Goal: Task Accomplishment & Management: Use online tool/utility

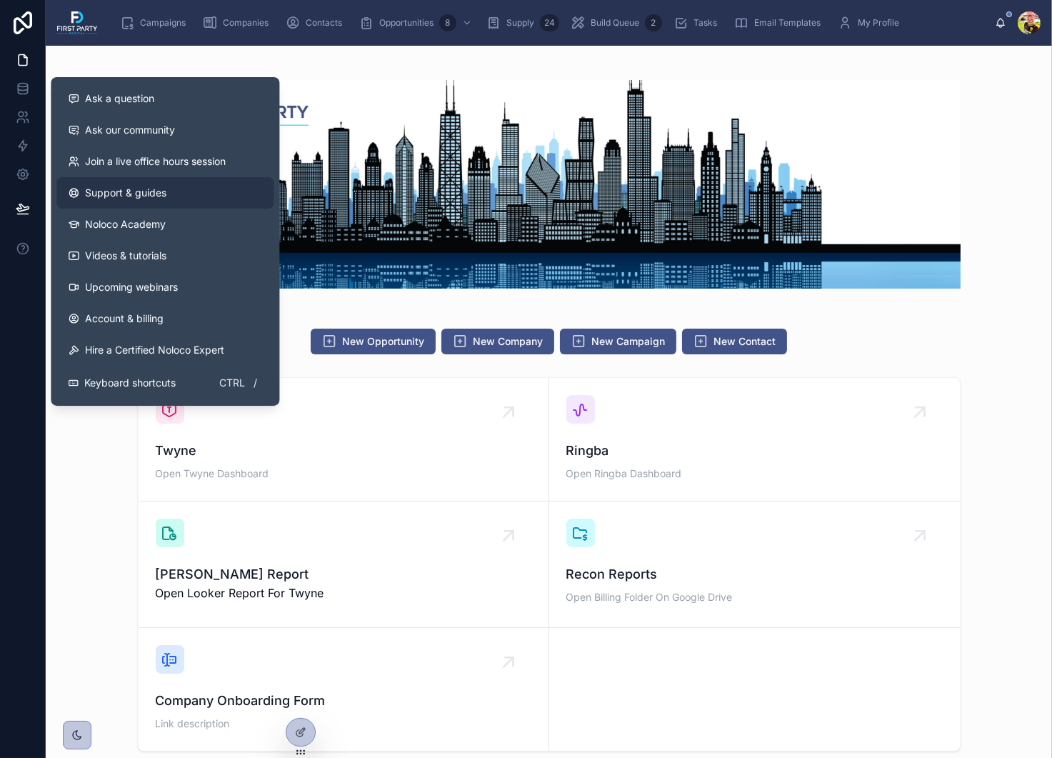
click at [106, 192] on span "Support & guides" at bounding box center [125, 193] width 81 height 14
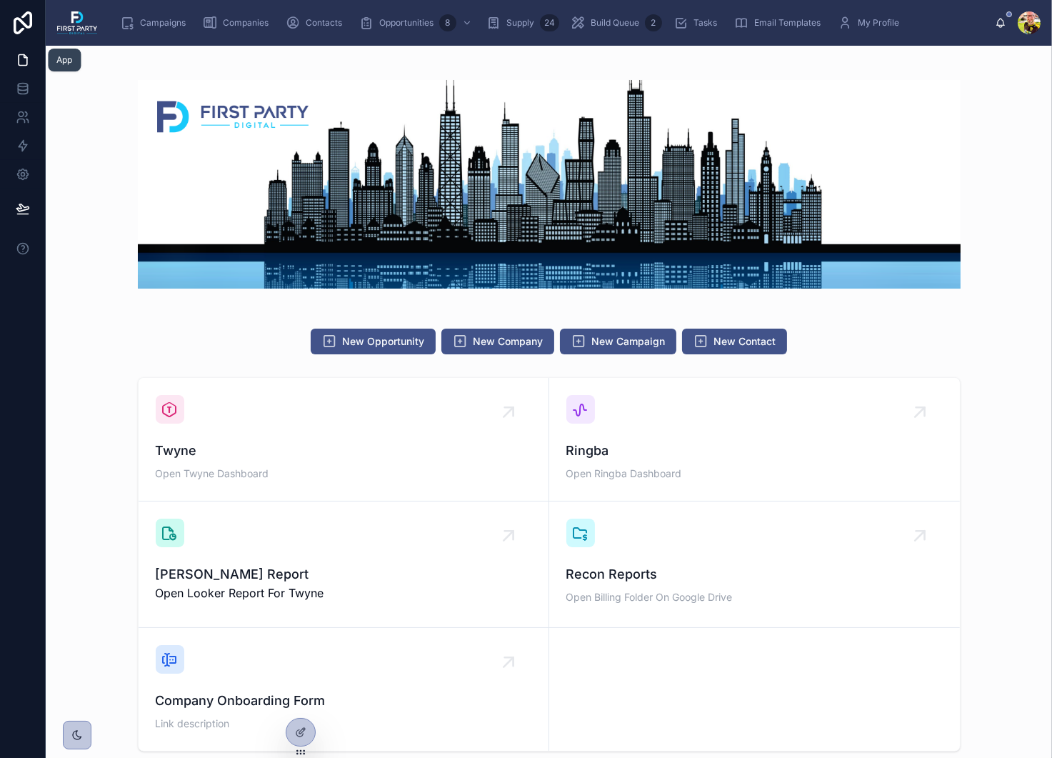
click at [27, 65] on icon at bounding box center [23, 60] width 14 height 14
click at [24, 55] on icon at bounding box center [23, 60] width 9 height 11
click at [23, 101] on link at bounding box center [22, 88] width 45 height 29
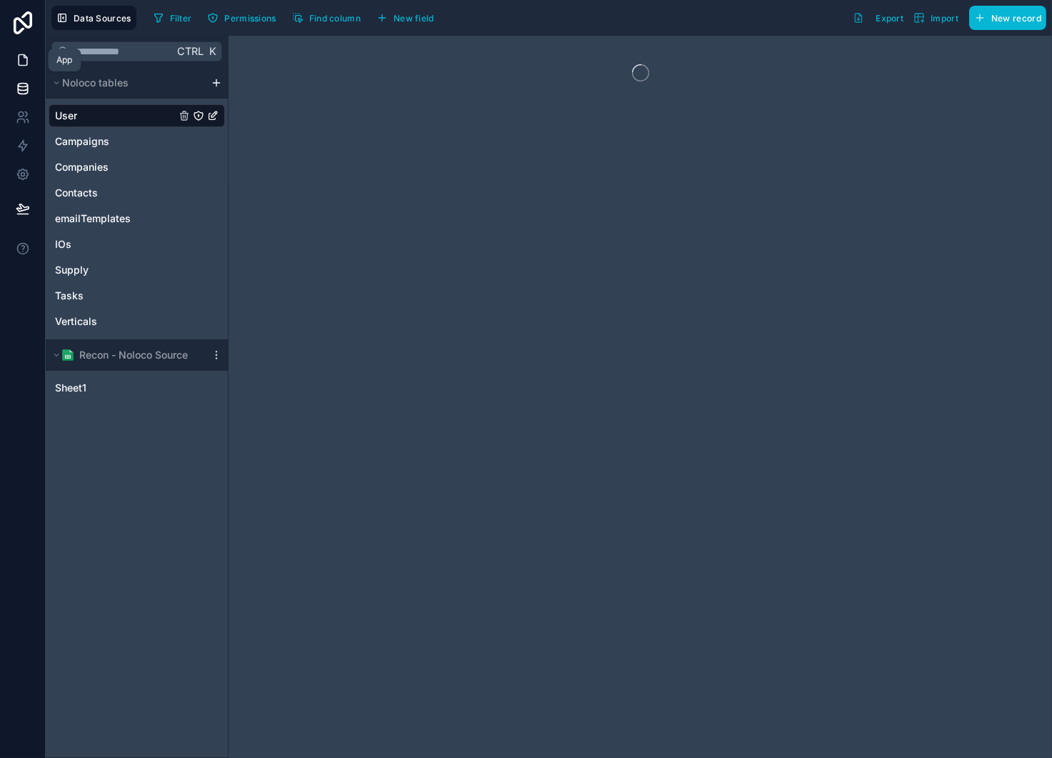
click at [24, 61] on icon at bounding box center [23, 60] width 14 height 14
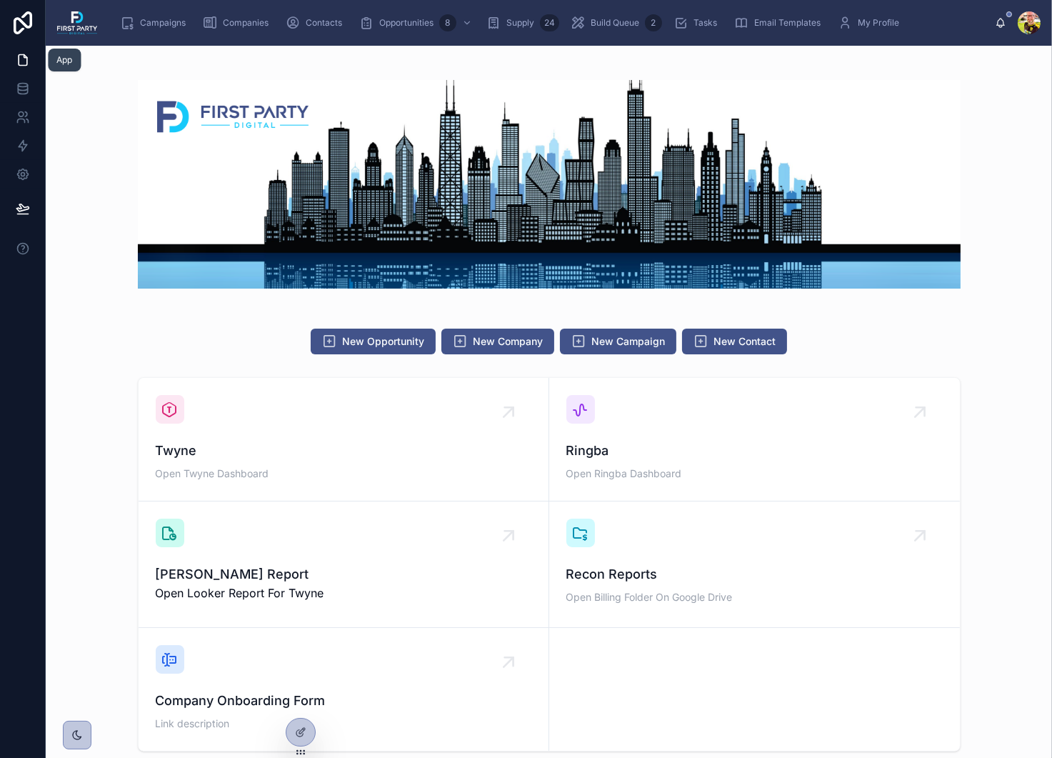
click at [24, 61] on icon at bounding box center [23, 60] width 14 height 14
click at [300, 738] on div at bounding box center [300, 731] width 29 height 27
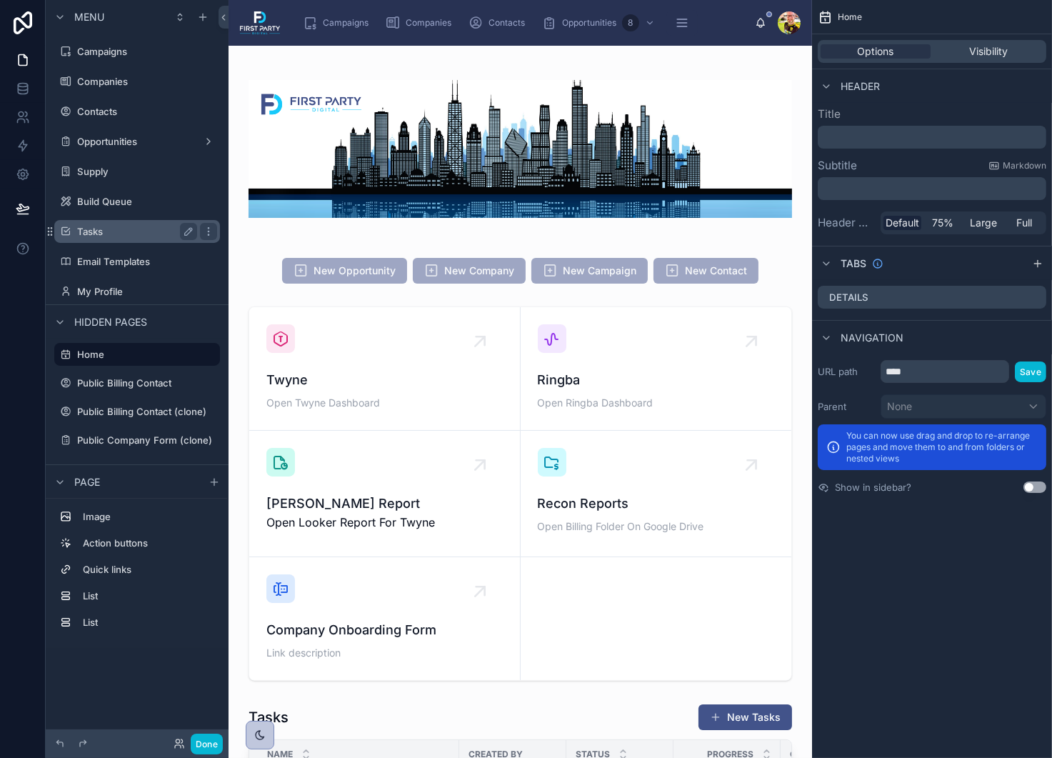
click at [106, 236] on label "Tasks" at bounding box center [134, 231] width 114 height 11
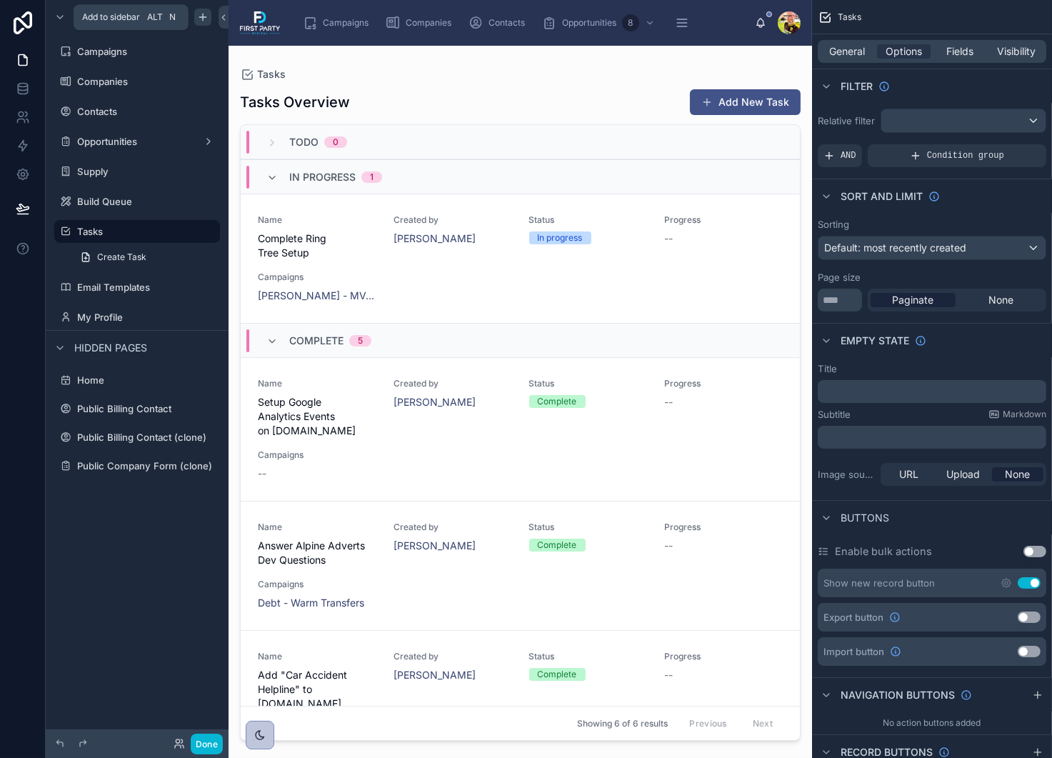
click at [206, 20] on icon "scrollable content" at bounding box center [202, 16] width 11 height 11
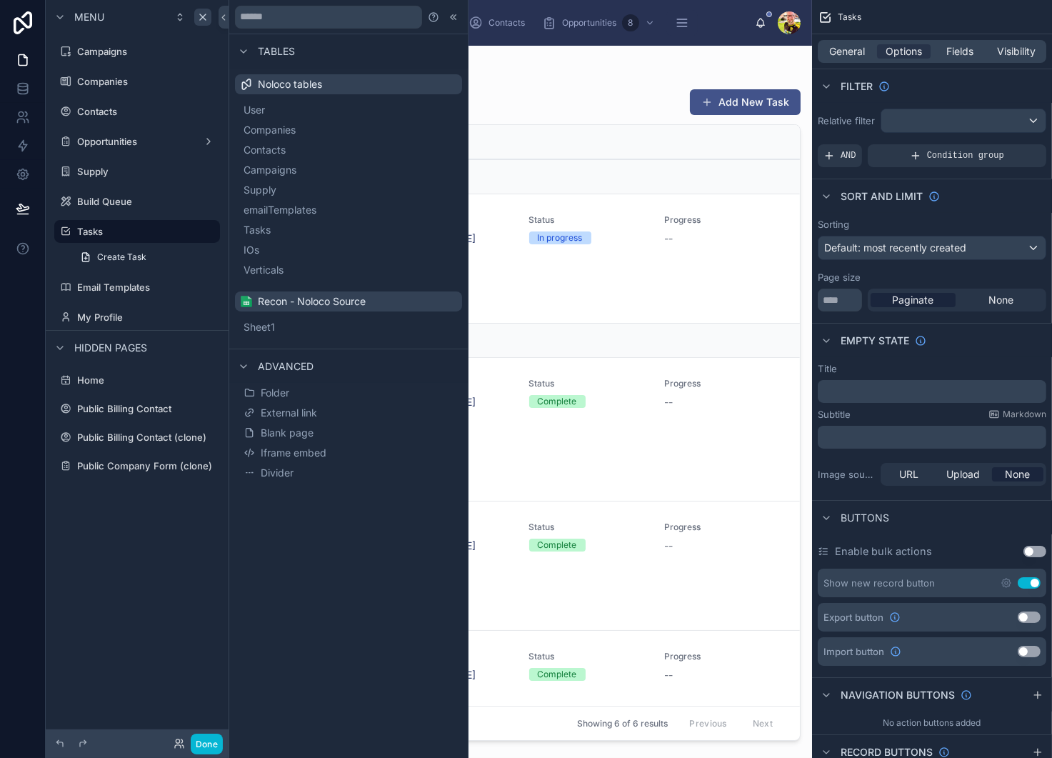
click at [312, 300] on span "Recon - Noloco Source" at bounding box center [312, 301] width 108 height 14
click at [246, 303] on img at bounding box center [246, 301] width 11 height 11
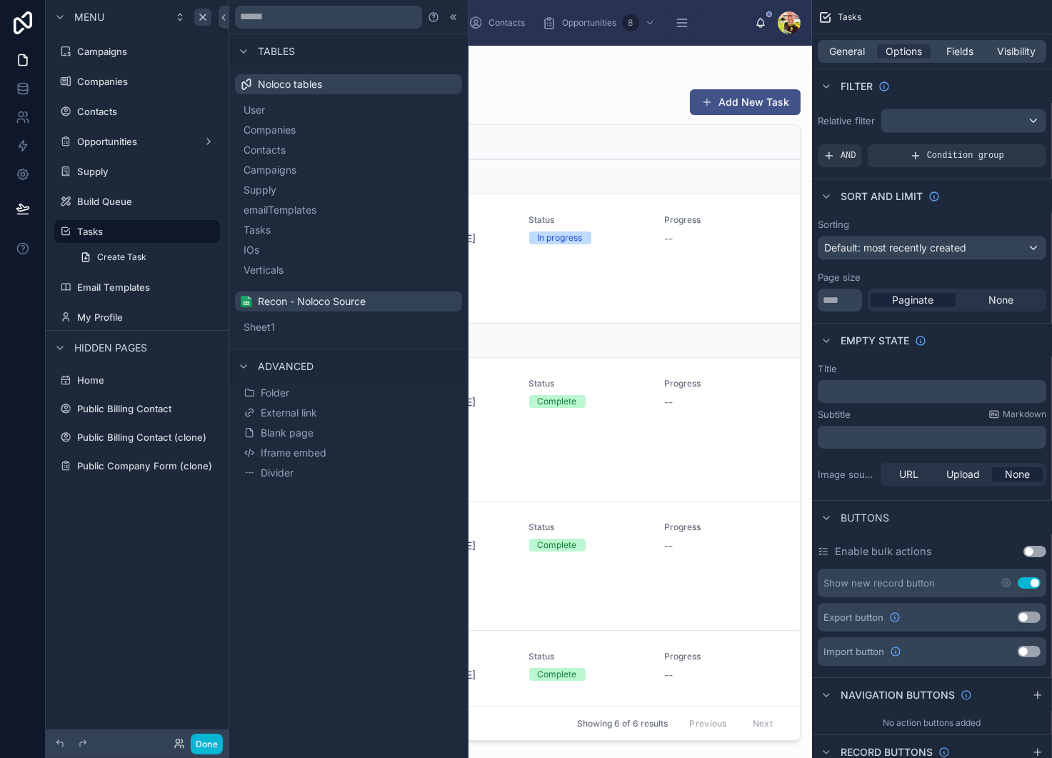
click at [246, 303] on img at bounding box center [246, 301] width 11 height 11
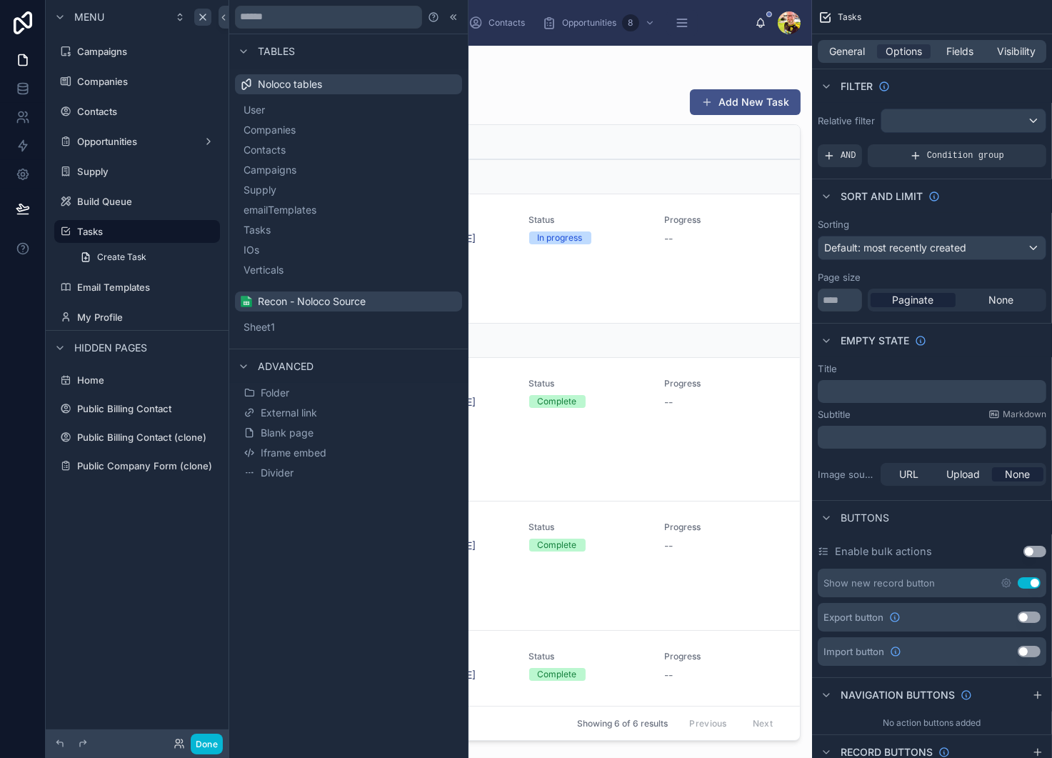
click at [246, 303] on img at bounding box center [246, 301] width 11 height 11
click at [256, 249] on button "IOs" at bounding box center [349, 250] width 216 height 20
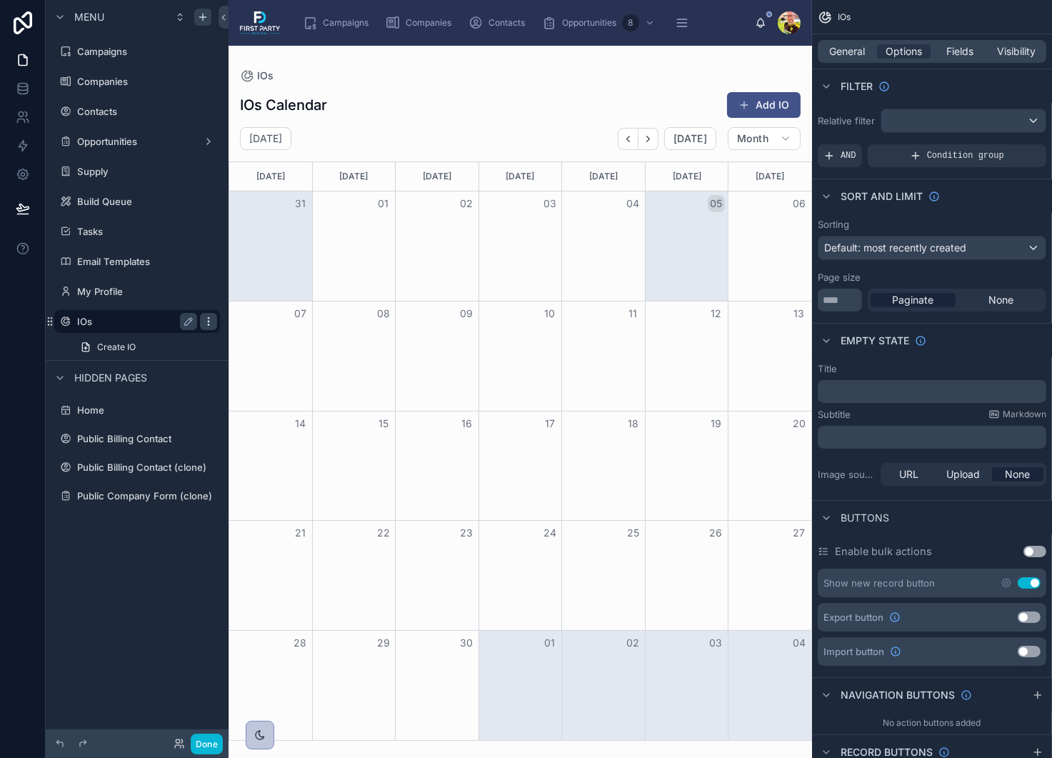
click at [208, 323] on icon "scrollable content" at bounding box center [208, 321] width 11 height 11
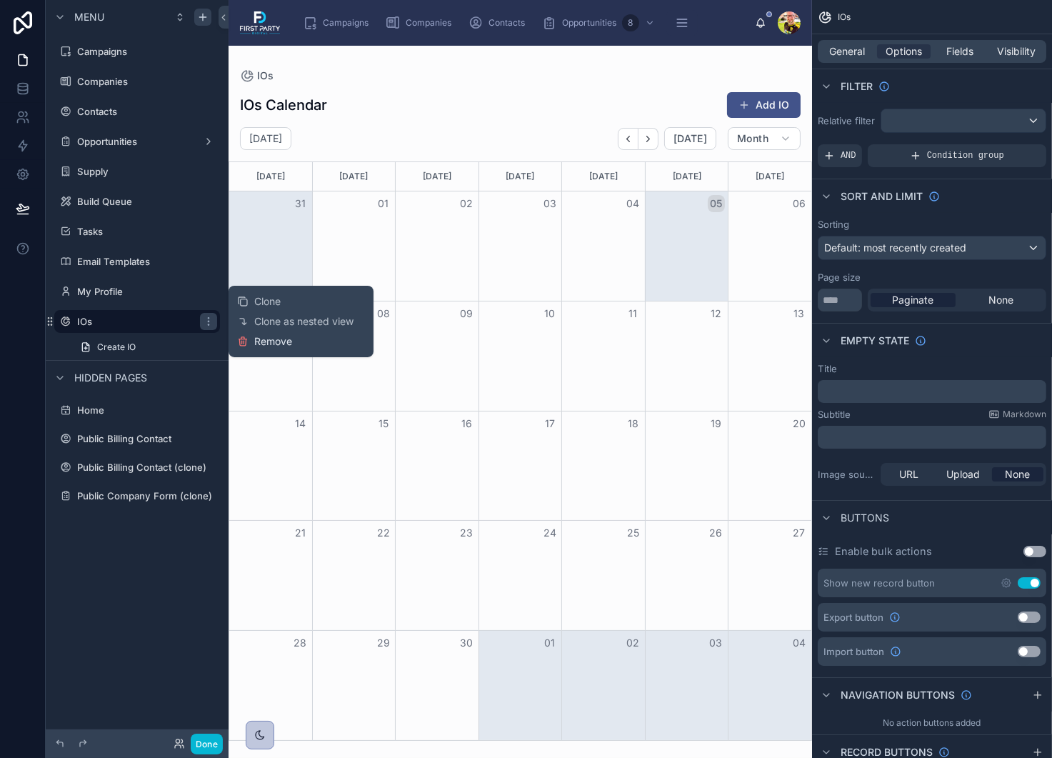
click at [253, 340] on button "Remove" at bounding box center [264, 341] width 55 height 14
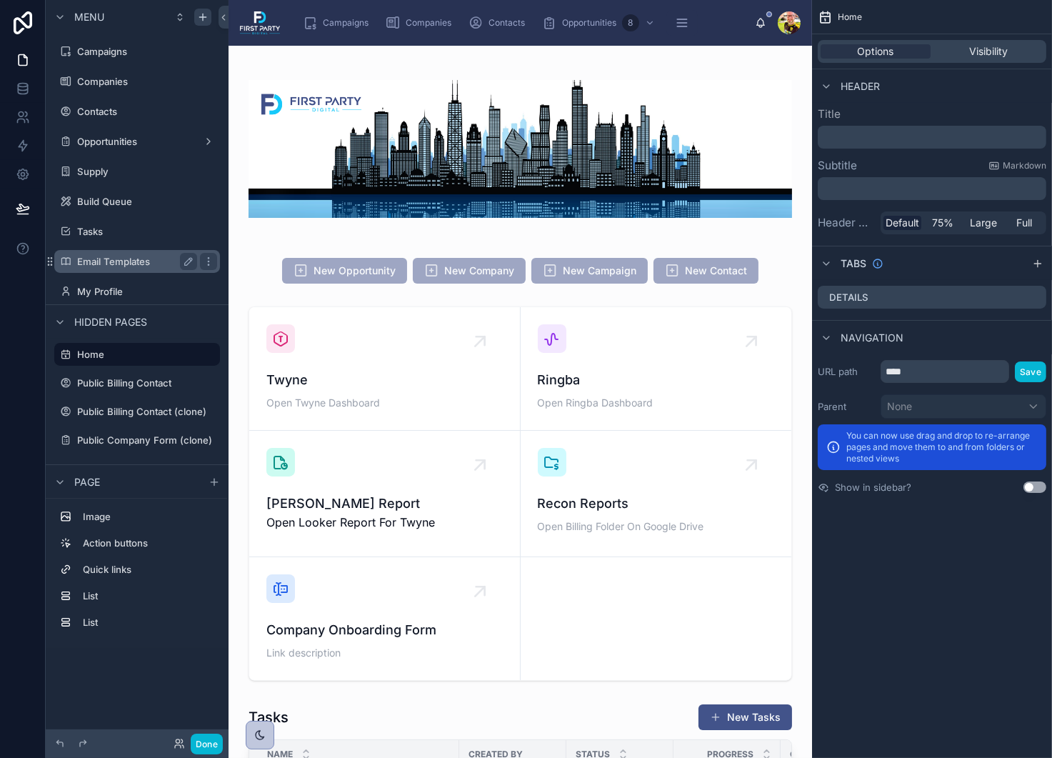
click at [115, 261] on label "Email Templates" at bounding box center [134, 261] width 114 height 11
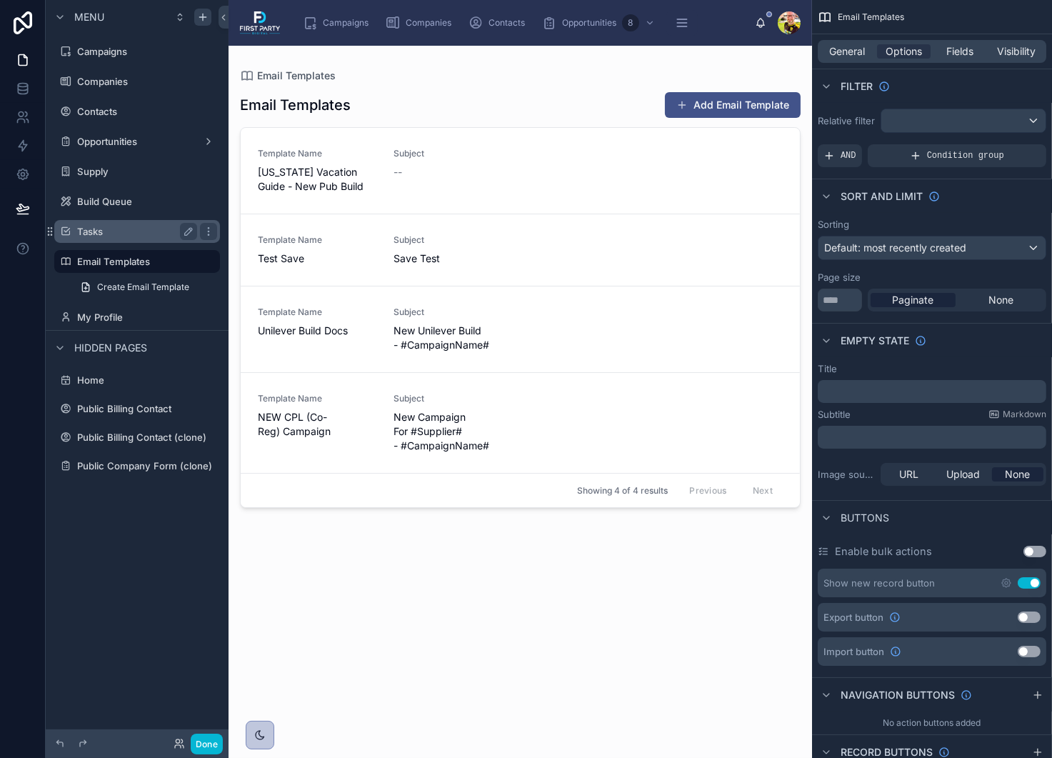
click at [96, 241] on div "Tasks" at bounding box center [137, 231] width 160 height 23
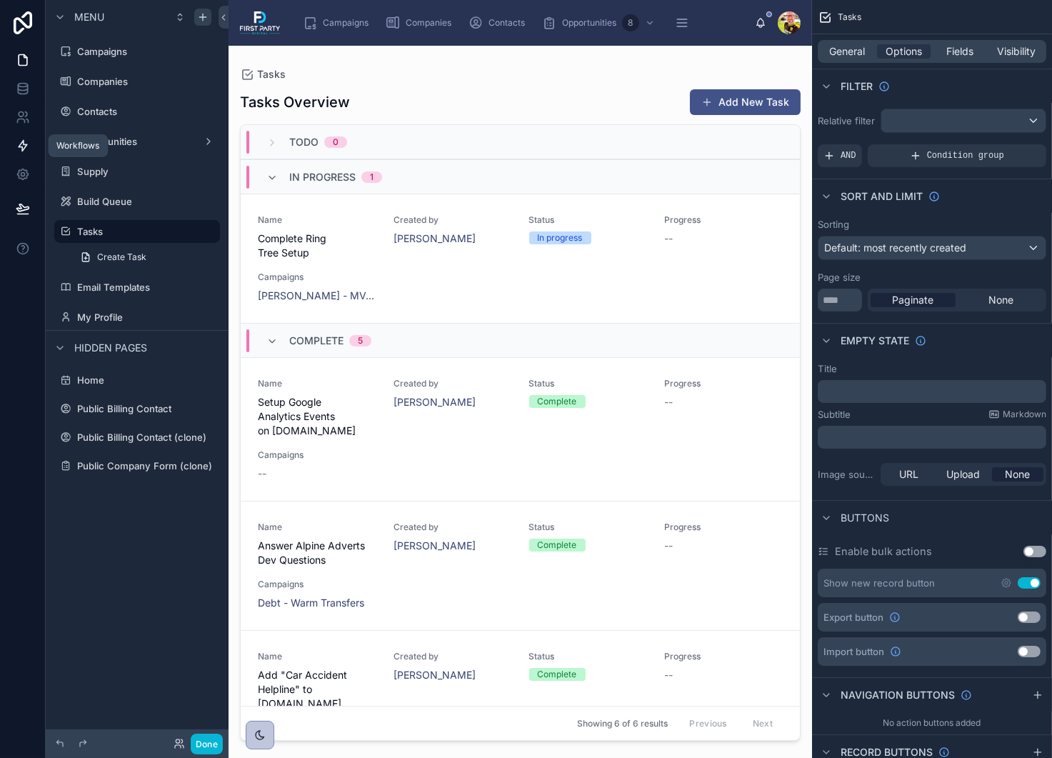
click at [26, 132] on link at bounding box center [22, 145] width 45 height 29
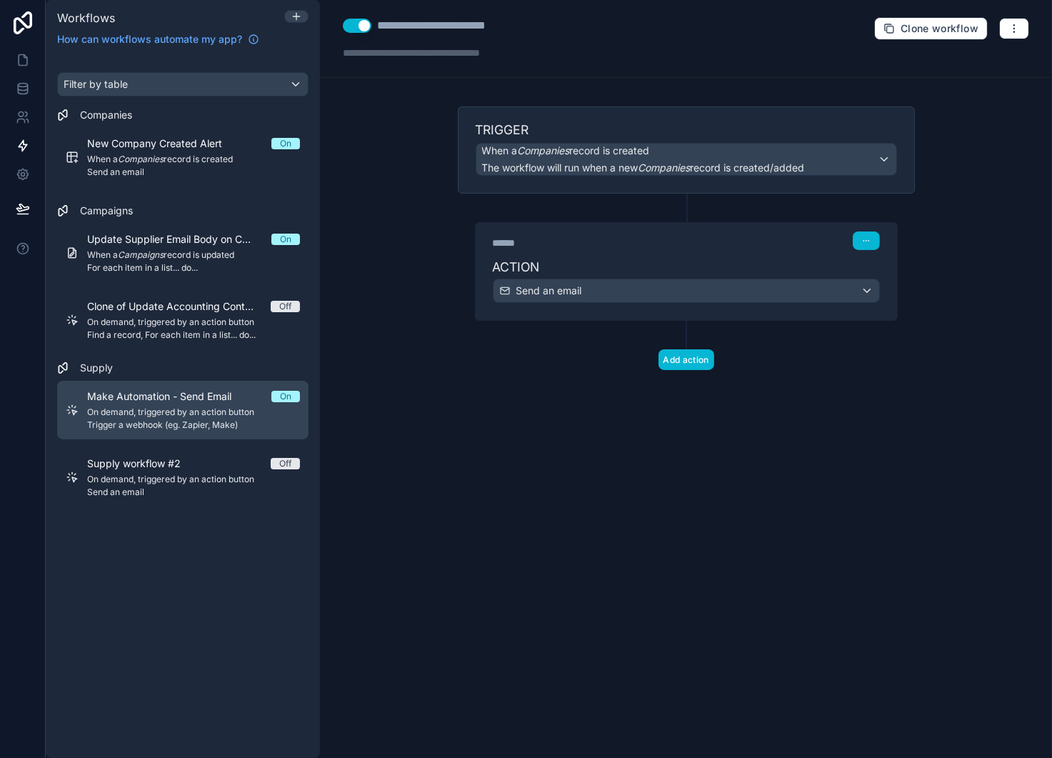
click at [146, 419] on span "Trigger a webhook (eg. Zapier, Make)" at bounding box center [193, 424] width 213 height 11
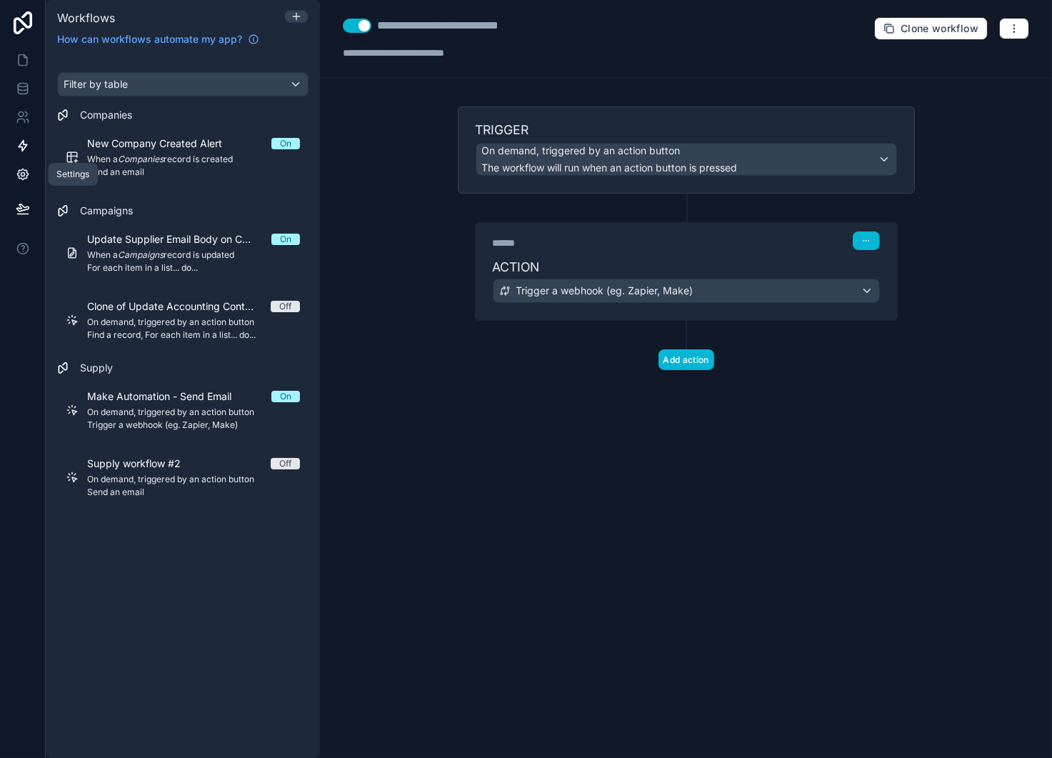
click at [24, 182] on link at bounding box center [22, 174] width 45 height 29
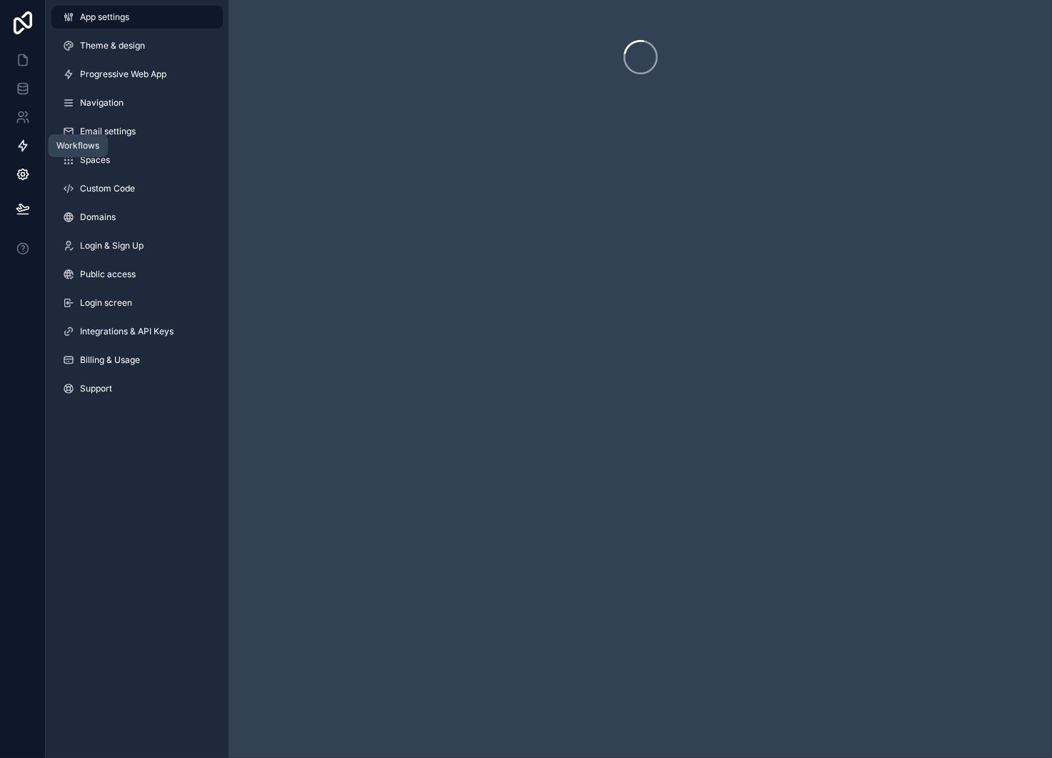
click at [36, 137] on link at bounding box center [22, 145] width 45 height 29
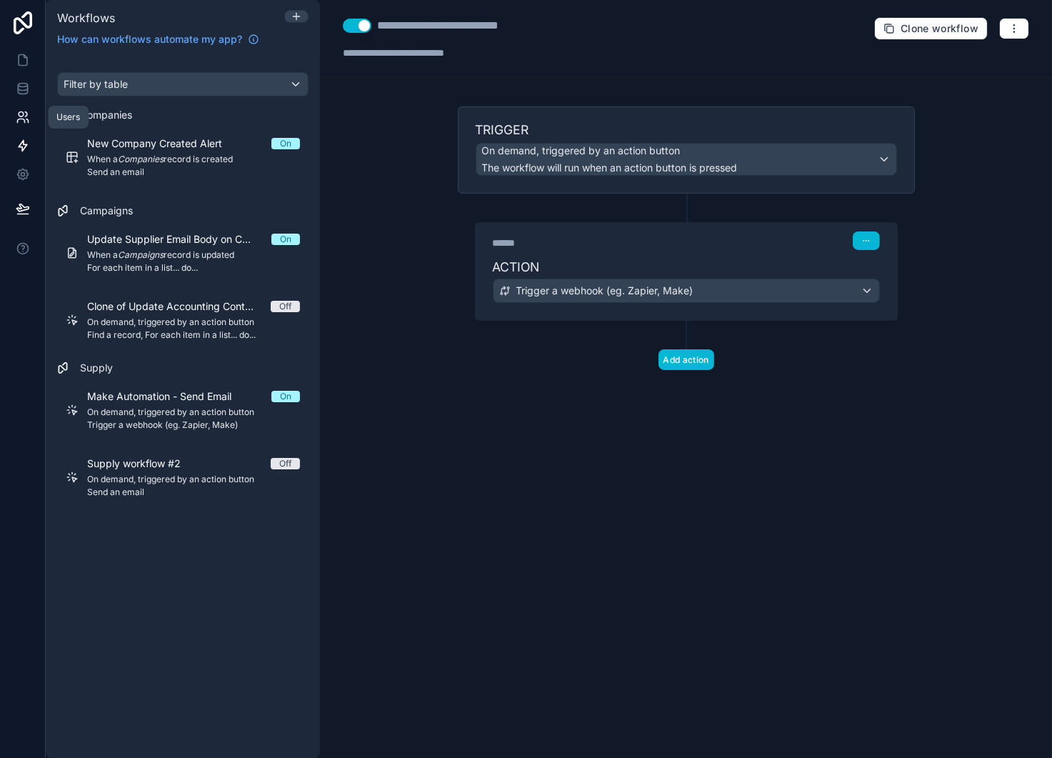
click at [24, 106] on link at bounding box center [22, 117] width 45 height 29
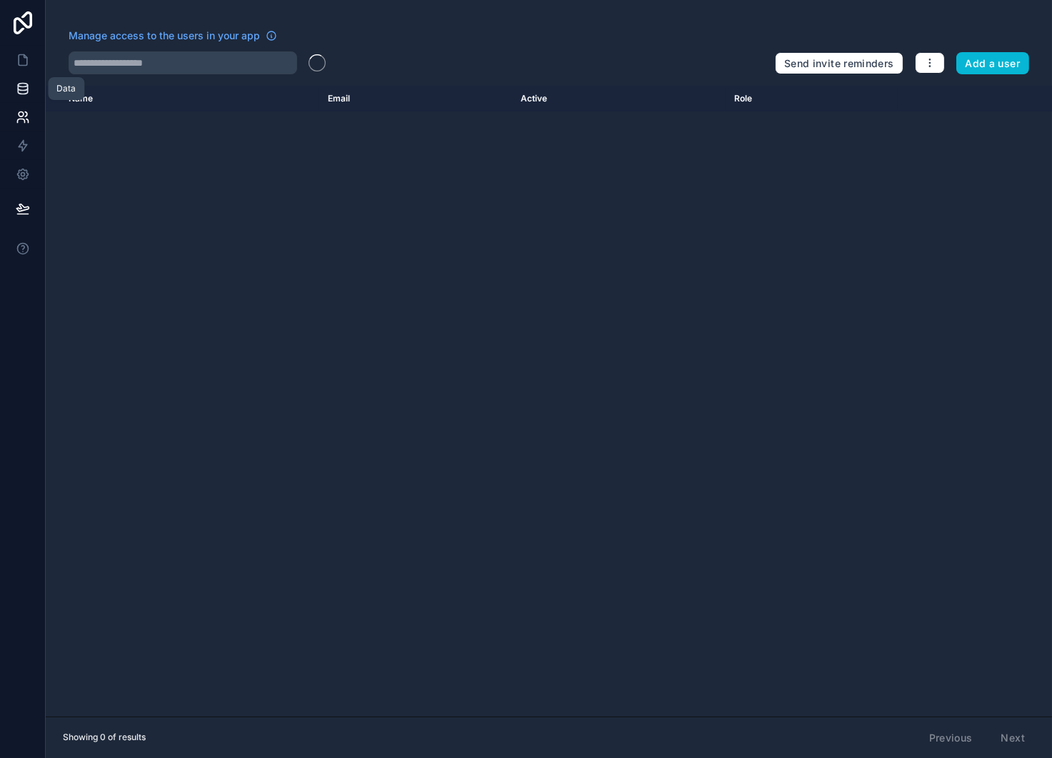
click at [24, 94] on icon at bounding box center [22, 92] width 9 height 6
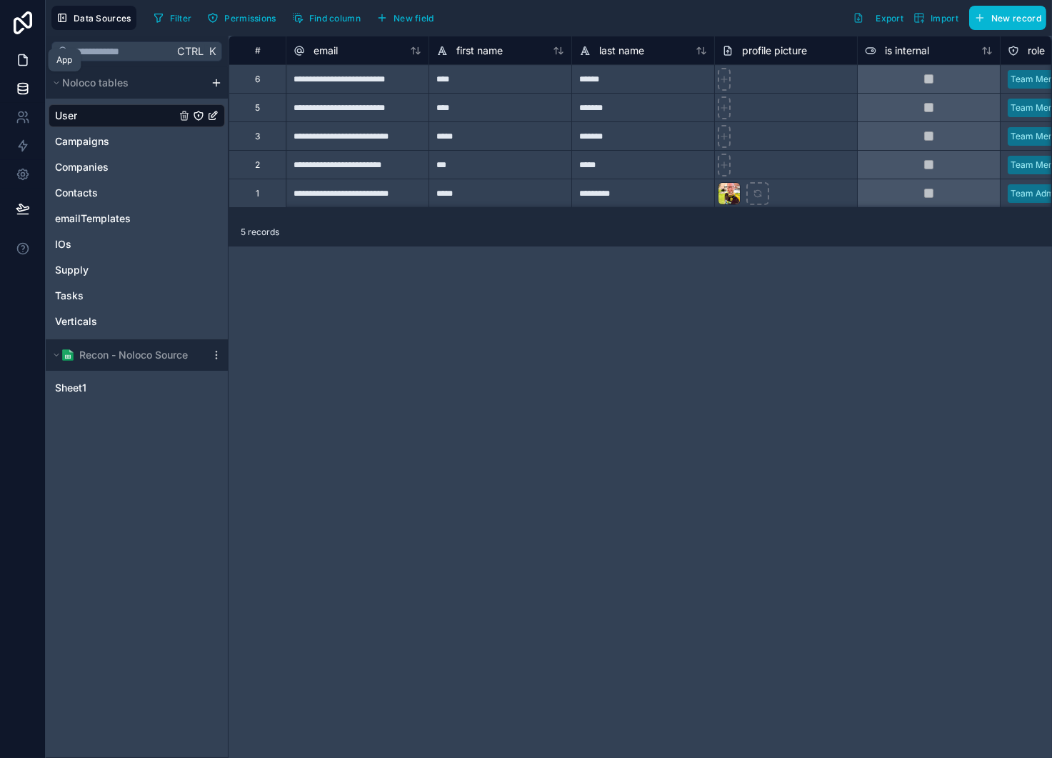
click at [23, 66] on icon at bounding box center [23, 60] width 14 height 14
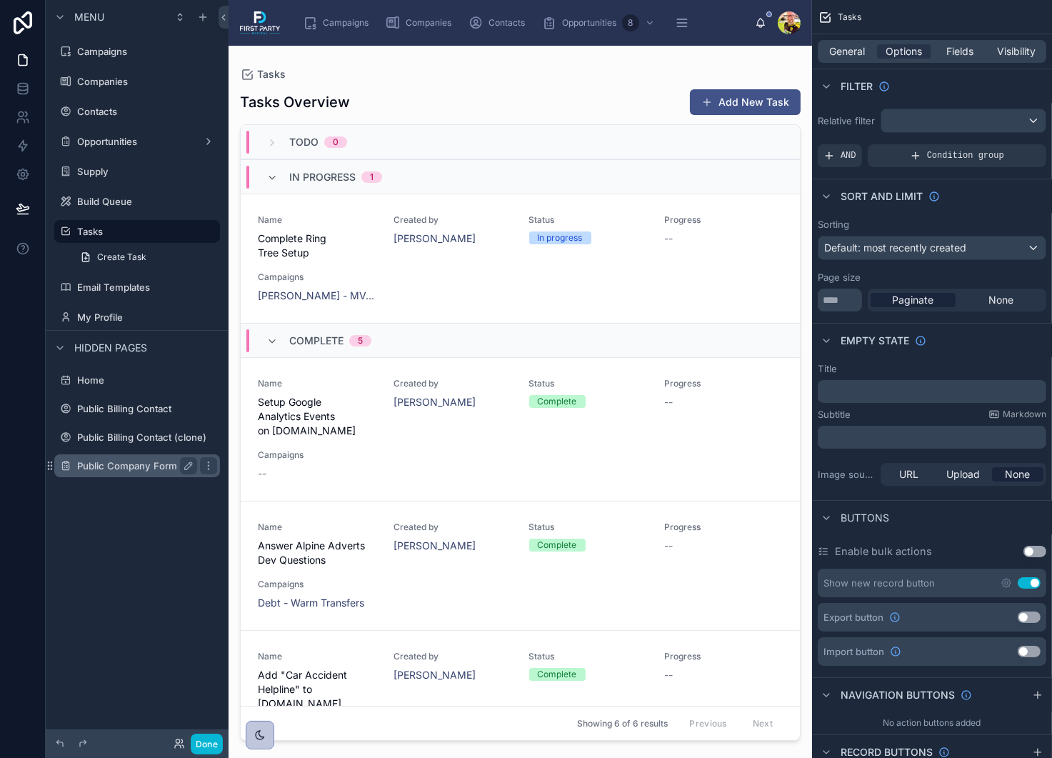
click at [133, 465] on label "Public Company Form (clone)" at bounding box center [144, 465] width 135 height 11
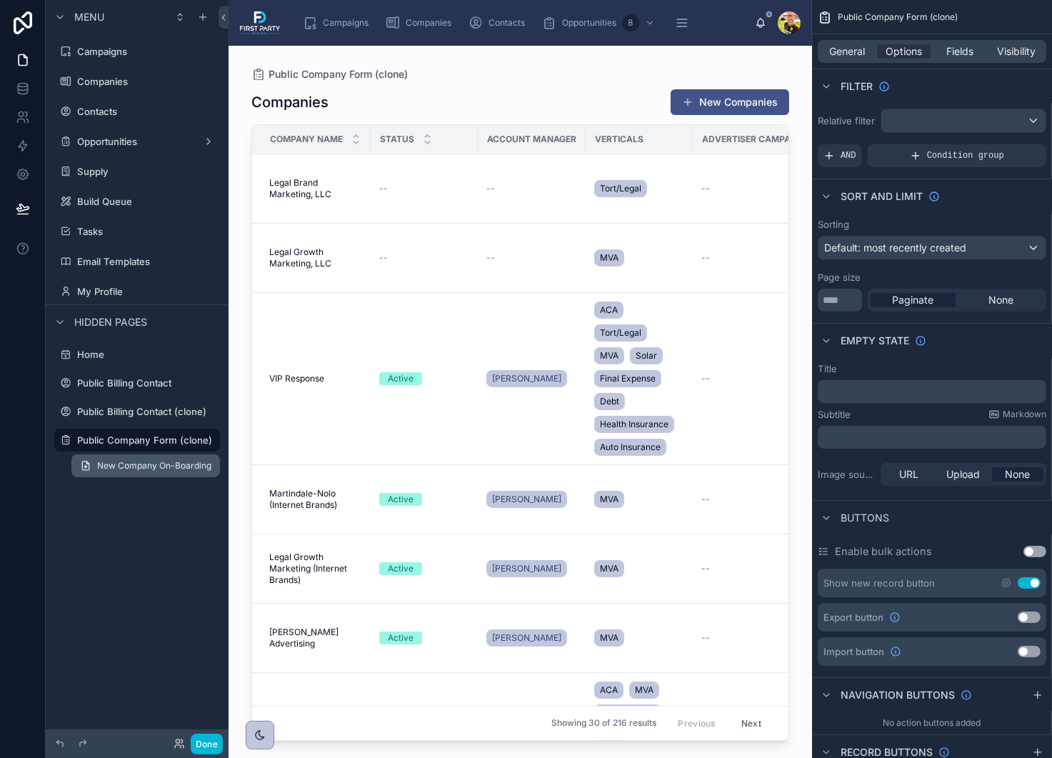
click at [149, 469] on span "New Company On-Boarding" at bounding box center [154, 465] width 114 height 11
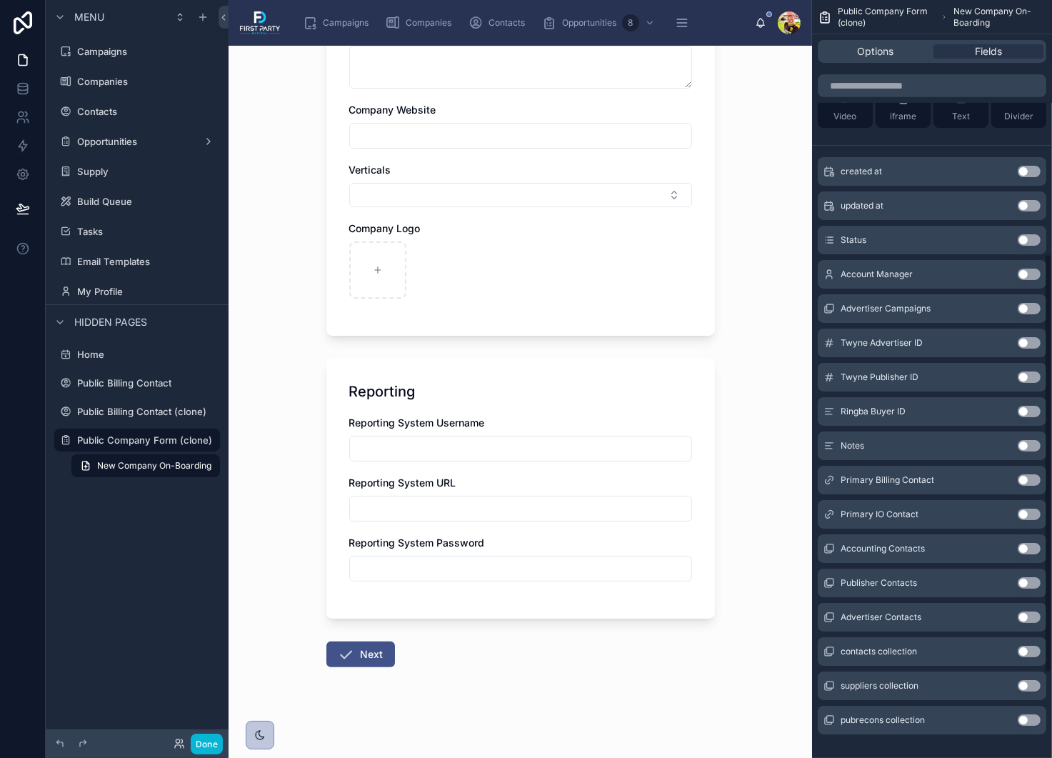
scroll to position [611, 0]
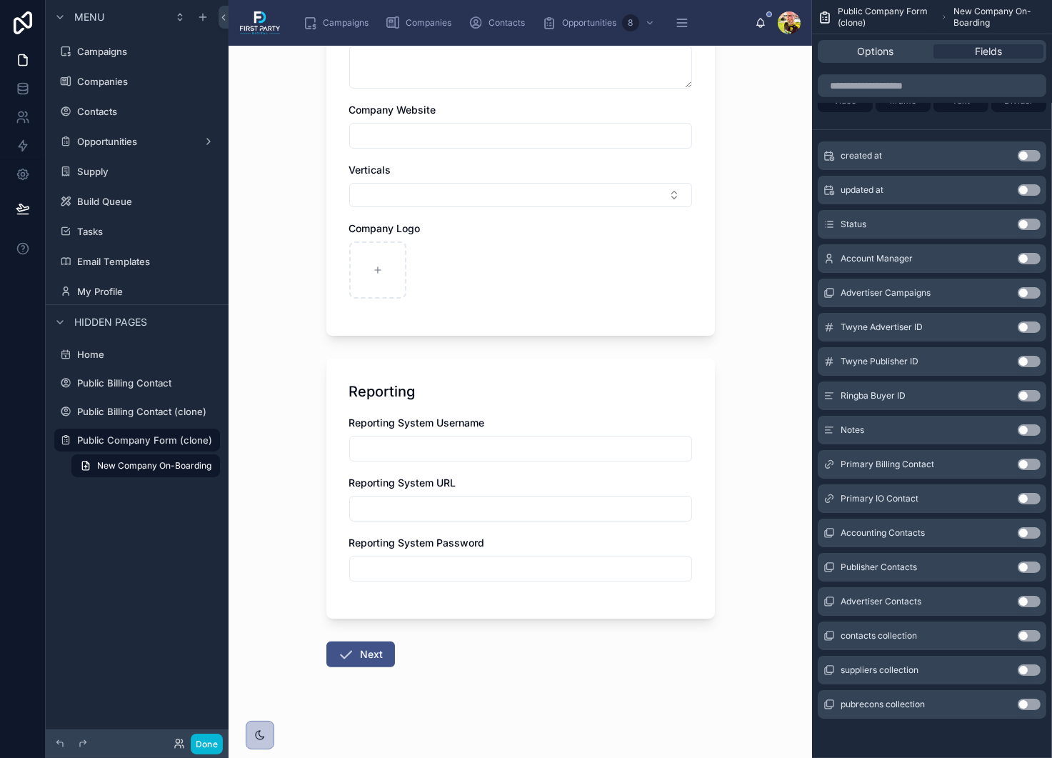
click at [901, 501] on span "Primary IO Contact" at bounding box center [880, 498] width 78 height 11
click at [1027, 500] on button "Use setting" at bounding box center [1029, 498] width 23 height 11
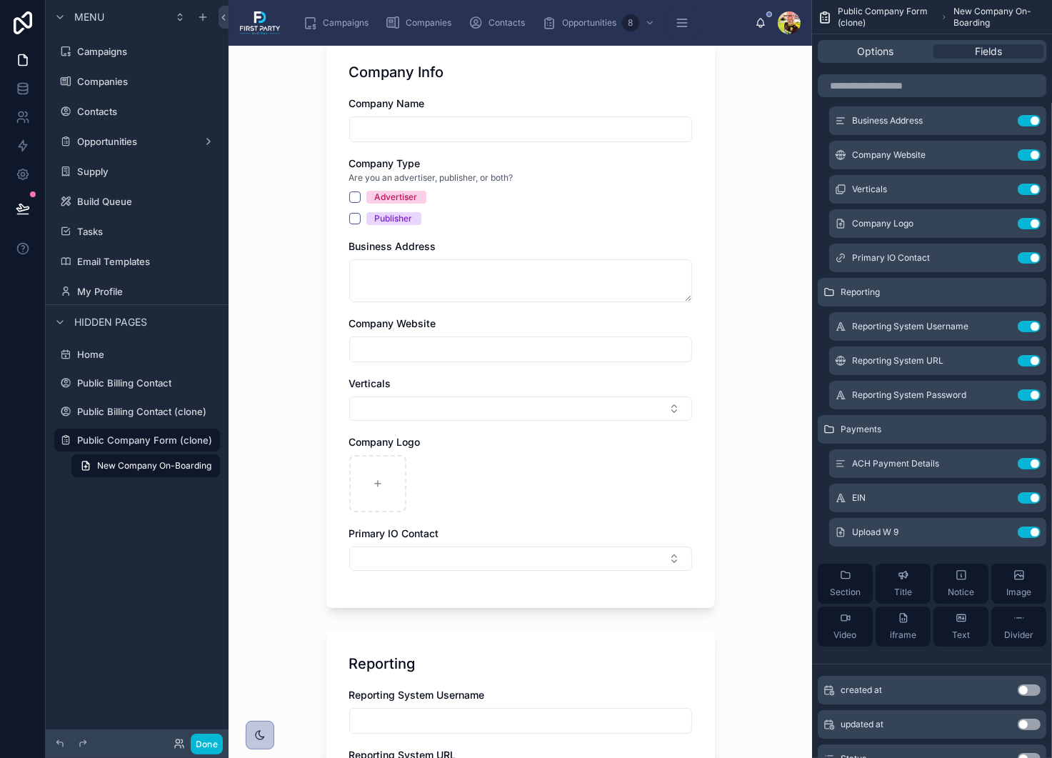
scroll to position [143, 0]
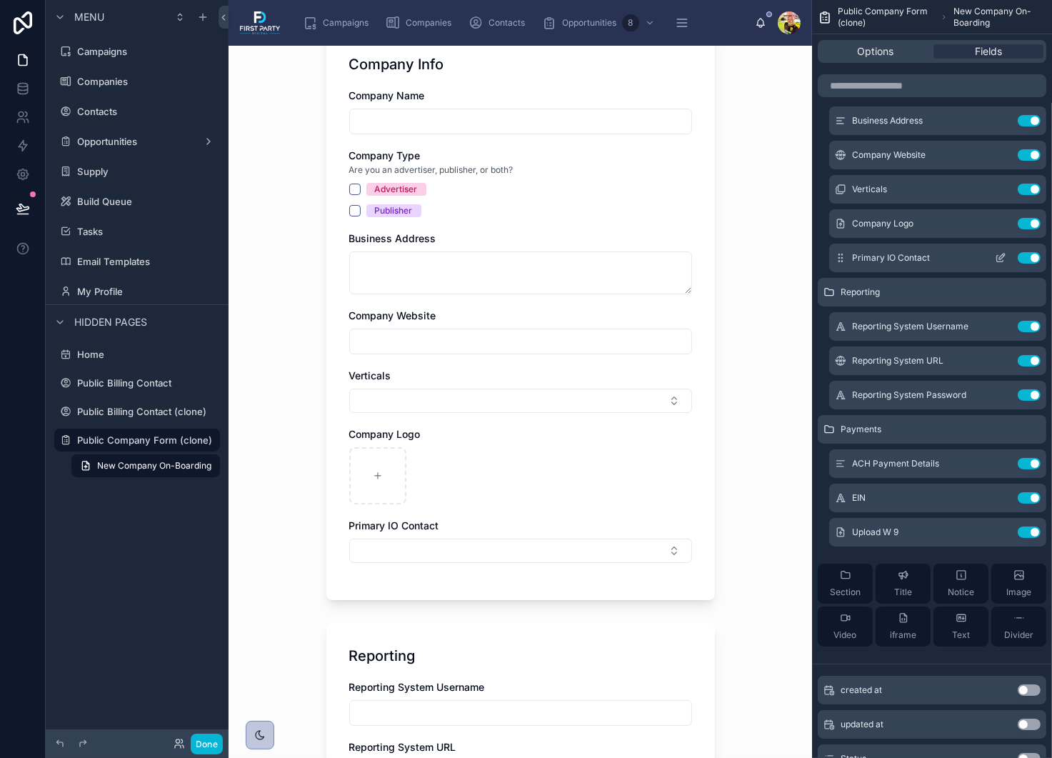
click at [1000, 257] on icon "scrollable content" at bounding box center [1000, 257] width 11 height 11
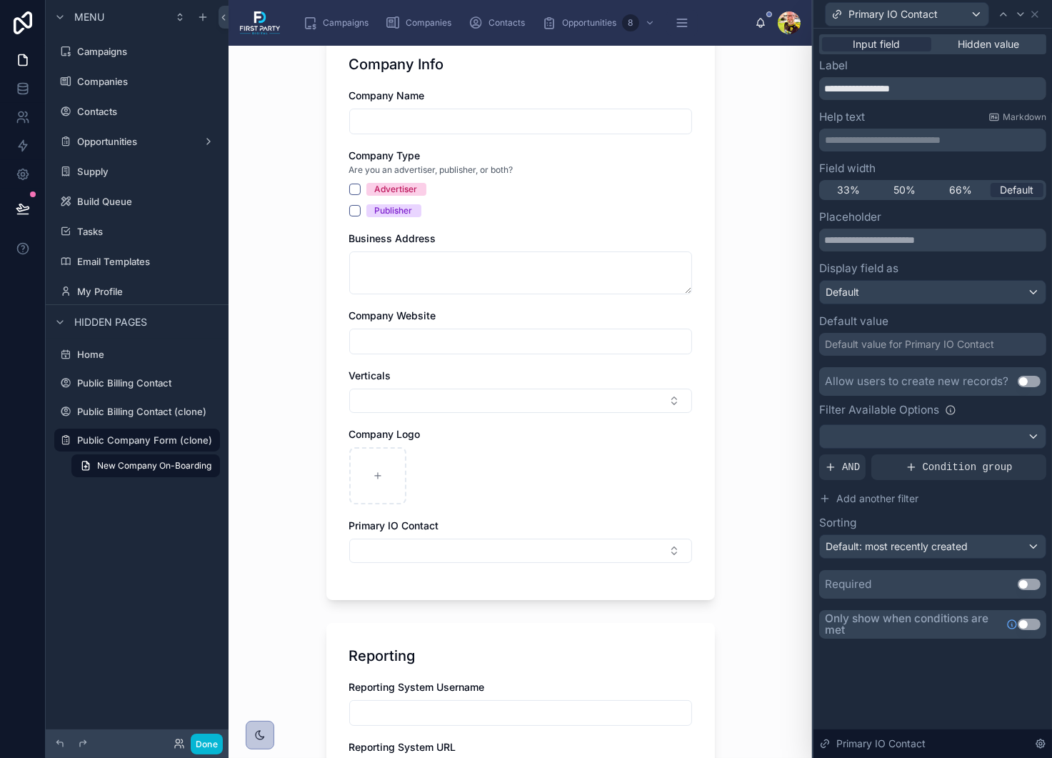
click at [1028, 381] on button "Use setting" at bounding box center [1029, 381] width 23 height 11
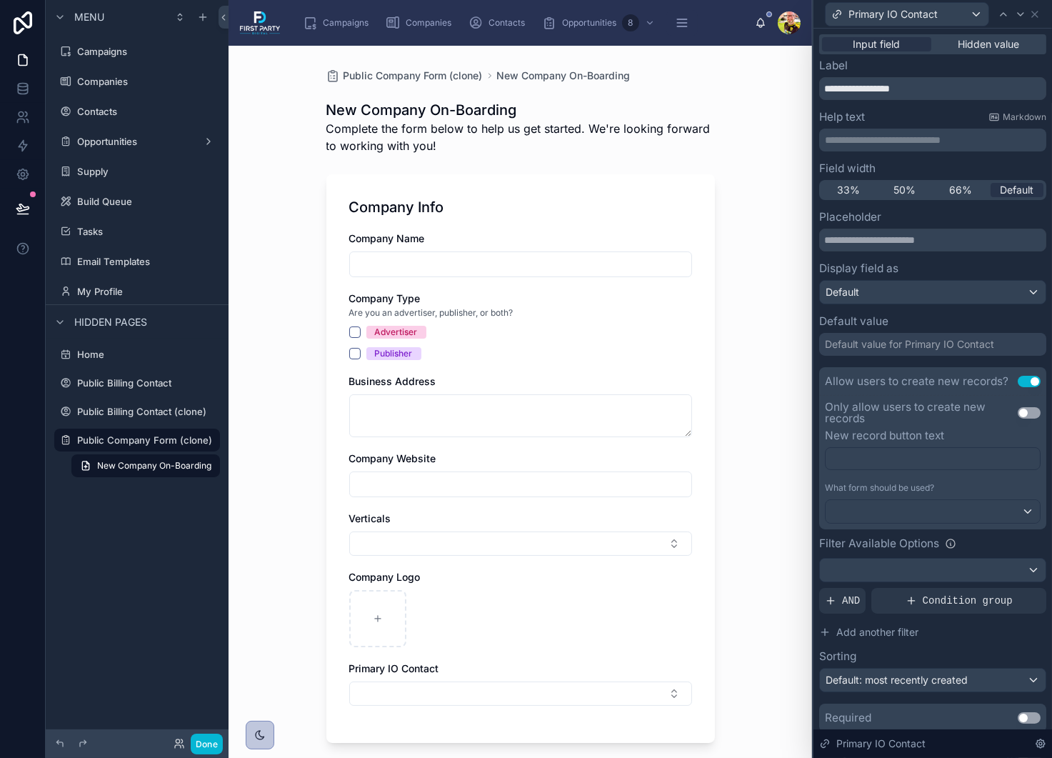
click at [1021, 414] on button "Use setting" at bounding box center [1029, 412] width 23 height 11
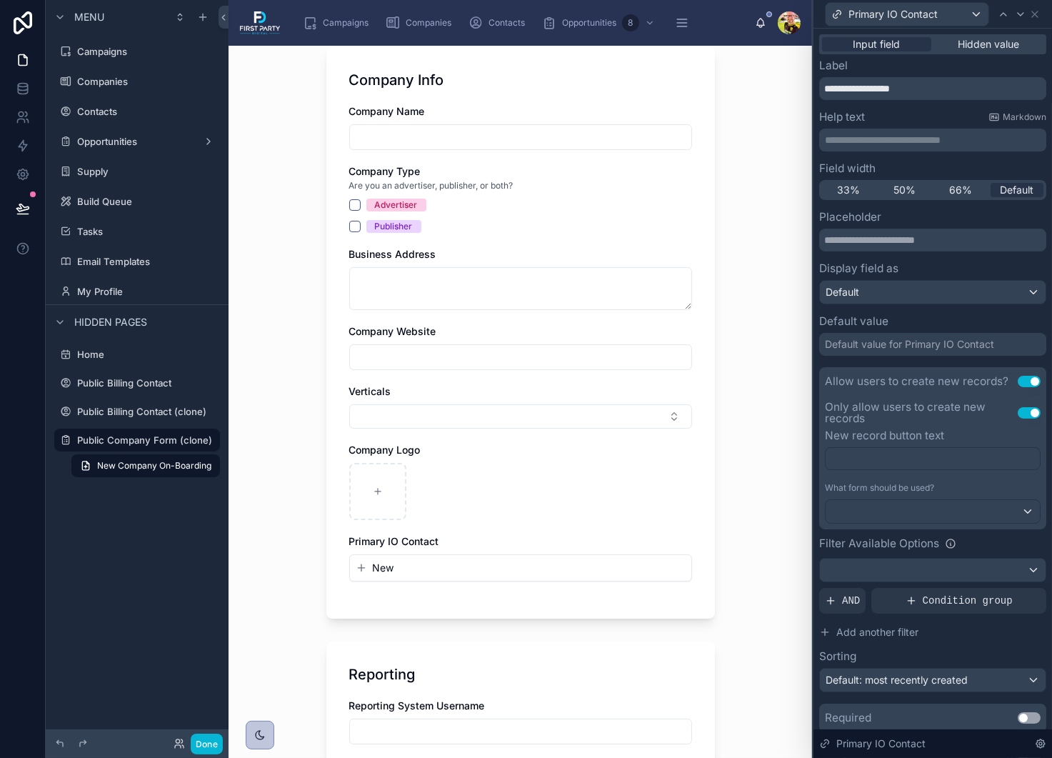
scroll to position [143, 0]
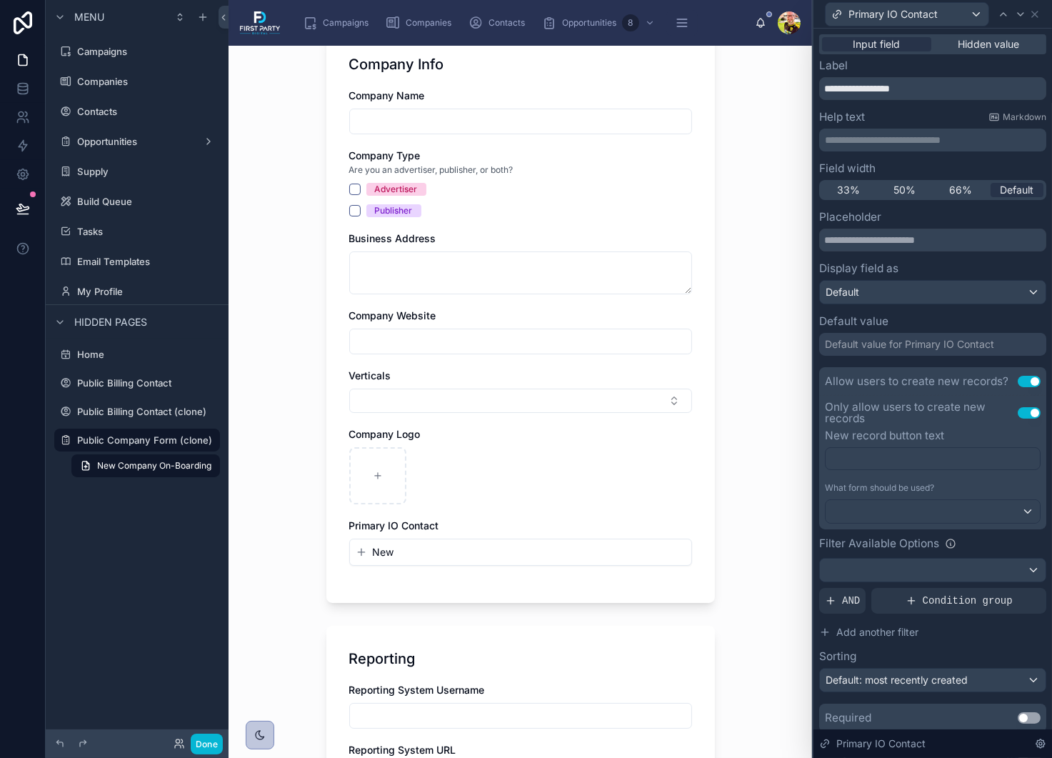
click at [380, 551] on span "New" at bounding box center [383, 552] width 21 height 14
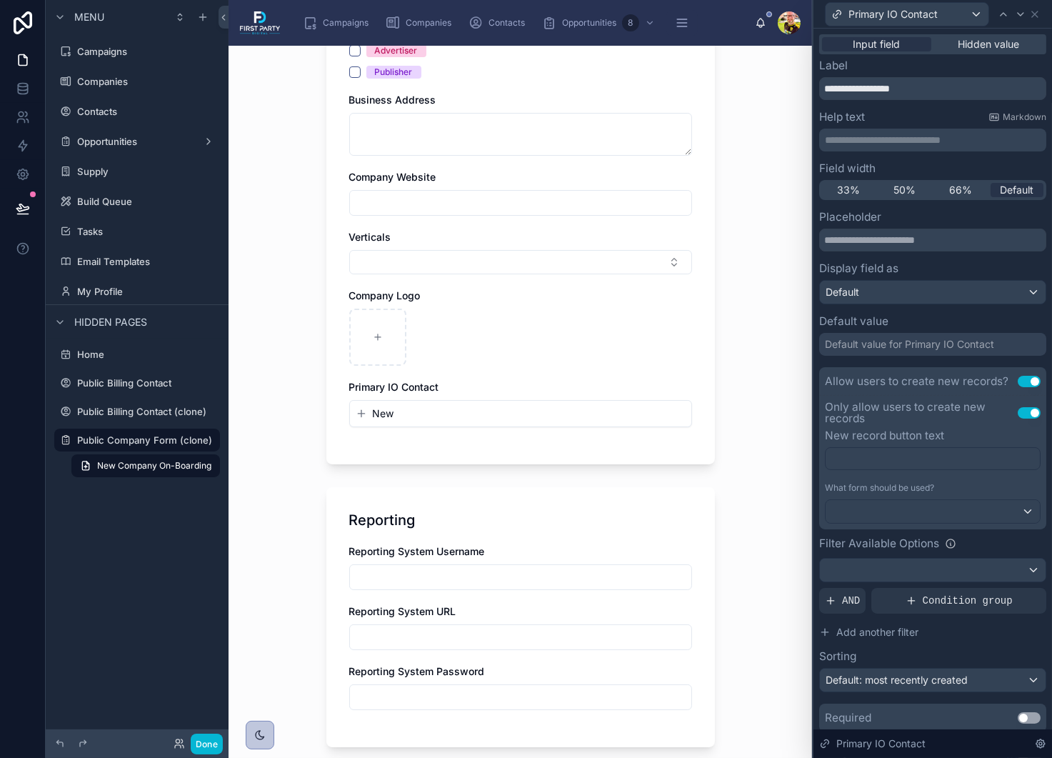
scroll to position [286, 0]
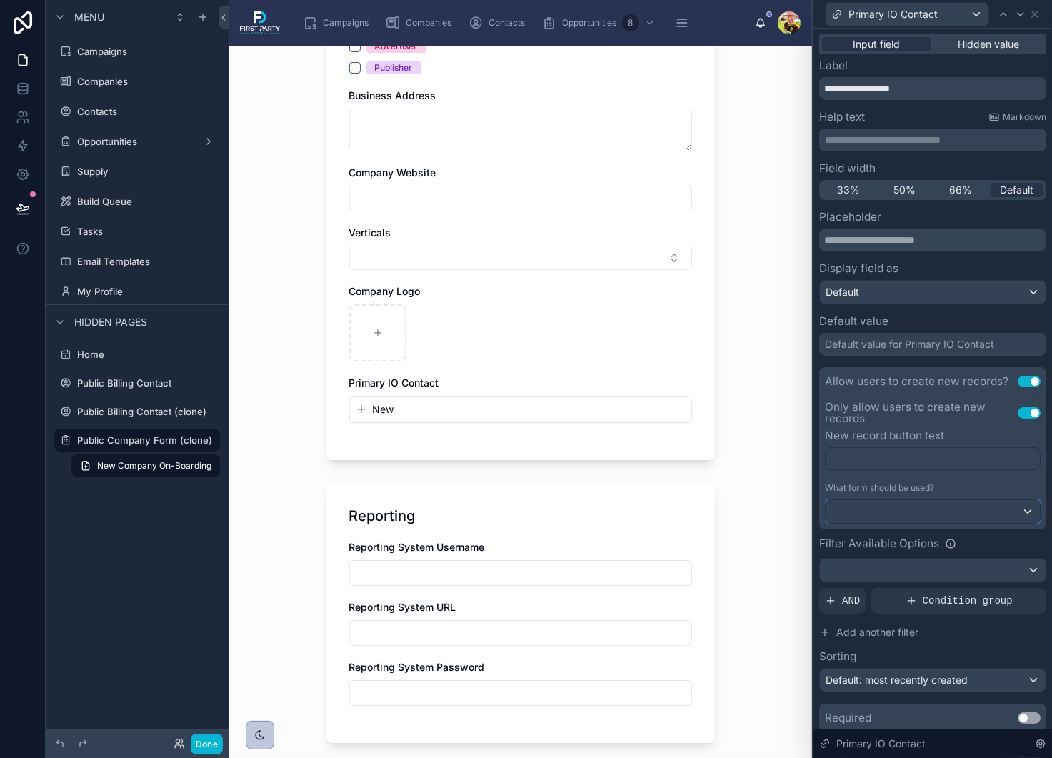
click at [941, 511] on div at bounding box center [933, 511] width 214 height 23
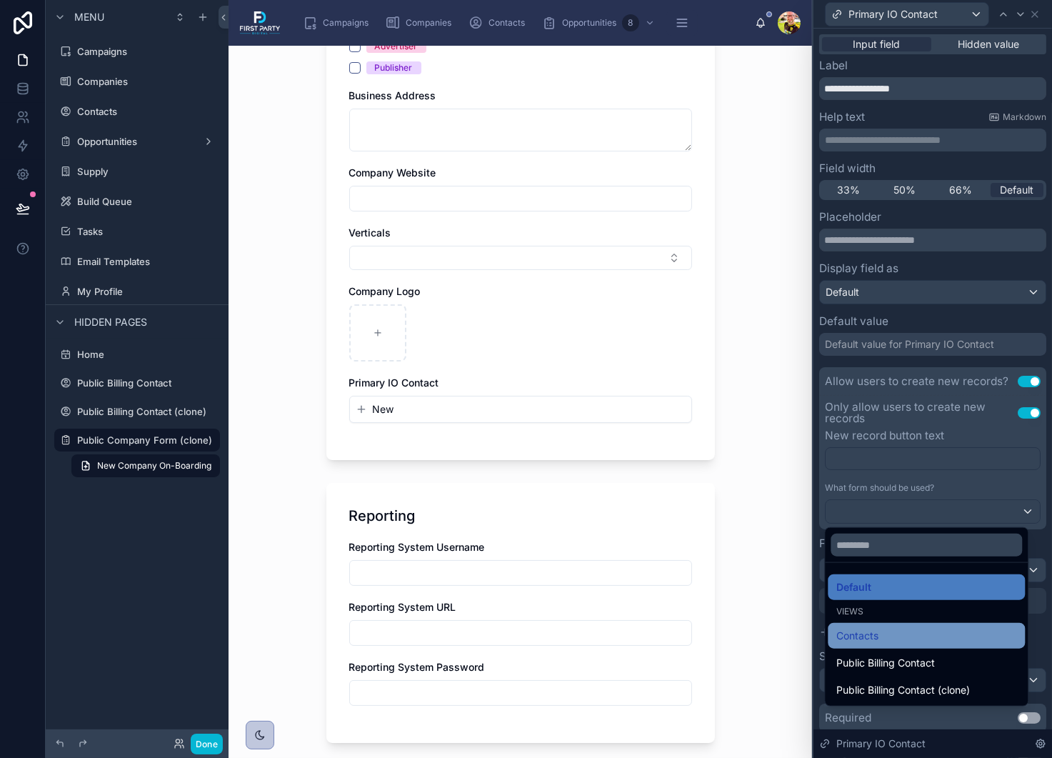
drag, startPoint x: 908, startPoint y: 663, endPoint x: 867, endPoint y: 633, distance: 50.6
click at [867, 633] on ul "Default Views Contacts Public Billing Contact Public Billing Contact (clone)" at bounding box center [926, 634] width 203 height 143
click at [867, 633] on span "Contacts" at bounding box center [857, 635] width 42 height 17
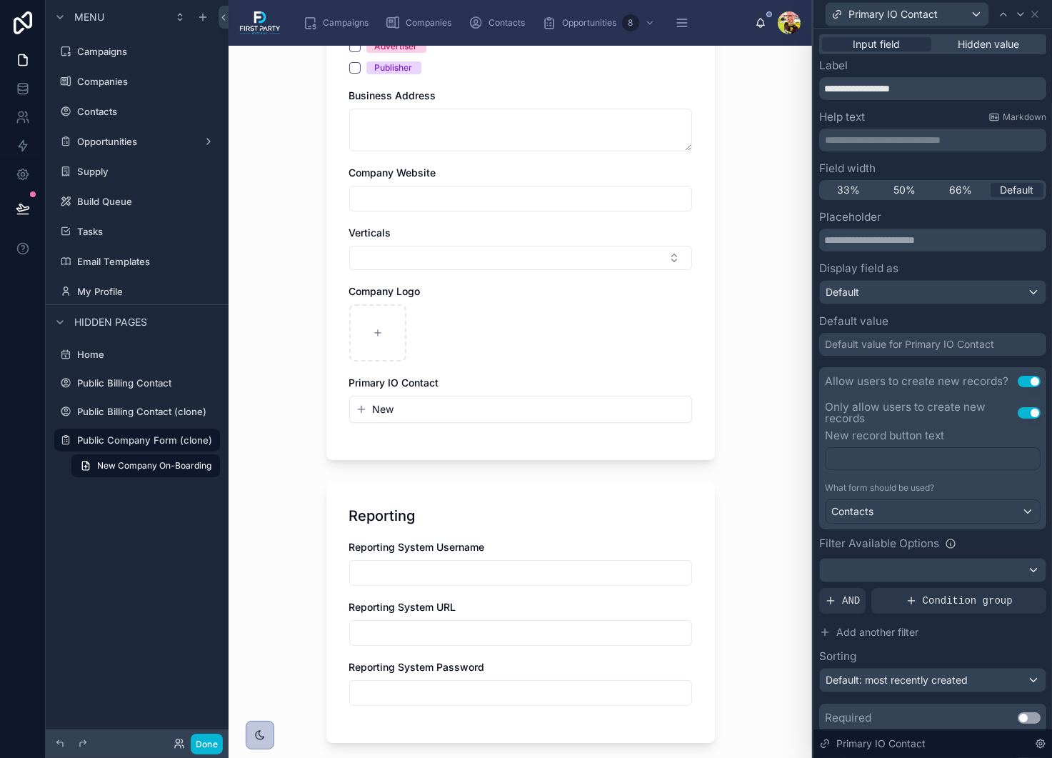
click at [381, 411] on span "New" at bounding box center [383, 409] width 21 height 14
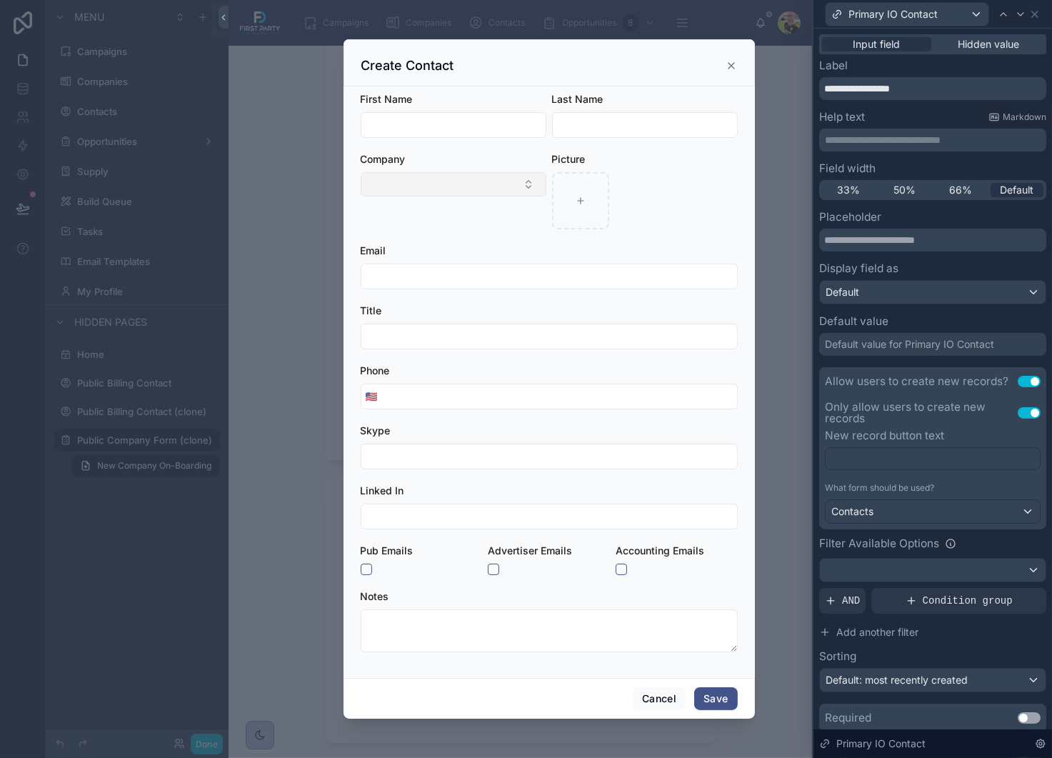
click at [521, 181] on button "Select Button" at bounding box center [454, 184] width 186 height 24
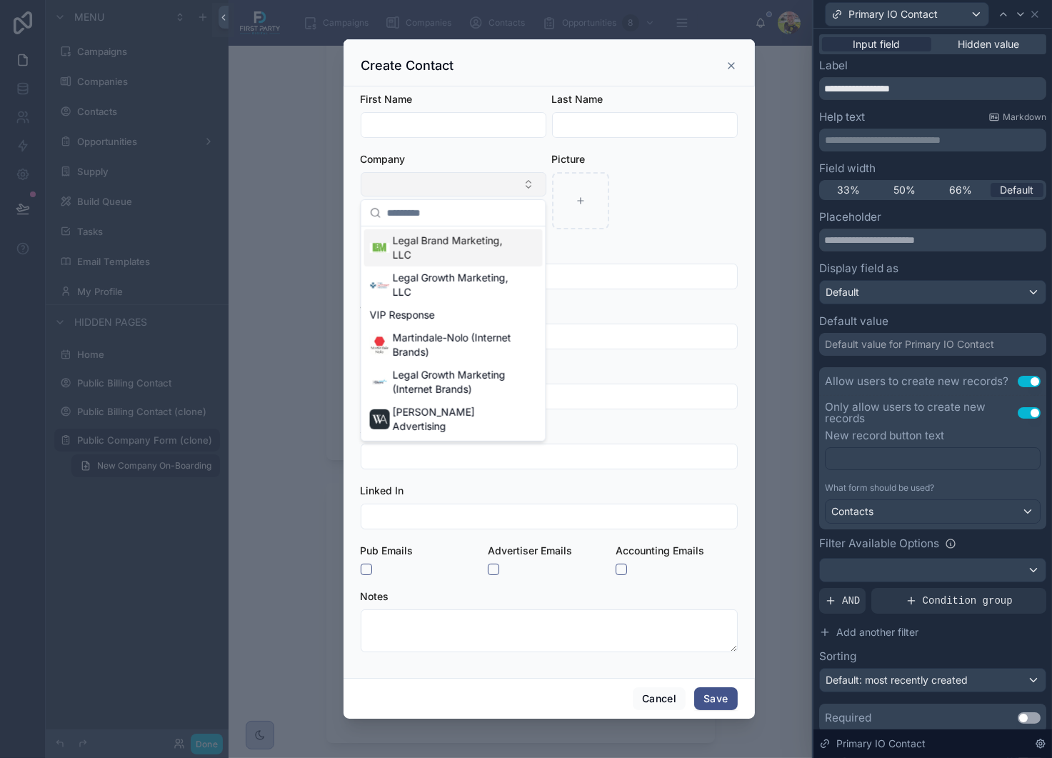
click at [495, 181] on button "Select Button" at bounding box center [454, 184] width 186 height 24
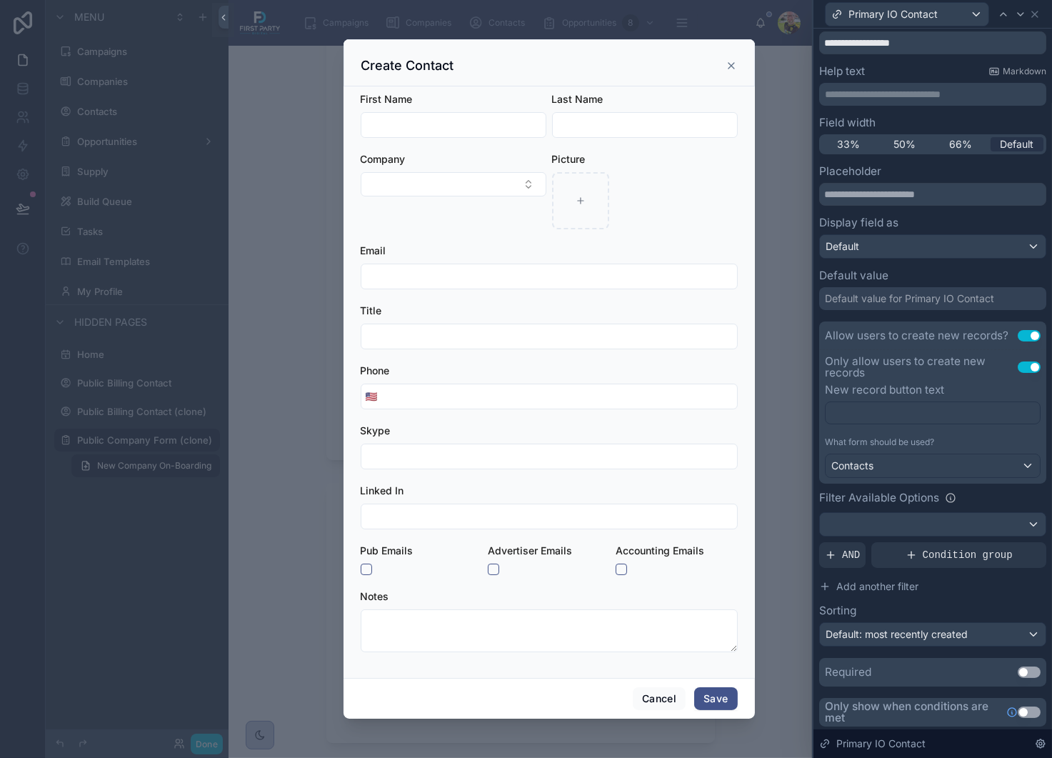
scroll to position [0, 0]
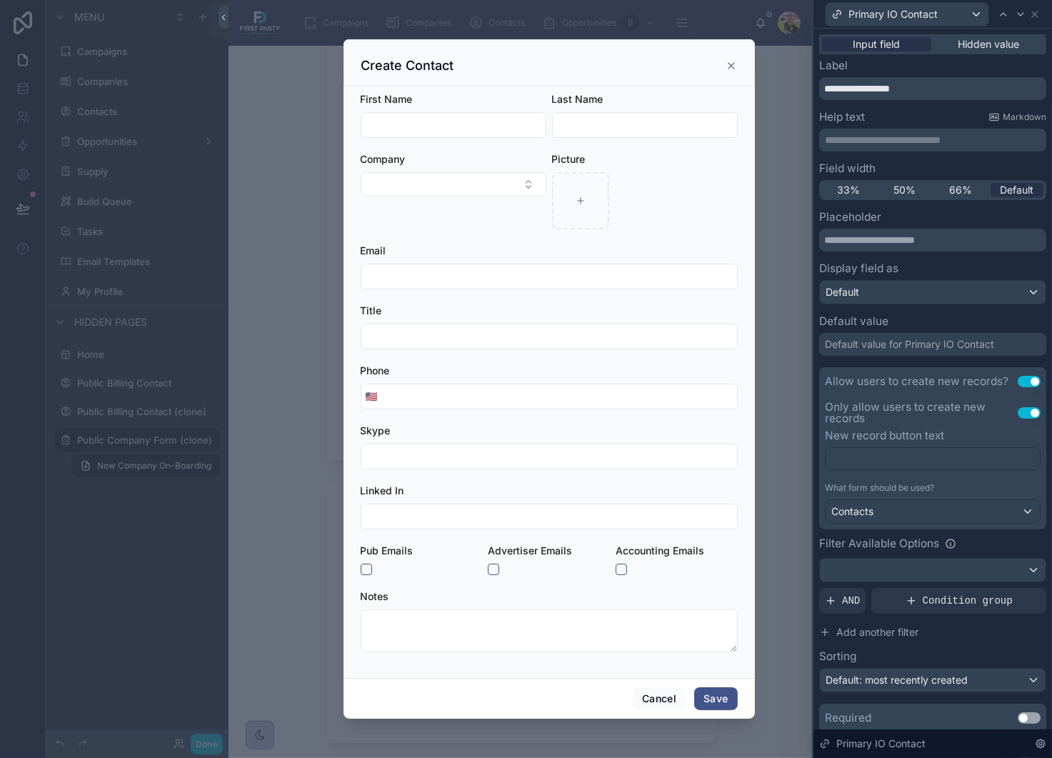
click at [882, 345] on div "Default value for Primary IO Contact" at bounding box center [909, 344] width 169 height 14
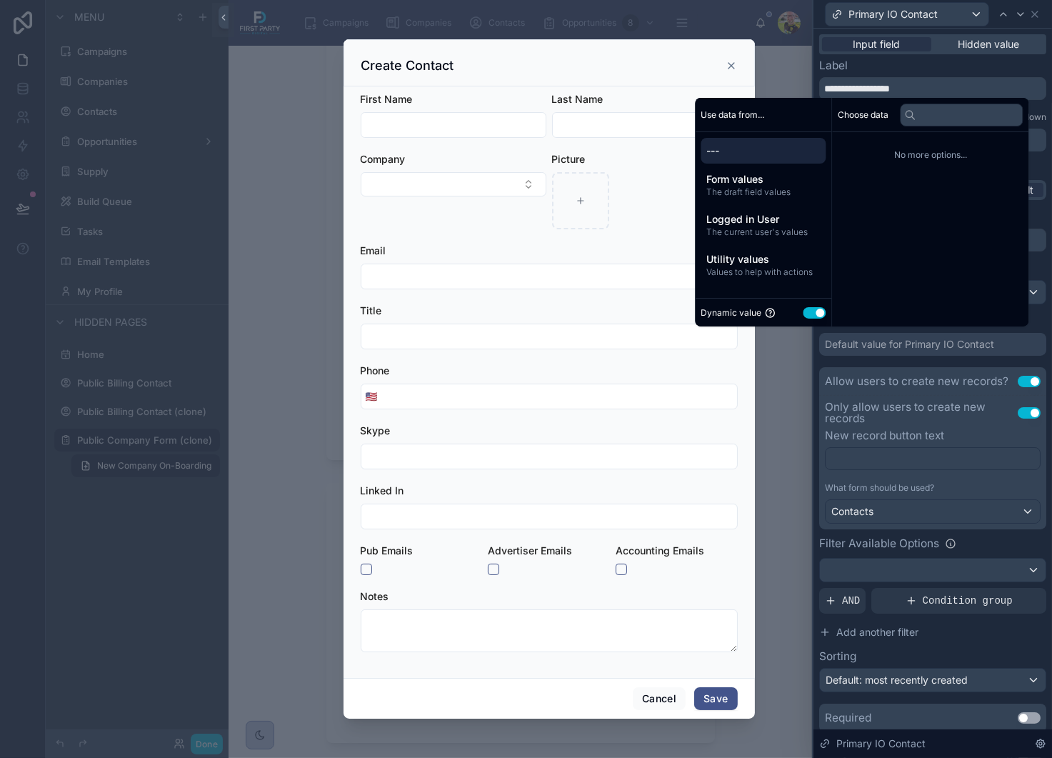
click at [882, 345] on div "Default value for Primary IO Contact" at bounding box center [909, 344] width 169 height 14
click at [851, 365] on div "Placeholder Display field as Default Default value Default value for Primary IO…" at bounding box center [932, 471] width 227 height 521
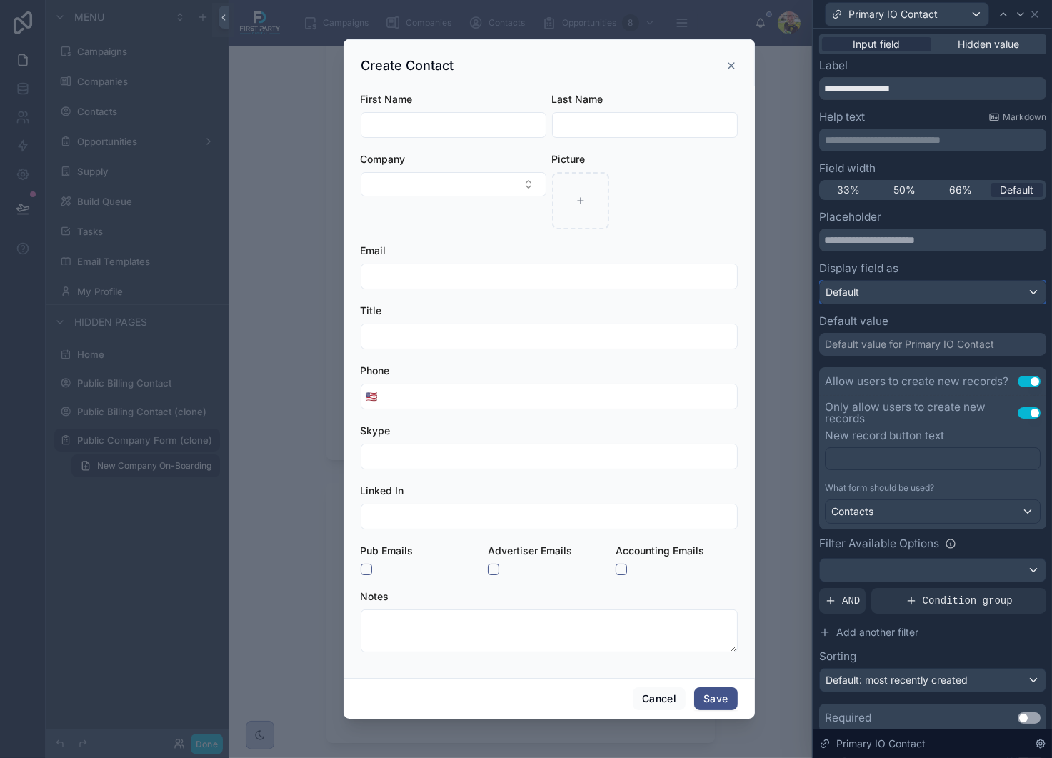
click at [898, 289] on div "Default" at bounding box center [933, 292] width 226 height 23
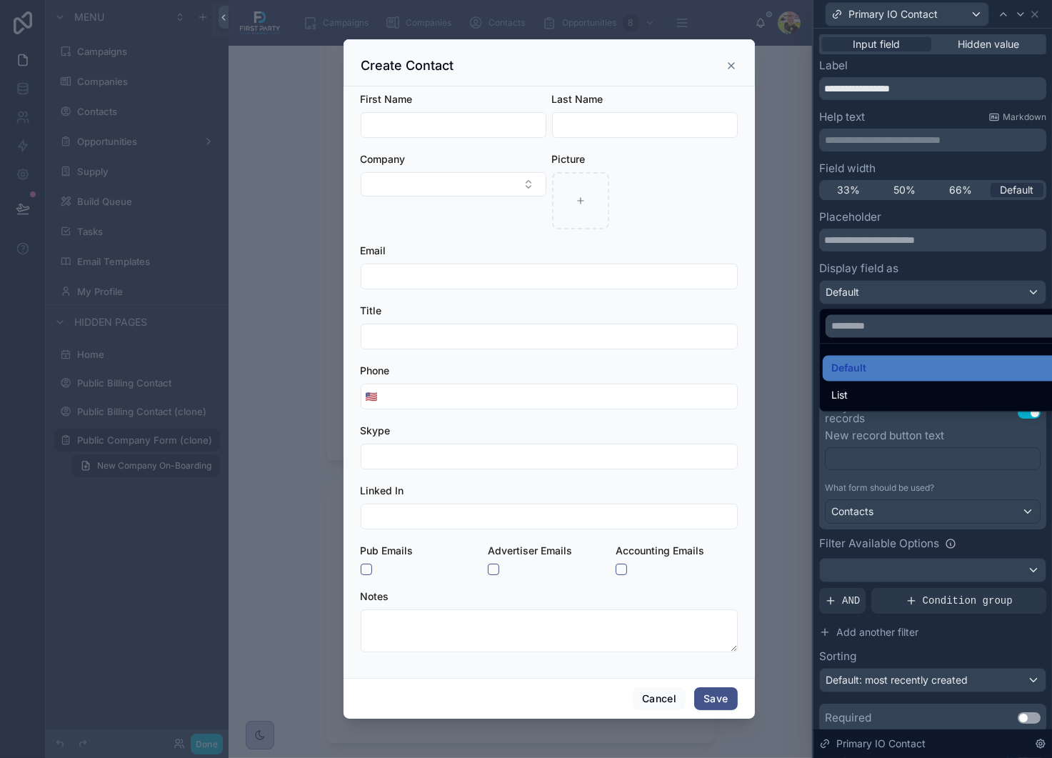
click at [898, 289] on div at bounding box center [932, 379] width 239 height 758
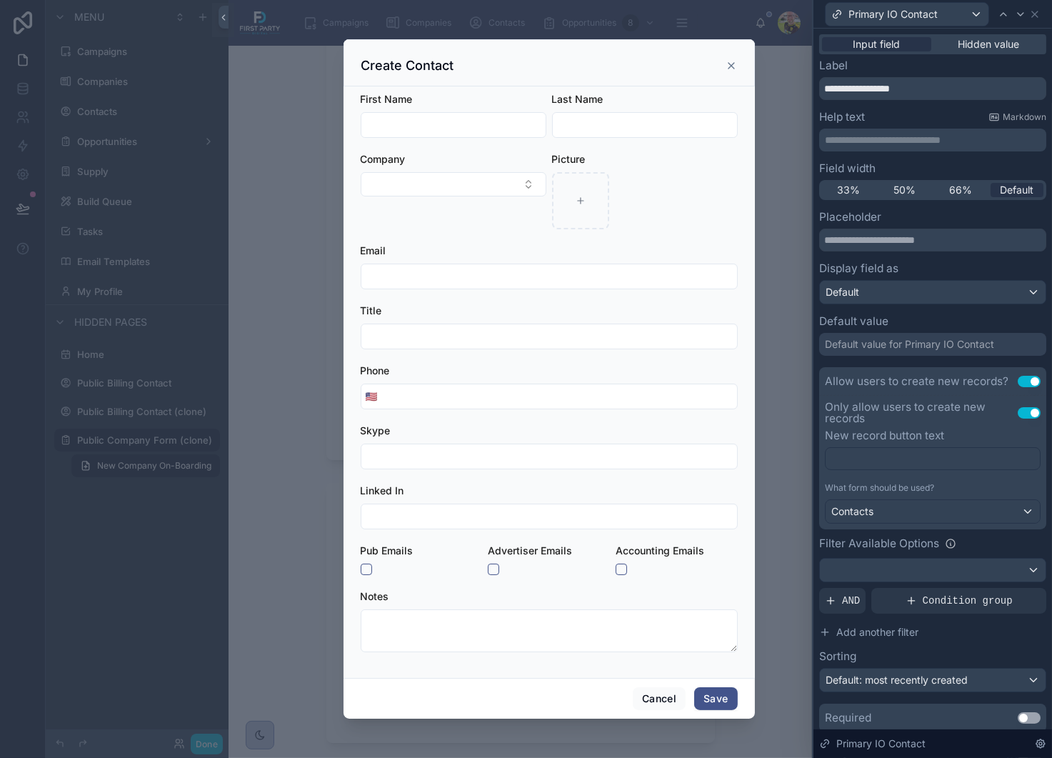
click at [877, 347] on div "Default value for Primary IO Contact" at bounding box center [909, 344] width 169 height 14
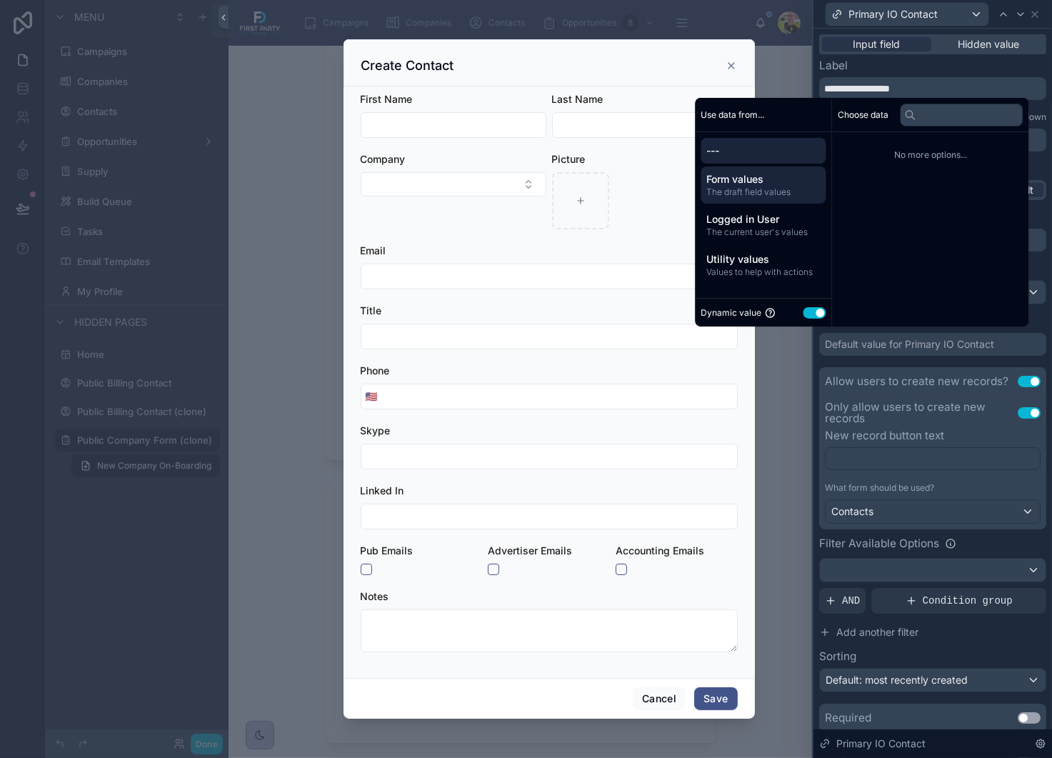
click at [748, 179] on span "Form values" at bounding box center [763, 179] width 114 height 14
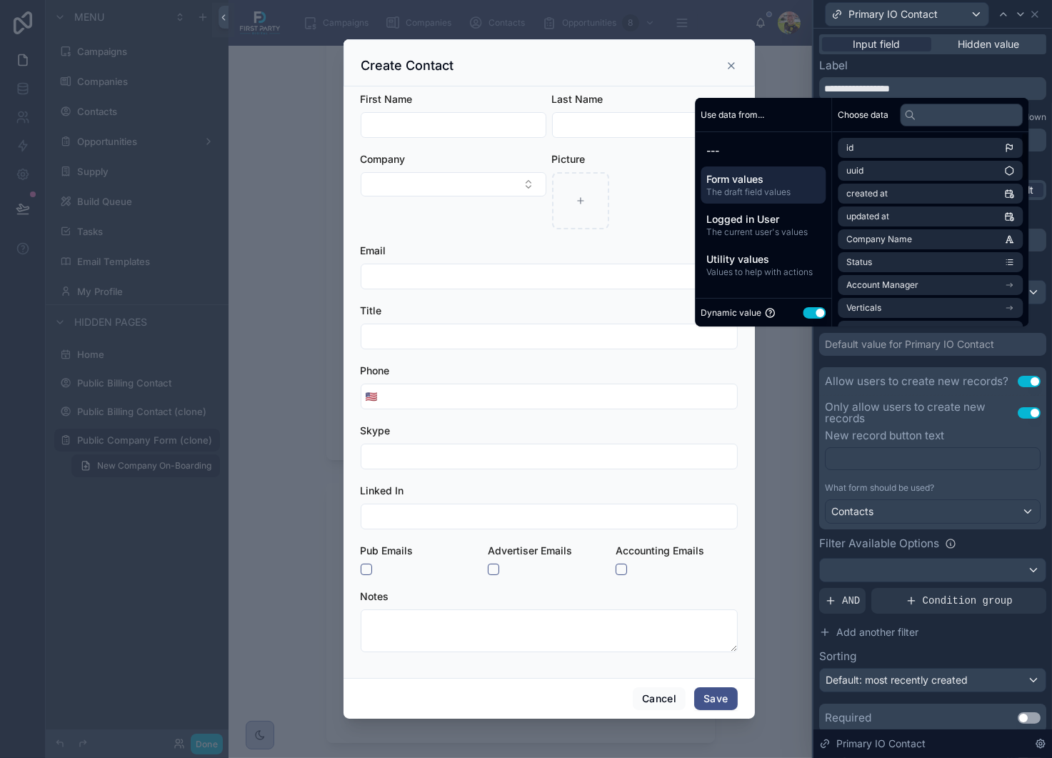
click at [854, 362] on div "Placeholder Display field as Default Default value Default value for Primary IO…" at bounding box center [932, 471] width 227 height 521
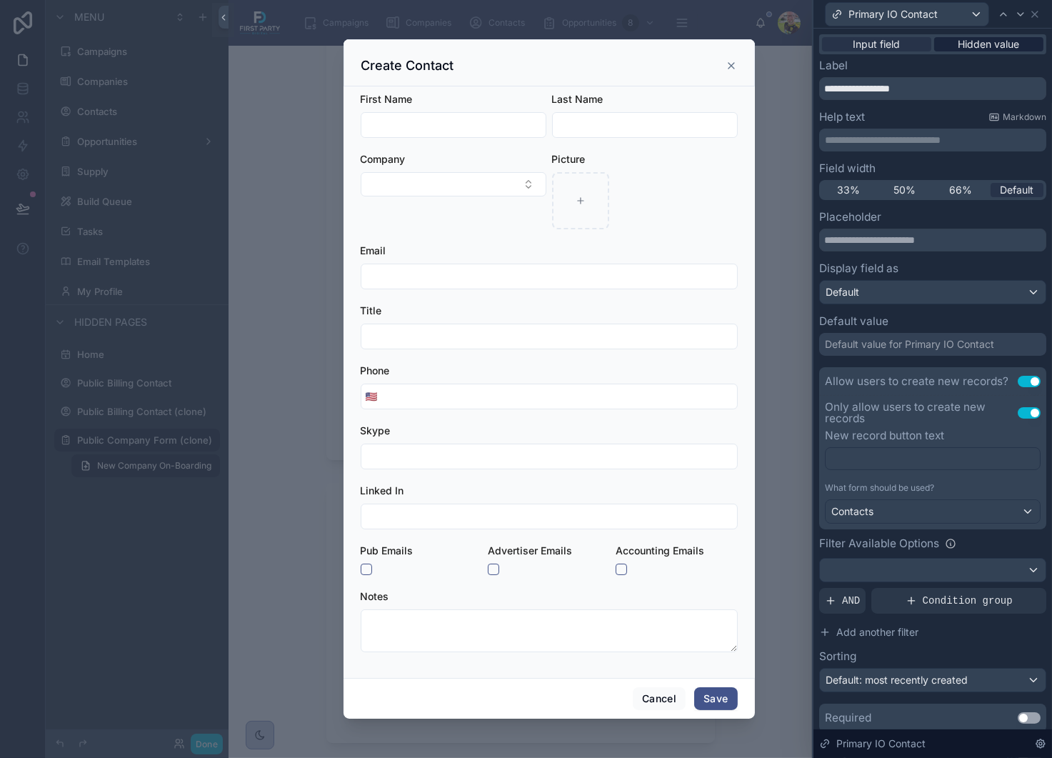
click at [978, 49] on span "Hidden value" at bounding box center [988, 44] width 61 height 14
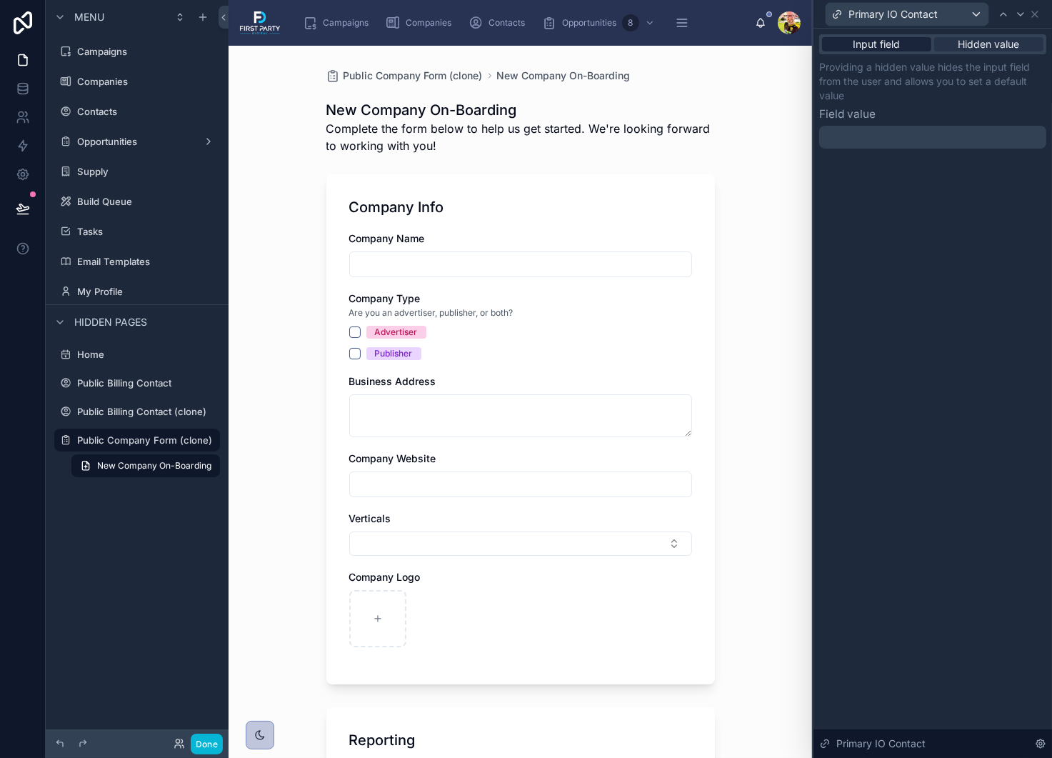
click at [877, 41] on span "Input field" at bounding box center [876, 44] width 47 height 14
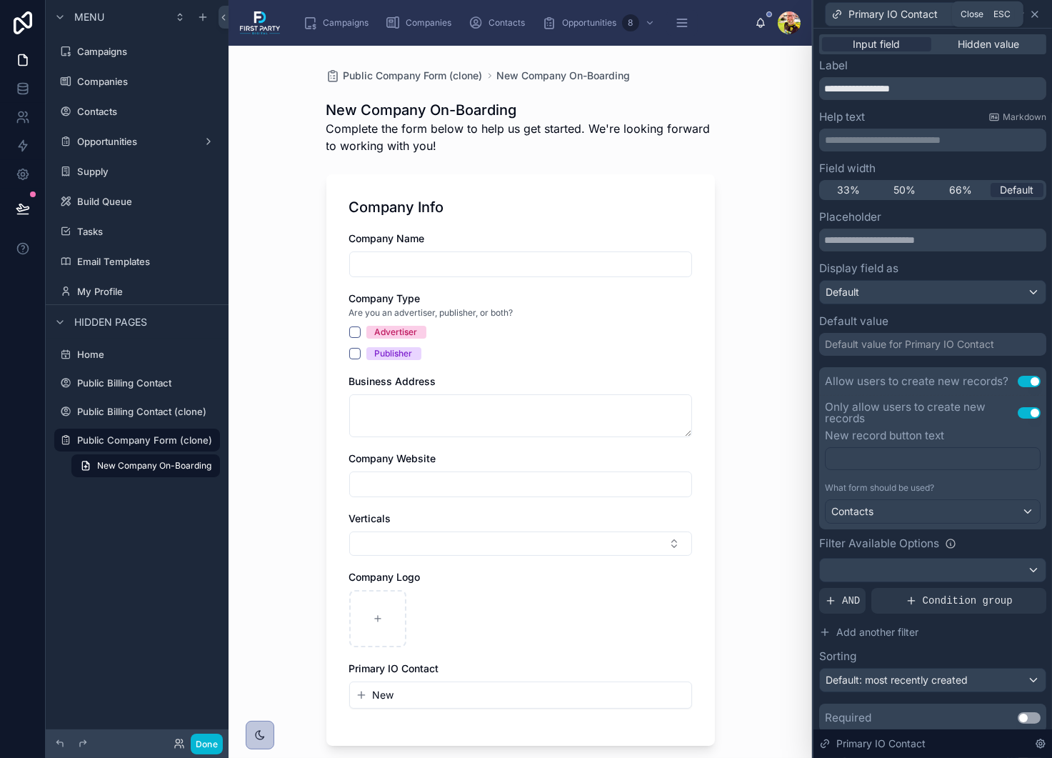
click at [1037, 14] on icon at bounding box center [1034, 14] width 11 height 11
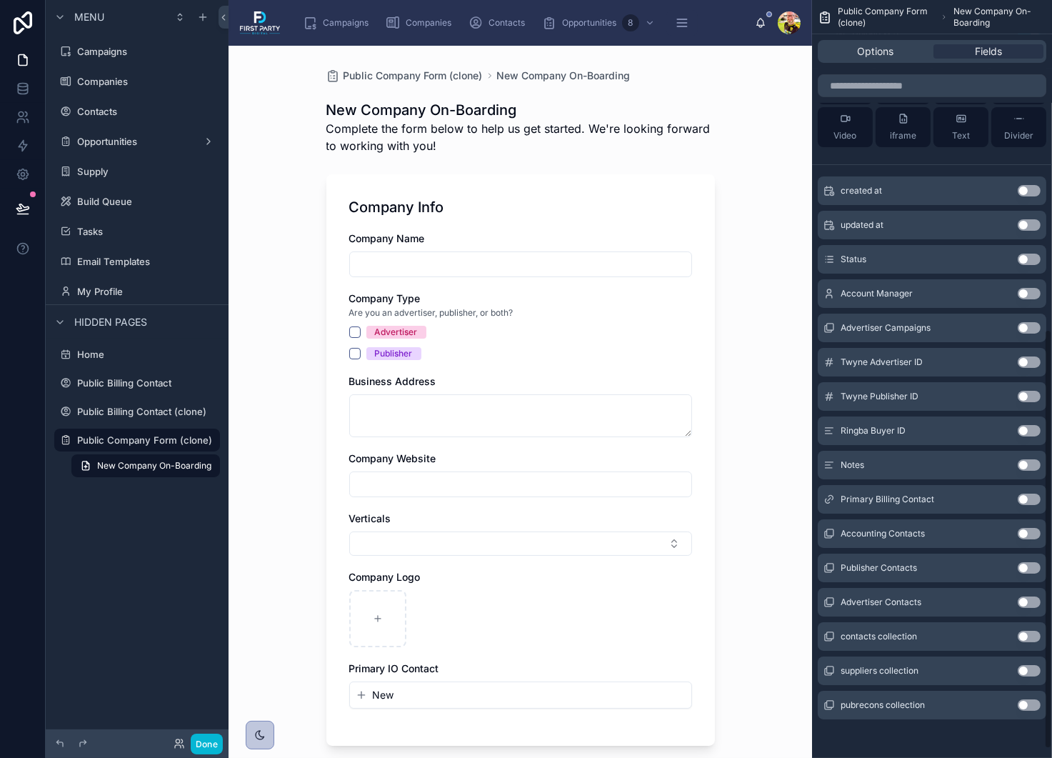
scroll to position [611, 0]
click at [1032, 497] on button "Use setting" at bounding box center [1029, 498] width 23 height 11
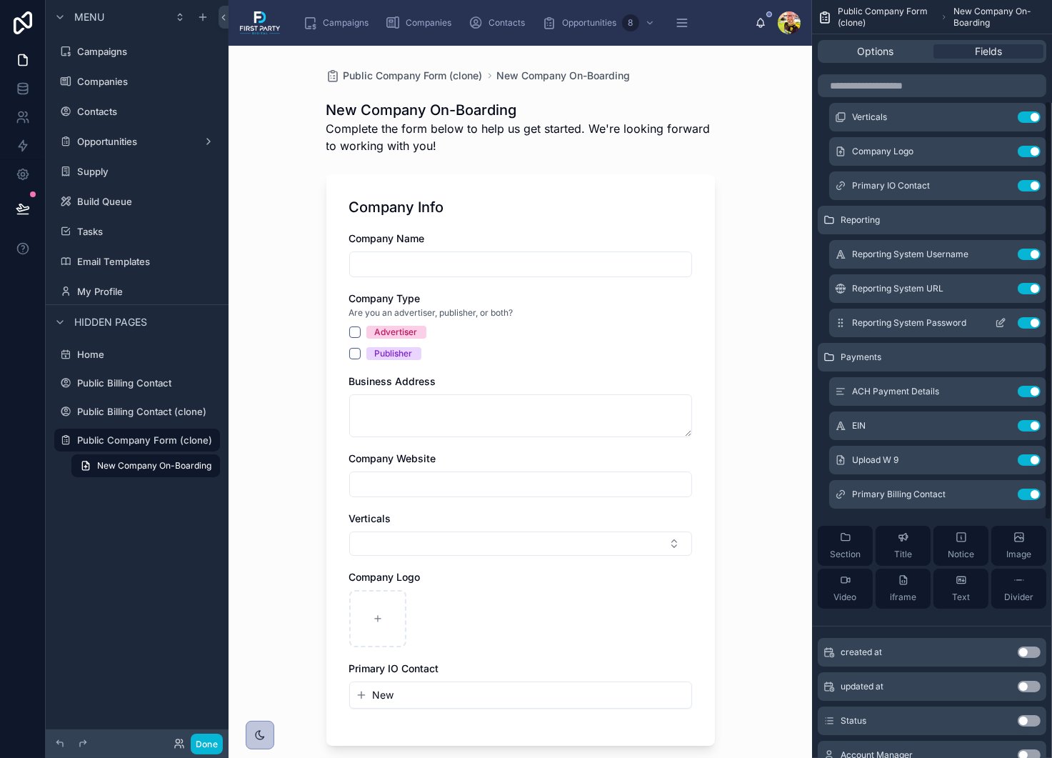
scroll to position [183, 0]
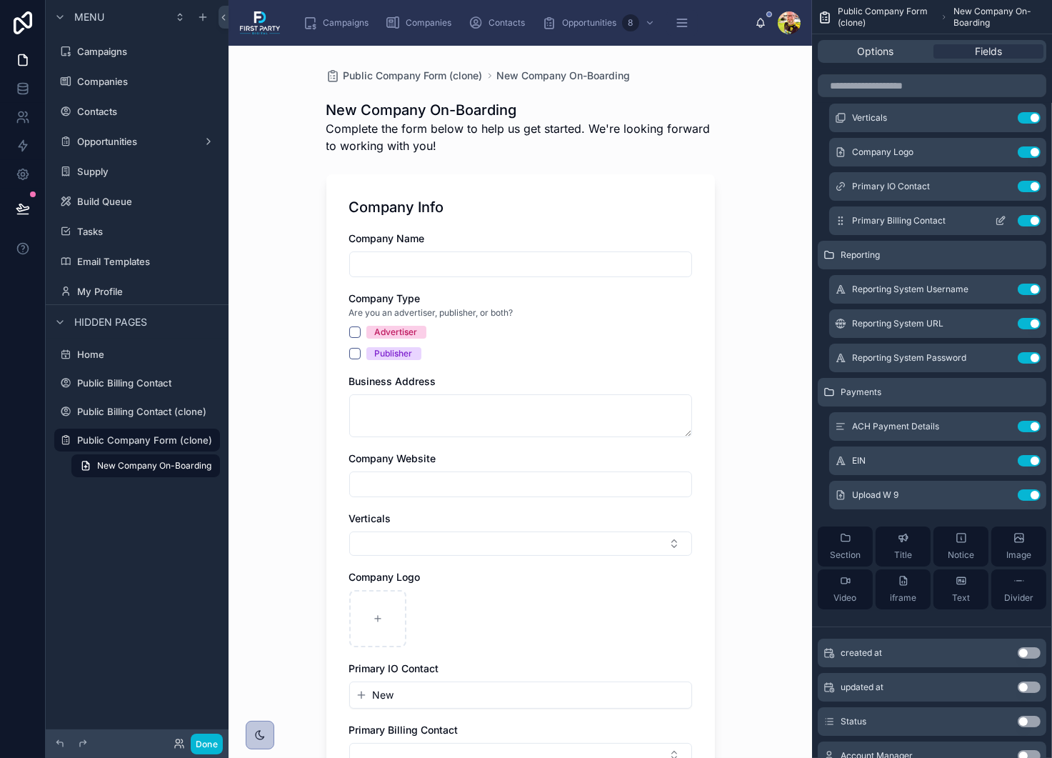
click at [894, 221] on span "Primary Billing Contact" at bounding box center [899, 220] width 94 height 11
click at [995, 217] on icon "scrollable content" at bounding box center [1000, 220] width 11 height 11
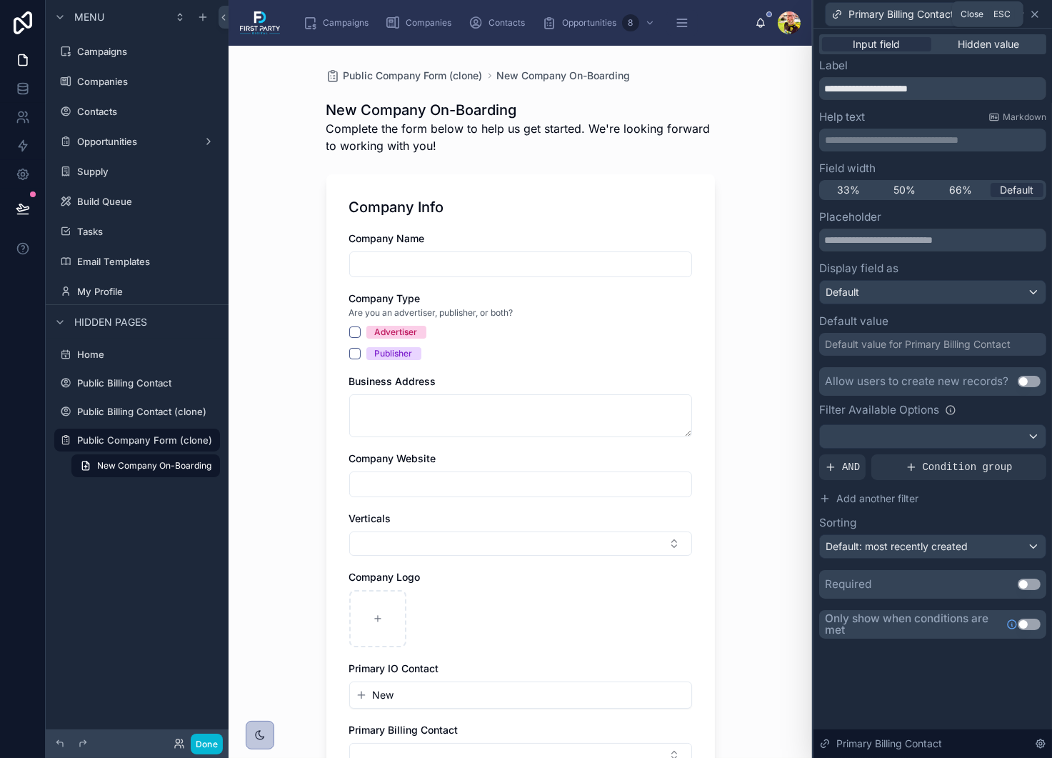
click at [1038, 19] on icon at bounding box center [1034, 14] width 11 height 11
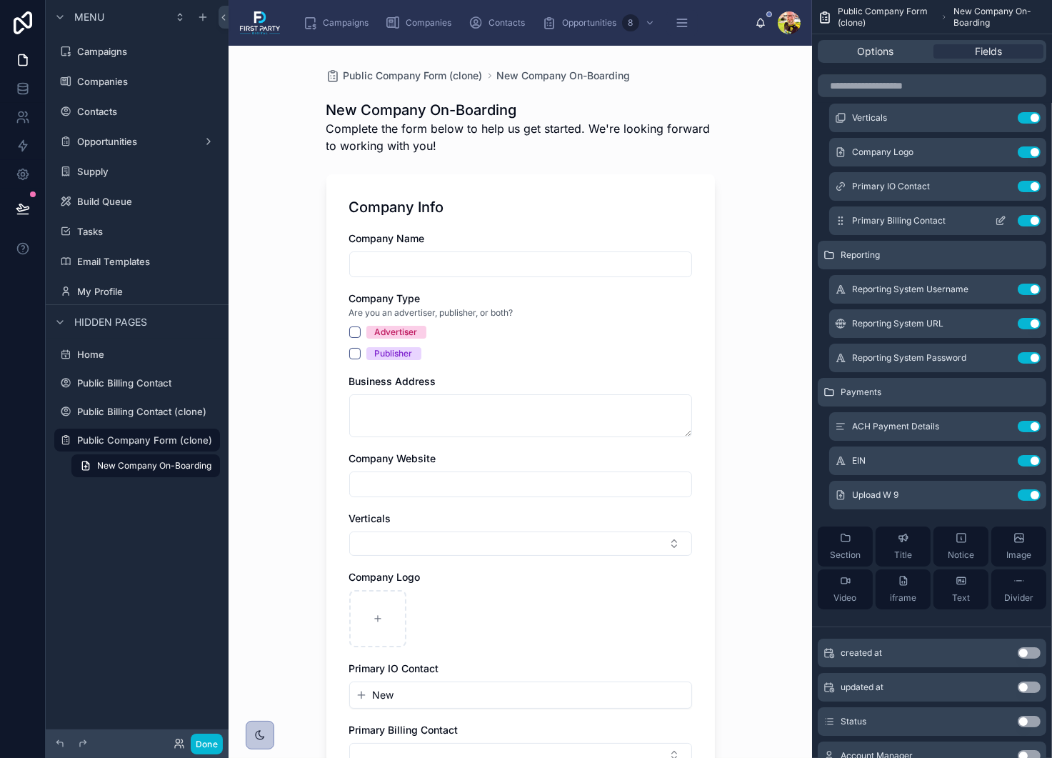
click at [1003, 217] on icon "scrollable content" at bounding box center [1003, 217] width 1 height 1
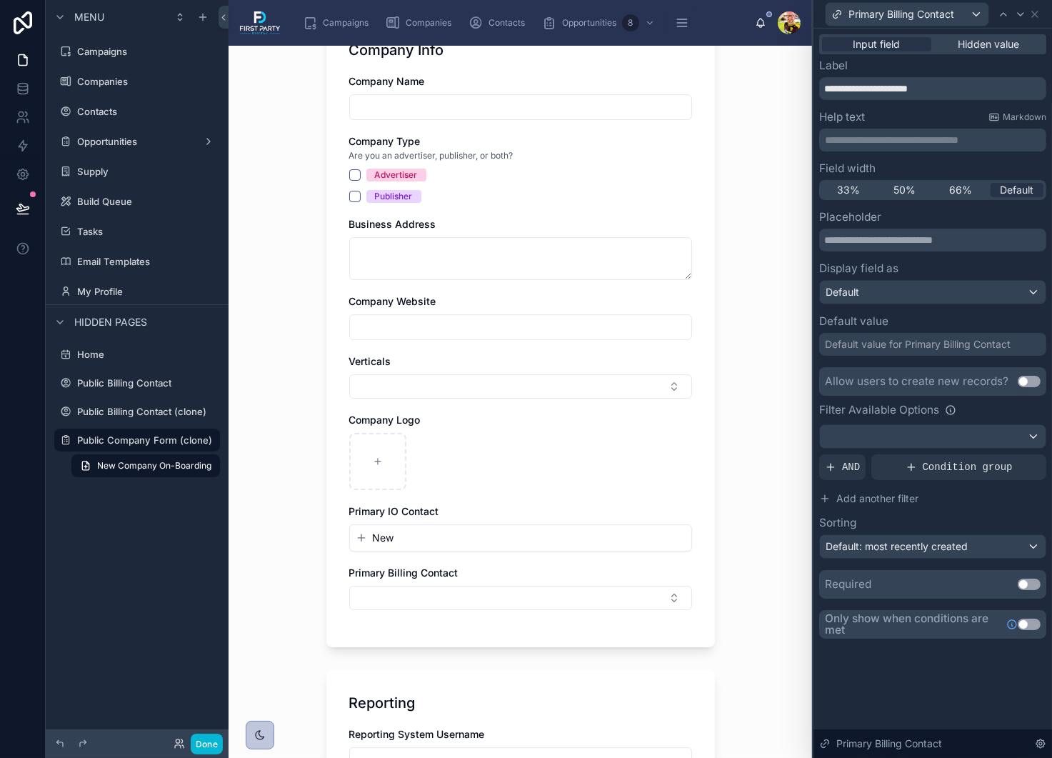
scroll to position [214, 0]
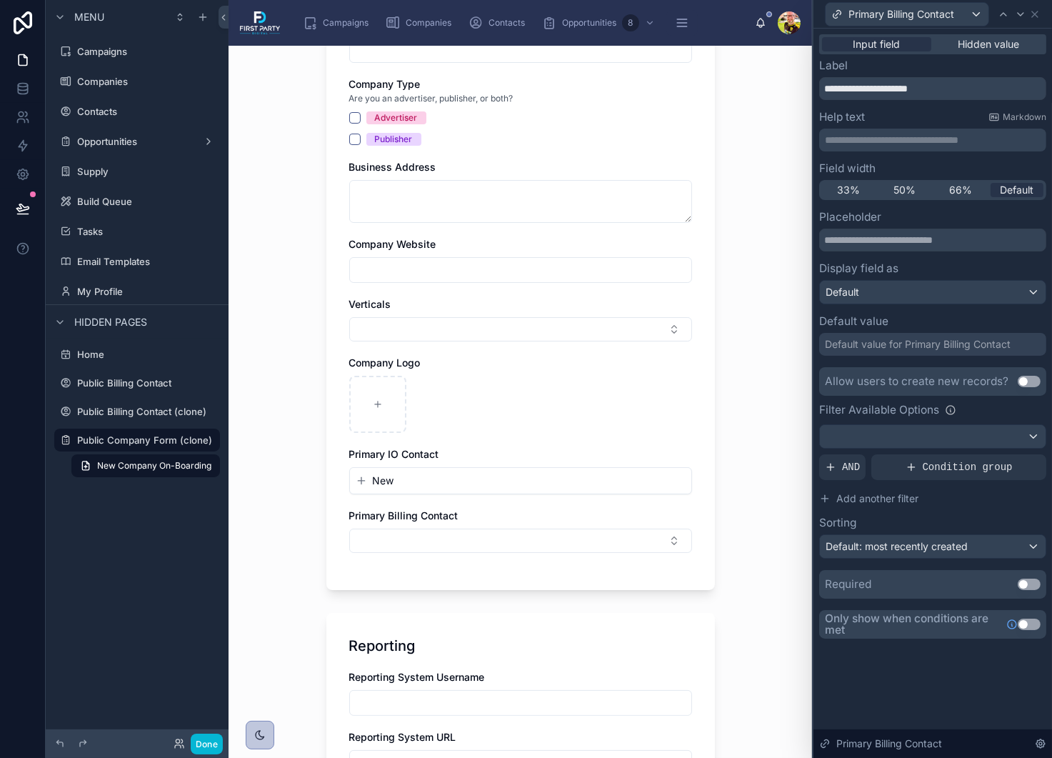
click at [1023, 380] on button "Use setting" at bounding box center [1029, 381] width 23 height 11
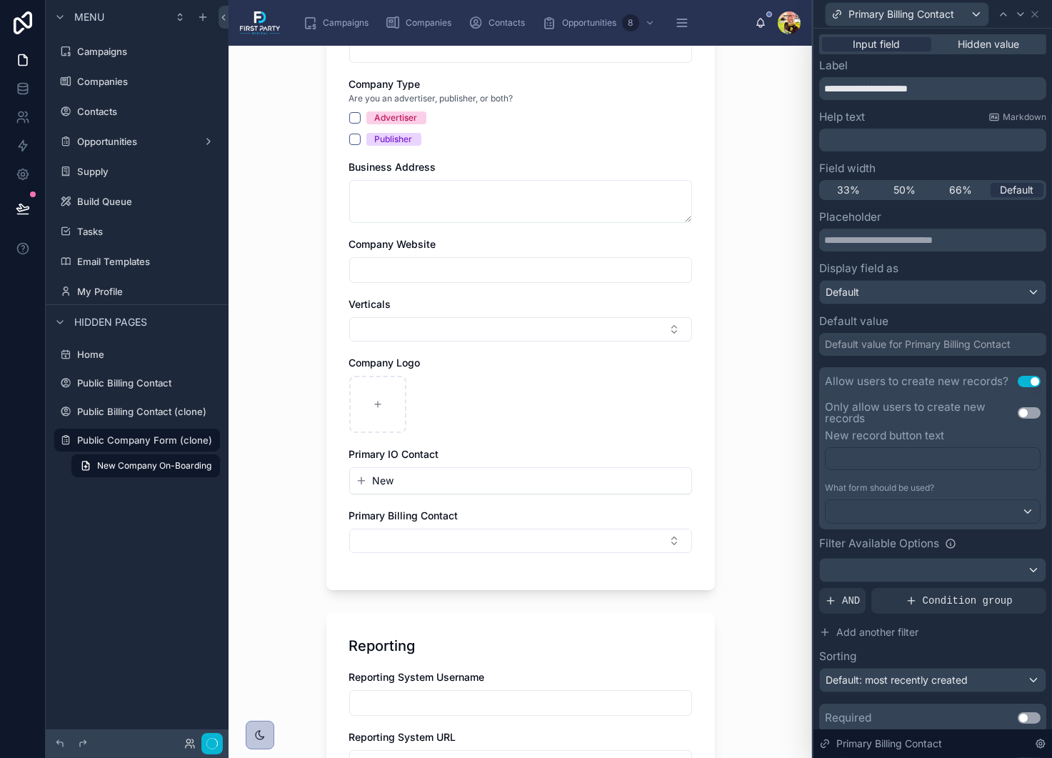
scroll to position [0, 0]
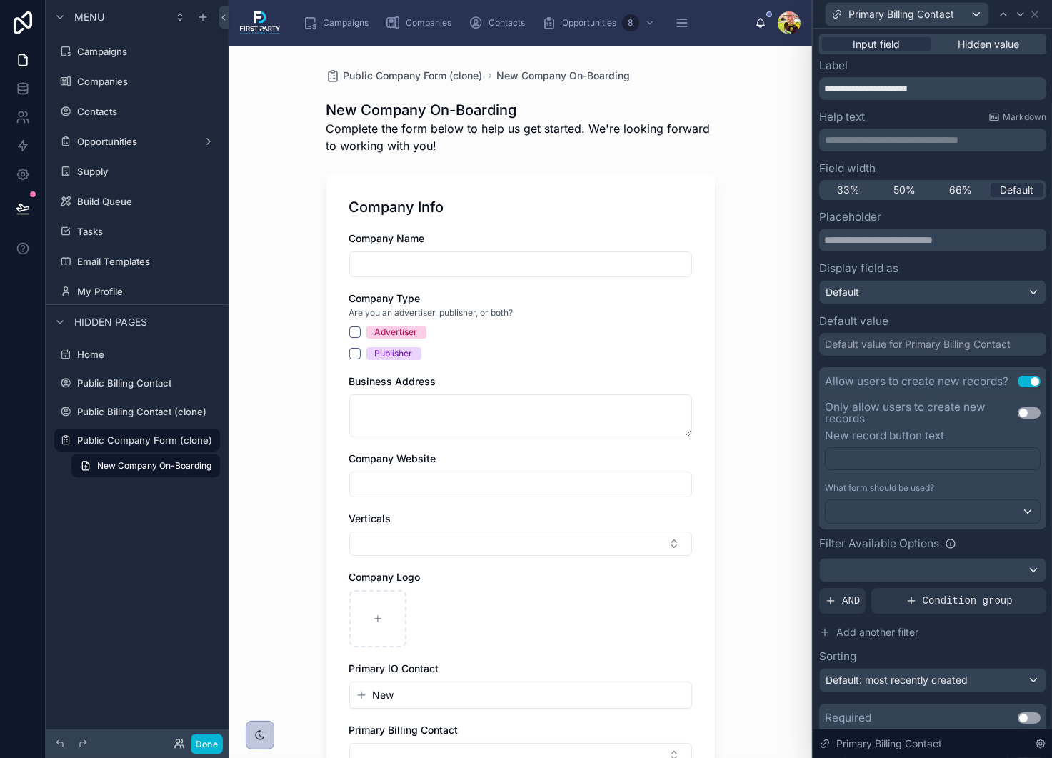
click at [1021, 414] on button "Use setting" at bounding box center [1029, 412] width 23 height 11
click at [905, 506] on div at bounding box center [933, 511] width 214 height 23
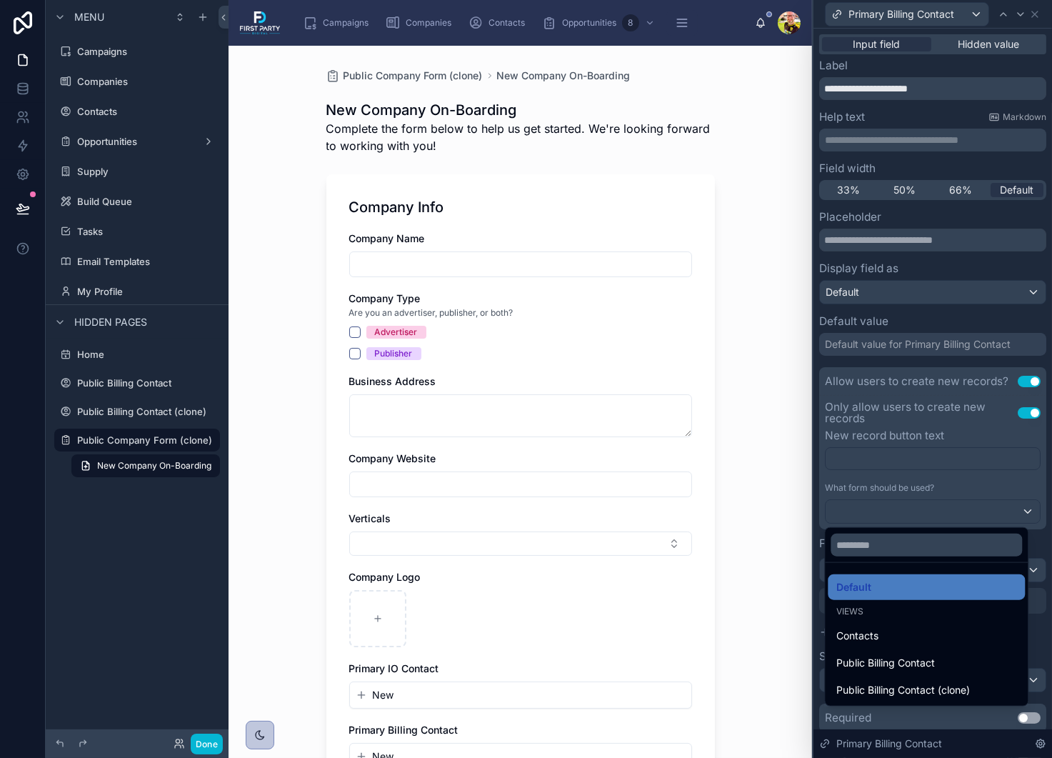
click at [906, 466] on div at bounding box center [932, 379] width 239 height 758
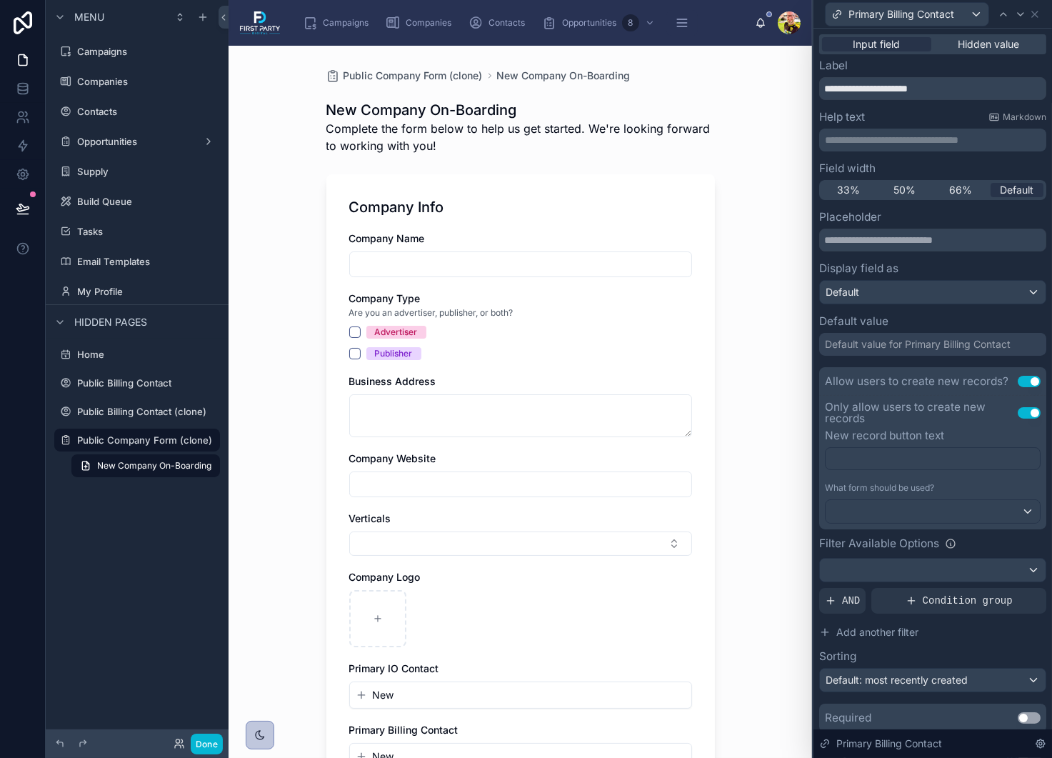
click at [895, 465] on div "﻿" at bounding box center [933, 458] width 216 height 23
click at [906, 456] on p "﻿" at bounding box center [934, 458] width 206 height 14
click at [903, 456] on p "﻿" at bounding box center [934, 458] width 206 height 14
click at [907, 512] on div at bounding box center [933, 511] width 214 height 23
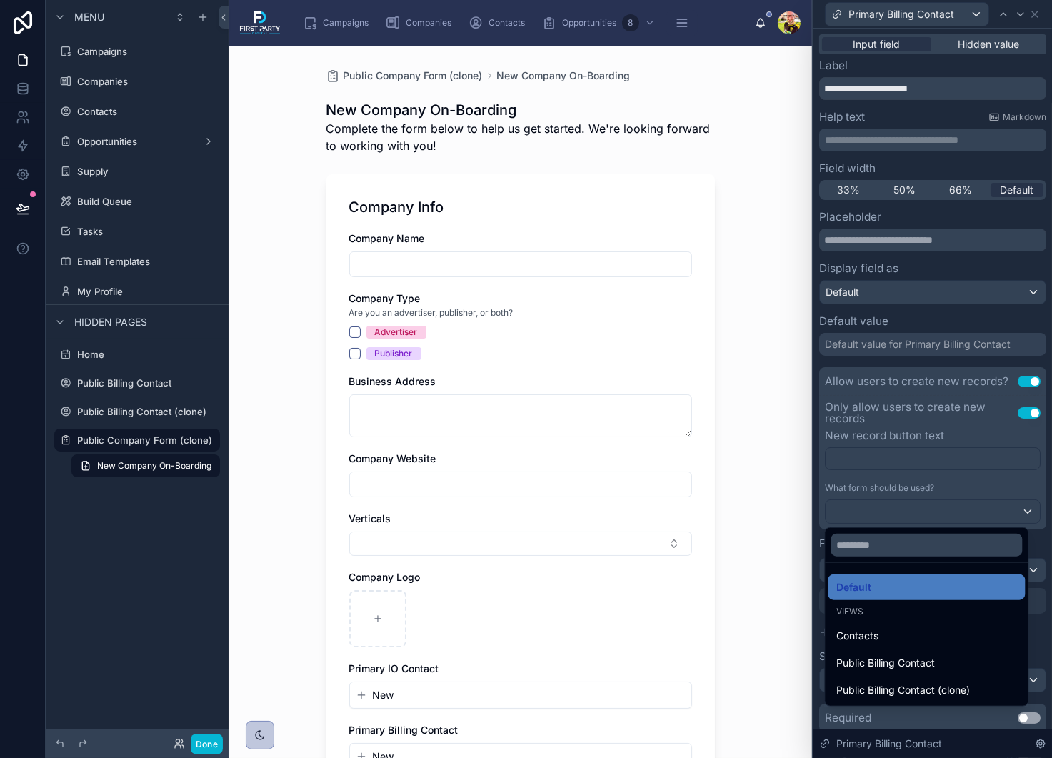
click at [907, 512] on div at bounding box center [932, 379] width 239 height 758
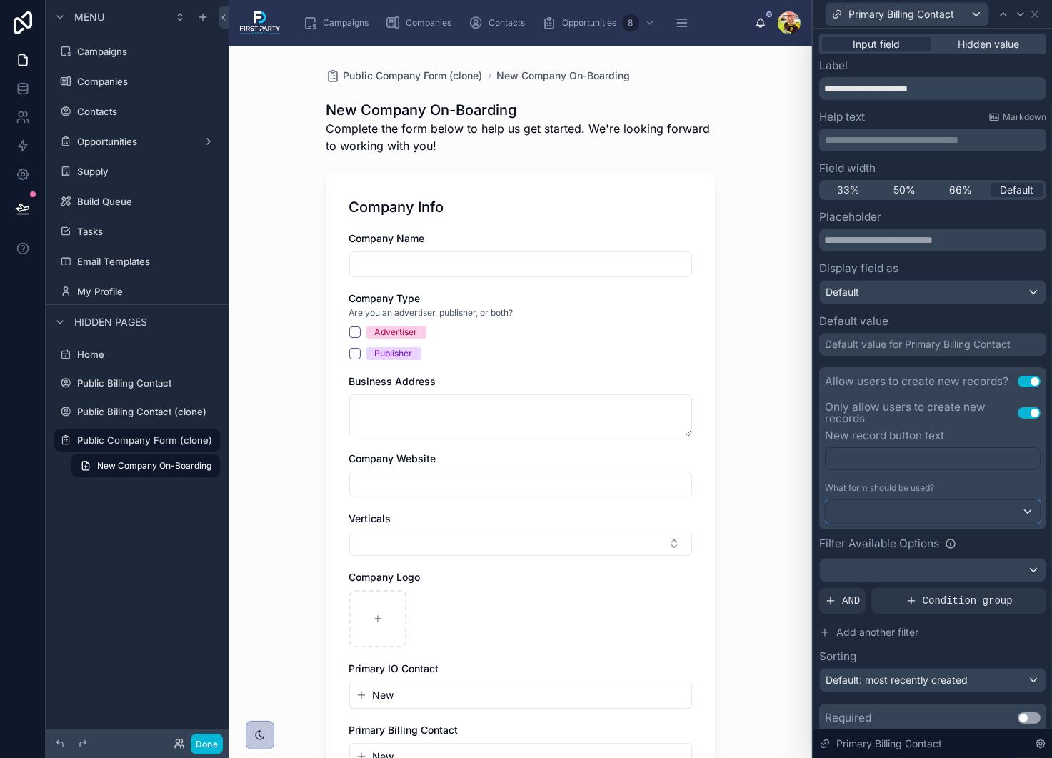
click at [907, 512] on div at bounding box center [933, 511] width 214 height 23
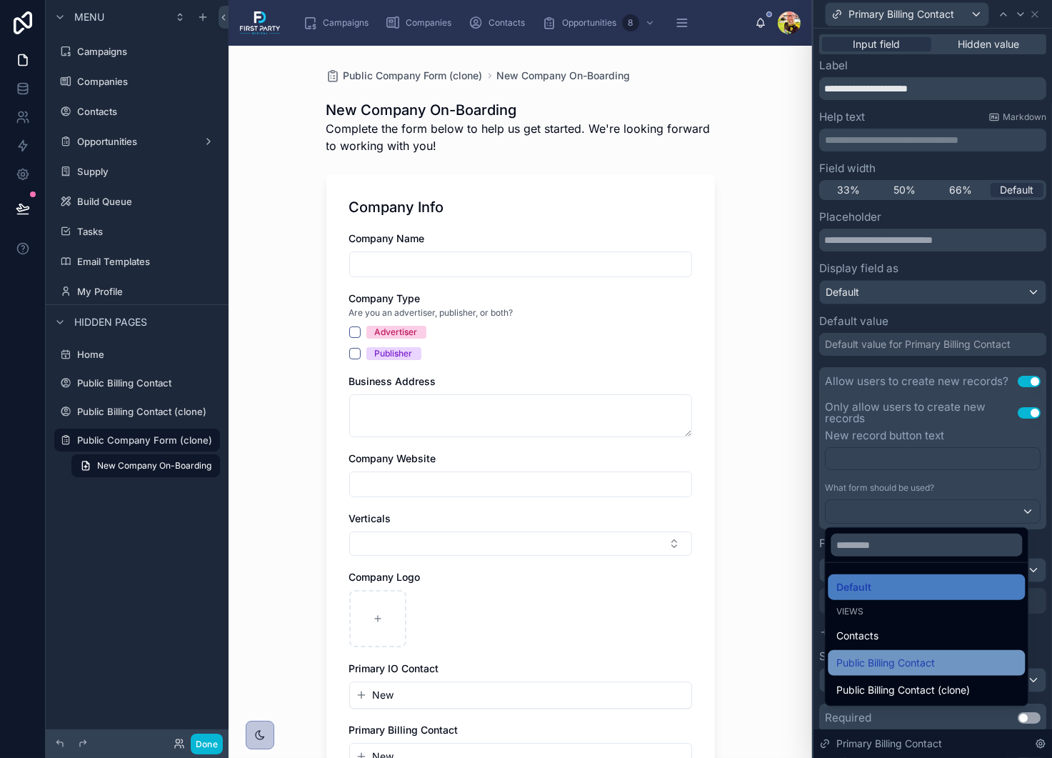
click at [910, 662] on span "Public Billing Contact" at bounding box center [885, 662] width 99 height 17
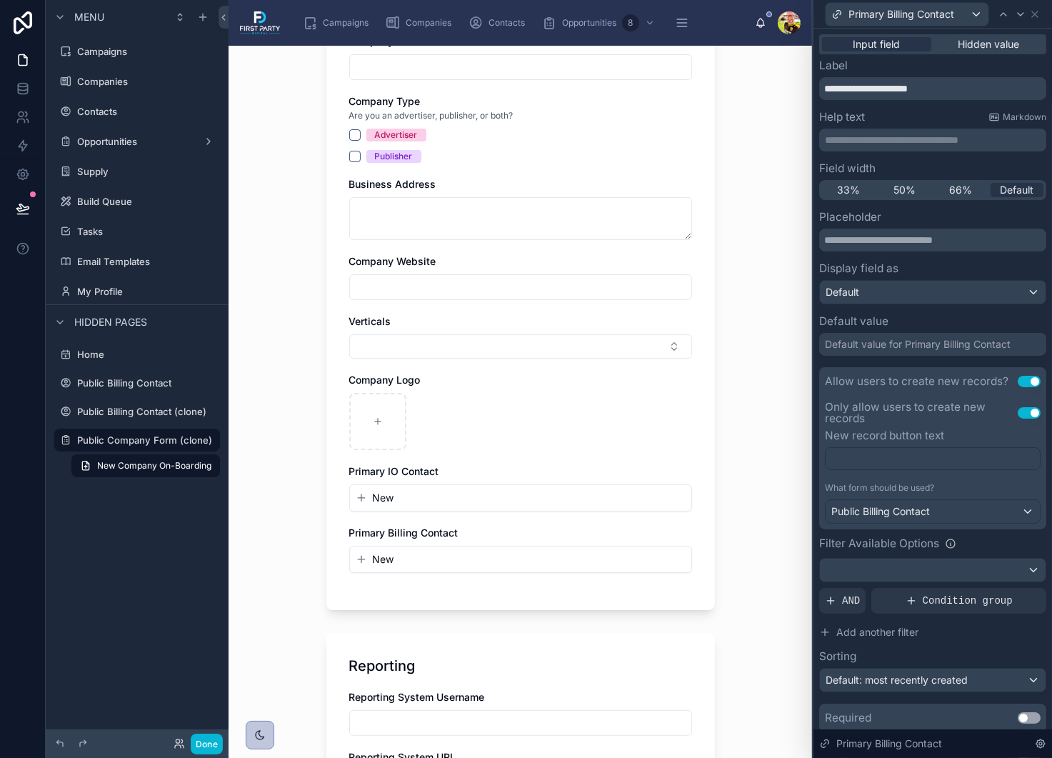
scroll to position [214, 0]
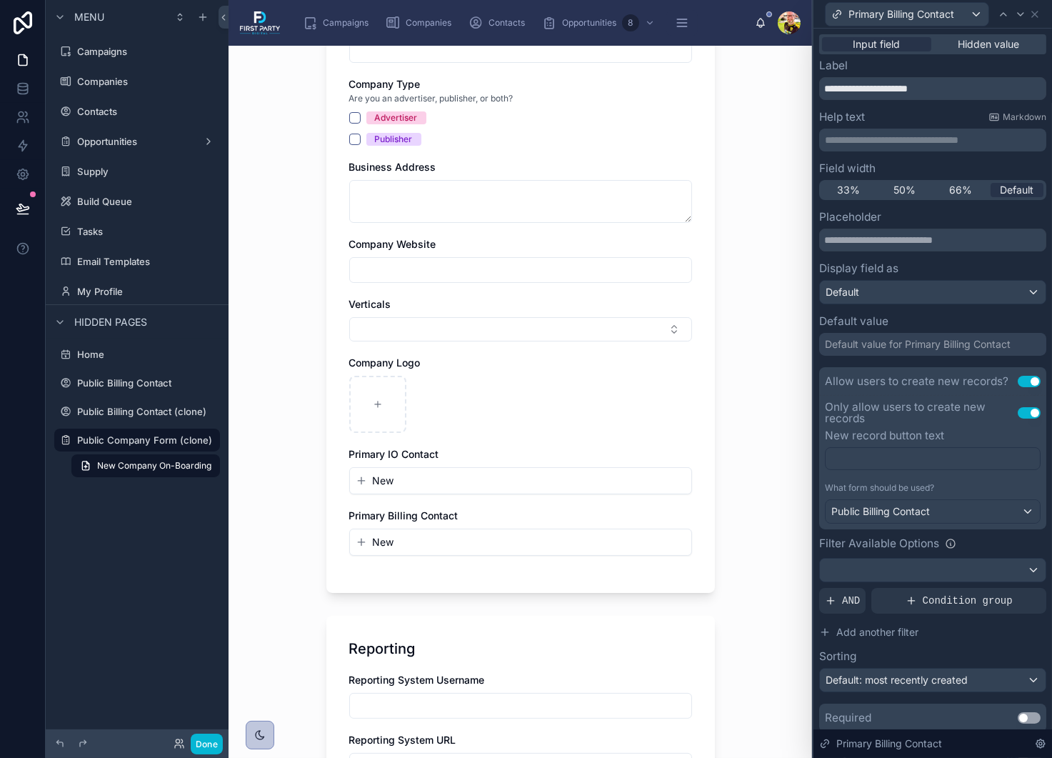
click at [376, 541] on span "New" at bounding box center [383, 542] width 21 height 14
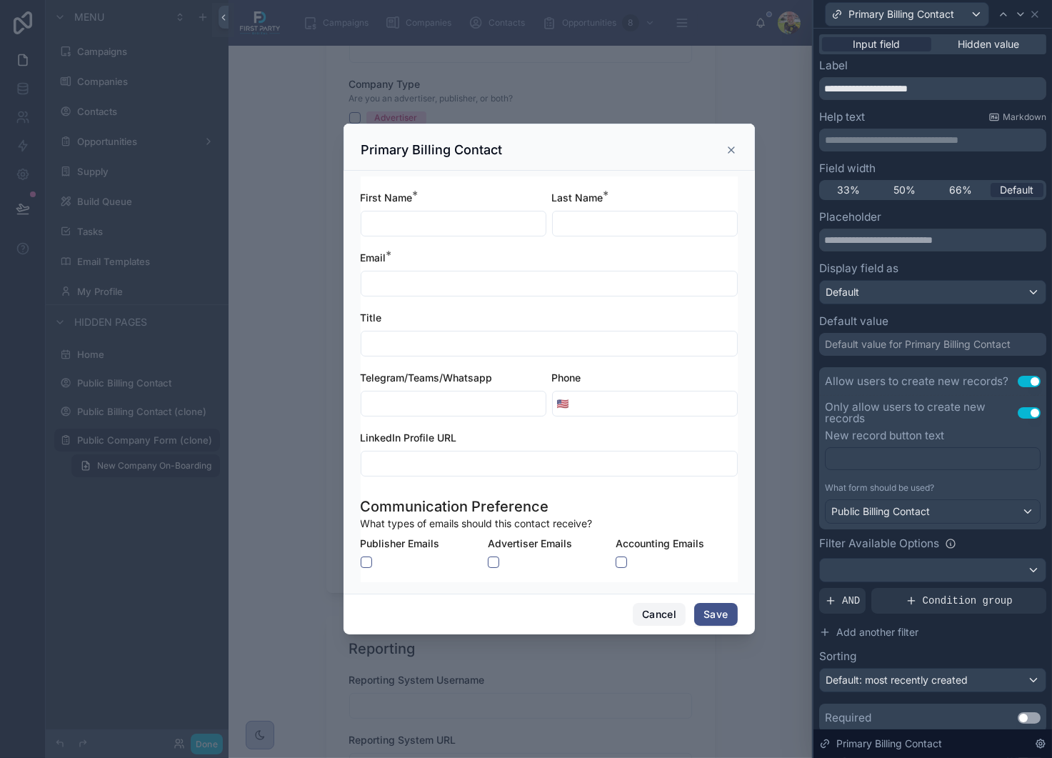
click at [653, 609] on button "Cancel" at bounding box center [659, 614] width 53 height 23
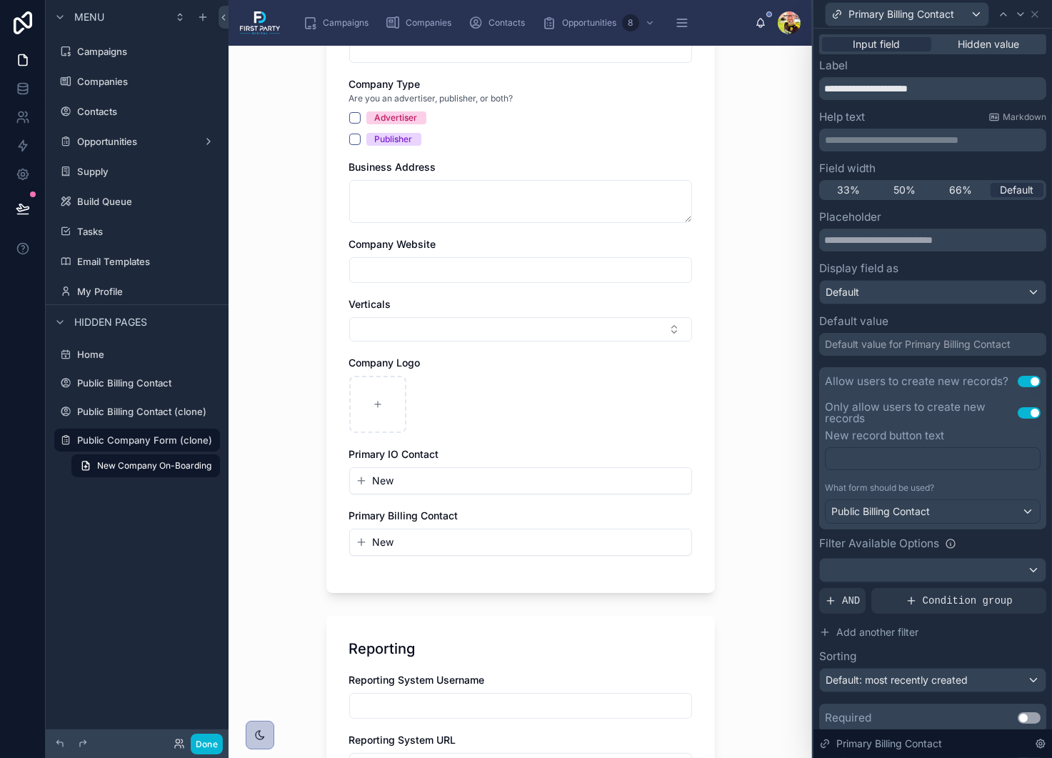
click at [427, 474] on button "New" at bounding box center [521, 480] width 330 height 14
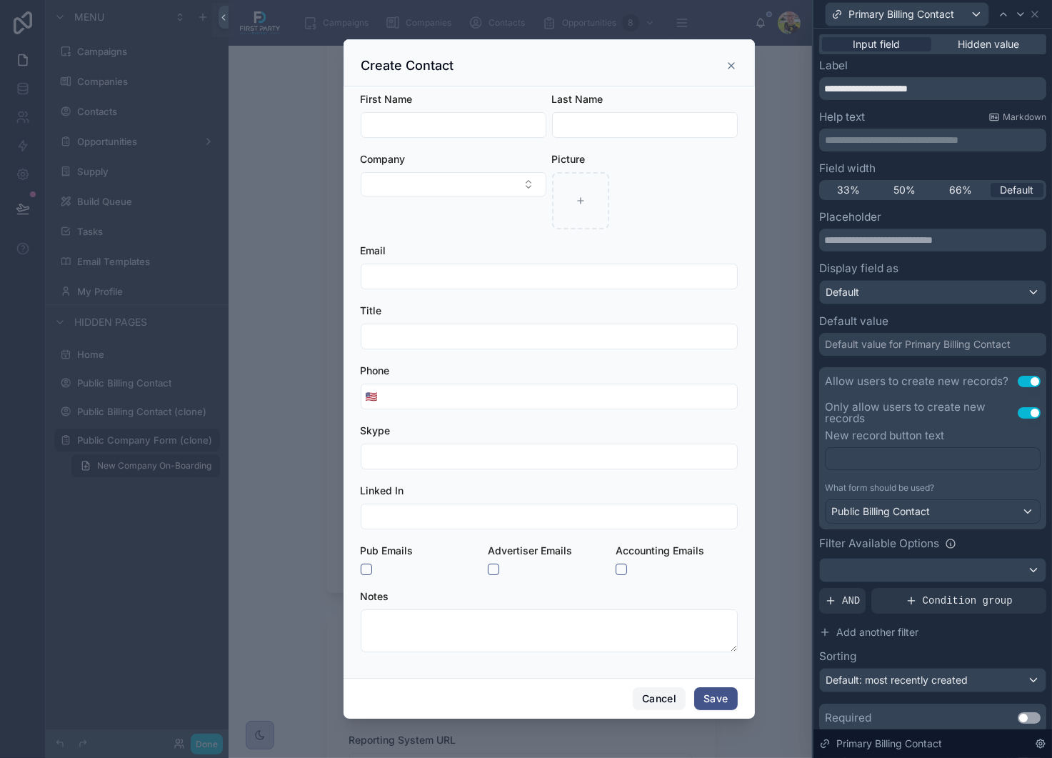
click at [662, 706] on button "Cancel" at bounding box center [659, 698] width 53 height 23
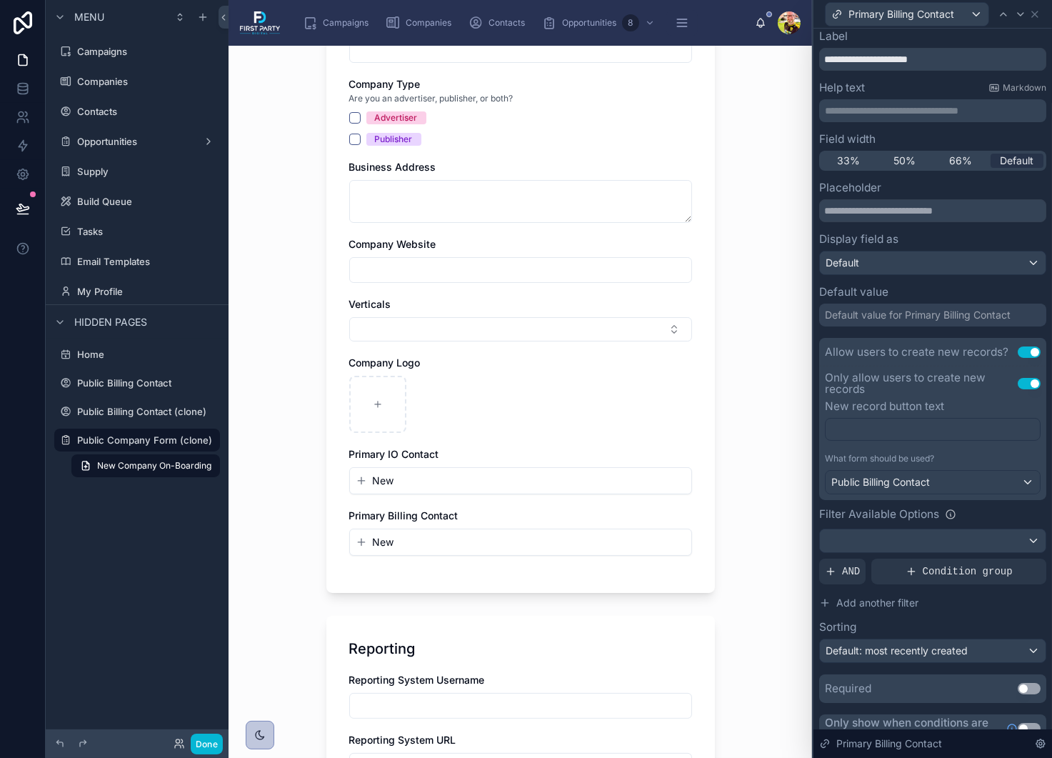
scroll to position [46, 0]
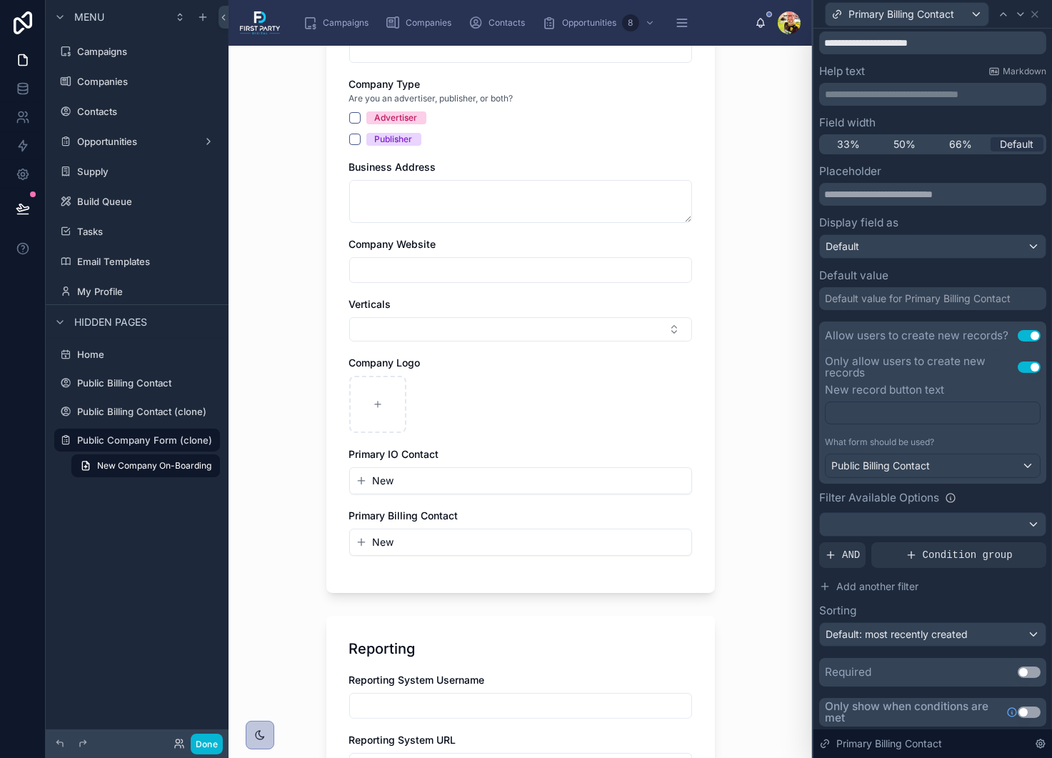
click at [1018, 671] on button "Use setting" at bounding box center [1029, 671] width 23 height 11
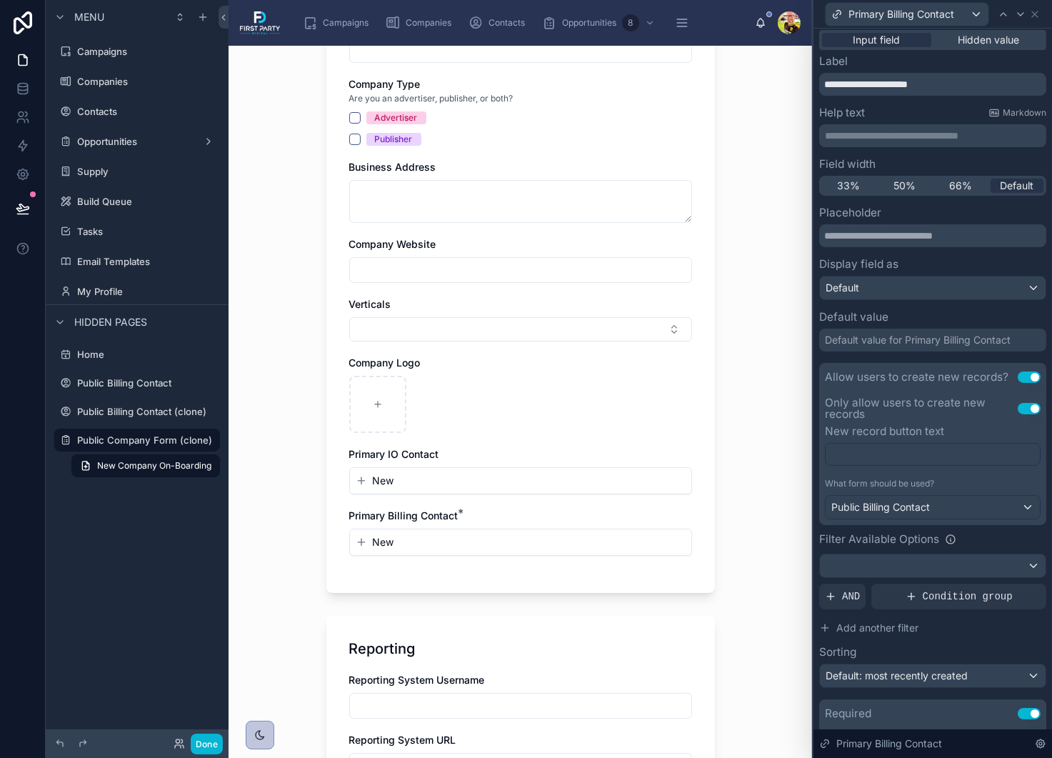
scroll to position [0, 0]
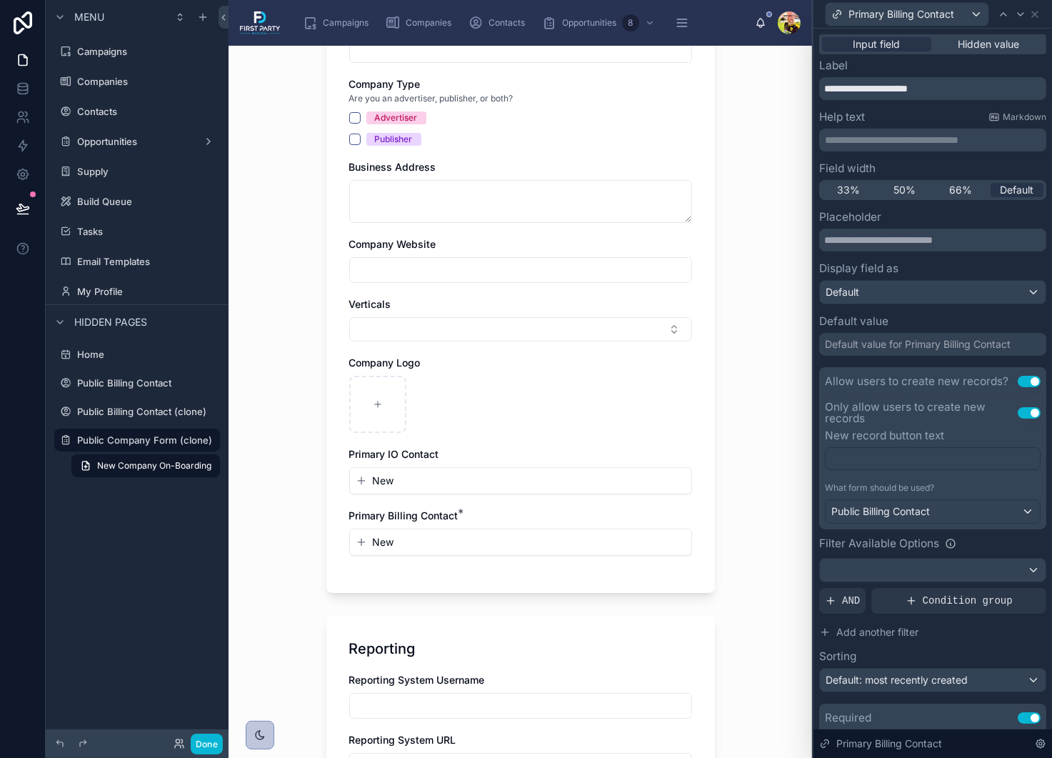
click at [892, 344] on div "Default value for Primary Billing Contact" at bounding box center [918, 344] width 186 height 14
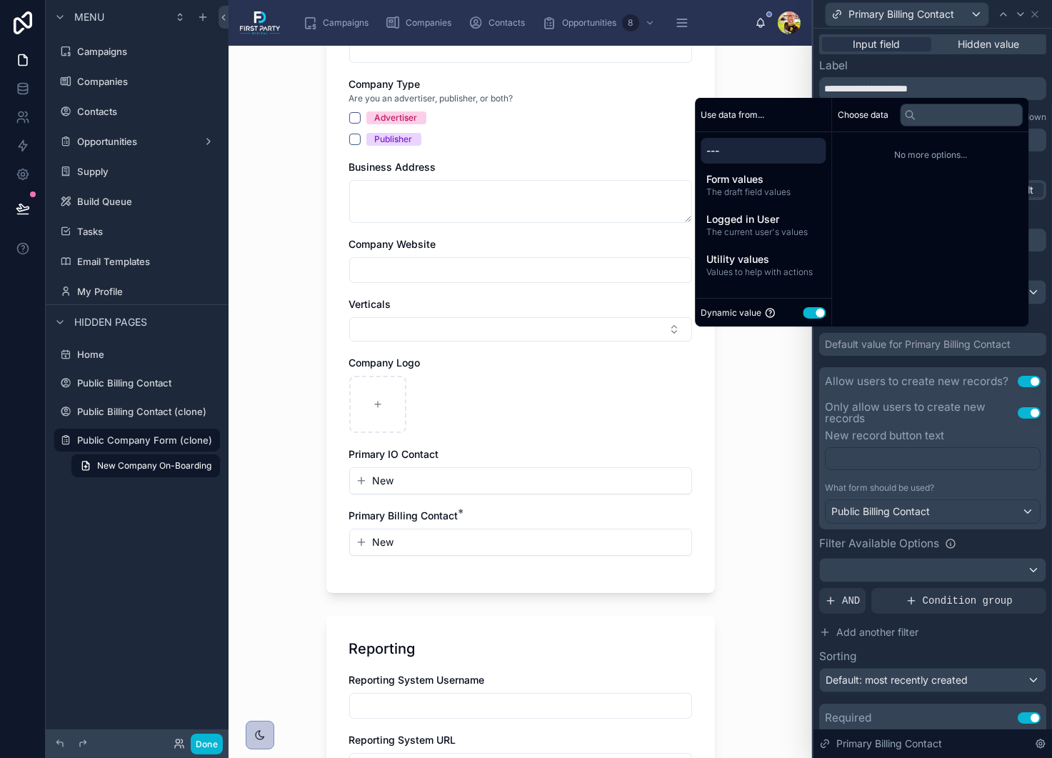
click at [892, 344] on div "Default value for Primary Billing Contact" at bounding box center [918, 344] width 186 height 14
click at [747, 190] on span "The draft field values" at bounding box center [763, 191] width 114 height 11
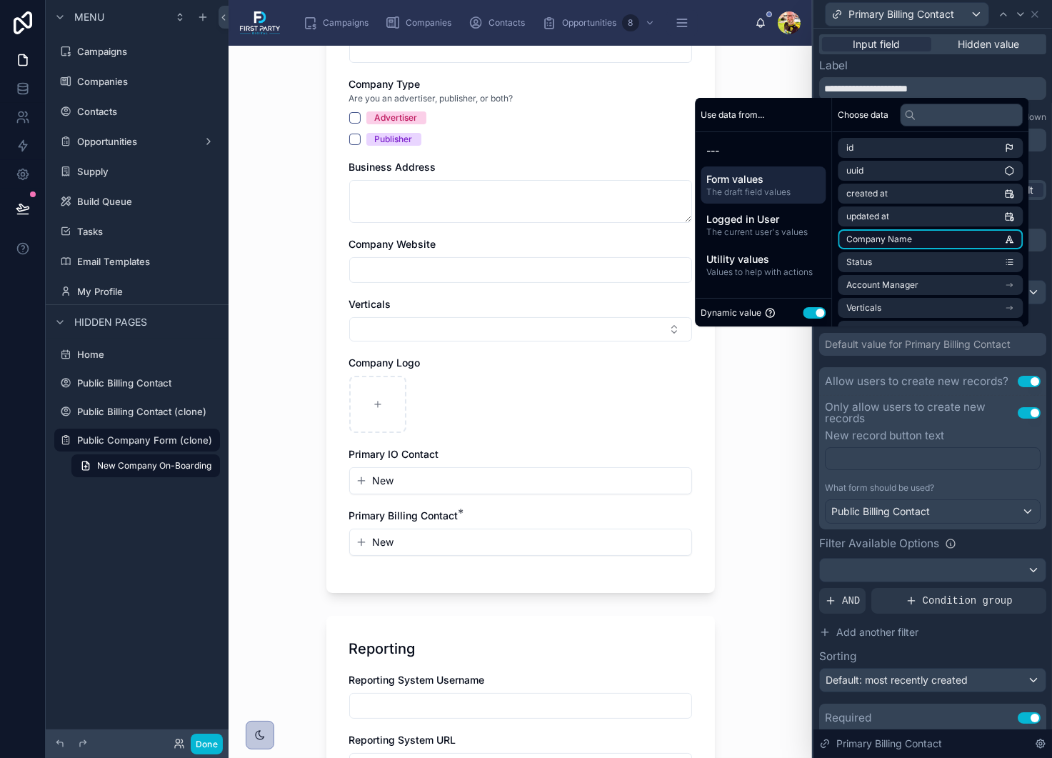
click at [881, 241] on span "Company Name" at bounding box center [879, 239] width 66 height 11
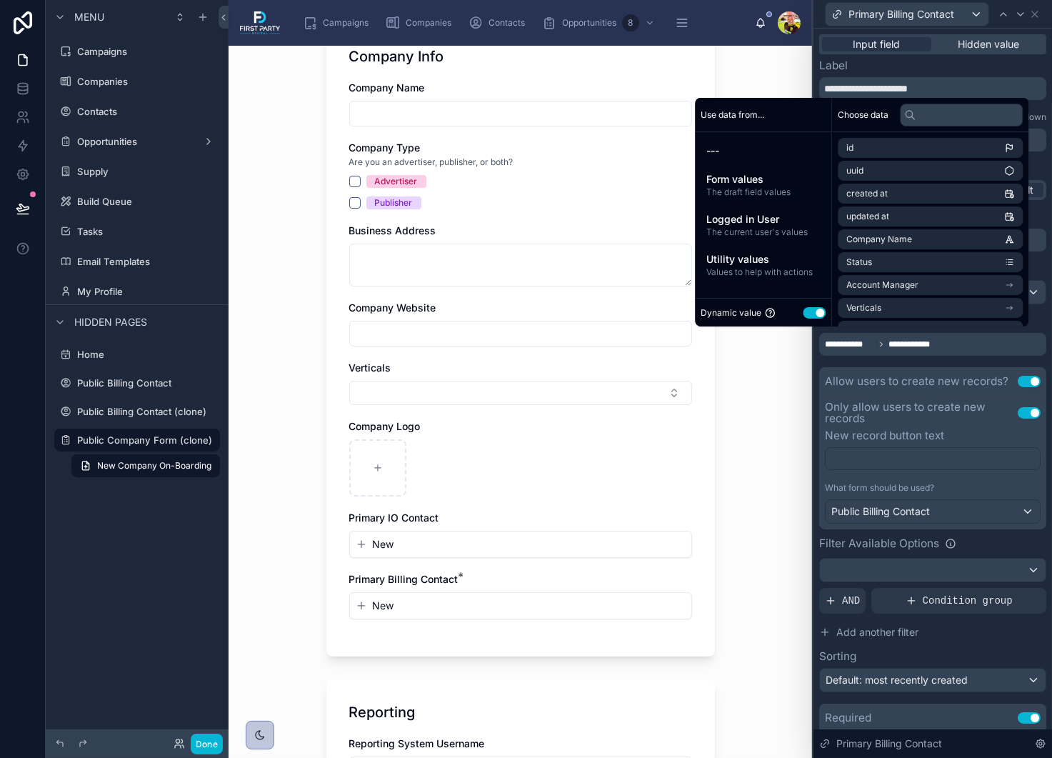
scroll to position [286, 0]
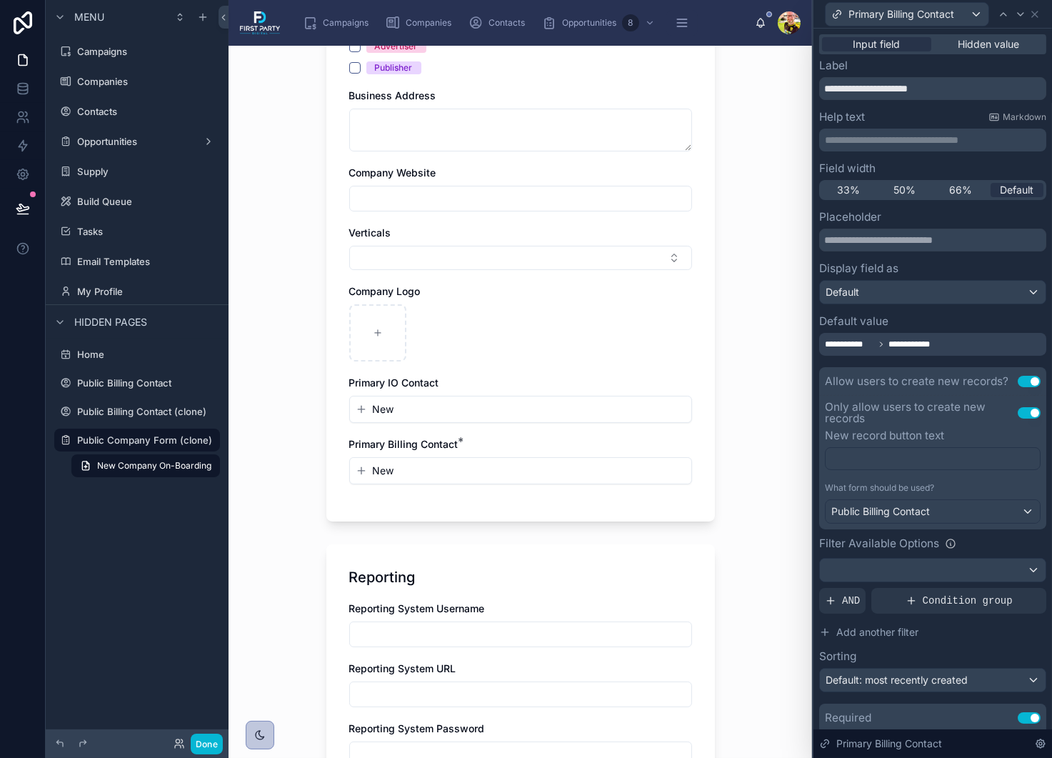
click at [896, 359] on div "**********" at bounding box center [932, 485] width 227 height 549
click at [920, 344] on span "**********" at bounding box center [920, 344] width 65 height 11
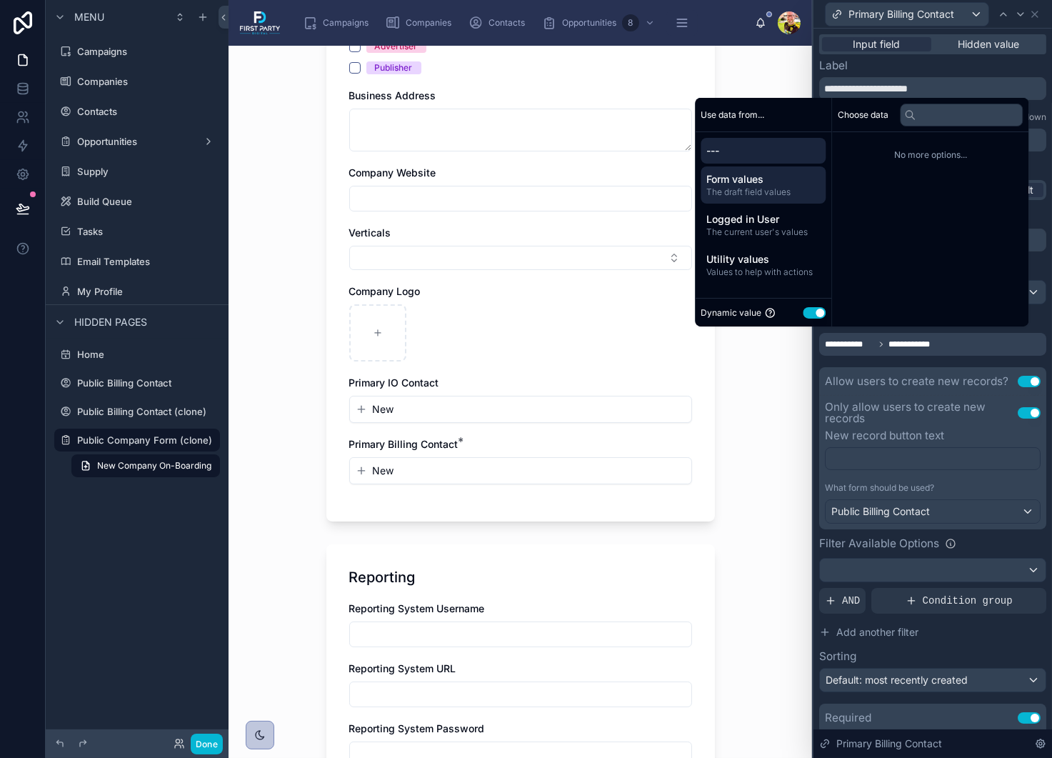
click at [741, 191] on span "The draft field values" at bounding box center [763, 191] width 114 height 11
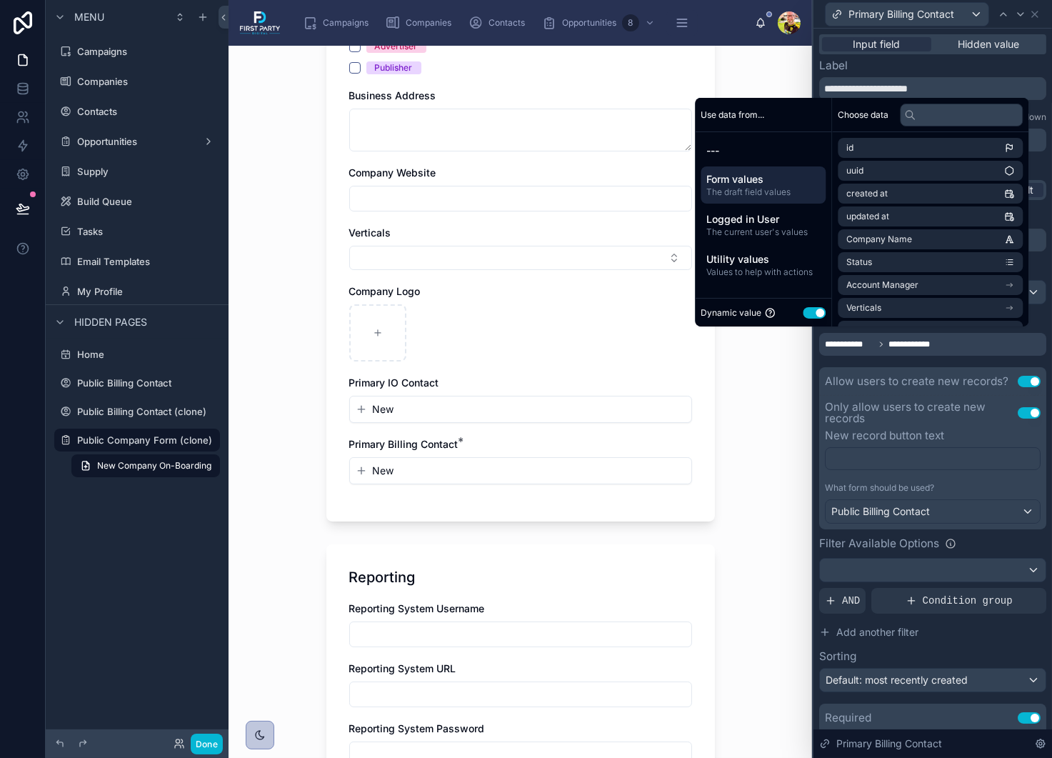
click at [899, 362] on div "**********" at bounding box center [932, 485] width 227 height 549
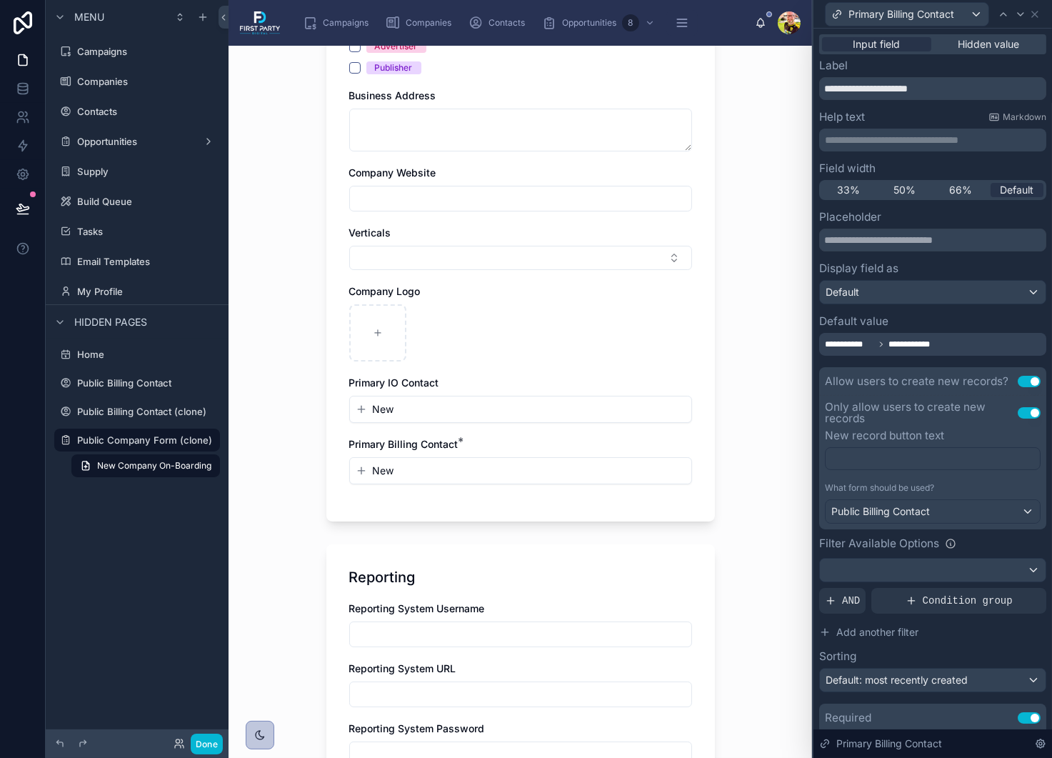
click at [867, 347] on span "**********" at bounding box center [849, 344] width 49 height 11
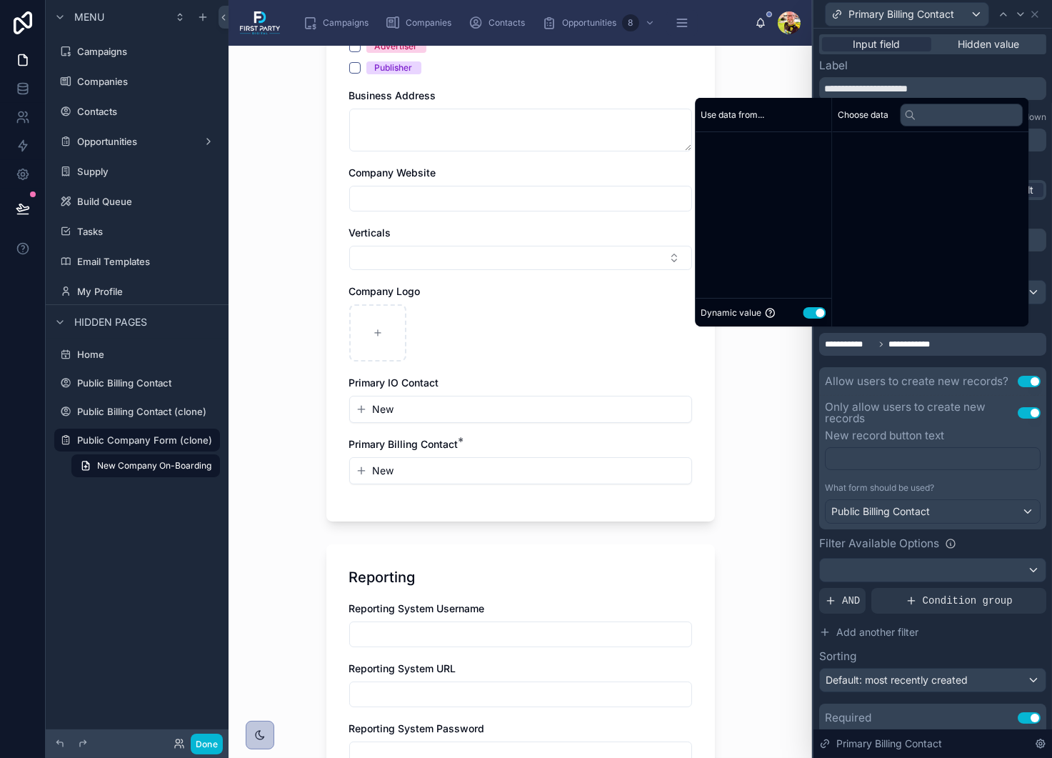
click at [867, 347] on span "**********" at bounding box center [849, 344] width 49 height 11
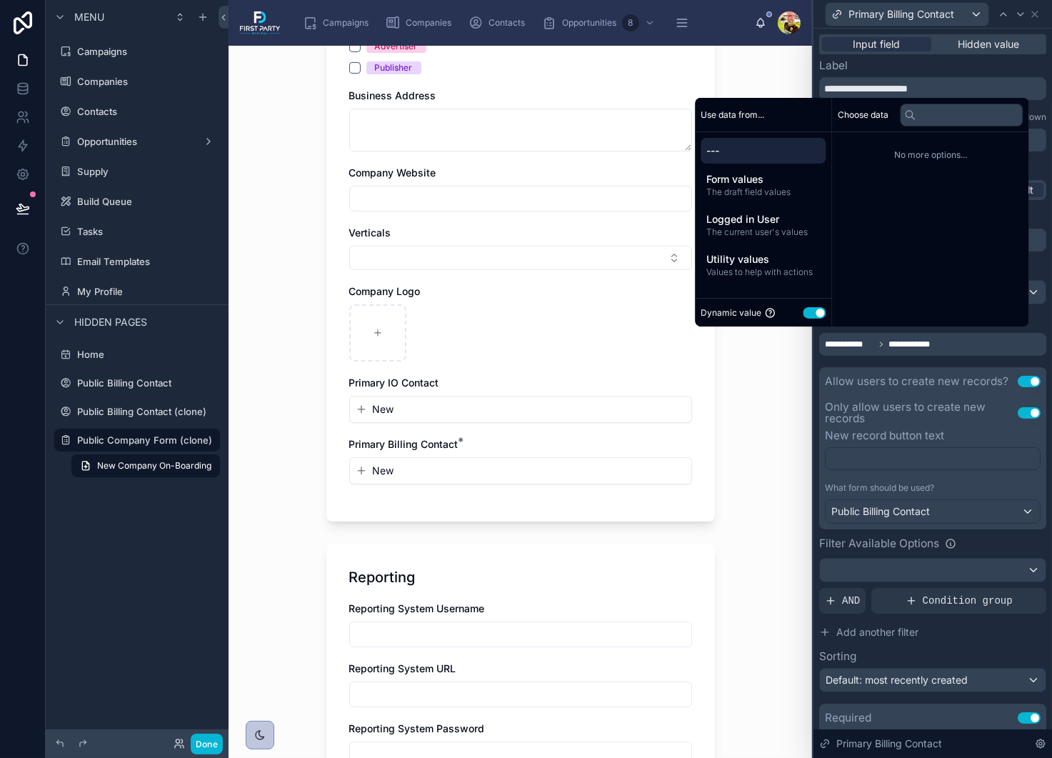
click at [741, 146] on span "---" at bounding box center [763, 151] width 114 height 14
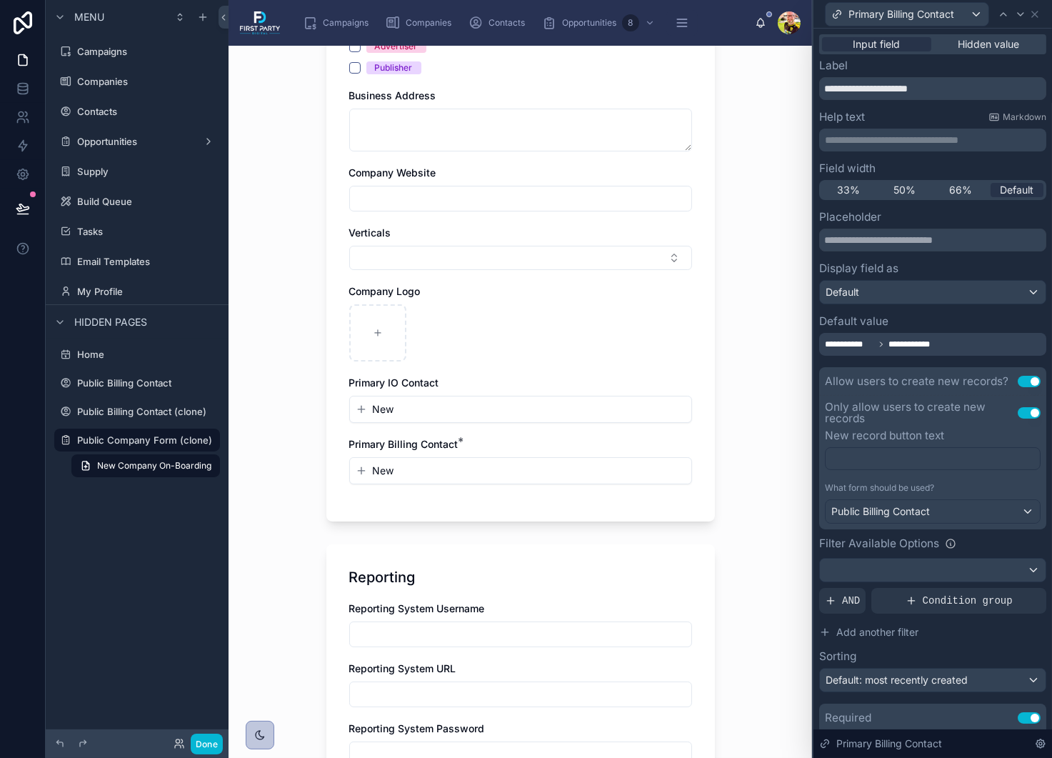
click at [921, 355] on div "**********" at bounding box center [932, 485] width 227 height 549
click at [913, 344] on span "**********" at bounding box center [920, 344] width 65 height 11
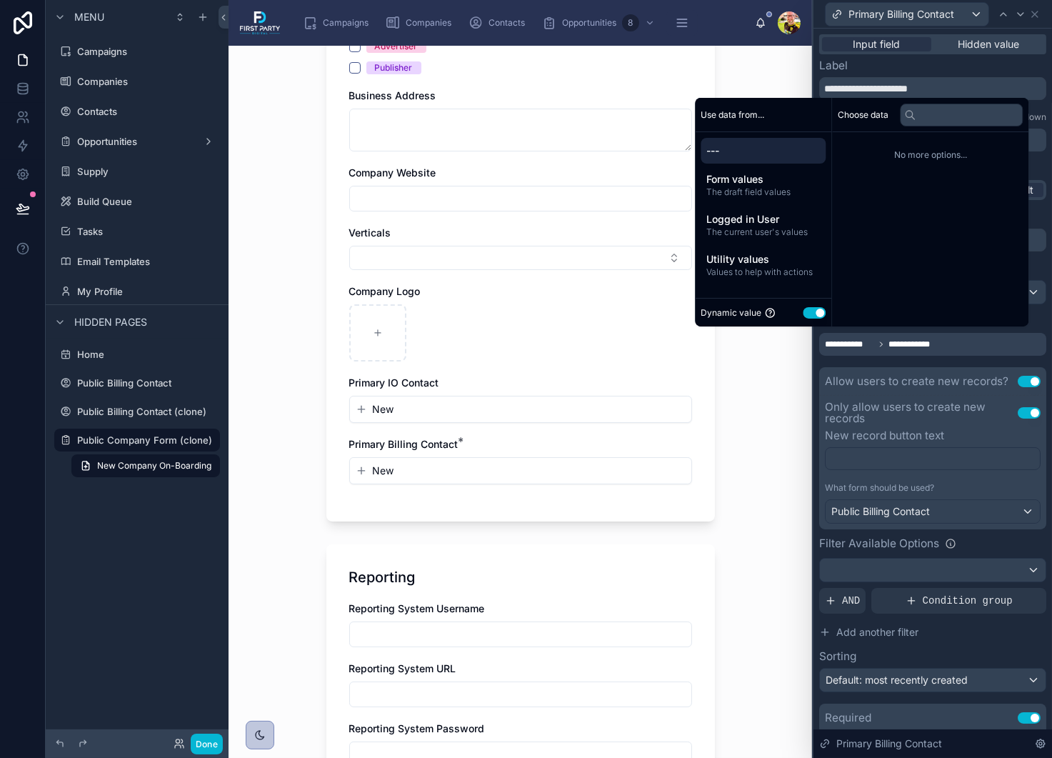
click at [808, 315] on button "Use setting" at bounding box center [814, 312] width 23 height 11
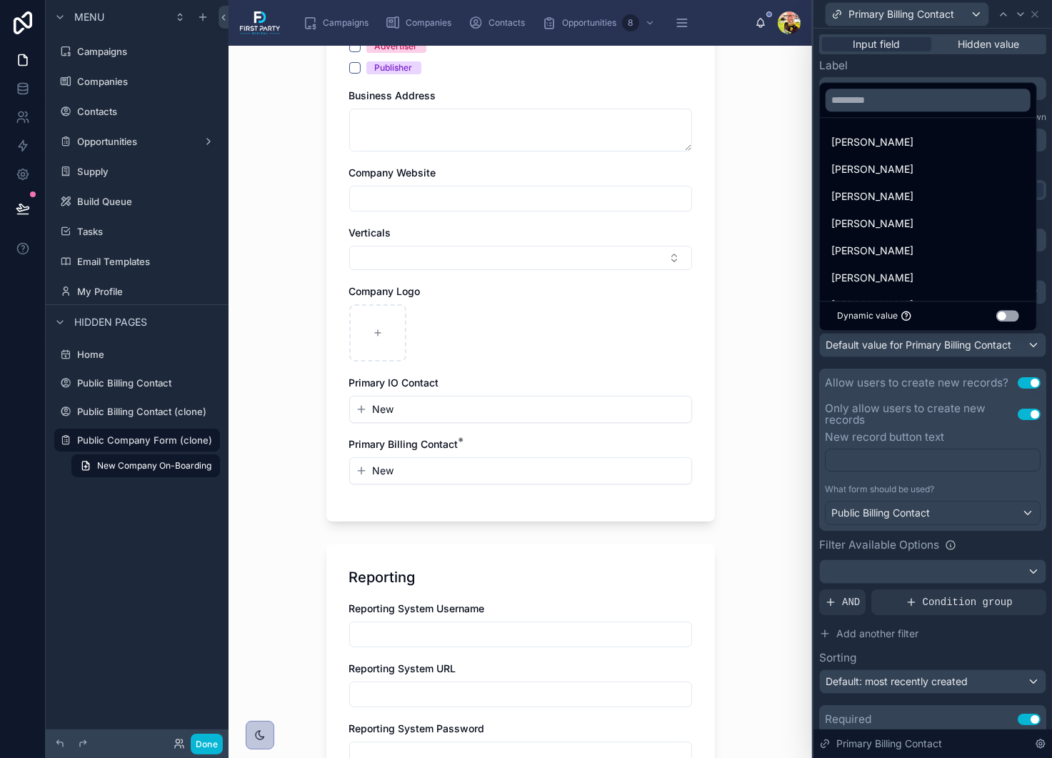
click at [908, 369] on div at bounding box center [932, 379] width 239 height 758
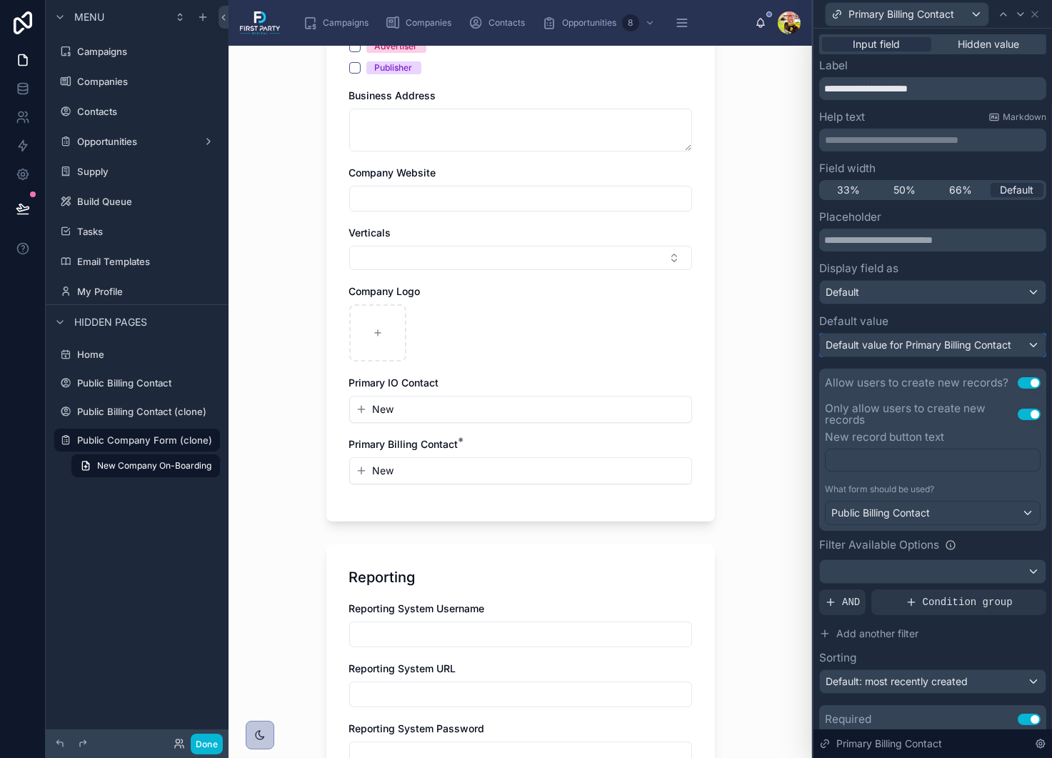
click at [908, 345] on span "Default value for Primary Billing Contact" at bounding box center [919, 345] width 186 height 12
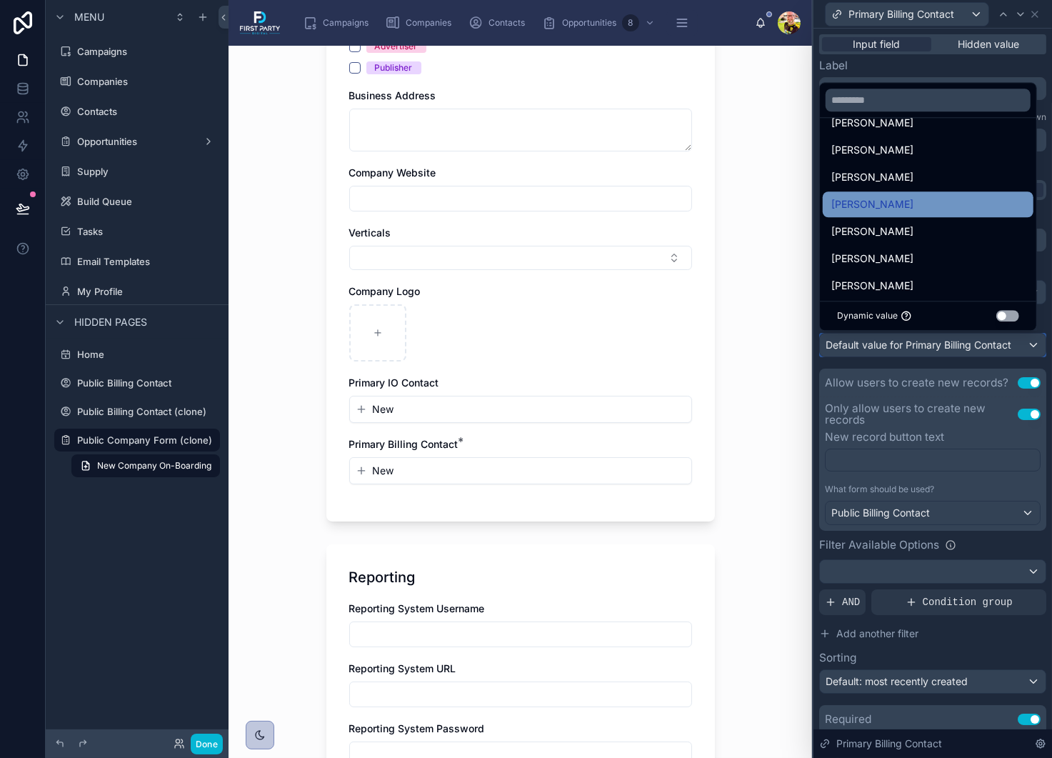
scroll to position [0, 0]
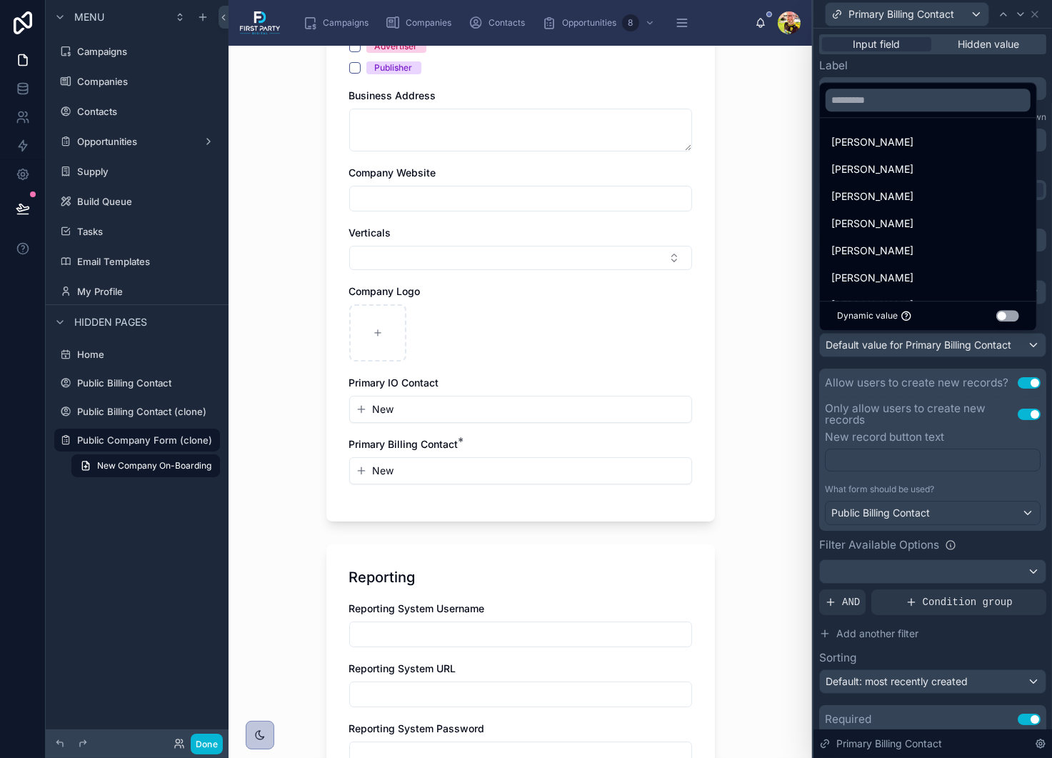
click at [894, 361] on div at bounding box center [932, 379] width 239 height 758
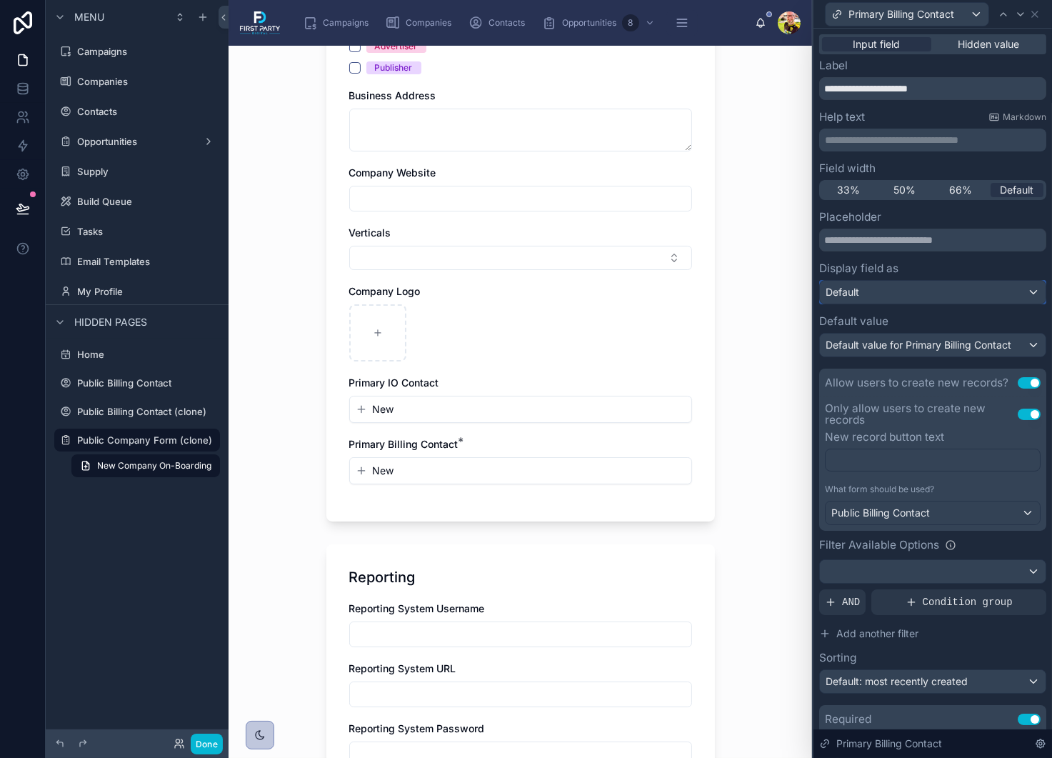
click at [893, 291] on div "Default" at bounding box center [933, 292] width 226 height 23
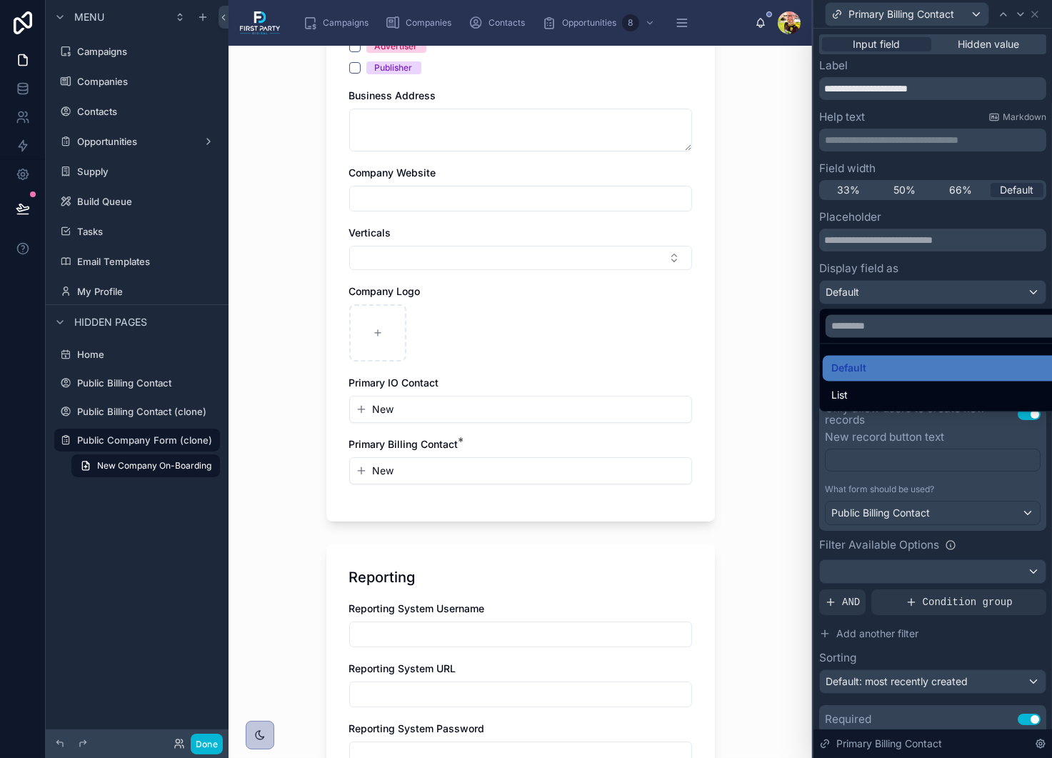
click at [893, 291] on div at bounding box center [932, 379] width 239 height 758
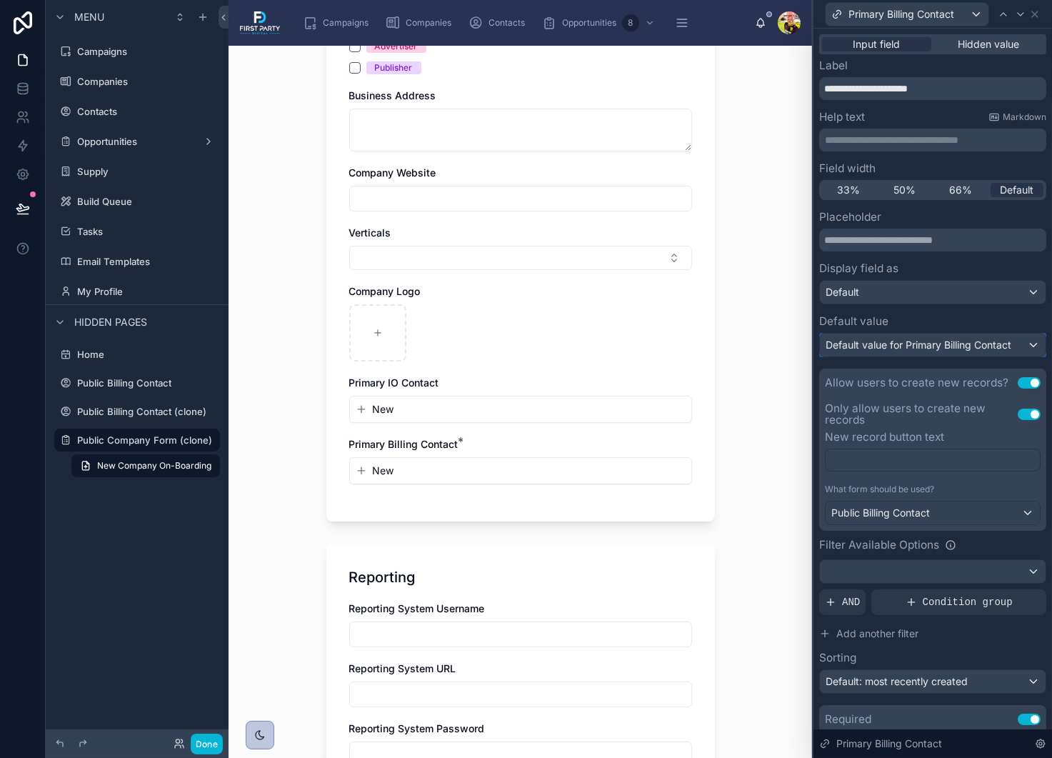
click at [900, 344] on span "Default value for Primary Billing Contact" at bounding box center [919, 345] width 186 height 12
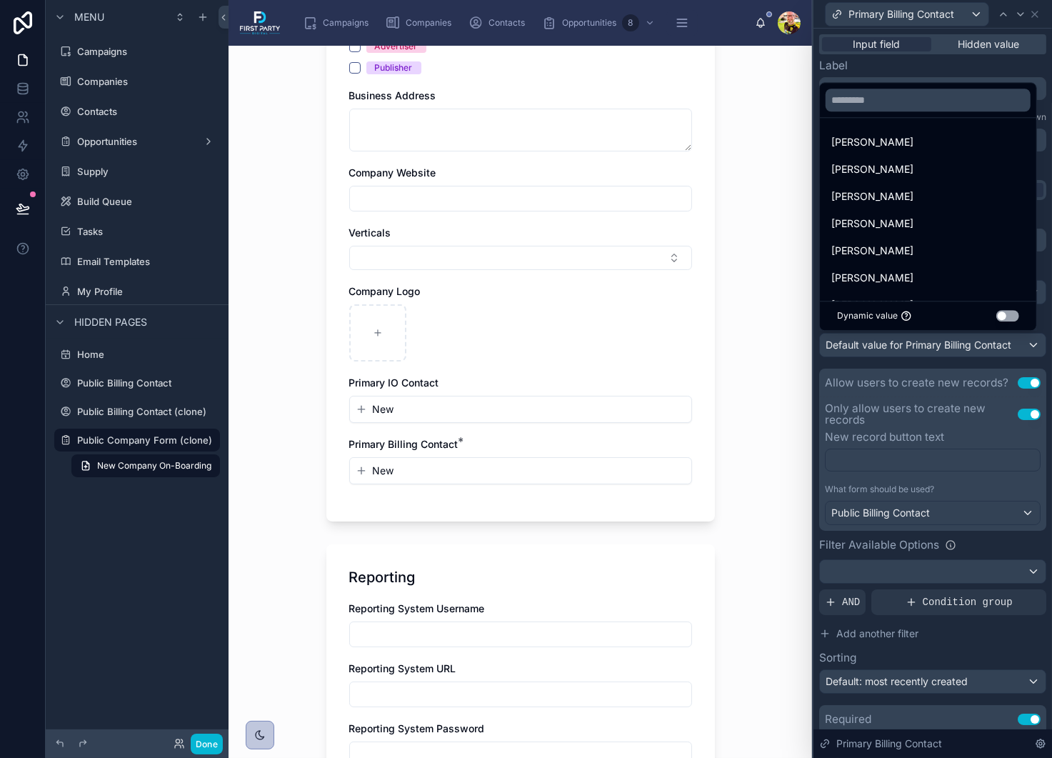
click at [1006, 319] on button "Use setting" at bounding box center [1007, 315] width 23 height 11
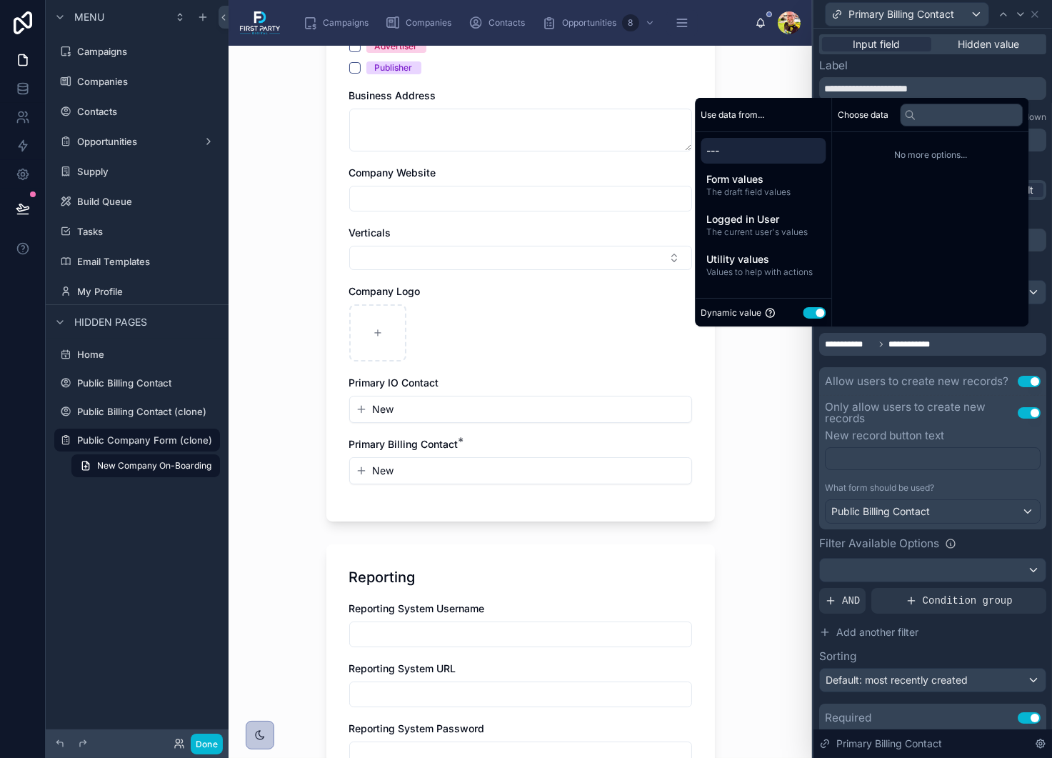
click at [714, 149] on span "---" at bounding box center [763, 151] width 114 height 14
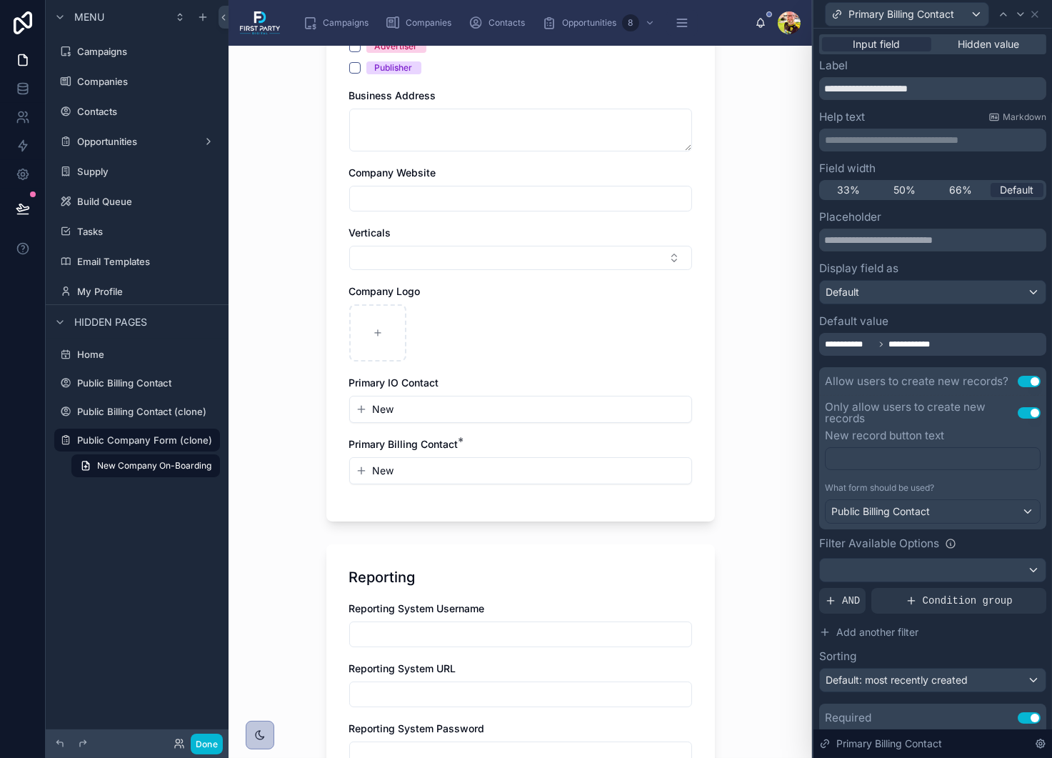
click at [903, 357] on div "**********" at bounding box center [932, 485] width 227 height 549
click at [910, 342] on span "**********" at bounding box center [920, 344] width 65 height 11
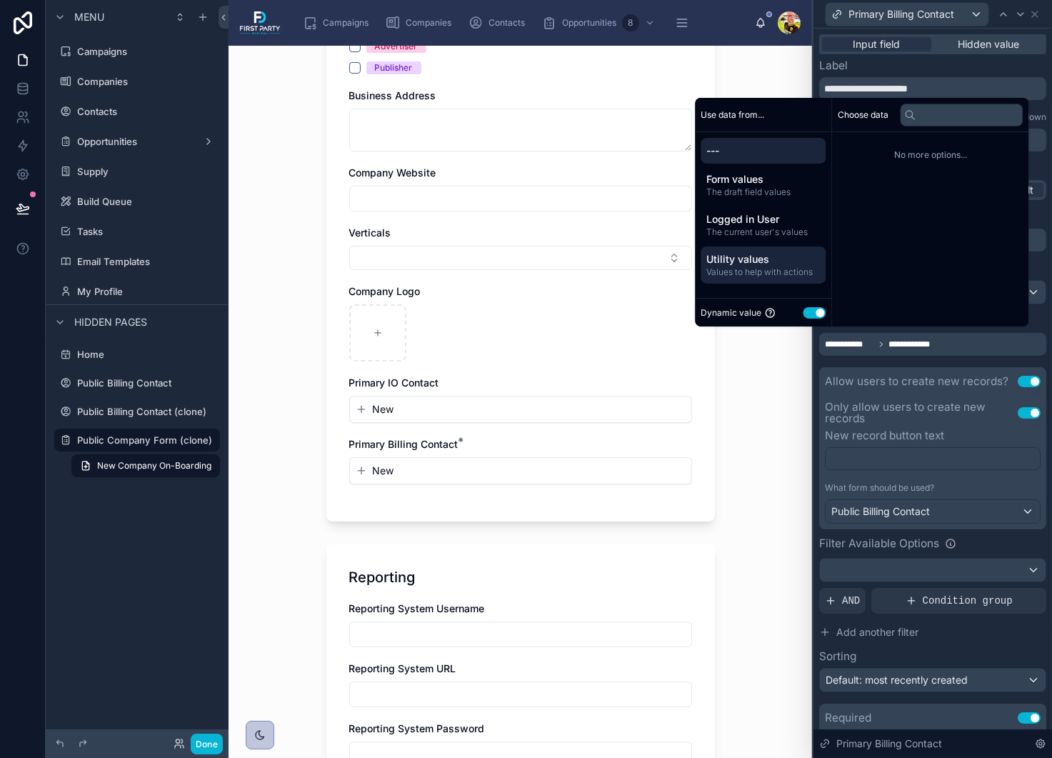
click at [740, 271] on span "Values to help with actions" at bounding box center [763, 271] width 114 height 11
click at [903, 146] on li "Empty value" at bounding box center [930, 148] width 185 height 20
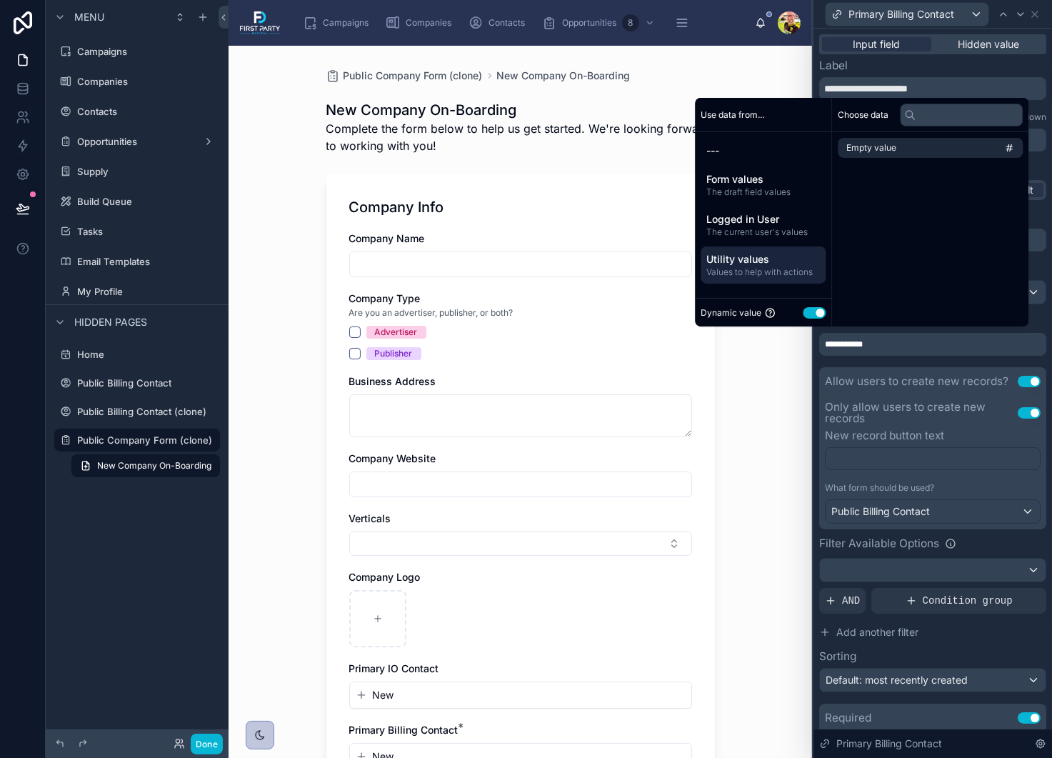
click at [900, 363] on div "**********" at bounding box center [932, 485] width 227 height 549
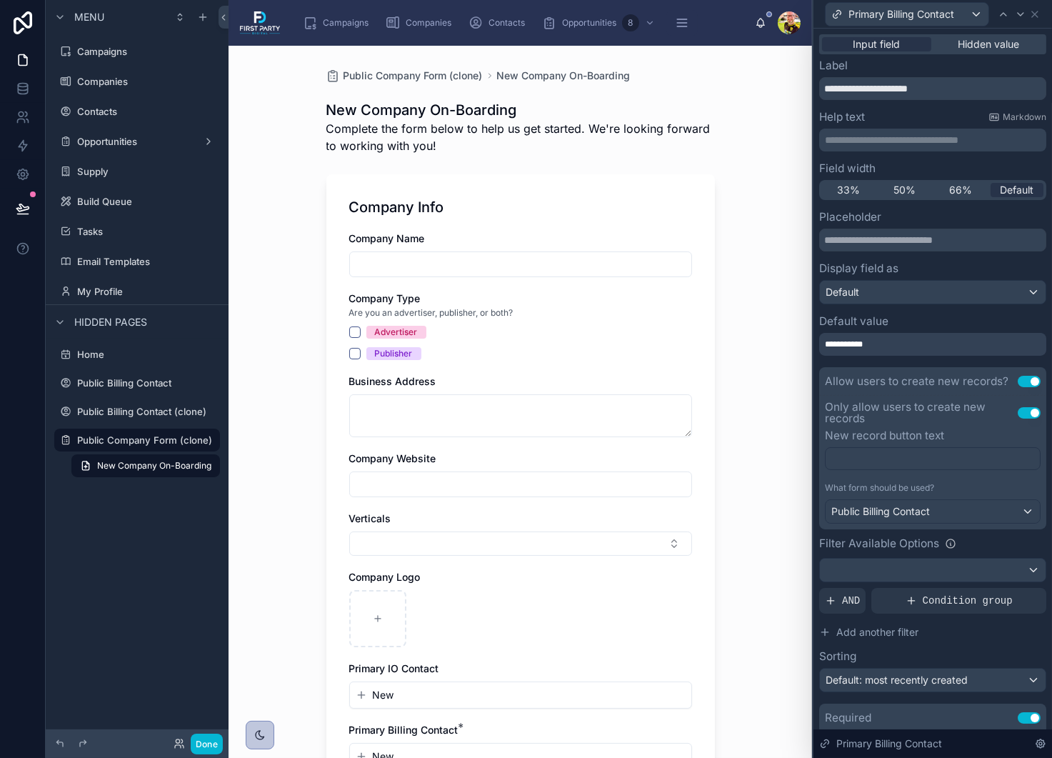
scroll to position [286, 0]
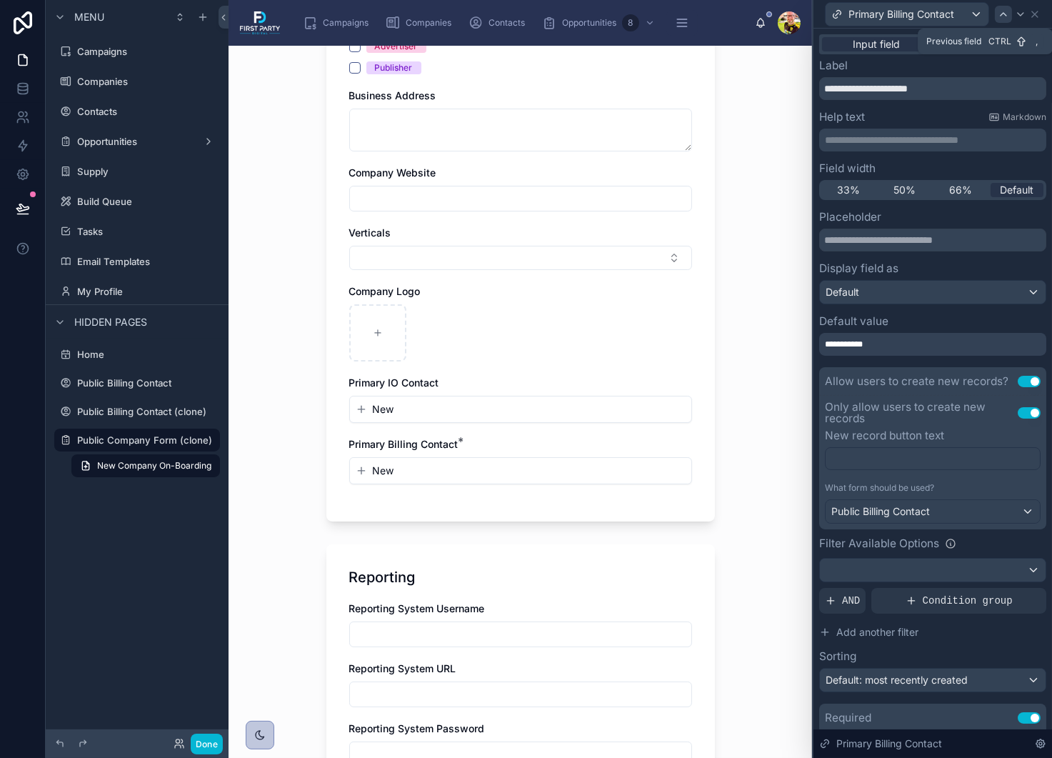
click at [1004, 16] on icon at bounding box center [1003, 14] width 11 height 11
click at [891, 510] on div "Contacts" at bounding box center [933, 511] width 214 height 23
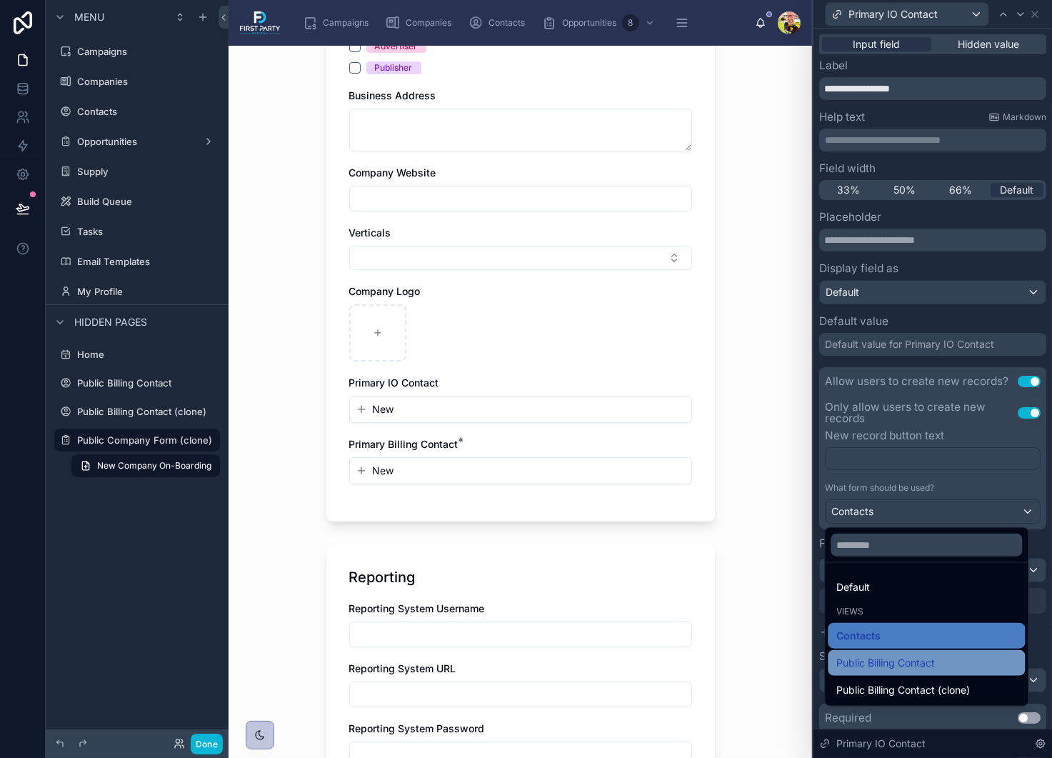
click at [886, 667] on span "Public Billing Contact" at bounding box center [885, 662] width 99 height 17
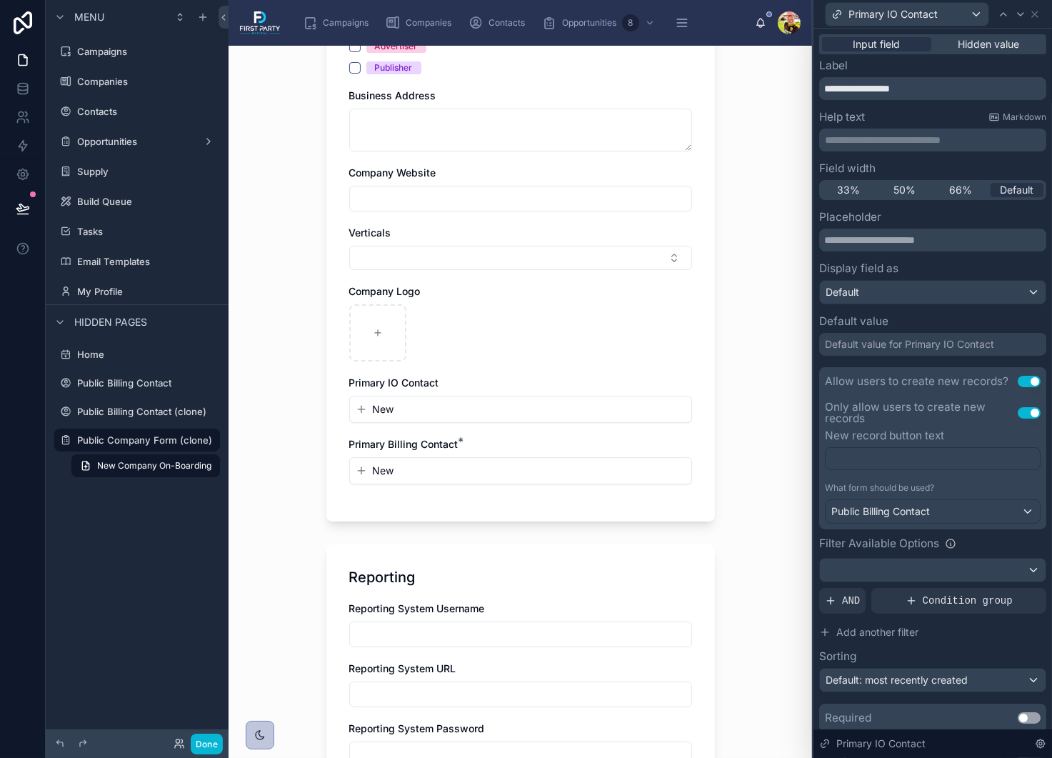
click at [420, 406] on button "New" at bounding box center [521, 409] width 330 height 14
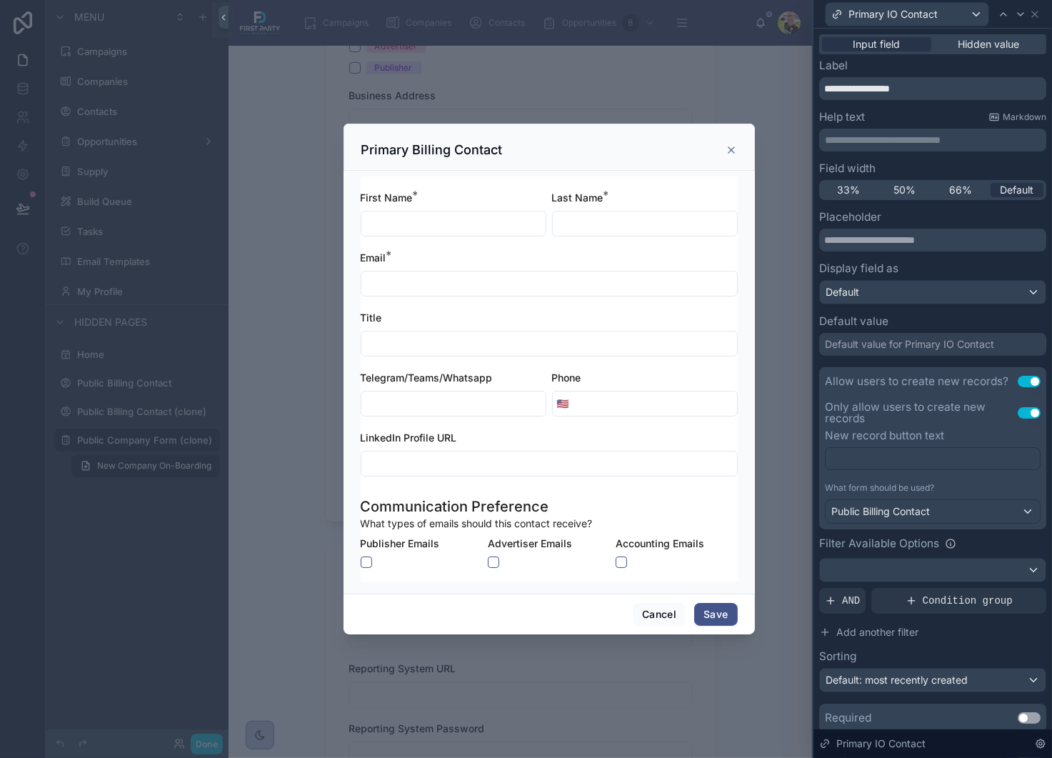
click at [658, 628] on div "Cancel Save" at bounding box center [549, 613] width 411 height 41
click at [659, 618] on button "Cancel" at bounding box center [659, 614] width 53 height 23
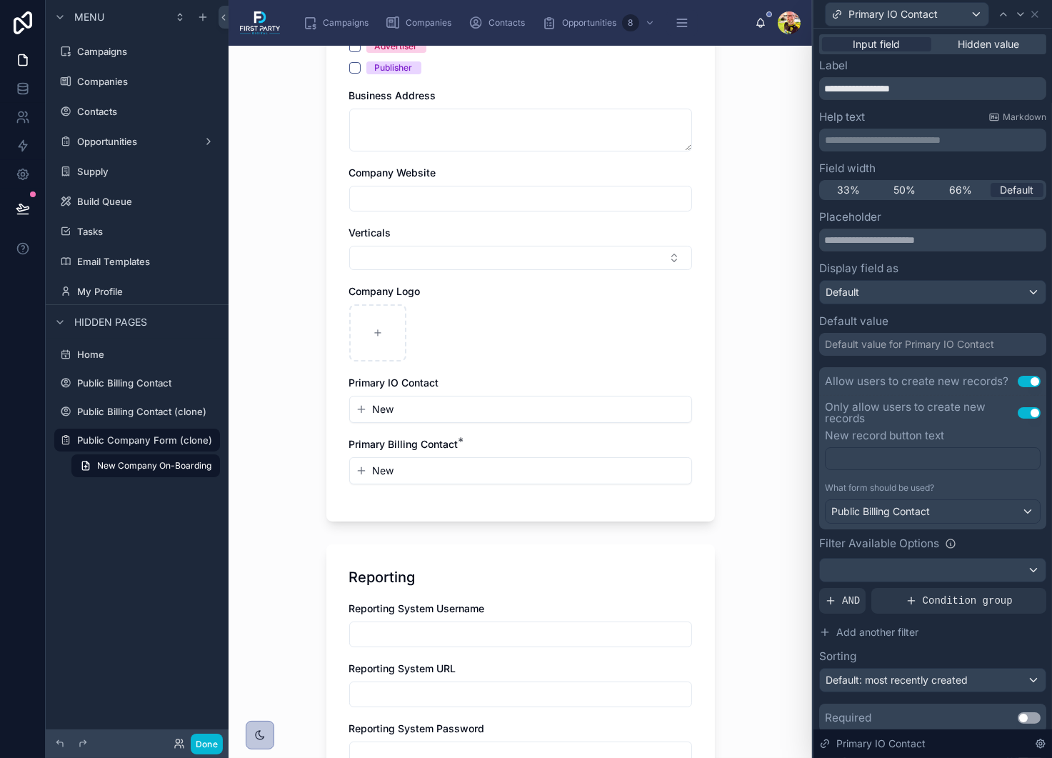
click at [373, 464] on span "New" at bounding box center [383, 470] width 21 height 14
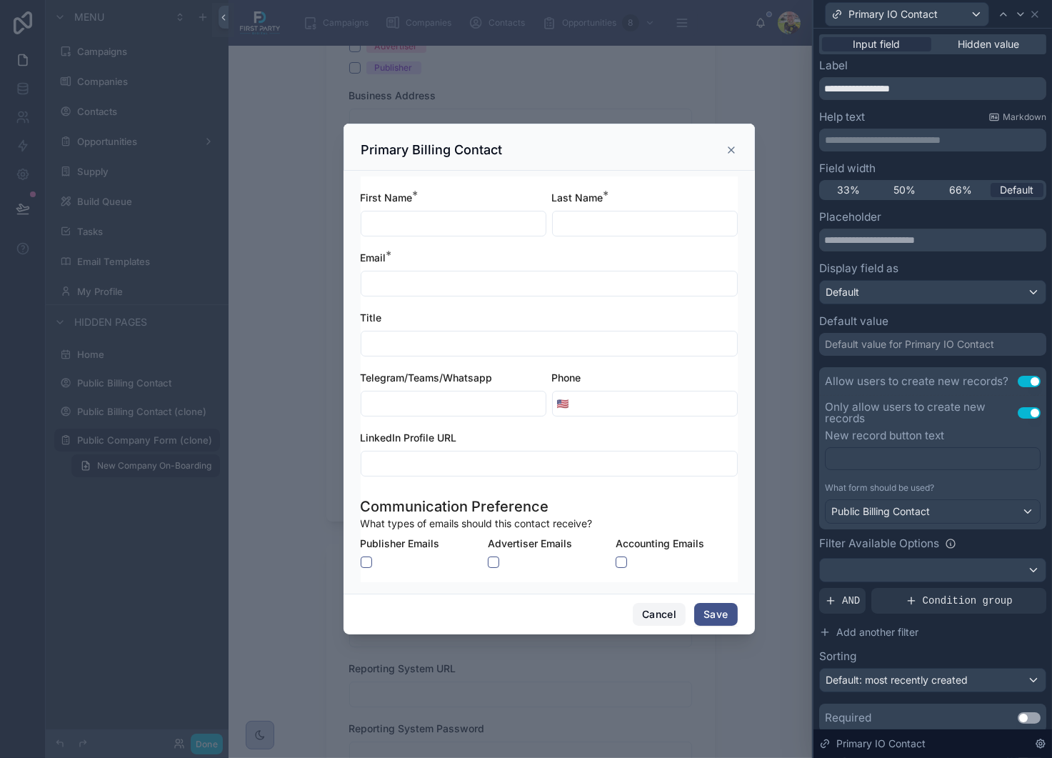
click at [666, 616] on button "Cancel" at bounding box center [659, 614] width 53 height 23
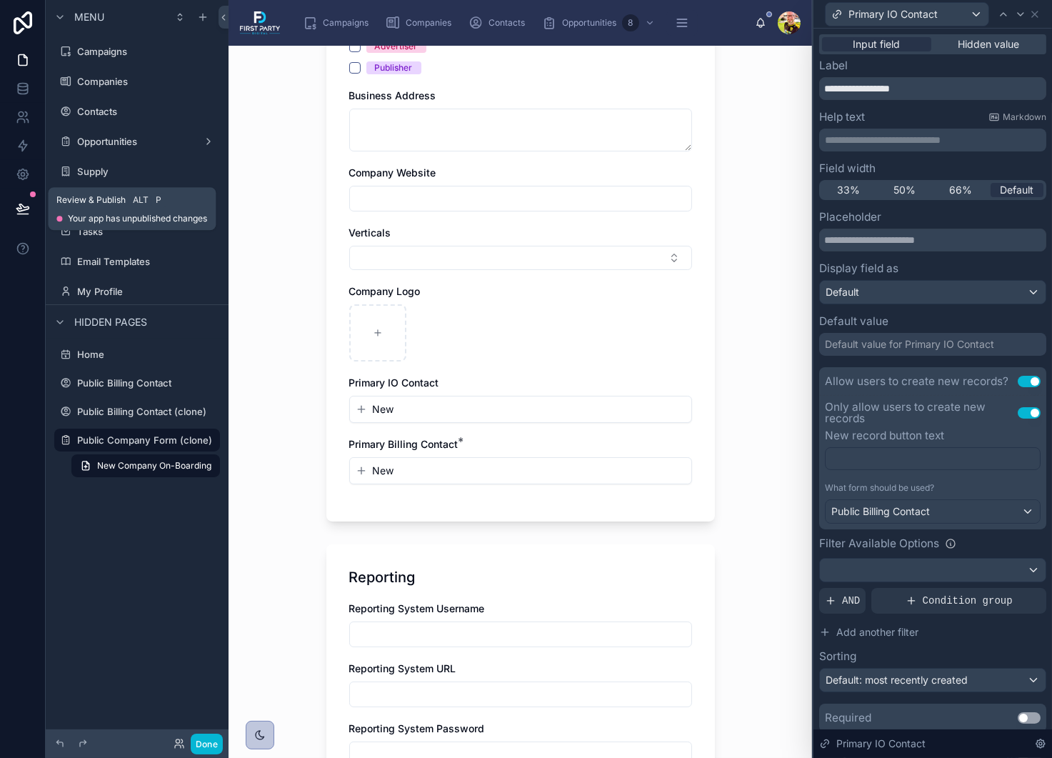
click at [25, 206] on icon at bounding box center [23, 208] width 14 height 14
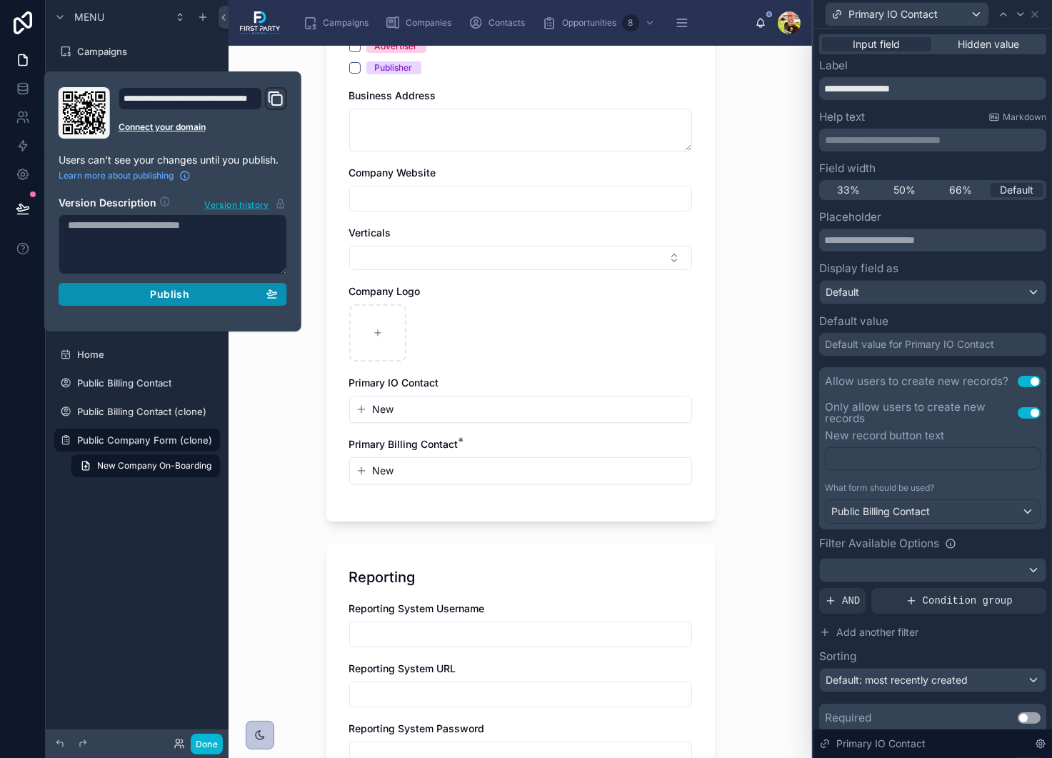
click at [167, 294] on span "Publish" at bounding box center [169, 294] width 39 height 13
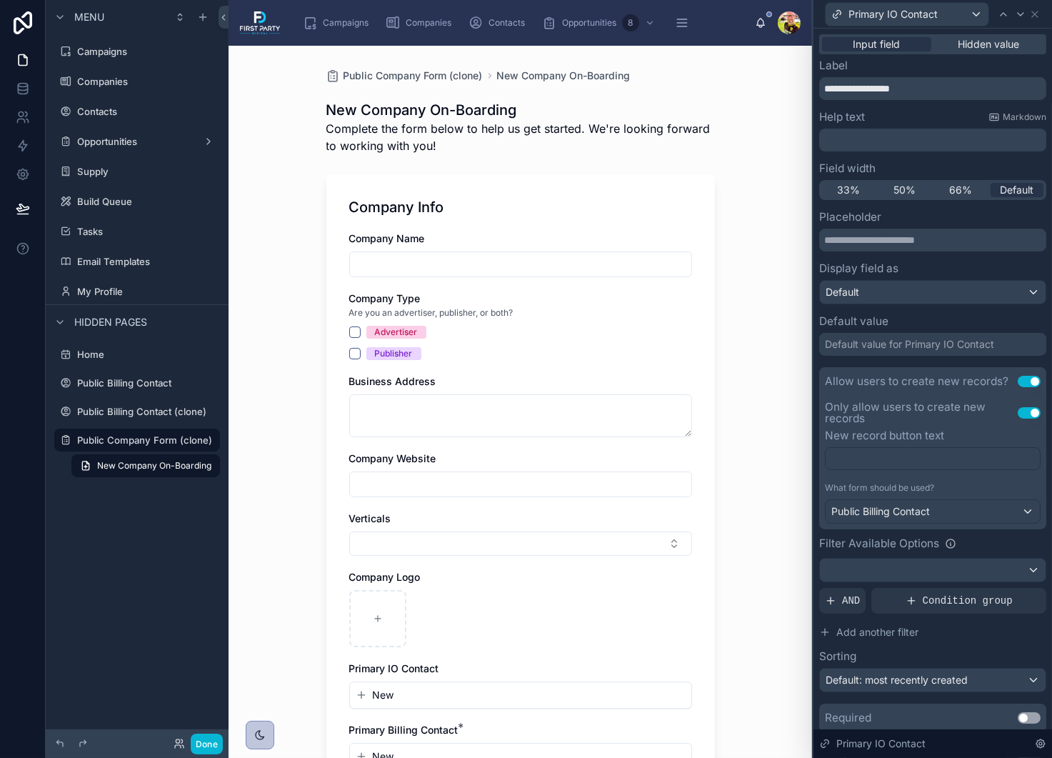
click at [537, 370] on div "Company Name Company Type Are you an advertiser, publisher, or both? Advertiser…" at bounding box center [520, 507] width 343 height 553
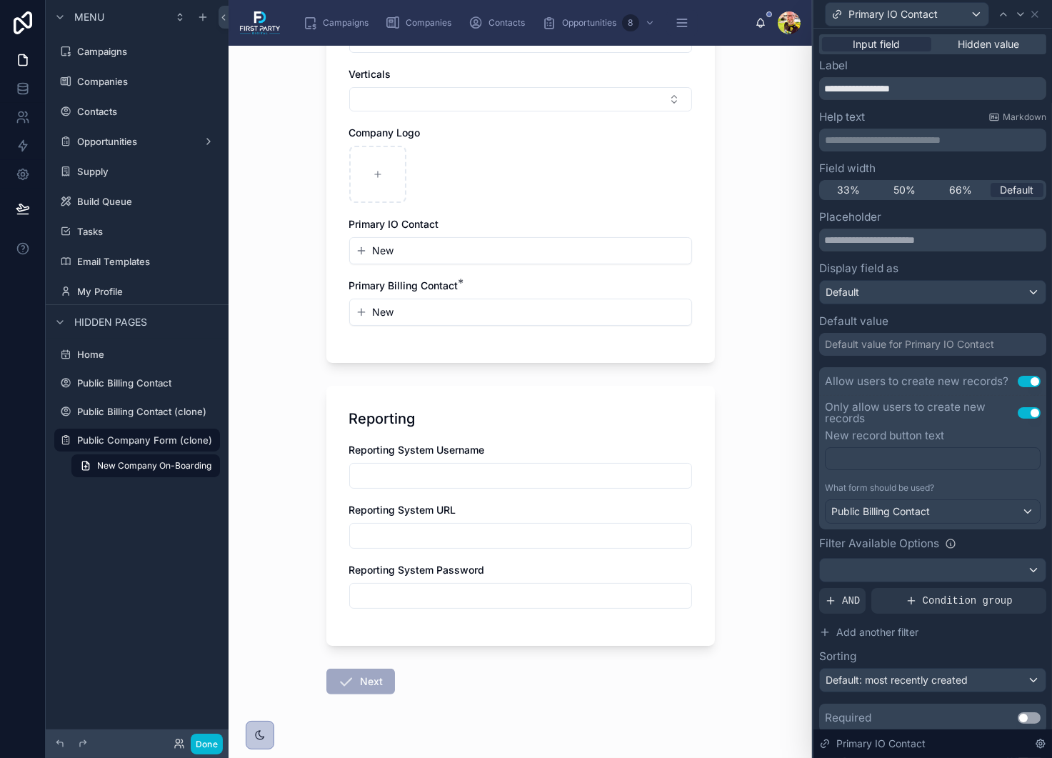
scroll to position [470, 0]
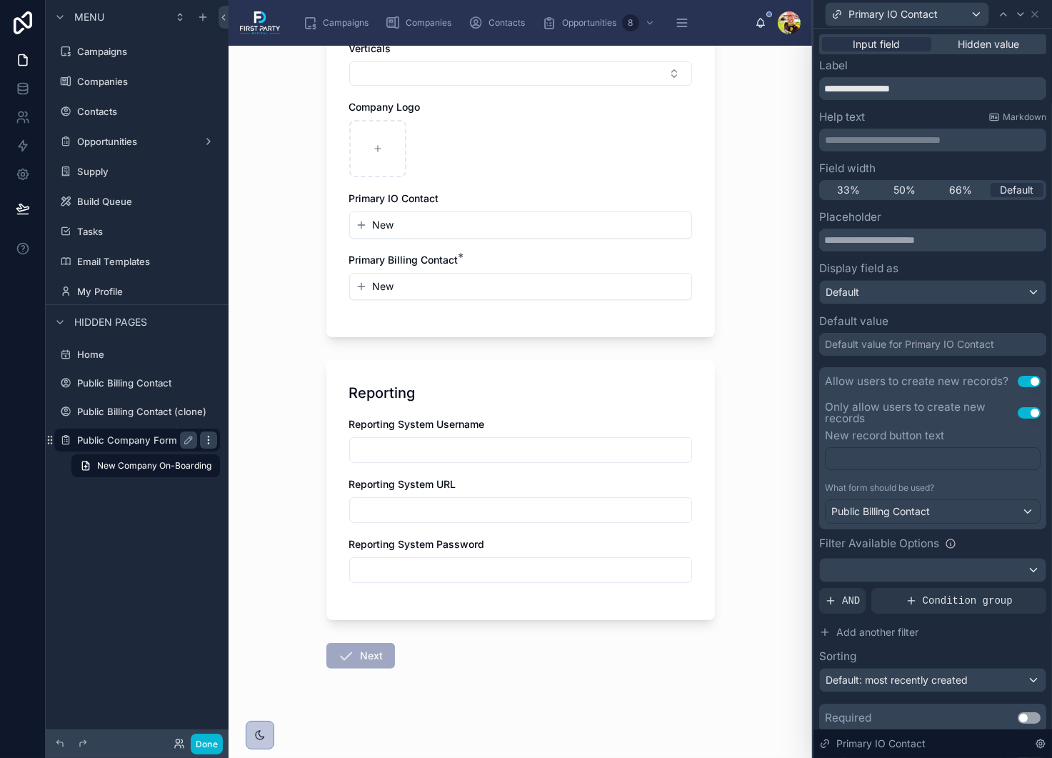
click at [210, 438] on icon "scrollable content" at bounding box center [208, 439] width 11 height 11
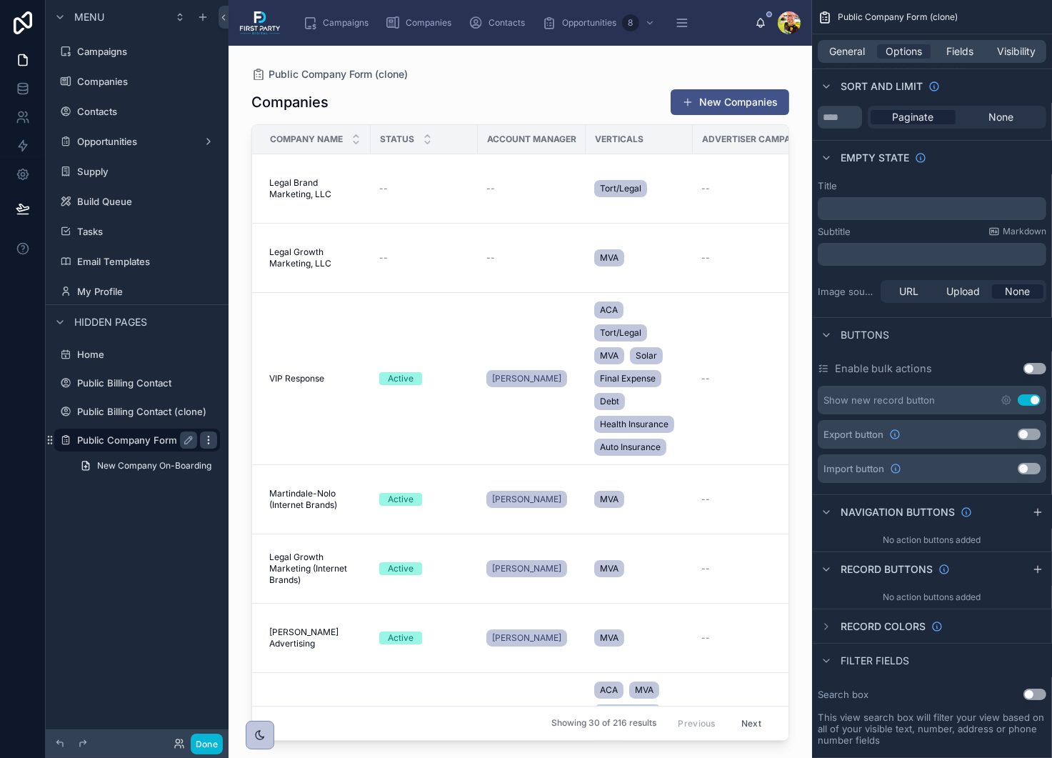
click at [210, 438] on icon "scrollable content" at bounding box center [208, 439] width 11 height 11
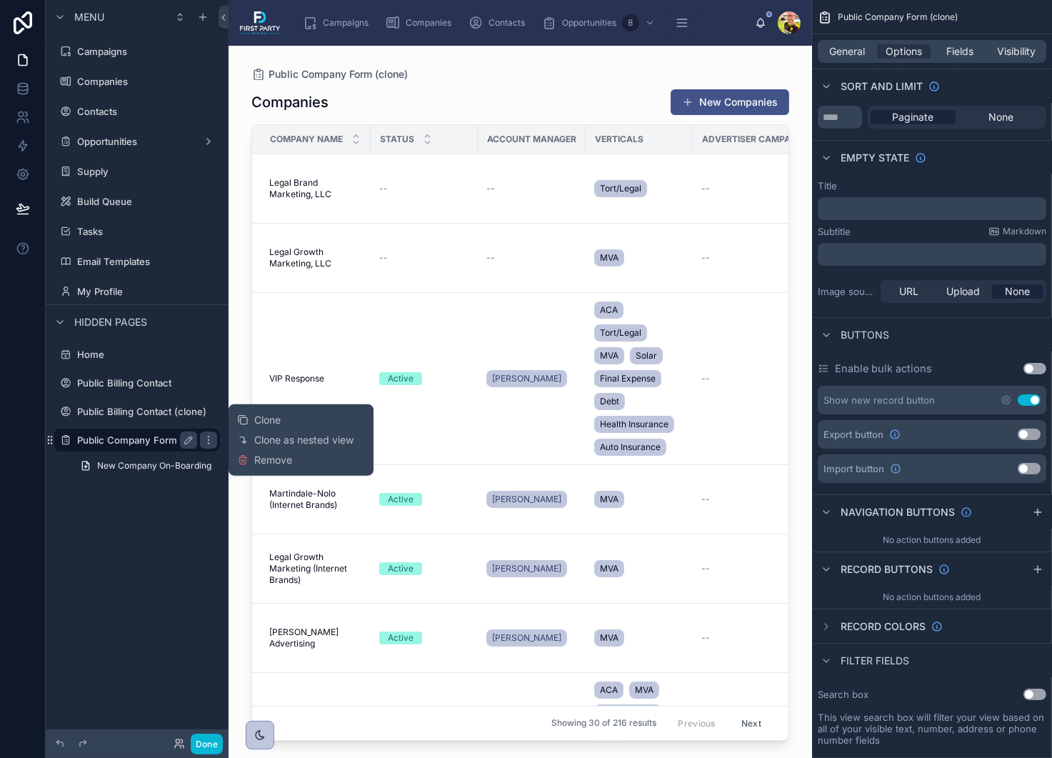
click at [146, 441] on label "Public Company Form (clone)" at bounding box center [144, 439] width 135 height 11
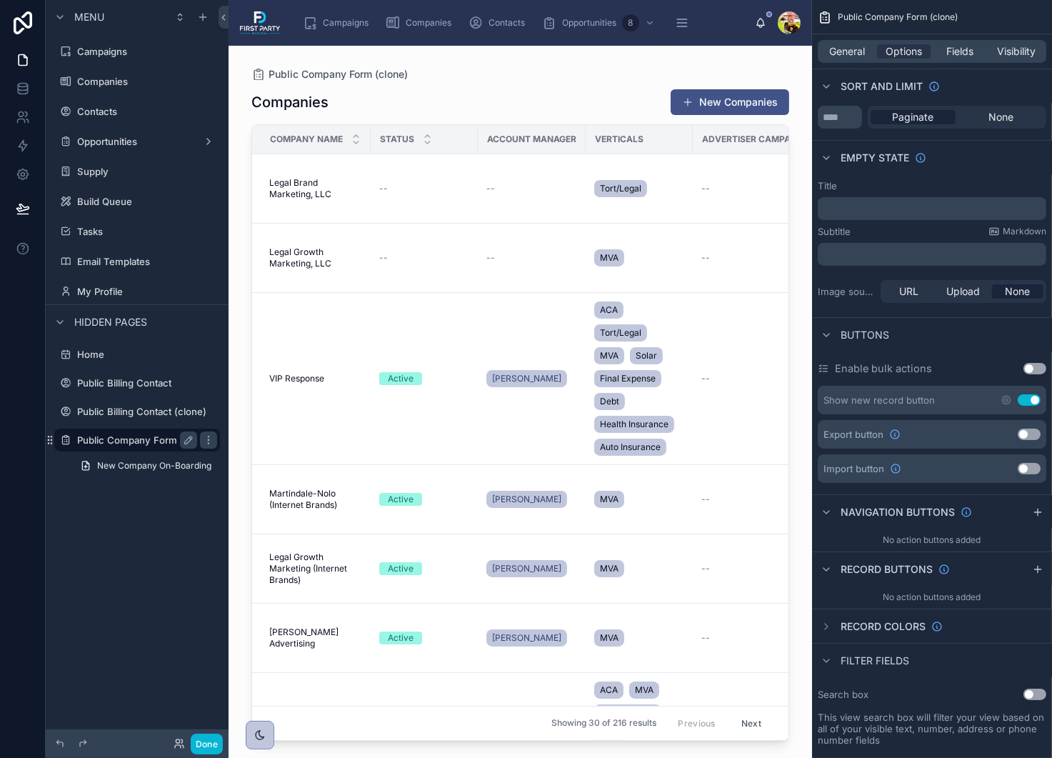
click at [136, 441] on label "Public Company Form (clone)" at bounding box center [144, 439] width 135 height 11
click at [139, 473] on link "New Company On-Boarding" at bounding box center [145, 465] width 149 height 23
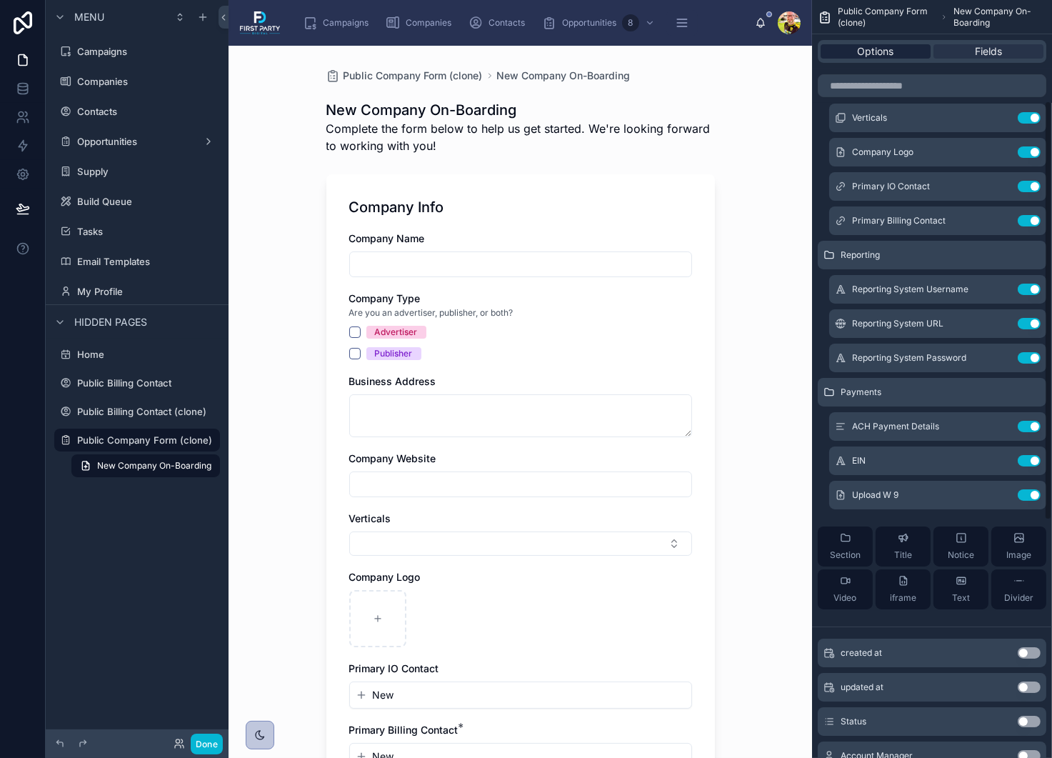
click at [881, 51] on span "Options" at bounding box center [876, 51] width 36 height 14
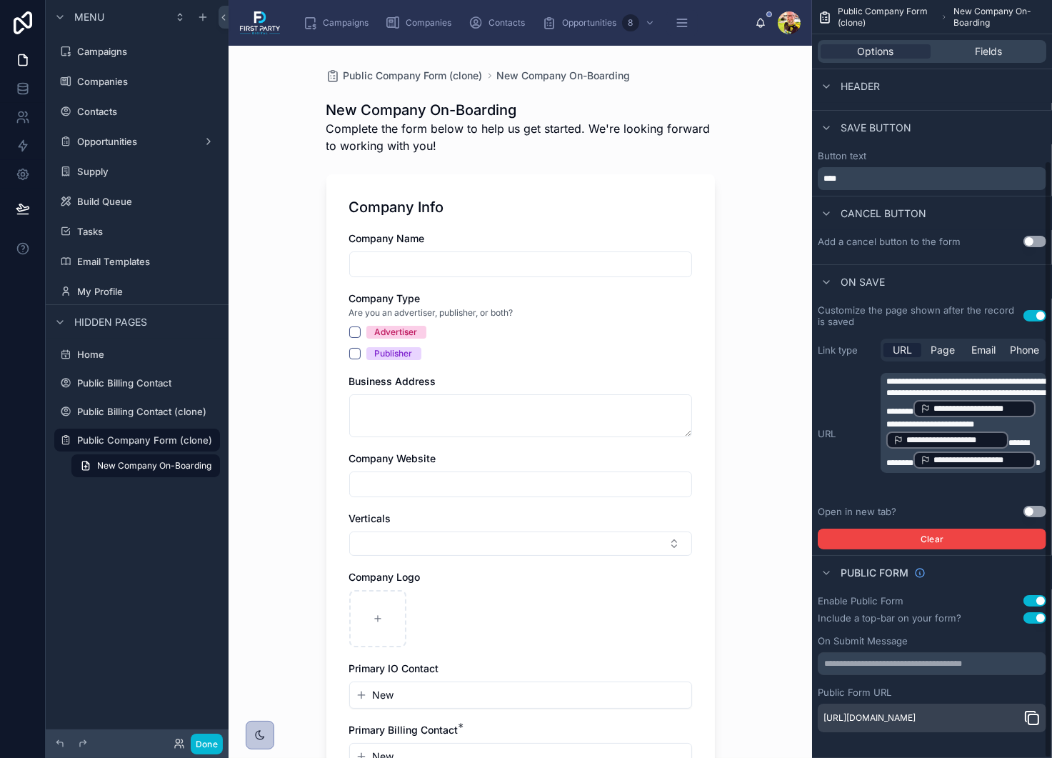
scroll to position [204, 0]
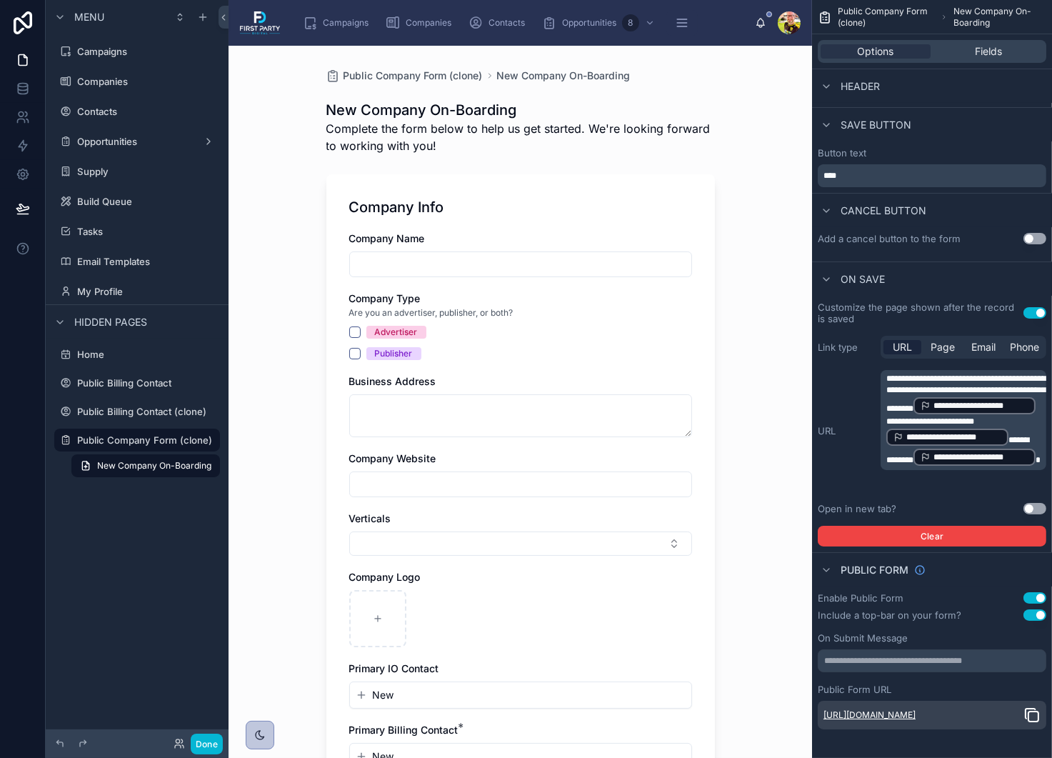
click at [888, 709] on link "https://firstpartydigital.noloco.co/+/elmFZjq_3cKEODQN2kY-tUVn/frmXPnm6jZwGW8BW…" at bounding box center [869, 714] width 92 height 11
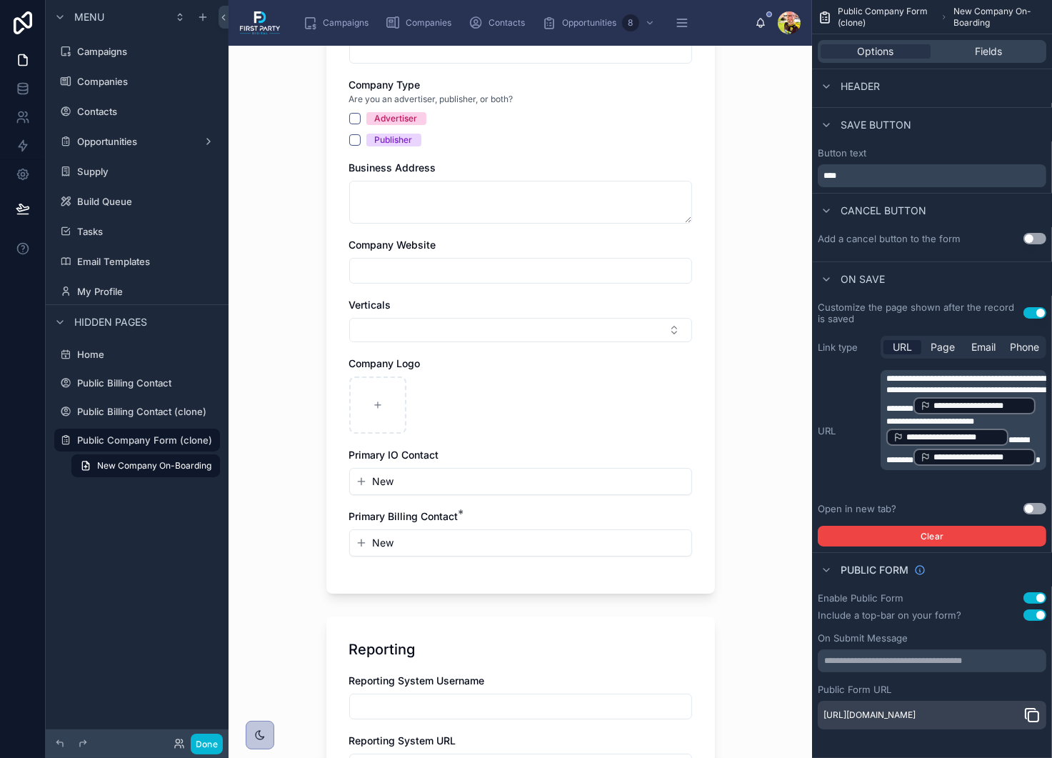
scroll to position [214, 0]
click at [463, 468] on div "New" at bounding box center [520, 481] width 341 height 26
click at [889, 609] on div "Include a top-bar on your form?" at bounding box center [890, 614] width 144 height 11
click at [879, 609] on div "Include a top-bar on your form?" at bounding box center [890, 614] width 144 height 11
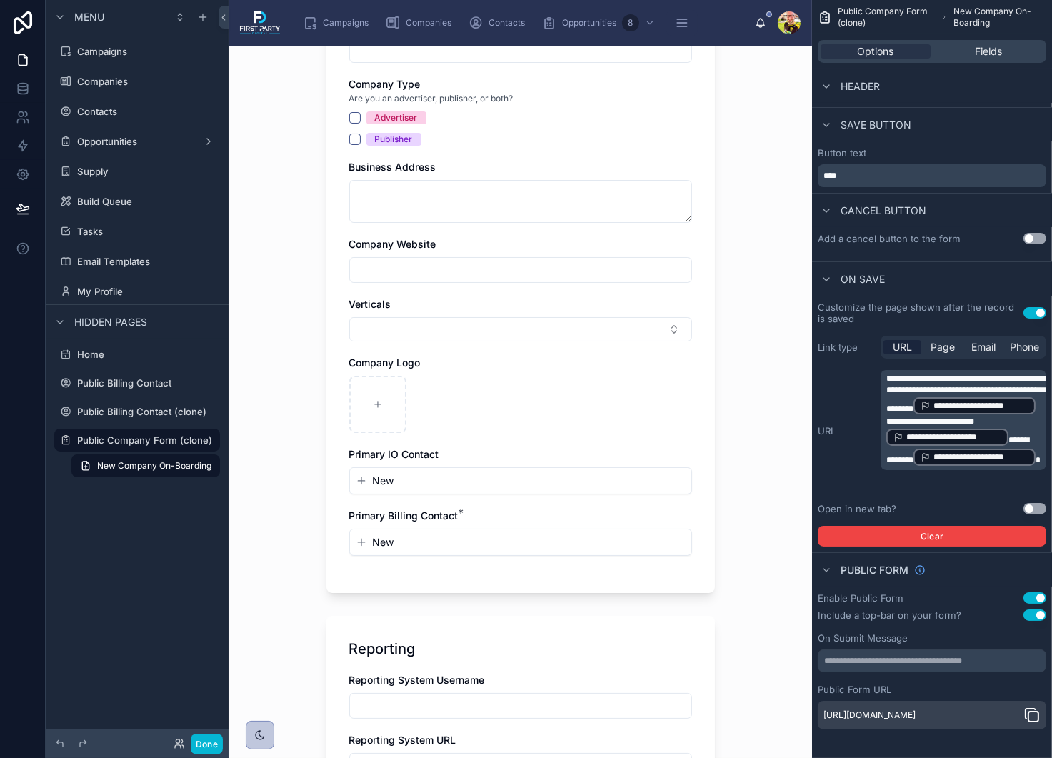
click at [879, 609] on div "Include a top-bar on your form?" at bounding box center [890, 614] width 144 height 11
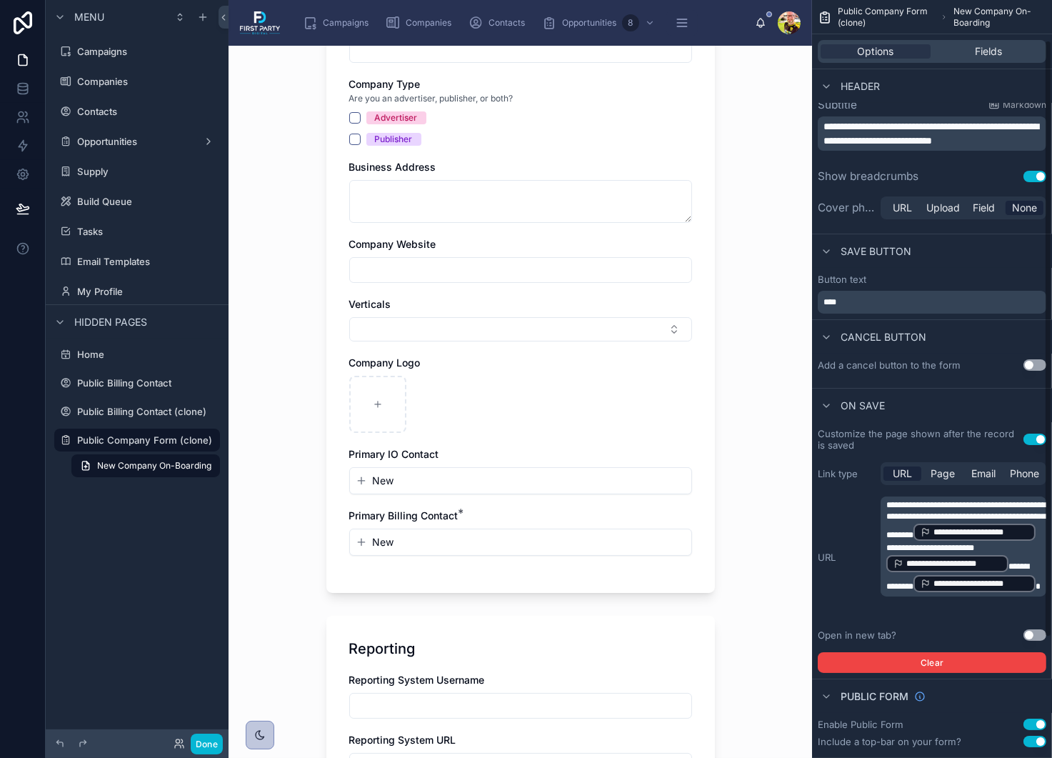
scroll to position [0, 0]
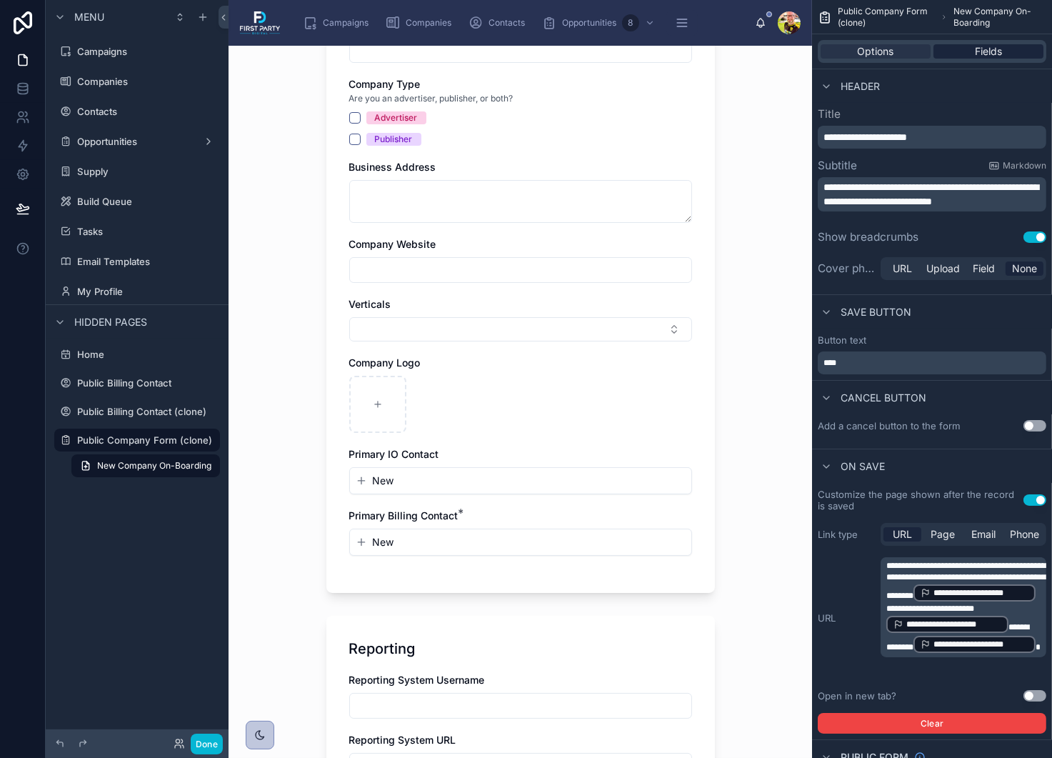
click at [984, 57] on span "Fields" at bounding box center [988, 51] width 27 height 14
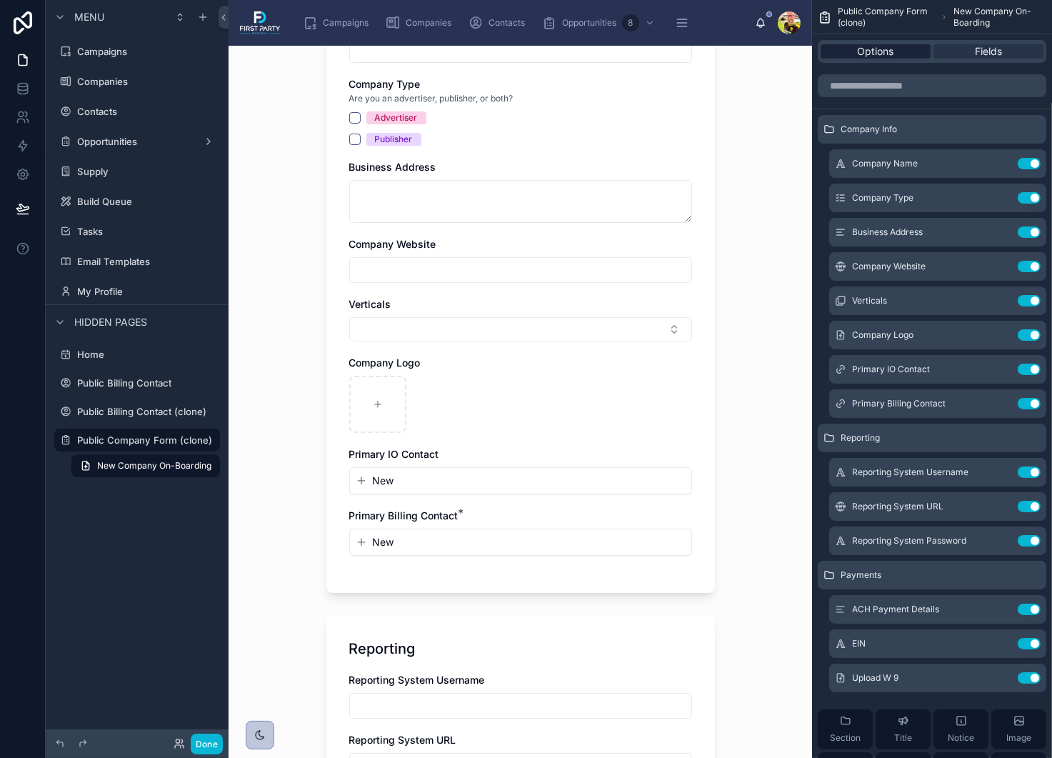
click at [898, 52] on div "Options" at bounding box center [876, 51] width 110 height 14
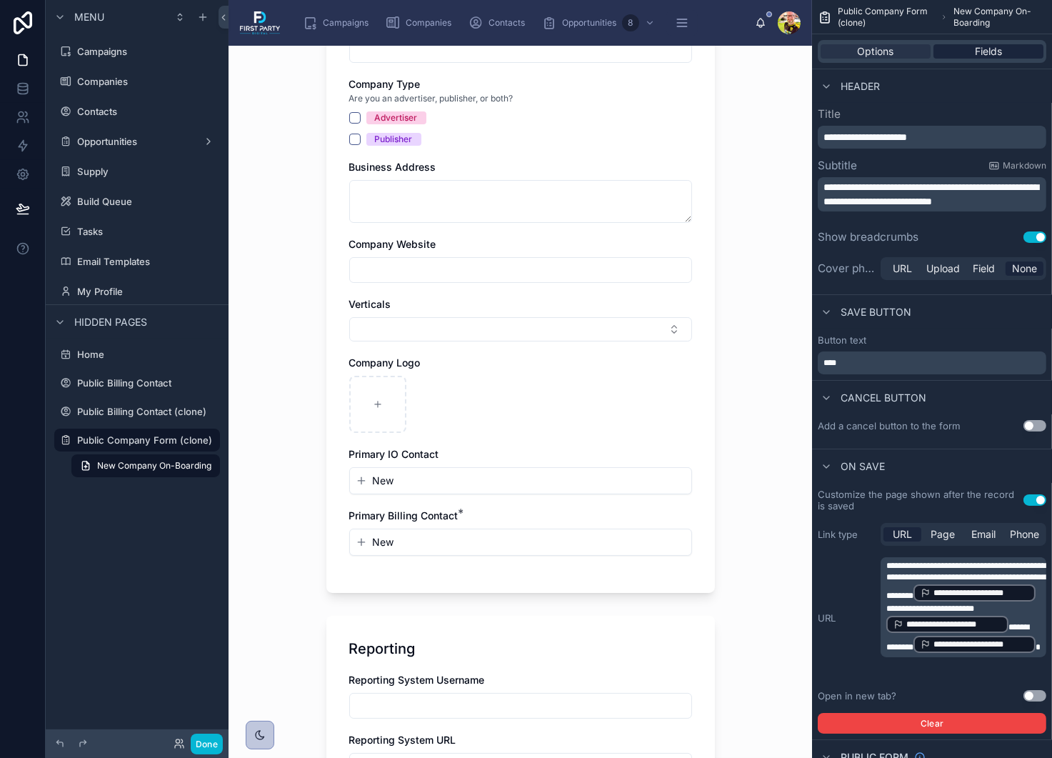
click at [981, 50] on span "Fields" at bounding box center [988, 51] width 27 height 14
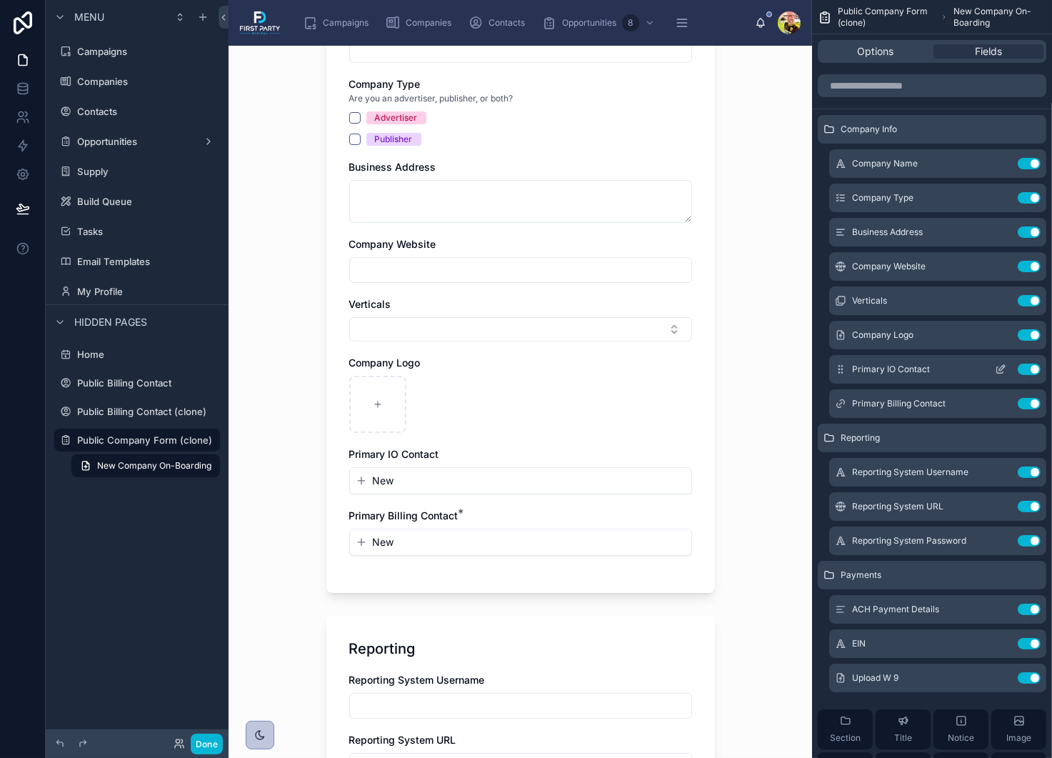
click at [892, 371] on span "Primary IO Contact" at bounding box center [891, 369] width 78 height 11
click at [994, 365] on button "scrollable content" at bounding box center [1000, 369] width 23 height 11
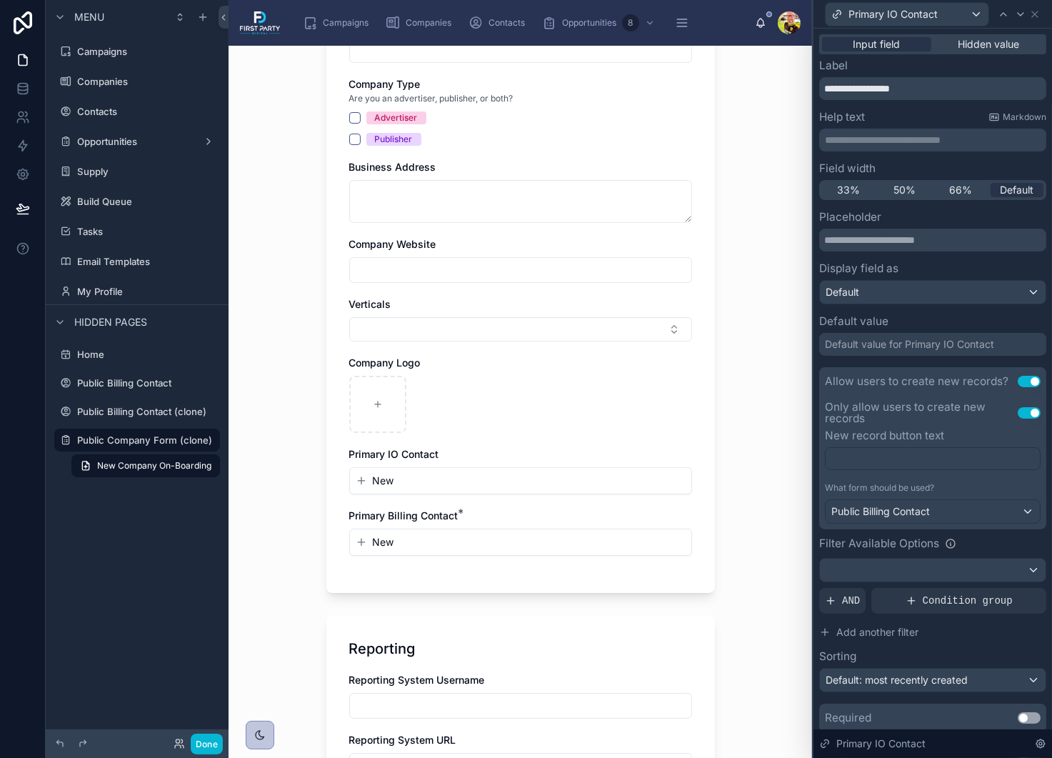
scroll to position [46, 0]
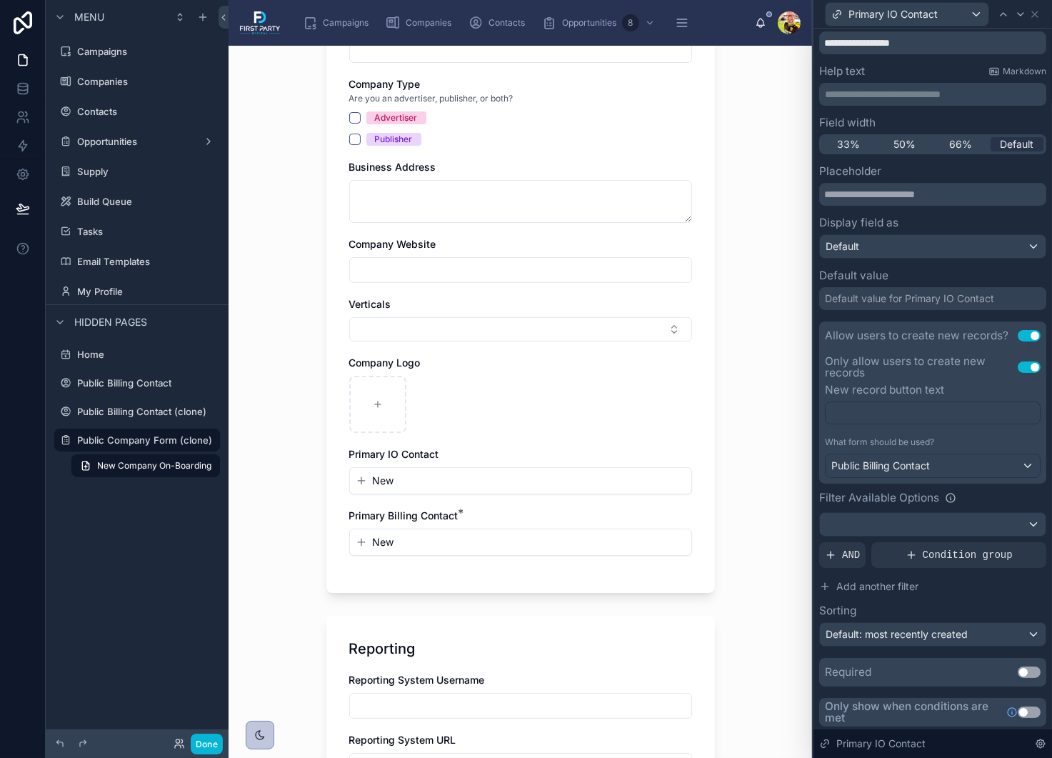
click at [483, 478] on button "New" at bounding box center [521, 480] width 330 height 14
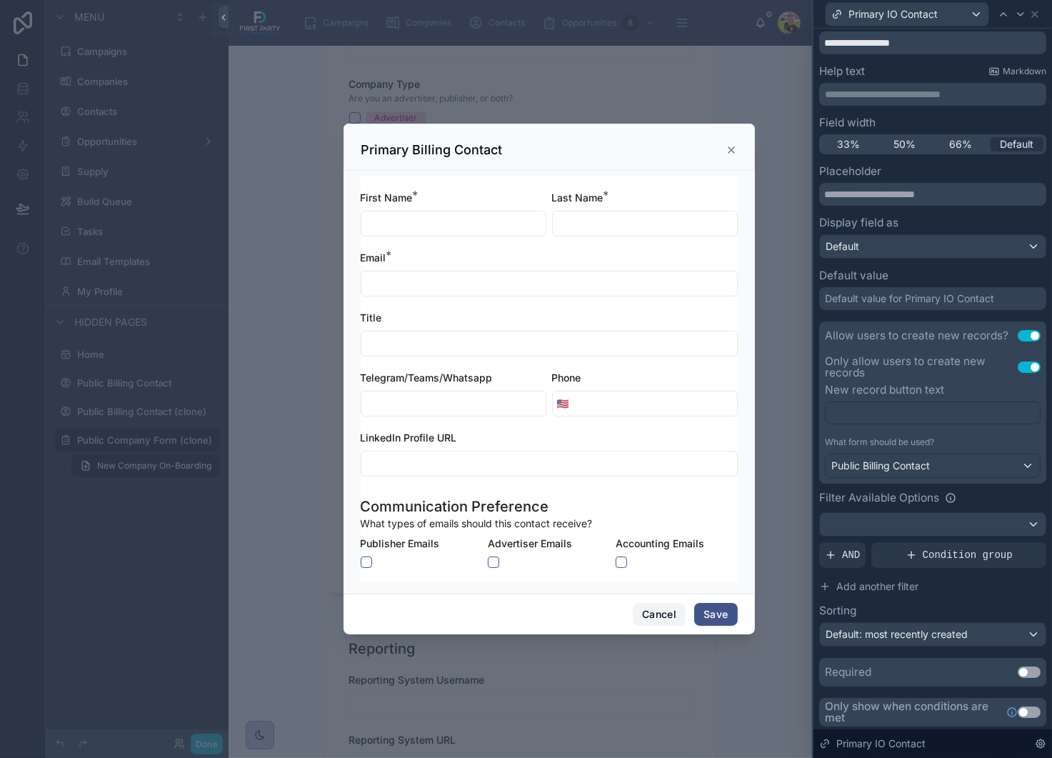
click at [671, 617] on button "Cancel" at bounding box center [659, 614] width 53 height 23
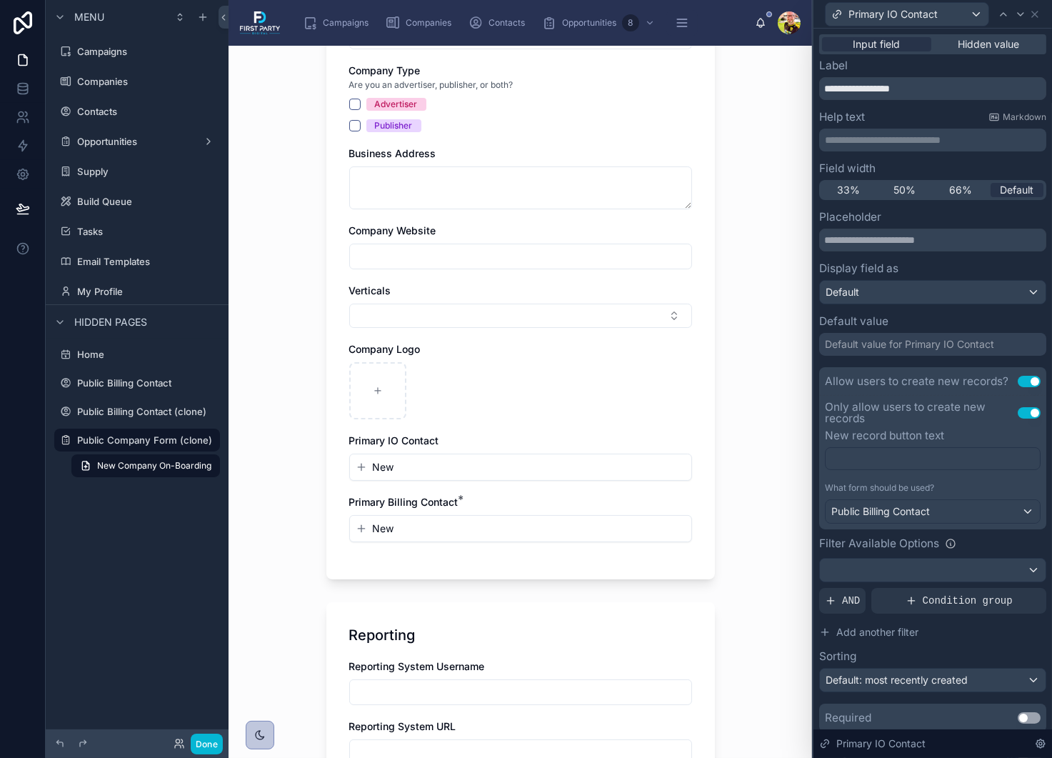
scroll to position [0, 0]
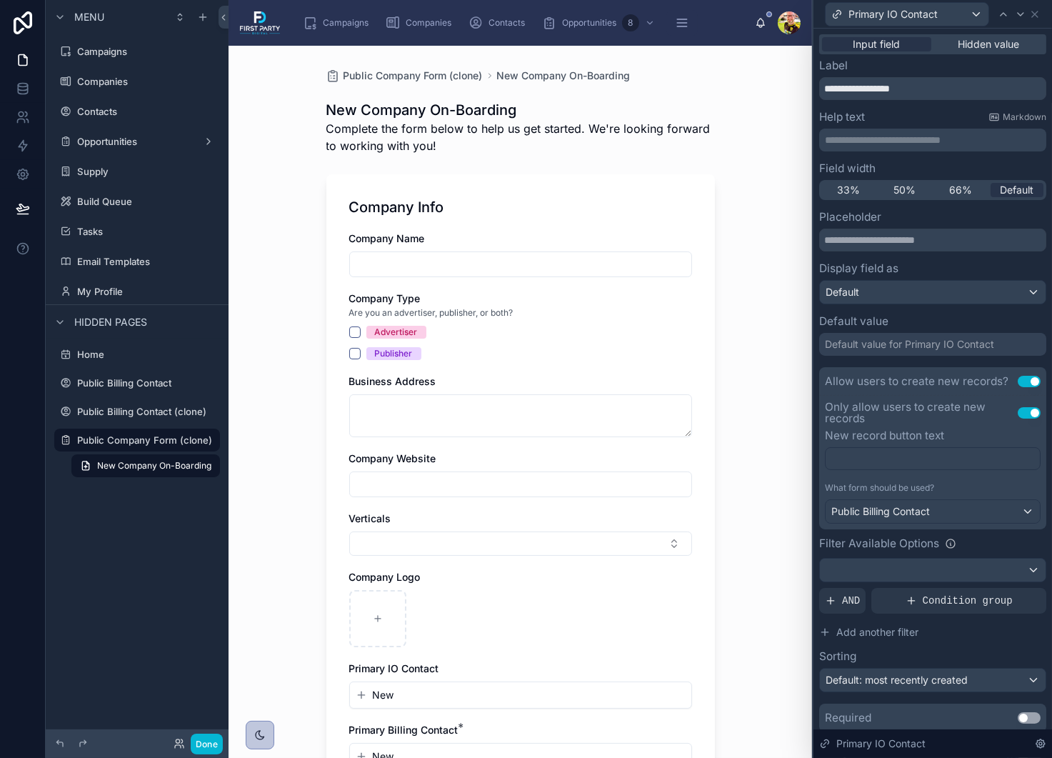
click at [406, 111] on h1 "New Company On-Boarding" at bounding box center [520, 110] width 389 height 20
click at [370, 106] on h1 "New Company On-Boarding" at bounding box center [520, 110] width 389 height 20
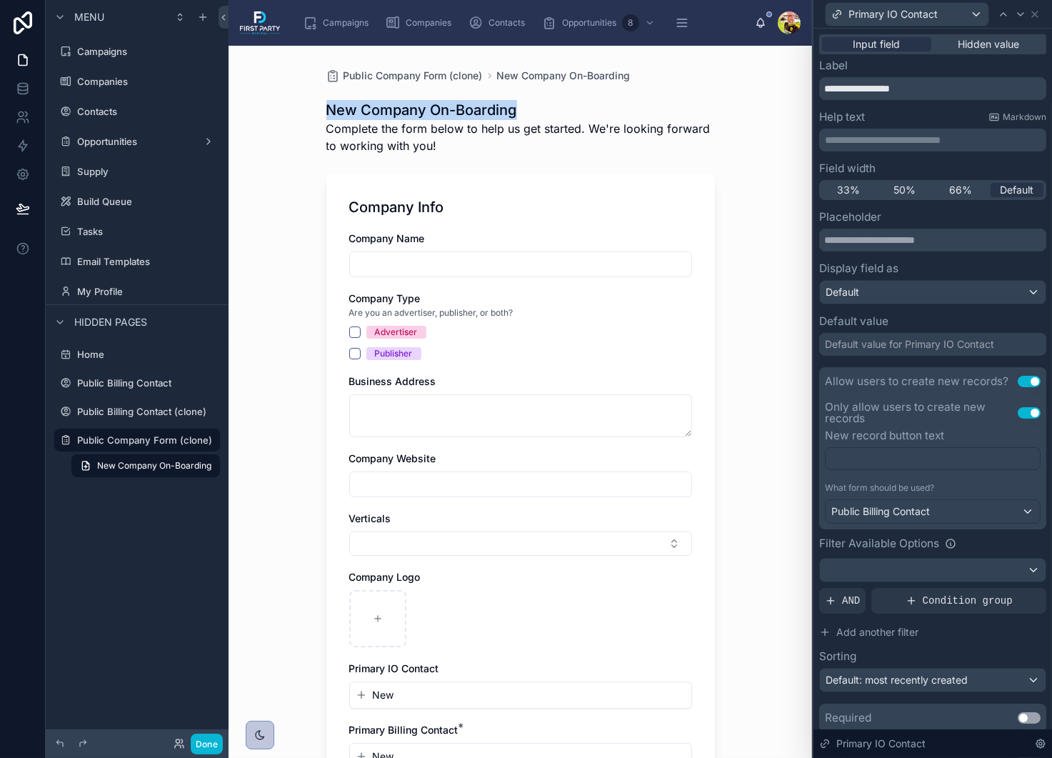
click at [370, 106] on h1 "New Company On-Boarding" at bounding box center [520, 110] width 389 height 20
click at [362, 106] on h1 "New Company On-Boarding" at bounding box center [520, 110] width 389 height 20
click at [358, 107] on h1 "New Company On-Boarding" at bounding box center [520, 110] width 389 height 20
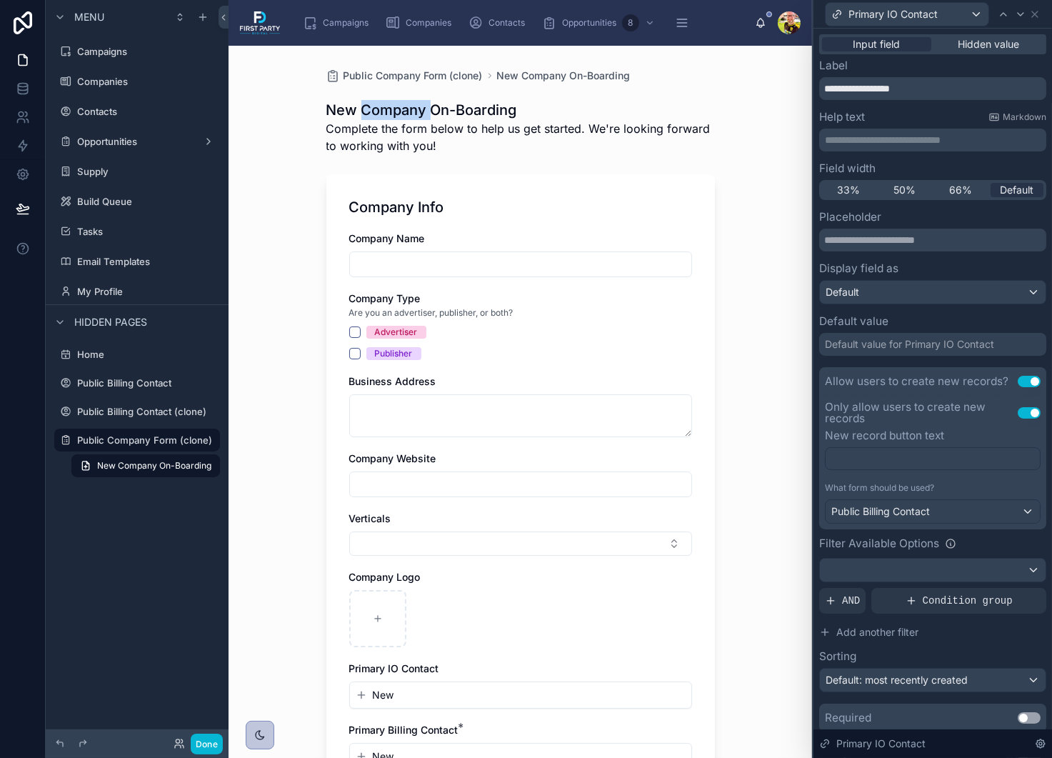
click at [358, 107] on h1 "New Company On-Boarding" at bounding box center [520, 110] width 389 height 20
click at [378, 107] on h1 "New Company On-Boarding" at bounding box center [520, 110] width 389 height 20
click at [379, 110] on h1 "New Company On-Boarding" at bounding box center [520, 110] width 389 height 20
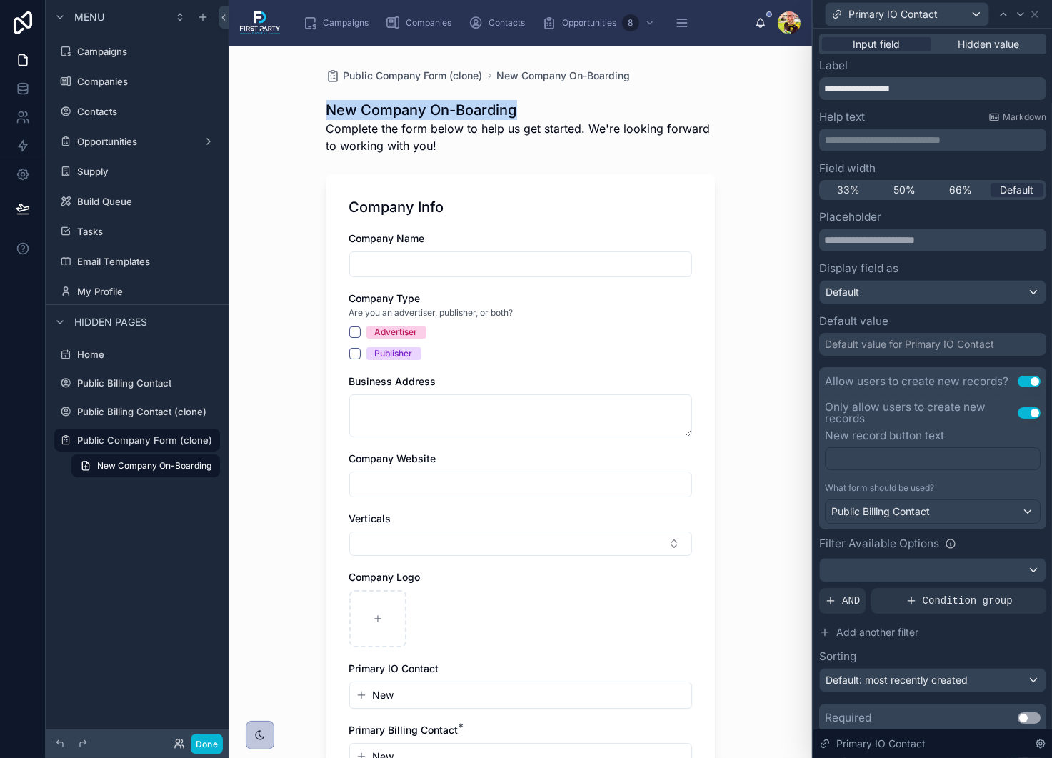
click at [379, 110] on h1 "New Company On-Boarding" at bounding box center [520, 110] width 389 height 20
click at [380, 110] on h1 "New Company On-Boarding" at bounding box center [520, 110] width 389 height 20
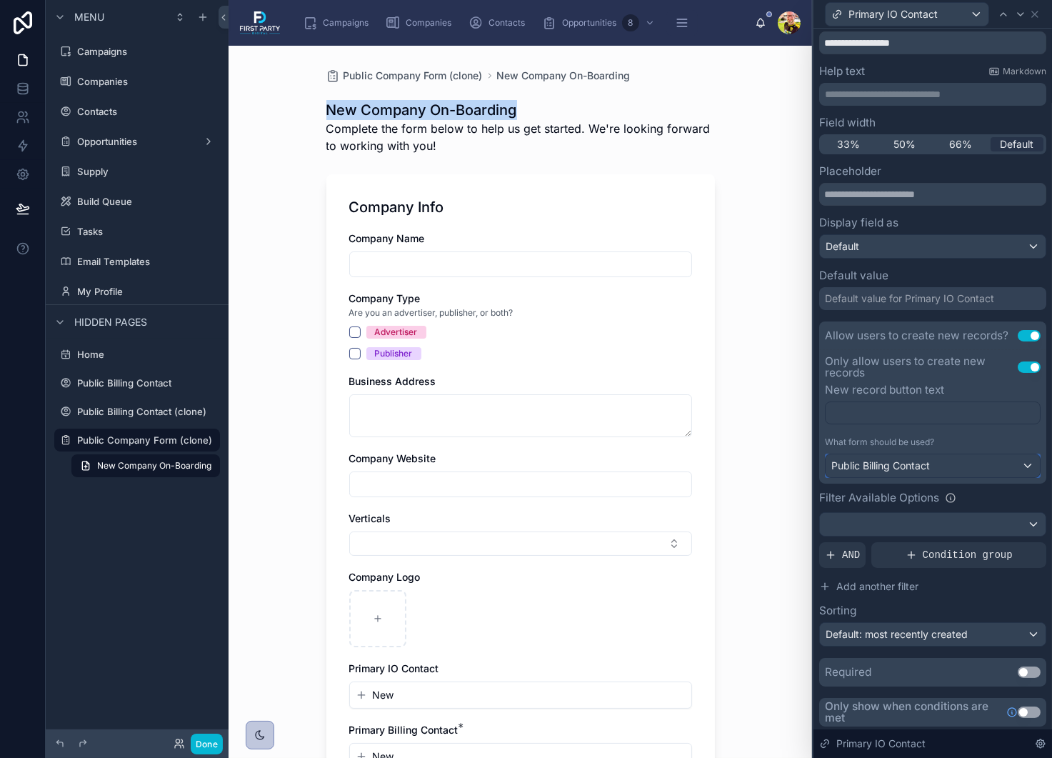
click at [869, 466] on span "Public Billing Contact" at bounding box center [880, 465] width 99 height 14
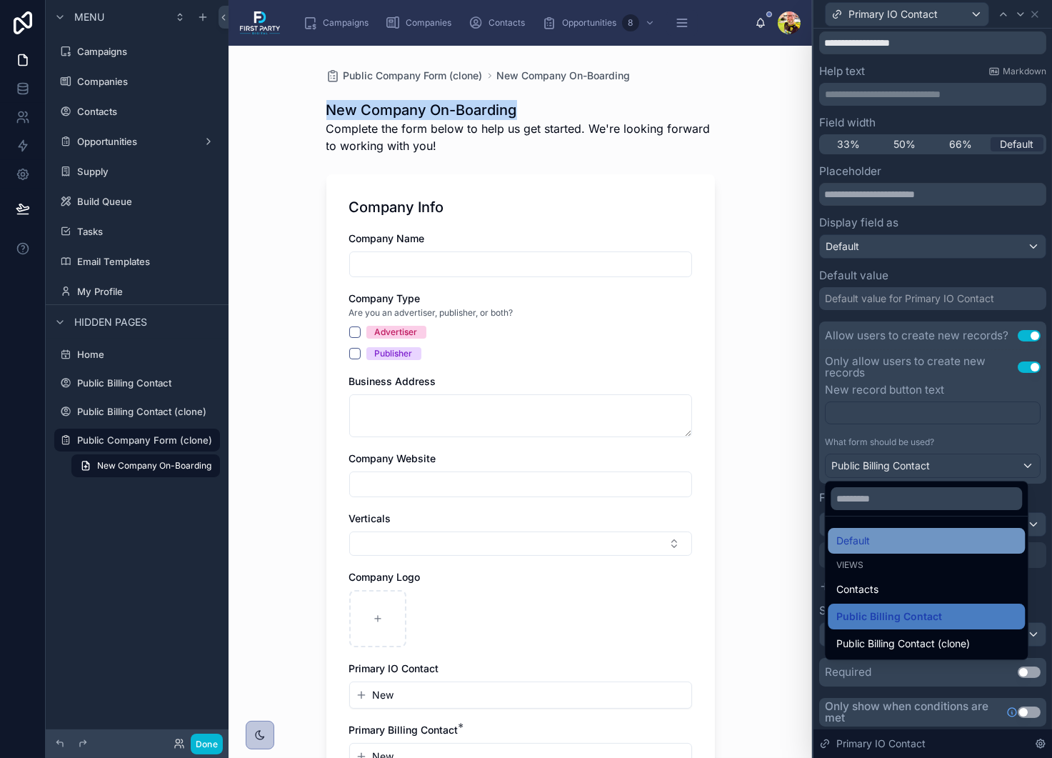
click at [874, 542] on div "Default" at bounding box center [926, 540] width 180 height 17
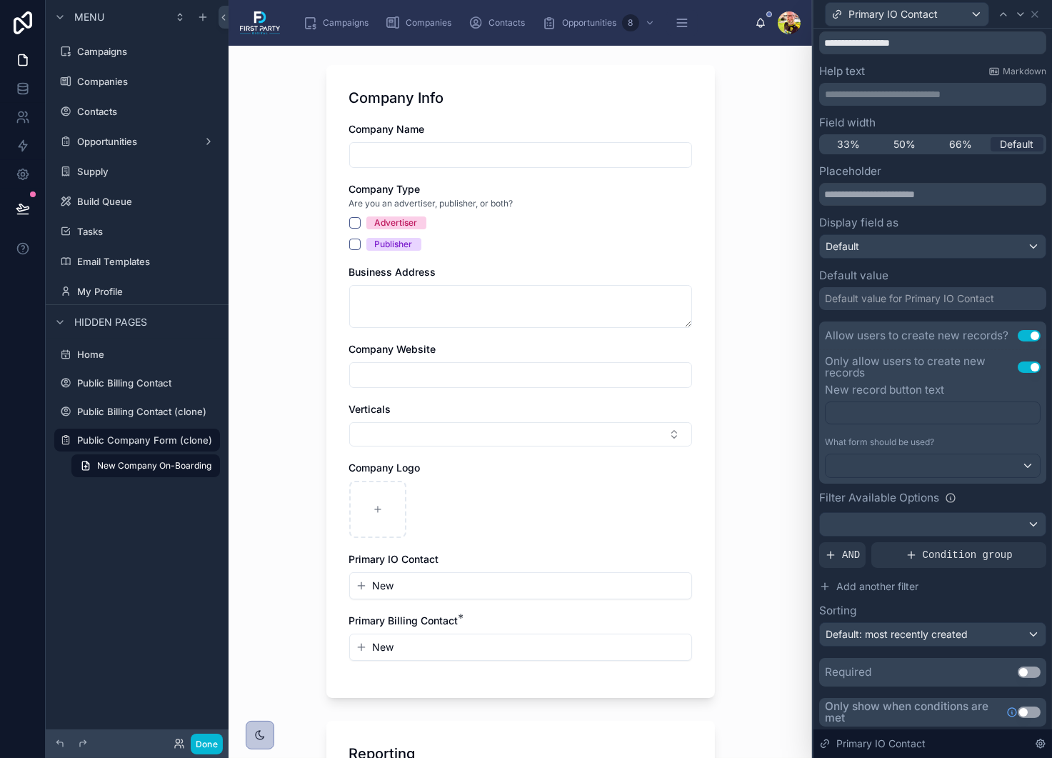
scroll to position [143, 0]
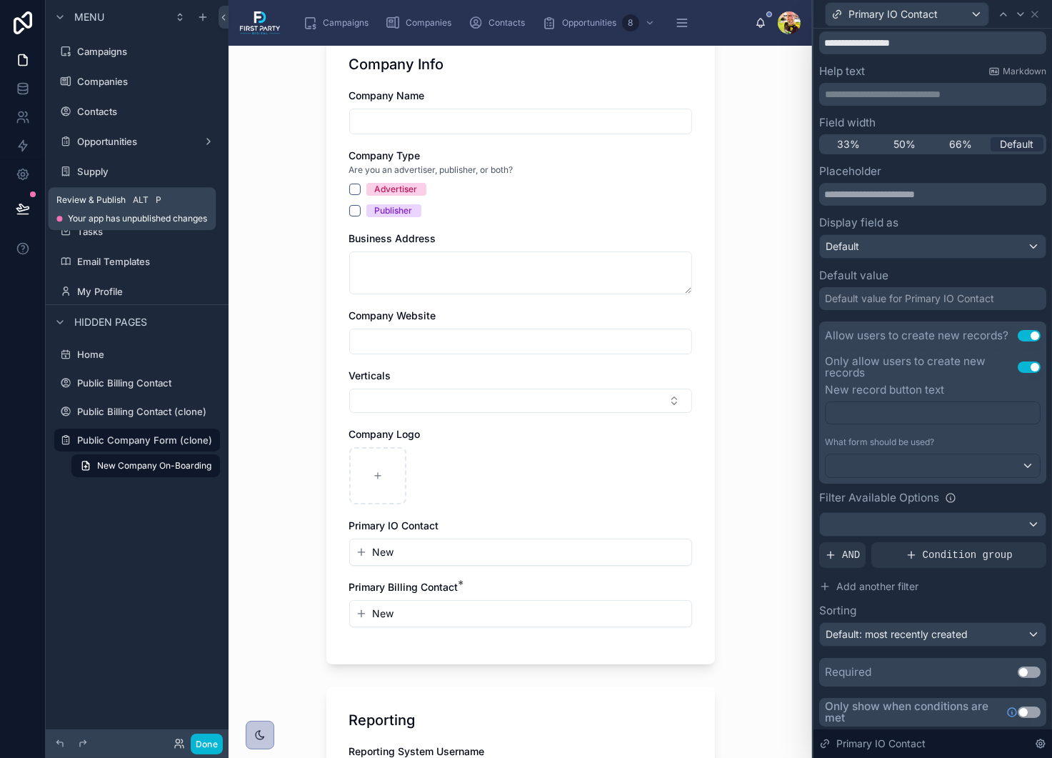
click at [31, 204] on button at bounding box center [22, 209] width 31 height 40
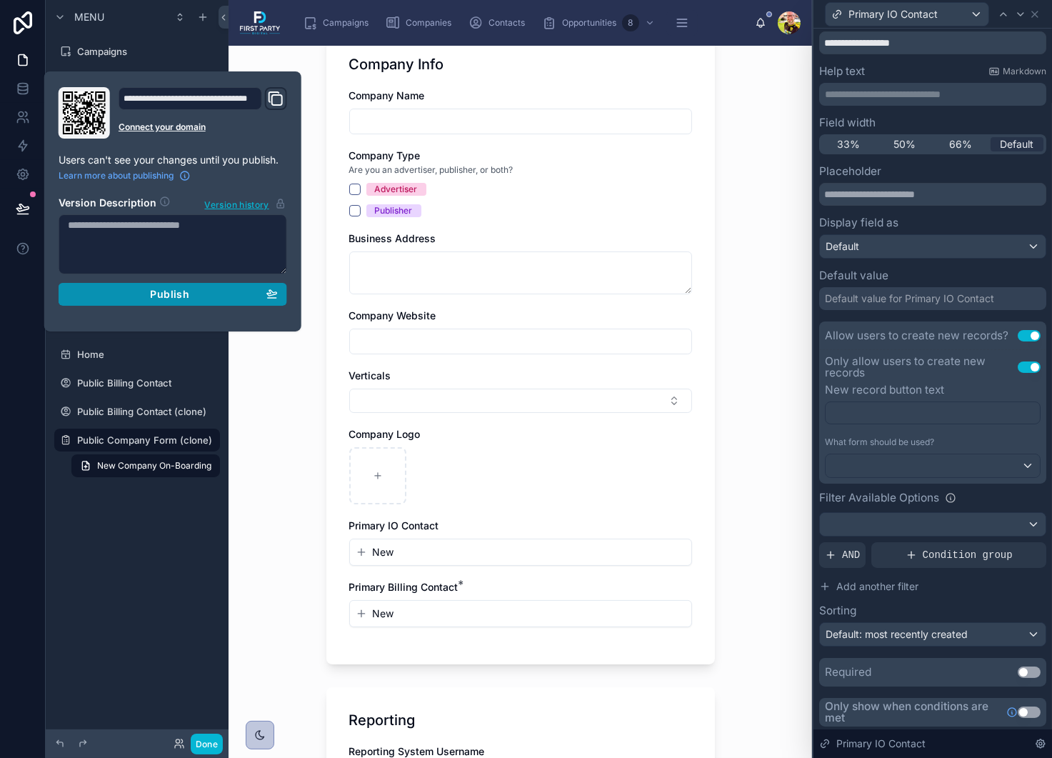
click at [164, 300] on button "Publish" at bounding box center [173, 294] width 229 height 23
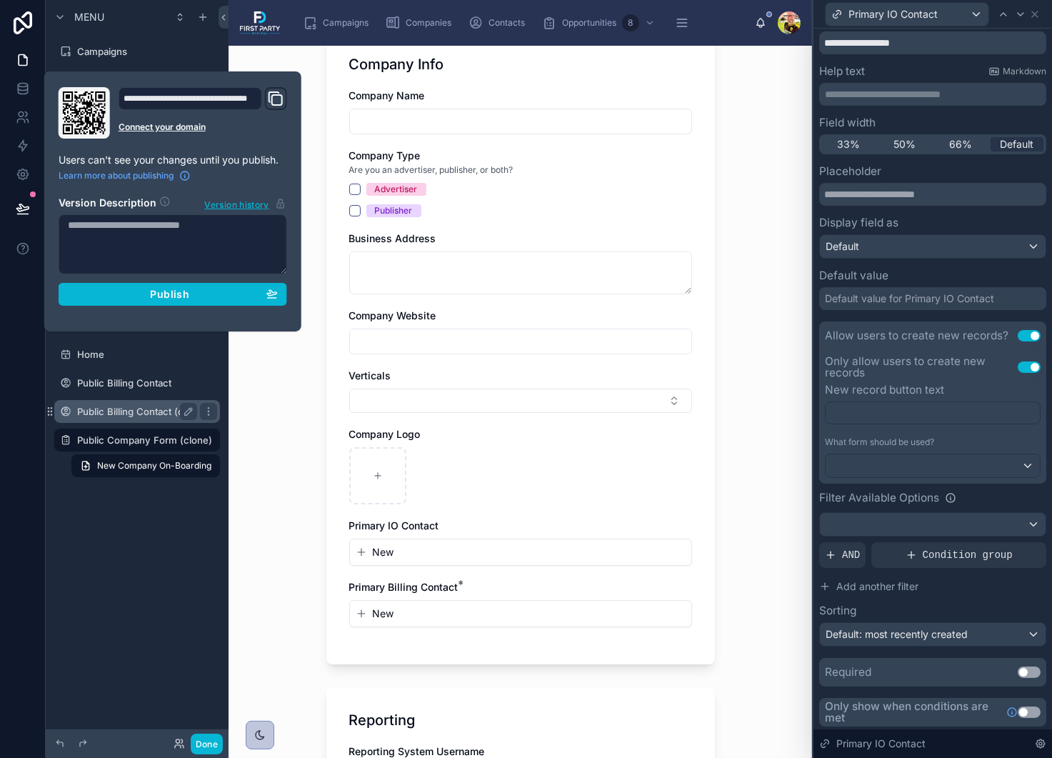
click at [99, 411] on label "Public Billing Contact (clone)" at bounding box center [141, 411] width 129 height 11
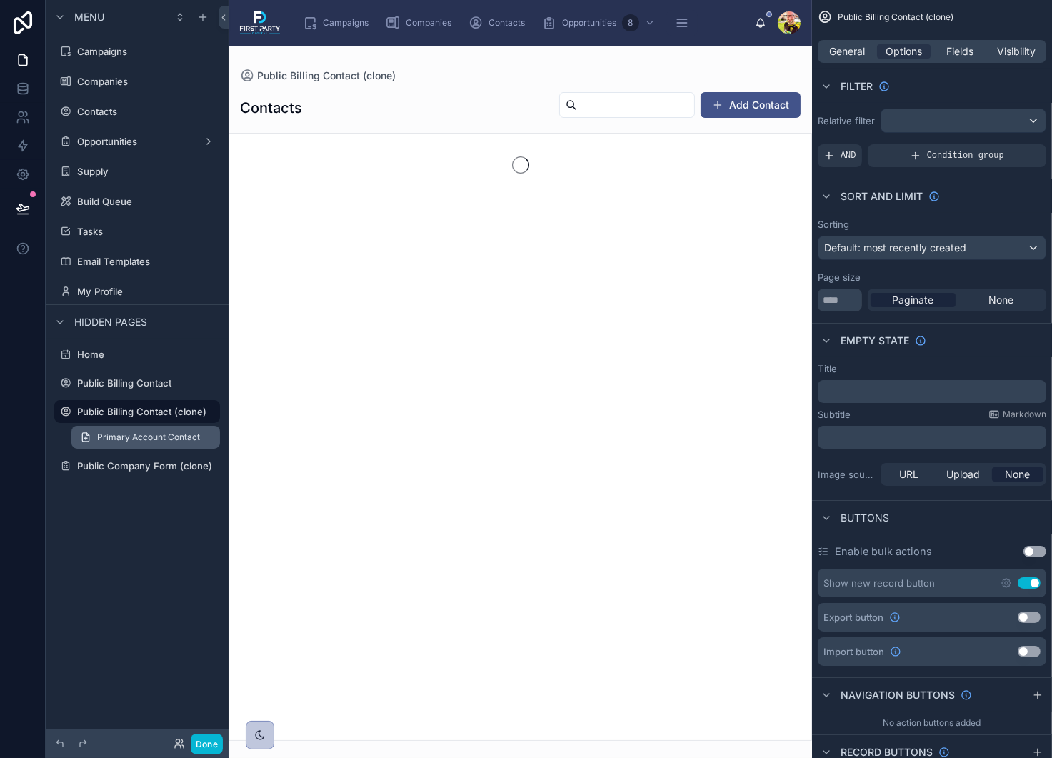
click at [132, 431] on span "Primary Account Contact" at bounding box center [148, 436] width 103 height 11
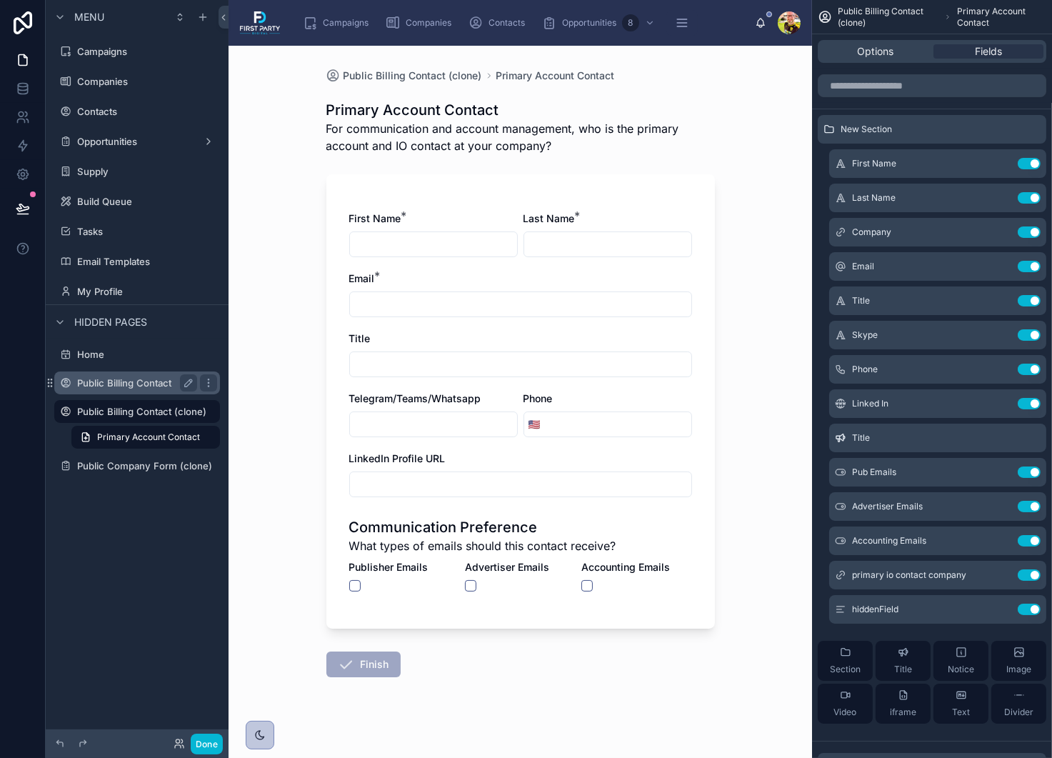
click at [99, 381] on label "Public Billing Contact" at bounding box center [134, 382] width 114 height 11
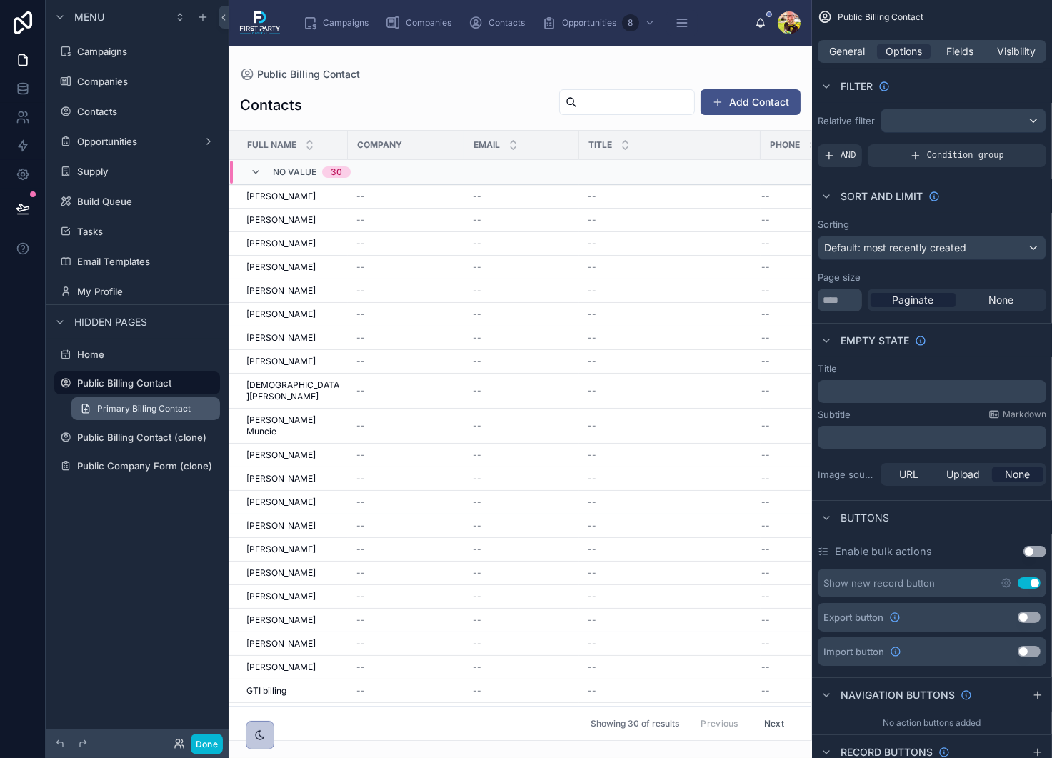
click at [128, 416] on link "Primary Billing Contact" at bounding box center [145, 408] width 149 height 23
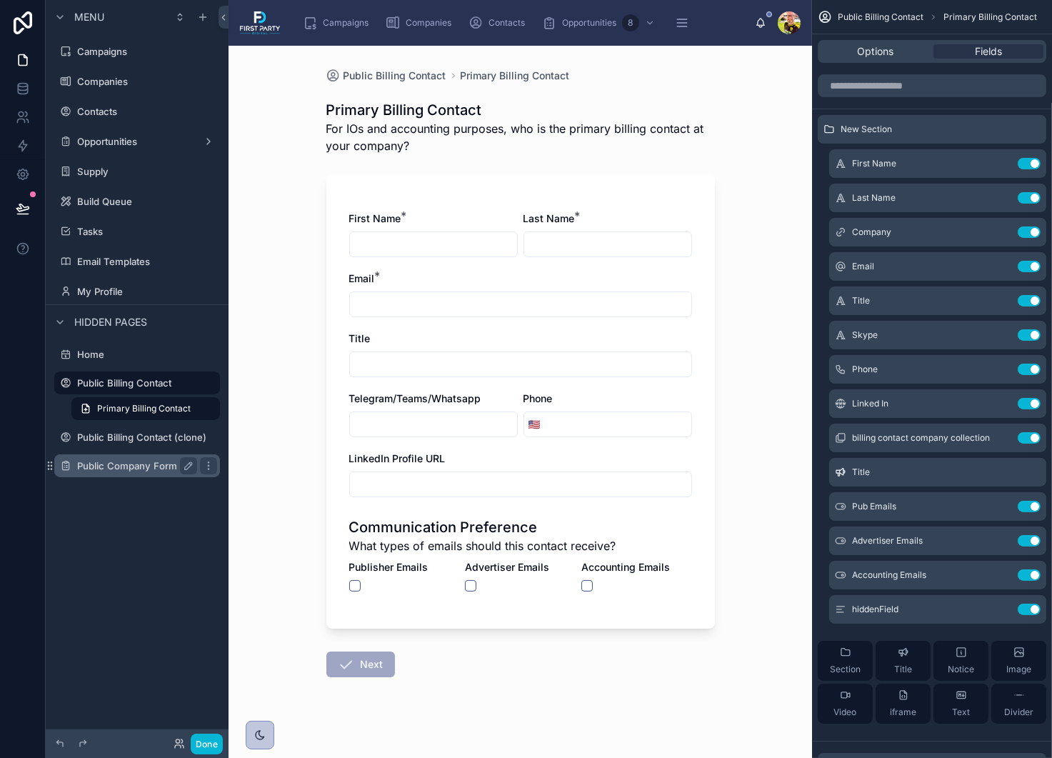
click at [107, 471] on div "Public Company Form (clone)" at bounding box center [137, 465] width 120 height 17
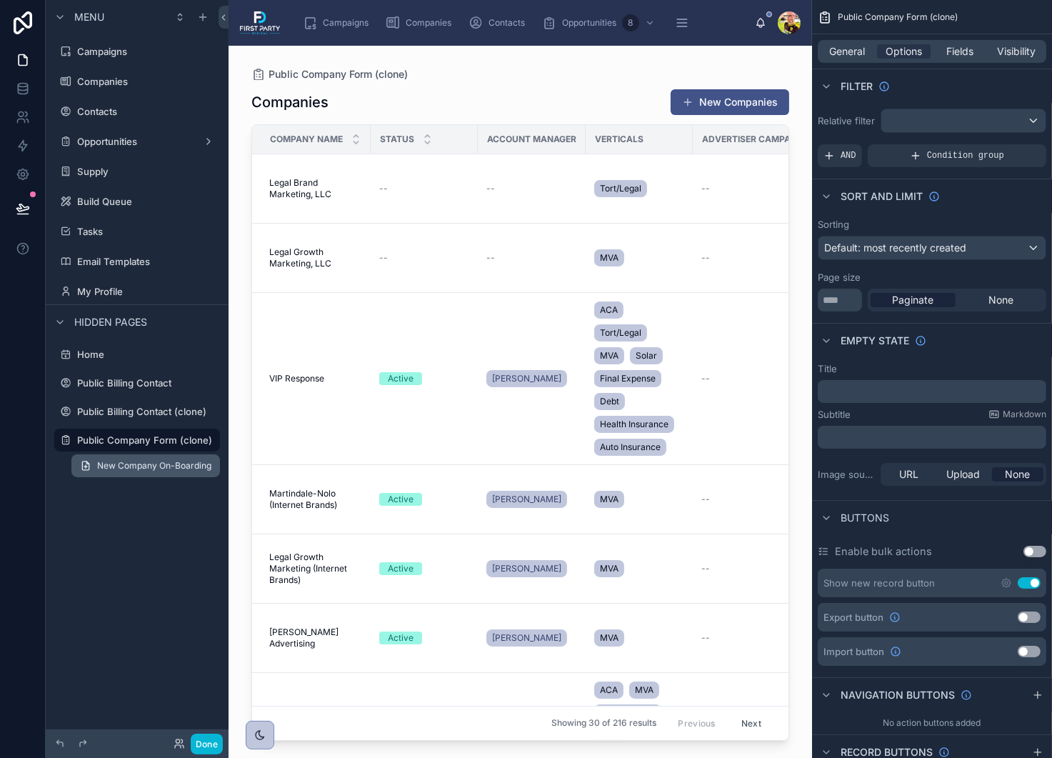
click at [136, 465] on span "New Company On-Boarding" at bounding box center [154, 465] width 114 height 11
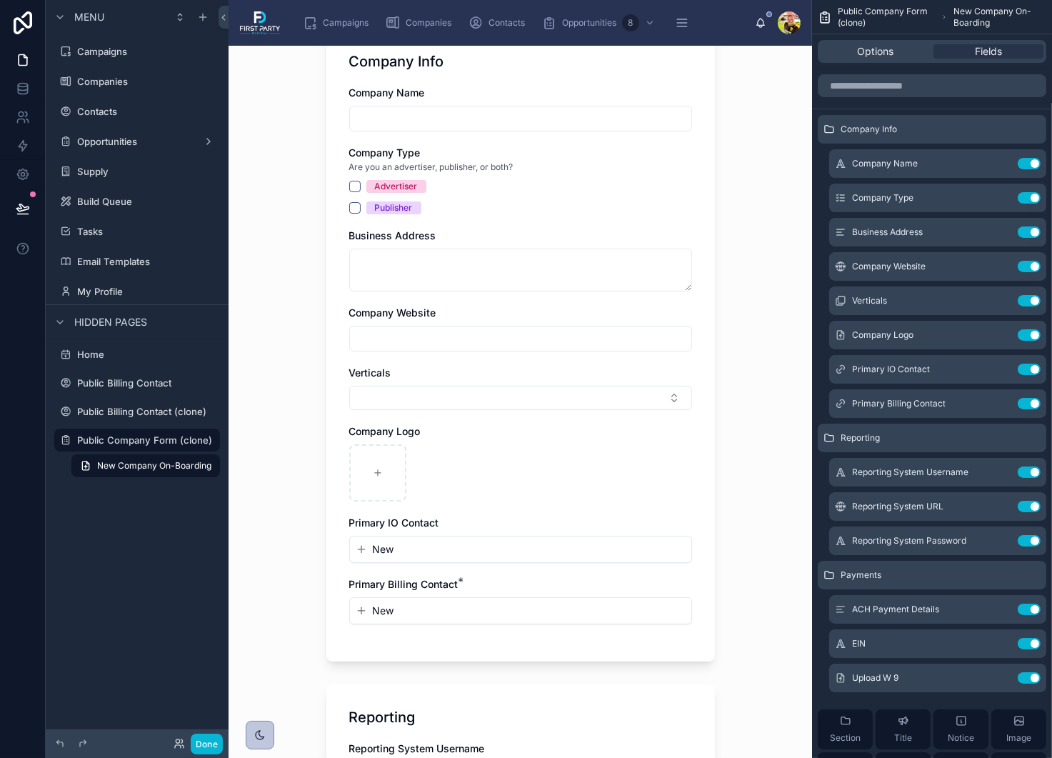
scroll to position [286, 0]
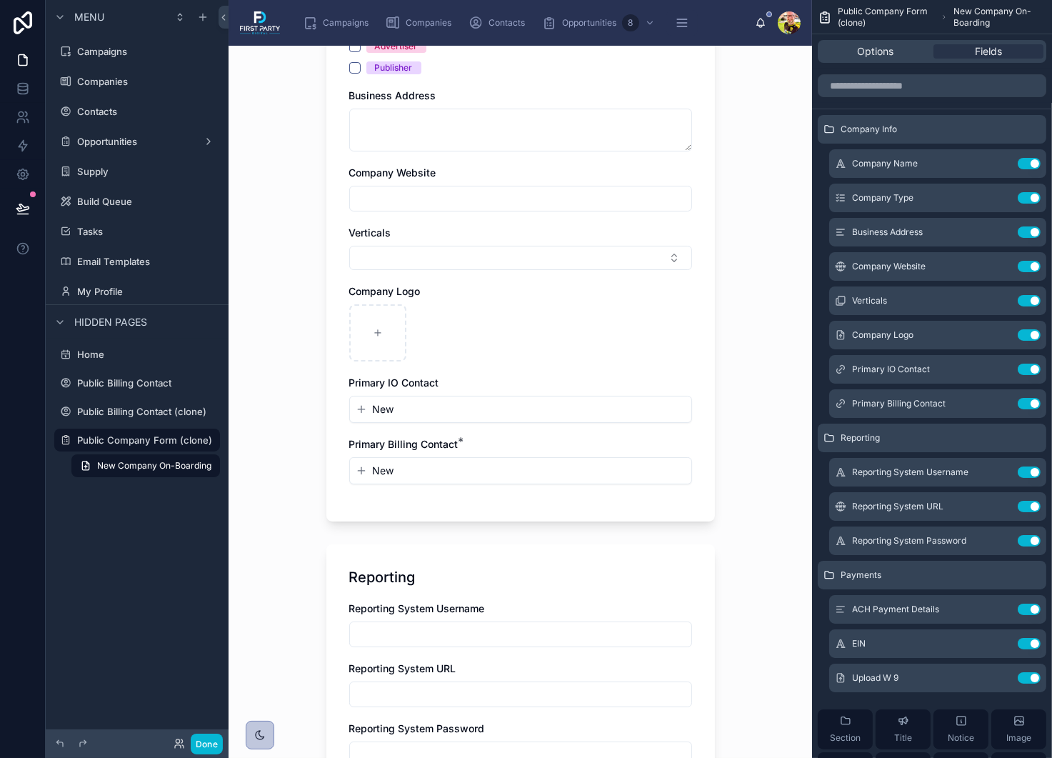
click at [509, 405] on button "New" at bounding box center [521, 409] width 330 height 14
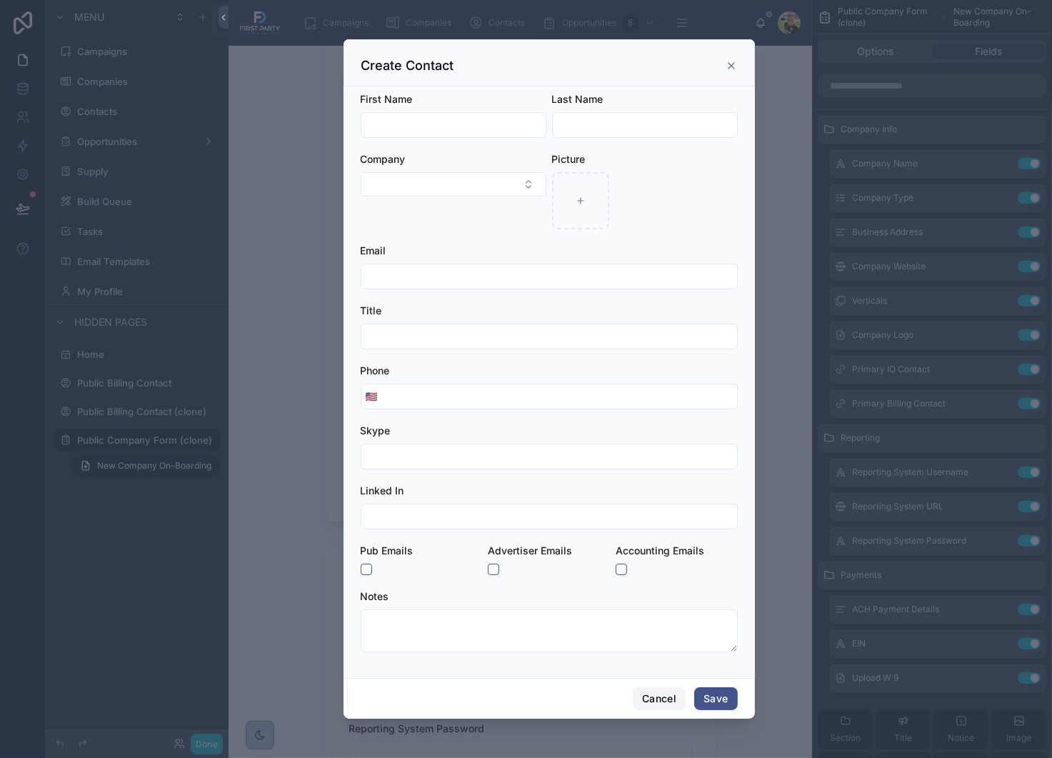
click at [643, 698] on button "Cancel" at bounding box center [659, 698] width 53 height 23
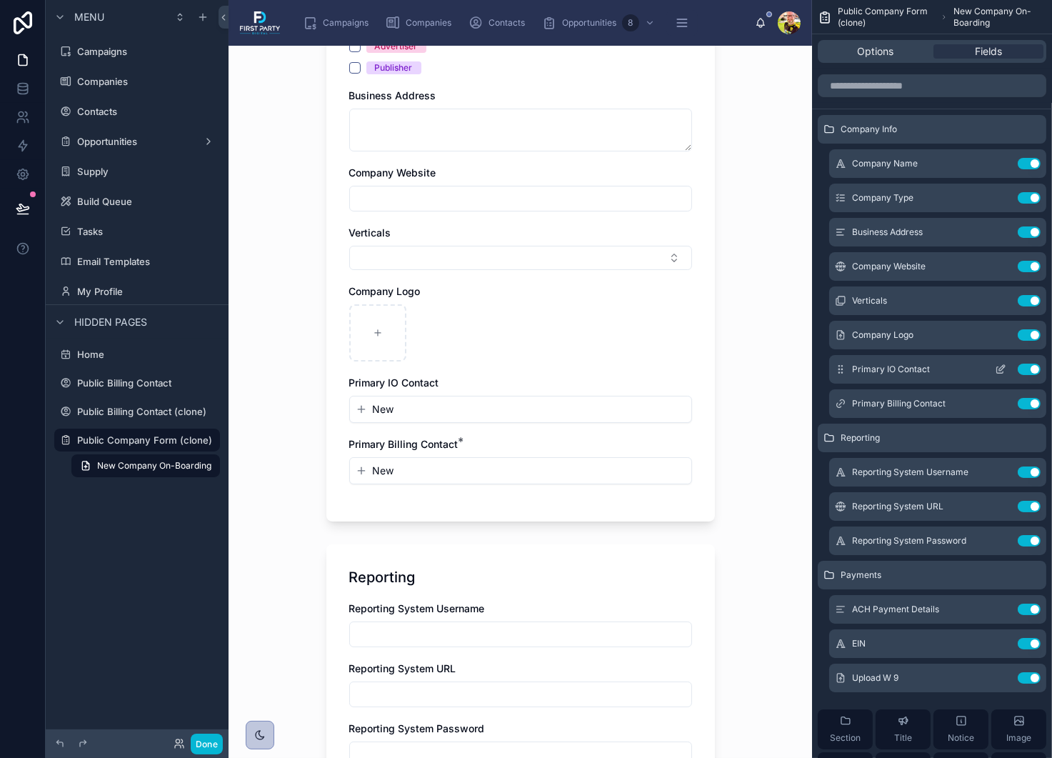
click at [1028, 371] on button "Use setting" at bounding box center [1029, 369] width 23 height 11
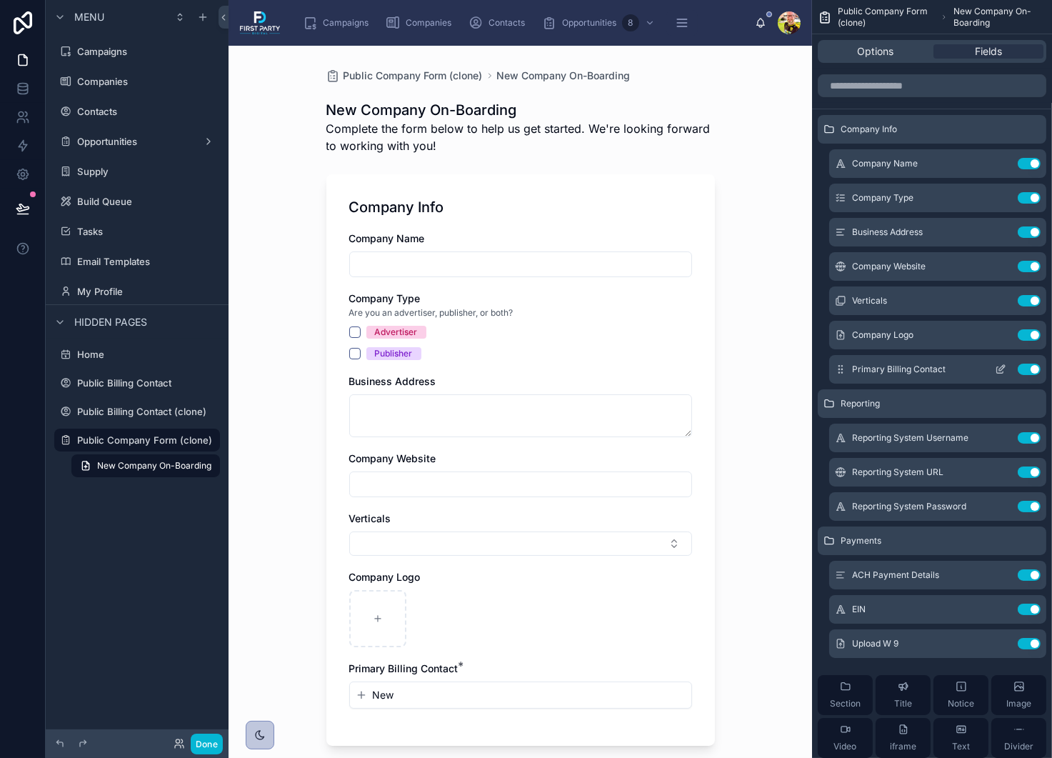
click at [1028, 372] on button "Use setting" at bounding box center [1029, 369] width 23 height 11
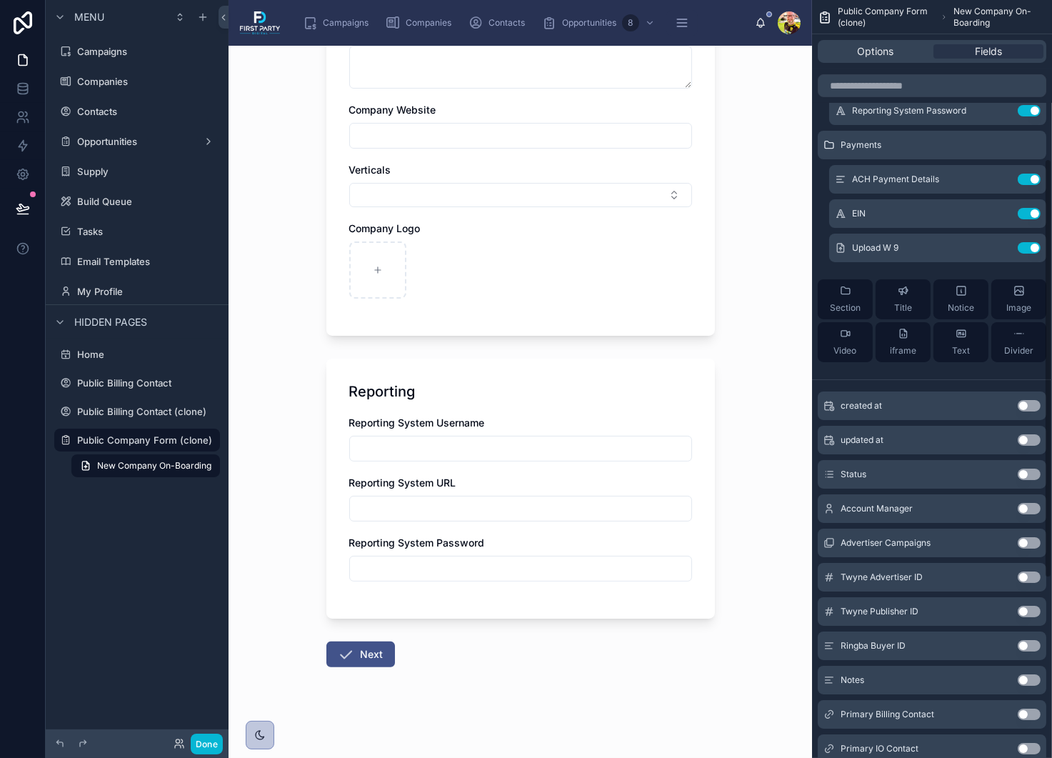
scroll to position [286, 0]
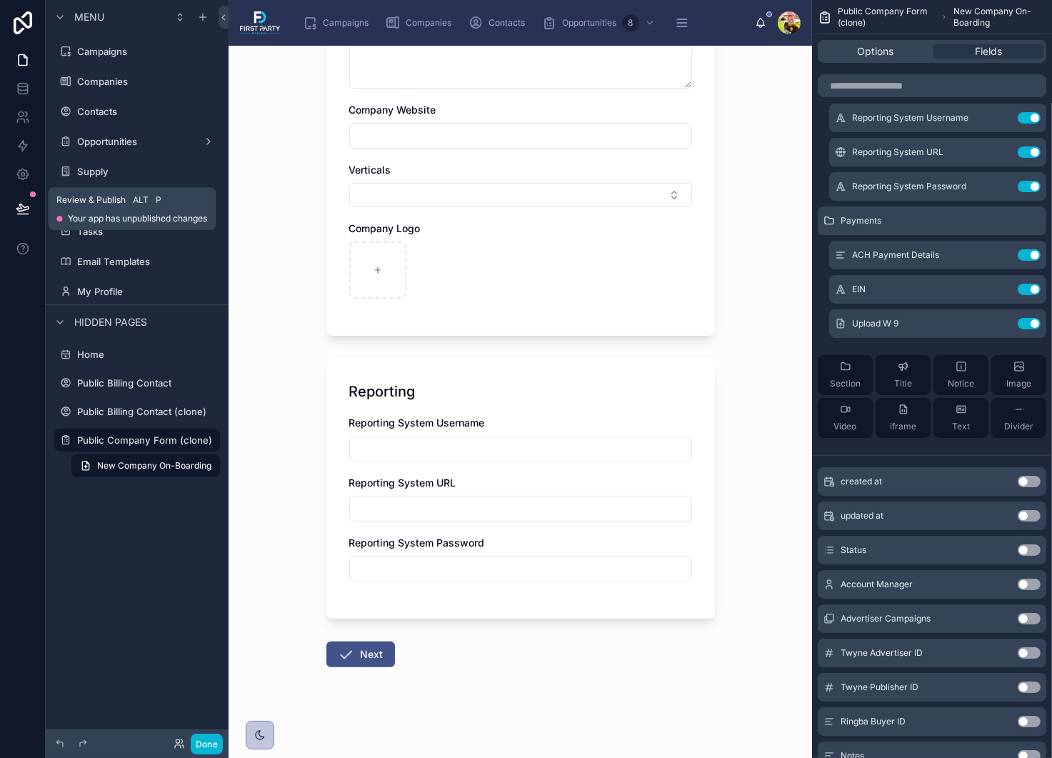
click at [19, 209] on icon at bounding box center [22, 207] width 12 height 7
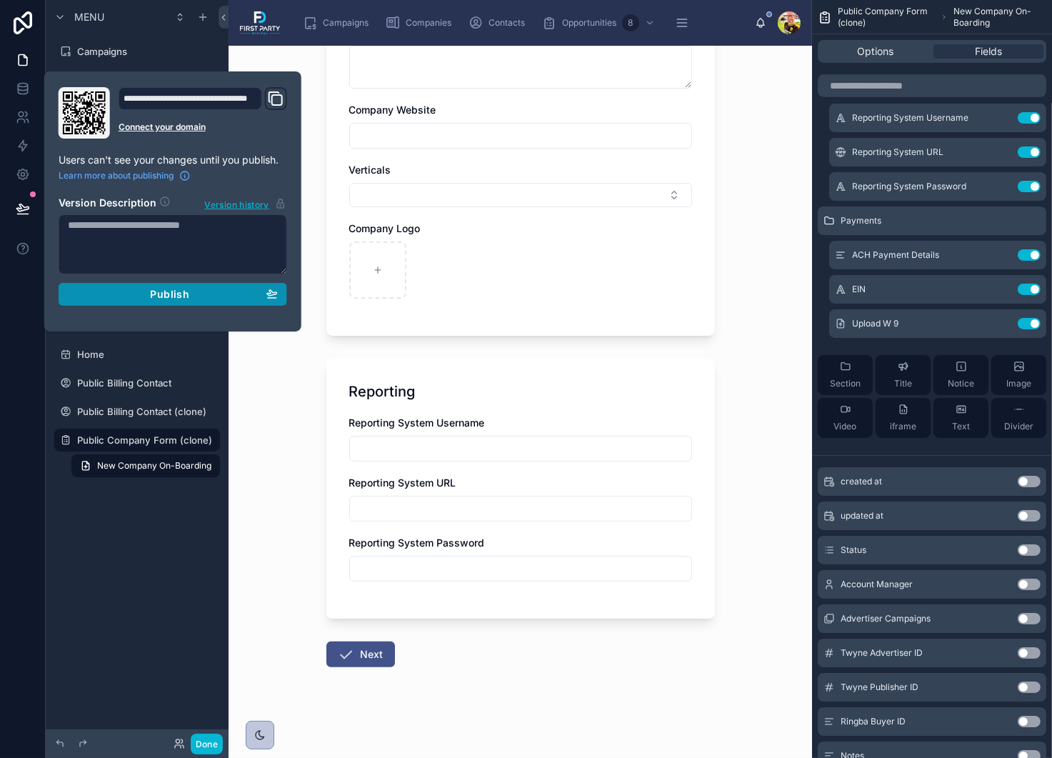
click at [189, 301] on button "Publish" at bounding box center [173, 294] width 229 height 23
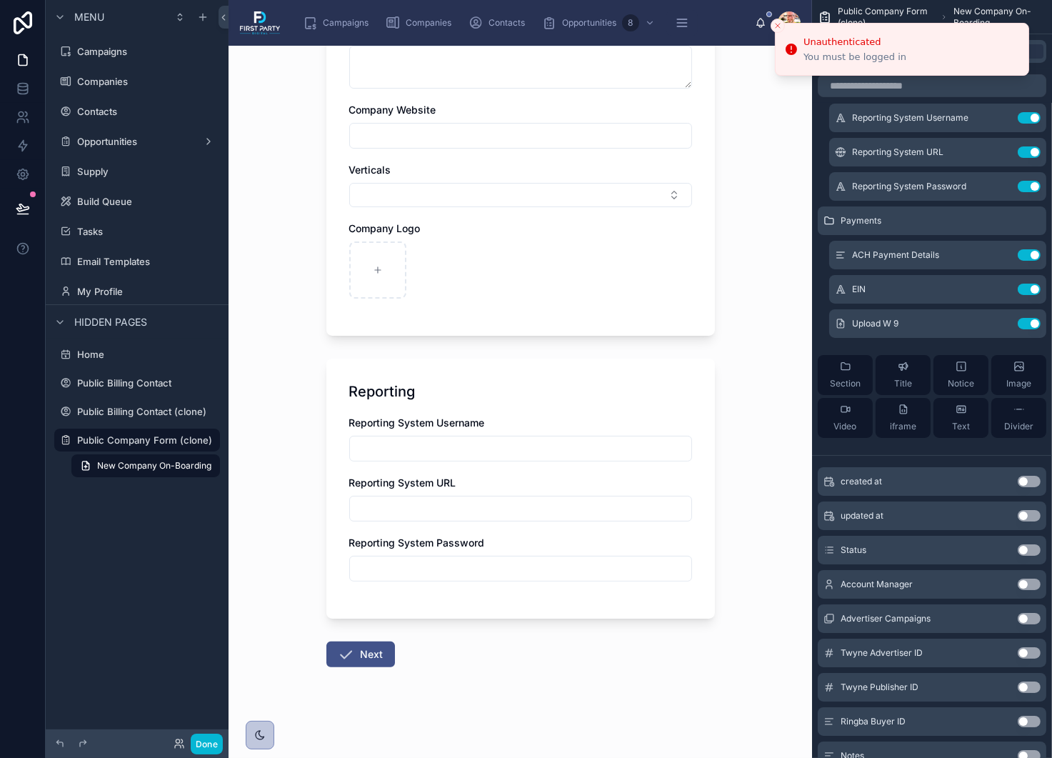
click at [773, 39] on div "Campaigns Companies Contacts Opportunities 8 Supply 24 Build Queue 2 Tasks Emai…" at bounding box center [520, 23] width 583 height 46
click at [778, 25] on line "Close toast" at bounding box center [778, 26] width 4 height 4
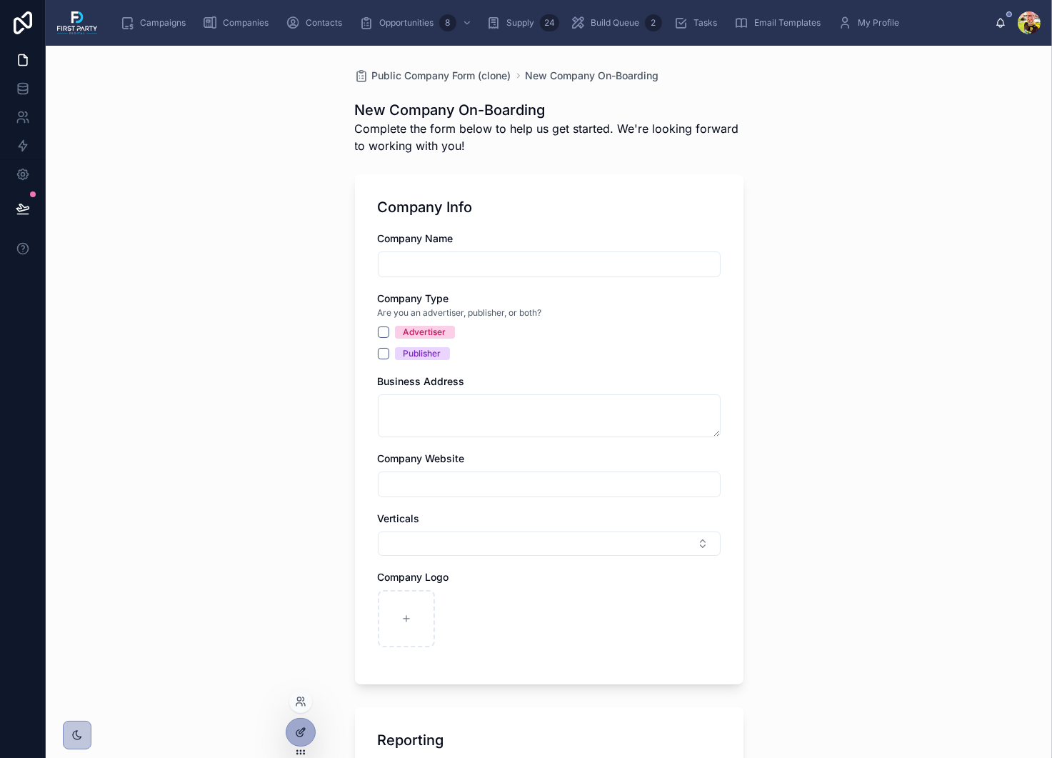
click at [301, 738] on div at bounding box center [300, 731] width 29 height 27
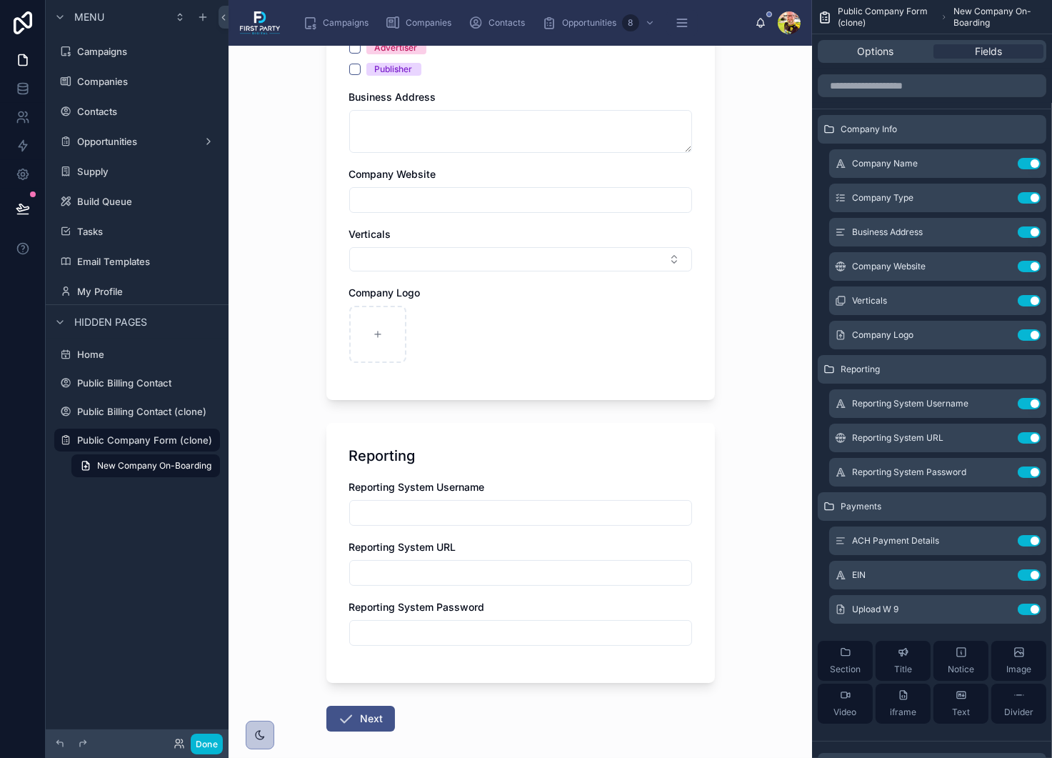
scroll to position [286, 0]
click at [20, 209] on icon at bounding box center [23, 208] width 14 height 14
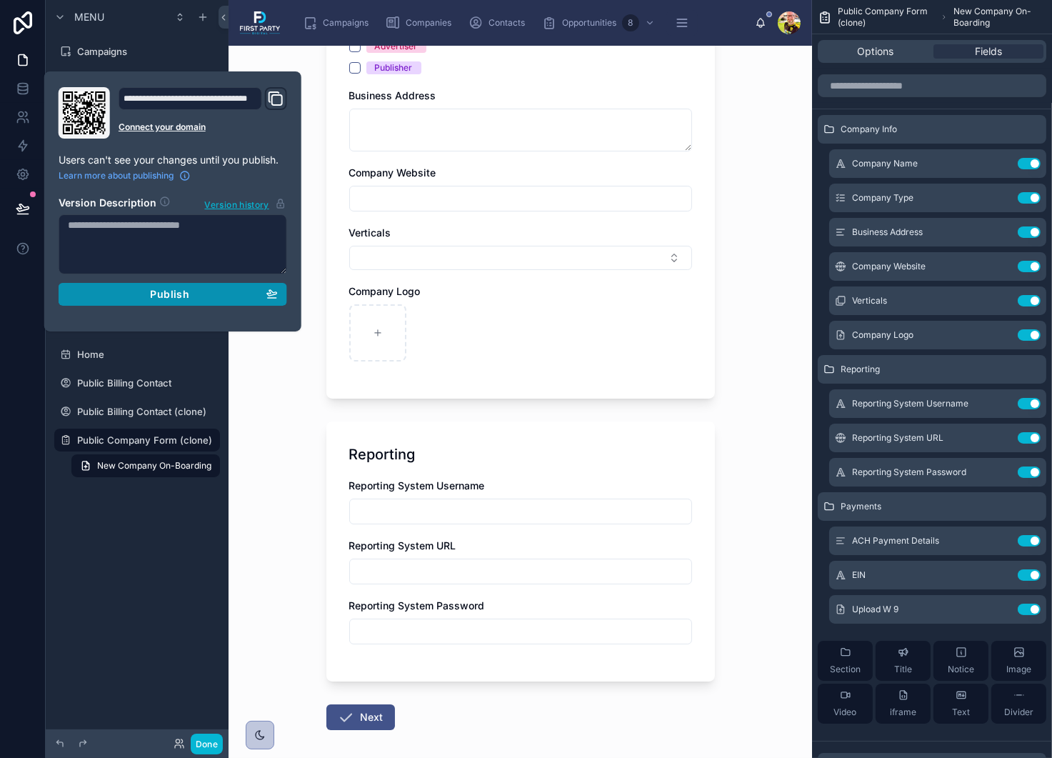
click at [148, 289] on div "Publish" at bounding box center [173, 294] width 210 height 13
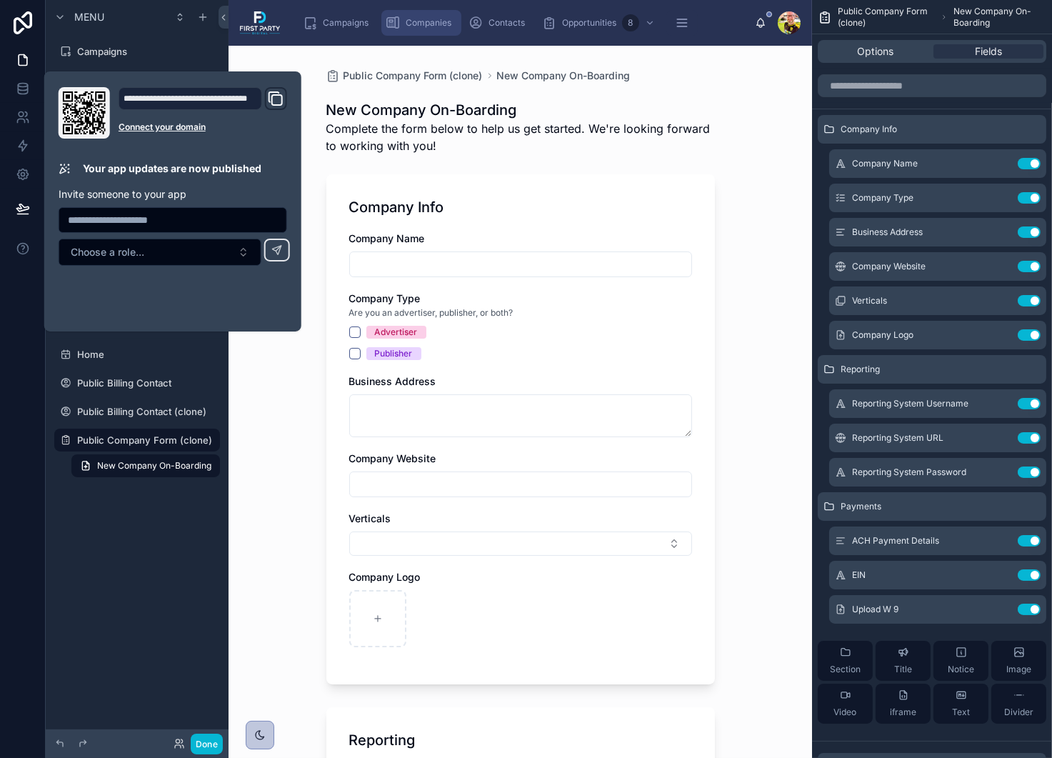
click at [424, 22] on span "Companies" at bounding box center [429, 22] width 46 height 11
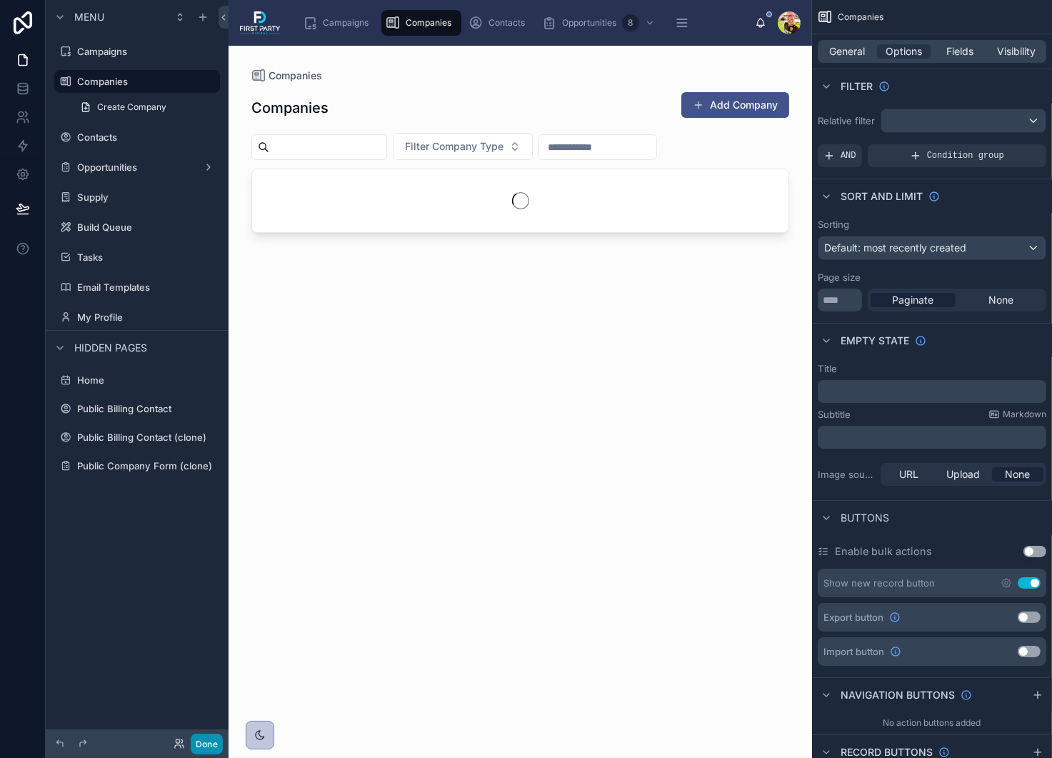
click at [201, 742] on button "Done" at bounding box center [207, 743] width 32 height 21
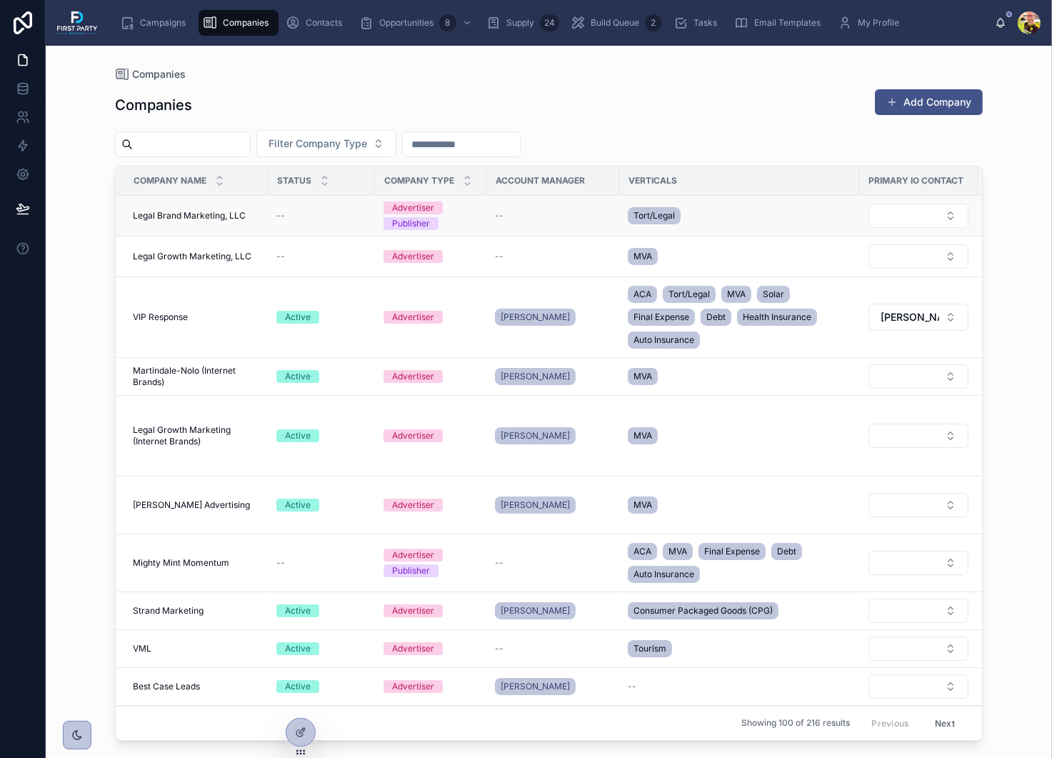
click at [194, 216] on span "Legal Brand Marketing, LLC" at bounding box center [189, 215] width 113 height 11
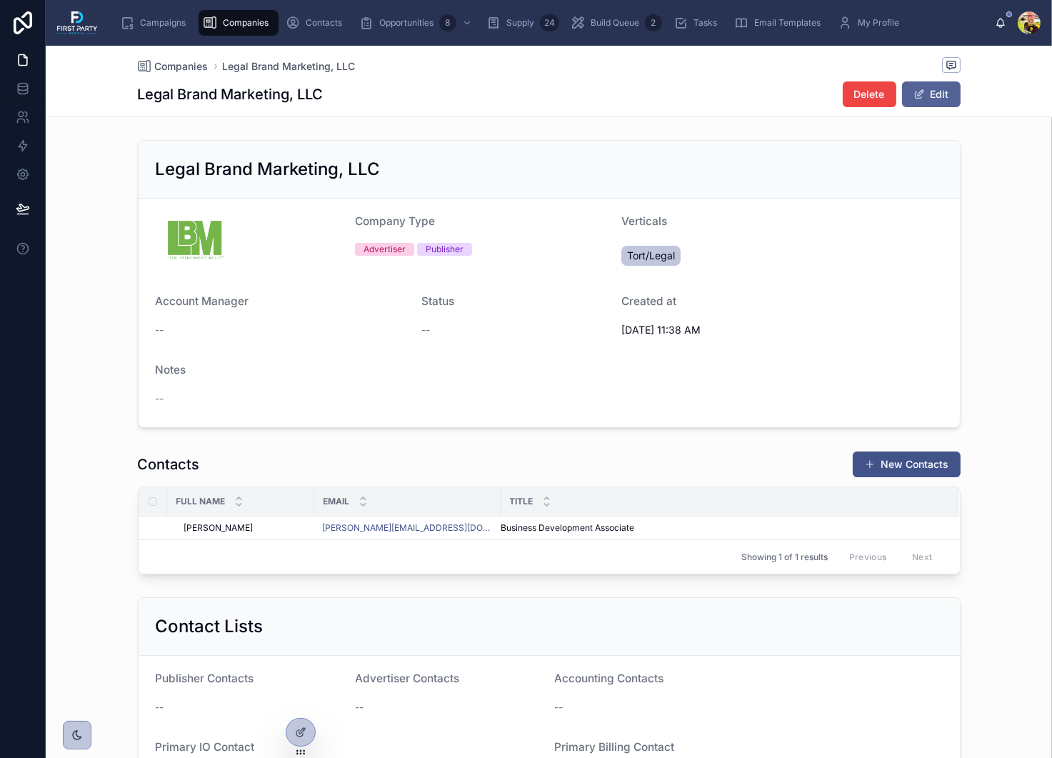
click at [933, 88] on button "Edit" at bounding box center [931, 94] width 59 height 26
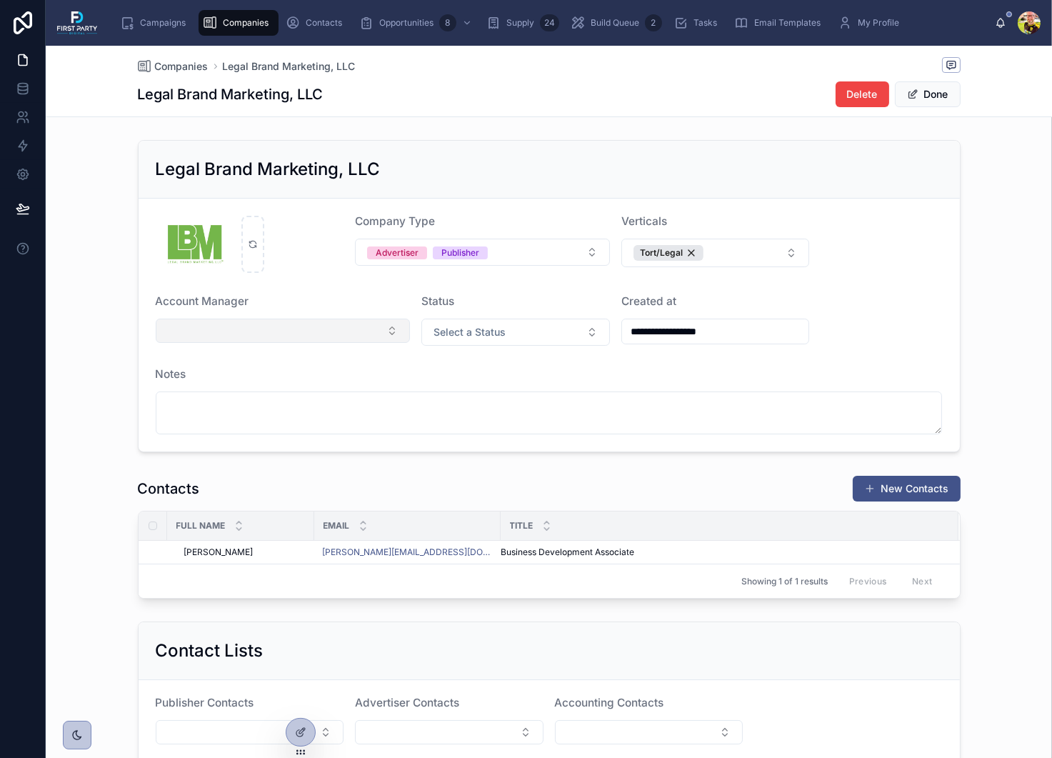
click at [203, 335] on button "Select Button" at bounding box center [283, 331] width 255 height 24
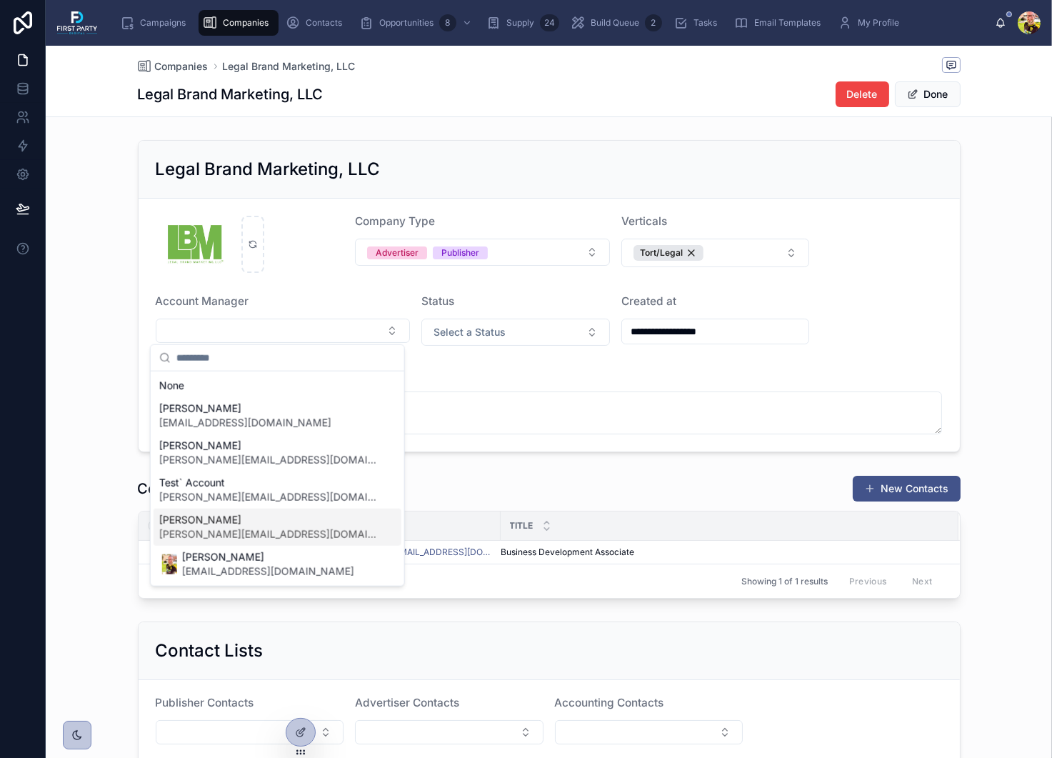
click at [229, 533] on span "jim@firstpartydigital.com" at bounding box center [268, 534] width 219 height 14
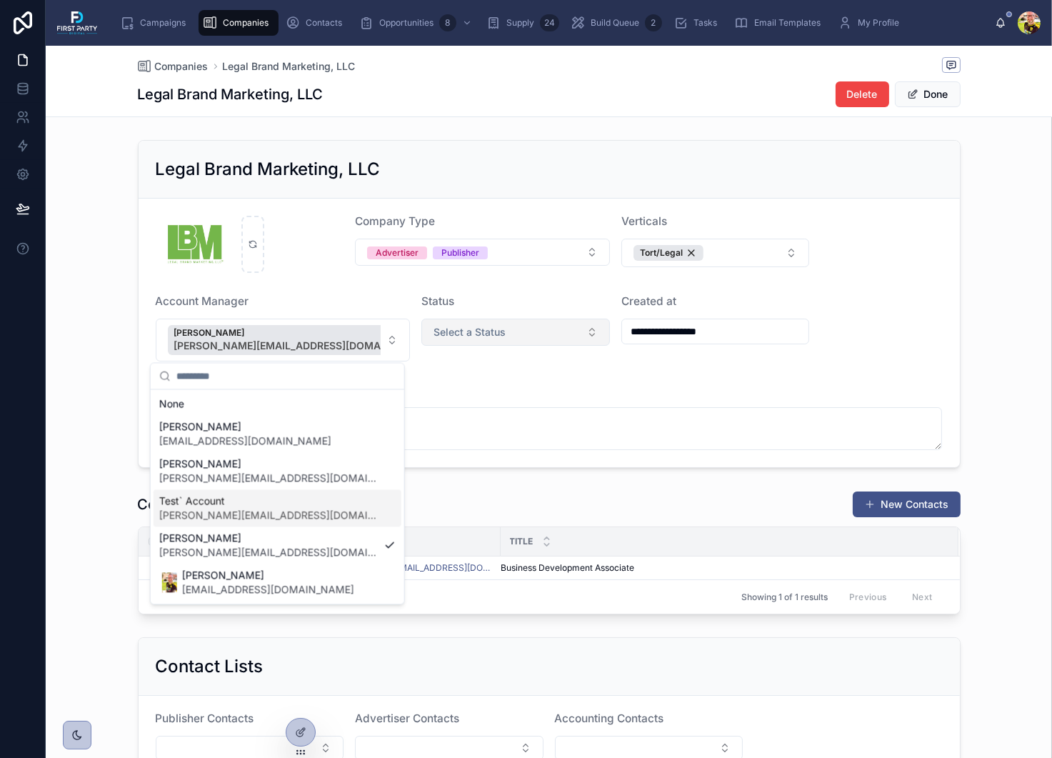
click at [507, 335] on button "Select a Status" at bounding box center [515, 332] width 189 height 27
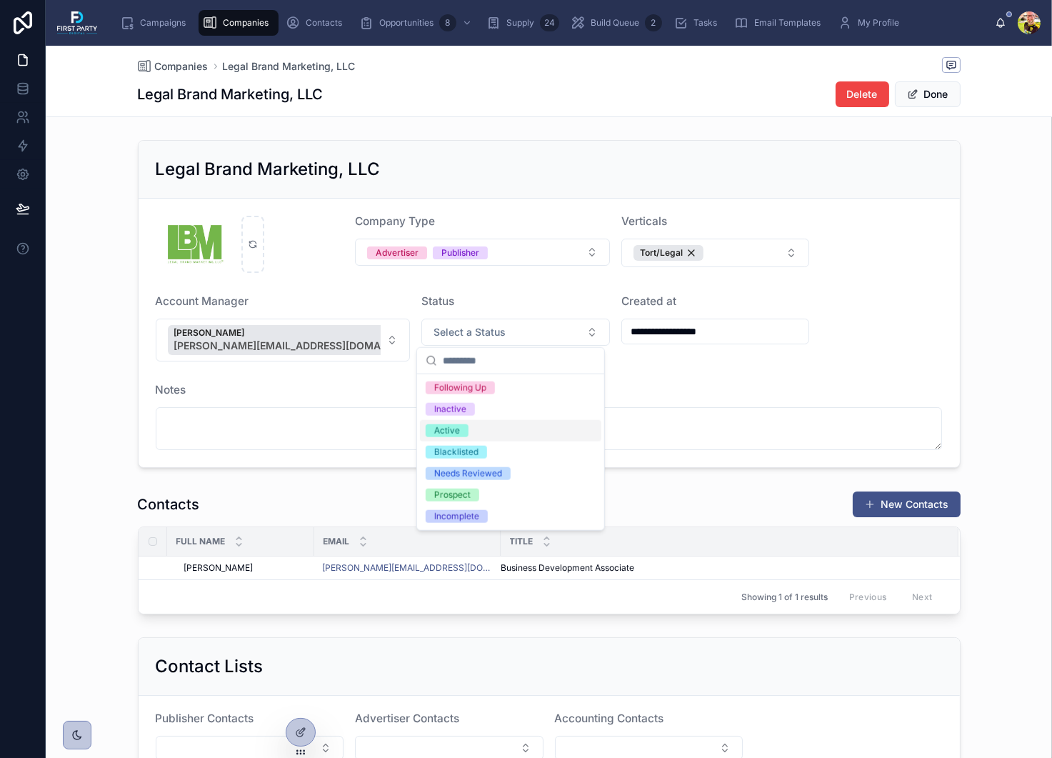
click at [471, 435] on div "Active" at bounding box center [510, 430] width 181 height 21
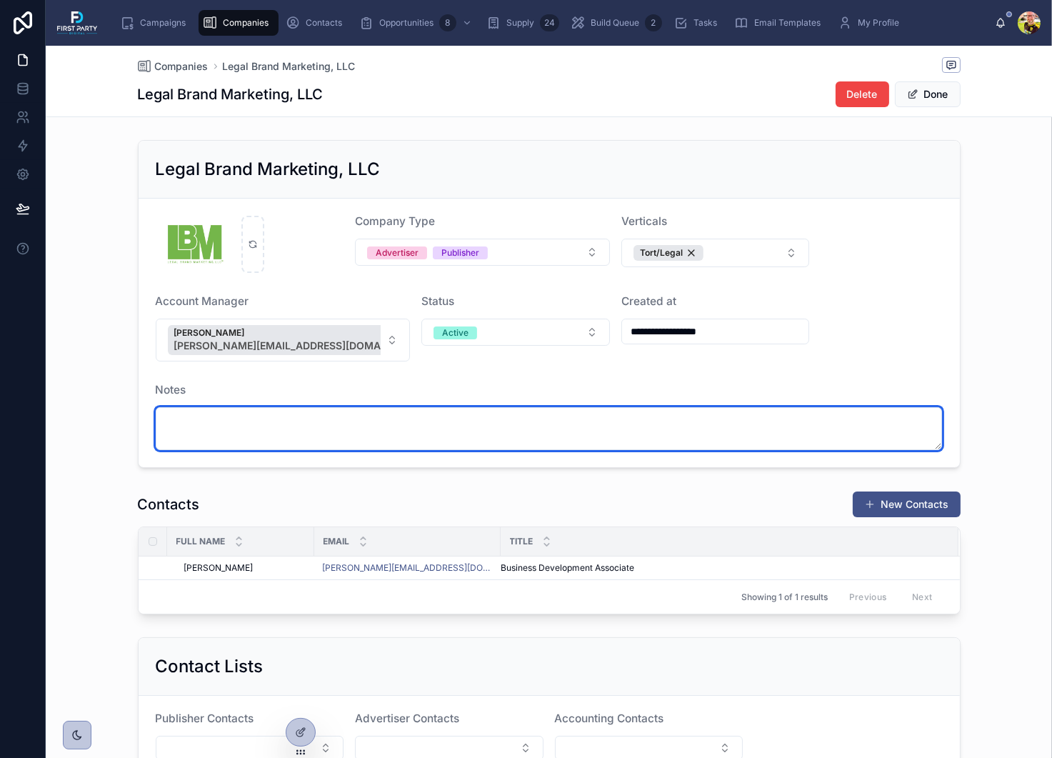
click at [298, 428] on textarea at bounding box center [549, 428] width 787 height 43
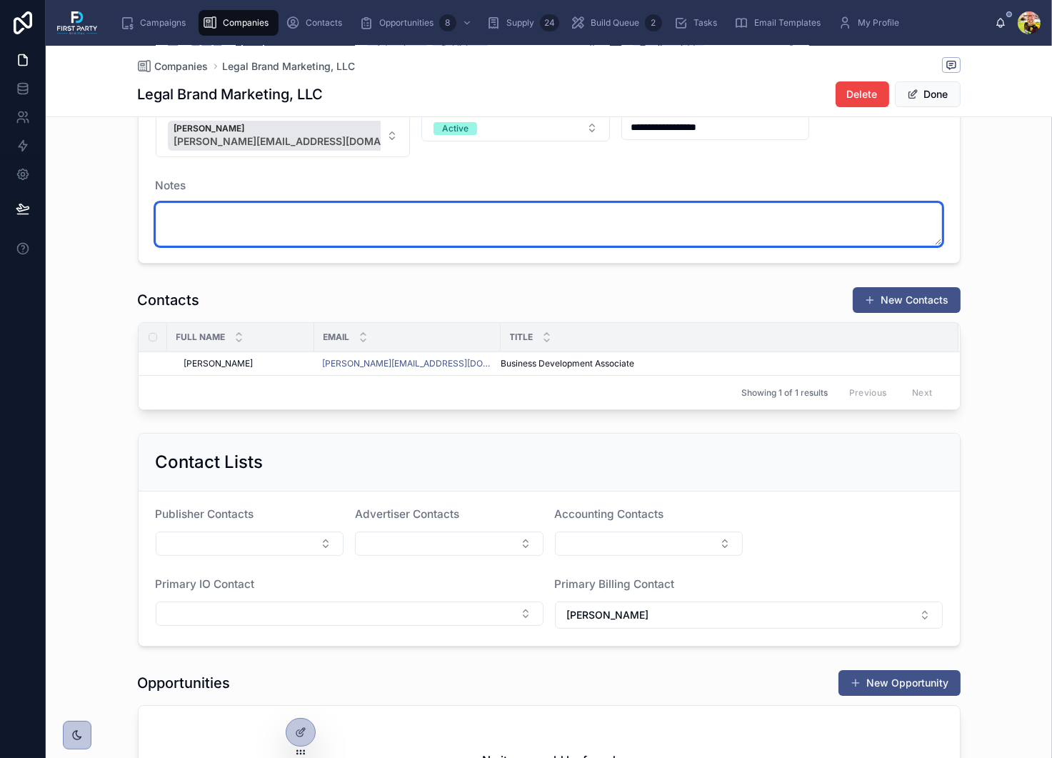
scroll to position [214, 0]
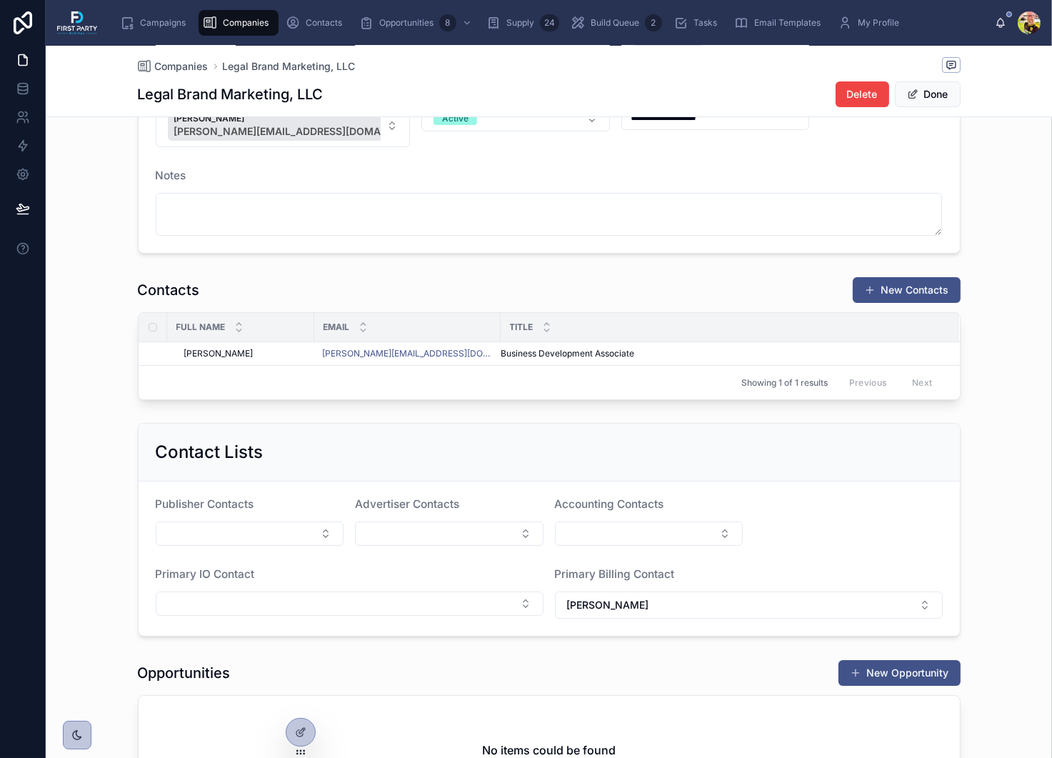
drag, startPoint x: 561, startPoint y: 379, endPoint x: 568, endPoint y: 378, distance: 8.0
click at [561, 379] on div "Showing 1 of 1 results Previous Next" at bounding box center [549, 382] width 821 height 34
click at [933, 282] on button "New Contacts" at bounding box center [907, 290] width 108 height 26
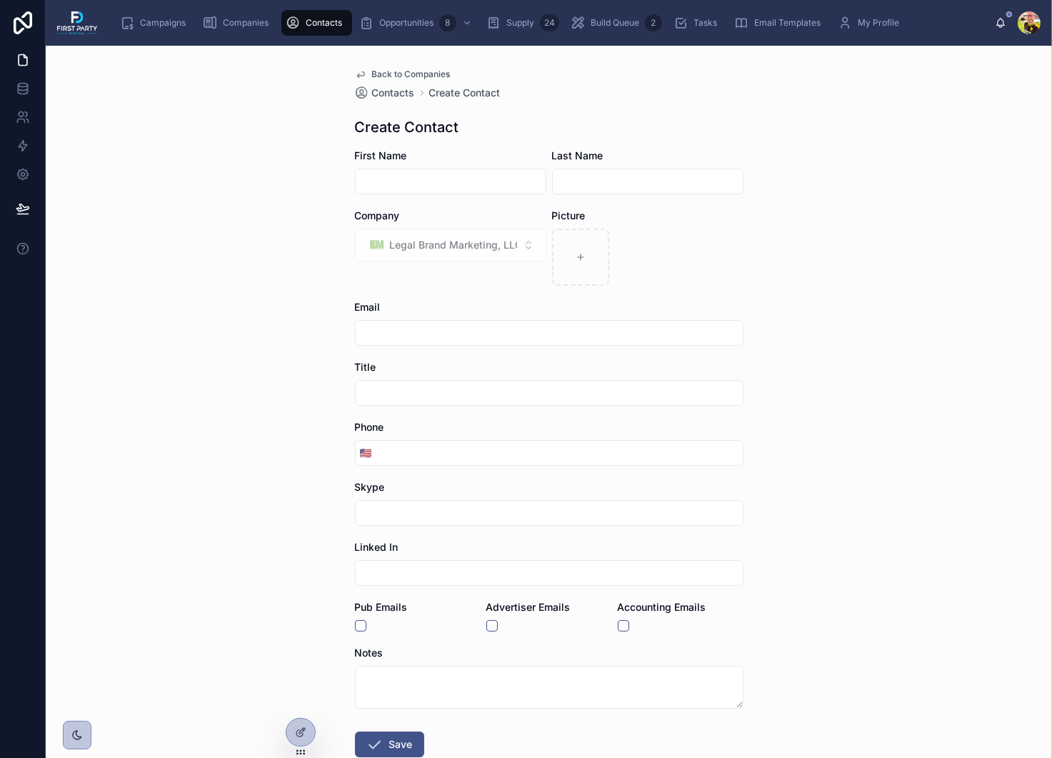
click at [412, 183] on input "text" at bounding box center [451, 181] width 190 height 20
click at [394, 91] on span "Contacts" at bounding box center [393, 93] width 43 height 14
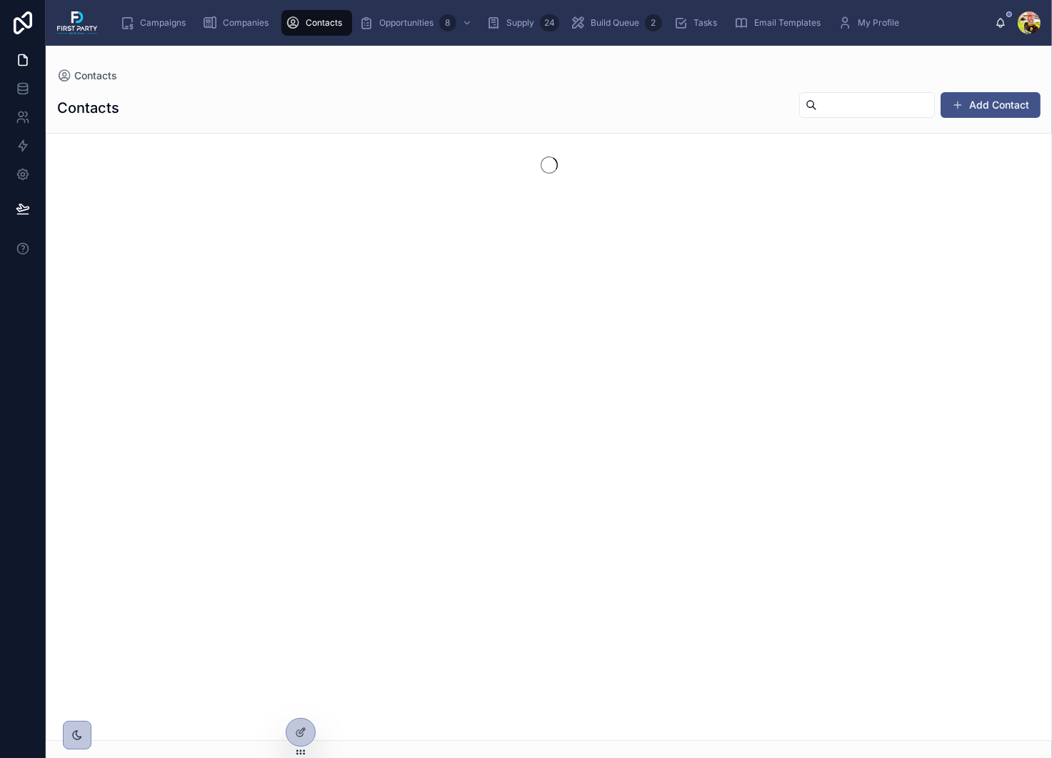
click at [394, 91] on div "Contacts Add Contact" at bounding box center [548, 107] width 983 height 33
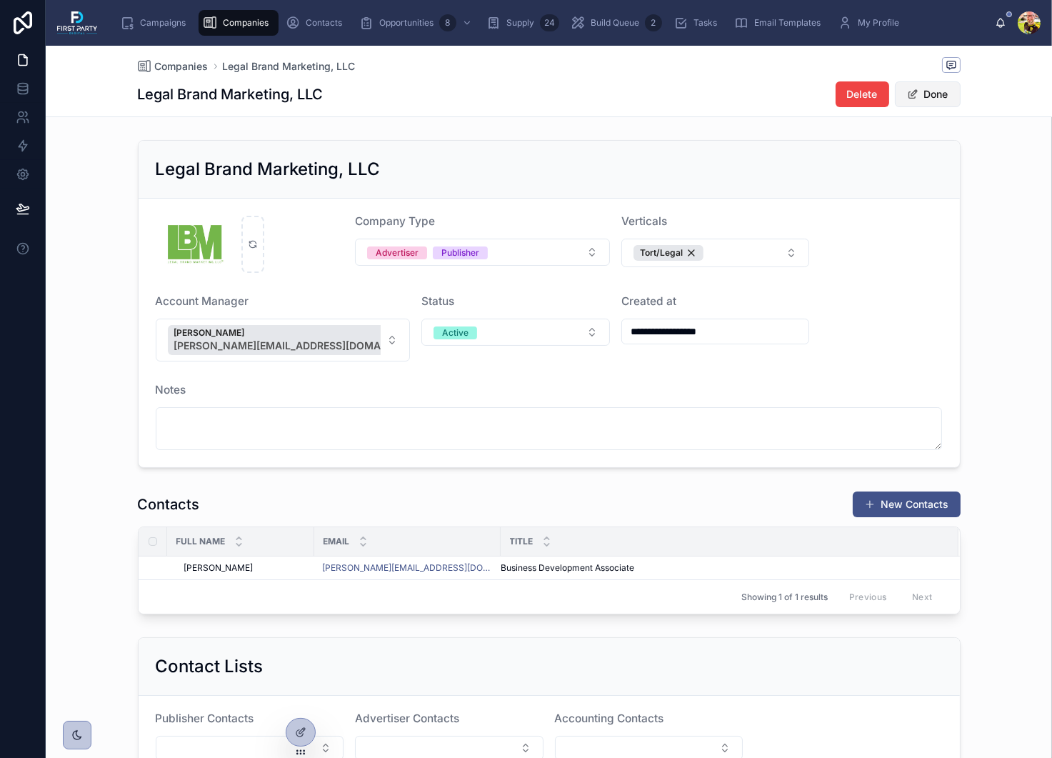
click at [933, 92] on button "Done" at bounding box center [928, 94] width 66 height 26
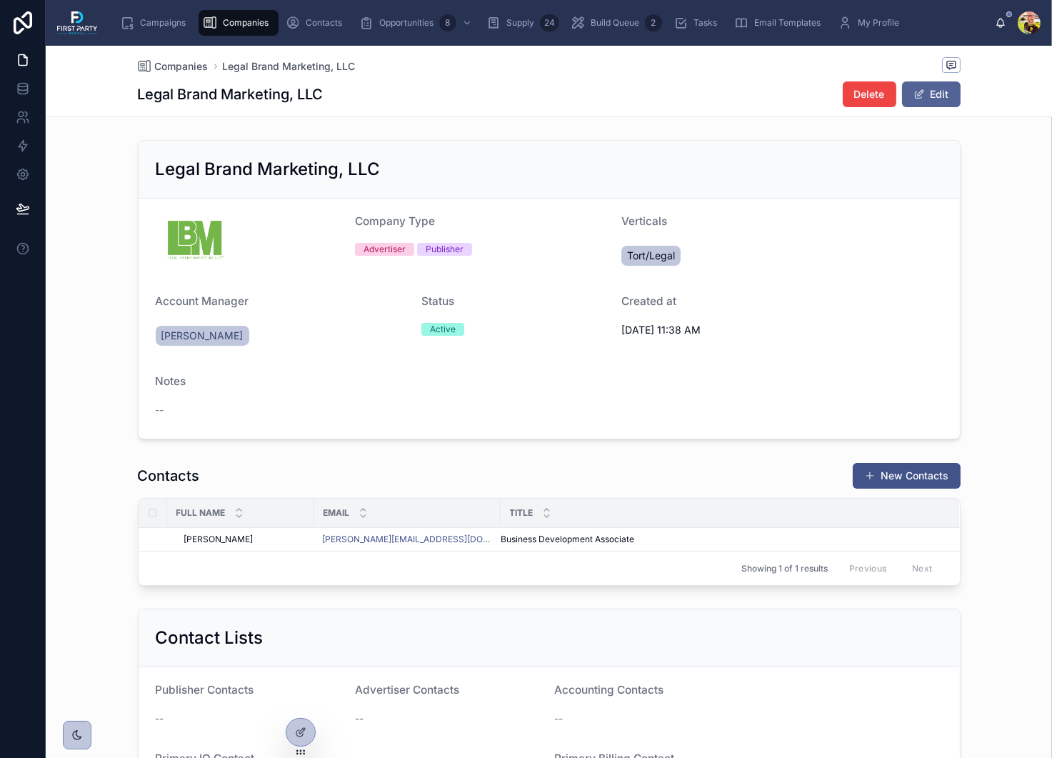
click at [928, 95] on button "Edit" at bounding box center [931, 94] width 59 height 26
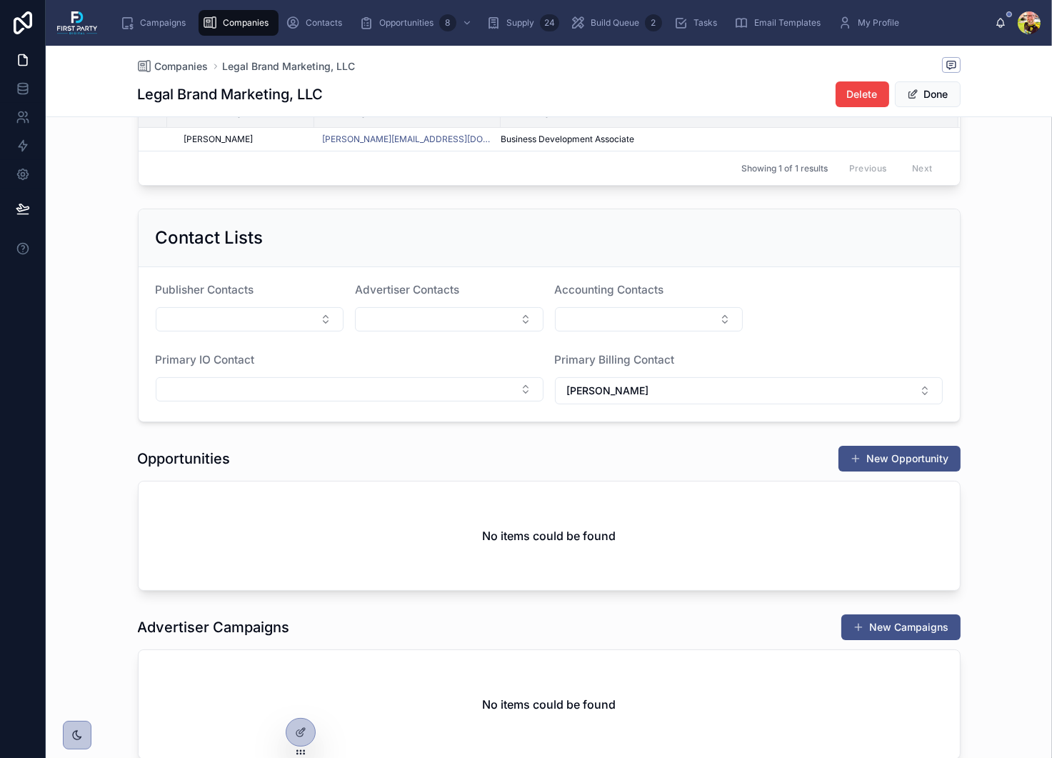
scroll to position [357, 0]
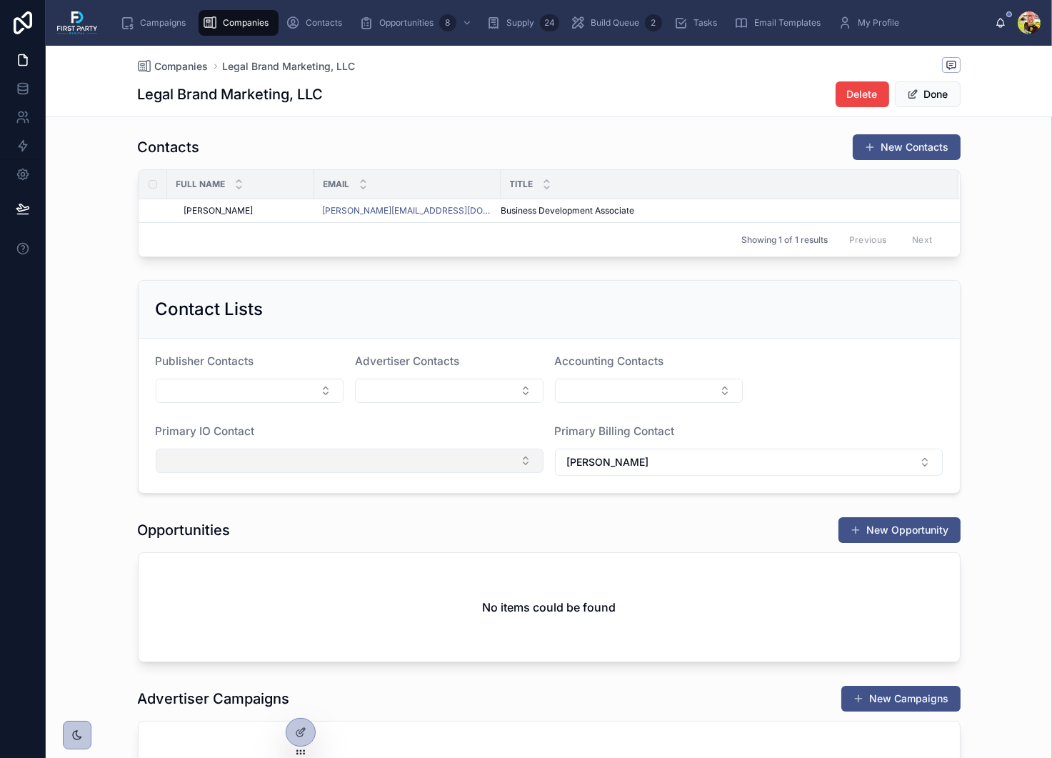
click at [329, 448] on button "Select Button" at bounding box center [350, 460] width 388 height 24
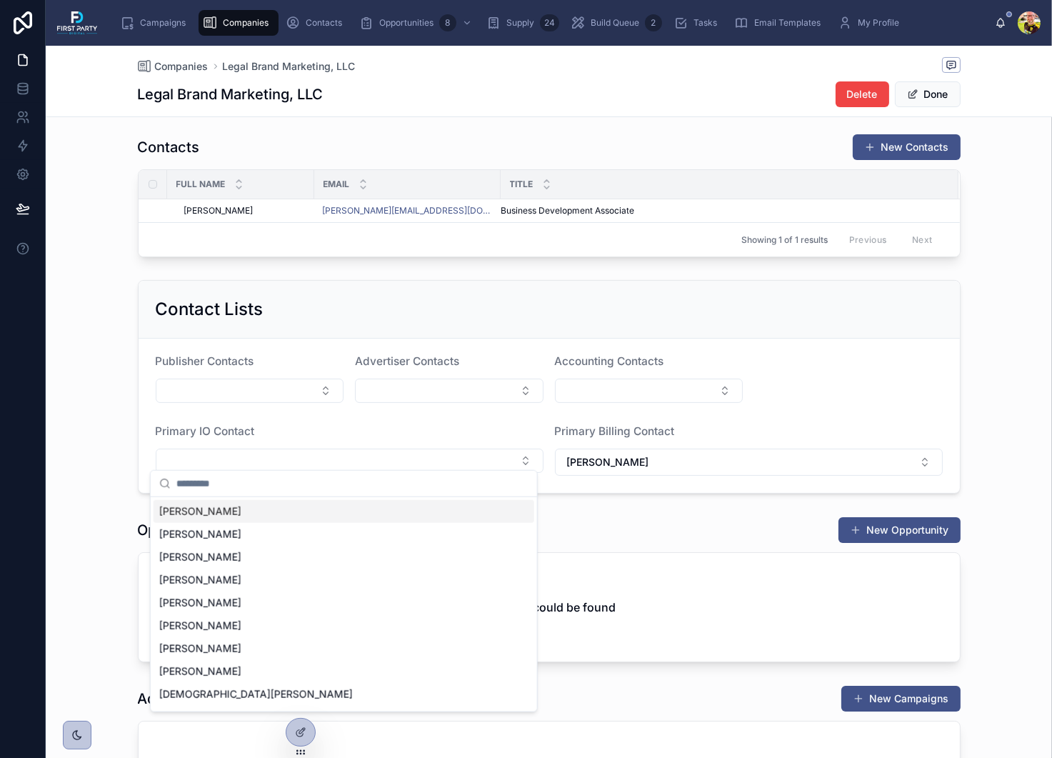
click at [230, 506] on span "Andy Northcutt" at bounding box center [200, 511] width 82 height 14
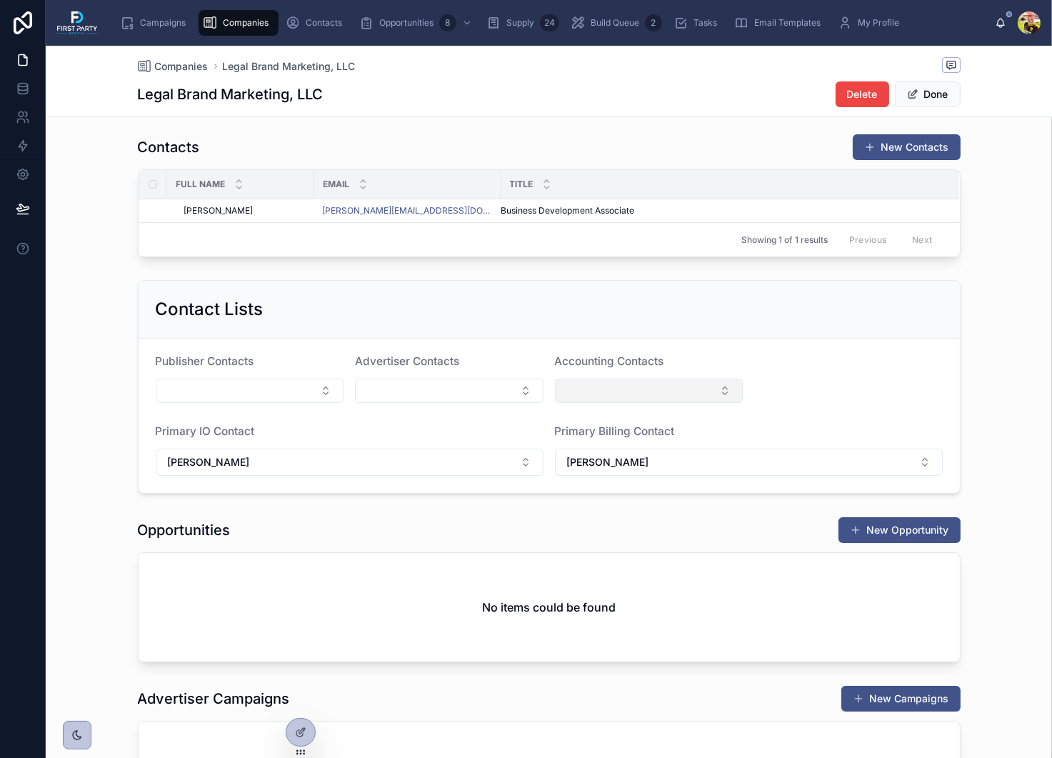
click at [627, 387] on button "Select Button" at bounding box center [649, 391] width 189 height 24
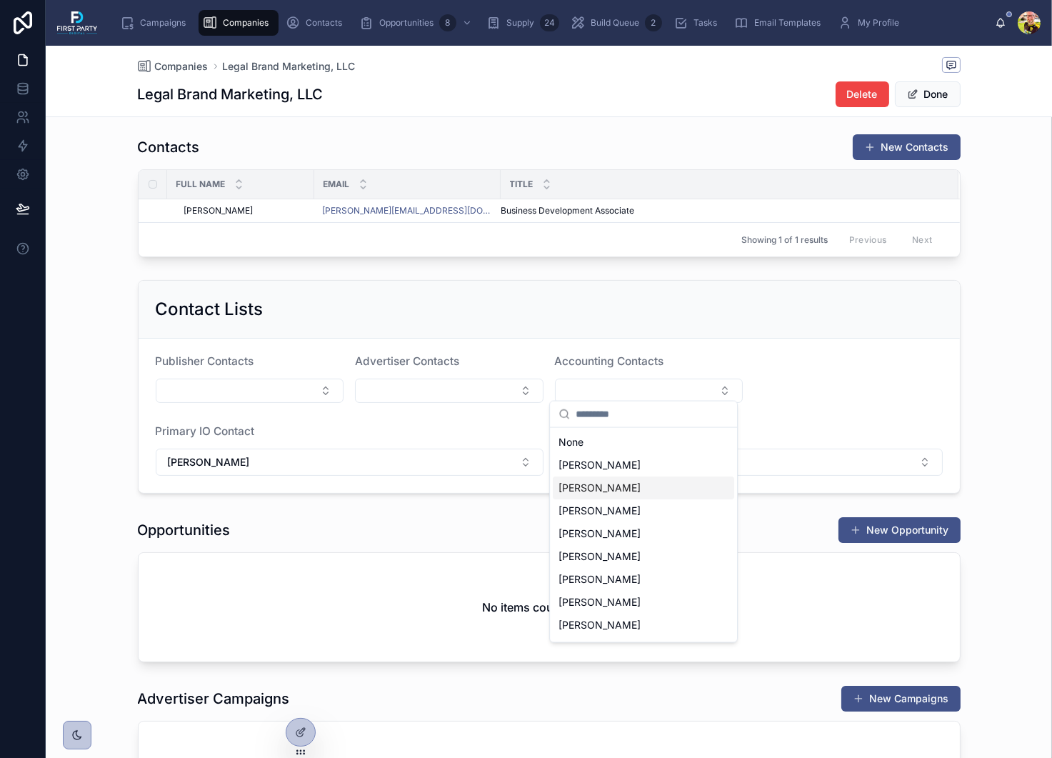
click at [625, 492] on div "Joe Little" at bounding box center [643, 487] width 181 height 23
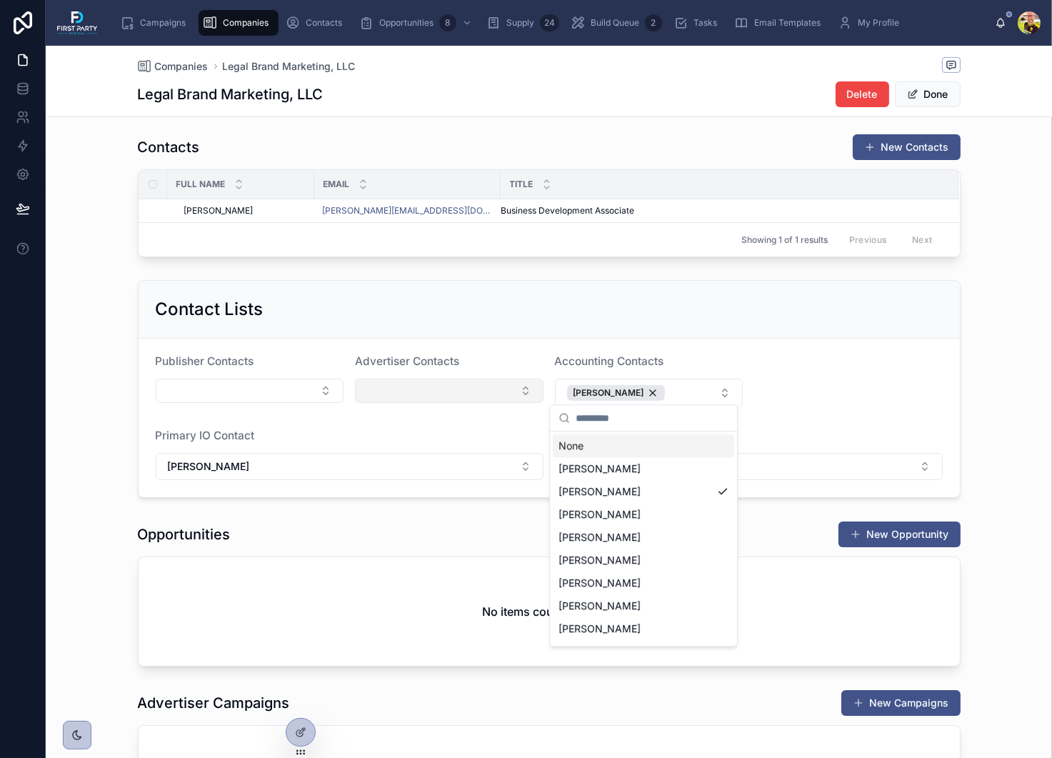
click at [415, 380] on button "Select Button" at bounding box center [449, 391] width 189 height 24
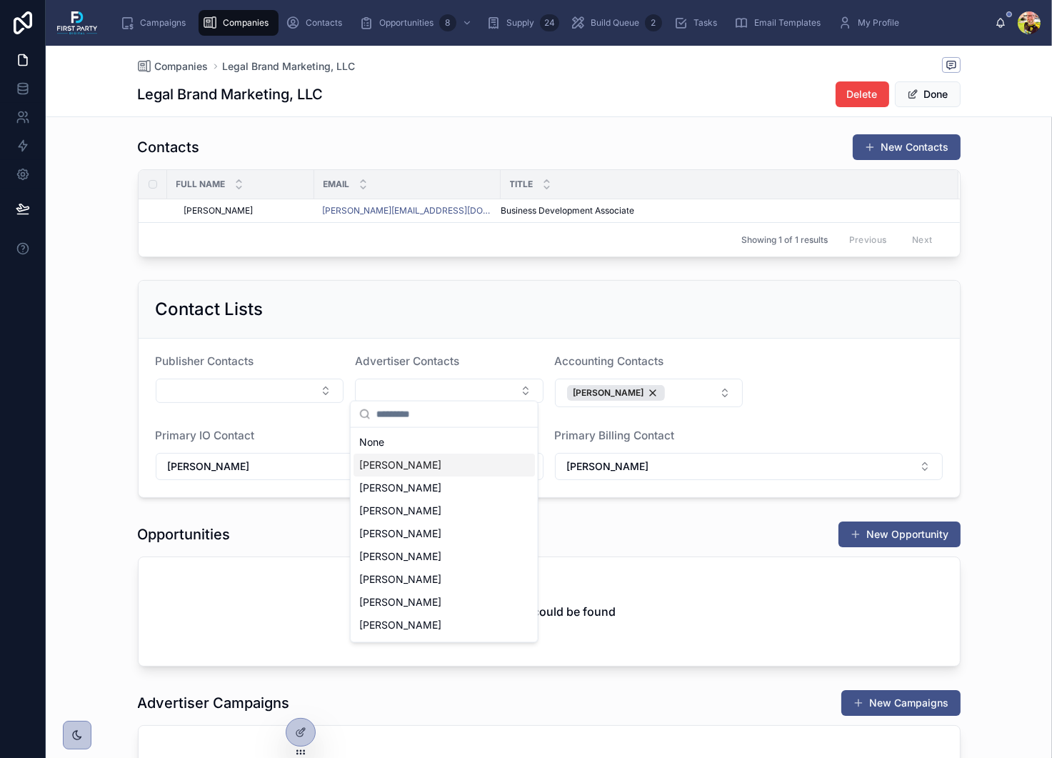
click at [404, 471] on span "Andy Northcutt" at bounding box center [400, 465] width 82 height 14
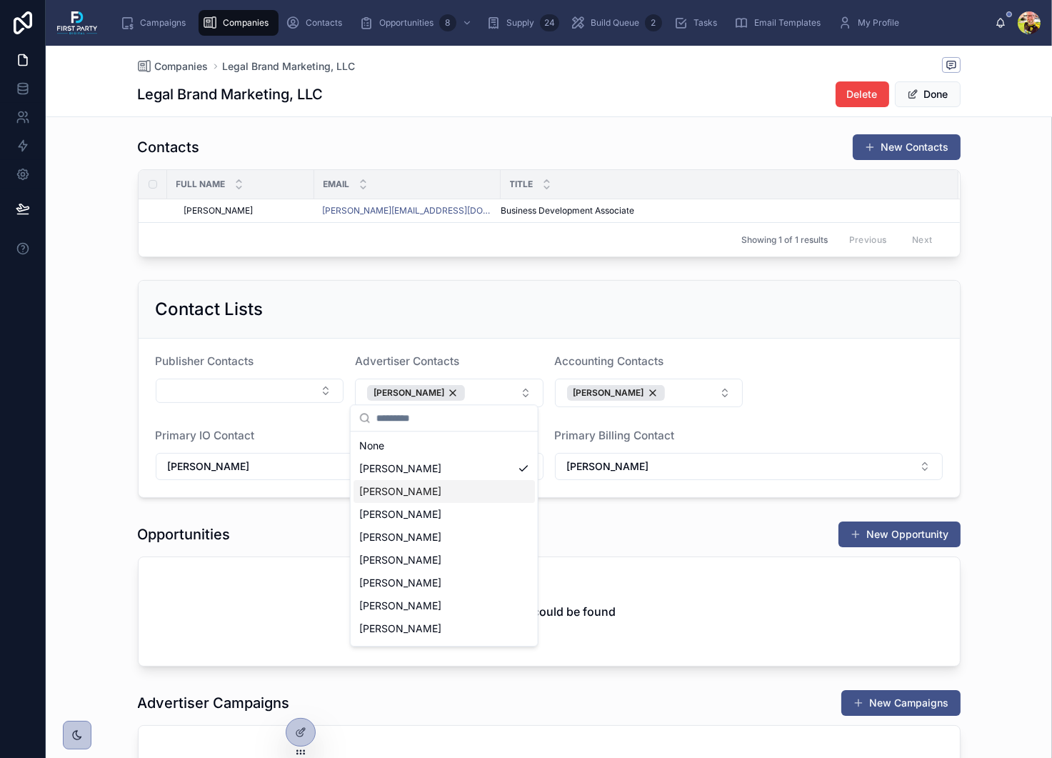
click at [426, 497] on div "Joe Little" at bounding box center [444, 491] width 181 height 23
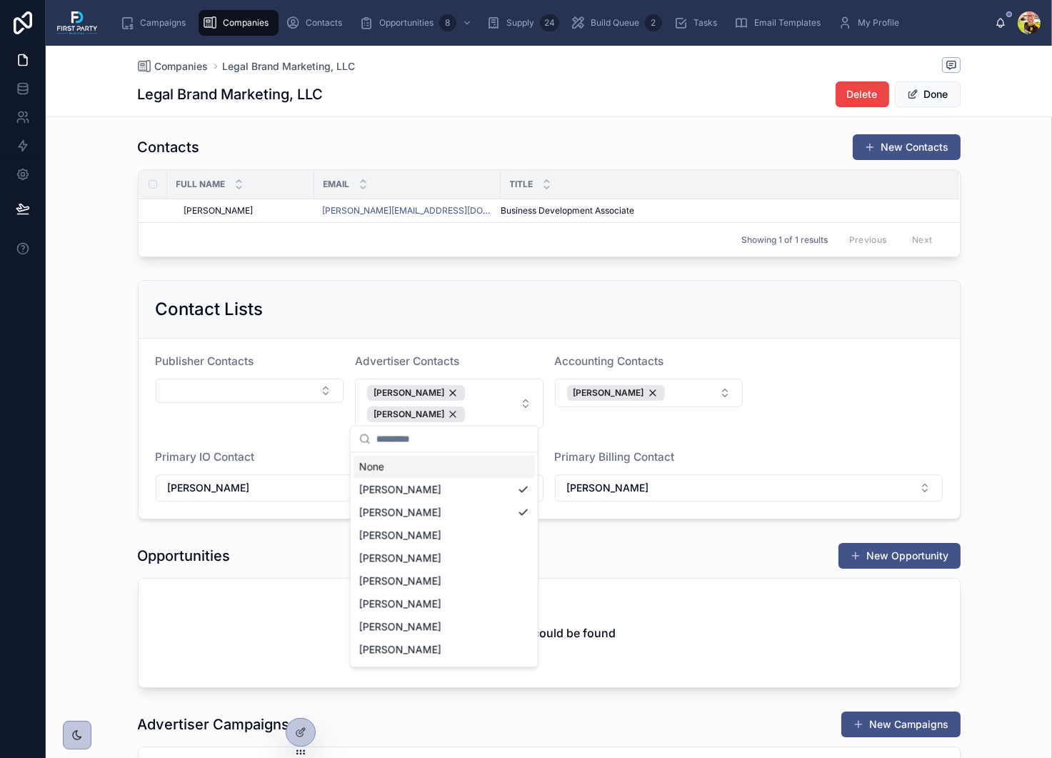
click at [86, 379] on div "Contact Lists Publisher Contacts Advertiser Contacts Andy Northcutt Joe Little …" at bounding box center [549, 399] width 1006 height 251
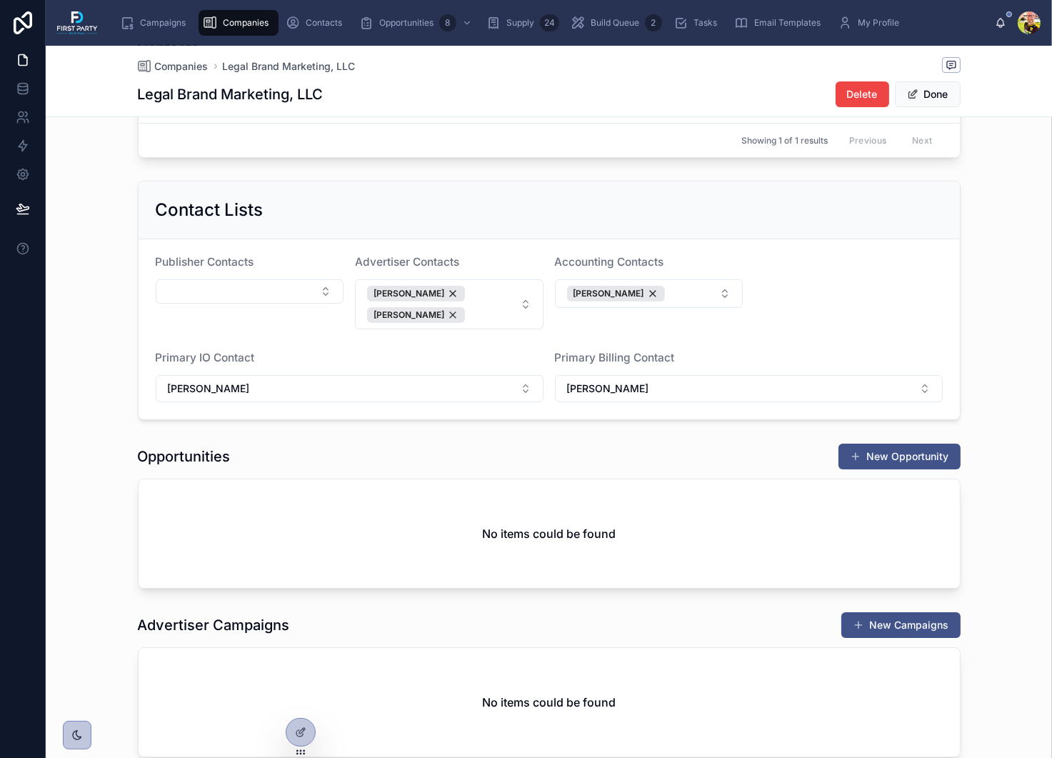
scroll to position [571, 0]
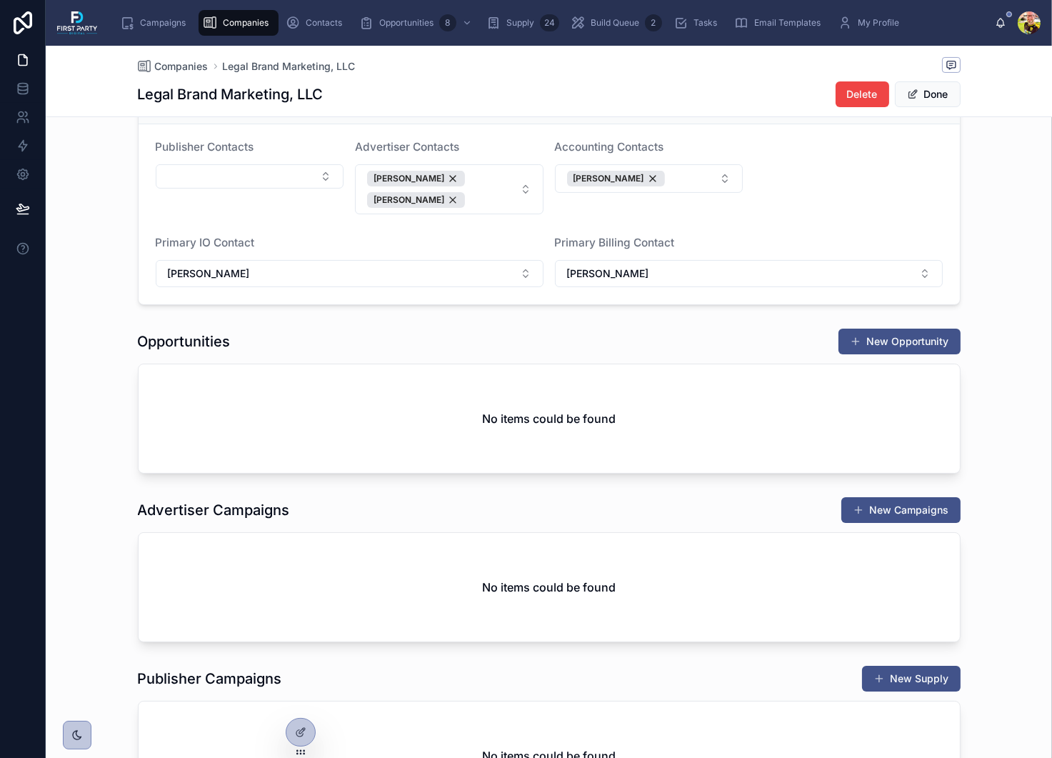
click at [516, 410] on h2 "No items could be found" at bounding box center [549, 418] width 134 height 17
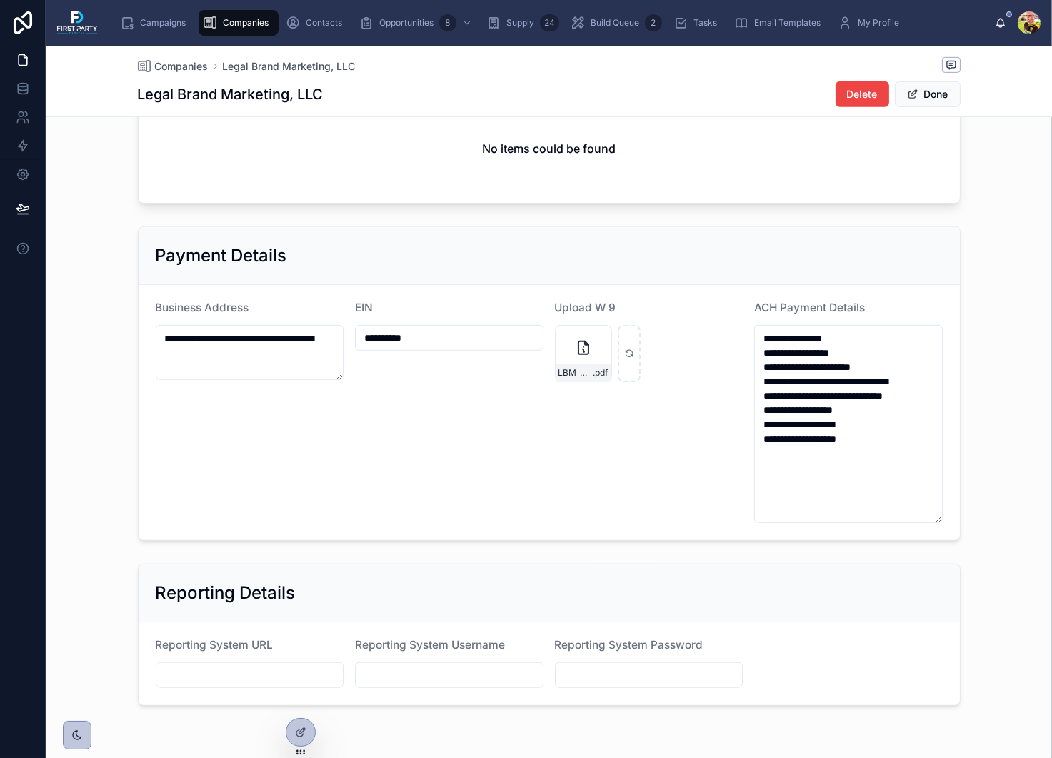
scroll to position [1213, 0]
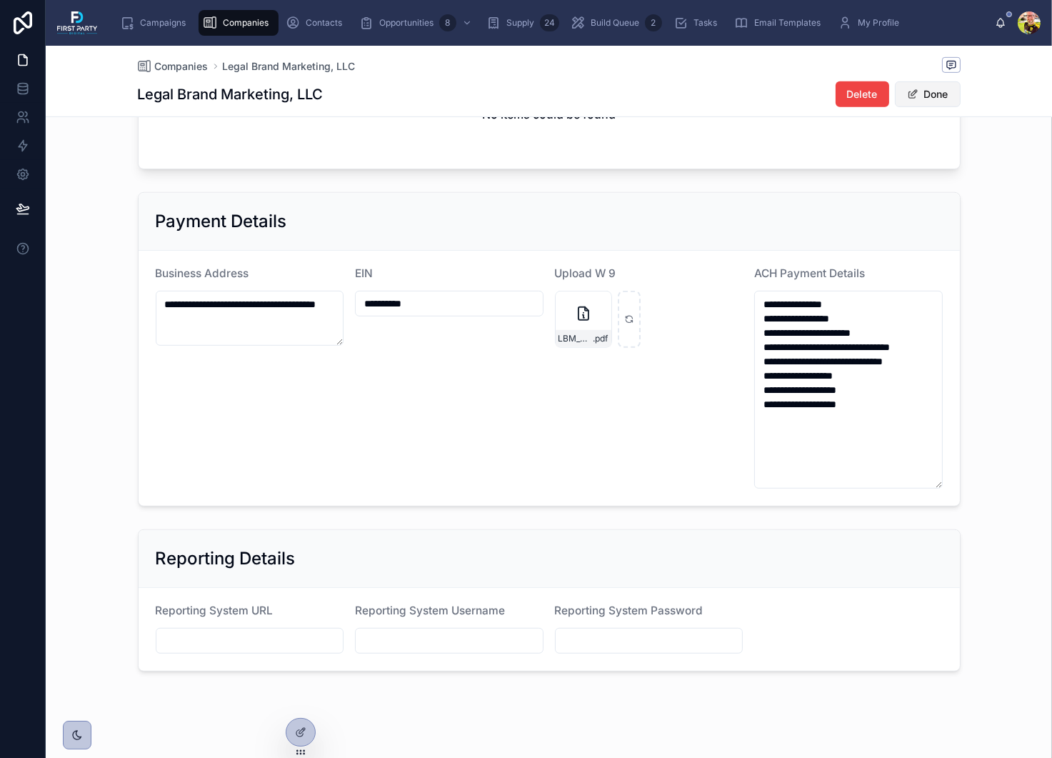
click at [912, 94] on button "Done" at bounding box center [928, 94] width 66 height 26
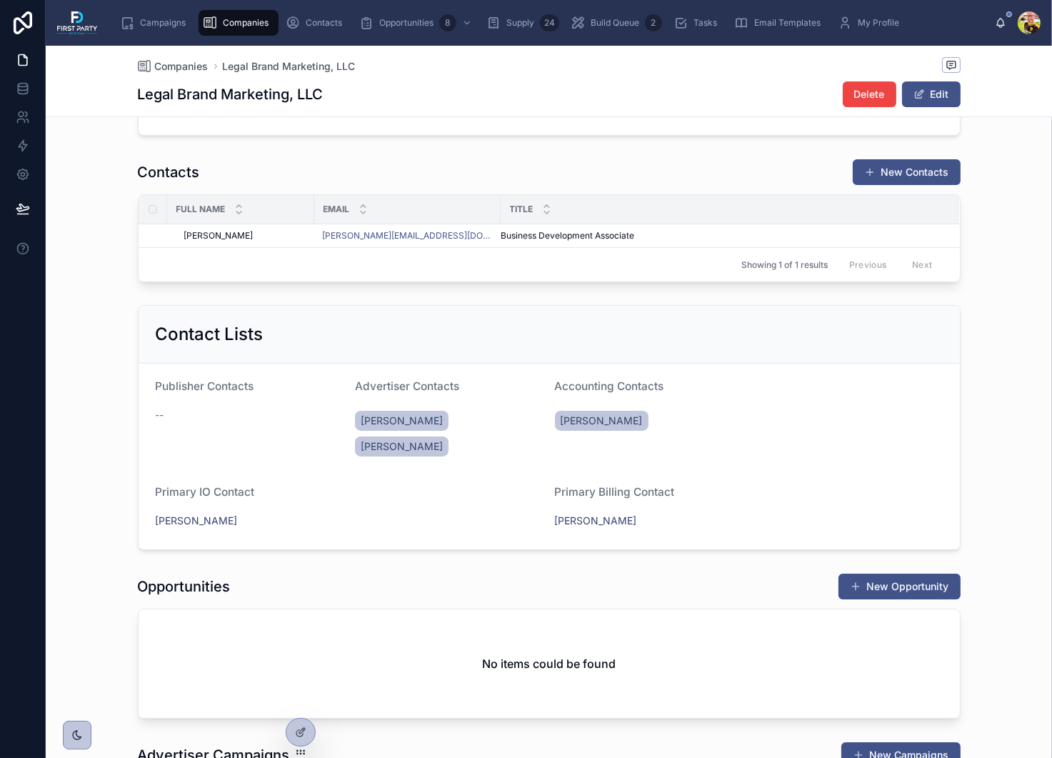
scroll to position [0, 0]
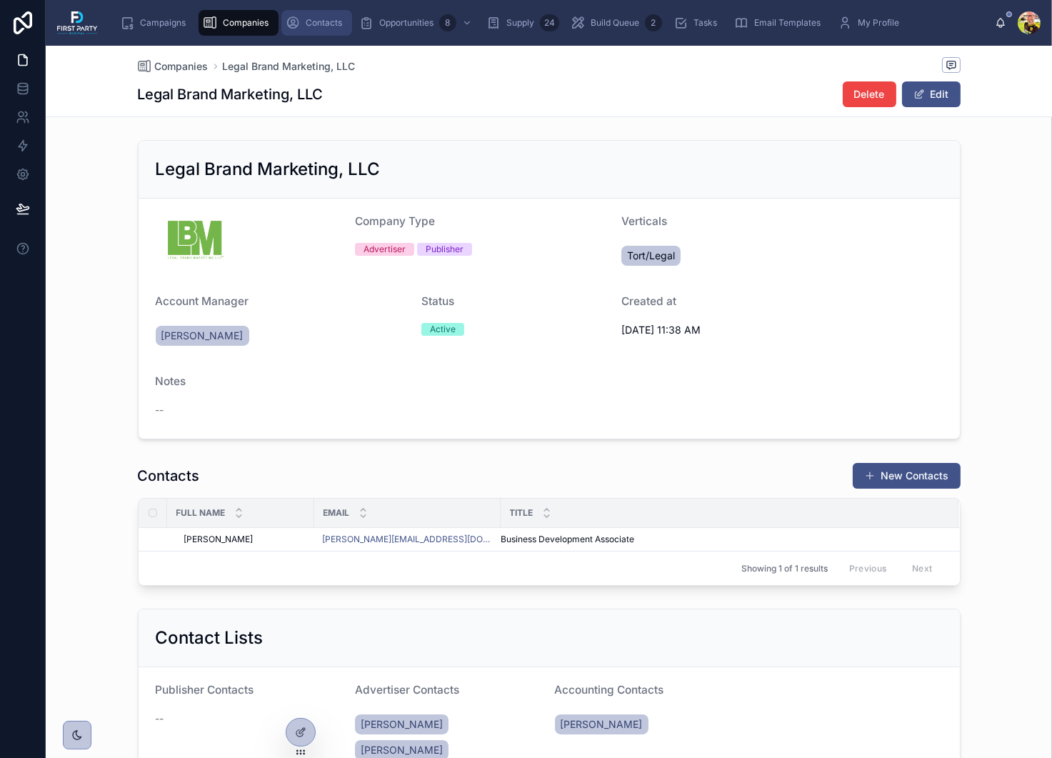
click at [323, 24] on span "Contacts" at bounding box center [324, 22] width 36 height 11
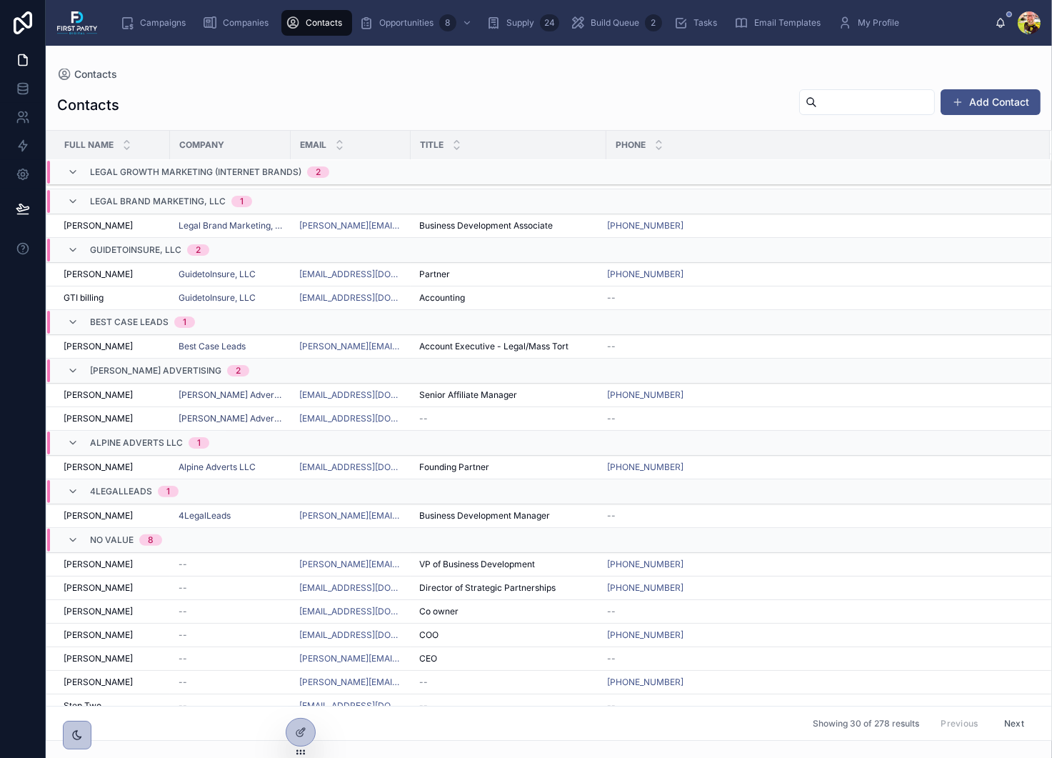
scroll to position [563, 0]
click at [222, 558] on div "--" at bounding box center [231, 563] width 104 height 11
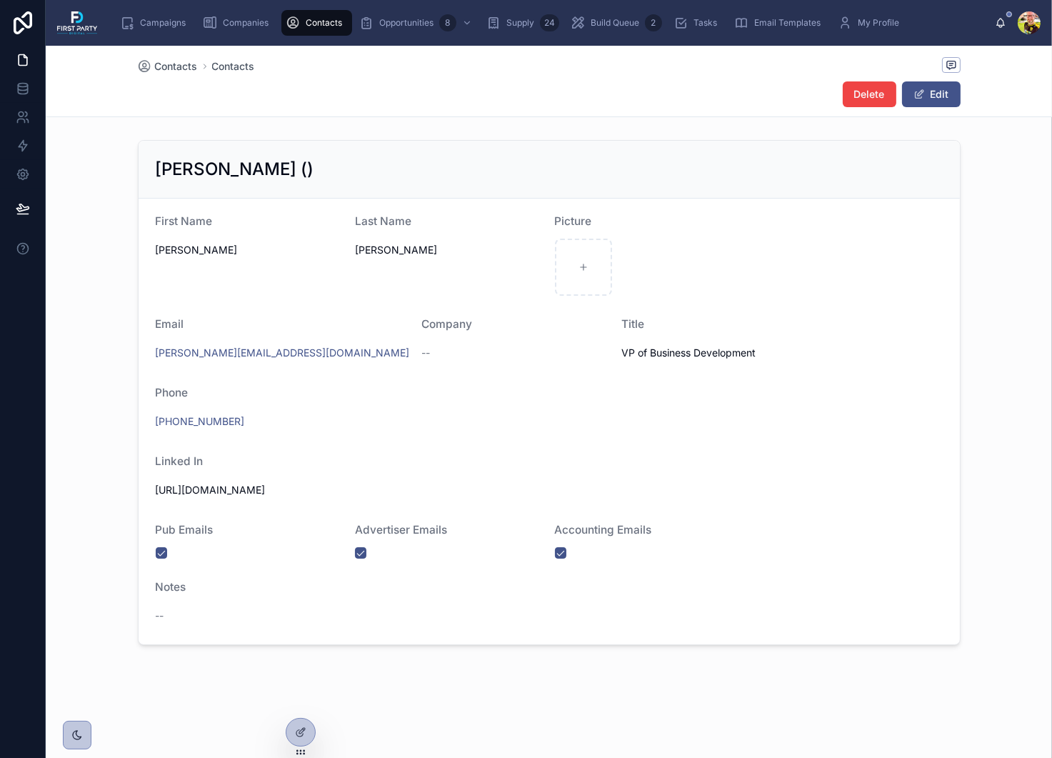
drag, startPoint x: 436, startPoint y: 358, endPoint x: 443, endPoint y: 351, distance: 9.6
click at [443, 351] on div "--" at bounding box center [515, 353] width 189 height 14
click at [926, 100] on button "Edit" at bounding box center [931, 94] width 59 height 26
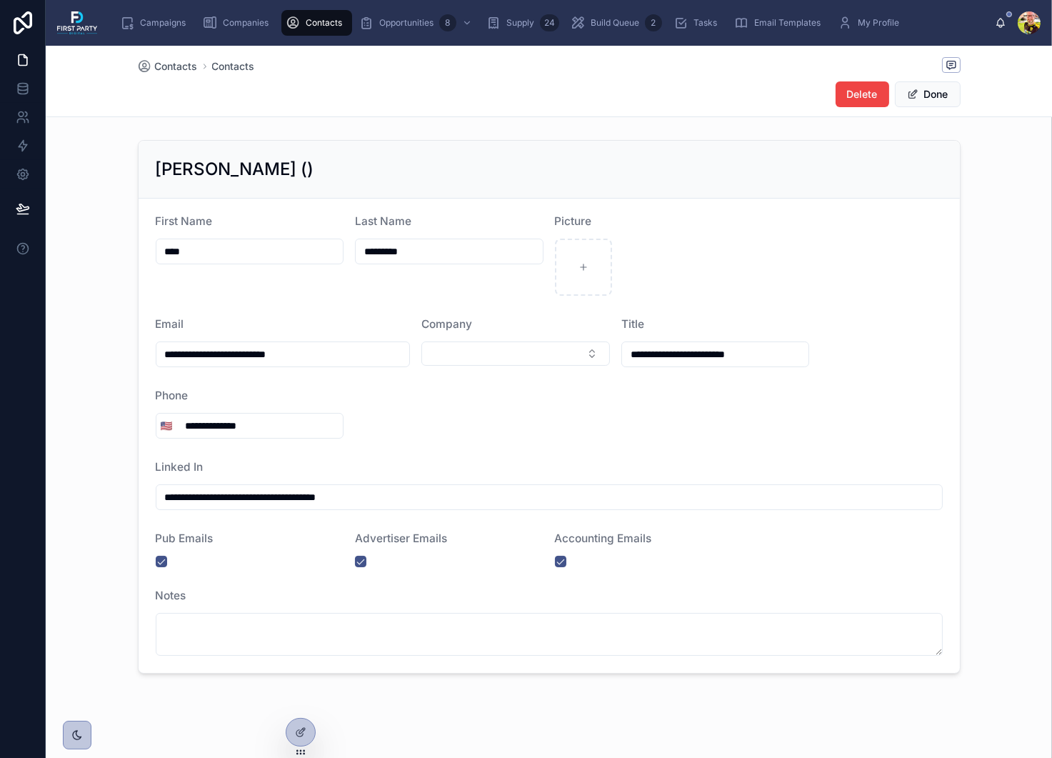
drag, startPoint x: 461, startPoint y: 366, endPoint x: 481, endPoint y: 351, distance: 24.6
click at [461, 366] on div "Company" at bounding box center [515, 343] width 189 height 49
click at [486, 347] on button "Select Button" at bounding box center [515, 353] width 189 height 24
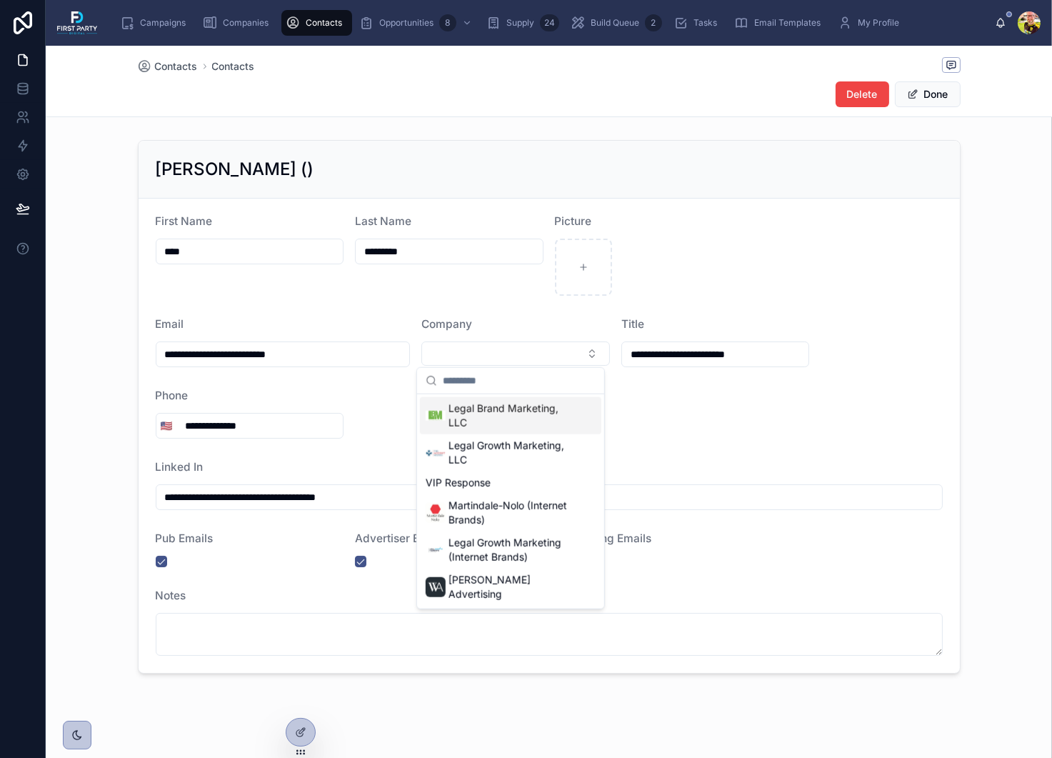
click at [503, 411] on span "Legal Brand Marketing, LLC" at bounding box center [513, 415] width 130 height 29
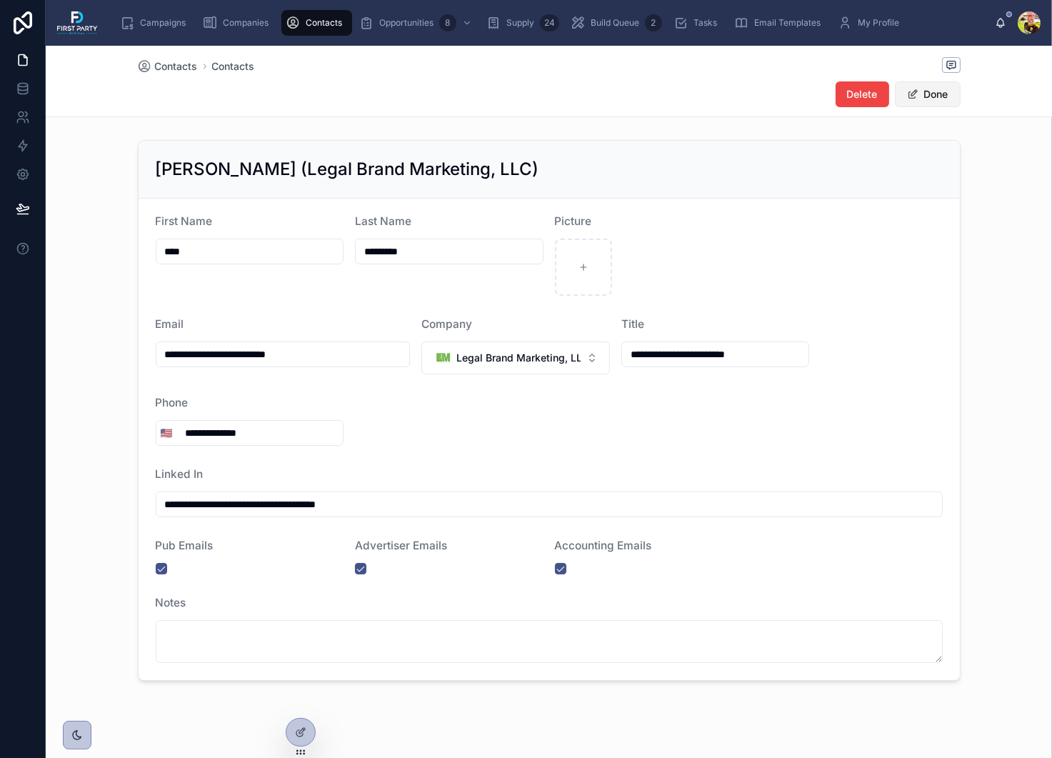
click at [916, 94] on button "Done" at bounding box center [928, 94] width 66 height 26
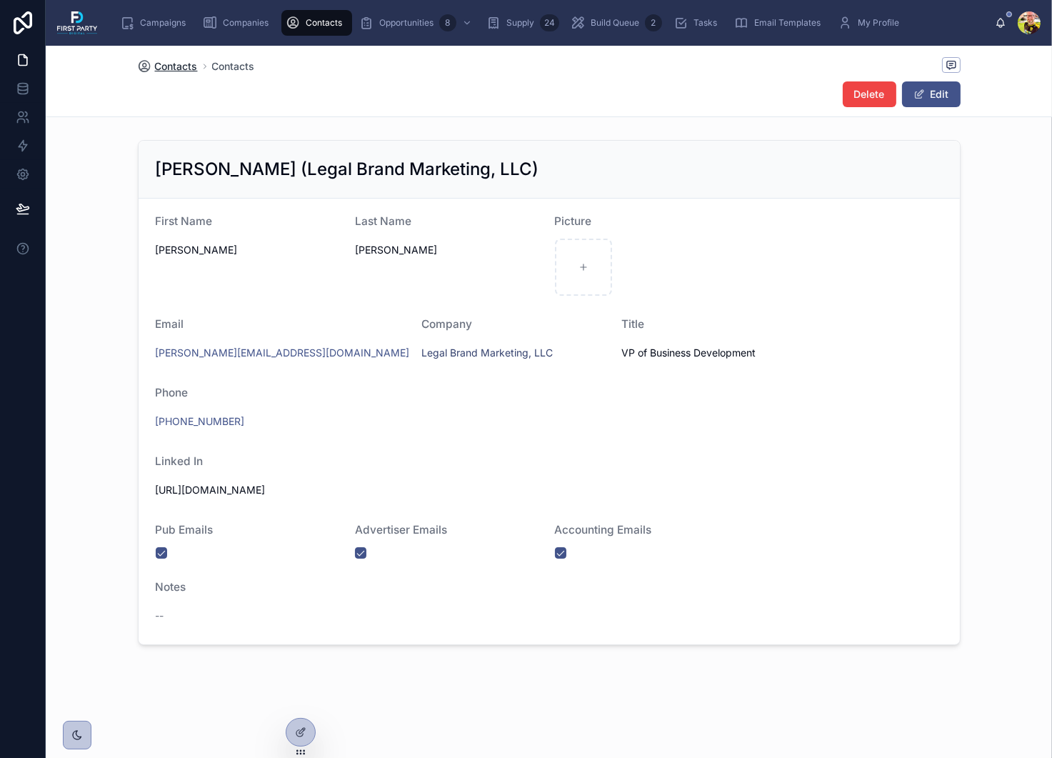
click at [181, 69] on span "Contacts" at bounding box center [176, 66] width 43 height 14
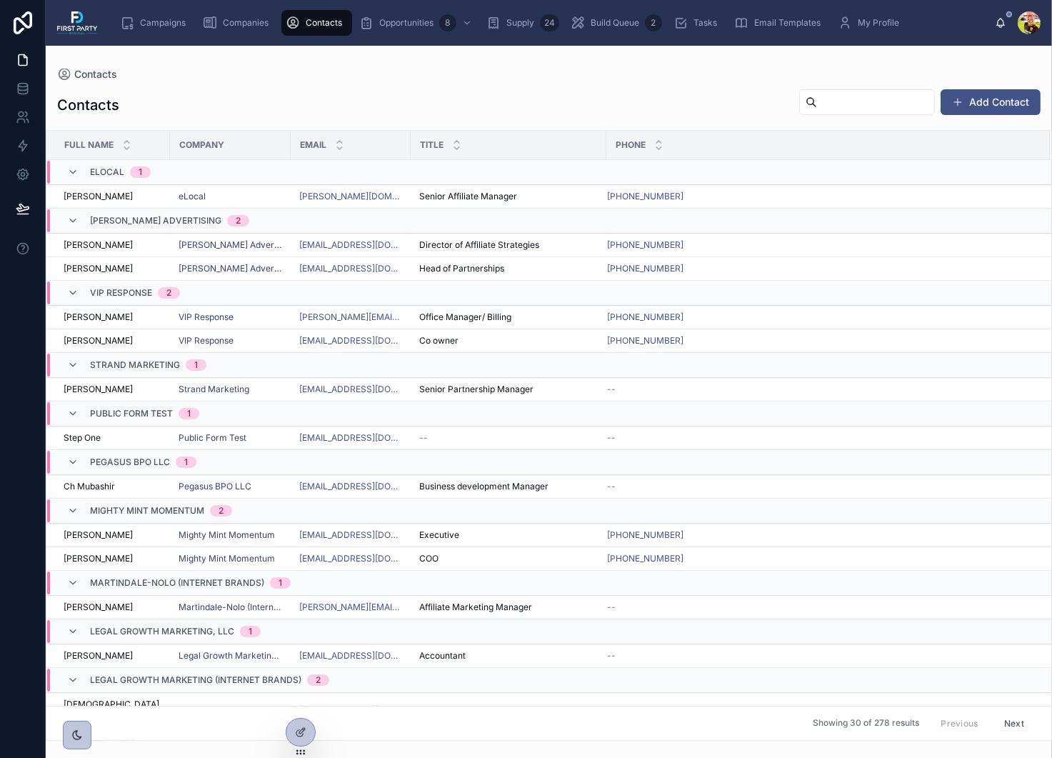
scroll to position [543, 0]
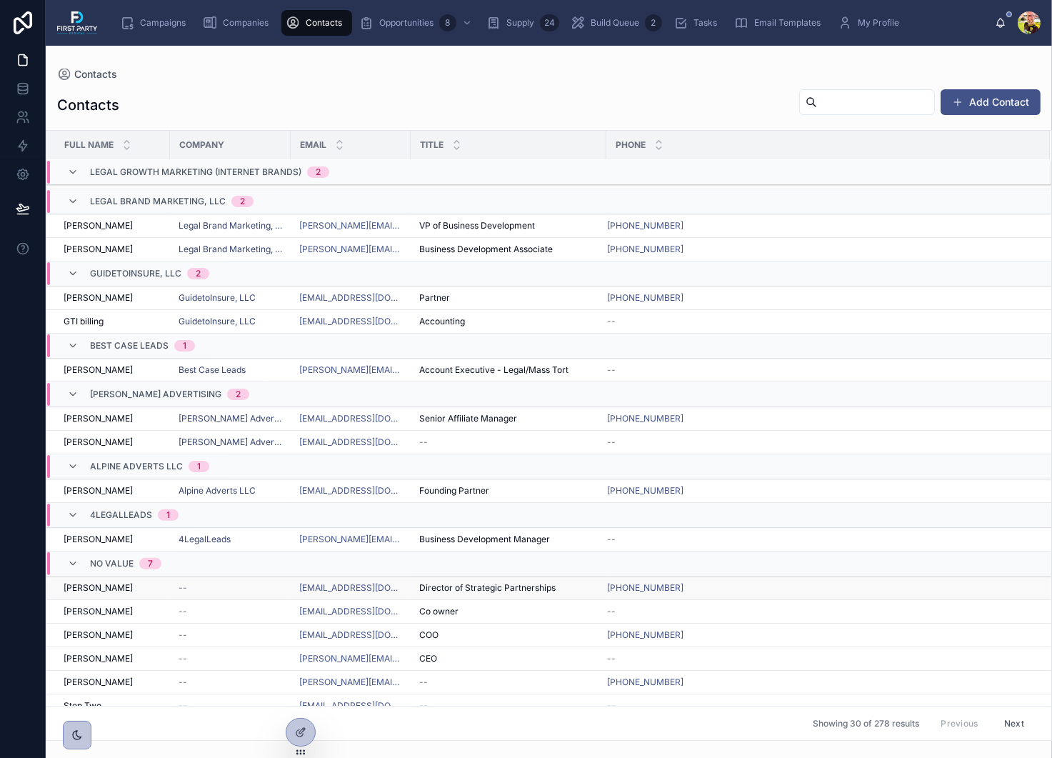
click at [249, 582] on div "--" at bounding box center [231, 587] width 104 height 11
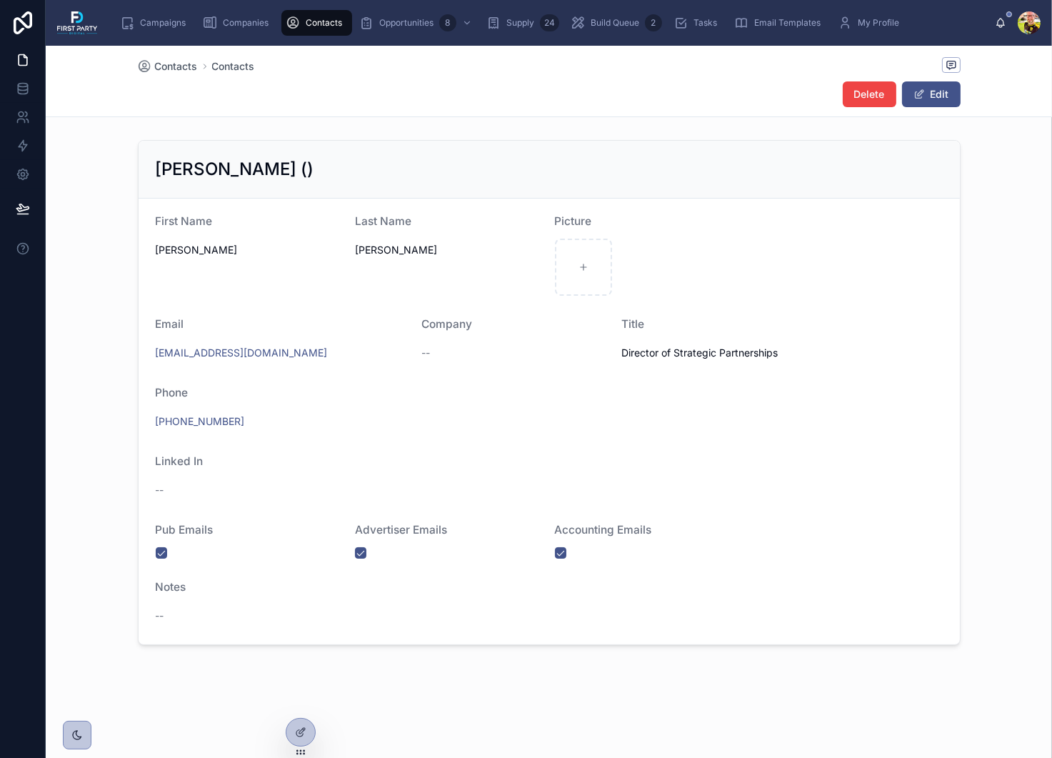
click at [453, 366] on form "First Name Campbell Last Name Munsie Picture Email cmunsie@growth.legal Company…" at bounding box center [549, 422] width 821 height 446
click at [941, 105] on button "Edit" at bounding box center [931, 94] width 59 height 26
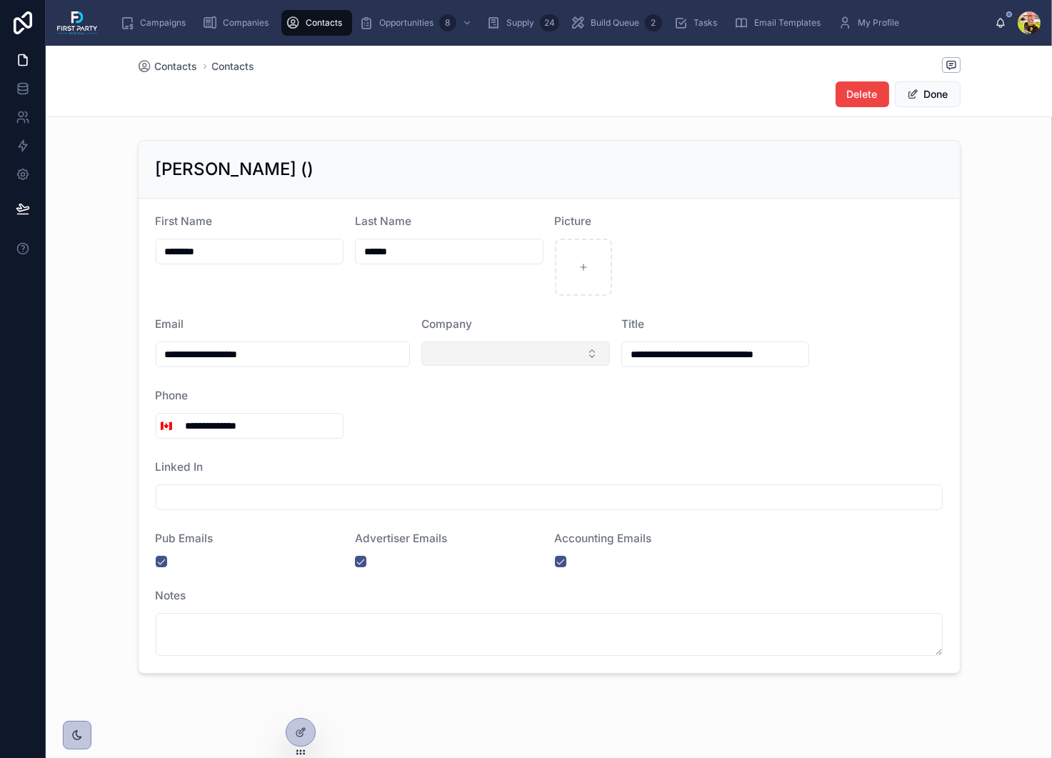
click at [456, 354] on button "Select Button" at bounding box center [515, 353] width 189 height 24
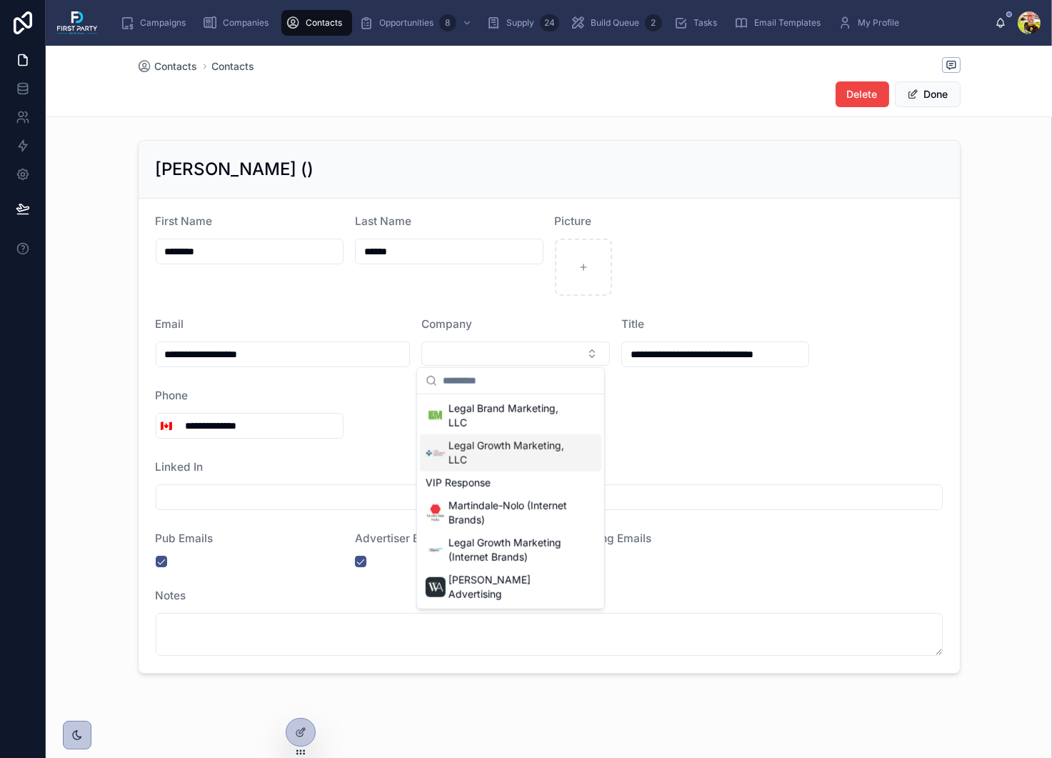
click at [490, 455] on span "Legal Growth Marketing, LLC" at bounding box center [513, 452] width 130 height 29
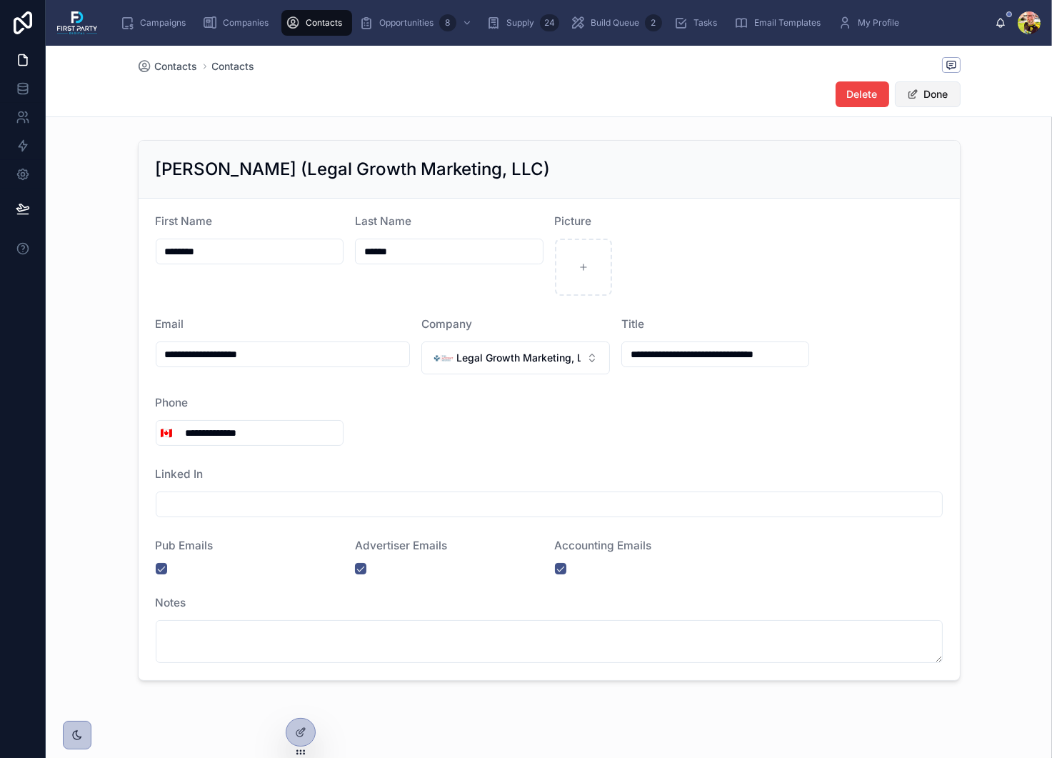
click at [926, 97] on button "Done" at bounding box center [928, 94] width 66 height 26
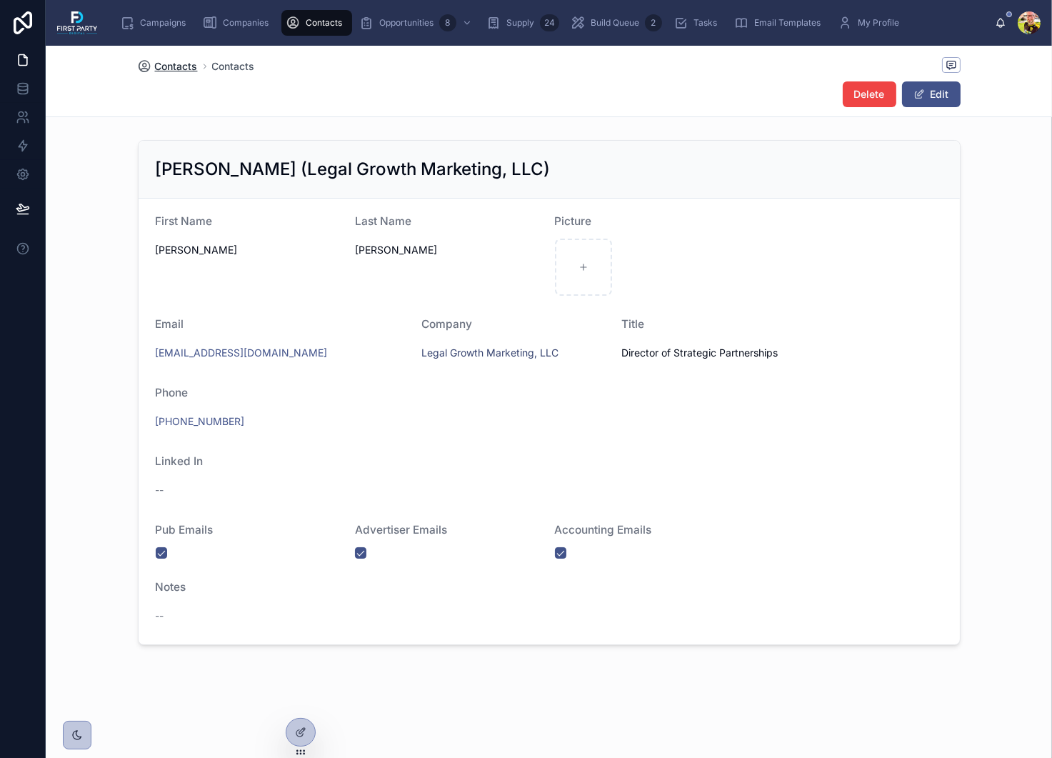
click at [181, 65] on span "Contacts" at bounding box center [176, 66] width 43 height 14
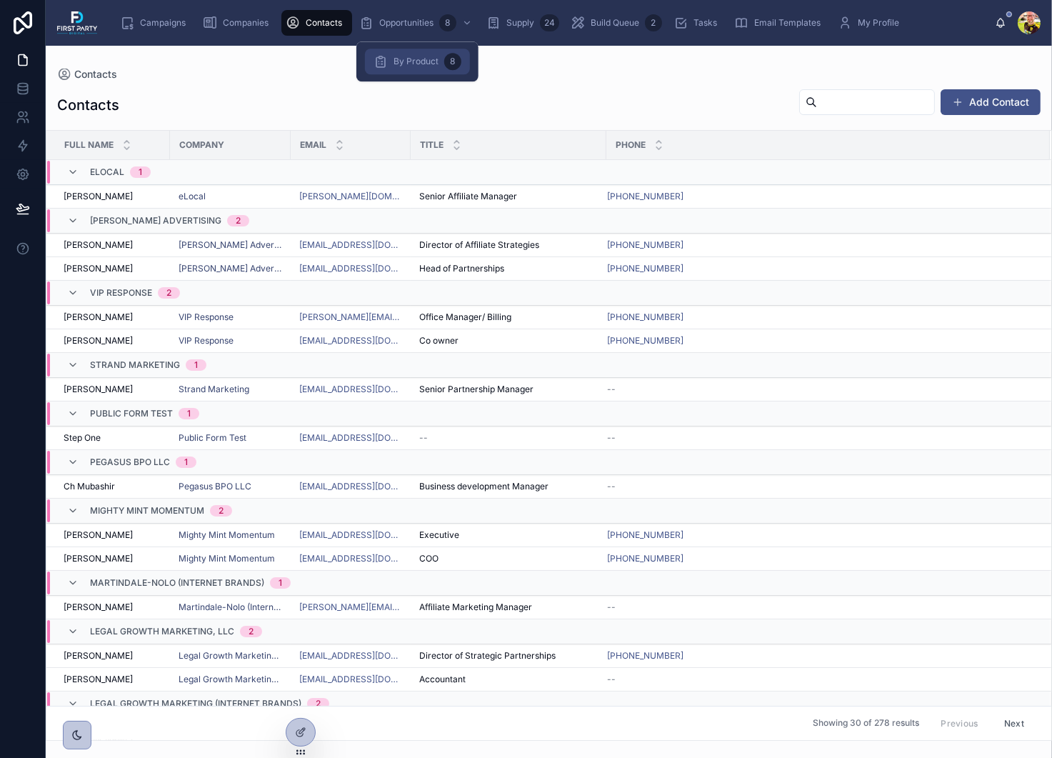
click at [401, 62] on span "By Product" at bounding box center [416, 61] width 45 height 11
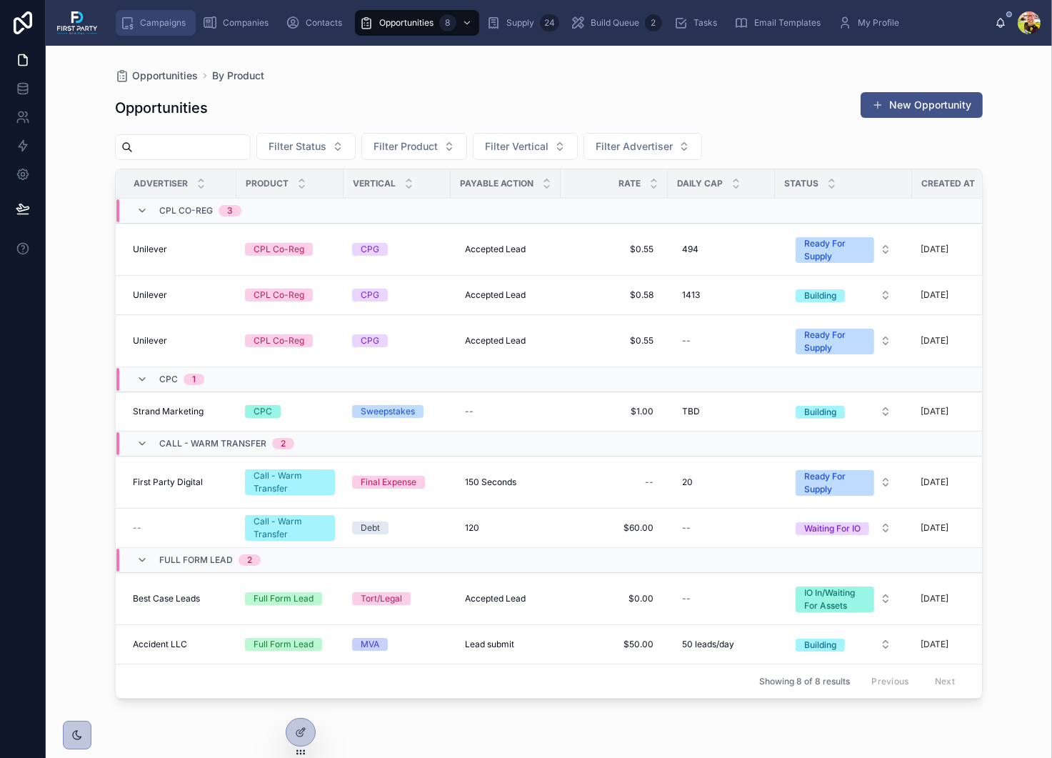
click at [169, 28] on span "Campaigns" at bounding box center [163, 22] width 46 height 11
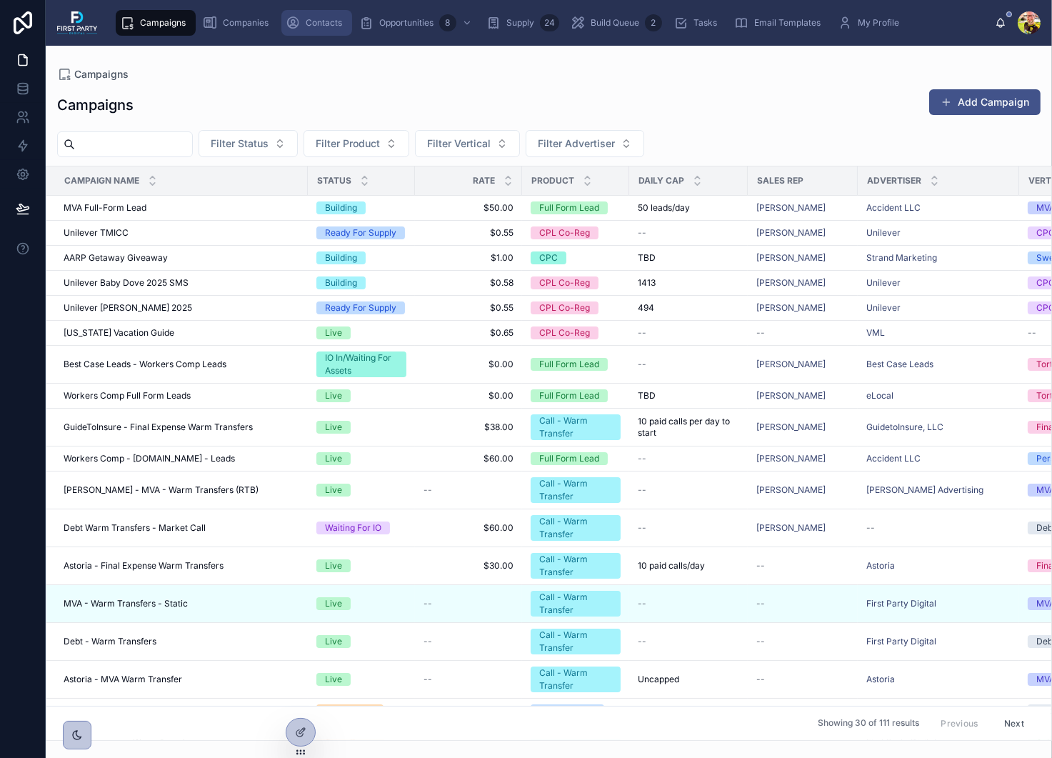
click at [311, 20] on span "Contacts" at bounding box center [324, 22] width 36 height 11
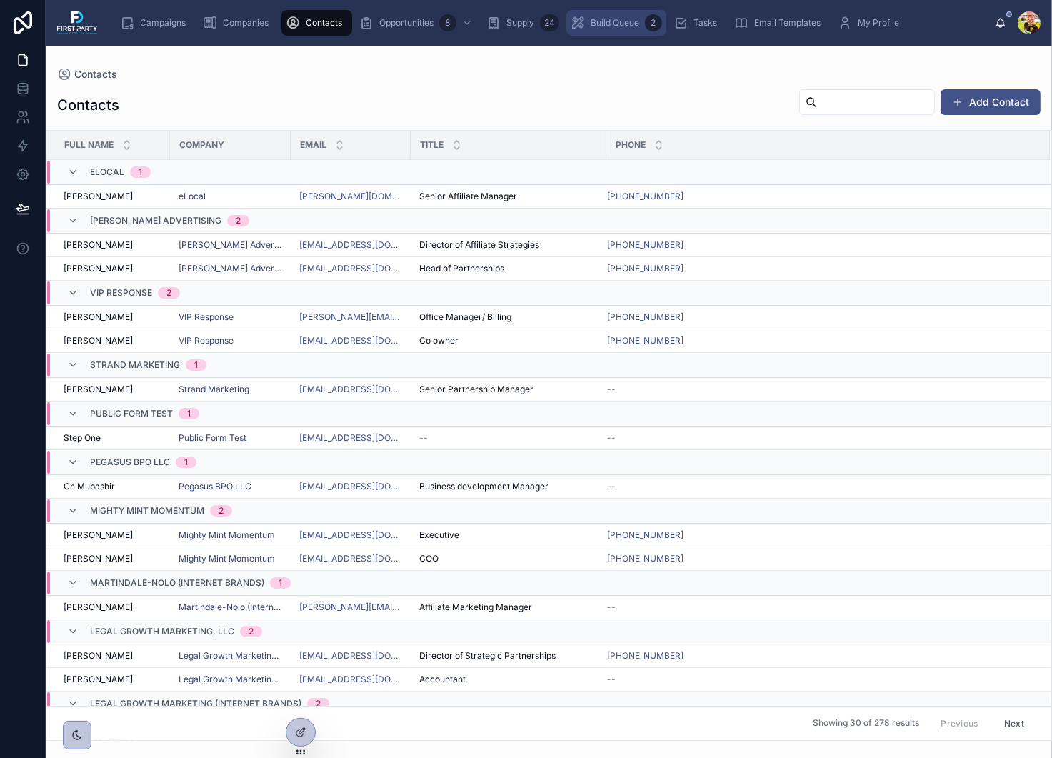
click at [614, 26] on span "Build Queue" at bounding box center [615, 22] width 49 height 11
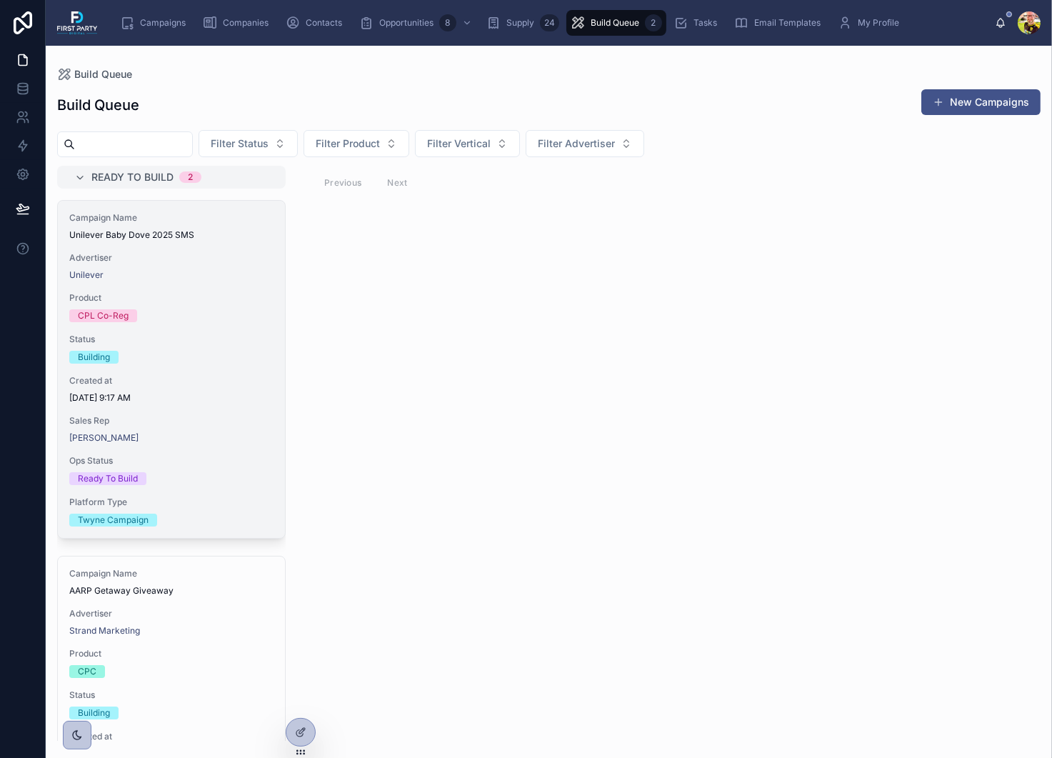
click at [92, 357] on div "Building" at bounding box center [94, 357] width 32 height 13
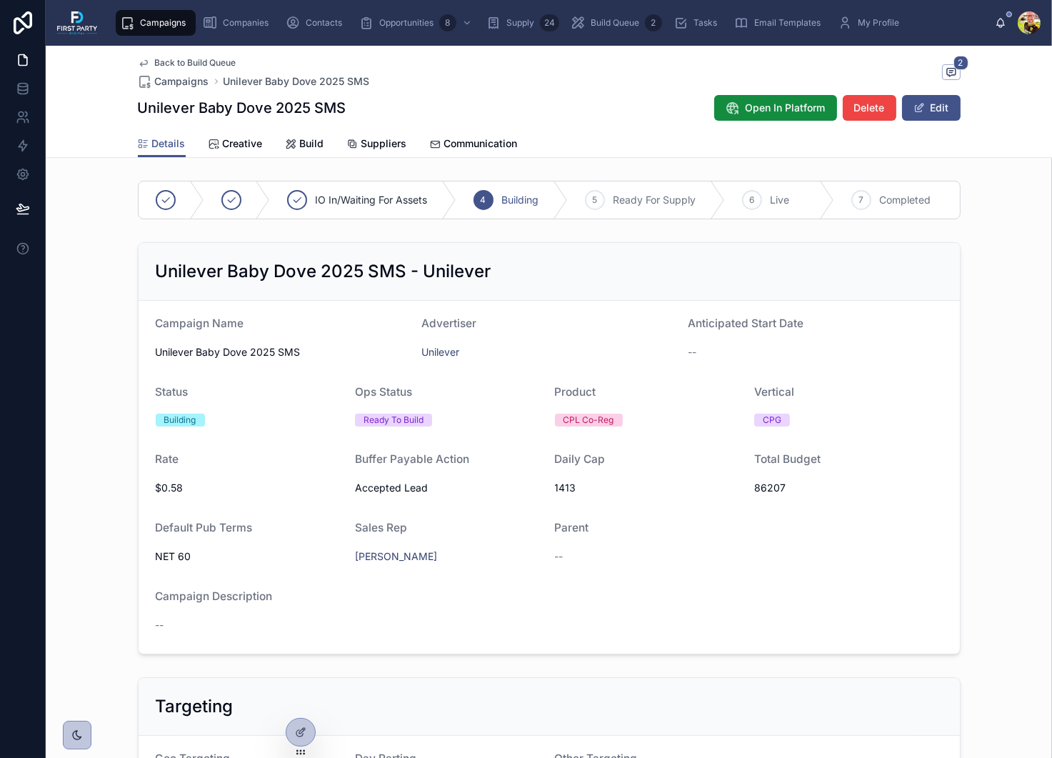
click at [392, 423] on div "Ready To Build" at bounding box center [394, 419] width 60 height 13
click at [946, 100] on button "Edit" at bounding box center [931, 108] width 59 height 26
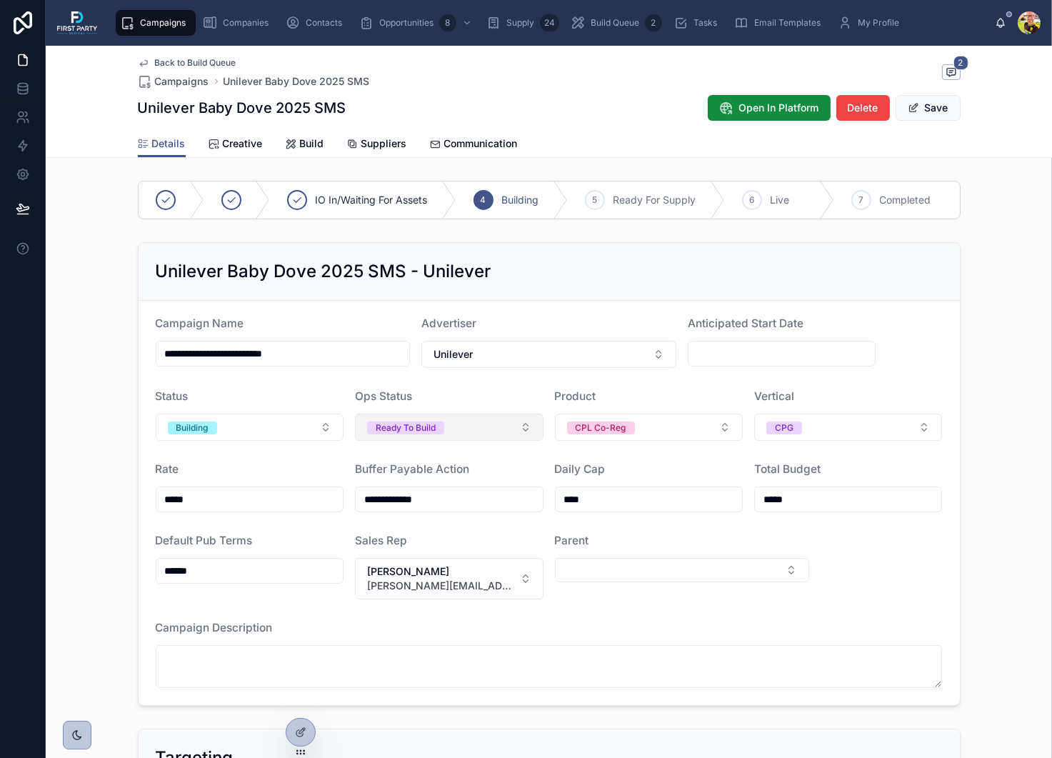
click at [487, 424] on button "Ready To Build" at bounding box center [449, 426] width 189 height 27
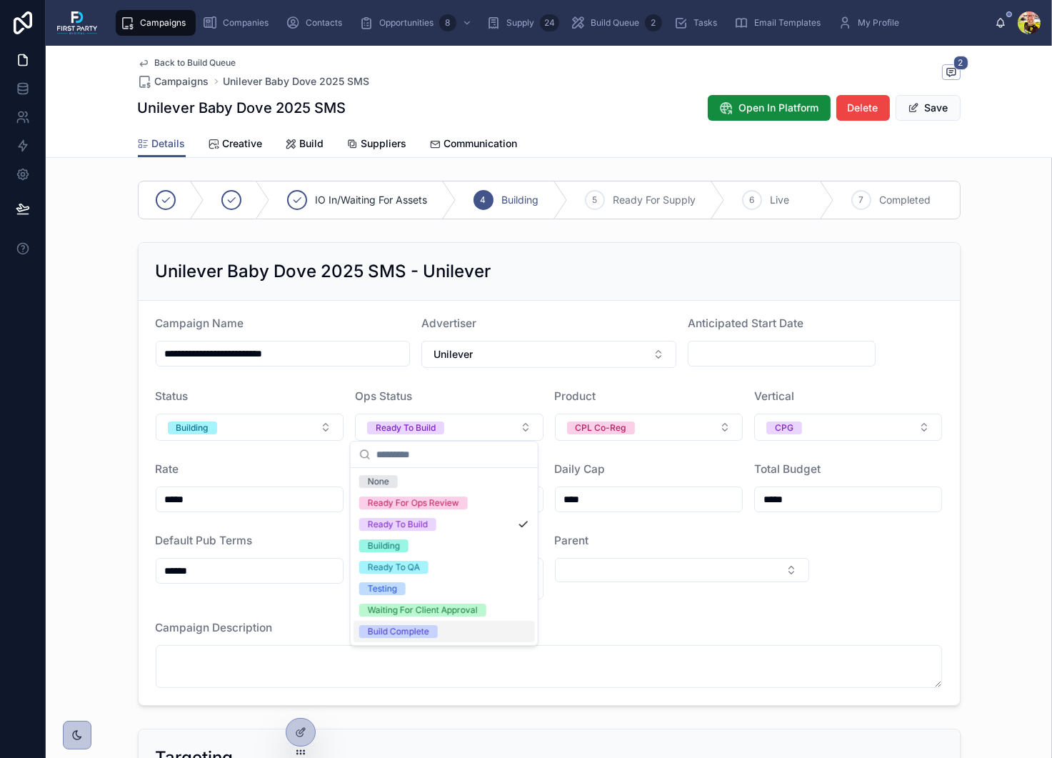
click at [408, 629] on div "Build Complete" at bounding box center [398, 631] width 61 height 13
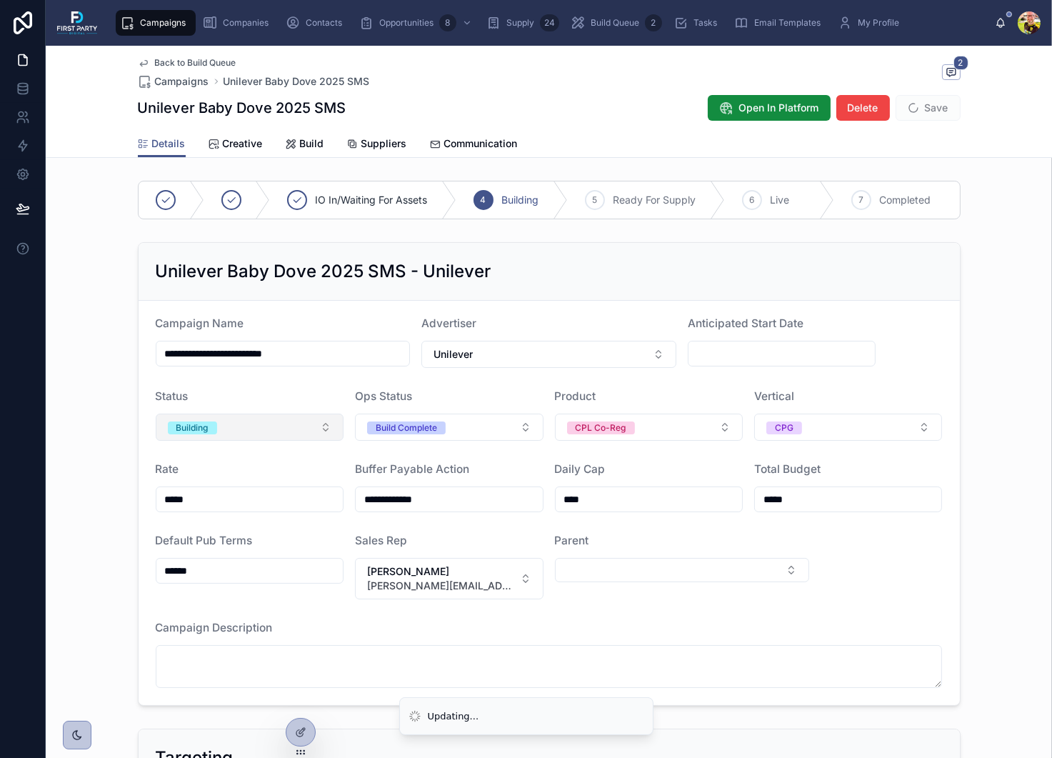
click at [257, 431] on button "Building" at bounding box center [250, 426] width 189 height 27
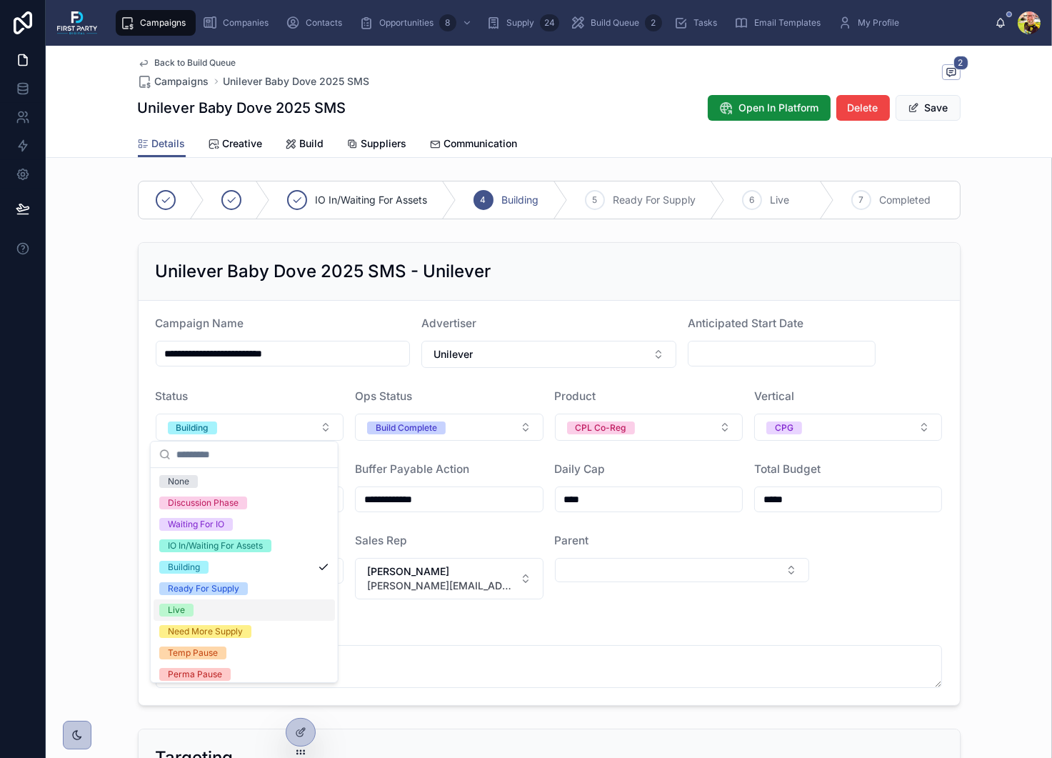
click at [227, 607] on div "Live" at bounding box center [244, 609] width 181 height 21
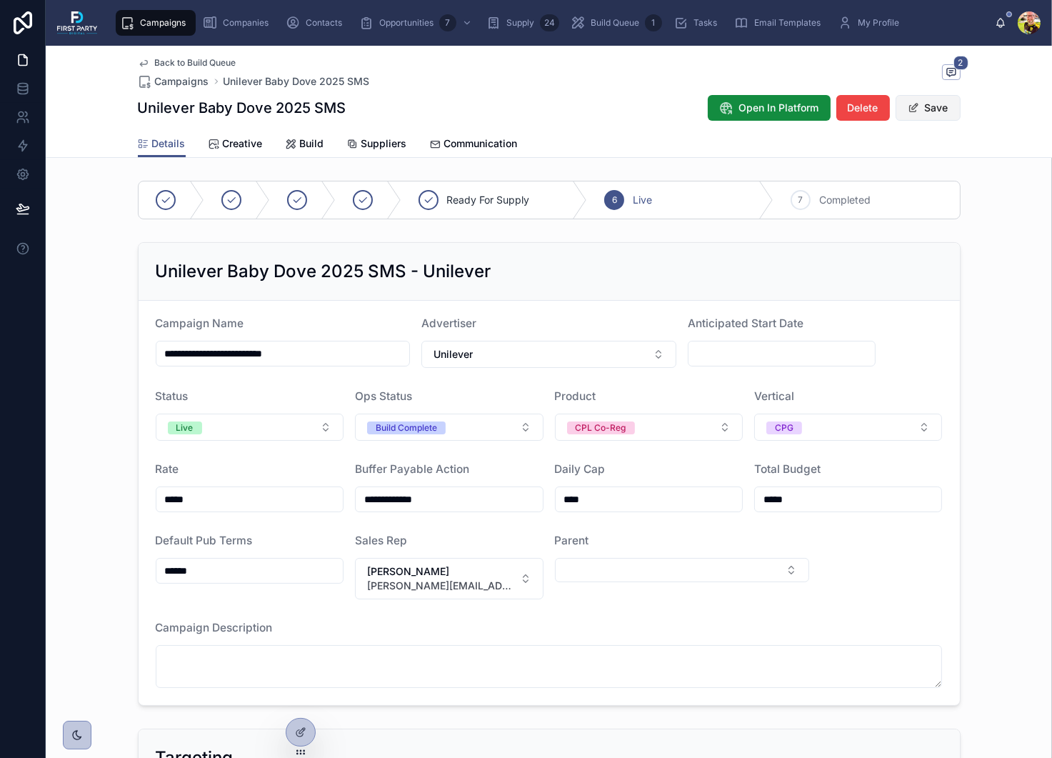
click at [909, 114] on button "Save" at bounding box center [928, 108] width 65 height 26
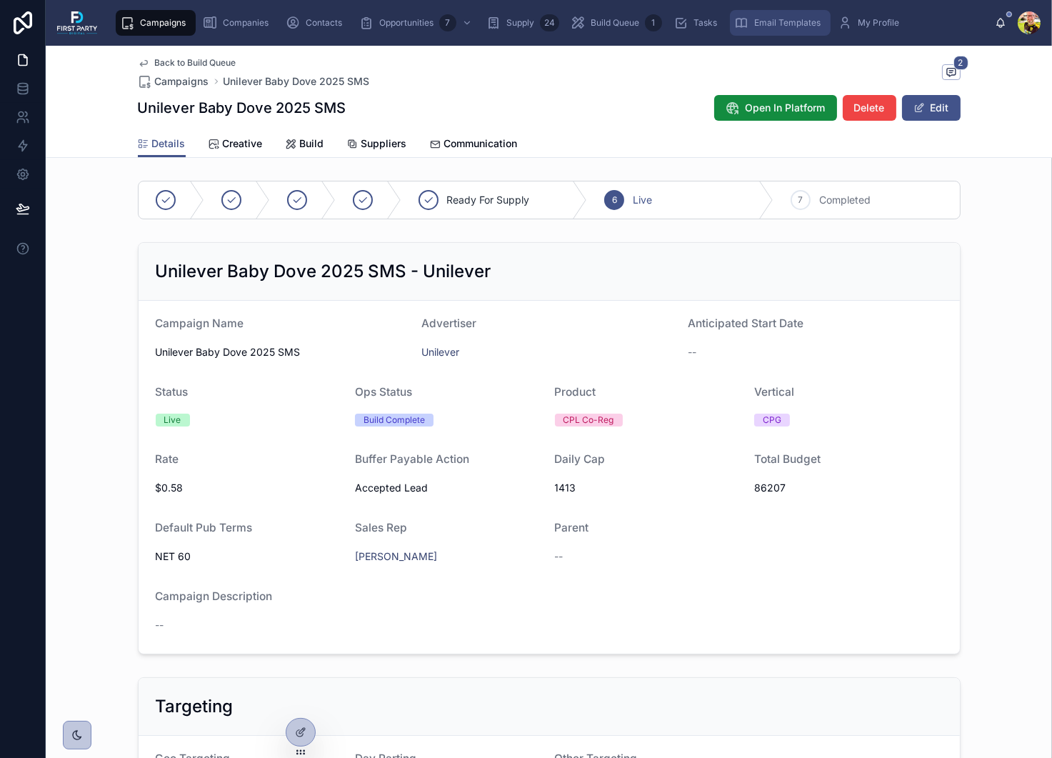
click at [800, 22] on span "Email Templates" at bounding box center [787, 22] width 66 height 11
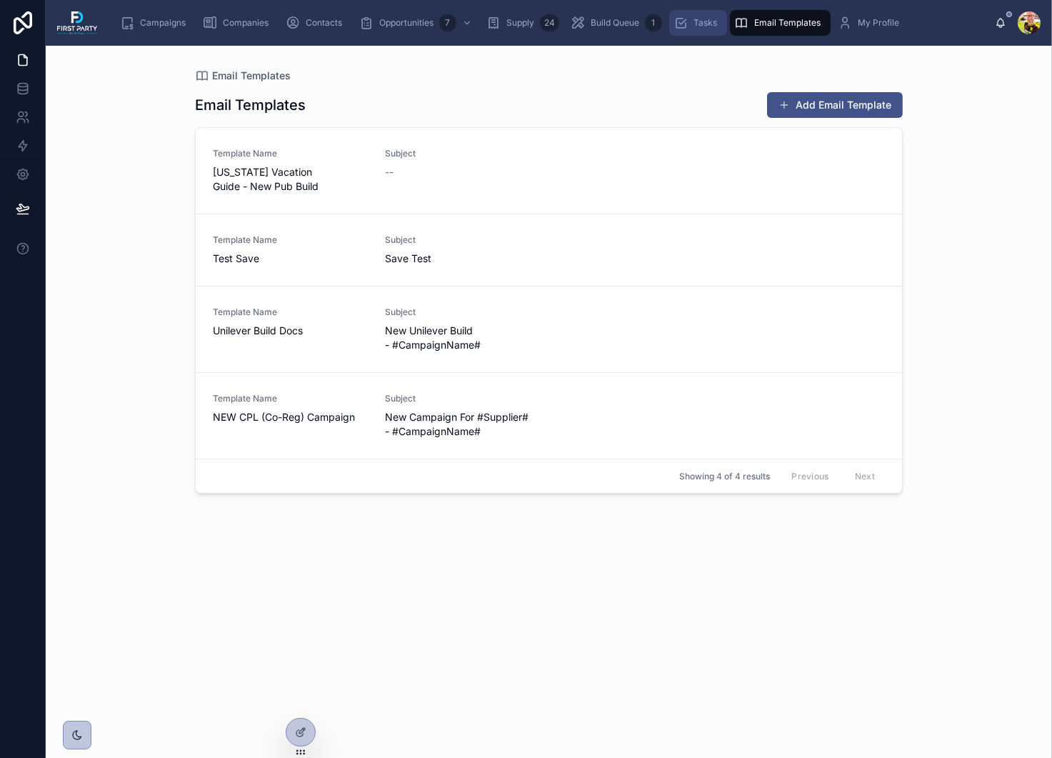
click at [699, 26] on span "Tasks" at bounding box center [705, 22] width 24 height 11
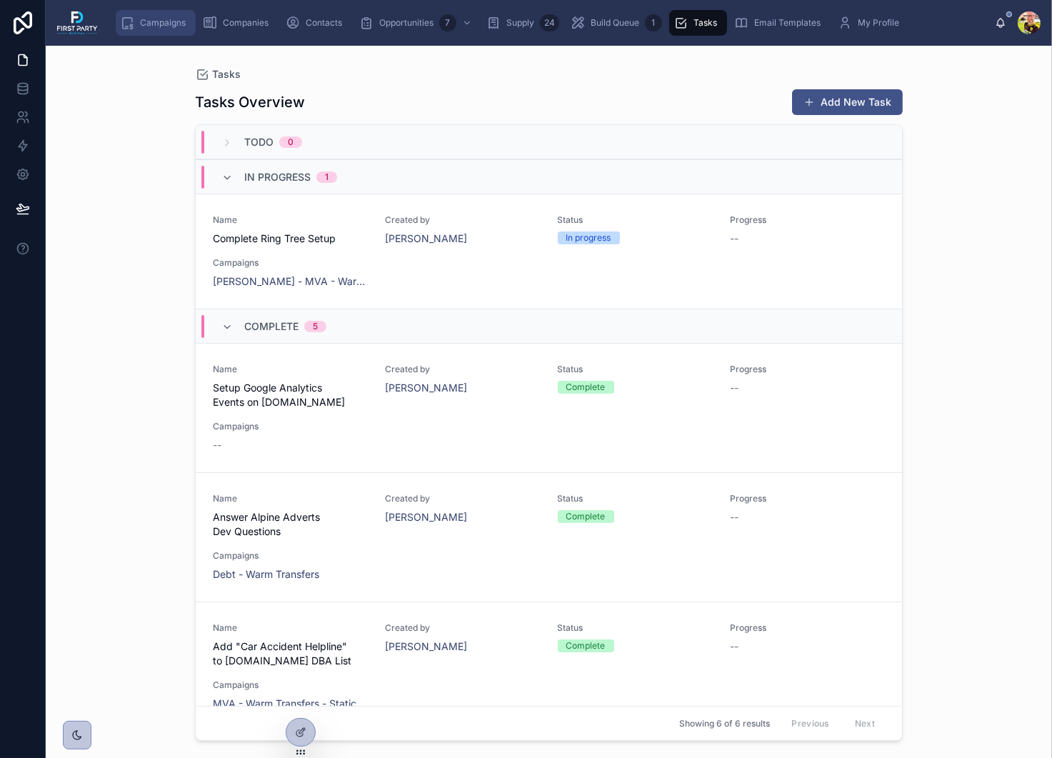
click at [150, 19] on span "Campaigns" at bounding box center [163, 22] width 46 height 11
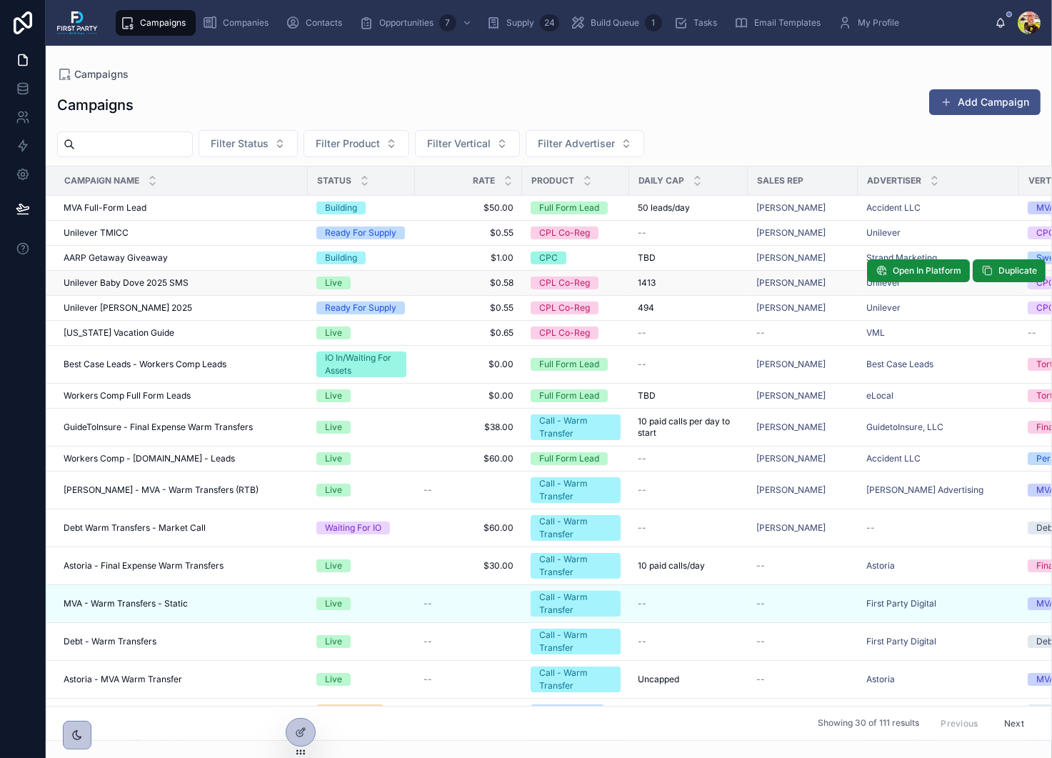
click at [102, 277] on span "Unilever Baby Dove 2025 SMS" at bounding box center [126, 282] width 125 height 11
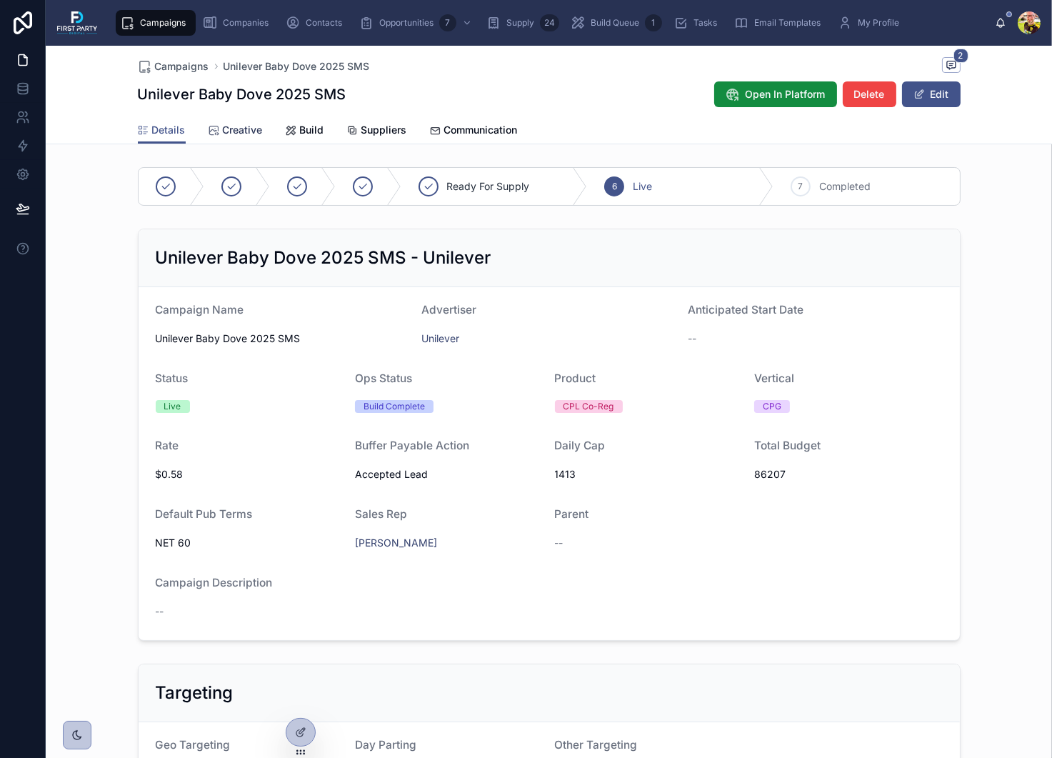
click at [234, 129] on span "Creative" at bounding box center [243, 130] width 40 height 14
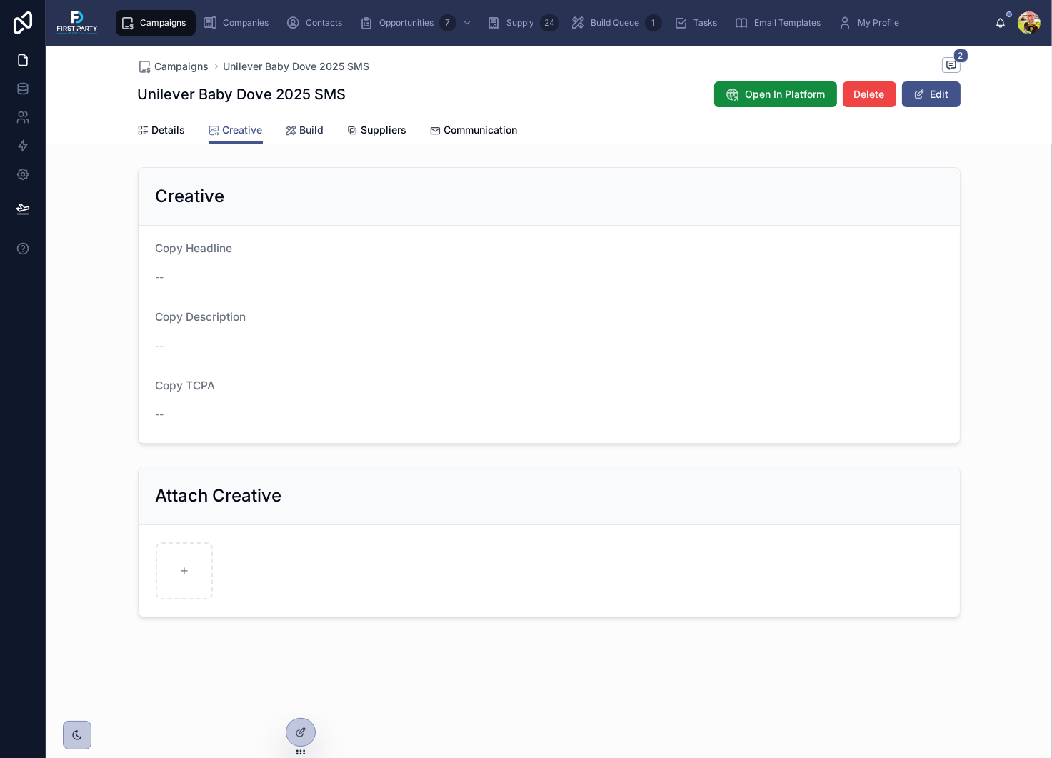
click at [303, 132] on span "Build" at bounding box center [312, 130] width 24 height 14
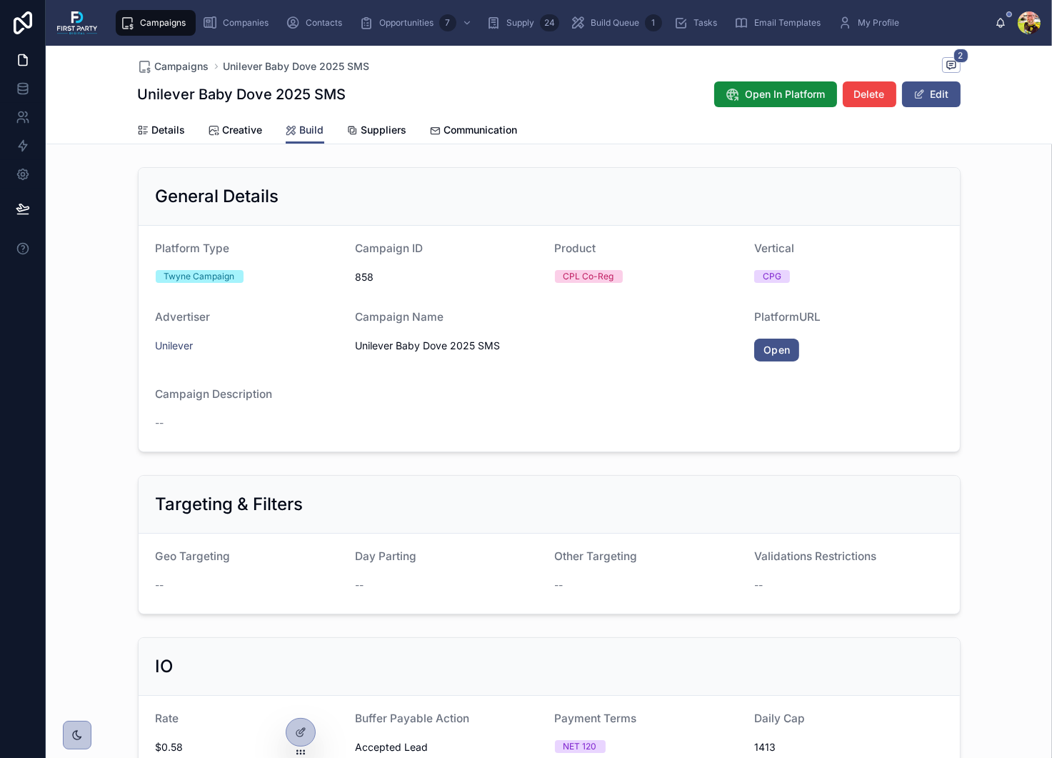
scroll to position [595, 0]
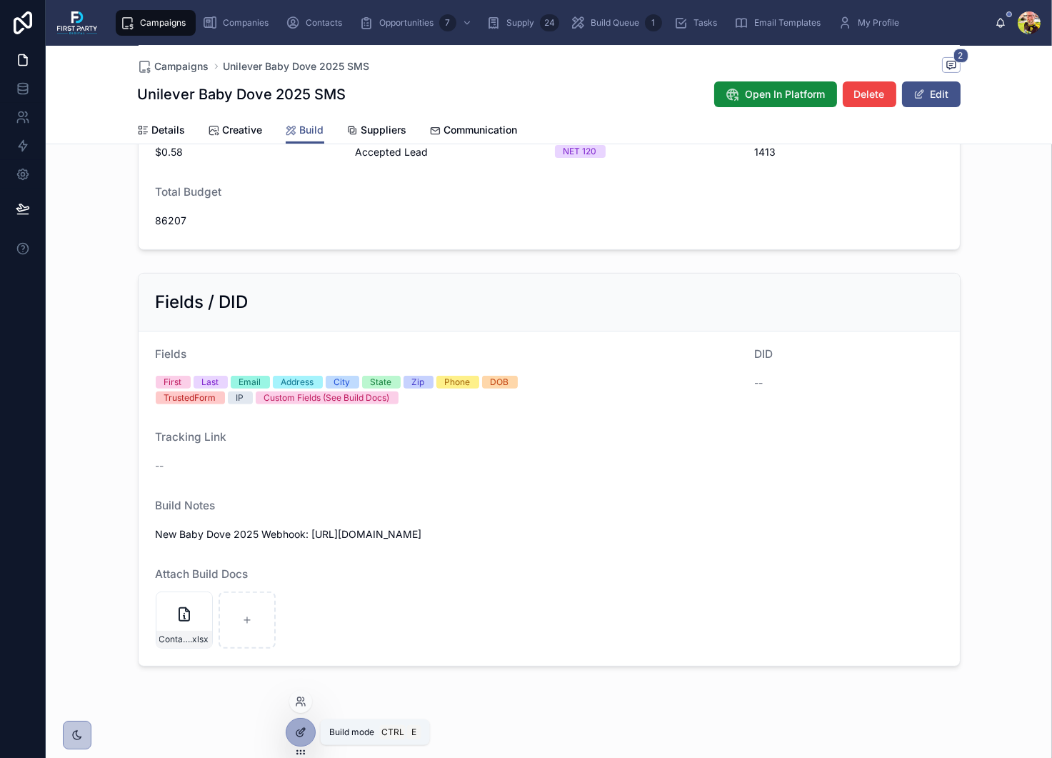
click at [306, 739] on div at bounding box center [300, 731] width 29 height 27
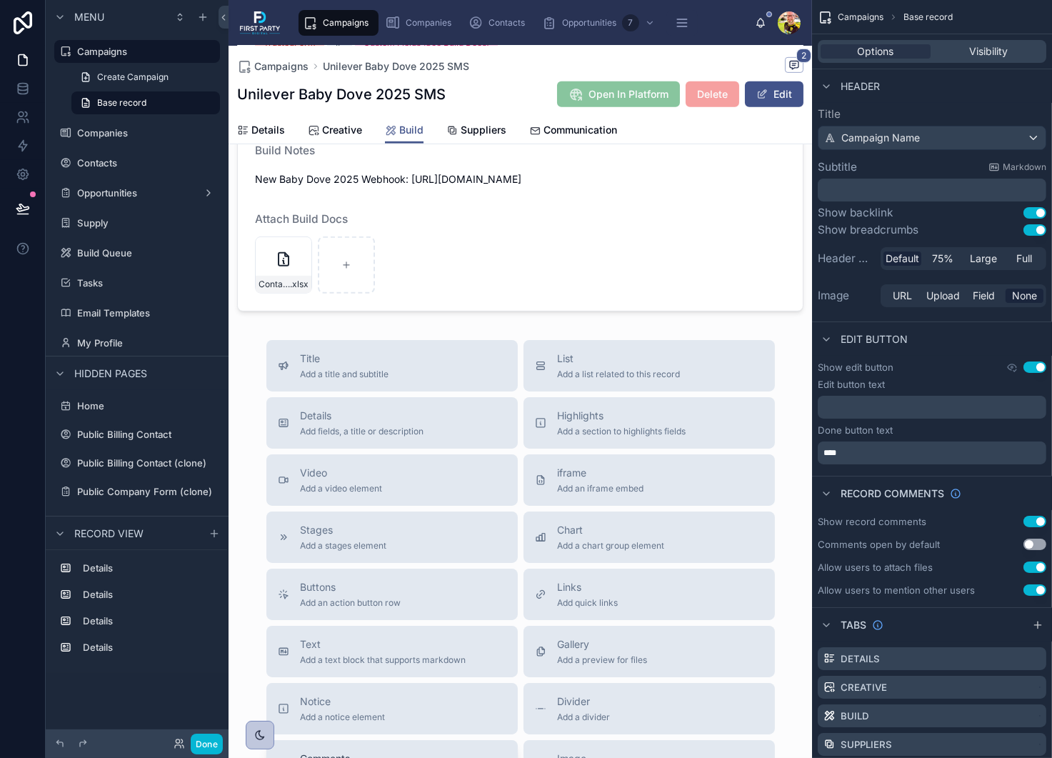
scroll to position [832, 0]
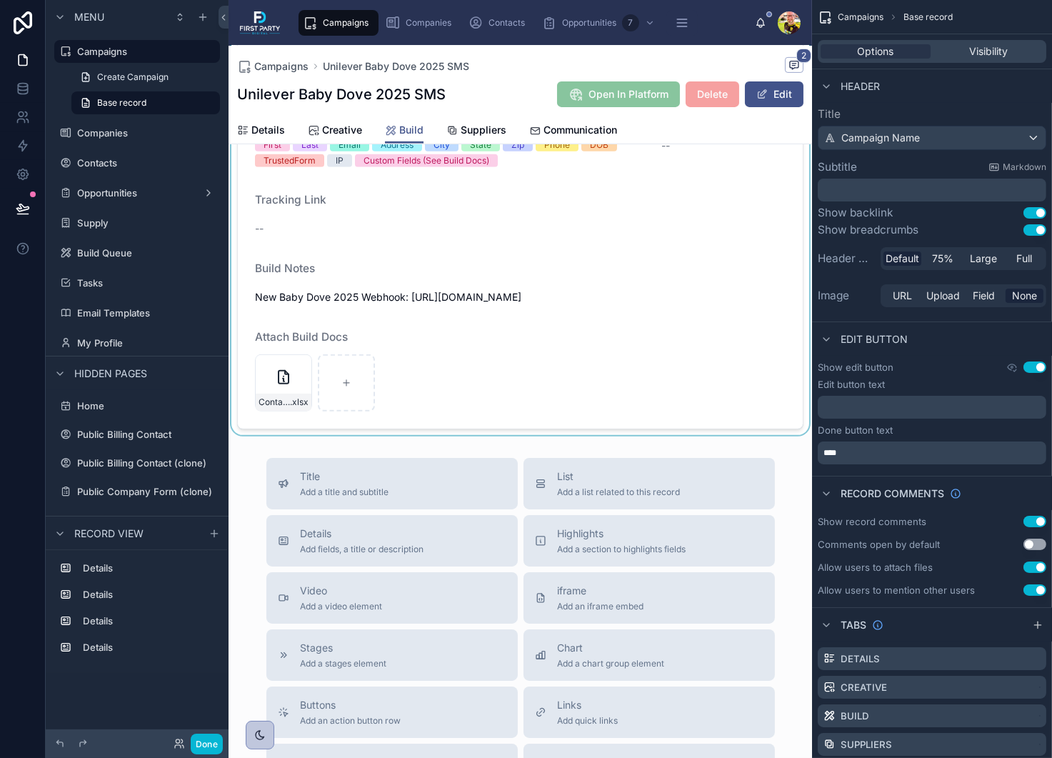
click at [426, 435] on div at bounding box center [520, 232] width 583 height 405
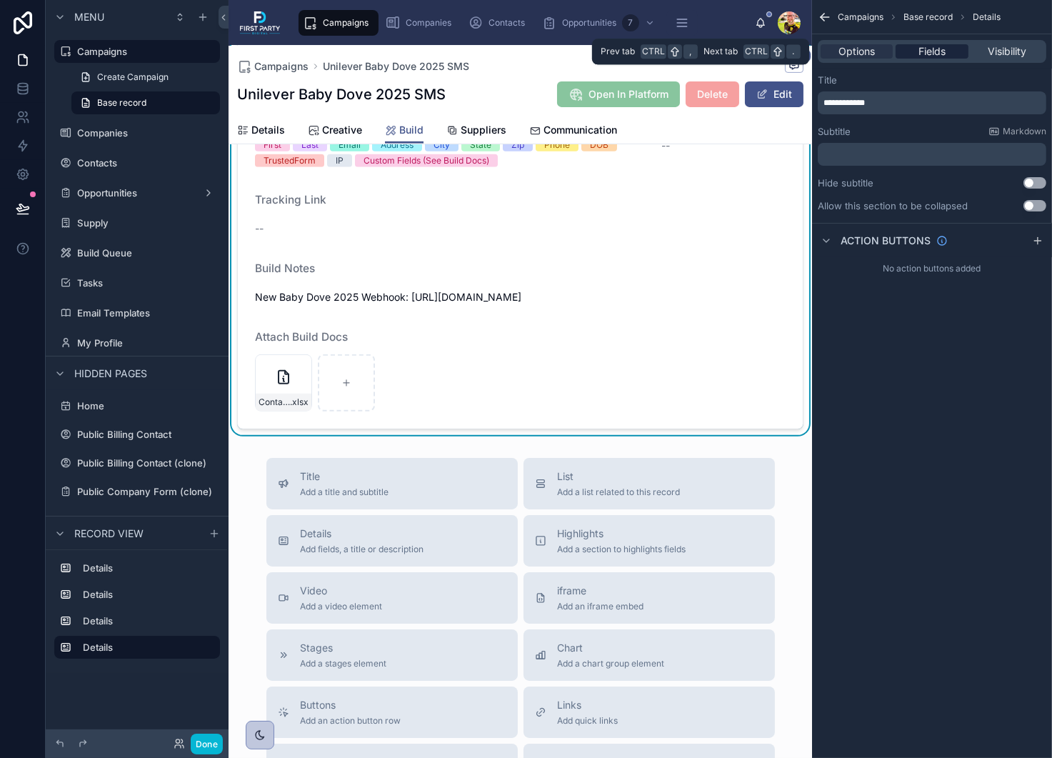
click at [931, 46] on span "Fields" at bounding box center [931, 51] width 27 height 14
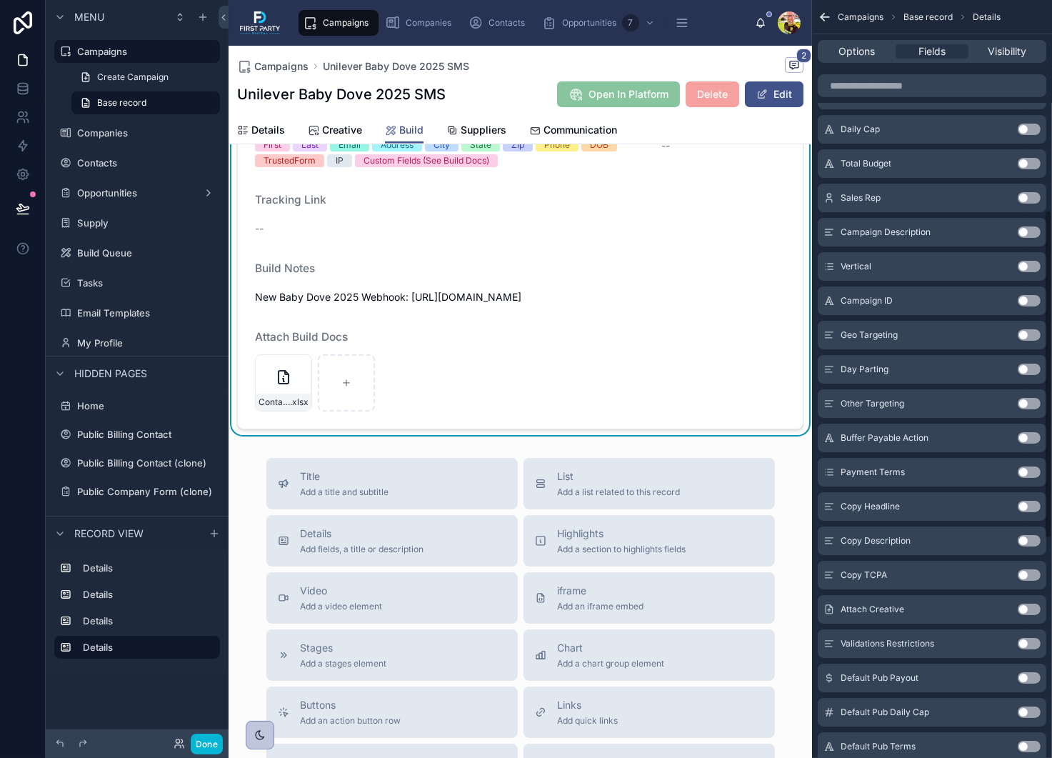
scroll to position [0, 0]
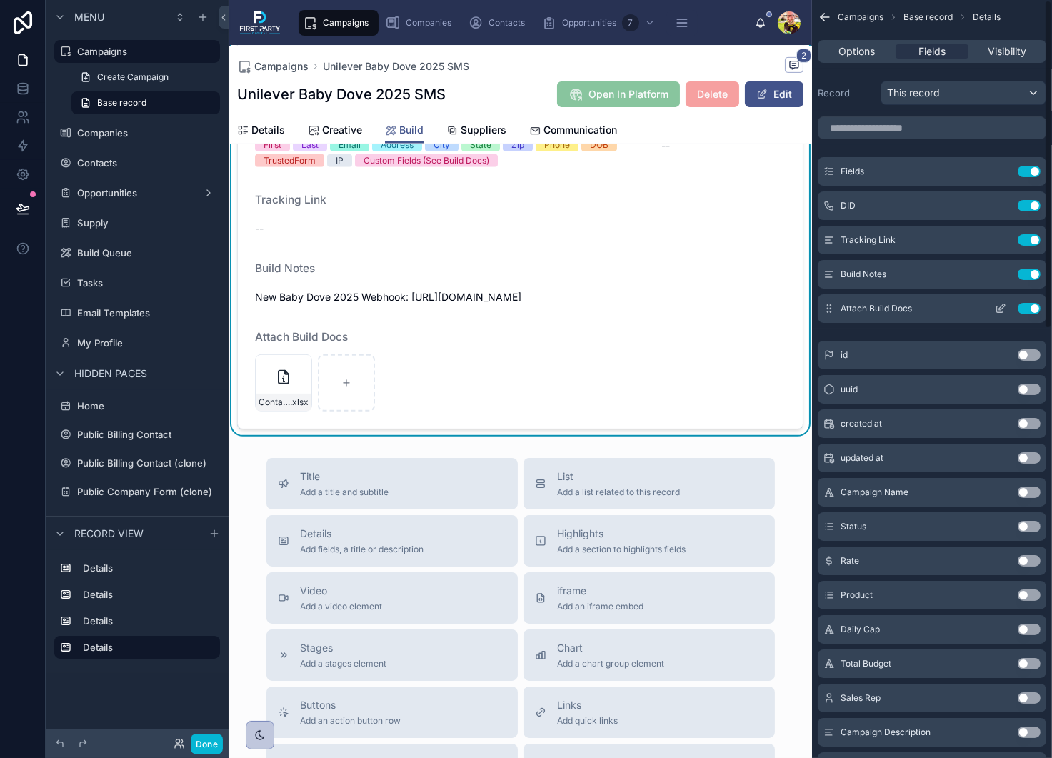
click at [913, 314] on div "Attach Build Docs Use setting" at bounding box center [932, 308] width 229 height 29
click at [1001, 309] on icon "scrollable content" at bounding box center [1000, 308] width 11 height 11
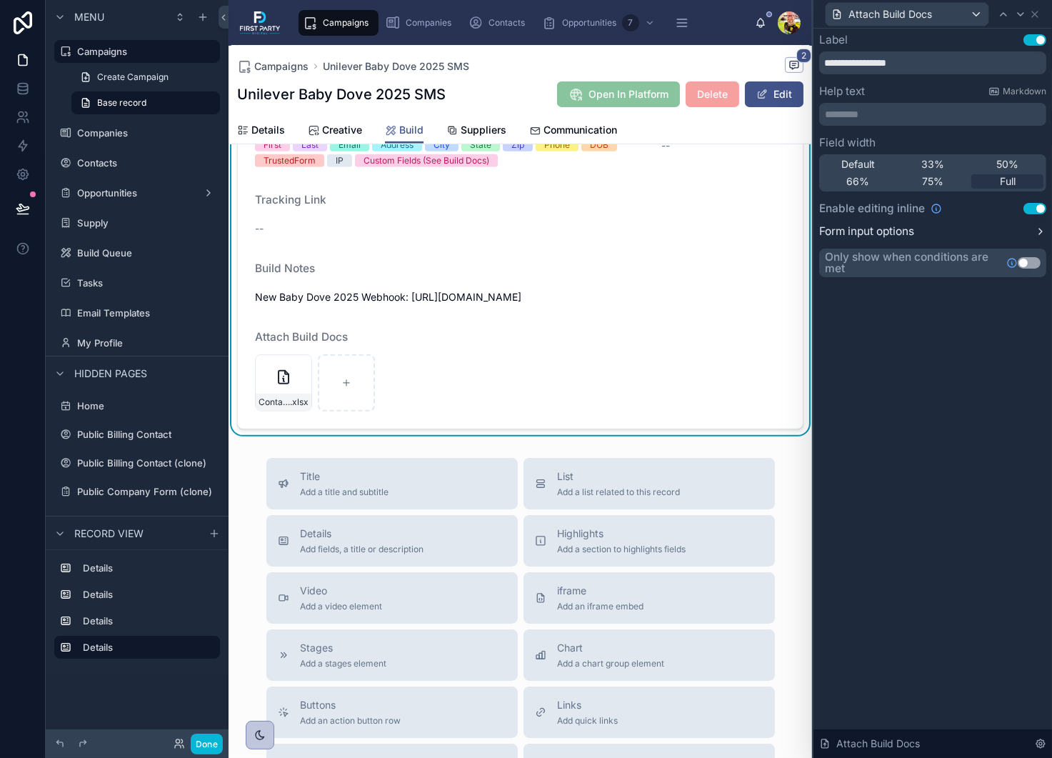
click at [882, 231] on label "Form input options" at bounding box center [866, 231] width 95 height 11
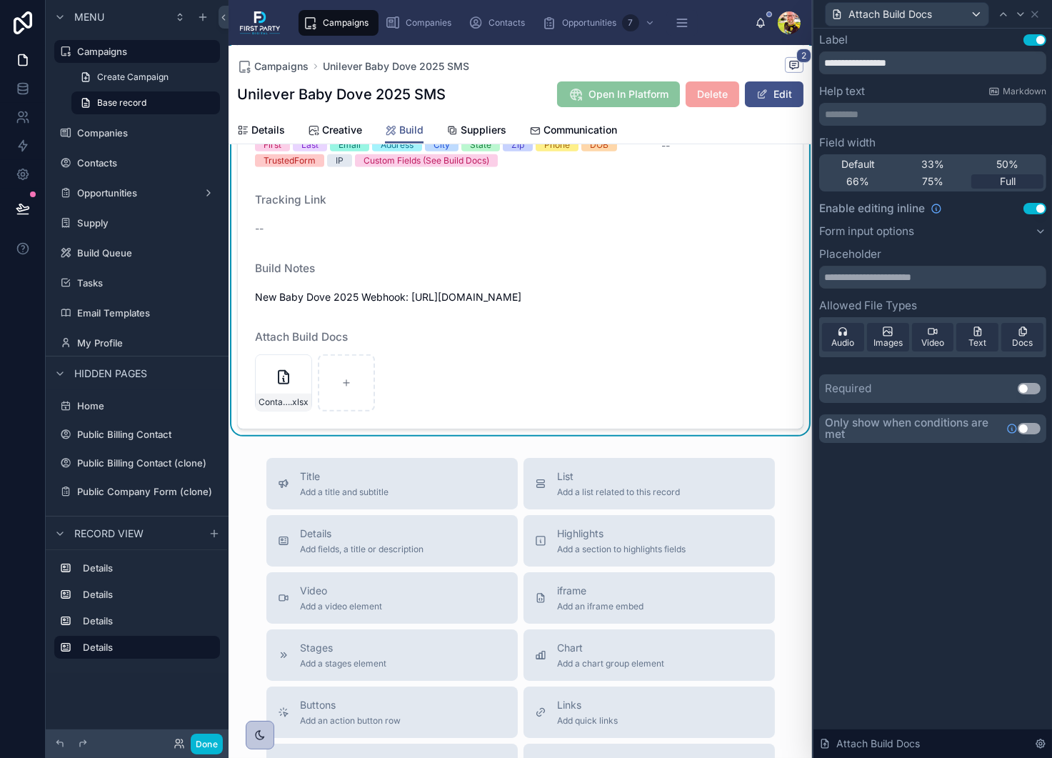
click at [455, 411] on div "Contact-Template_1589---Baby-Dove-2025---Influencer-Interactive-[MEDICAL_DATA]-…" at bounding box center [520, 382] width 531 height 57
click at [290, 411] on div "Contact-Template_1589---Baby-Dove-2025---Influencer-Interactive-[MEDICAL_DATA]-…" at bounding box center [284, 402] width 56 height 17
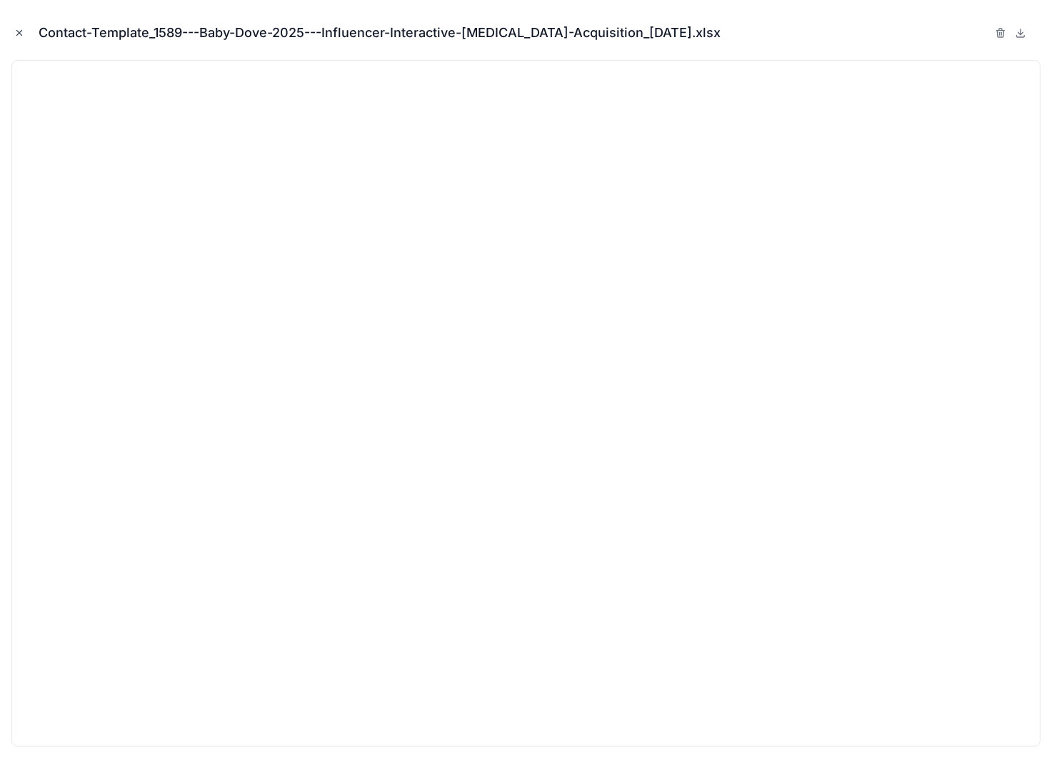
click at [20, 32] on icon "Close modal" at bounding box center [19, 33] width 10 height 10
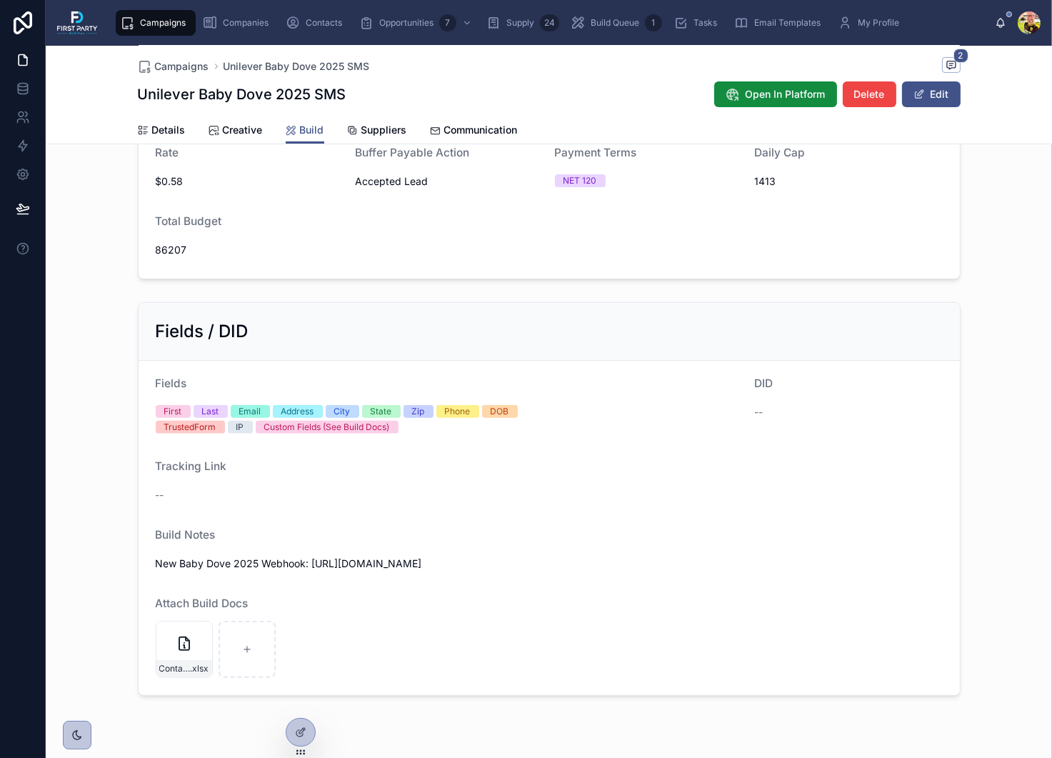
scroll to position [595, 0]
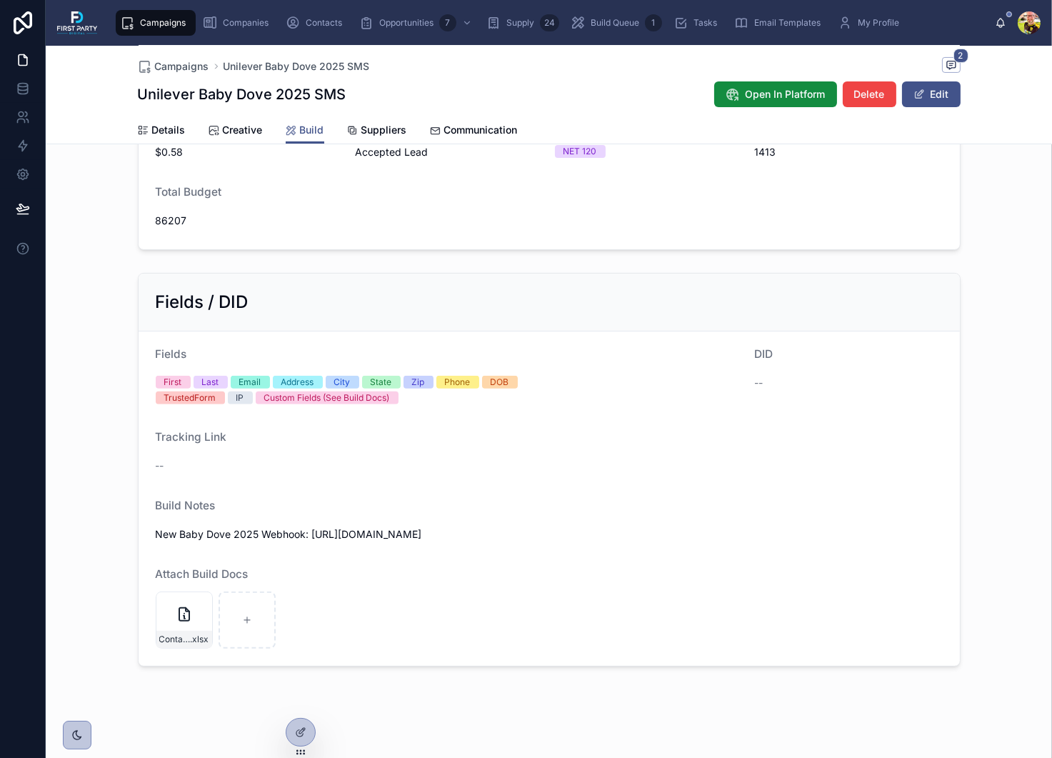
click at [296, 571] on div "Attach Build Docs" at bounding box center [549, 576] width 787 height 17
click at [303, 594] on div "Contact-Template_1589---Baby-Dove-2025---Influencer-Interactive-[MEDICAL_DATA]-…" at bounding box center [549, 619] width 787 height 57
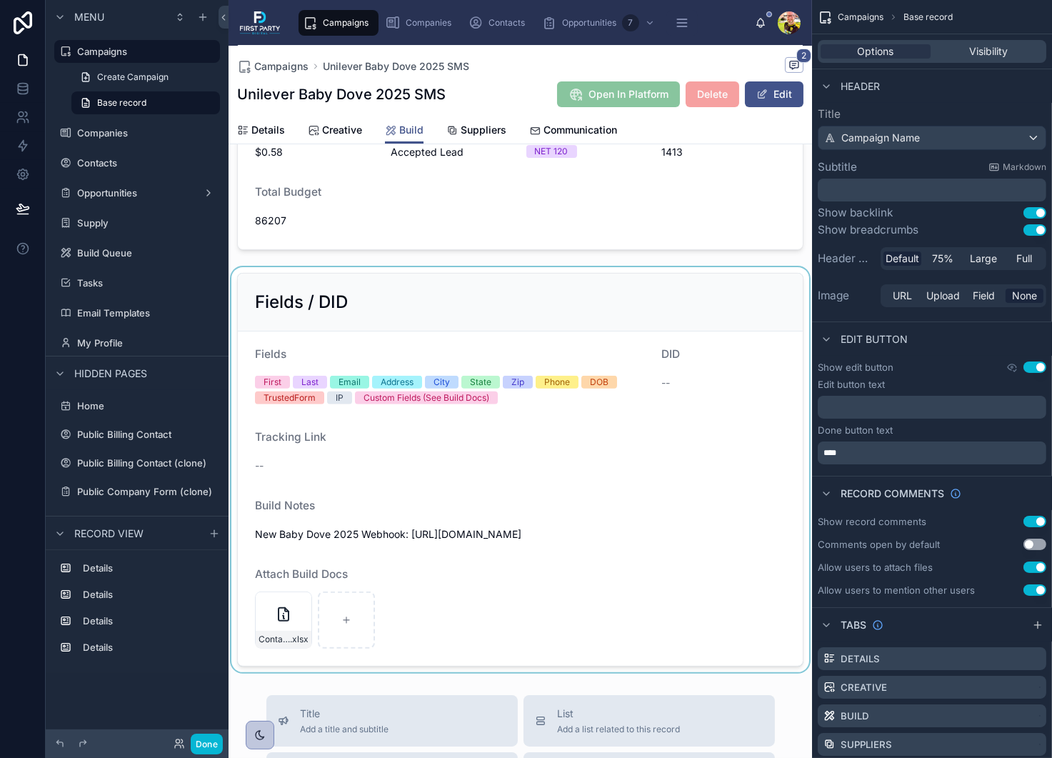
click at [436, 640] on div at bounding box center [520, 469] width 583 height 405
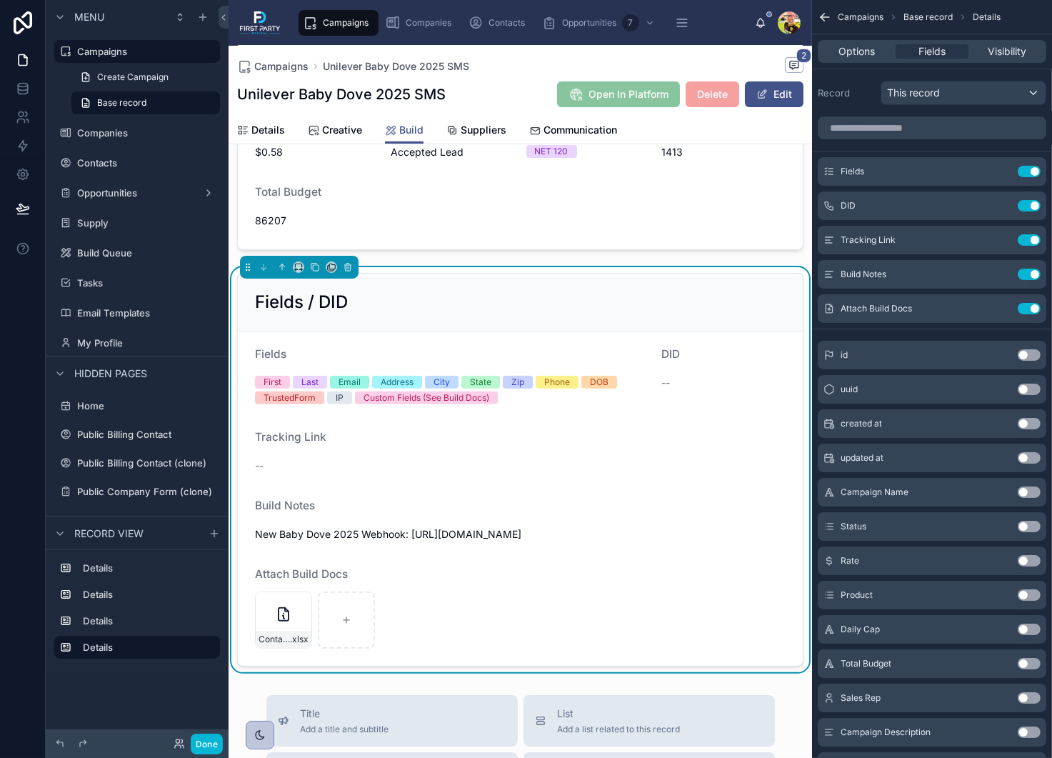
click at [418, 641] on div "Contact-Template_1589---Baby-Dove-2025---Influencer-Interactive-[MEDICAL_DATA]-…" at bounding box center [520, 619] width 531 height 57
click at [455, 644] on div "Contact-Template_1589---Baby-Dove-2025---Influencer-Interactive-[MEDICAL_DATA]-…" at bounding box center [520, 619] width 531 height 57
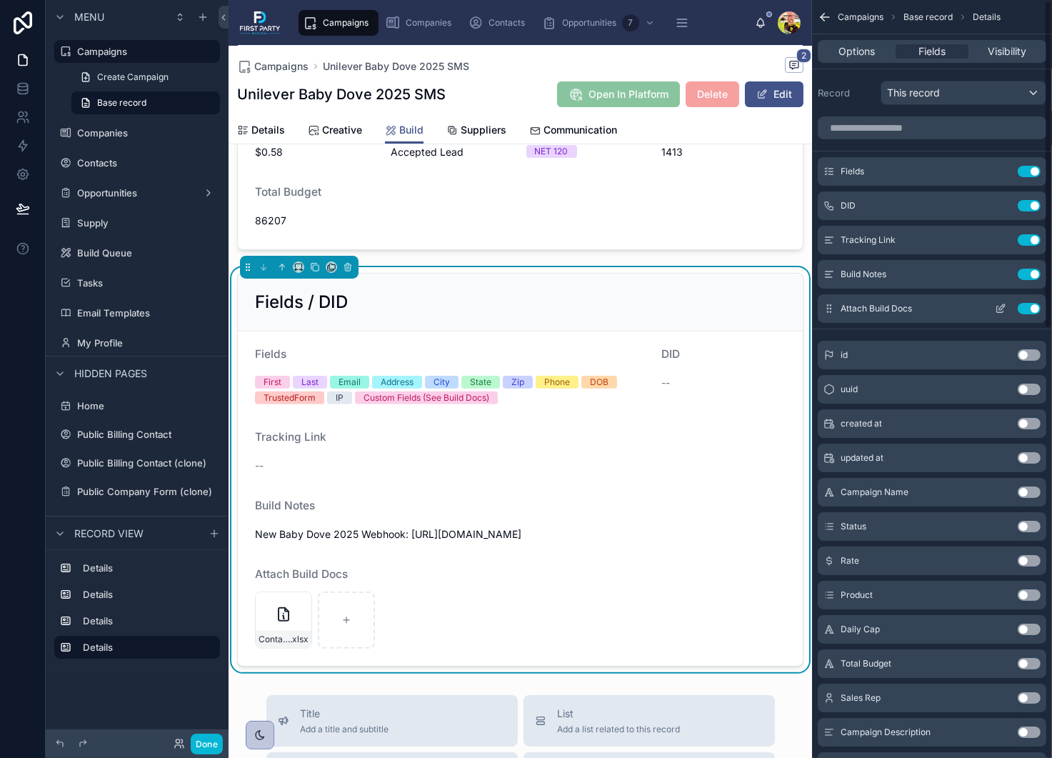
click at [936, 308] on div "Attach Build Docs Use setting" at bounding box center [932, 308] width 229 height 29
click at [1005, 306] on icon "scrollable content" at bounding box center [1000, 308] width 11 height 11
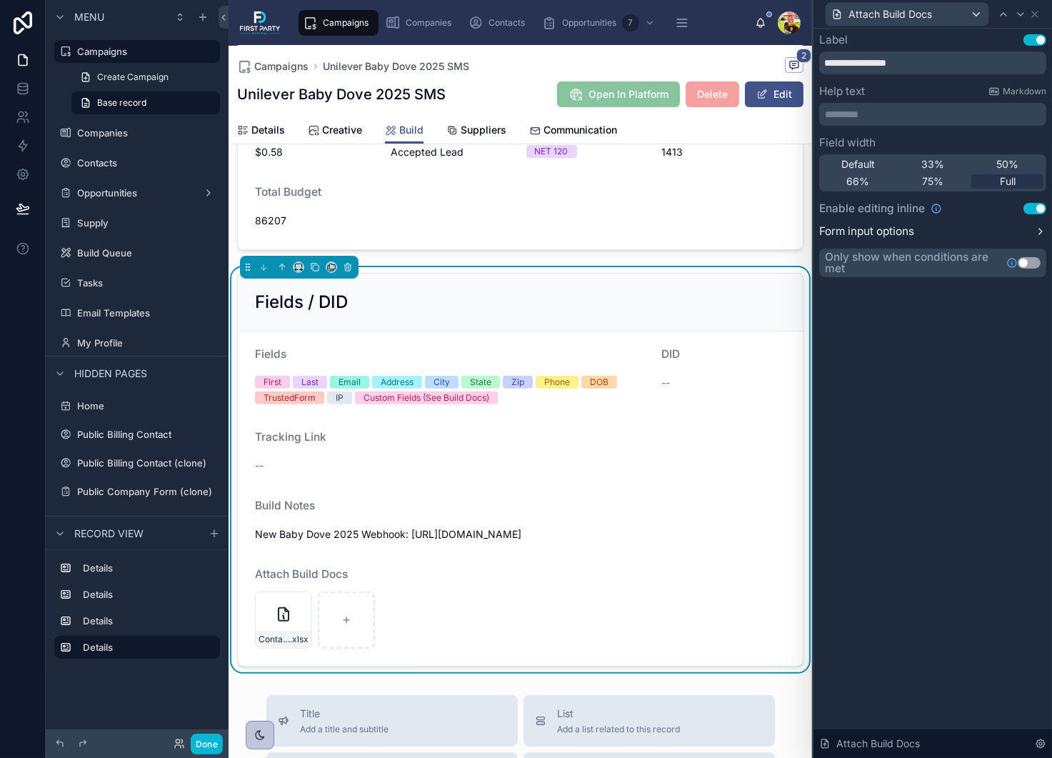
click at [858, 230] on label "Form input options" at bounding box center [866, 231] width 95 height 11
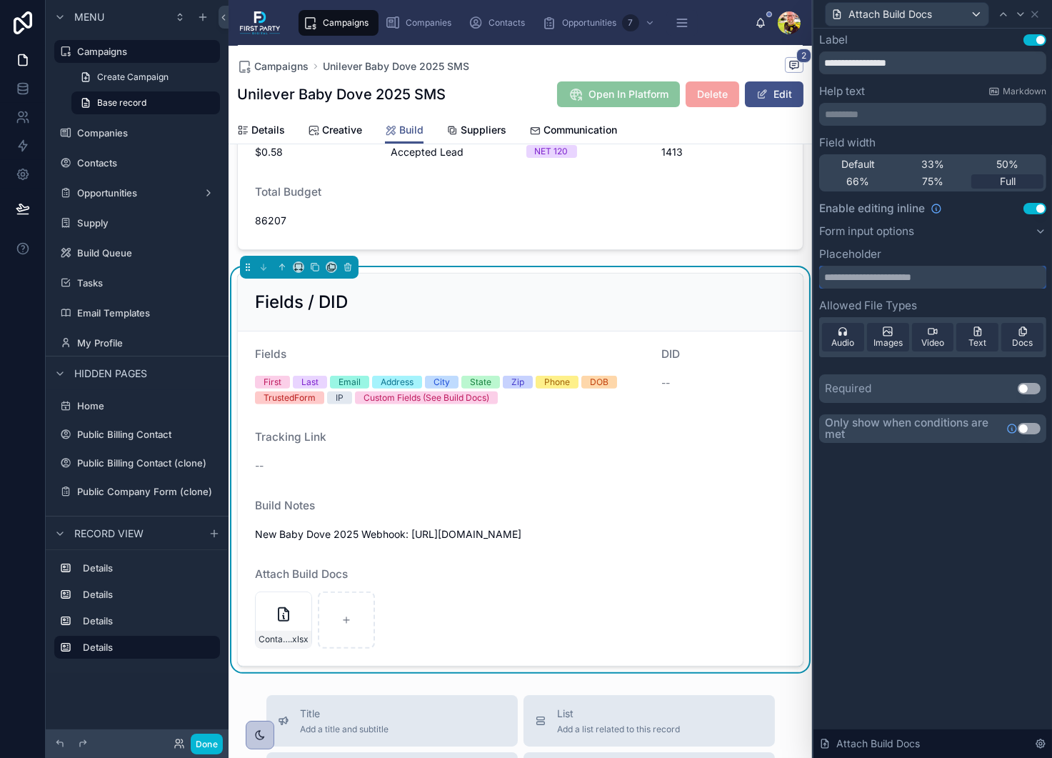
click at [860, 277] on input "text" at bounding box center [932, 277] width 227 height 23
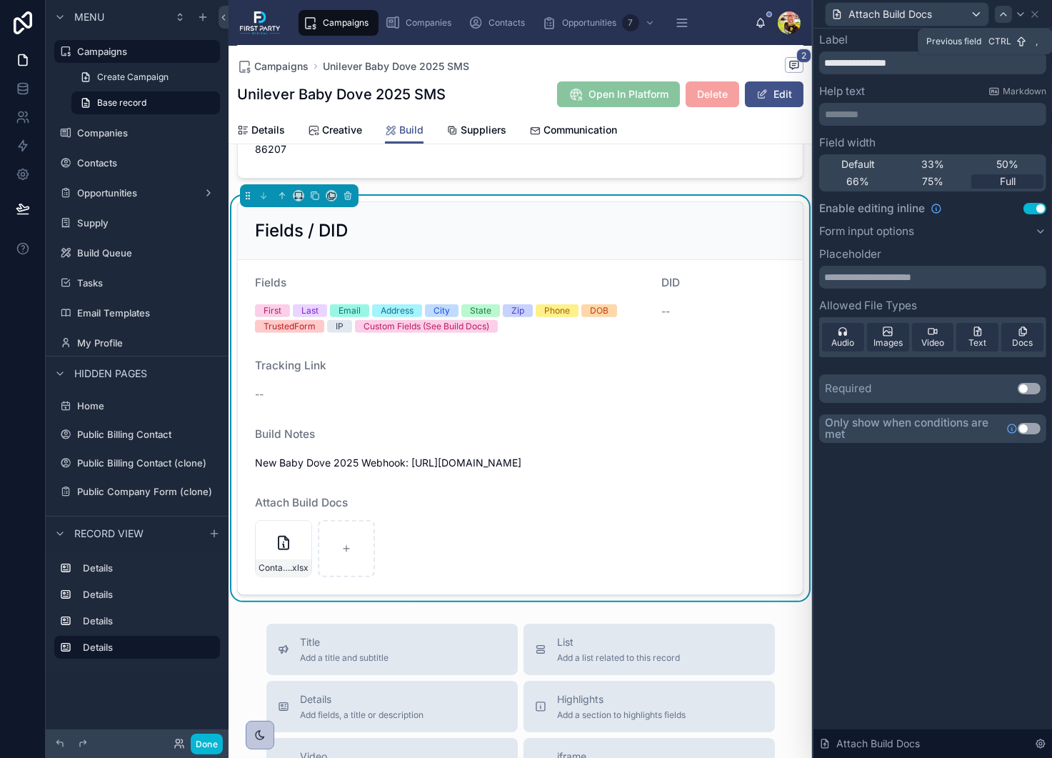
click at [1006, 14] on icon at bounding box center [1003, 14] width 11 height 11
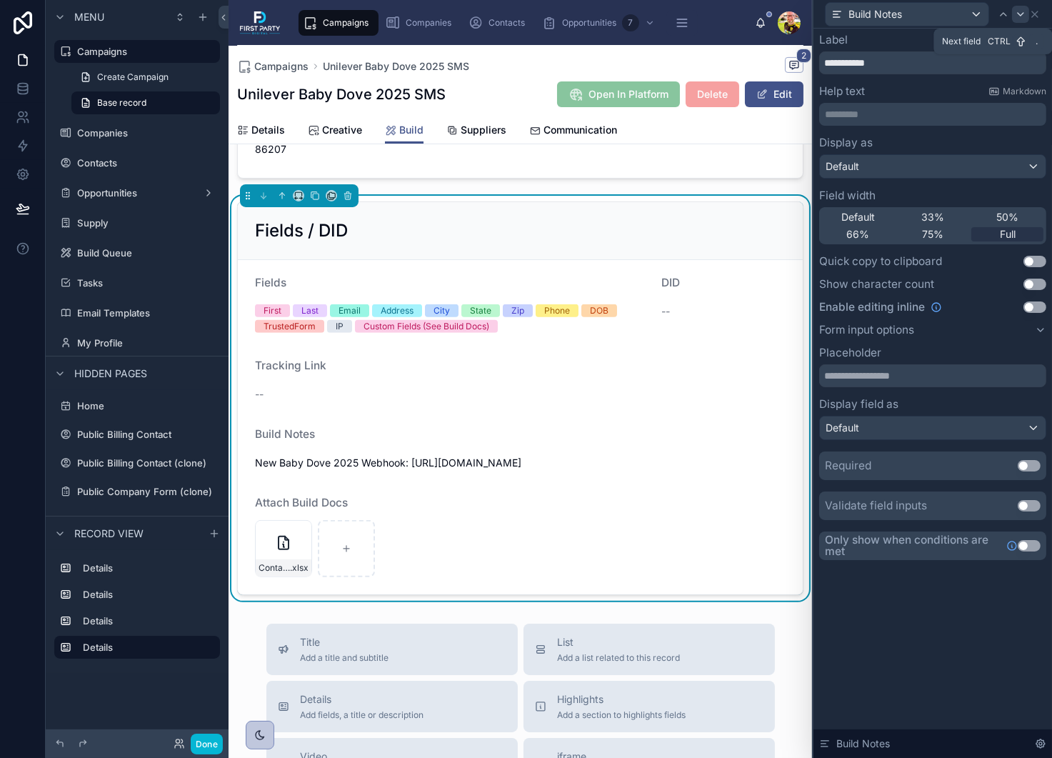
click at [1021, 14] on icon at bounding box center [1020, 14] width 11 height 11
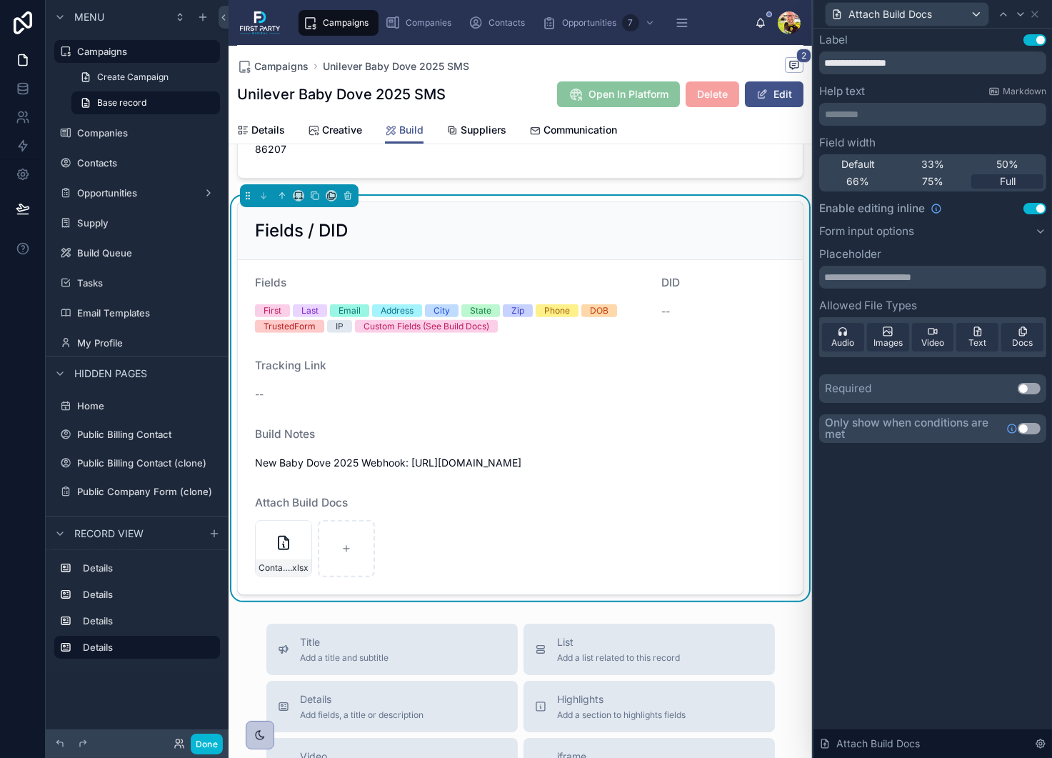
click at [1043, 15] on div "Attach Build Docs" at bounding box center [932, 14] width 227 height 28
click at [1036, 15] on icon at bounding box center [1035, 14] width 6 height 6
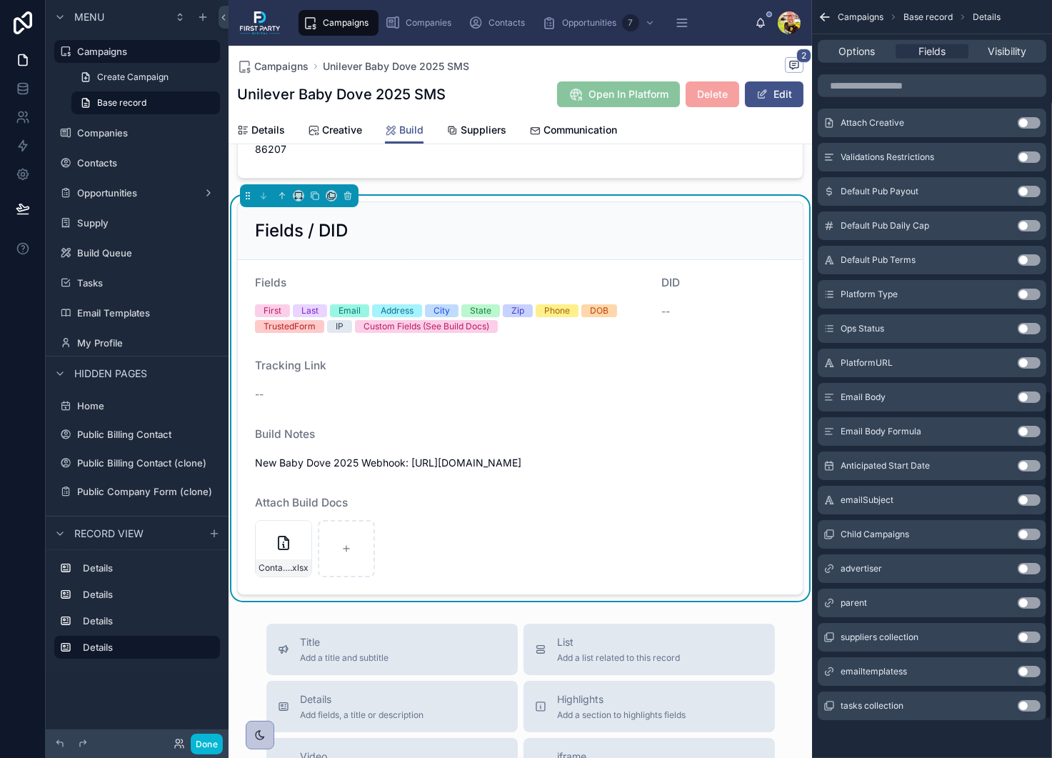
scroll to position [0, 0]
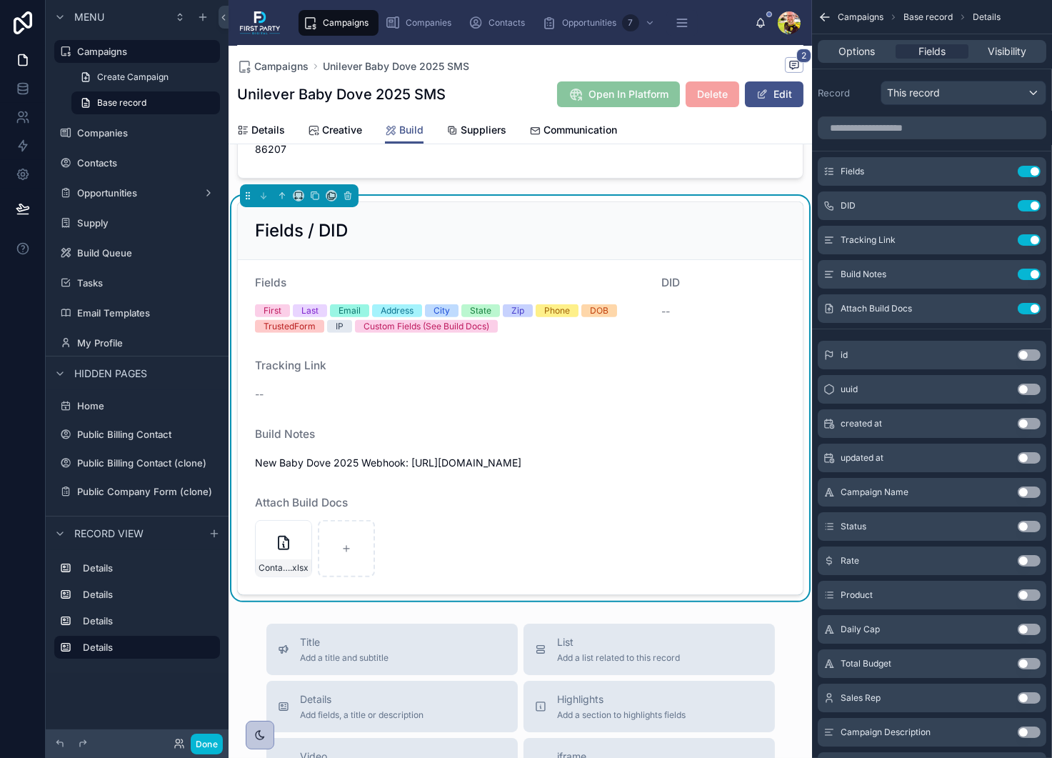
click at [423, 514] on div "Attach Build Docs" at bounding box center [520, 505] width 531 height 17
click at [311, 509] on span "Attach Build Docs" at bounding box center [301, 503] width 93 height 14
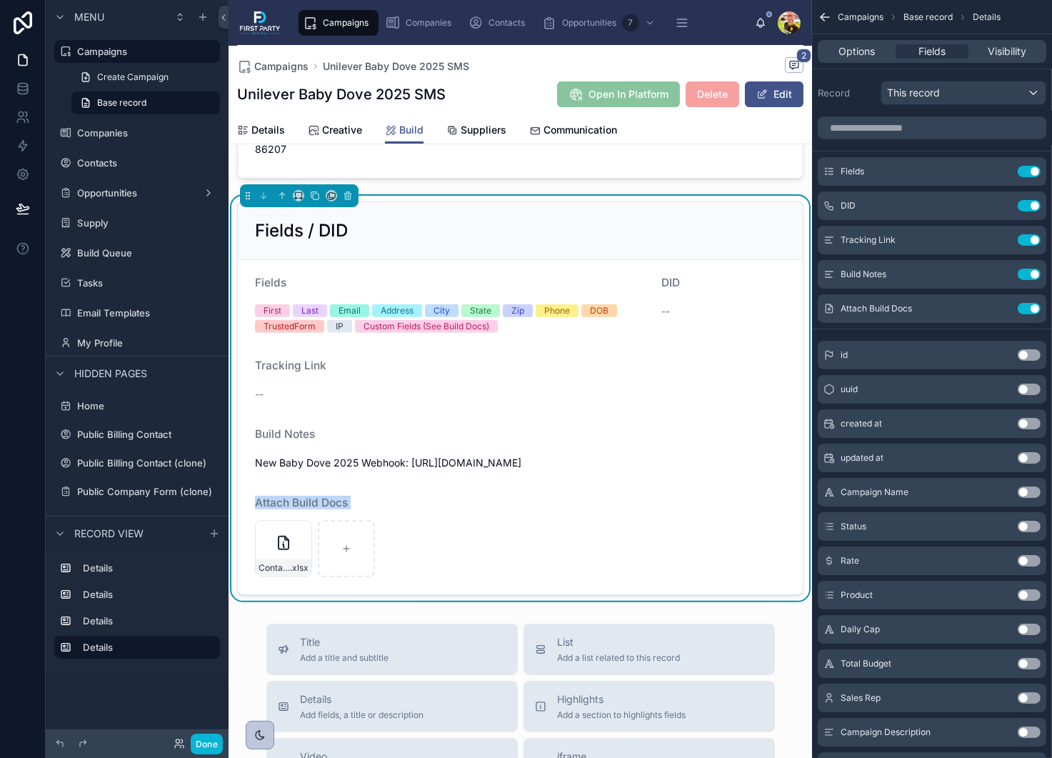
click at [383, 514] on div "Attach Build Docs" at bounding box center [520, 505] width 531 height 17
click at [543, 251] on div "Fields / DID" at bounding box center [520, 231] width 565 height 58
click at [559, 238] on div "Fields / DID" at bounding box center [520, 230] width 531 height 23
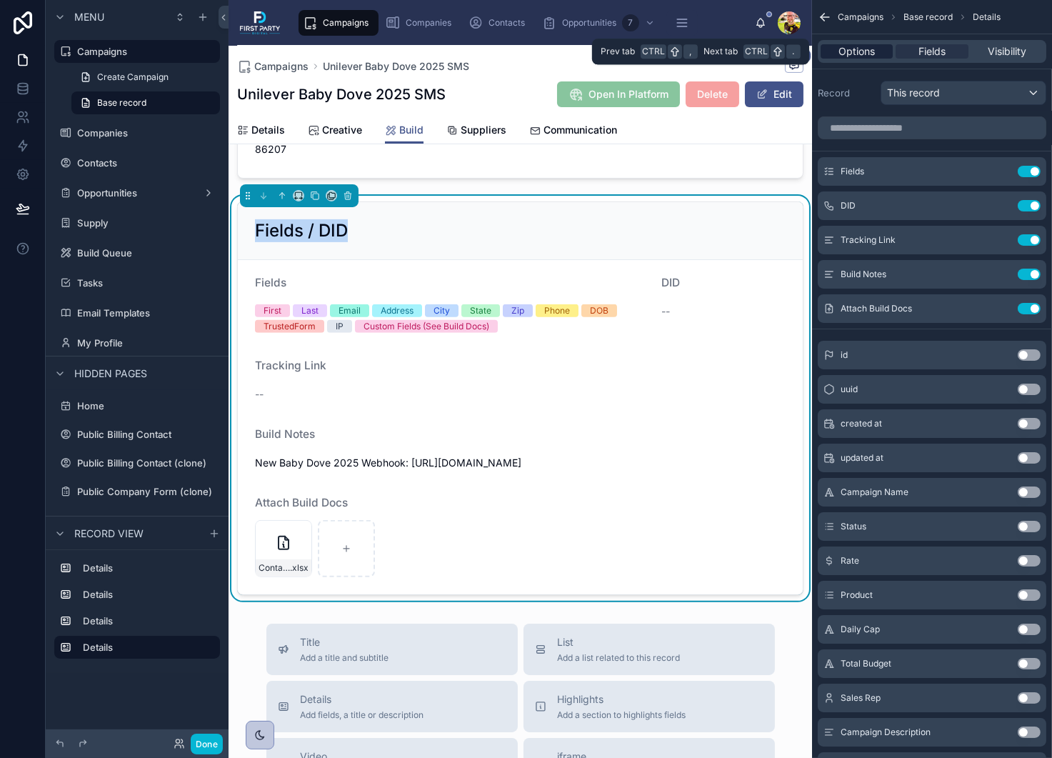
click at [863, 52] on span "Options" at bounding box center [856, 51] width 36 height 14
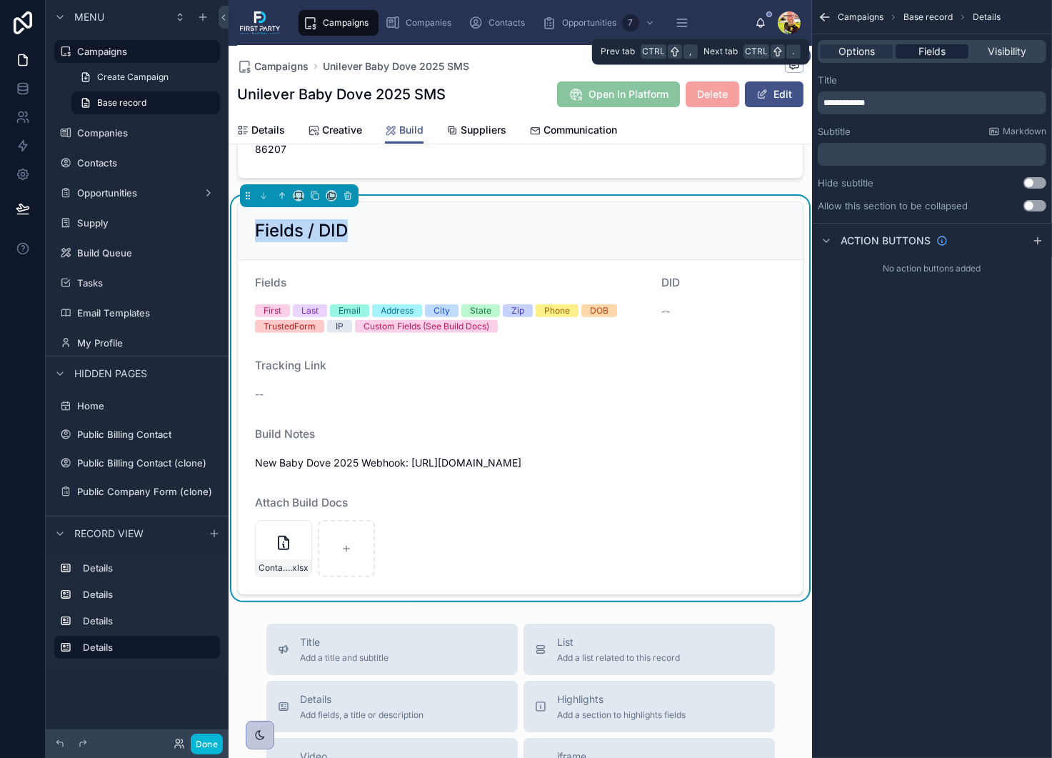
click at [937, 49] on span "Fields" at bounding box center [931, 51] width 27 height 14
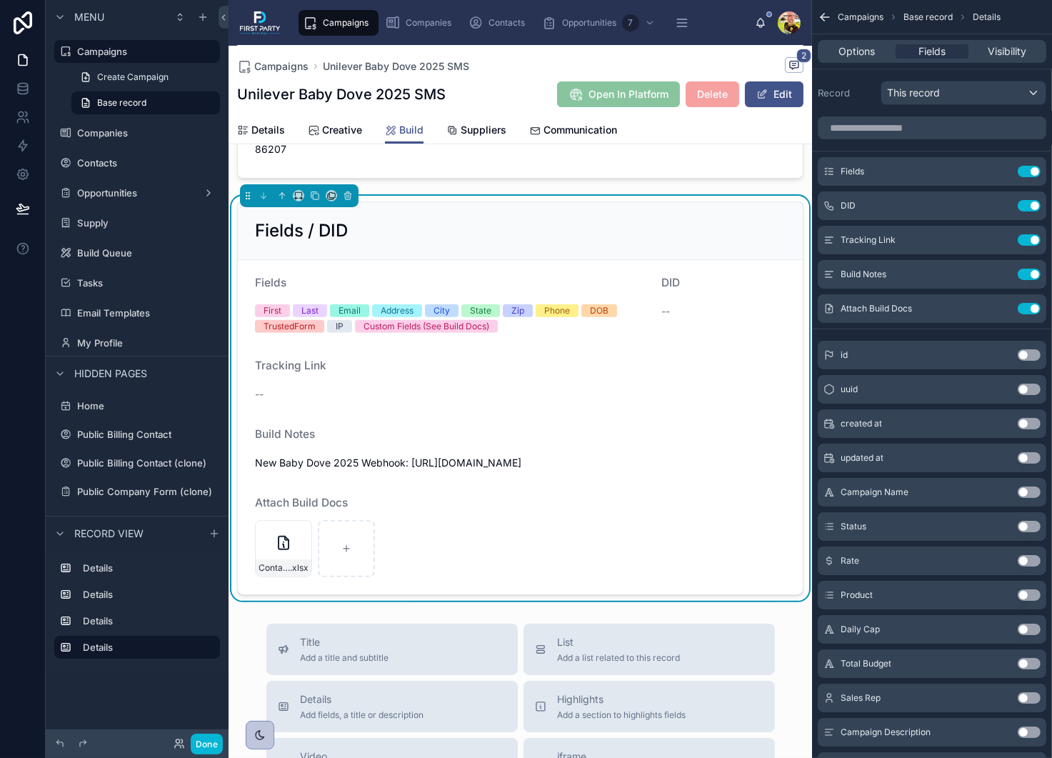
click at [306, 509] on span "Attach Build Docs" at bounding box center [301, 503] width 93 height 14
click at [317, 509] on span "Attach Build Docs" at bounding box center [301, 503] width 93 height 14
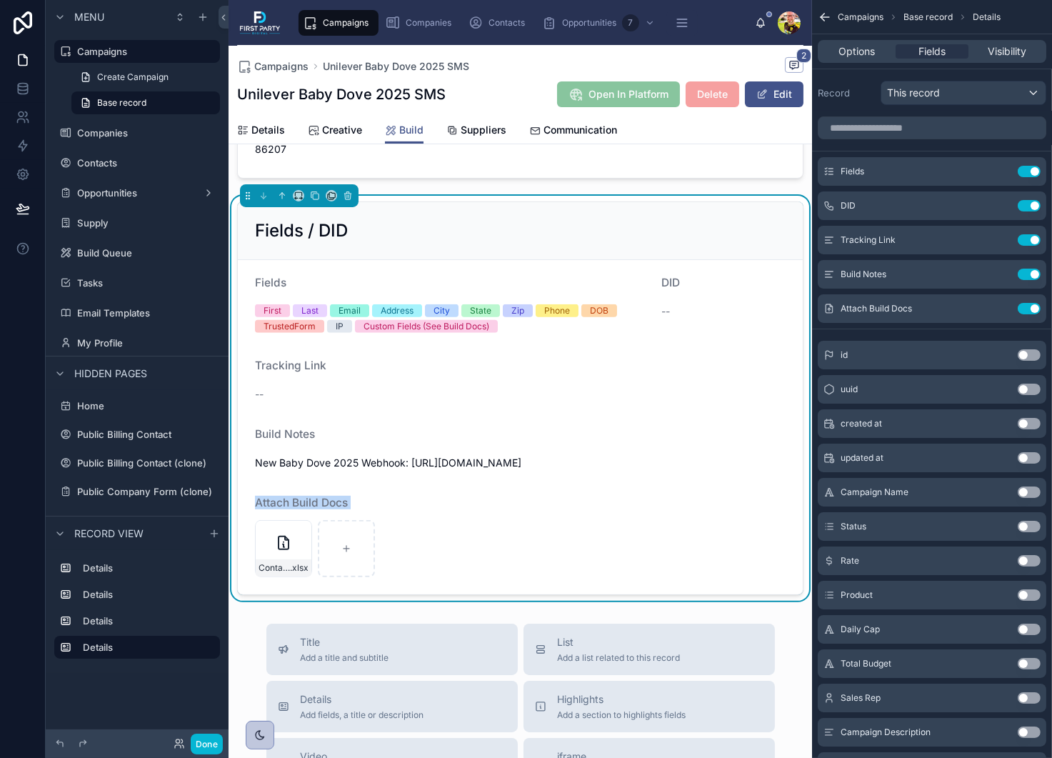
click at [300, 509] on span "Attach Build Docs" at bounding box center [301, 503] width 93 height 14
click at [346, 551] on icon at bounding box center [346, 548] width 0 height 6
click at [788, 62] on icon at bounding box center [793, 64] width 11 height 11
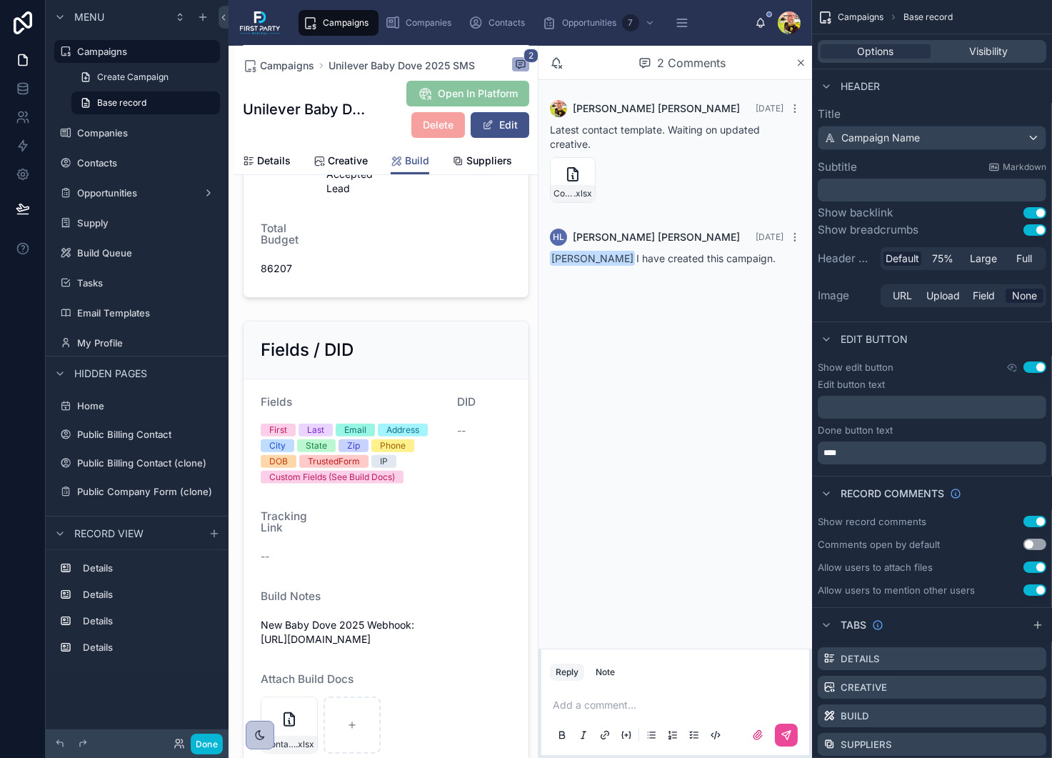
click at [583, 131] on span "Latest contact template. Waiting on updated creative." at bounding box center [655, 137] width 210 height 26
click at [575, 138] on span "Latest contact template. Waiting on updated creative." at bounding box center [655, 137] width 210 height 26
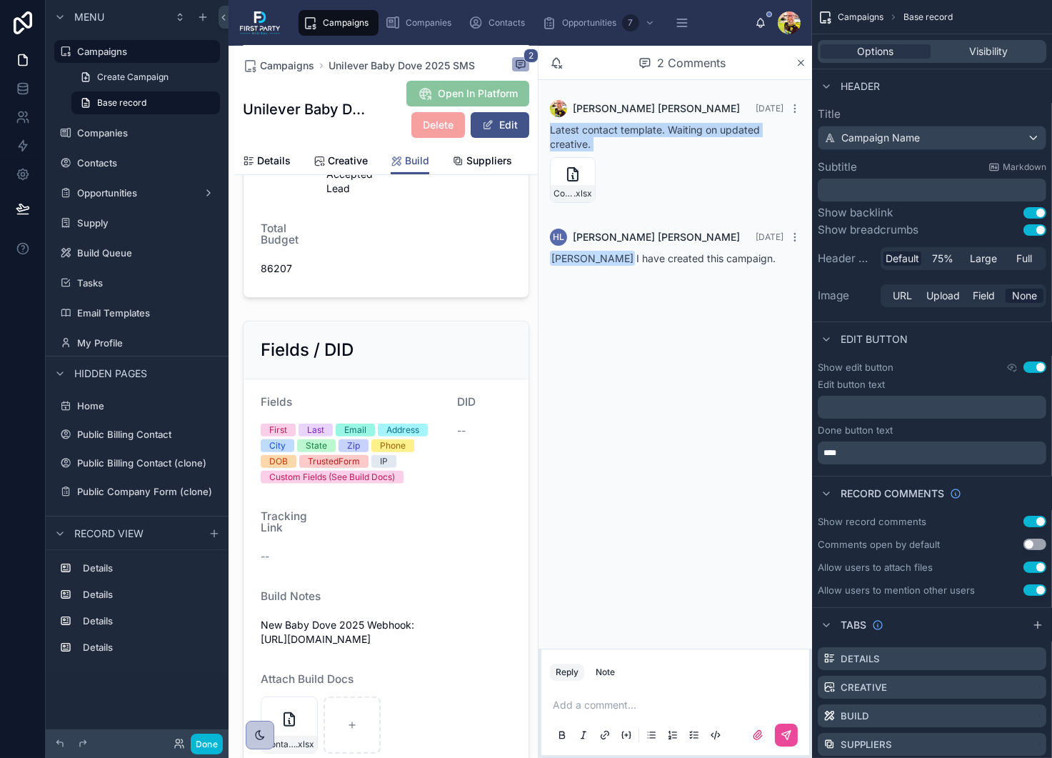
click at [575, 138] on span "Latest contact template. Waiting on updated creative." at bounding box center [655, 137] width 210 height 26
click at [596, 136] on div "Latest contact template. Waiting on updated creative." at bounding box center [675, 137] width 251 height 29
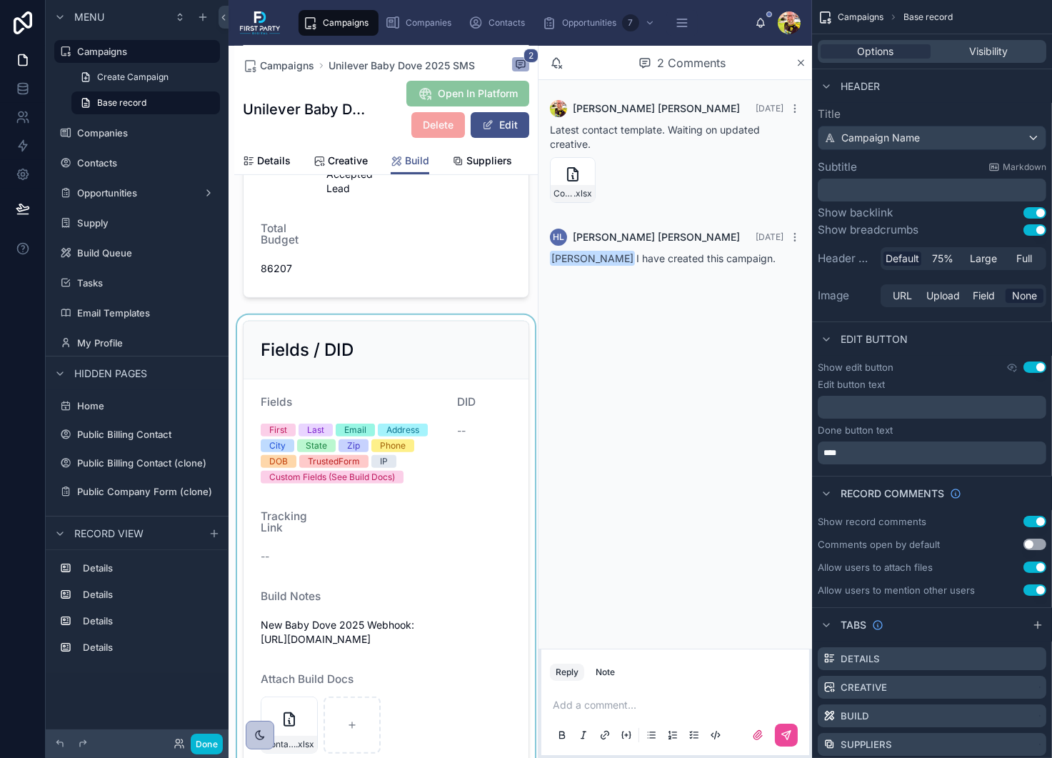
click at [397, 568] on div at bounding box center [386, 546] width 304 height 462
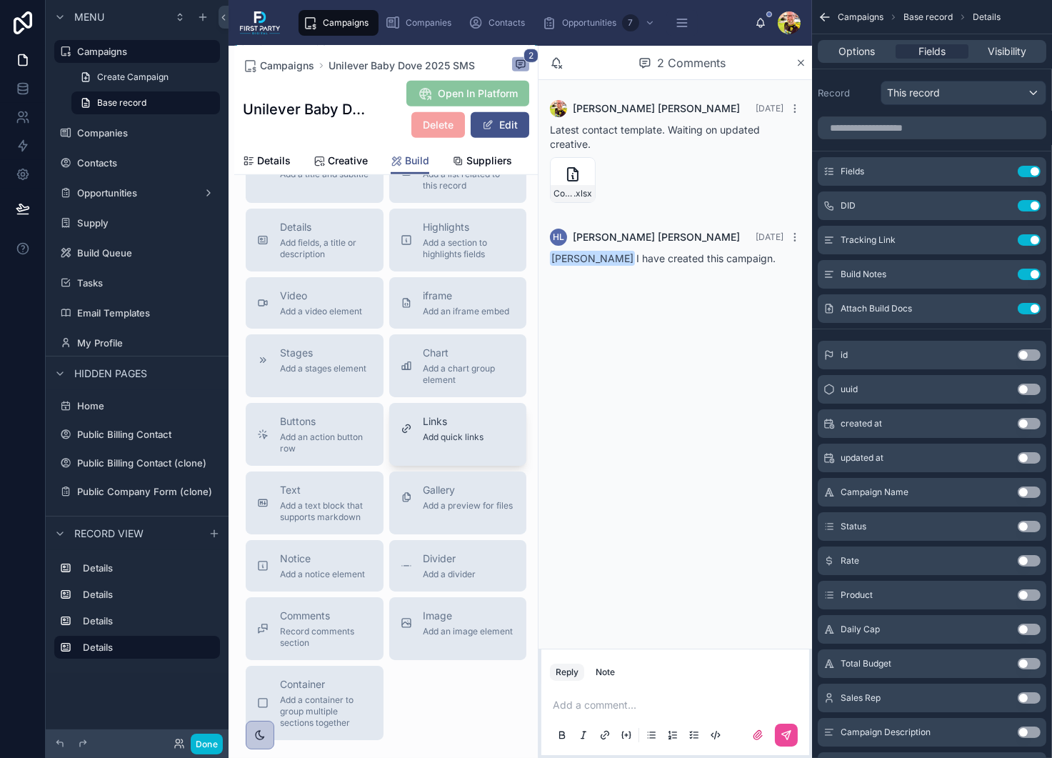
scroll to position [1255, 0]
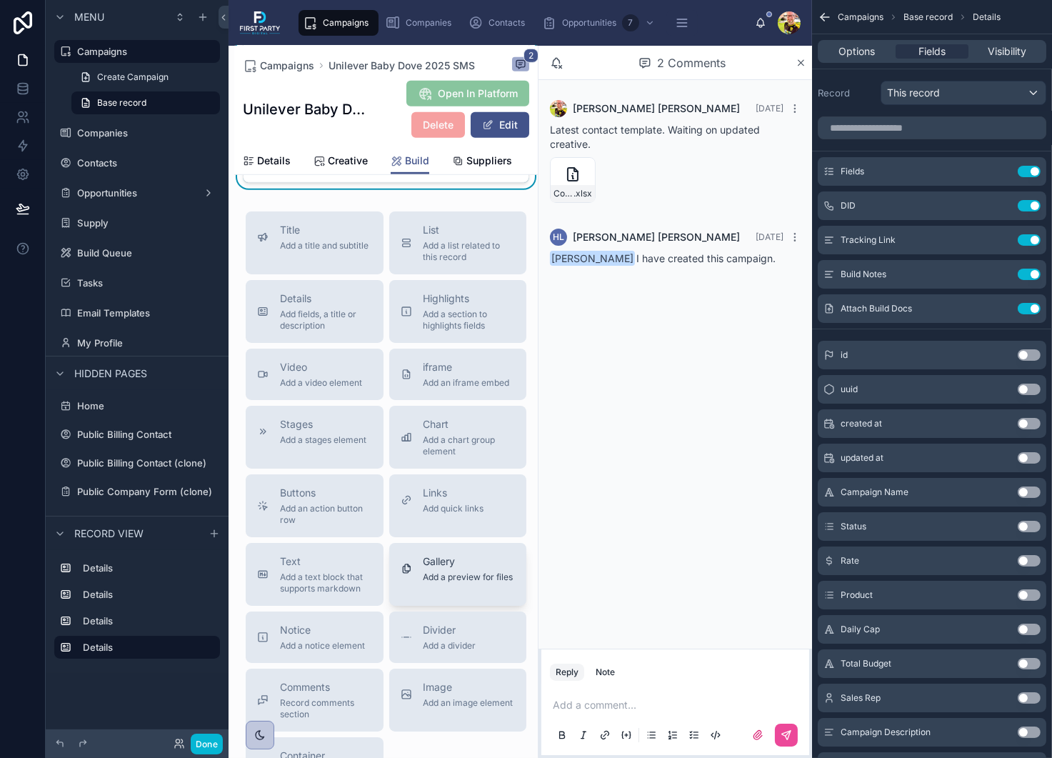
click at [438, 583] on span "Add a preview for files" at bounding box center [468, 576] width 90 height 11
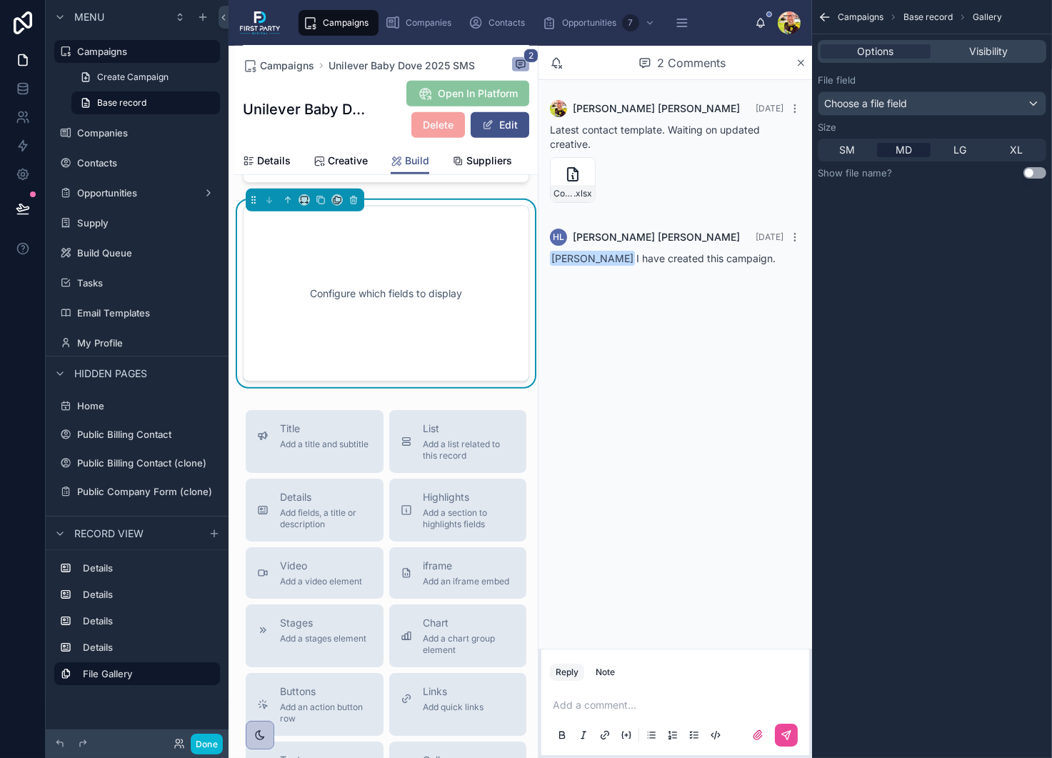
scroll to position [1181, 0]
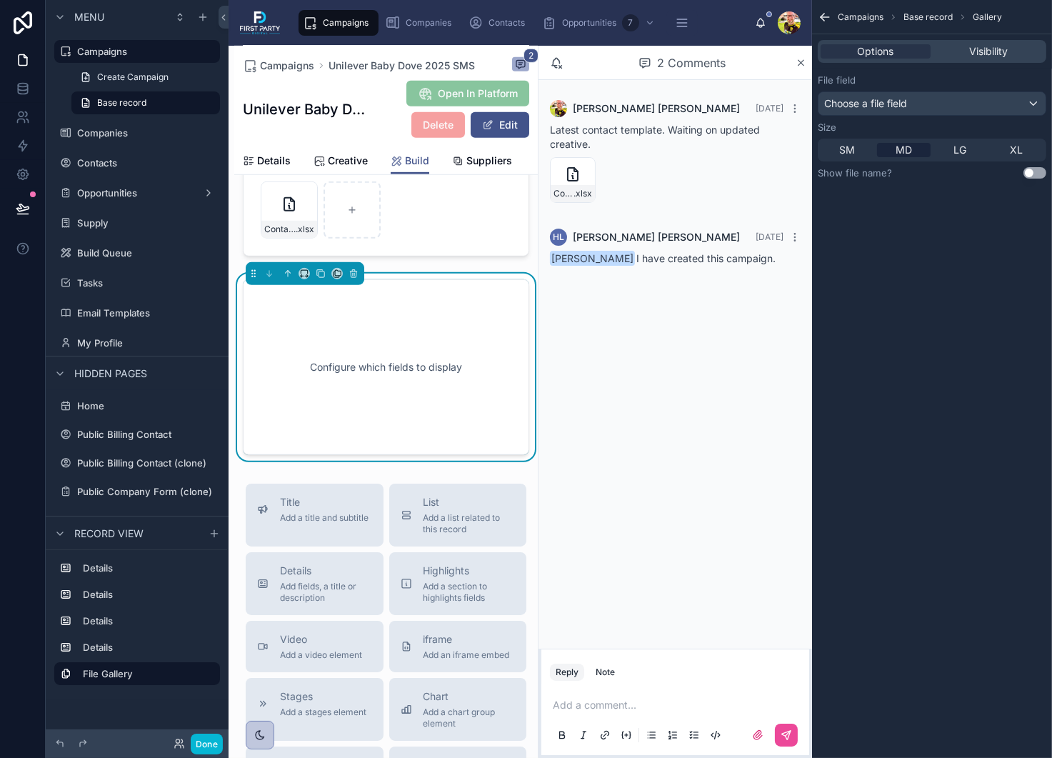
click at [401, 391] on div "Configure which fields to display" at bounding box center [385, 367] width 239 height 129
click at [910, 104] on div "Choose a file field" at bounding box center [931, 103] width 227 height 23
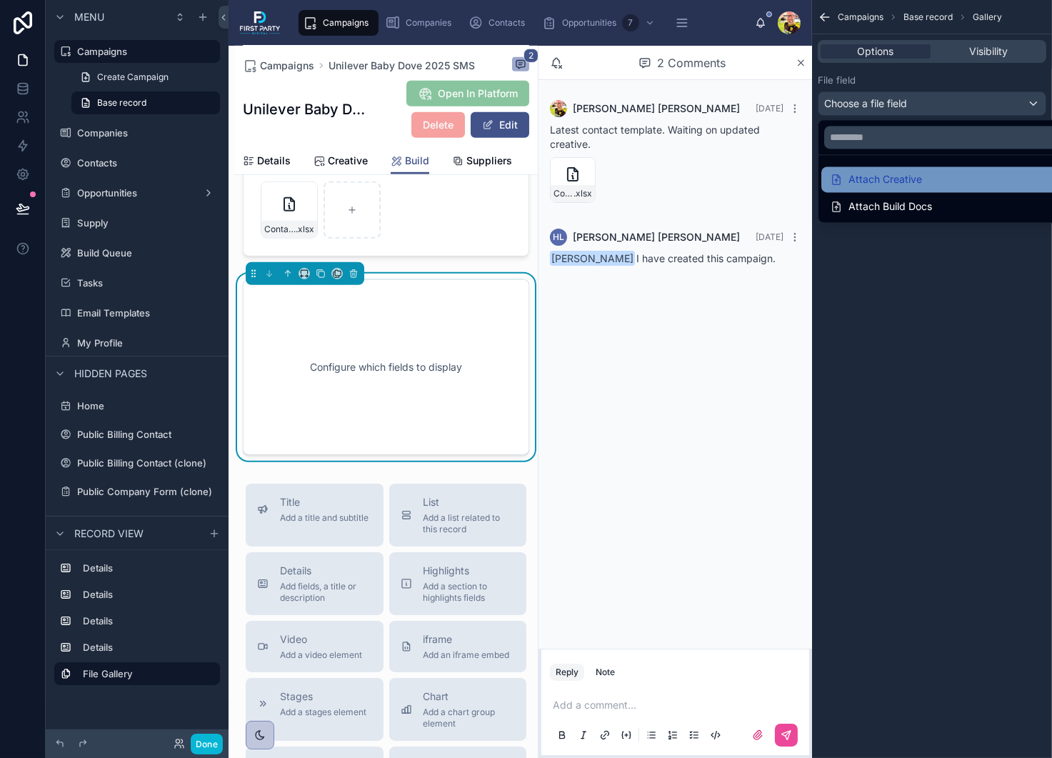
click at [898, 179] on div "Attach Creative" at bounding box center [876, 179] width 92 height 17
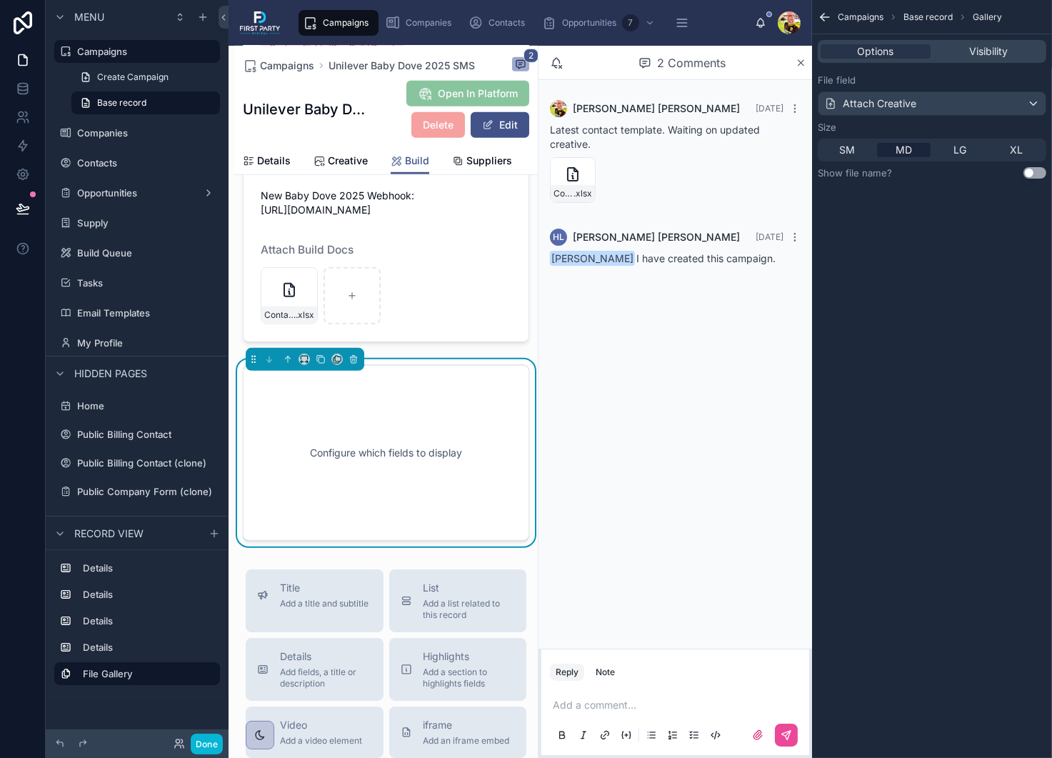
scroll to position [1024, 0]
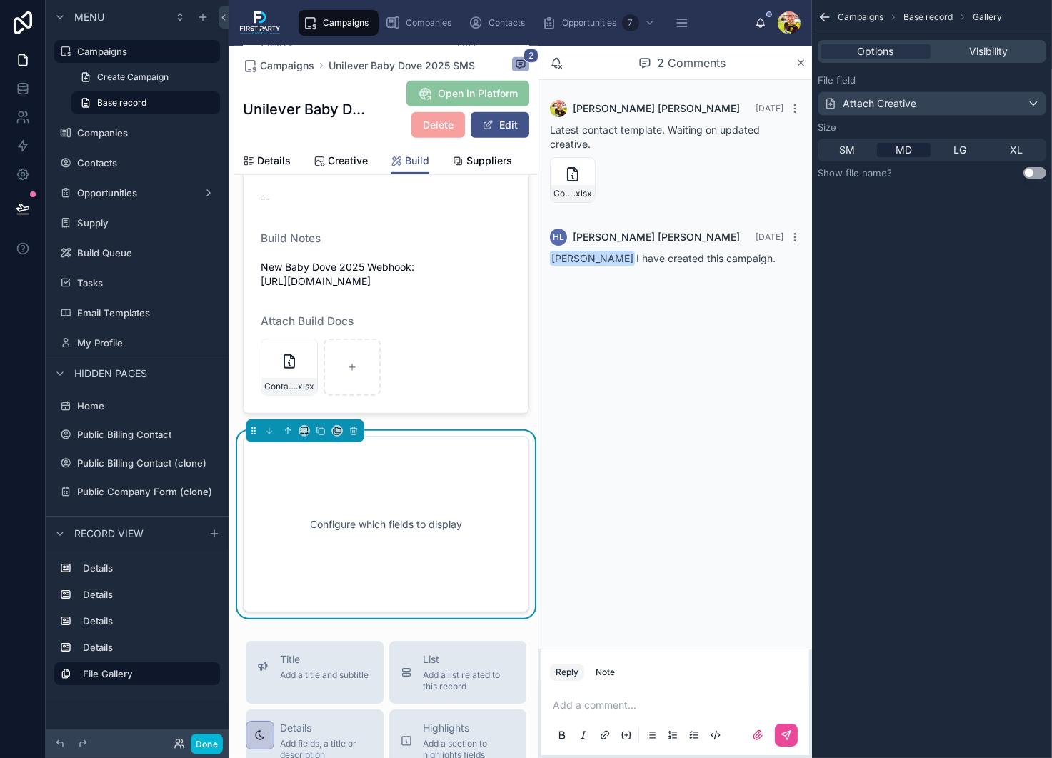
click at [1029, 174] on button "Use setting" at bounding box center [1034, 172] width 23 height 11
click at [1035, 171] on button "Use setting" at bounding box center [1034, 172] width 23 height 11
click at [800, 58] on icon at bounding box center [801, 62] width 11 height 11
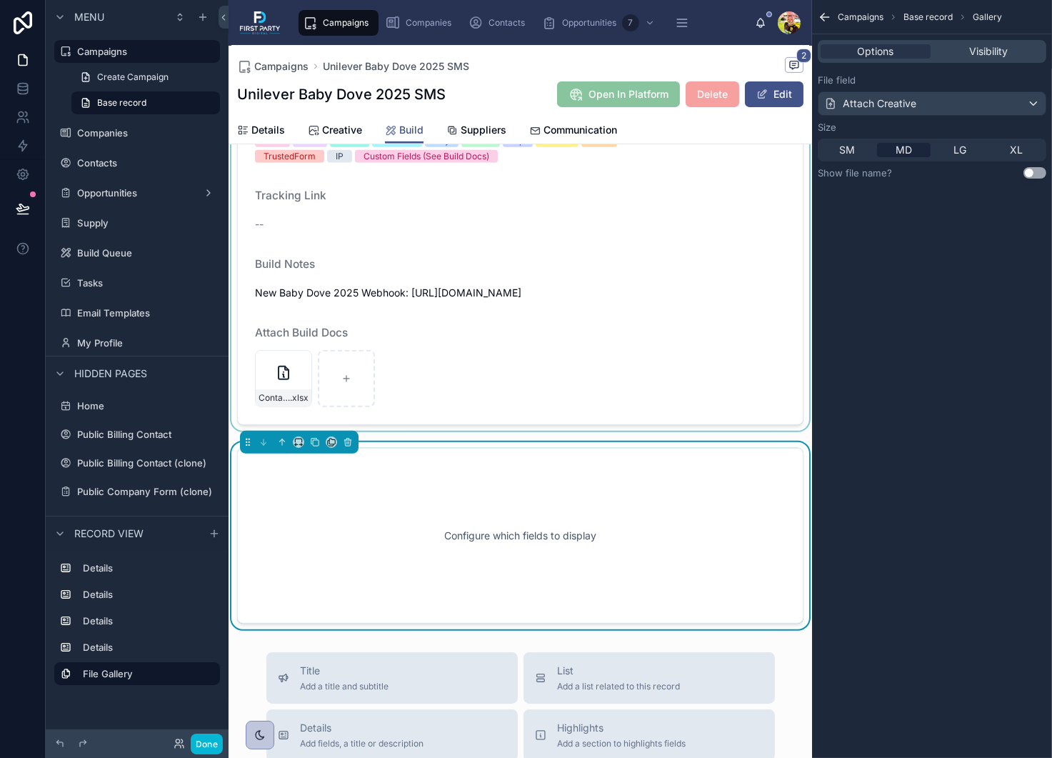
scroll to position [810, 0]
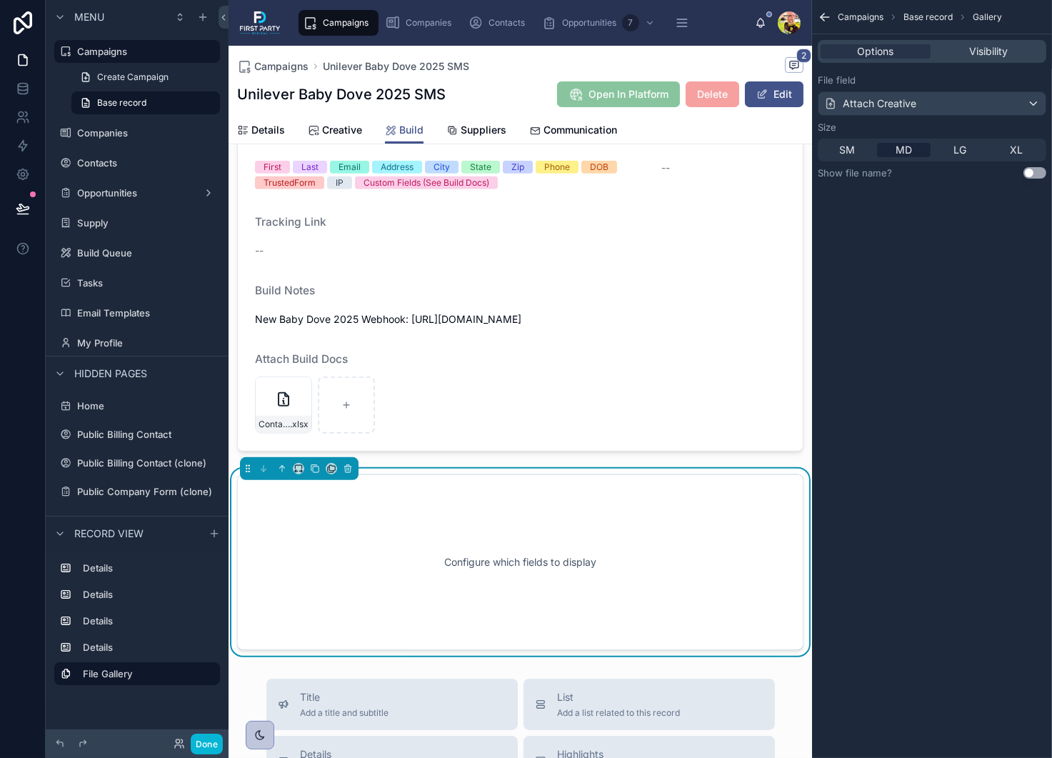
click at [430, 535] on div "Configure which fields to display" at bounding box center [520, 562] width 519 height 129
click at [908, 92] on div "Attach Creative" at bounding box center [931, 103] width 227 height 23
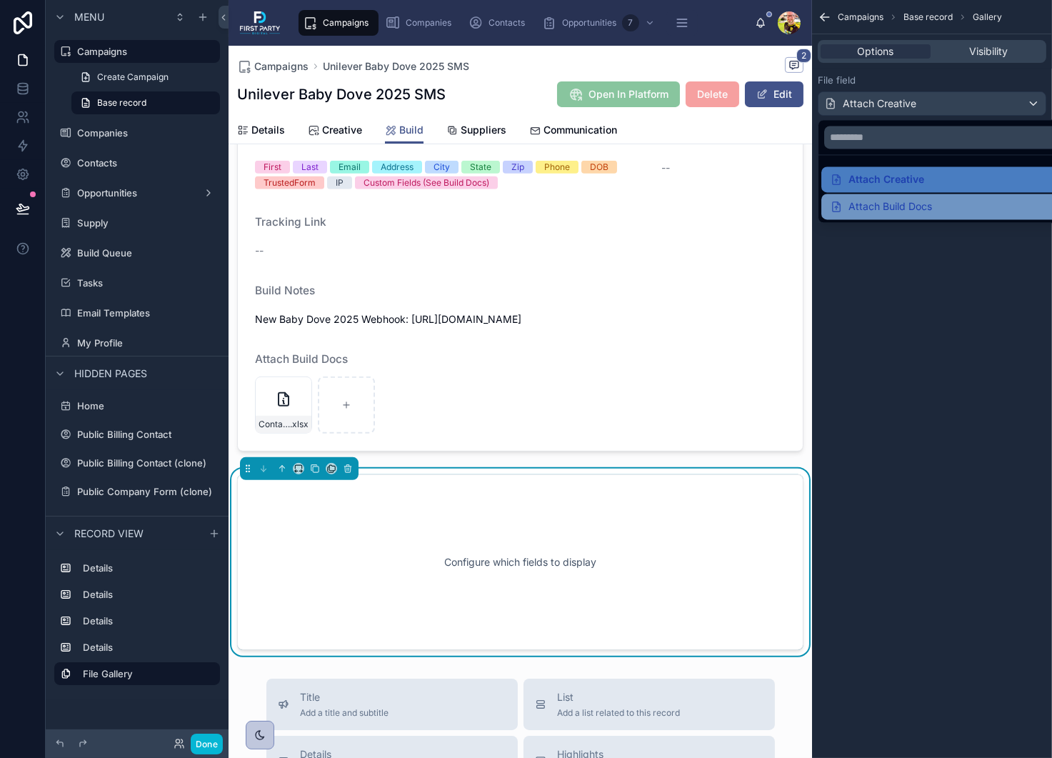
click at [899, 202] on div "Attach Build Docs" at bounding box center [881, 206] width 102 height 17
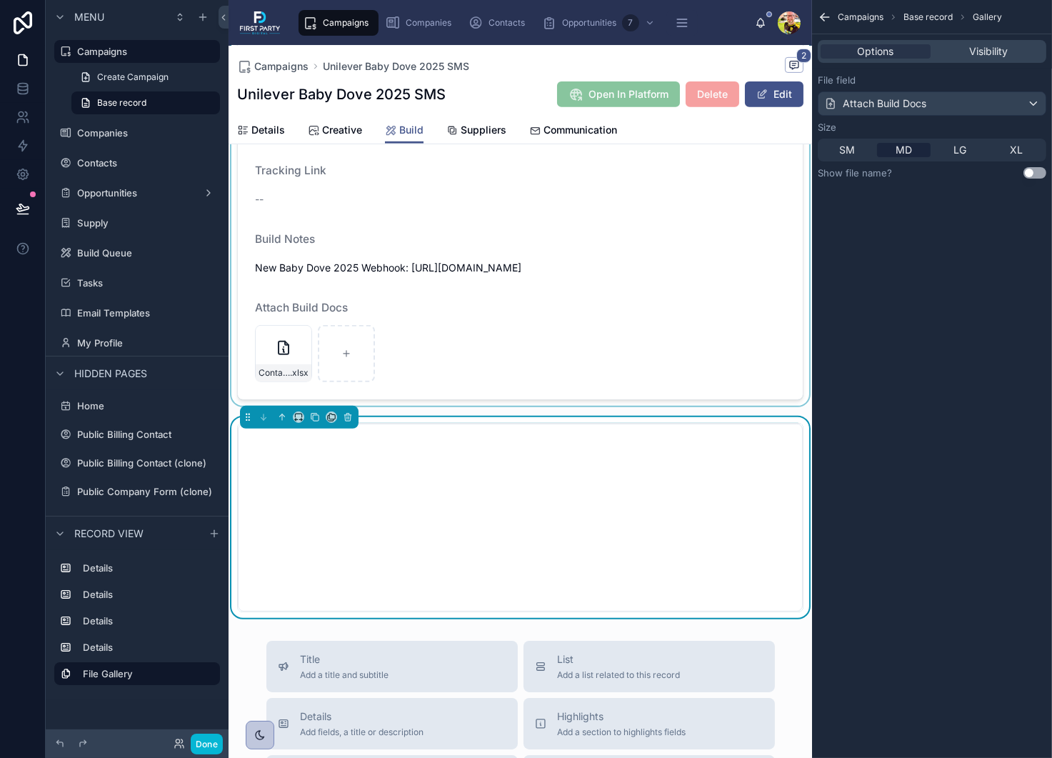
scroll to position [881, 0]
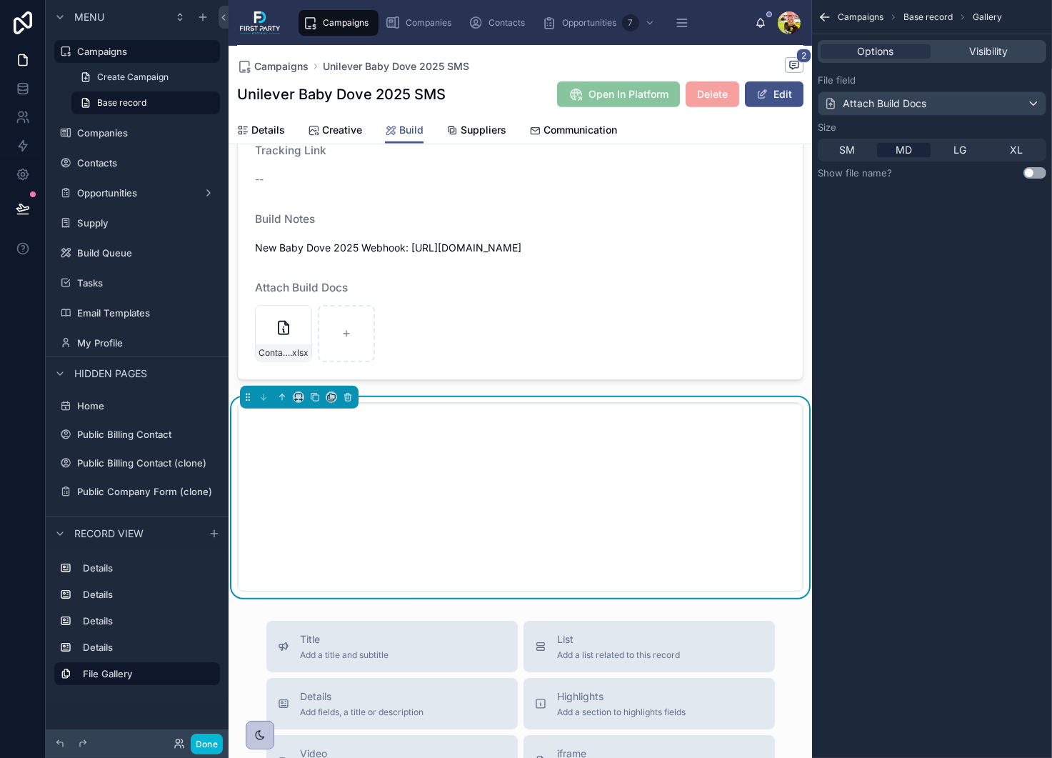
click at [1037, 174] on button "Use setting" at bounding box center [1034, 172] width 23 height 11
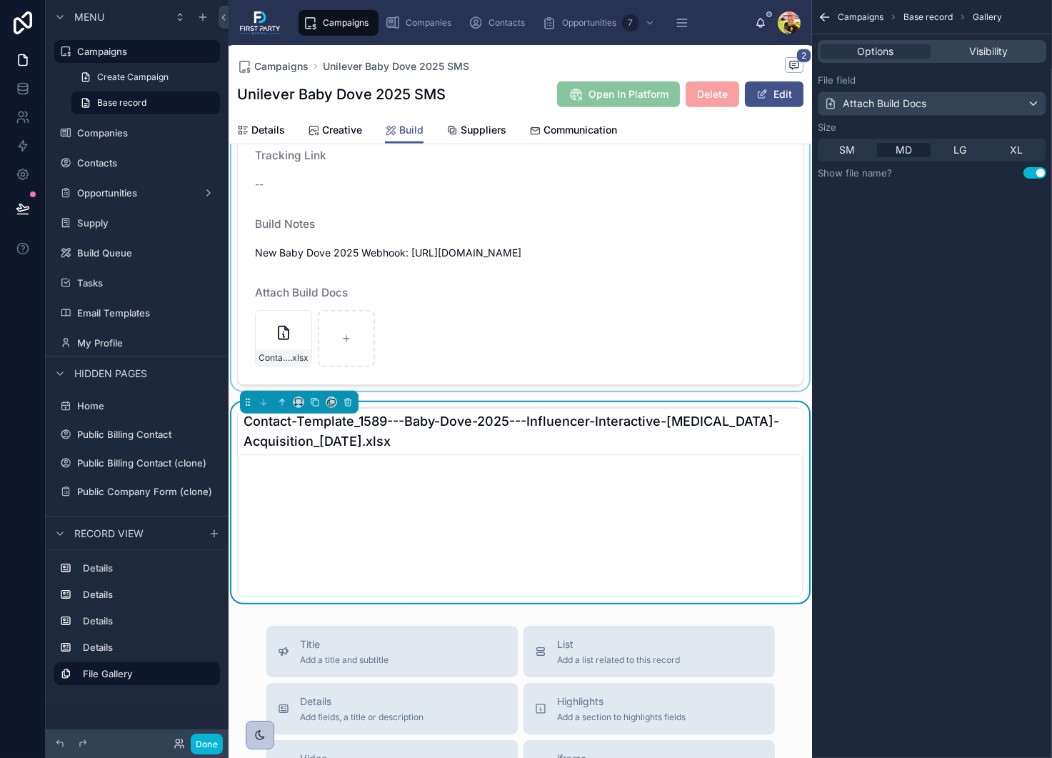
scroll to position [953, 0]
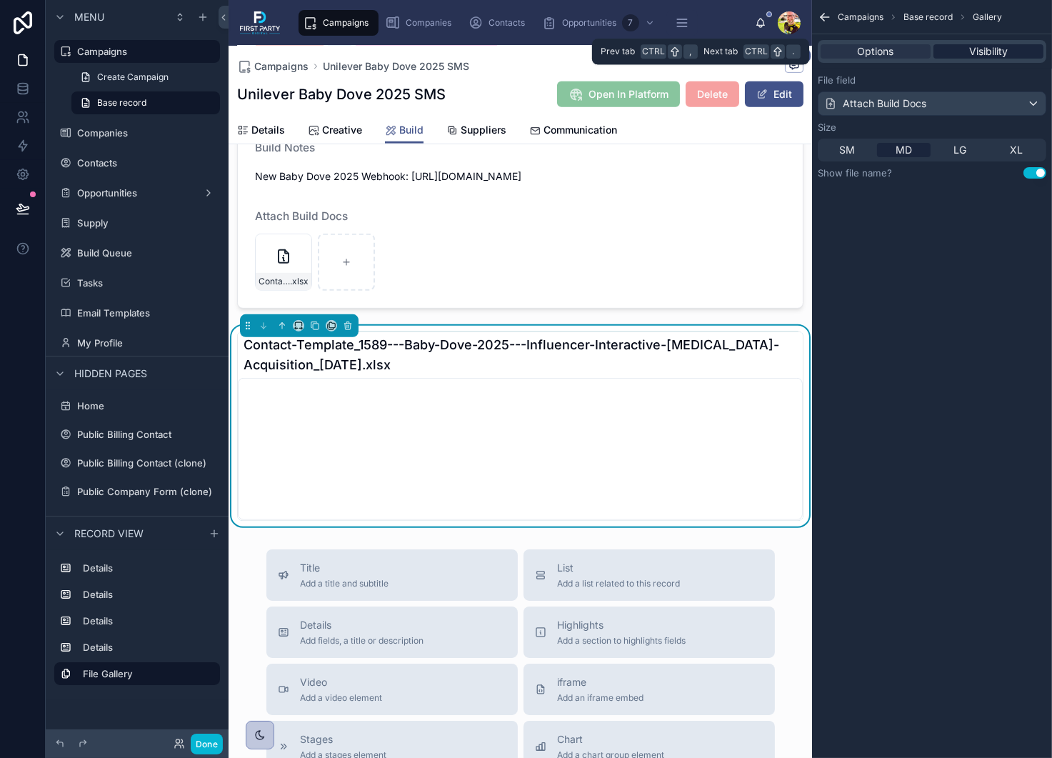
click at [978, 49] on span "Visibility" at bounding box center [988, 51] width 39 height 14
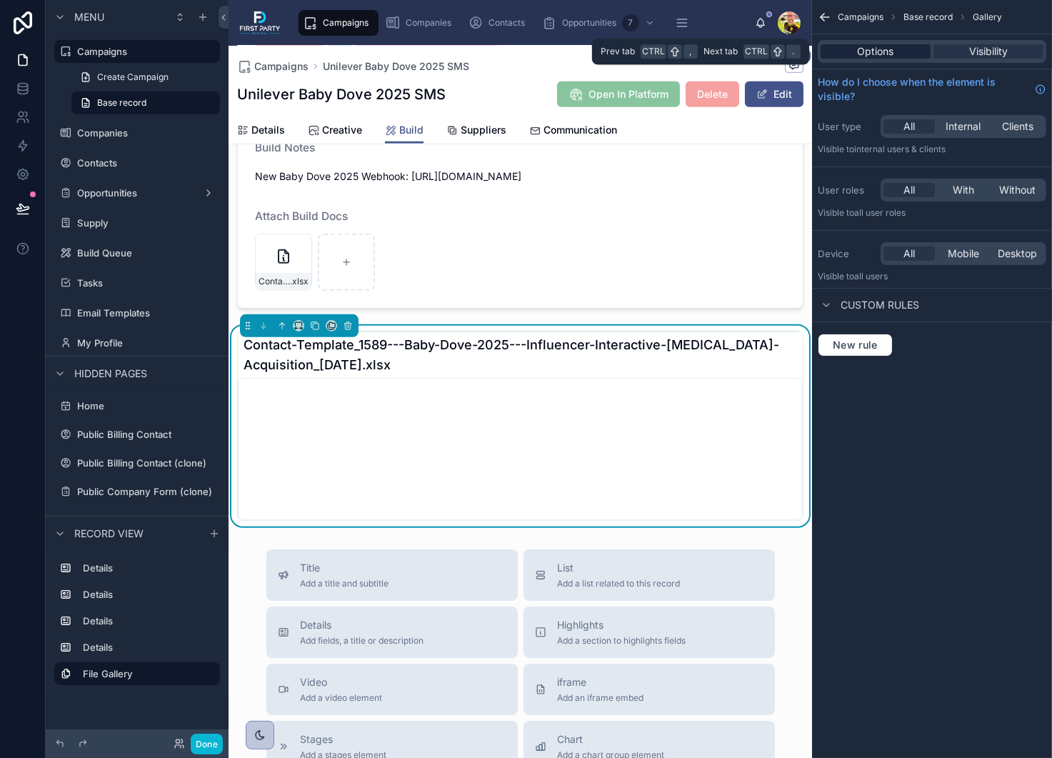
click at [863, 46] on span "Options" at bounding box center [876, 51] width 36 height 14
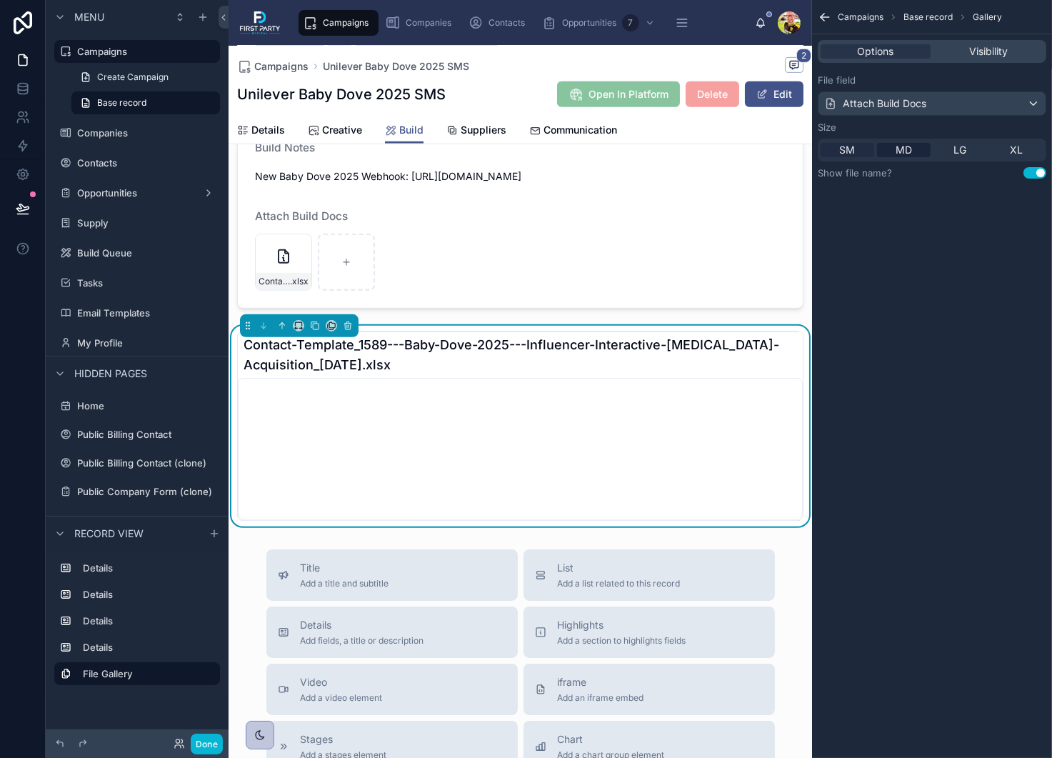
click at [851, 145] on span "SM" at bounding box center [848, 150] width 16 height 14
click at [955, 151] on span "LG" at bounding box center [960, 150] width 13 height 14
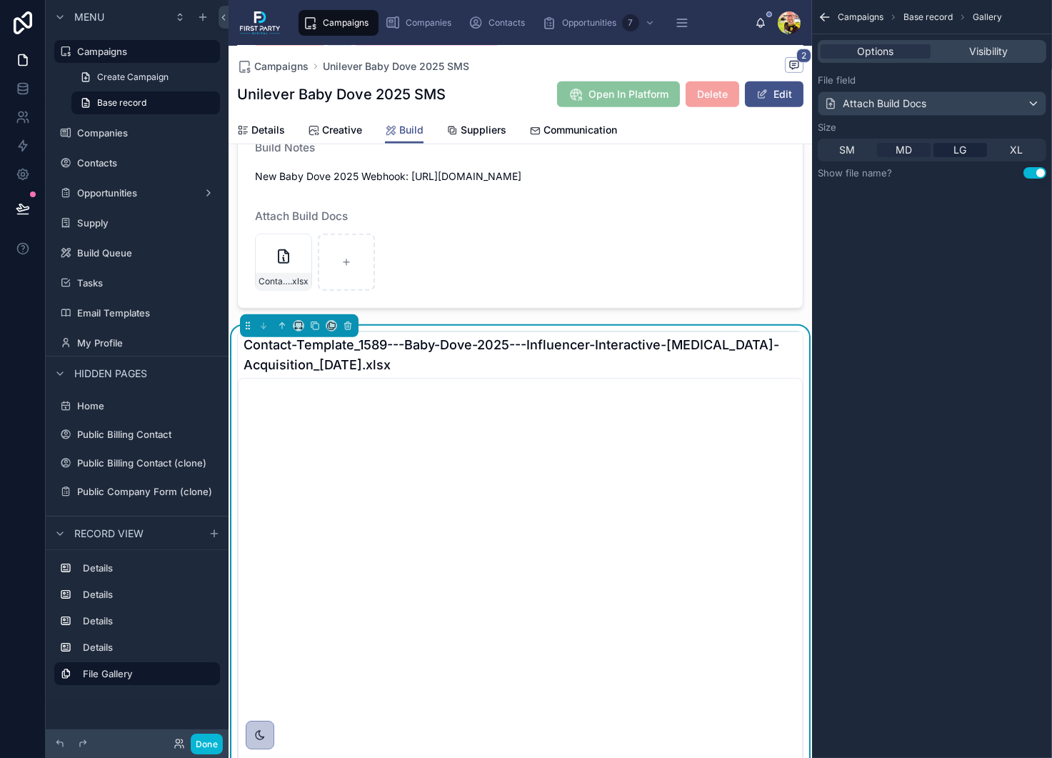
click at [902, 147] on span "MD" at bounding box center [904, 150] width 16 height 14
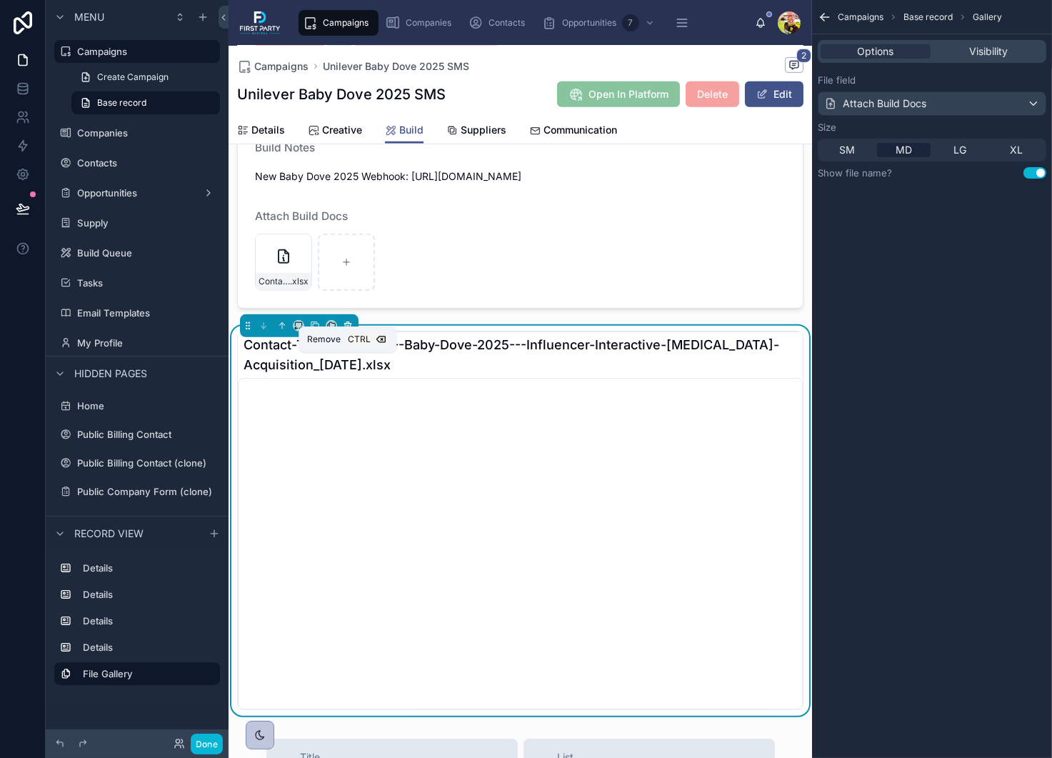
click at [349, 329] on icon at bounding box center [348, 327] width 6 height 6
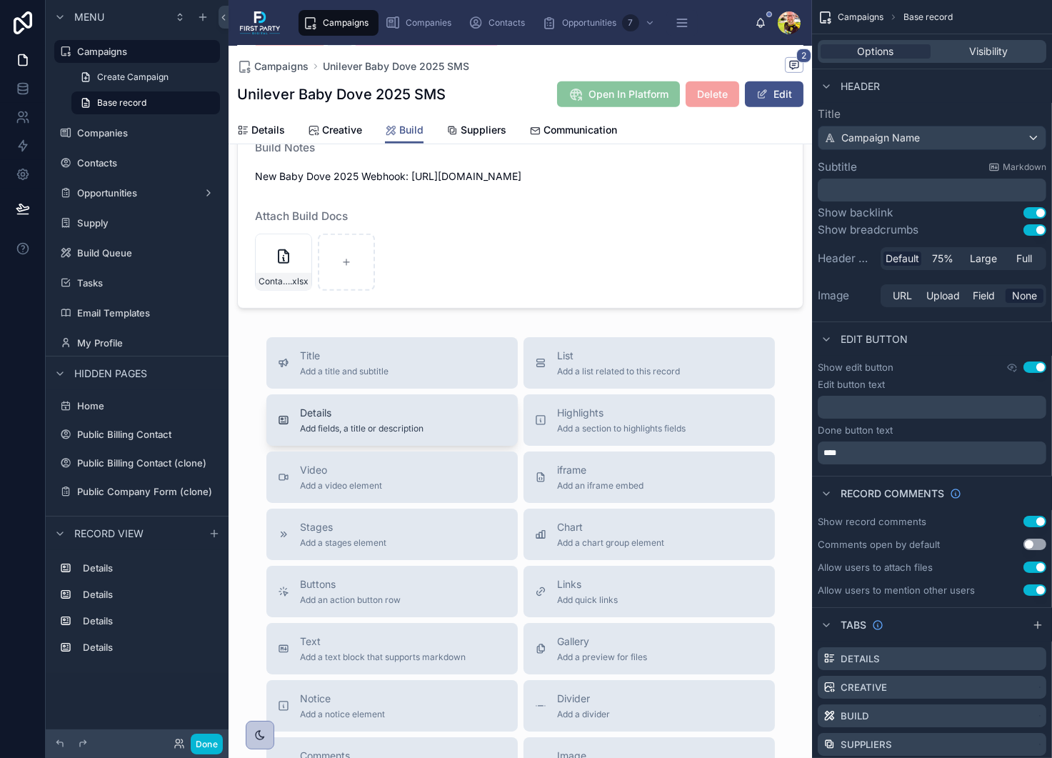
click at [350, 420] on span "Details" at bounding box center [363, 413] width 124 height 14
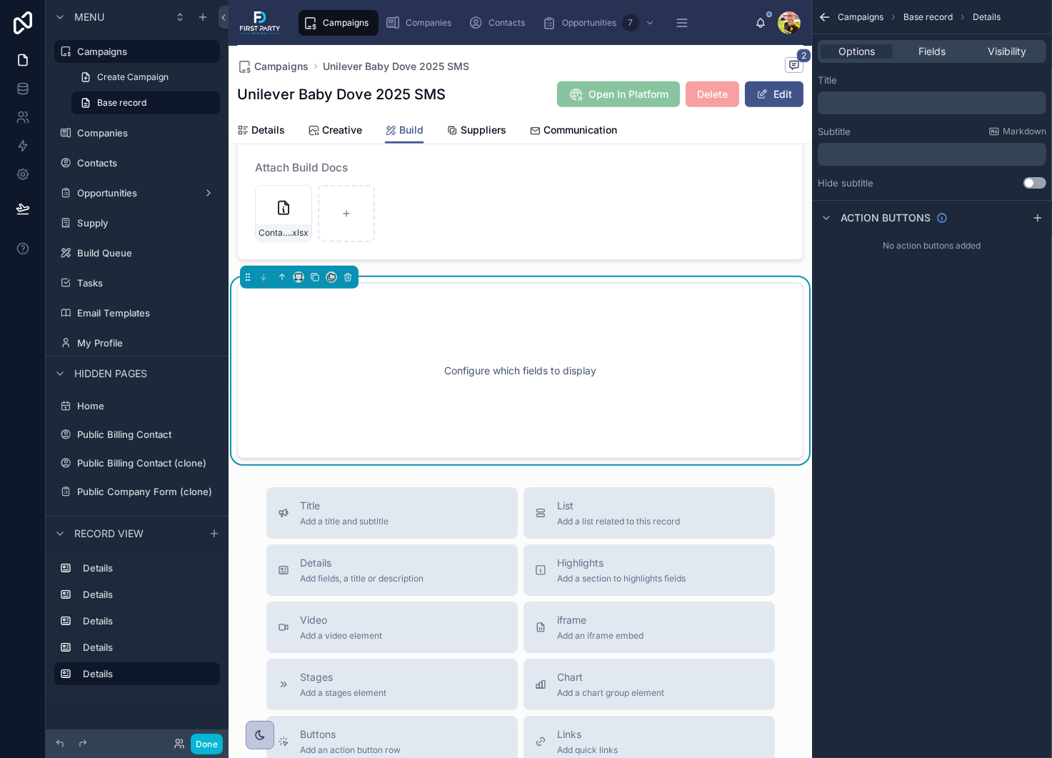
scroll to position [1004, 0]
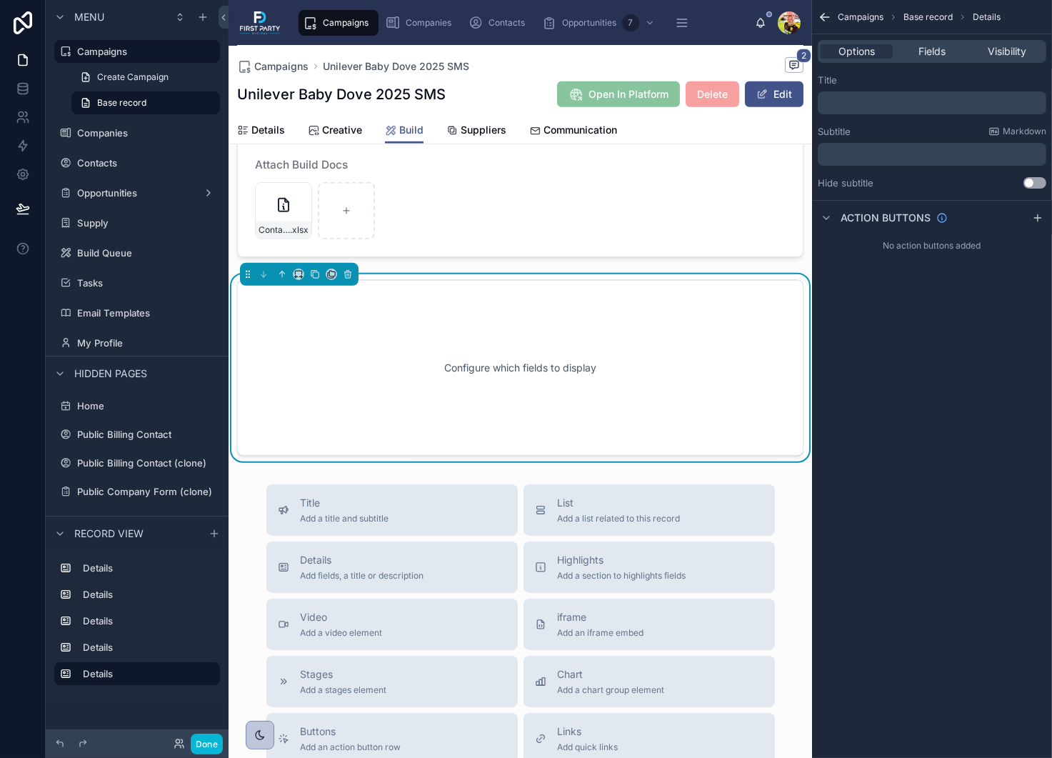
click at [436, 399] on div "Configure which fields to display" at bounding box center [520, 368] width 519 height 129
click at [351, 279] on icon at bounding box center [348, 274] width 10 height 10
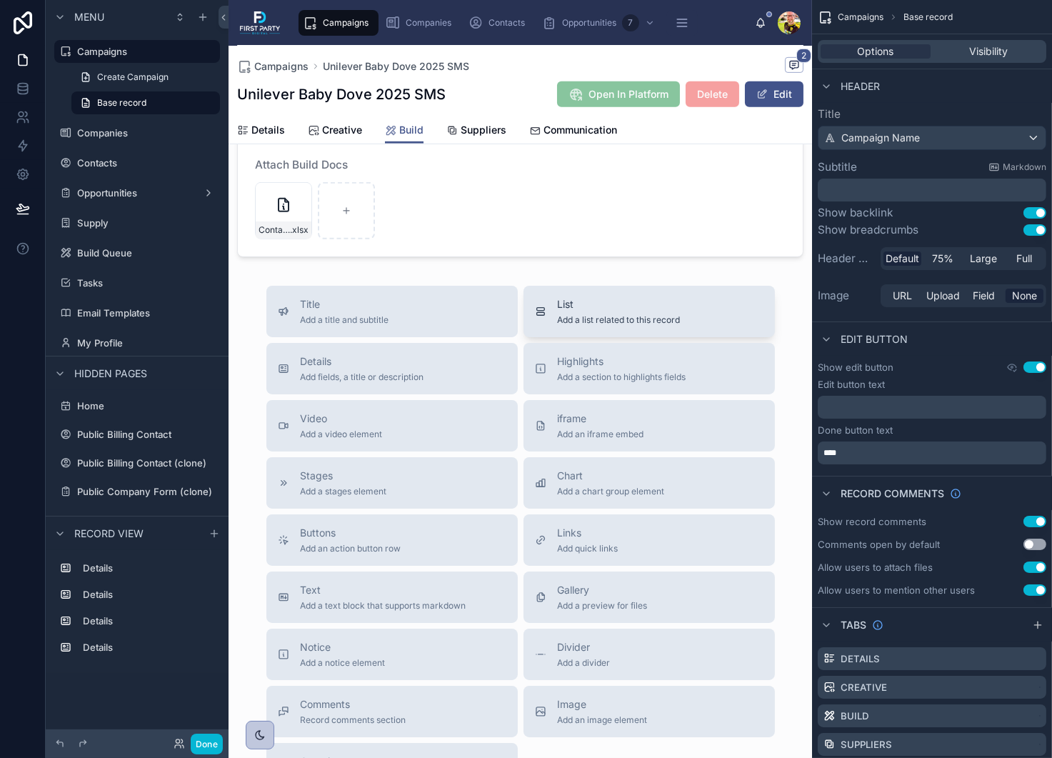
click at [631, 326] on button "List Add a list related to this record" at bounding box center [648, 311] width 251 height 51
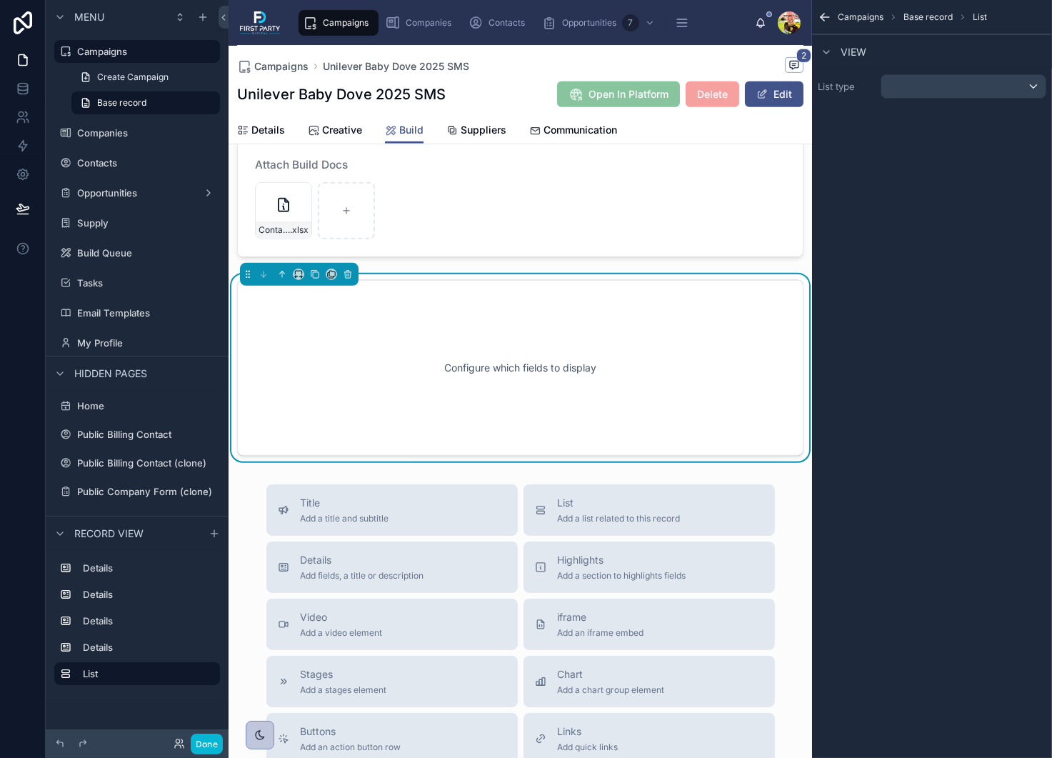
click at [488, 379] on div "Configure which fields to display" at bounding box center [520, 368] width 519 height 129
click at [974, 89] on div "scrollable content" at bounding box center [963, 86] width 164 height 23
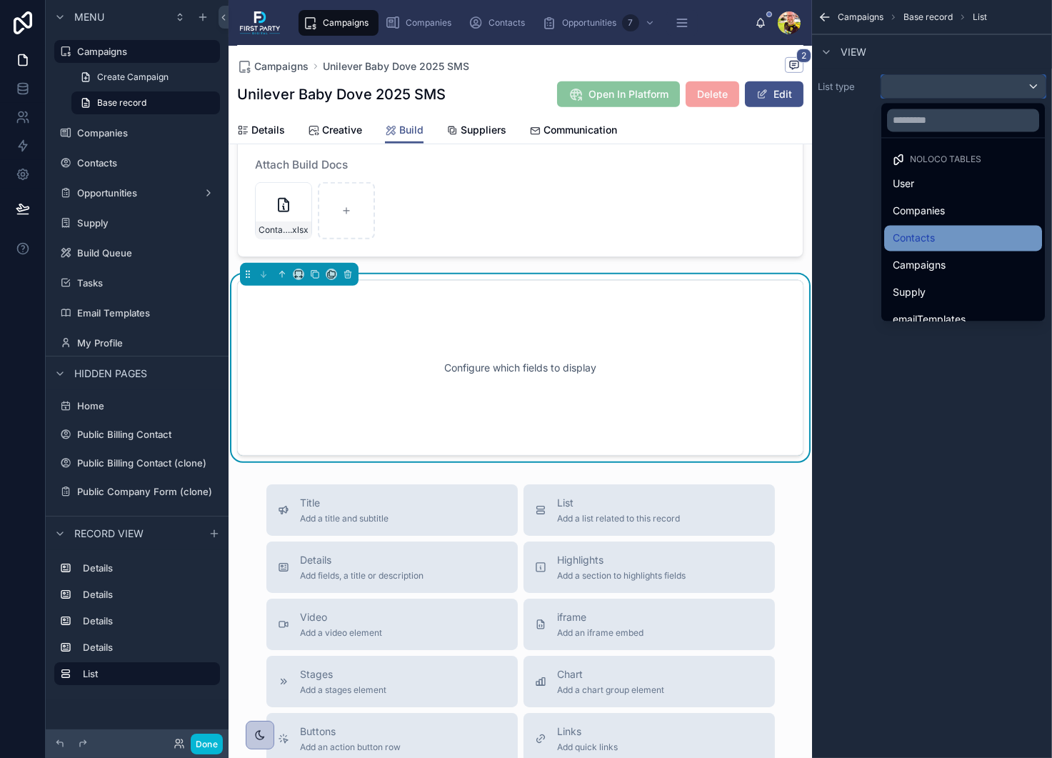
scroll to position [71, 0]
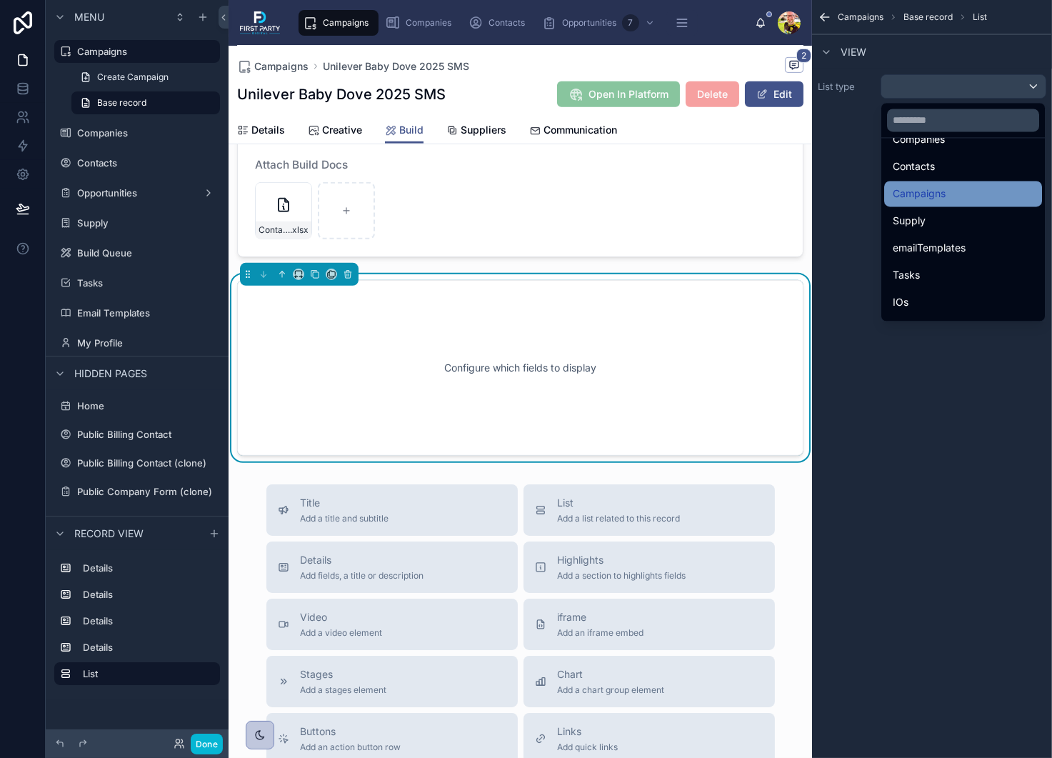
click at [960, 199] on div "Campaigns" at bounding box center [963, 193] width 141 height 17
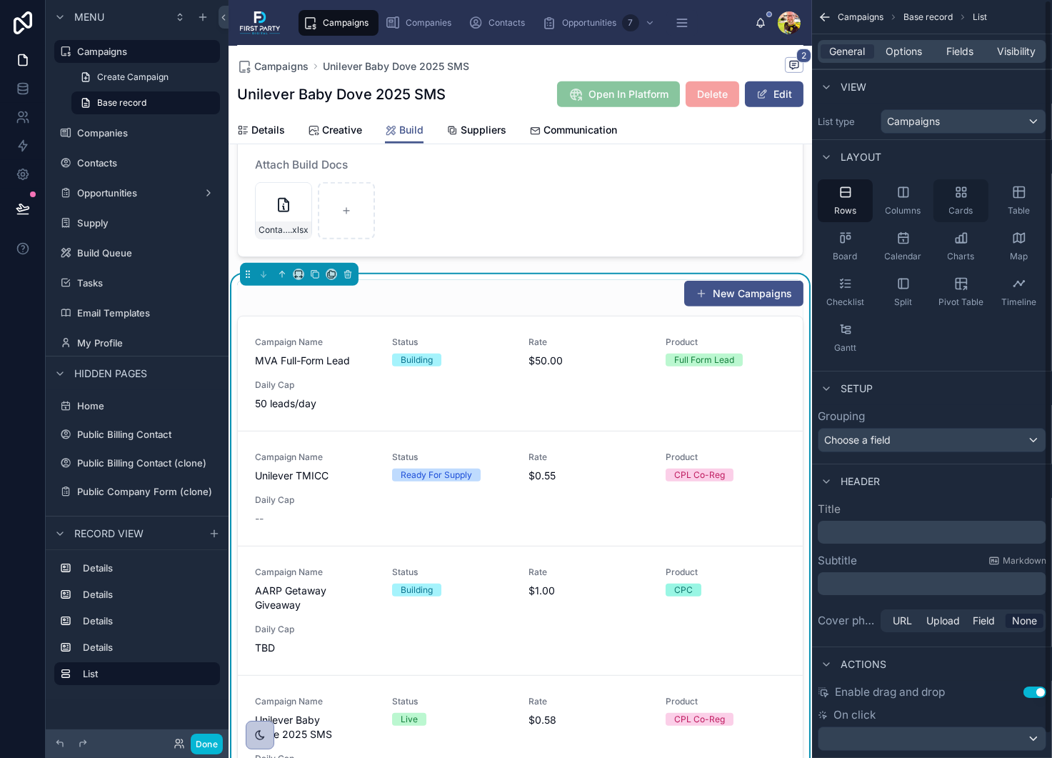
click at [963, 194] on icon "scrollable content" at bounding box center [964, 196] width 4 height 4
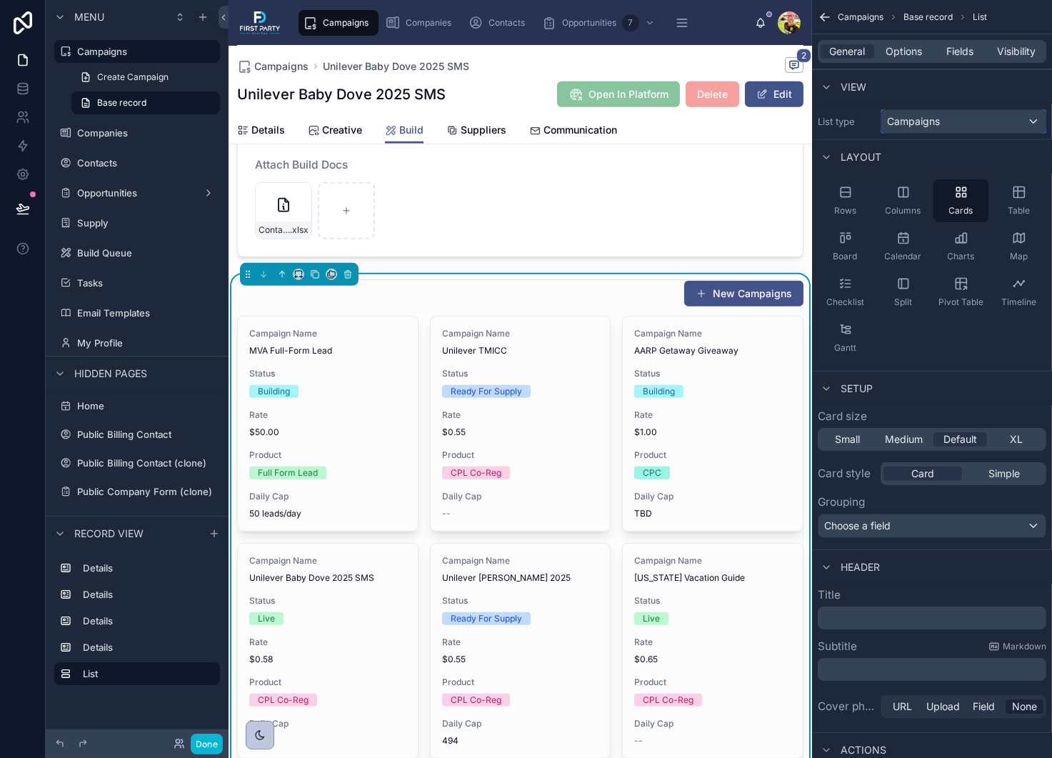
click at [935, 121] on span "Campaigns" at bounding box center [913, 121] width 53 height 14
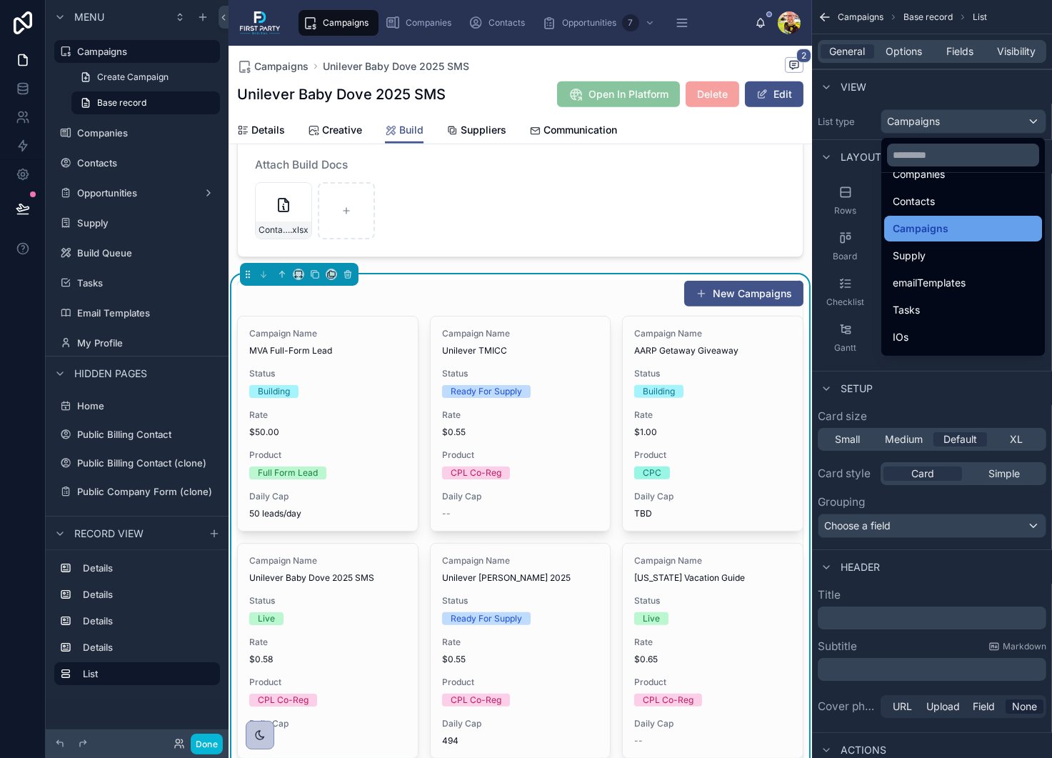
click at [951, 231] on div "Campaigns" at bounding box center [963, 228] width 141 height 17
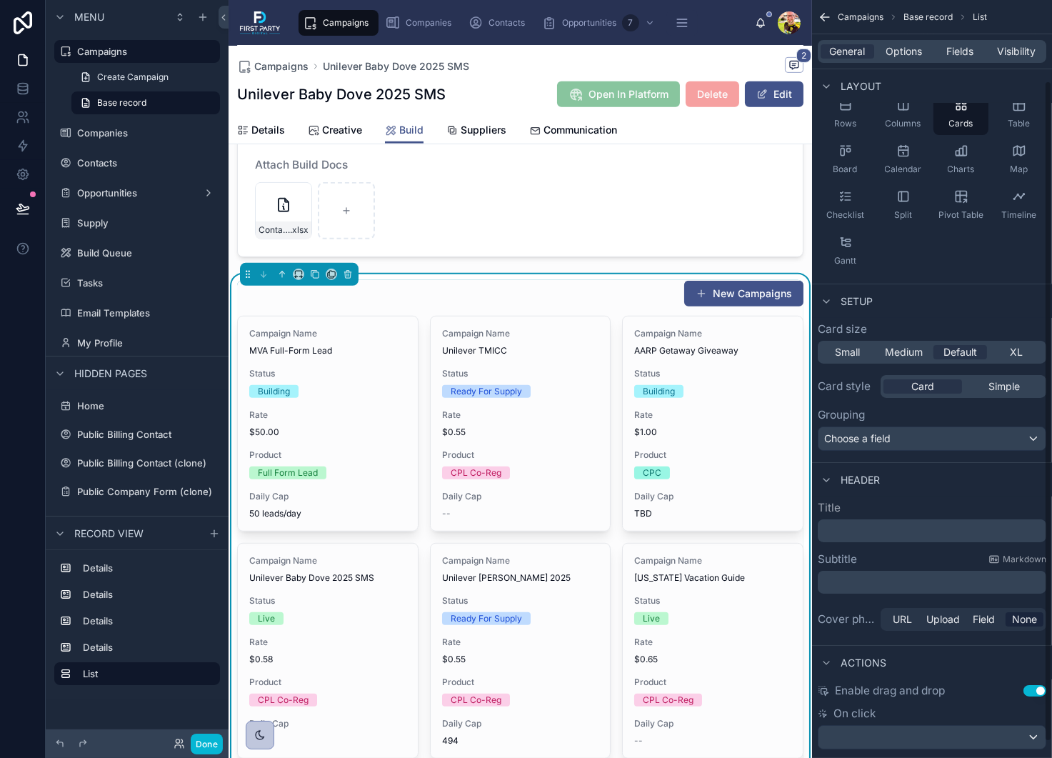
scroll to position [110, 0]
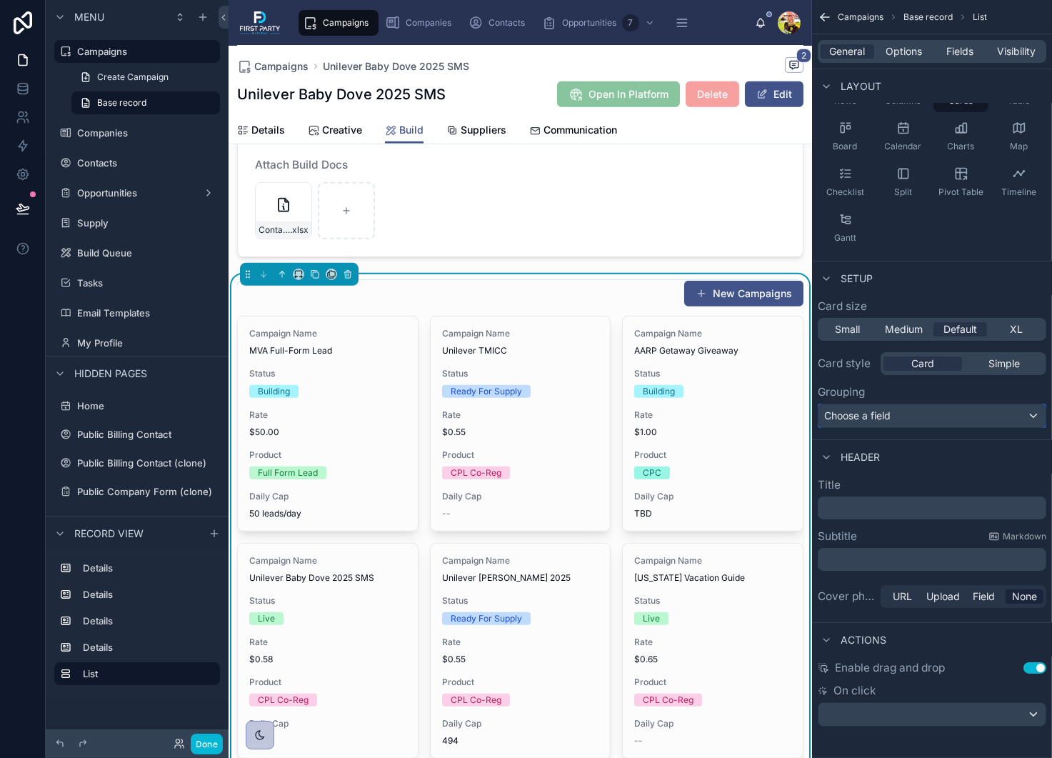
click at [916, 416] on div "Choose a field" at bounding box center [931, 415] width 227 height 23
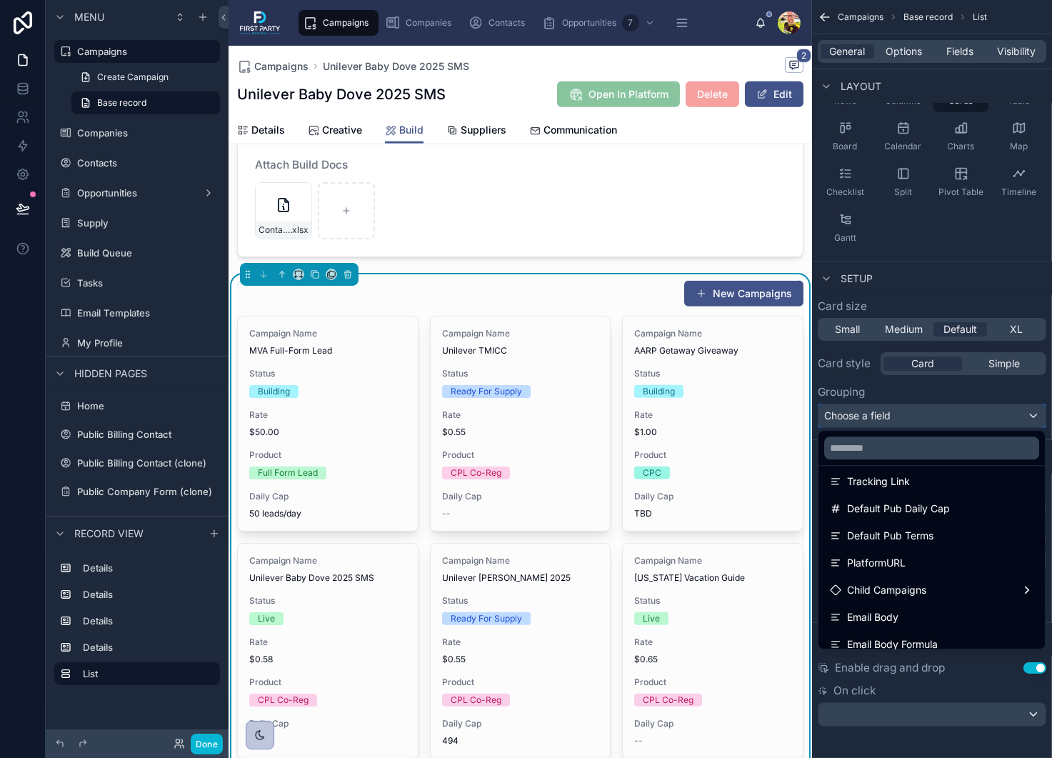
scroll to position [928, 0]
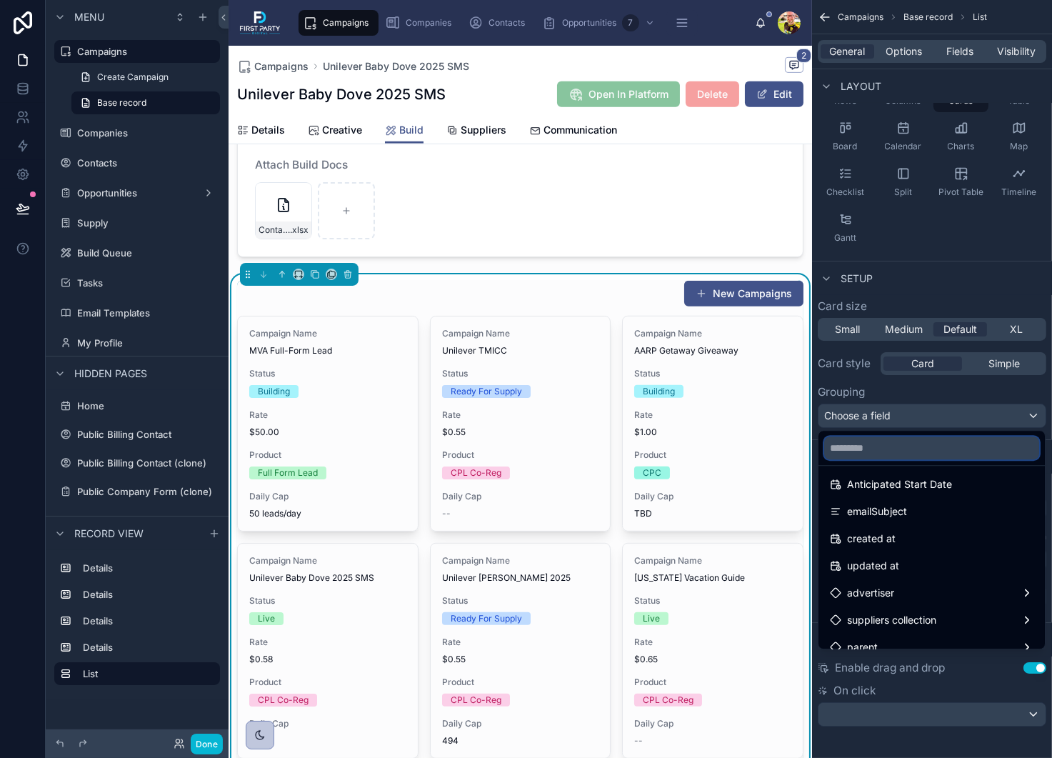
click at [880, 449] on input "text" at bounding box center [931, 447] width 215 height 23
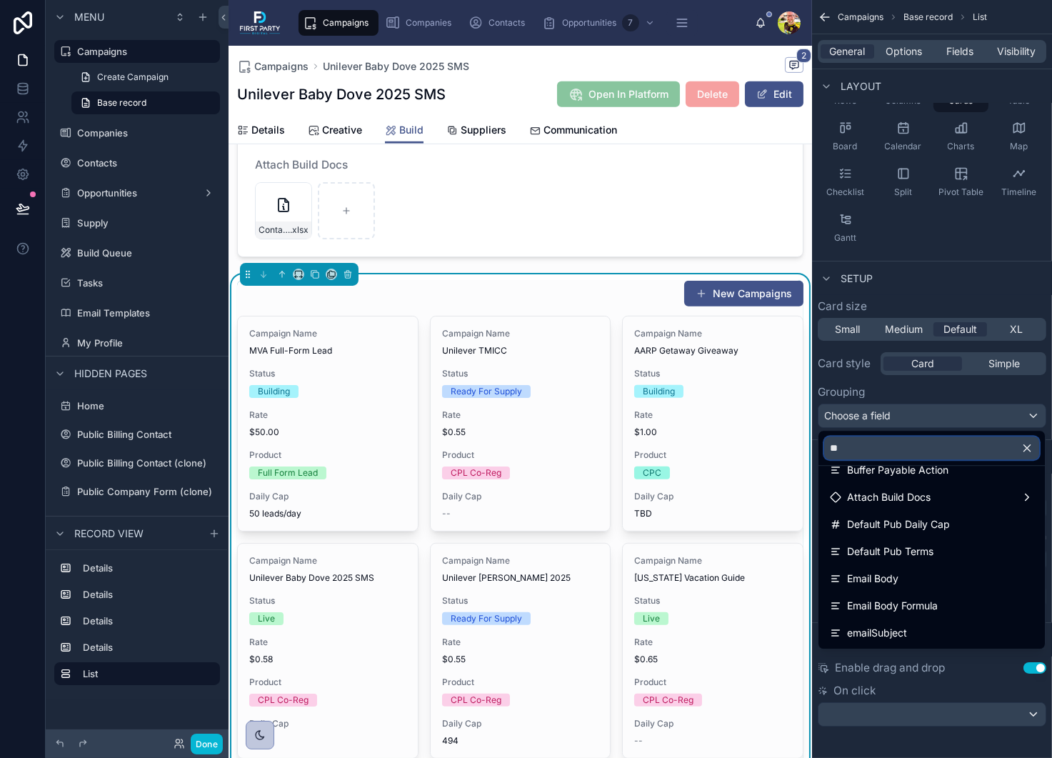
scroll to position [0, 0]
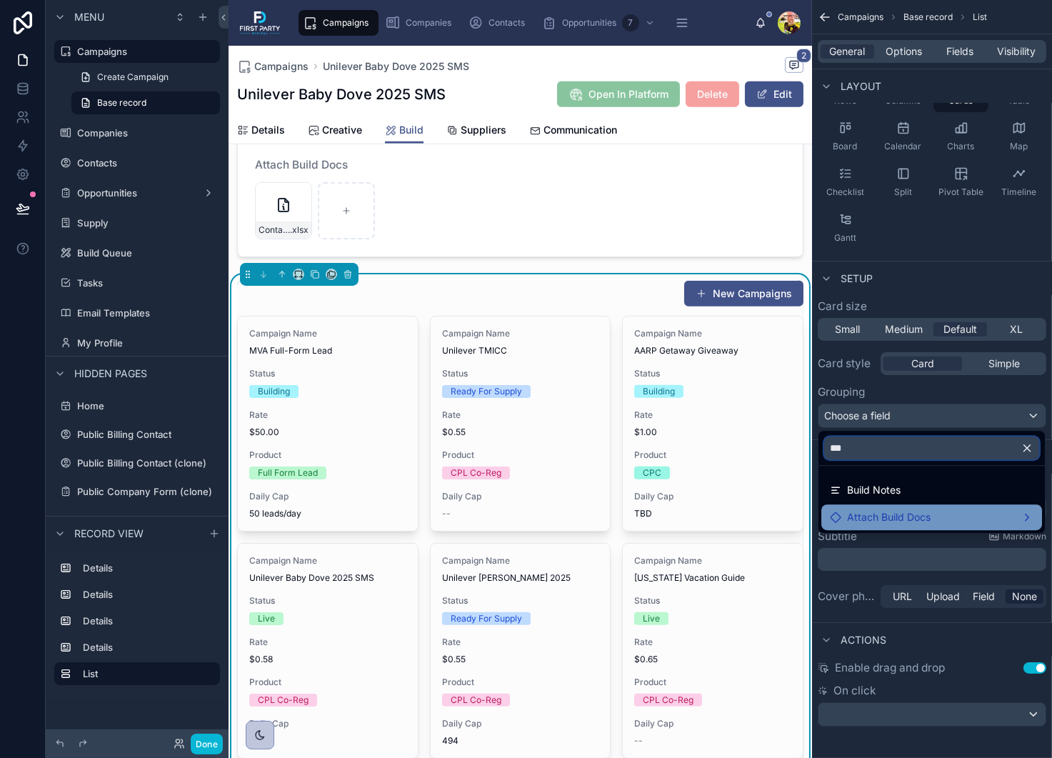
type input "***"
click at [888, 517] on span "Attach Build Docs" at bounding box center [889, 516] width 84 height 17
click at [1010, 521] on div "Attach Build Docs" at bounding box center [932, 516] width 204 height 17
click at [1028, 519] on div "Attach Build Docs" at bounding box center [932, 516] width 204 height 17
click at [1028, 511] on div "Attach Build Docs" at bounding box center [932, 516] width 204 height 17
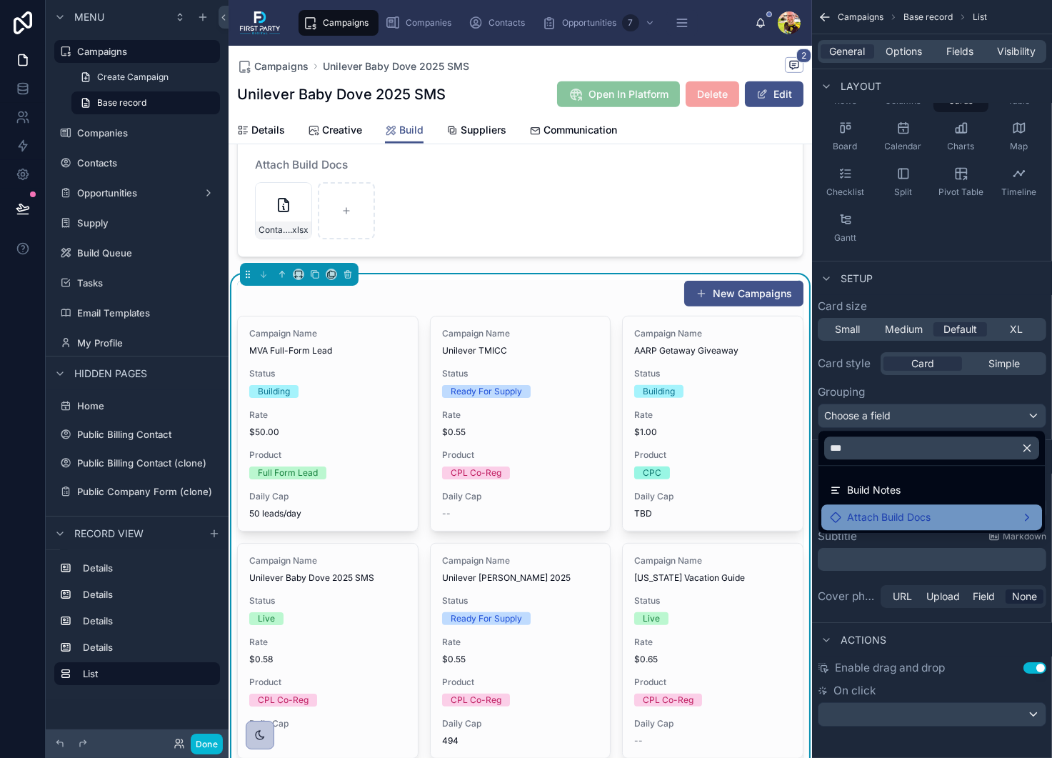
click at [1028, 511] on div "Attach Build Docs" at bounding box center [932, 516] width 204 height 17
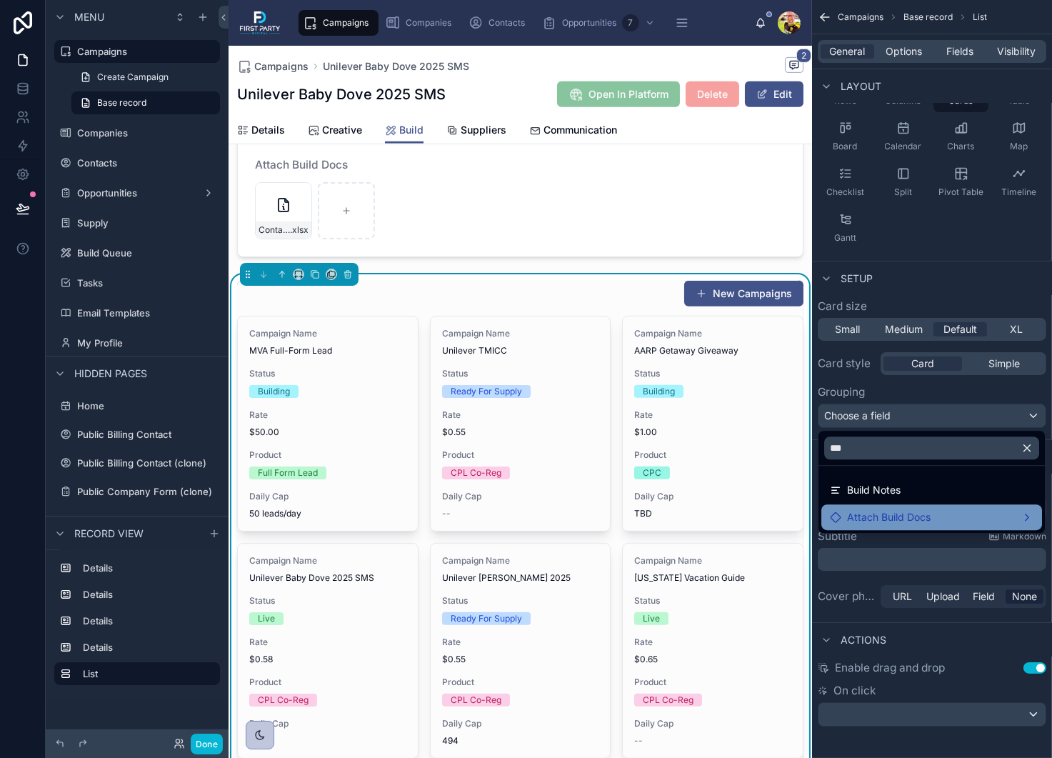
click at [1026, 513] on div "Attach Build Docs" at bounding box center [932, 516] width 204 height 17
click at [1008, 519] on div "Attach Build Docs" at bounding box center [932, 516] width 204 height 17
drag, startPoint x: 1008, startPoint y: 519, endPoint x: 968, endPoint y: 523, distance: 40.2
click at [1006, 519] on div "Attach Build Docs" at bounding box center [932, 516] width 204 height 17
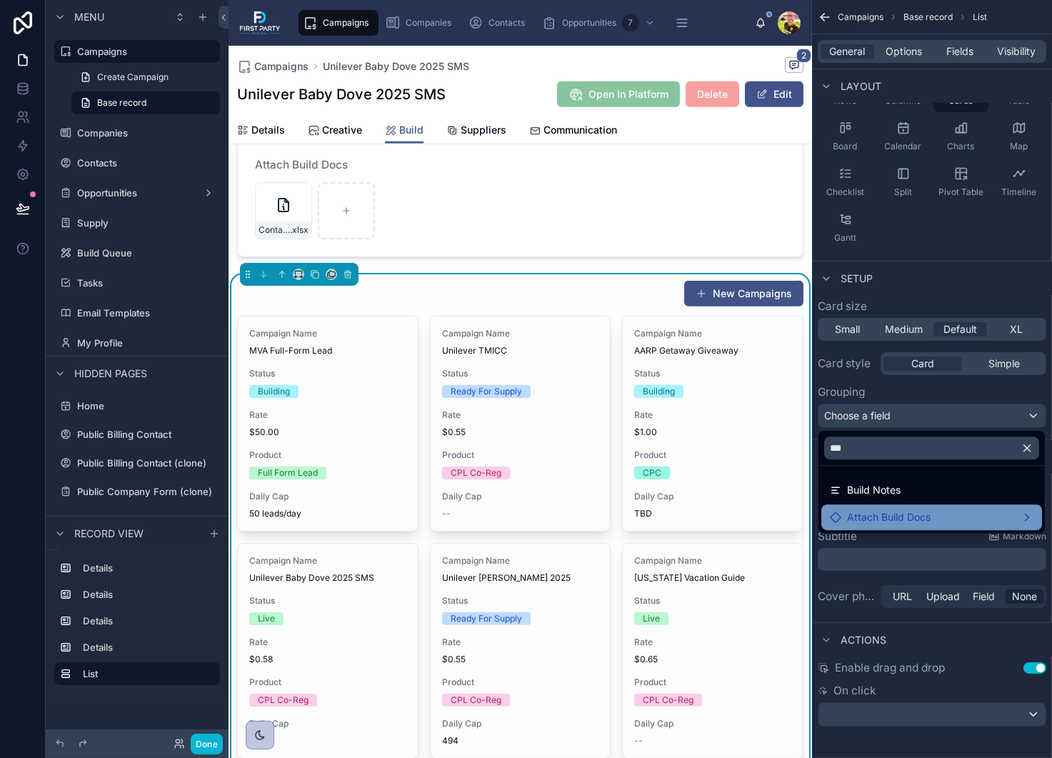
click at [886, 526] on div "Attach Build Docs" at bounding box center [931, 517] width 221 height 26
click at [856, 511] on span "Attach Build Docs" at bounding box center [889, 516] width 84 height 17
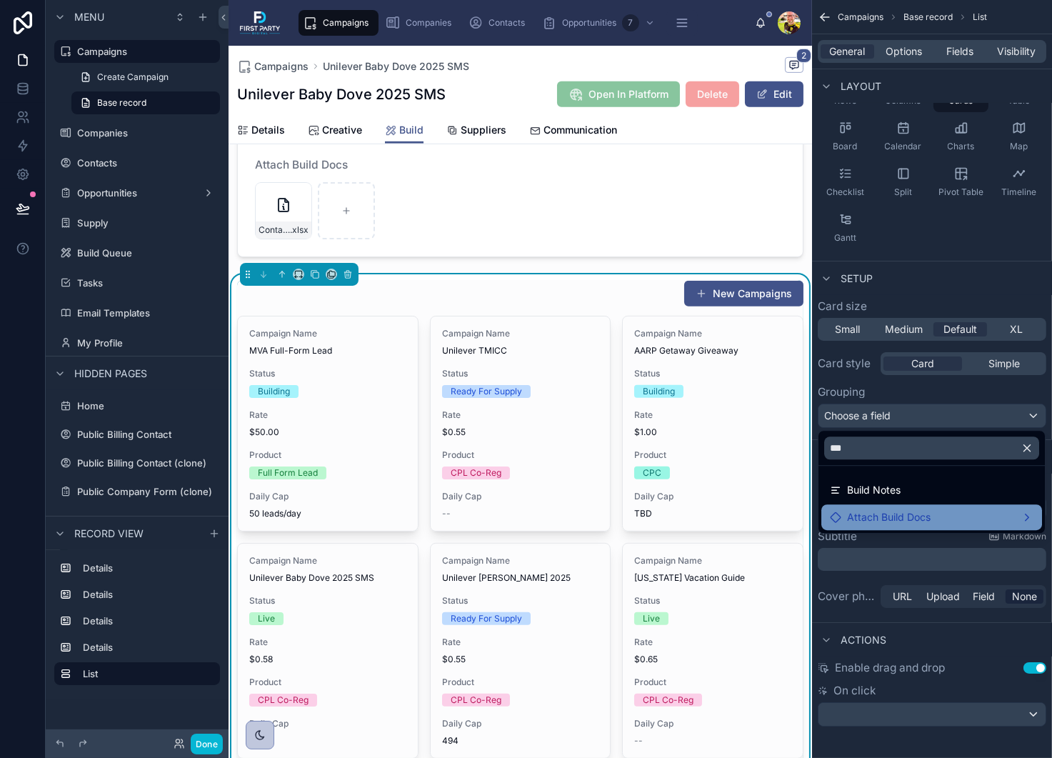
click at [856, 511] on span "Attach Build Docs" at bounding box center [889, 516] width 84 height 17
click at [907, 389] on div "scrollable content" at bounding box center [526, 379] width 1052 height 758
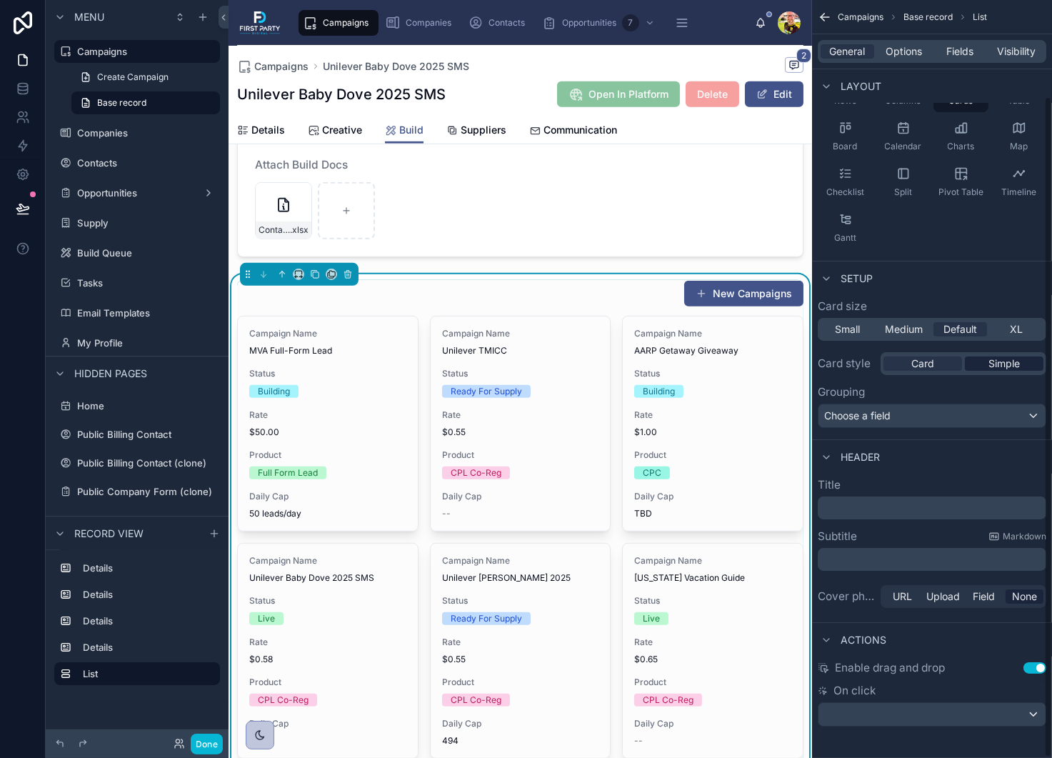
click at [1013, 364] on span "Simple" at bounding box center [1003, 363] width 31 height 14
click at [926, 364] on span "Card" at bounding box center [922, 363] width 23 height 14
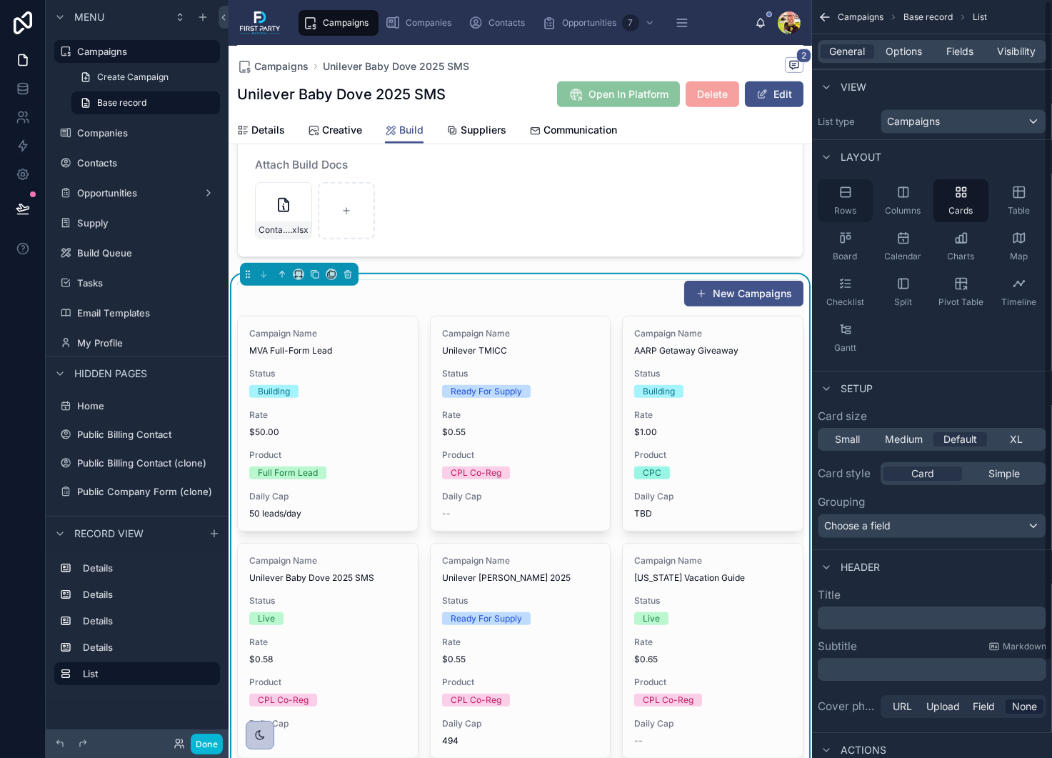
click at [854, 201] on div "Rows" at bounding box center [845, 200] width 55 height 43
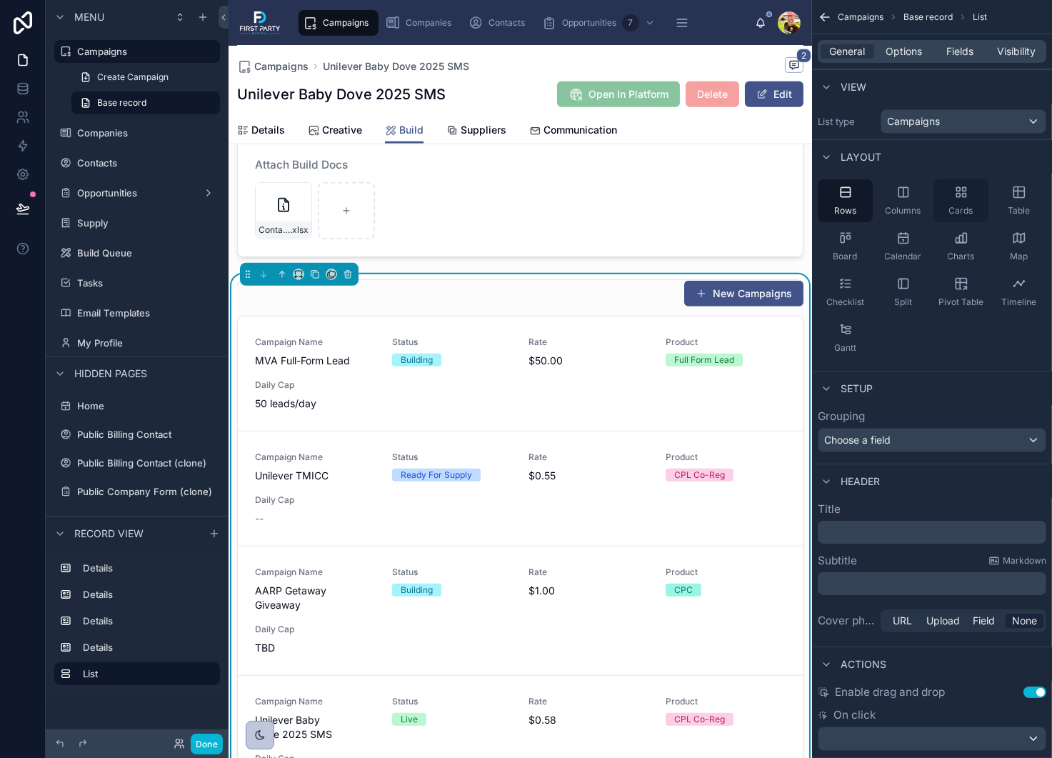
click at [950, 201] on div "Cards" at bounding box center [960, 200] width 55 height 43
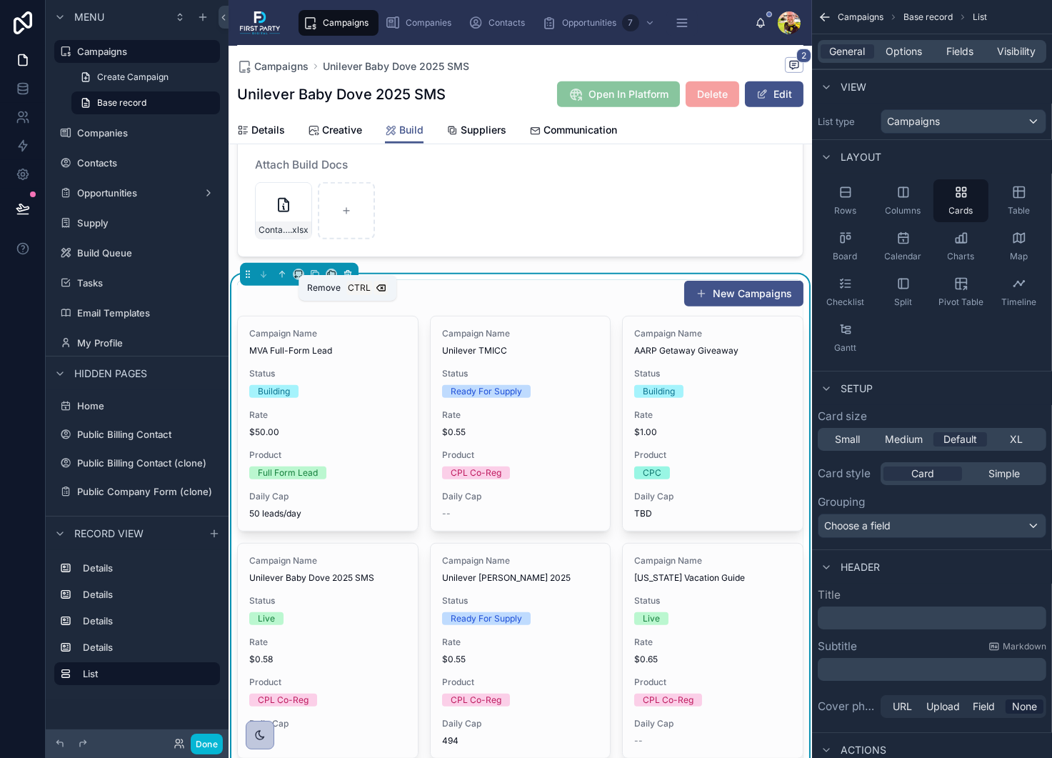
click at [349, 278] on icon at bounding box center [348, 275] width 6 height 6
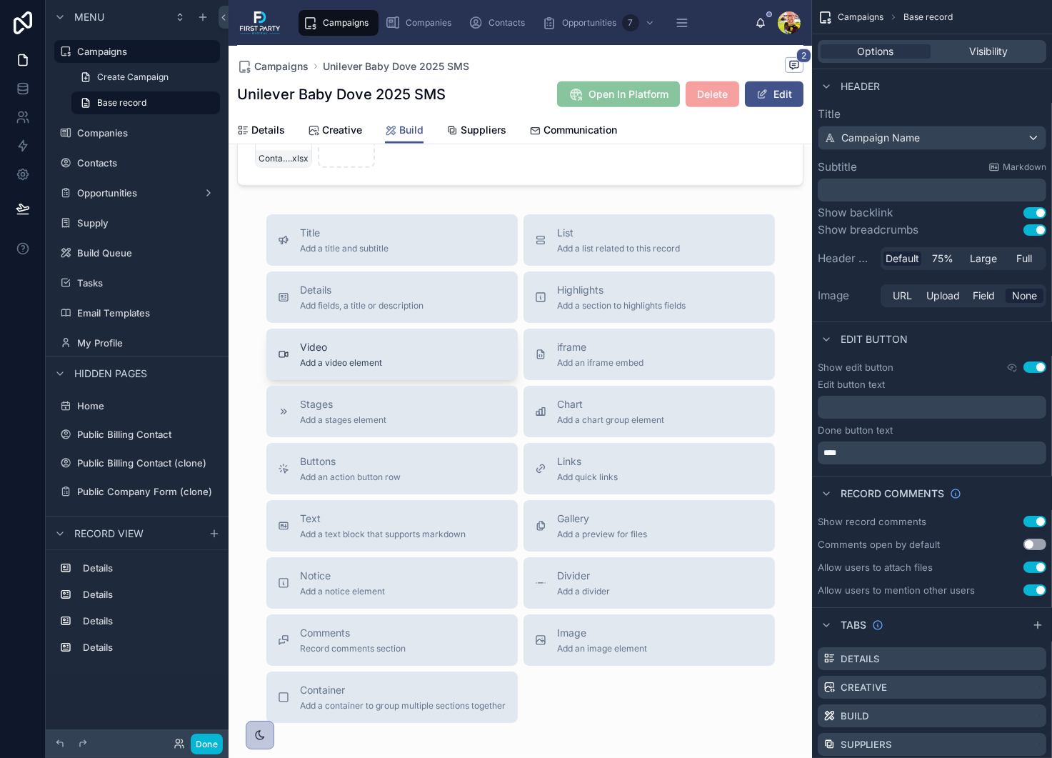
scroll to position [1147, 0]
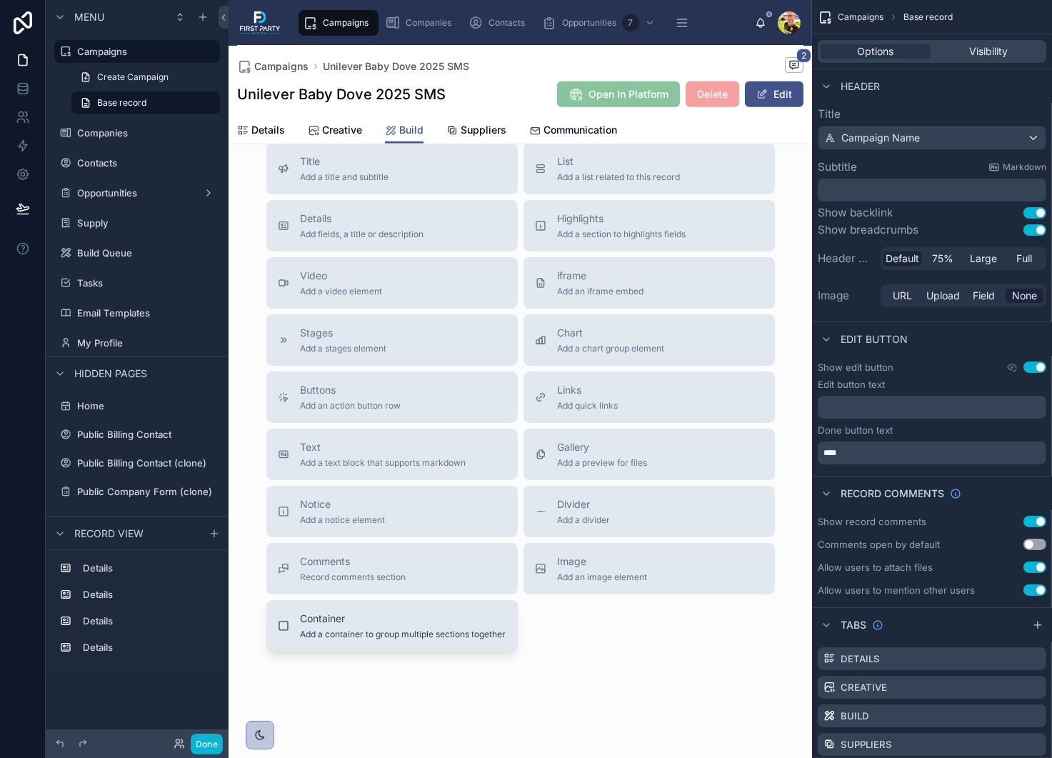
click at [399, 640] on span "Add a container to group multiple sections together" at bounding box center [404, 633] width 206 height 11
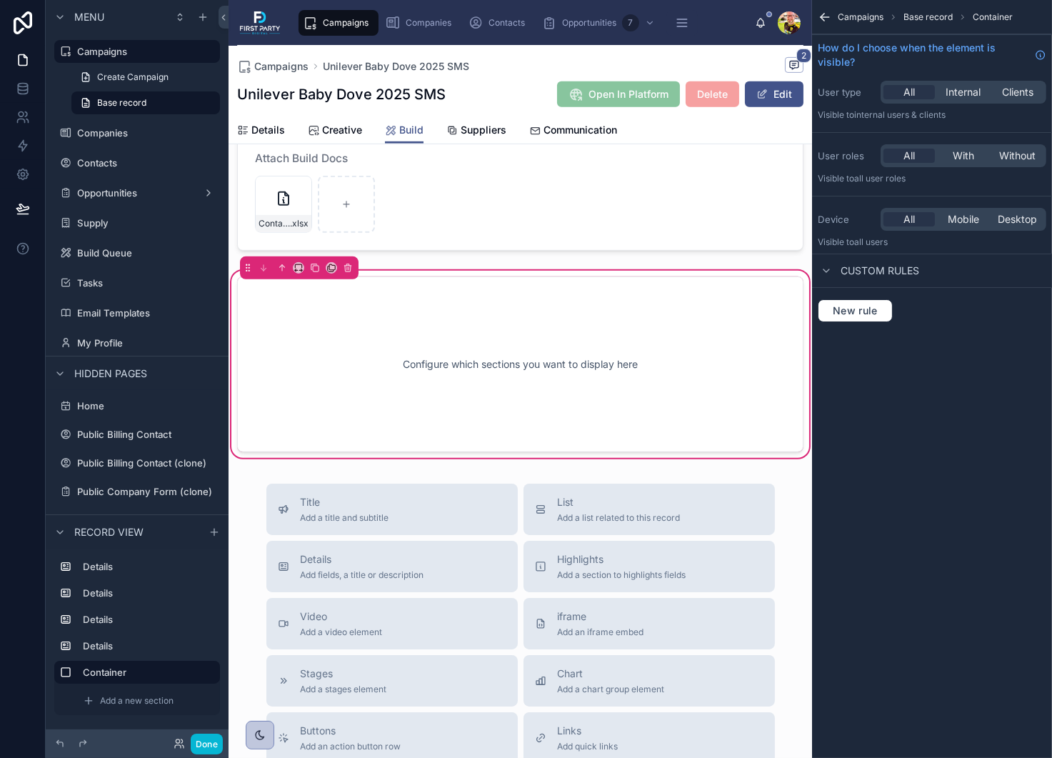
scroll to position [1007, 0]
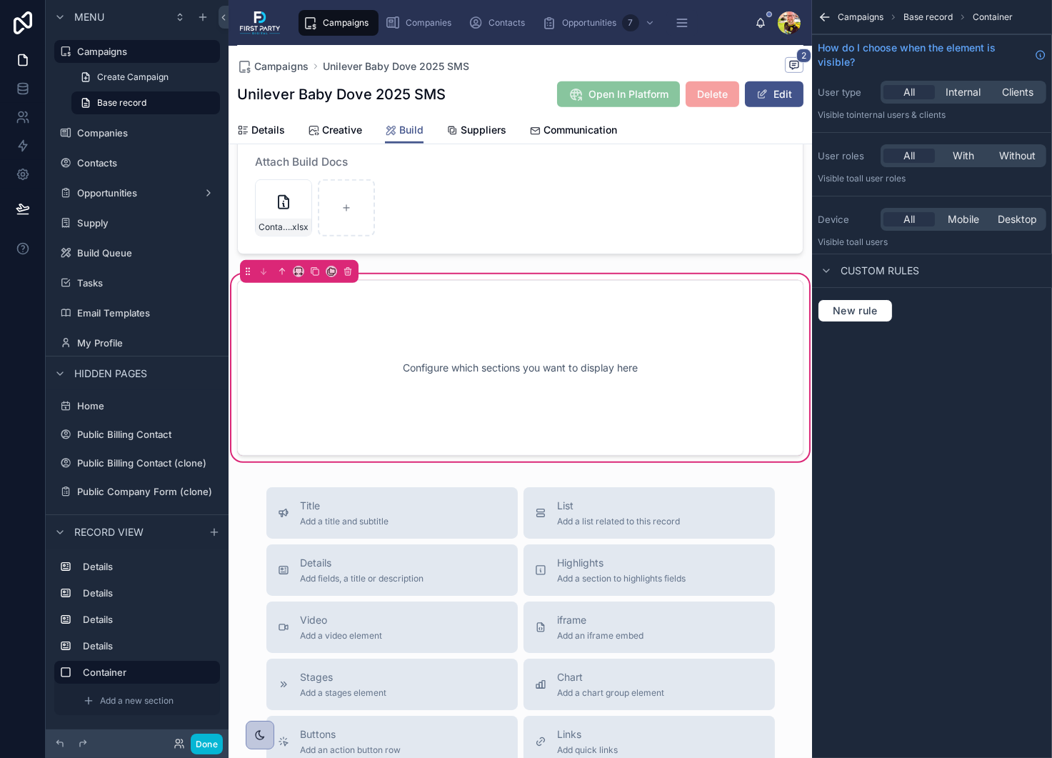
click at [448, 396] on div "Configure which sections you want to display here" at bounding box center [520, 368] width 519 height 129
click at [344, 276] on icon at bounding box center [348, 271] width 10 height 10
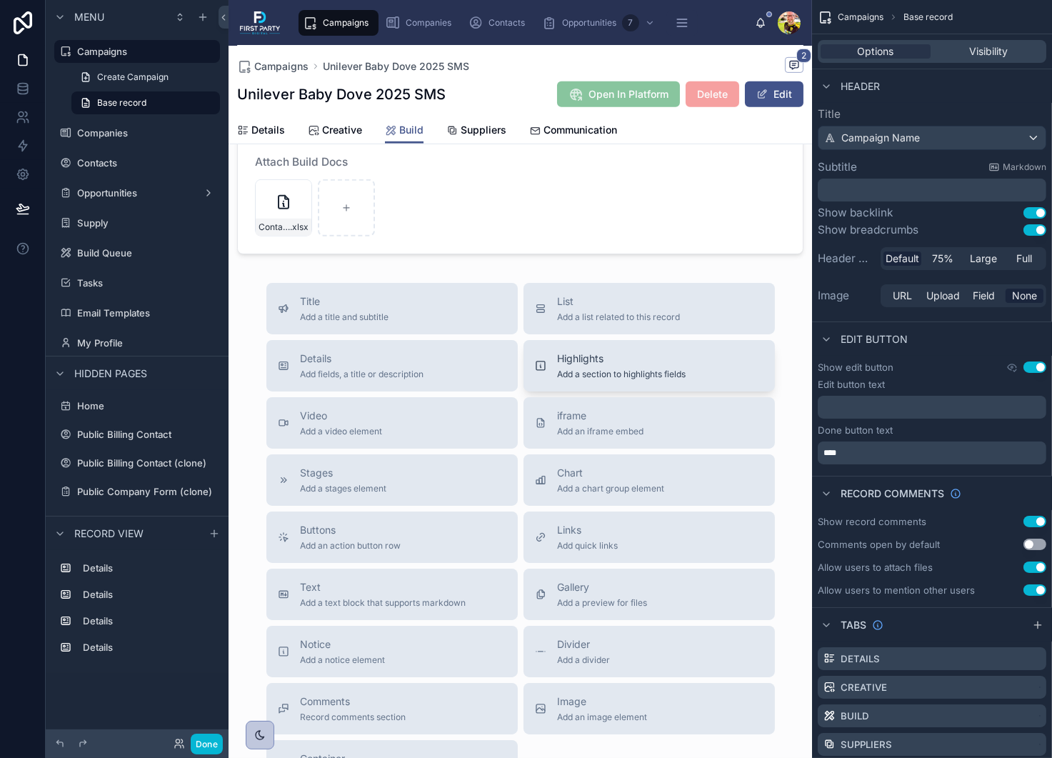
click at [613, 380] on span "Add a section to highlights fields" at bounding box center [622, 374] width 129 height 11
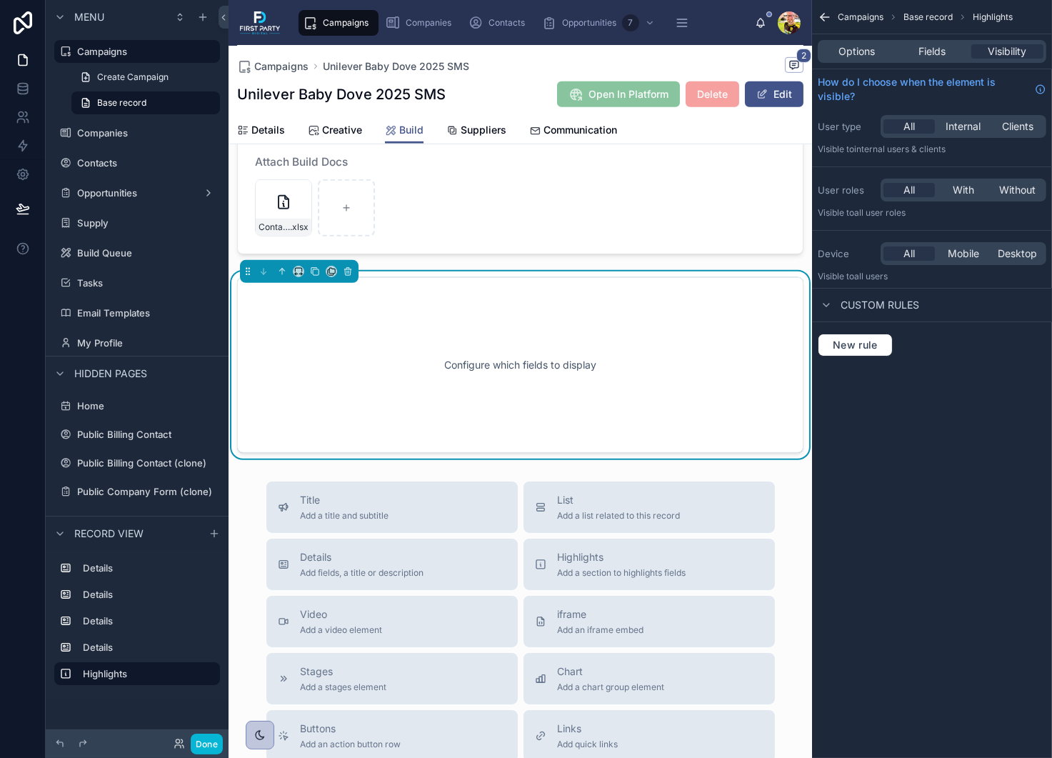
scroll to position [1004, 0]
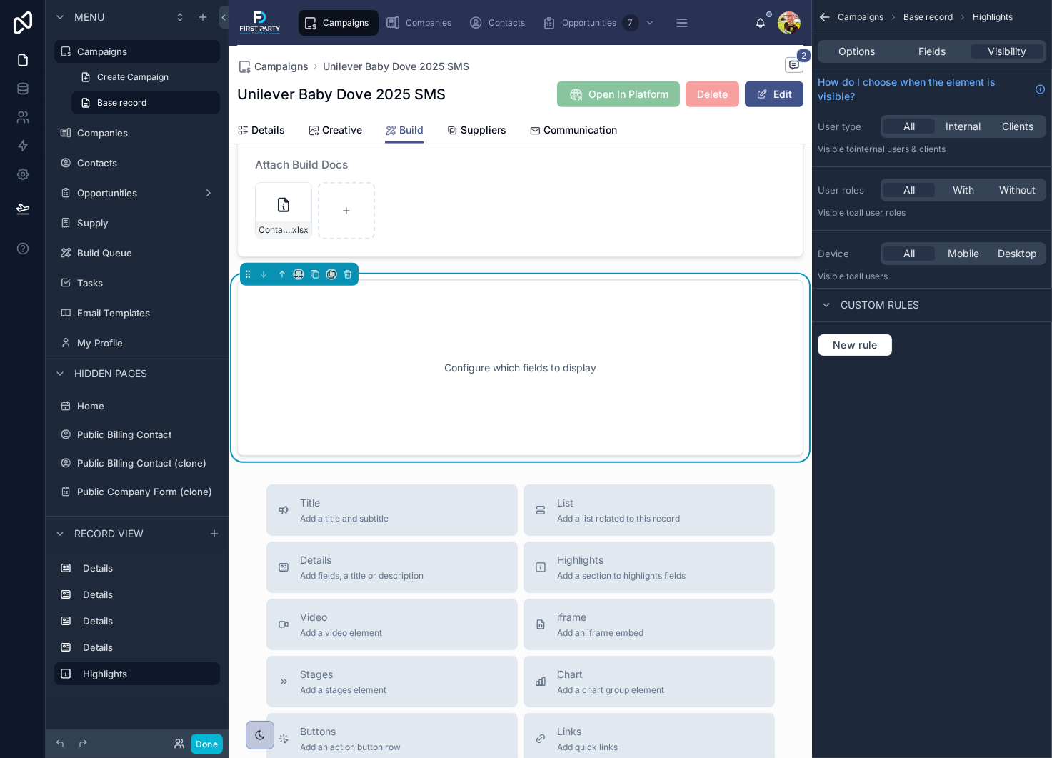
click at [508, 391] on div "Configure which fields to display" at bounding box center [520, 368] width 519 height 129
drag, startPoint x: 349, startPoint y: 308, endPoint x: 434, endPoint y: 386, distance: 116.3
click at [434, 386] on div "Configure which fields to display" at bounding box center [520, 368] width 566 height 176
click at [434, 386] on div "Configure which fields to display" at bounding box center [520, 368] width 519 height 129
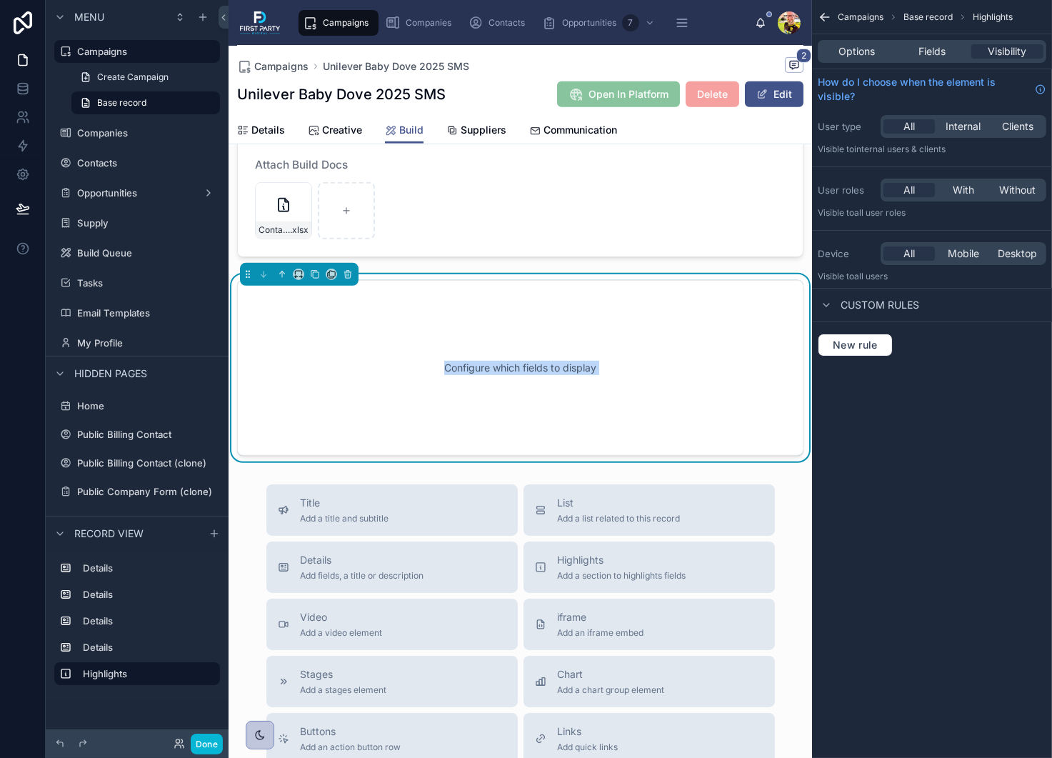
click at [434, 386] on div "Configure which fields to display" at bounding box center [520, 368] width 519 height 129
click at [484, 381] on div "Configure which fields to display" at bounding box center [520, 368] width 519 height 129
click at [933, 46] on span "Fields" at bounding box center [931, 51] width 27 height 14
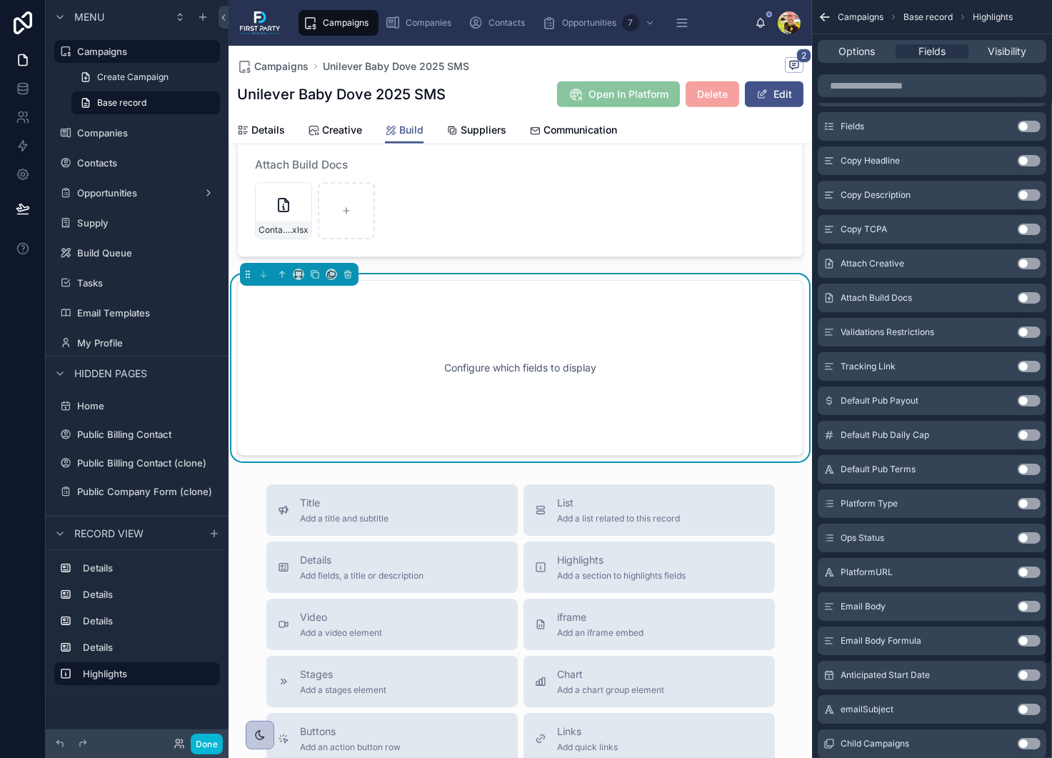
scroll to position [766, 0]
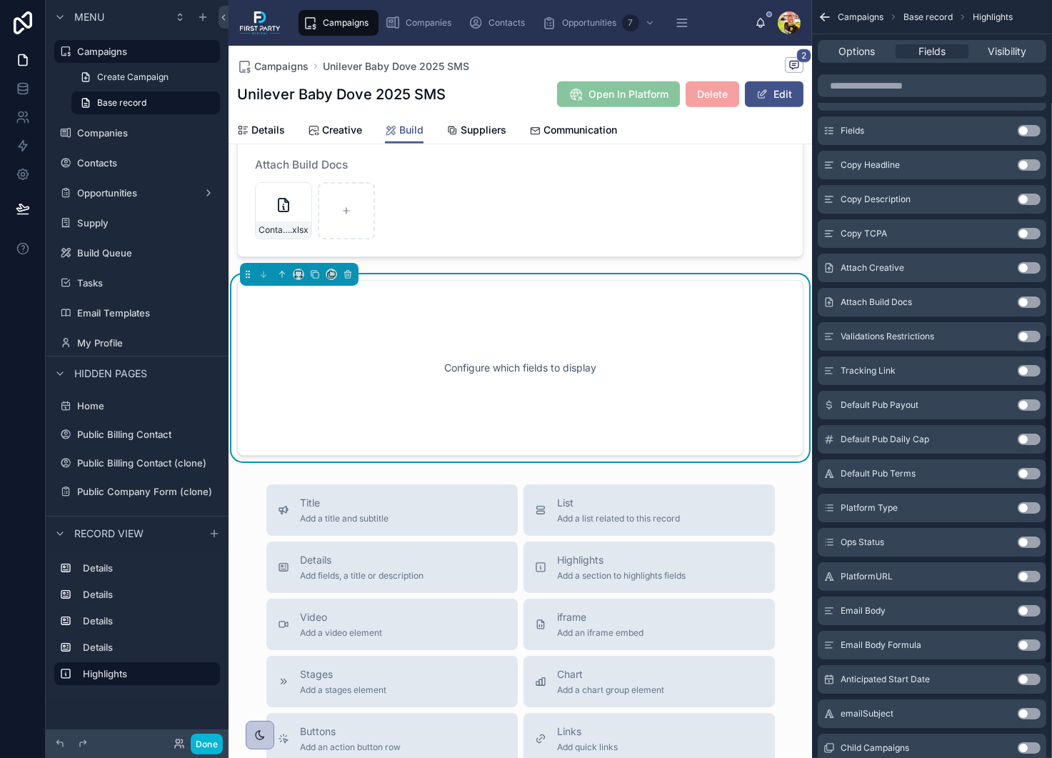
click at [1038, 299] on button "Use setting" at bounding box center [1029, 301] width 23 height 11
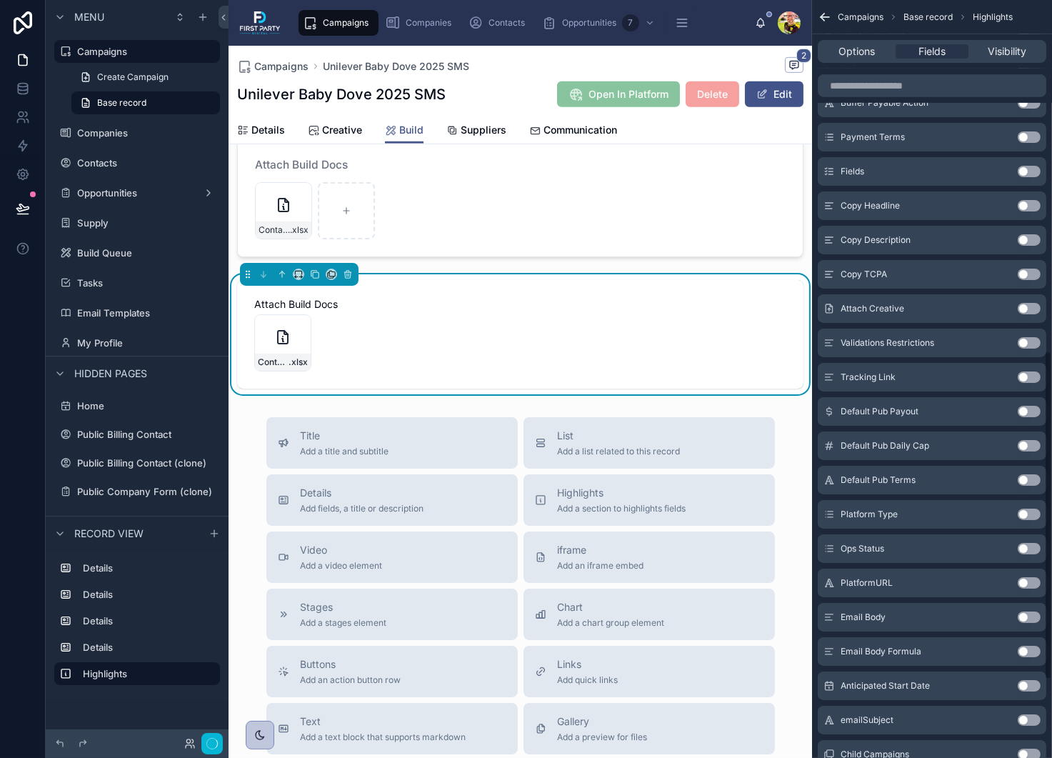
scroll to position [806, 0]
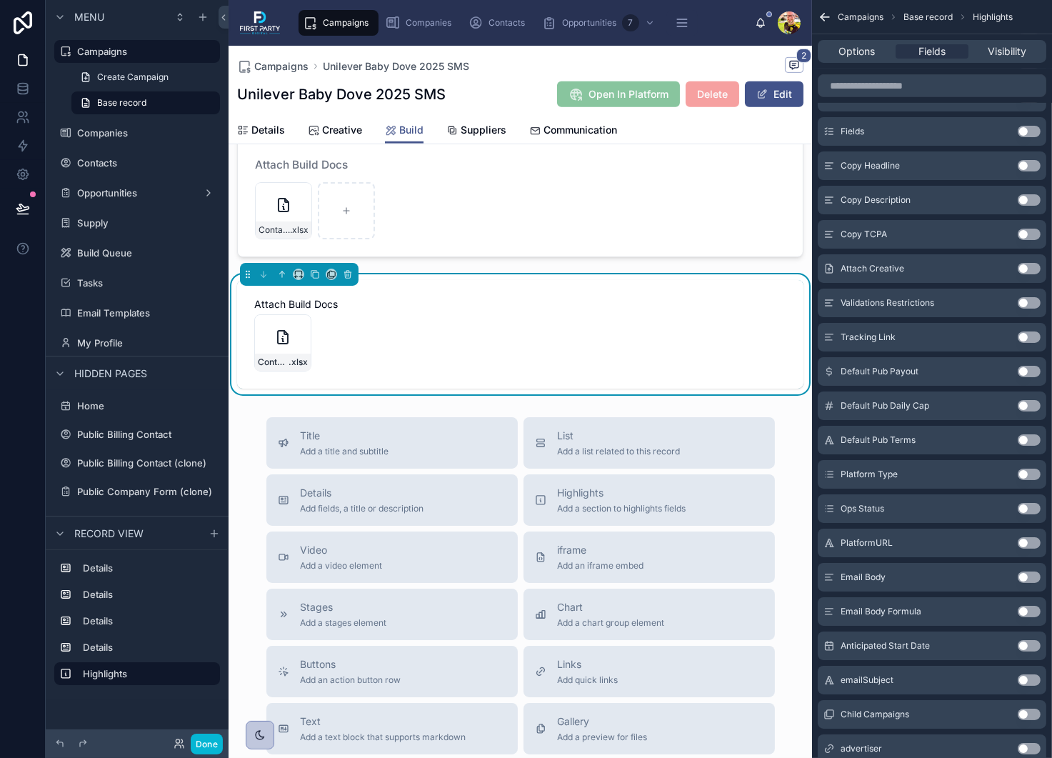
click at [416, 371] on div "Contact-Template_1589---Baby-Dove-2025---Influencer-Interactive-[MEDICAL_DATA]-…" at bounding box center [520, 342] width 532 height 57
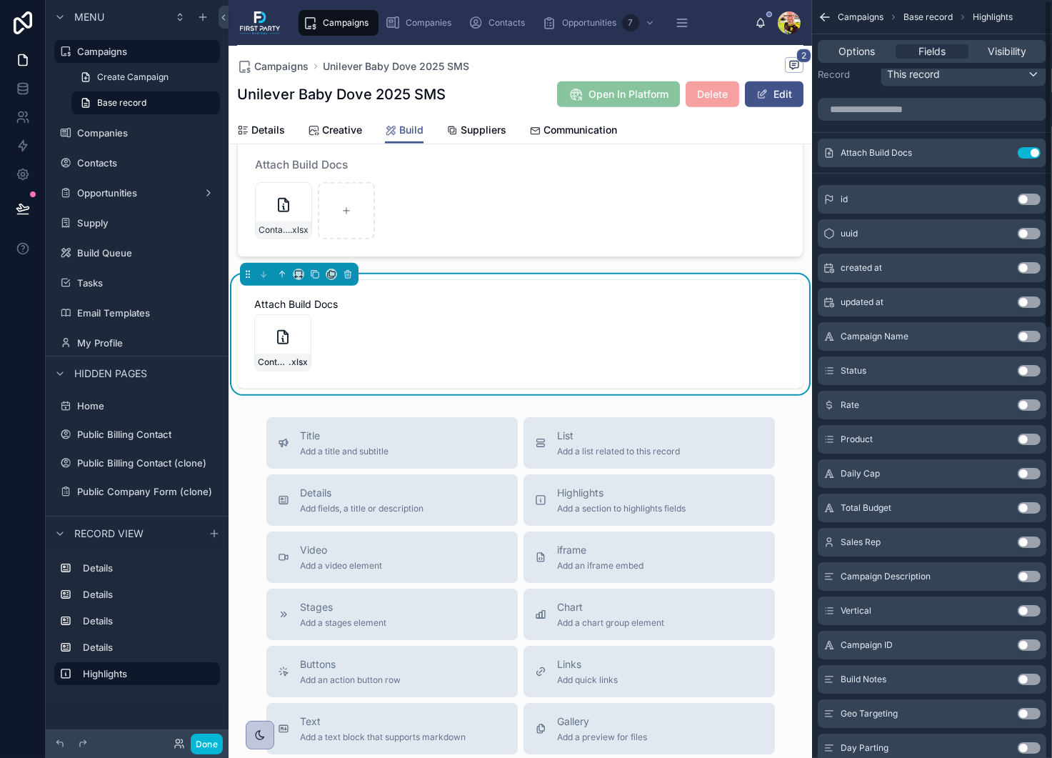
scroll to position [0, 0]
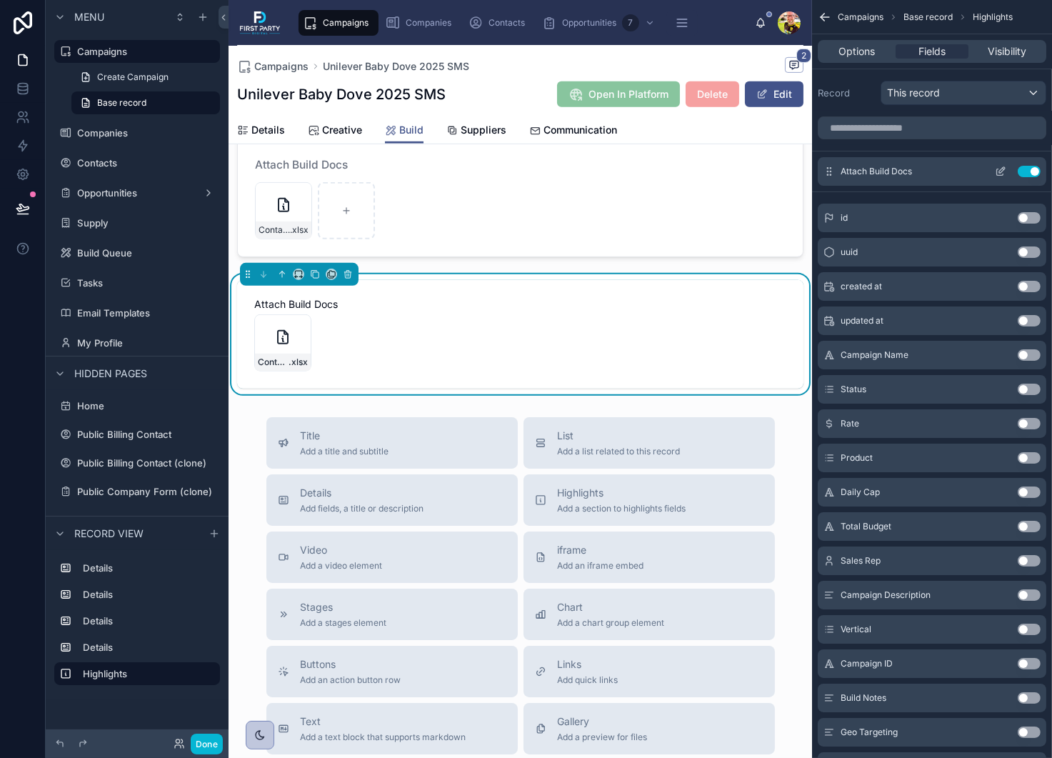
click at [921, 168] on div "Attach Build Docs Use setting" at bounding box center [932, 171] width 229 height 29
click at [1001, 167] on icon "scrollable content" at bounding box center [1002, 170] width 6 height 6
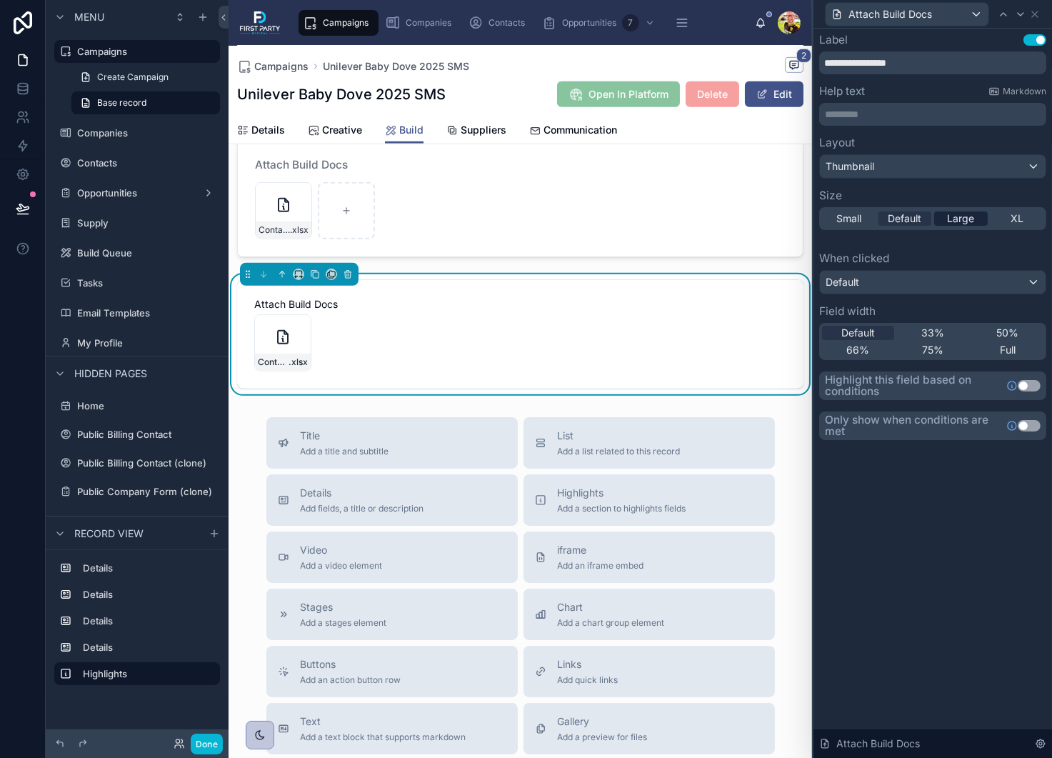
click at [971, 220] on span "Large" at bounding box center [960, 218] width 27 height 14
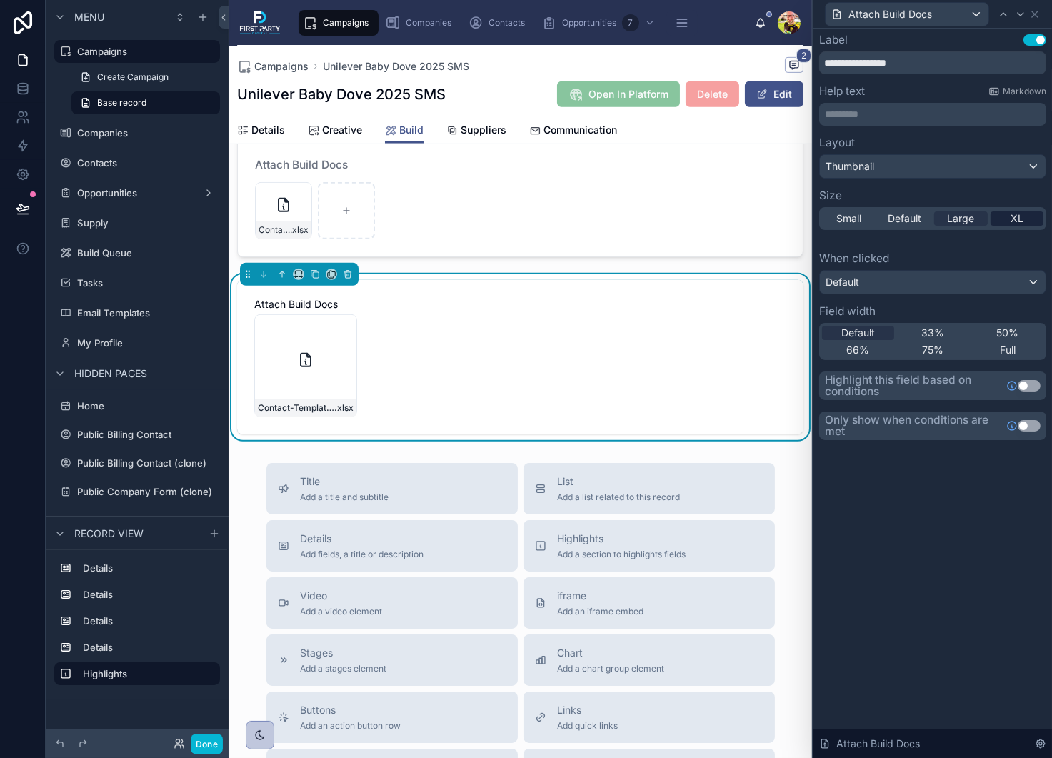
click at [1018, 217] on span "XL" at bounding box center [1017, 218] width 13 height 14
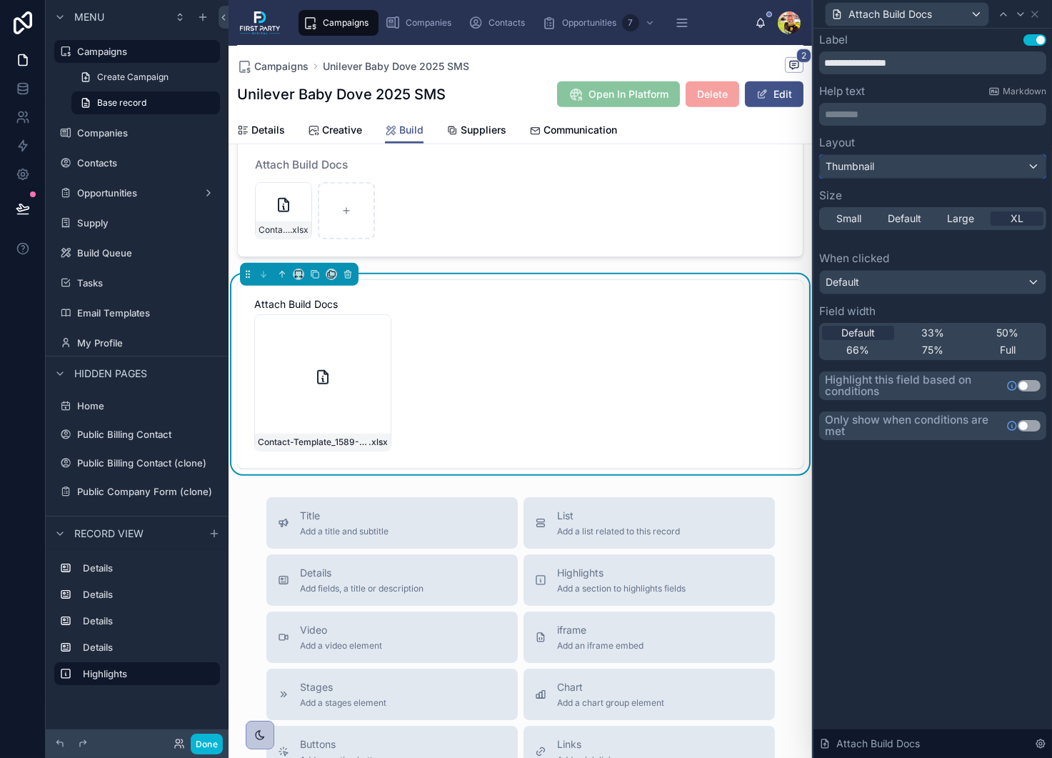
click at [867, 170] on span "Thumbnail" at bounding box center [850, 166] width 49 height 14
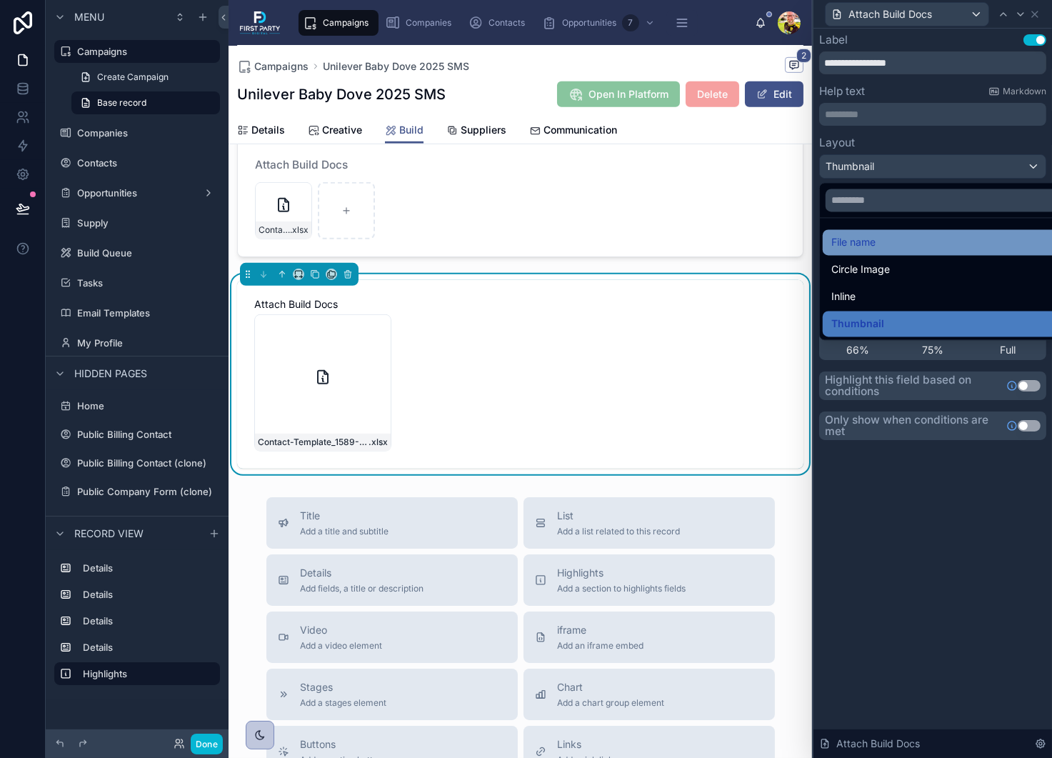
click at [882, 248] on div "File name" at bounding box center [949, 242] width 236 height 17
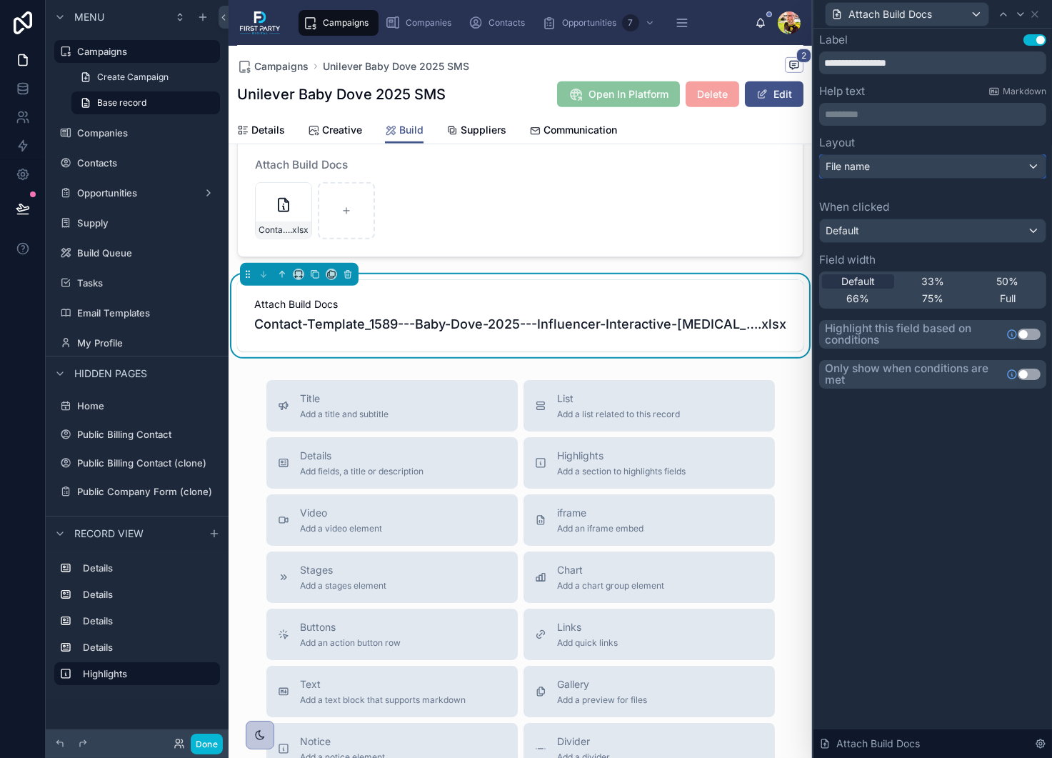
click at [871, 169] on div "File name" at bounding box center [933, 166] width 226 height 23
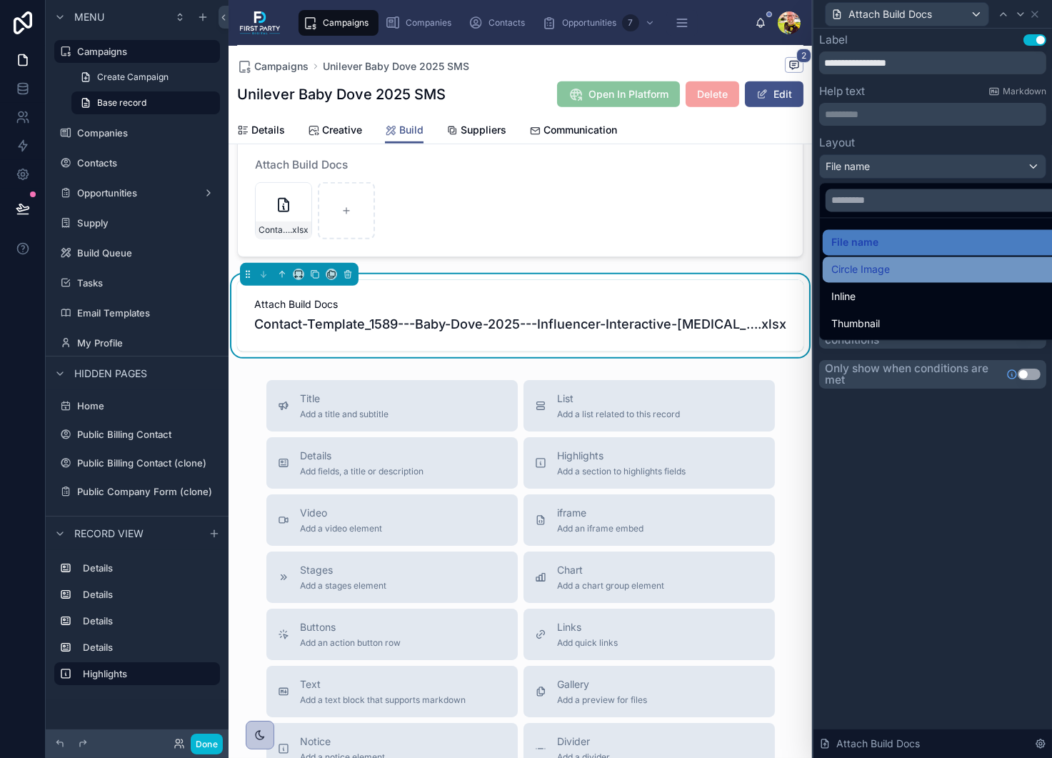
click at [888, 271] on span "Circle Image" at bounding box center [860, 269] width 59 height 17
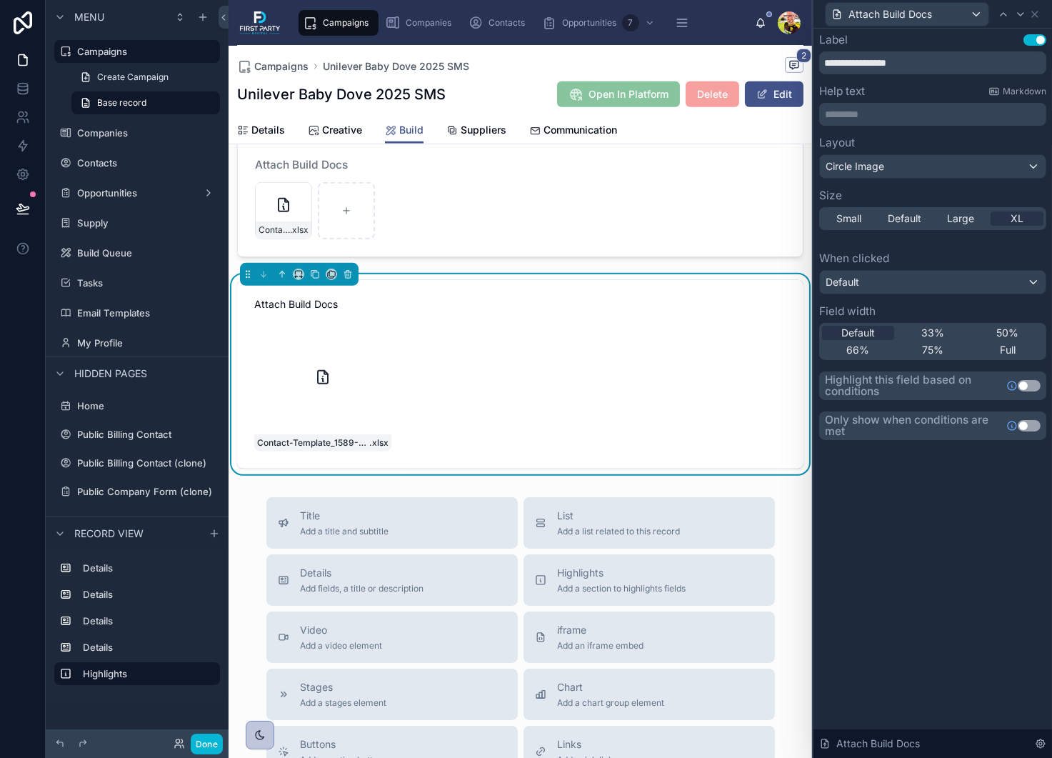
click at [878, 179] on div "Layout Circle Image Size Small Default Large XL" at bounding box center [932, 183] width 227 height 93
click at [879, 176] on div "Circle Image" at bounding box center [933, 166] width 226 height 23
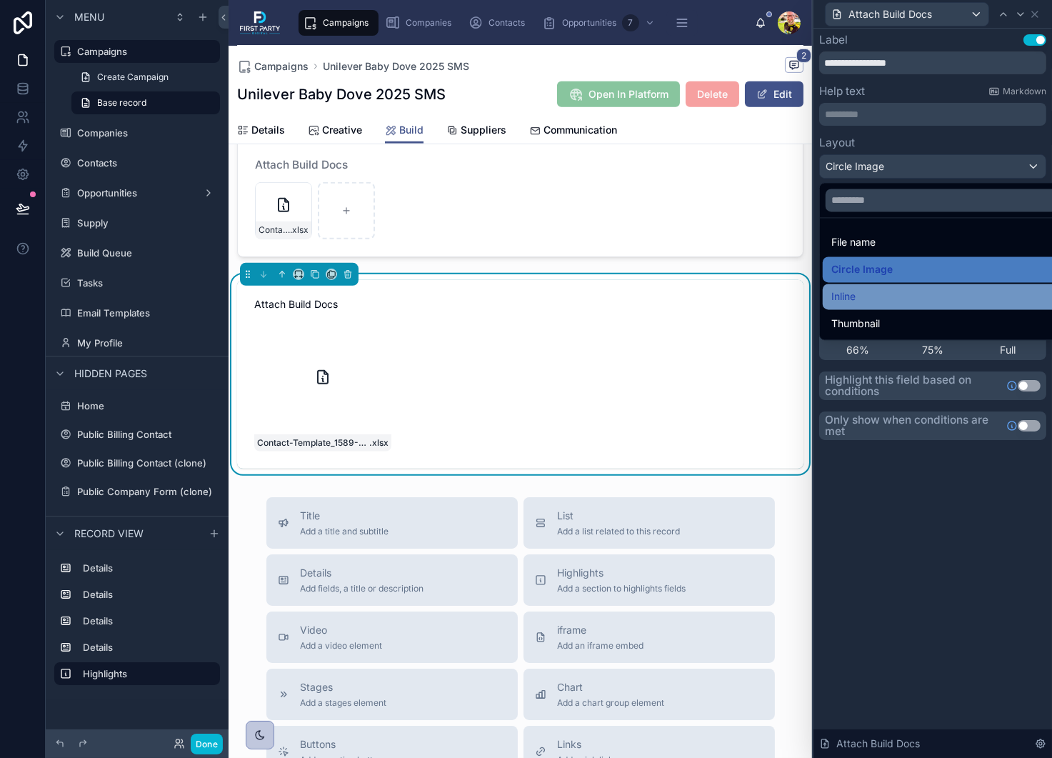
click at [880, 299] on div "Inline" at bounding box center [949, 296] width 236 height 17
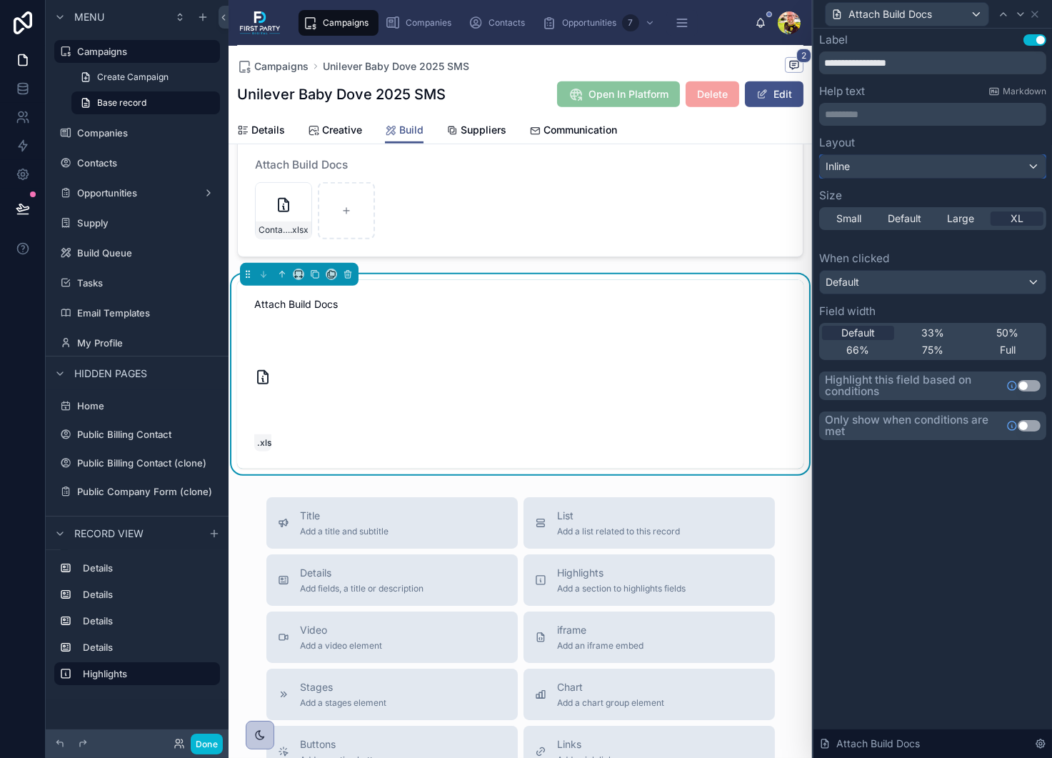
click at [873, 169] on div "Inline" at bounding box center [933, 166] width 226 height 23
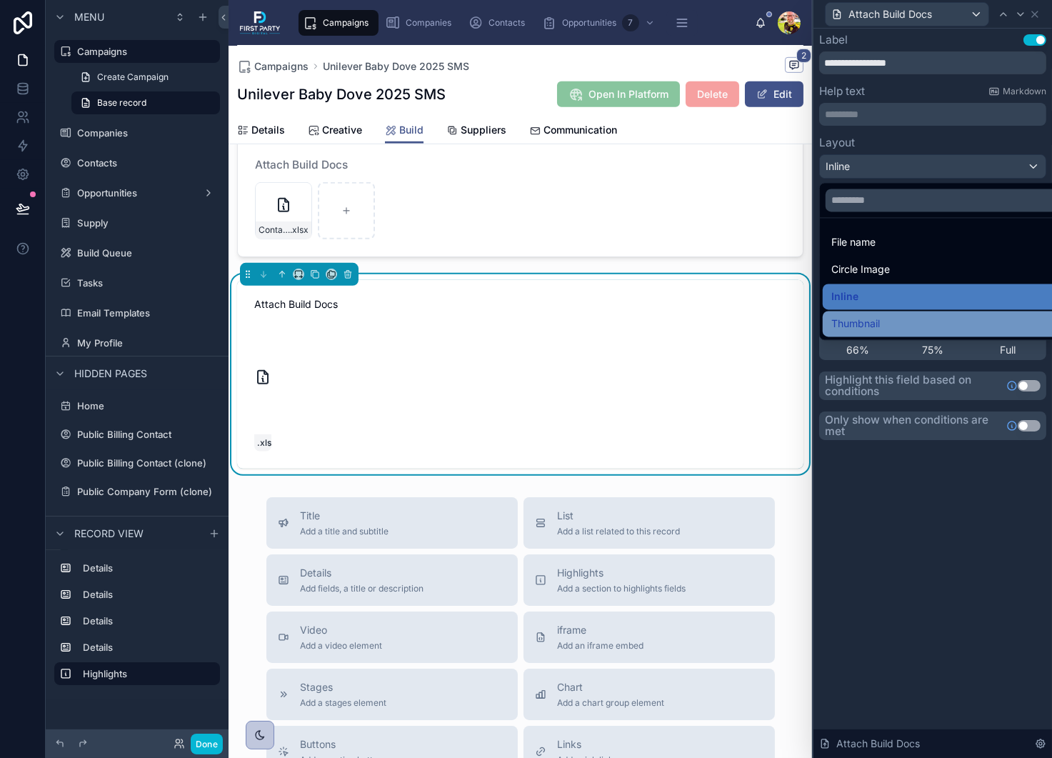
click at [868, 326] on span "Thumbnail" at bounding box center [855, 323] width 49 height 17
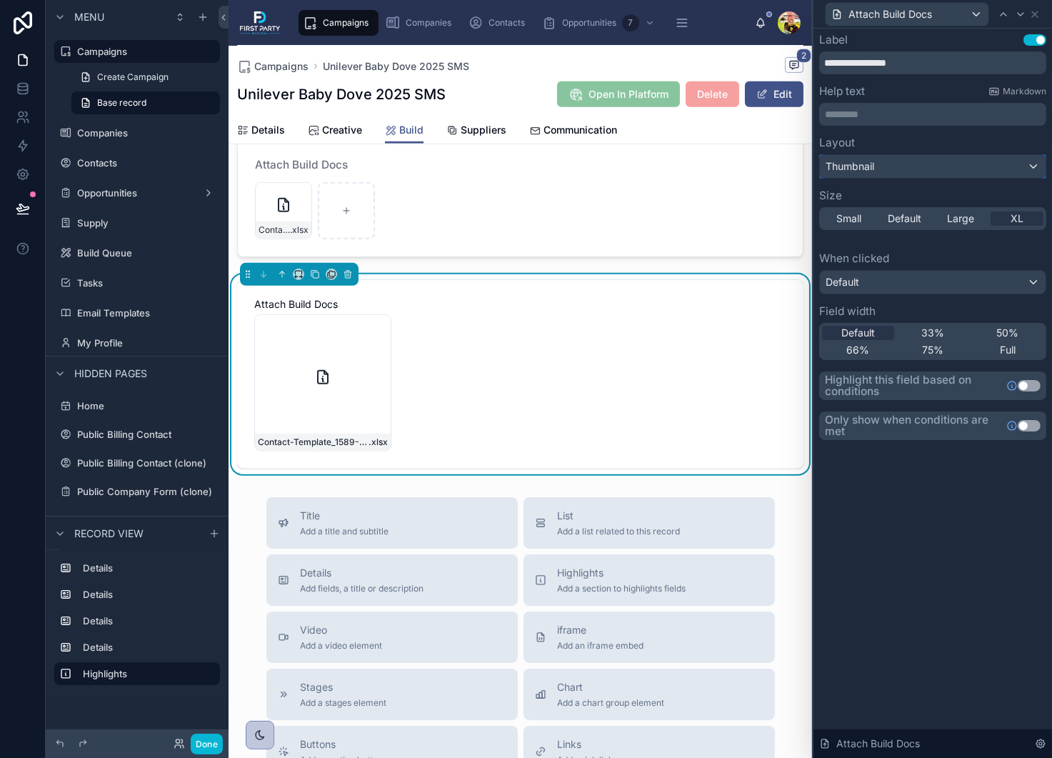
click at [866, 168] on span "Thumbnail" at bounding box center [850, 166] width 49 height 14
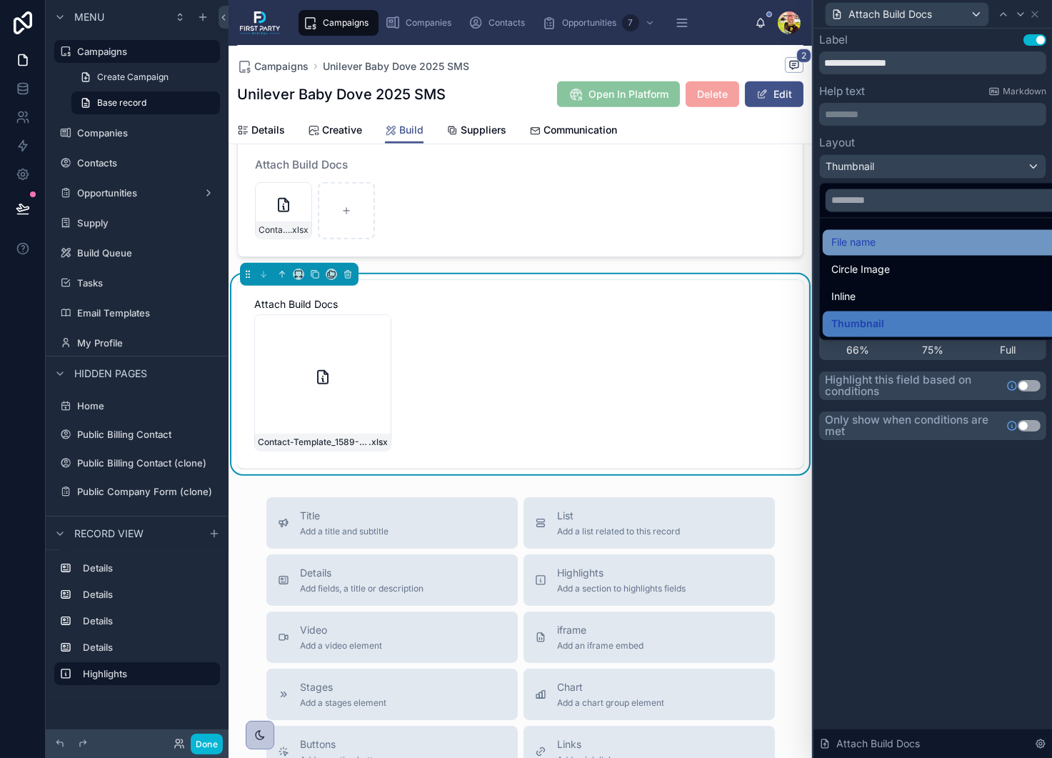
click at [853, 239] on span "File name" at bounding box center [853, 242] width 44 height 17
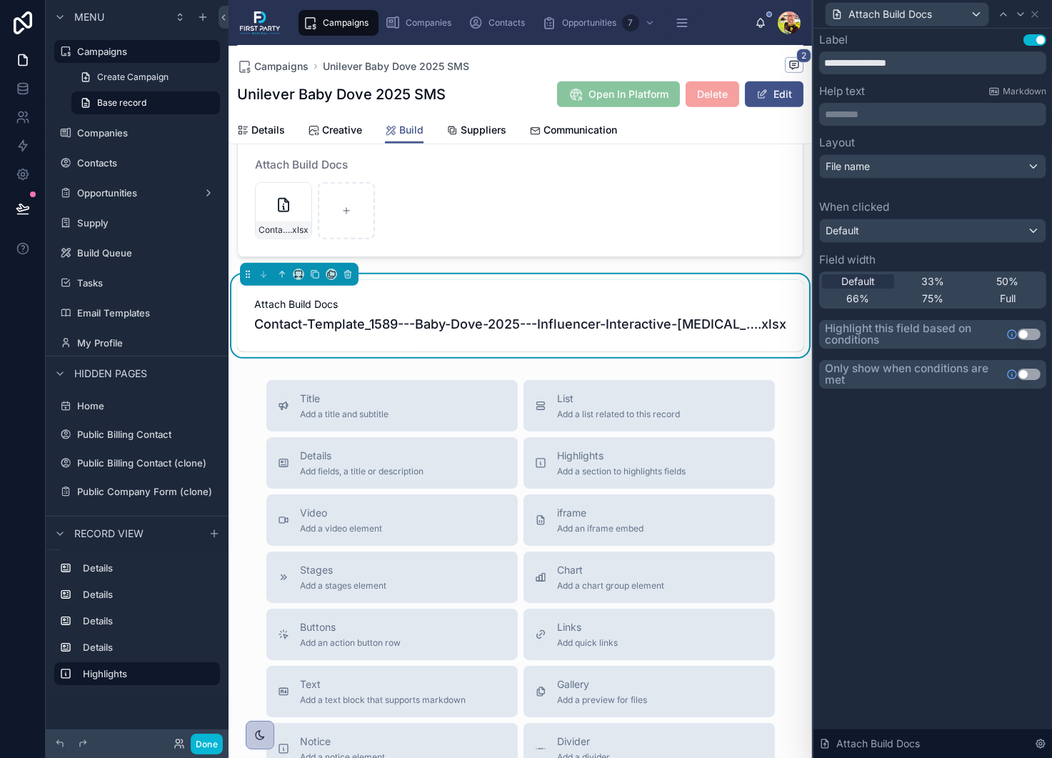
click at [877, 121] on p "********* ﻿" at bounding box center [934, 114] width 219 height 14
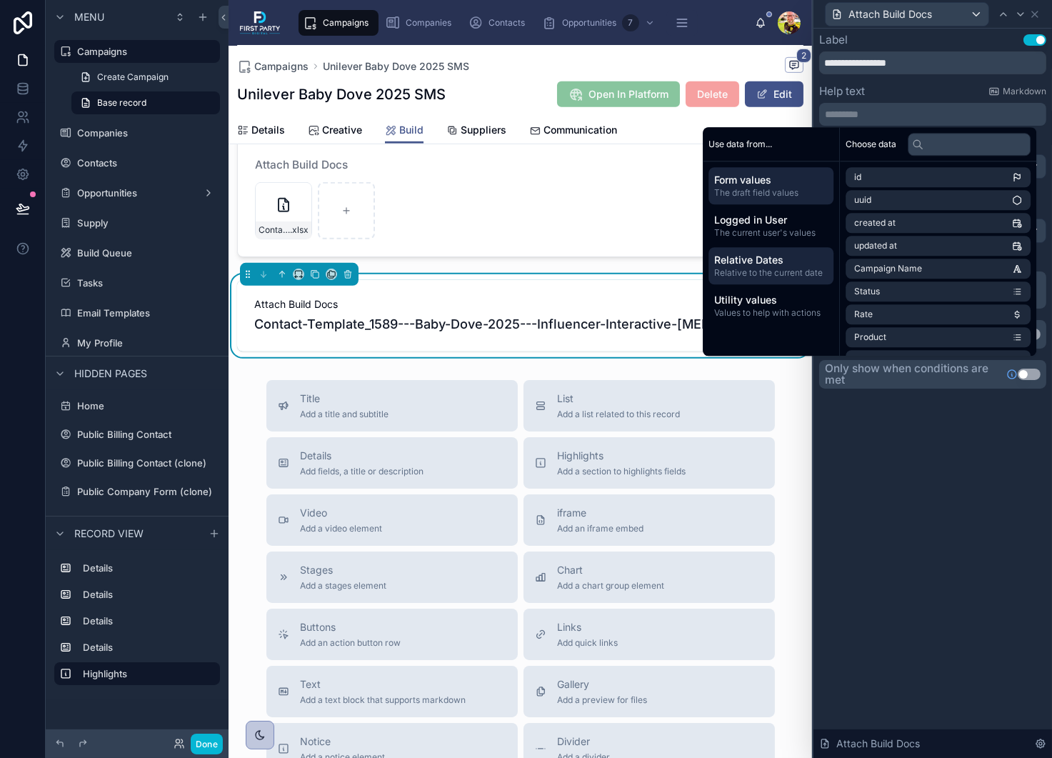
click at [767, 269] on span "Relative to the current date" at bounding box center [771, 272] width 114 height 11
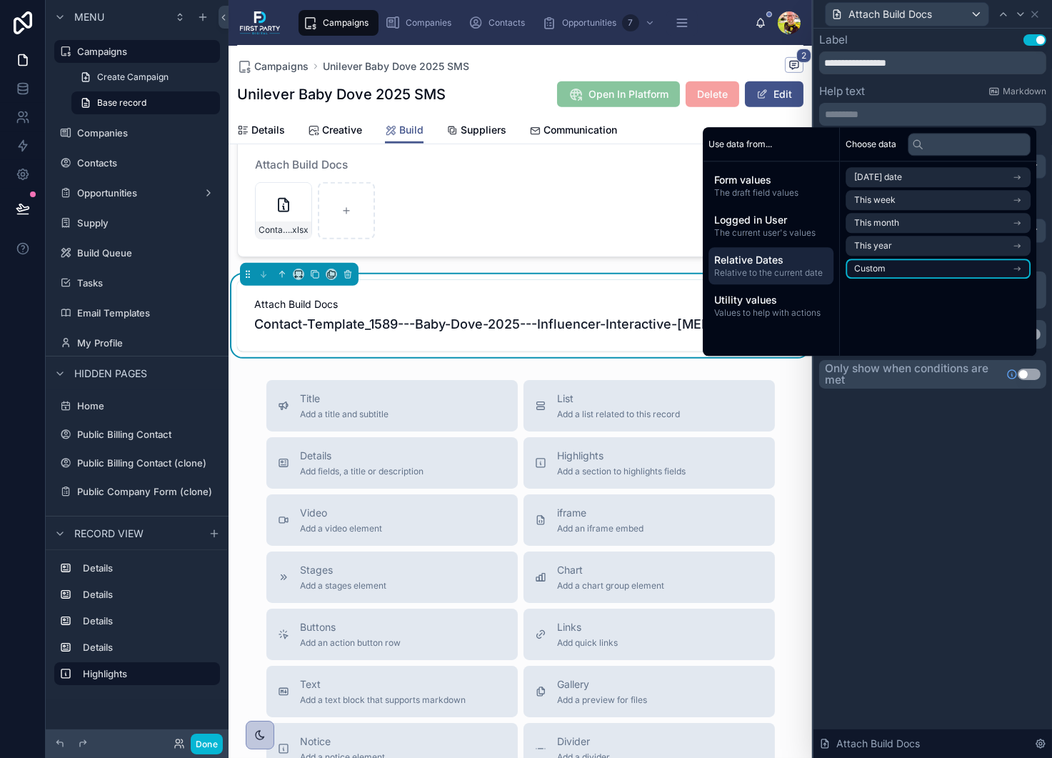
click at [898, 271] on li "Custom" at bounding box center [938, 269] width 185 height 20
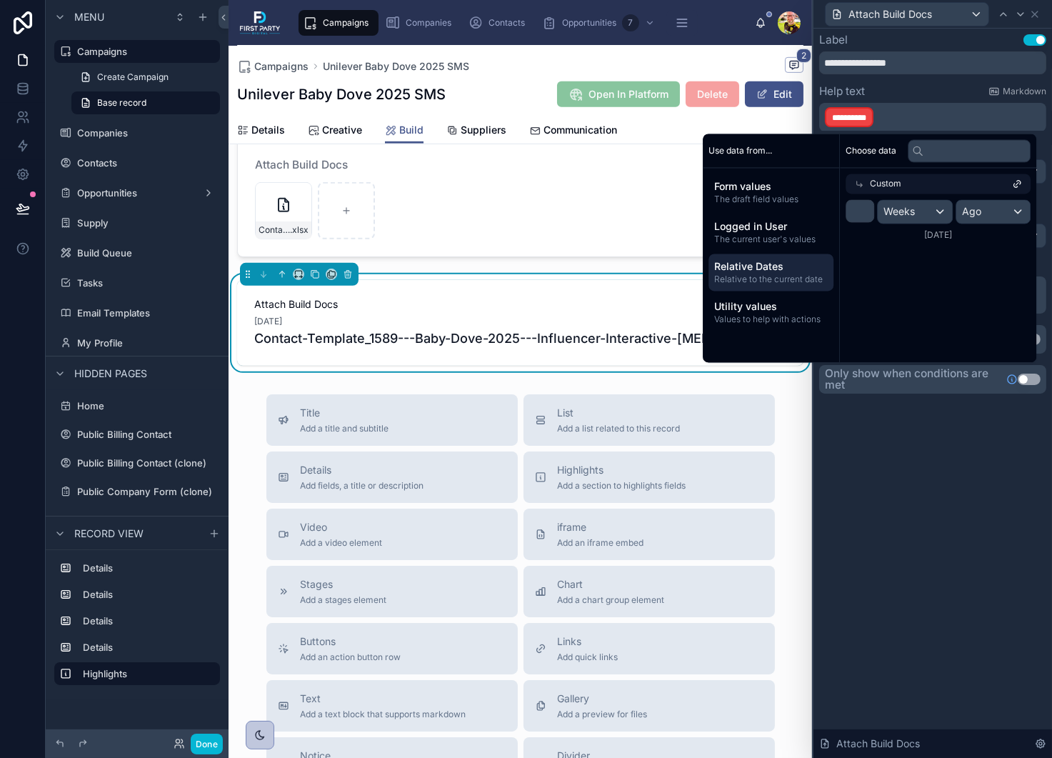
click at [742, 275] on span "Relative to the current date" at bounding box center [771, 279] width 114 height 11
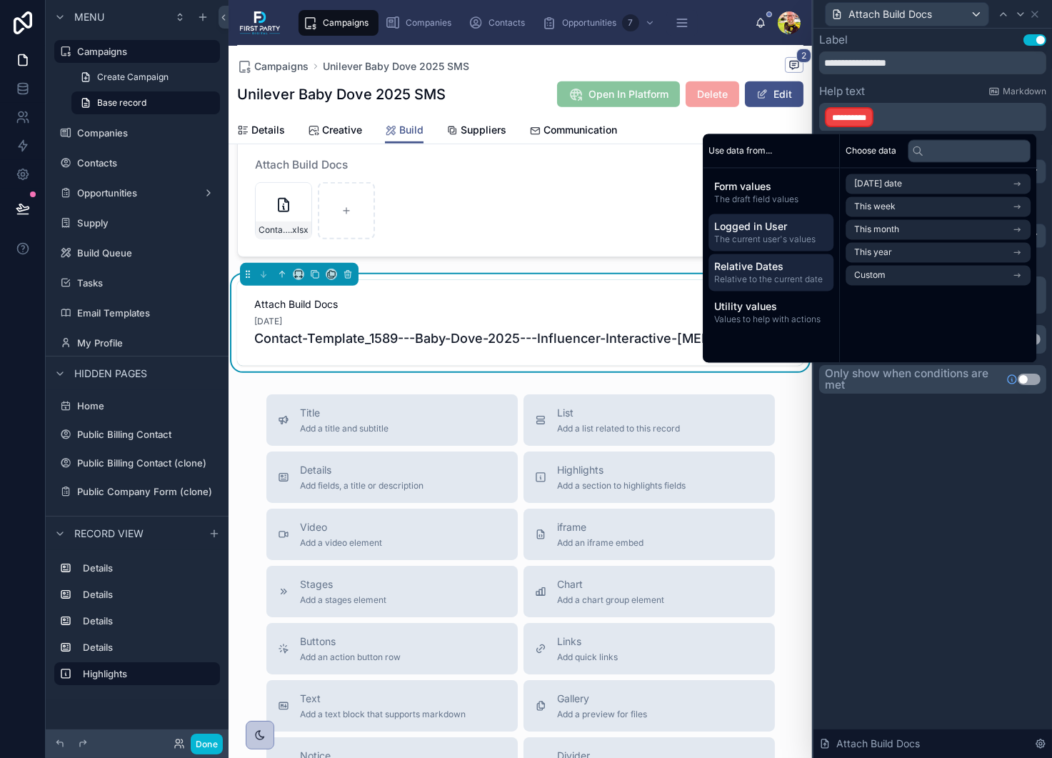
click at [750, 239] on span "The current user's values" at bounding box center [771, 239] width 114 height 11
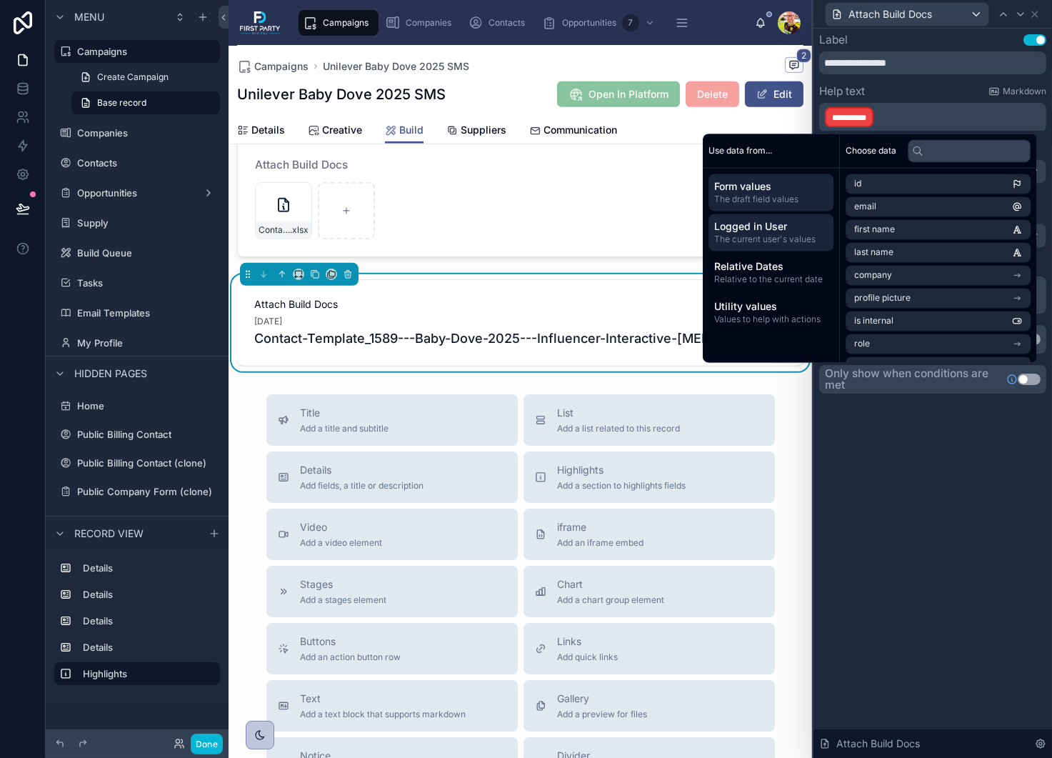
click at [741, 181] on span "Form values" at bounding box center [771, 186] width 114 height 14
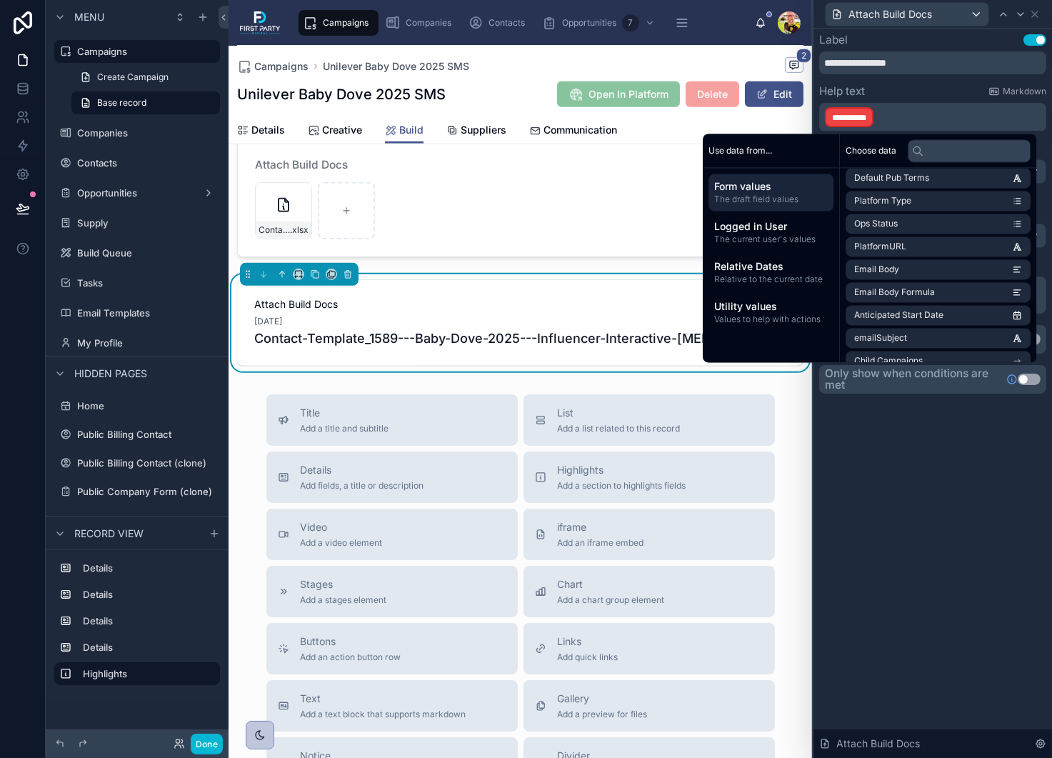
scroll to position [786, 0]
click at [944, 272] on li "Attach Build Docs" at bounding box center [938, 269] width 185 height 20
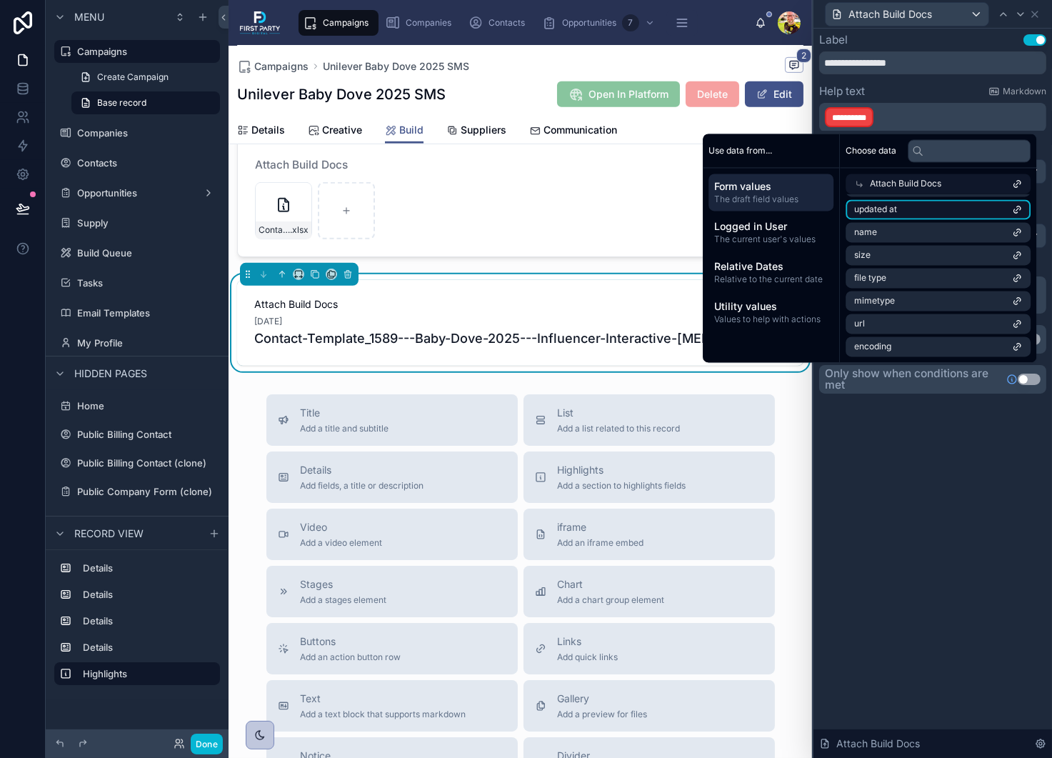
scroll to position [0, 0]
click at [911, 258] on li "created at" at bounding box center [938, 255] width 185 height 20
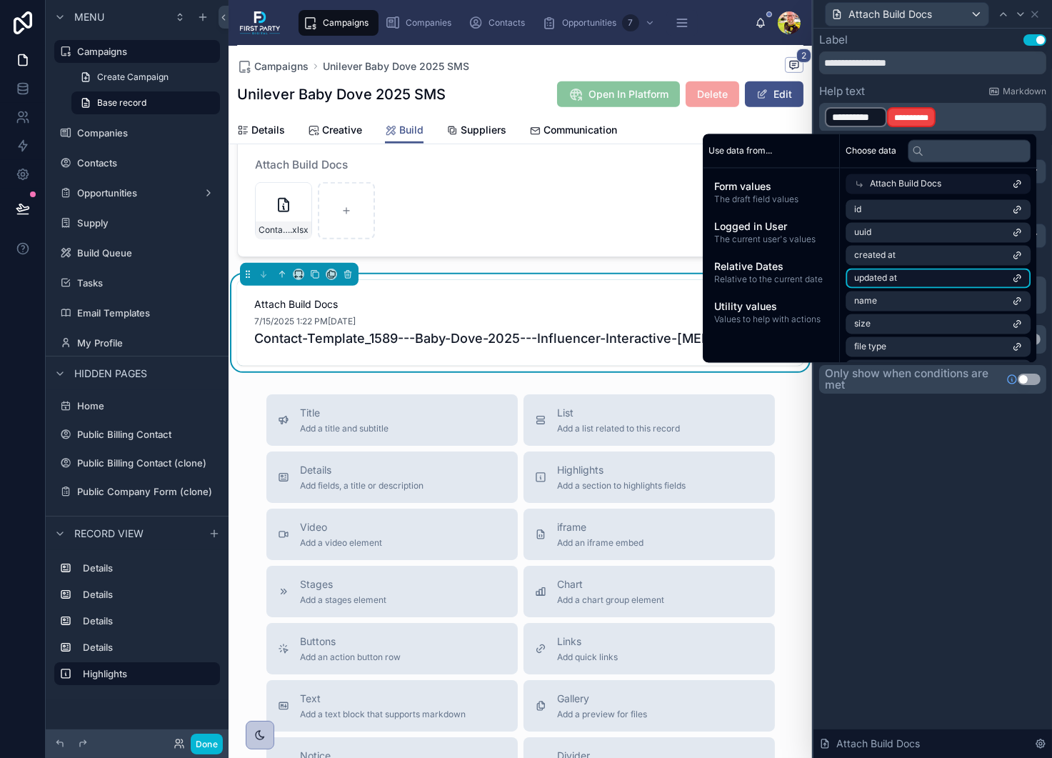
click at [911, 278] on li "updated at" at bounding box center [938, 278] width 185 height 20
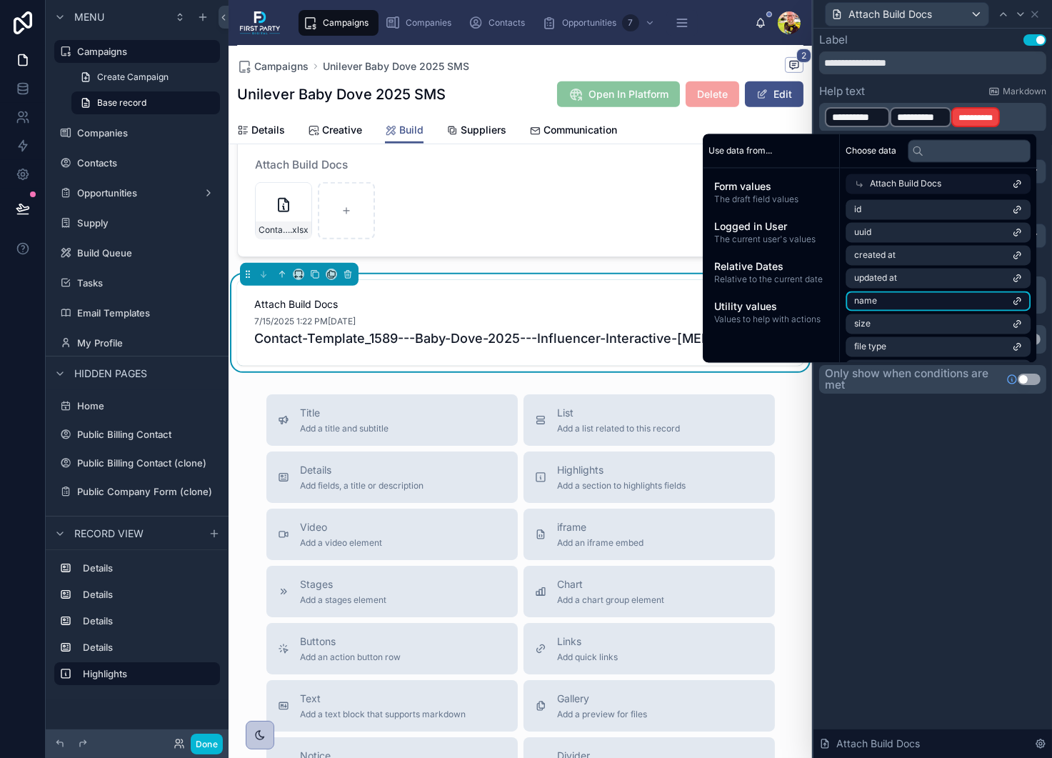
click at [916, 301] on li "name" at bounding box center [938, 301] width 185 height 20
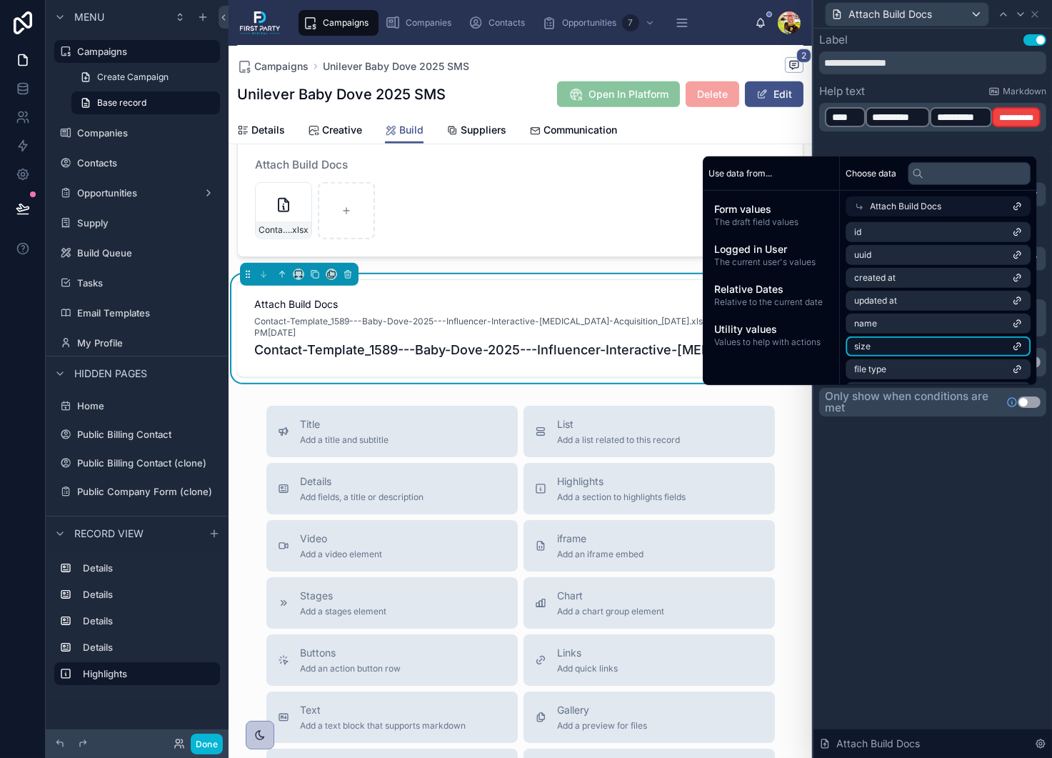
click at [923, 346] on li "size" at bounding box center [938, 346] width 185 height 20
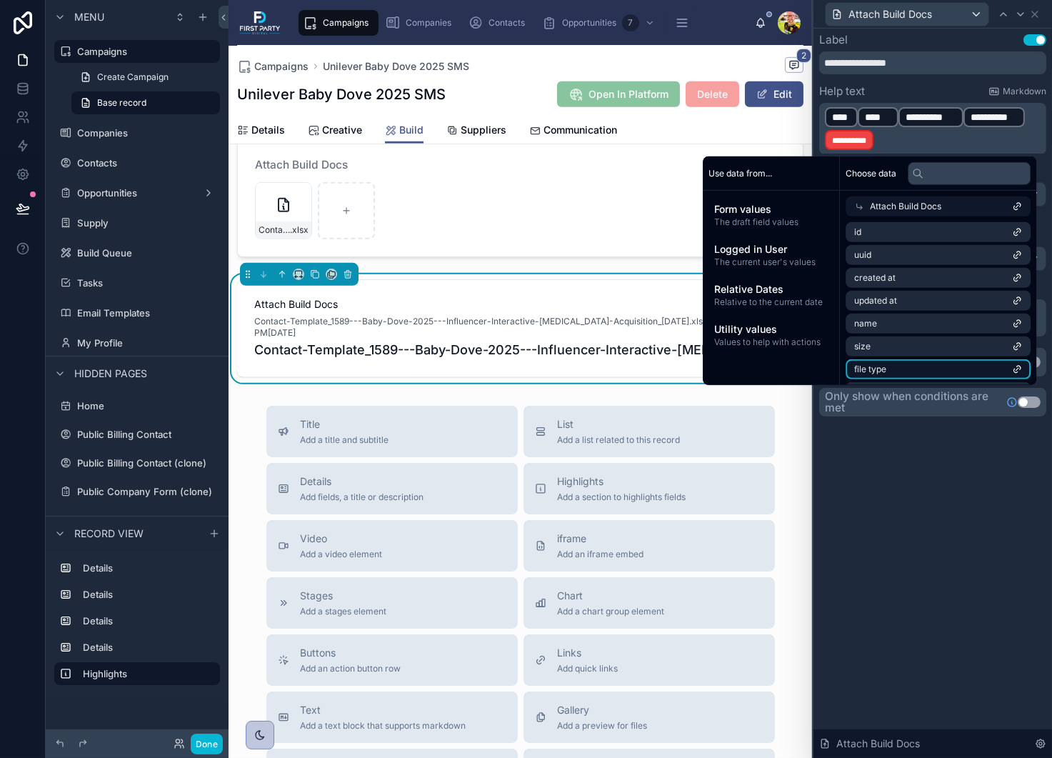
click at [918, 372] on li "file type" at bounding box center [938, 369] width 185 height 20
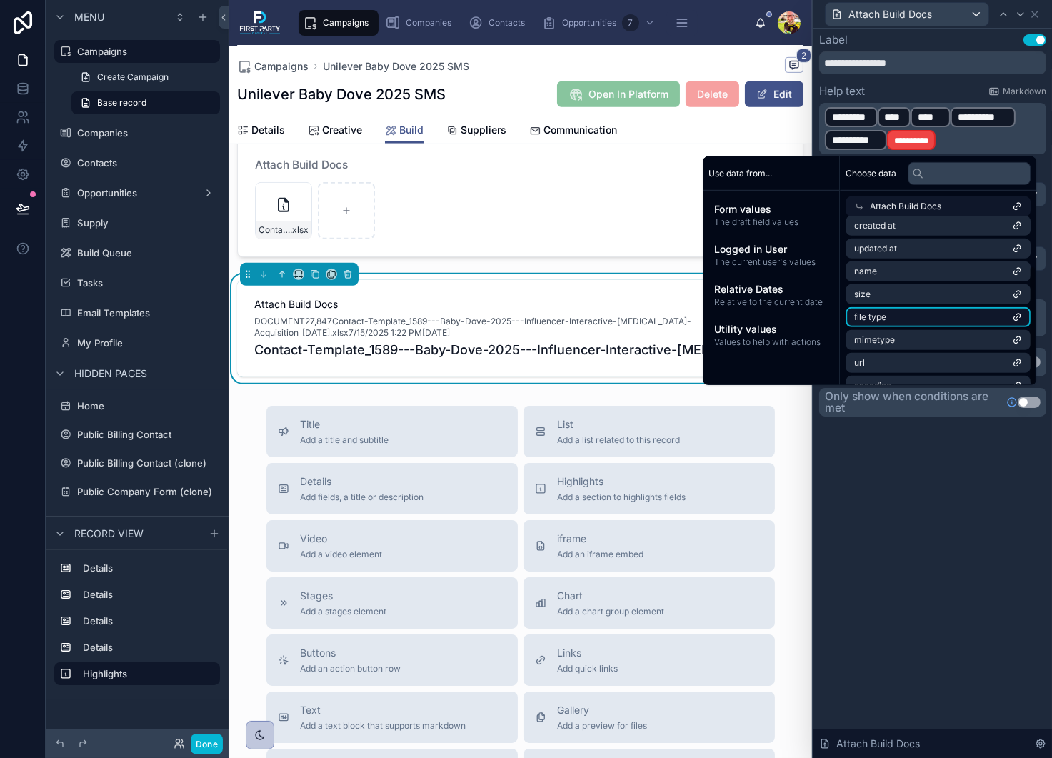
scroll to position [69, 0]
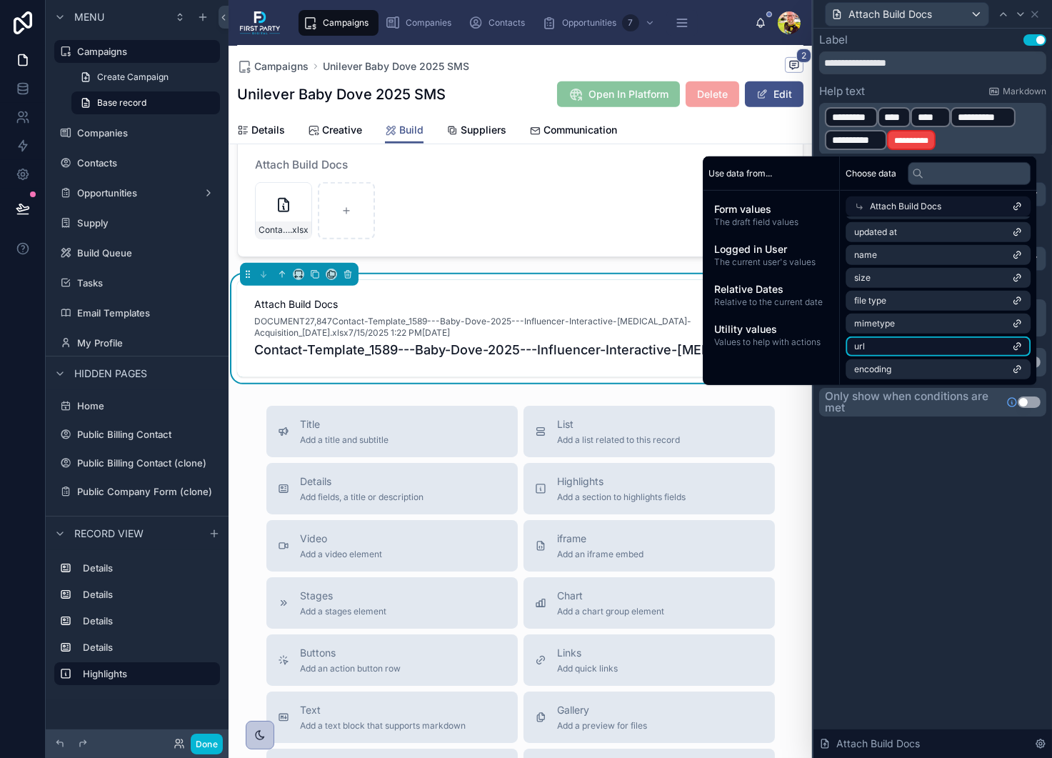
click at [901, 346] on li "url" at bounding box center [938, 346] width 185 height 20
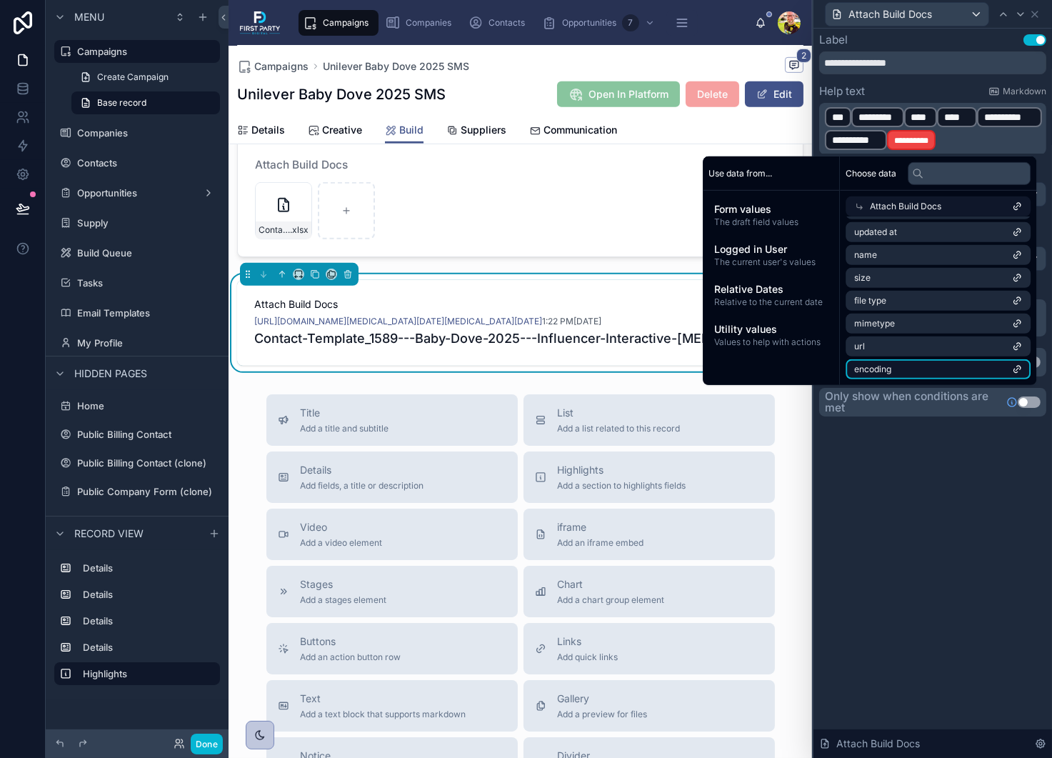
scroll to position [0, 0]
click at [981, 169] on input "text" at bounding box center [969, 172] width 123 height 23
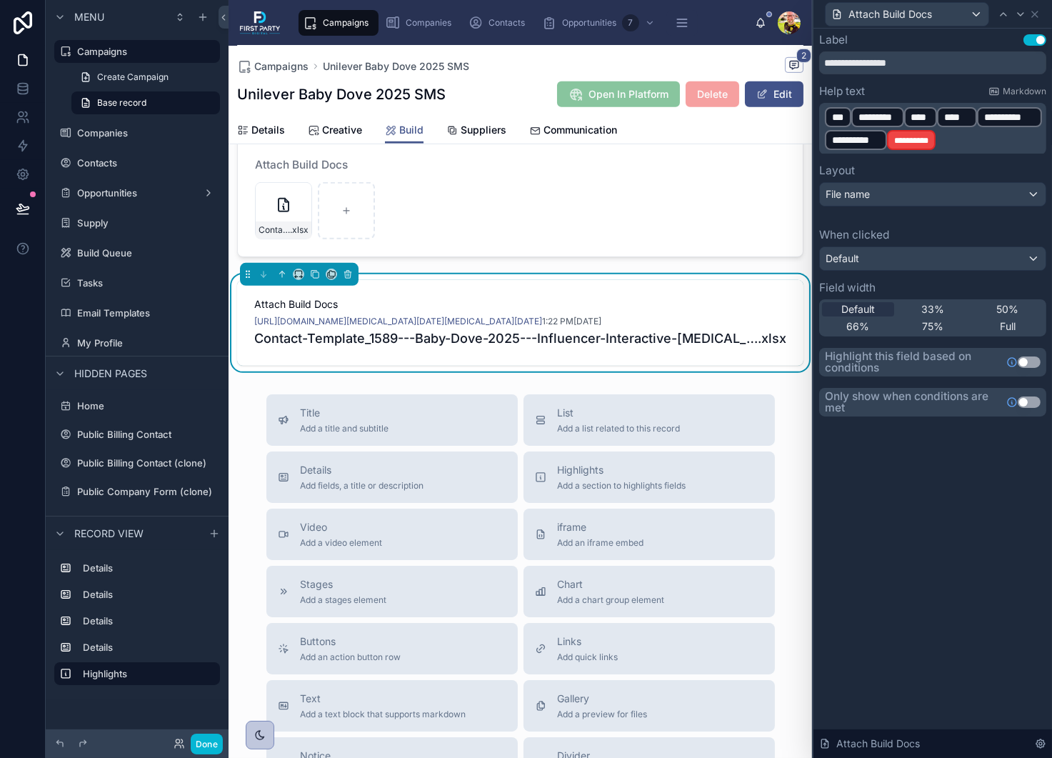
click at [981, 138] on p "**********" at bounding box center [934, 129] width 219 height 46
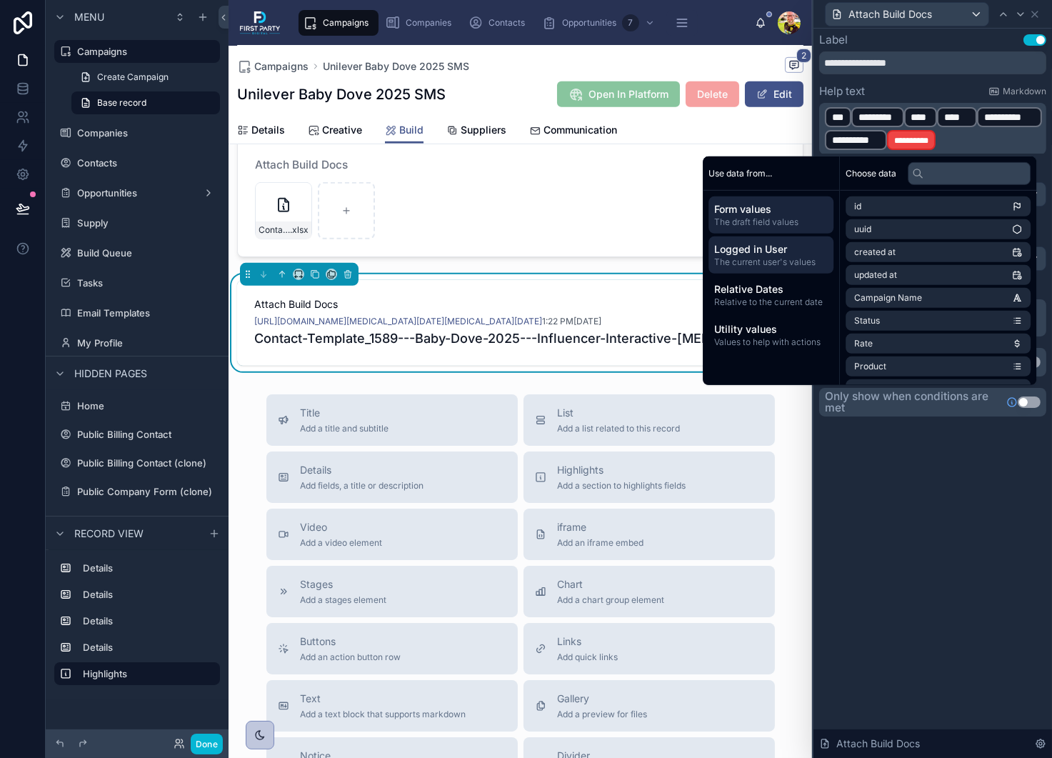
click at [747, 254] on span "Logged in User" at bounding box center [771, 249] width 114 height 14
click at [743, 200] on div "Form values The draft field values" at bounding box center [770, 214] width 125 height 37
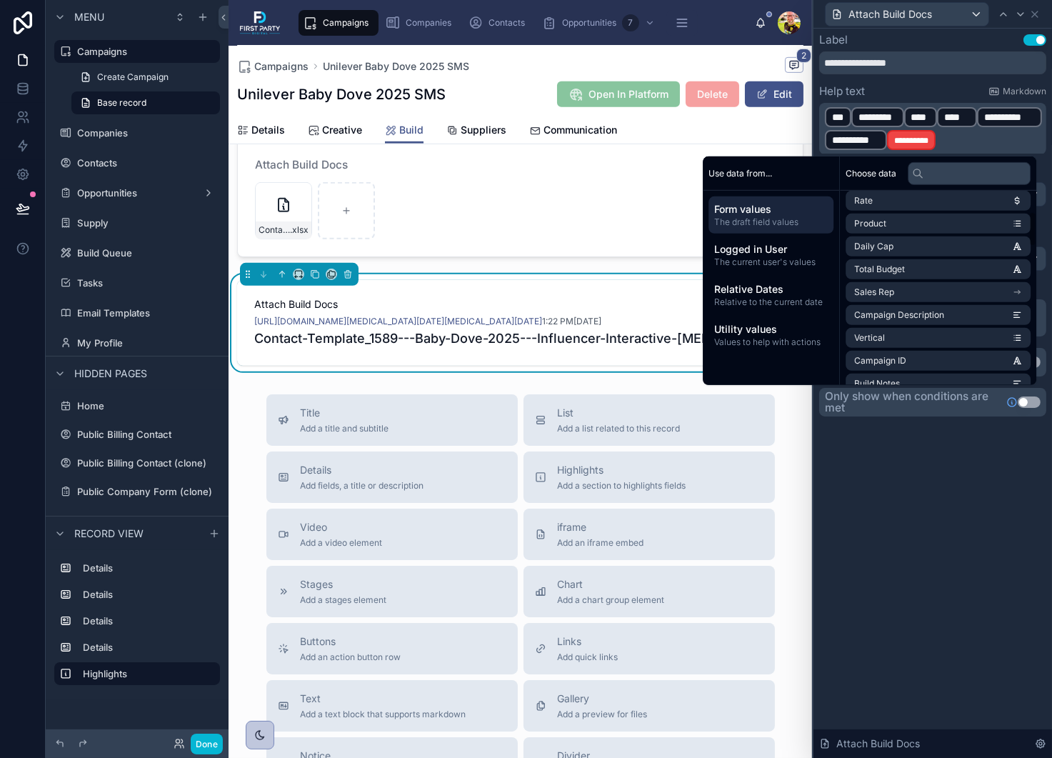
scroll to position [71, 0]
click at [969, 136] on p "**********" at bounding box center [934, 129] width 219 height 46
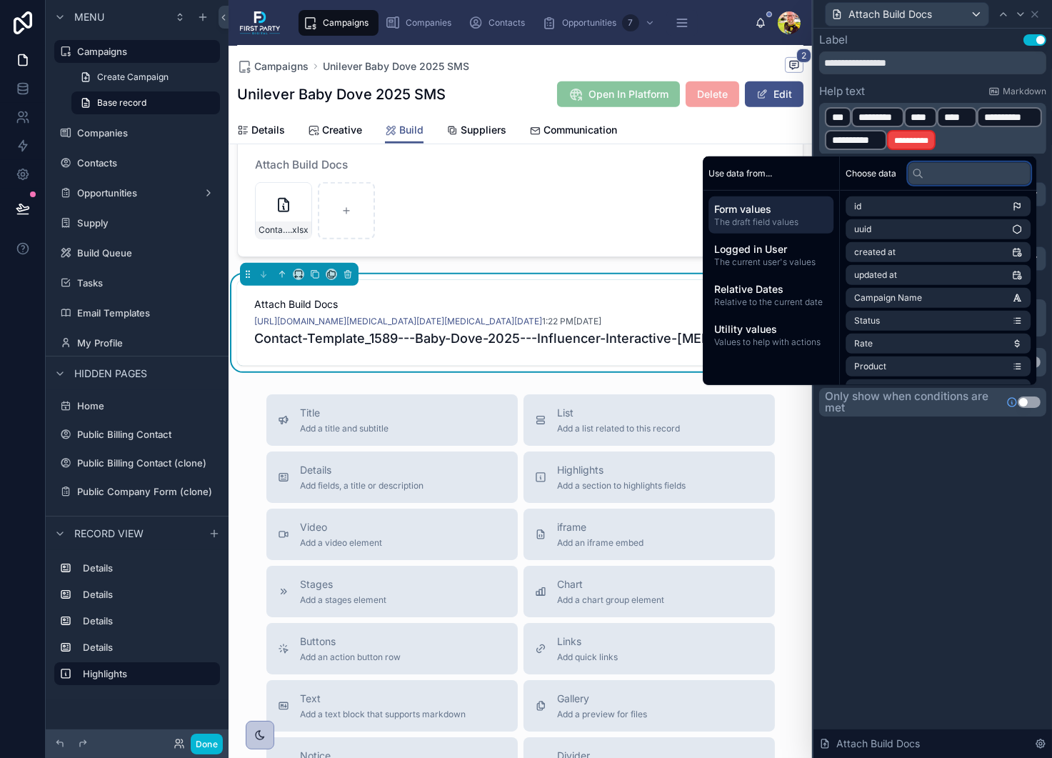
click at [969, 169] on input "text" at bounding box center [969, 172] width 123 height 23
click at [937, 491] on div "**********" at bounding box center [932, 393] width 239 height 729
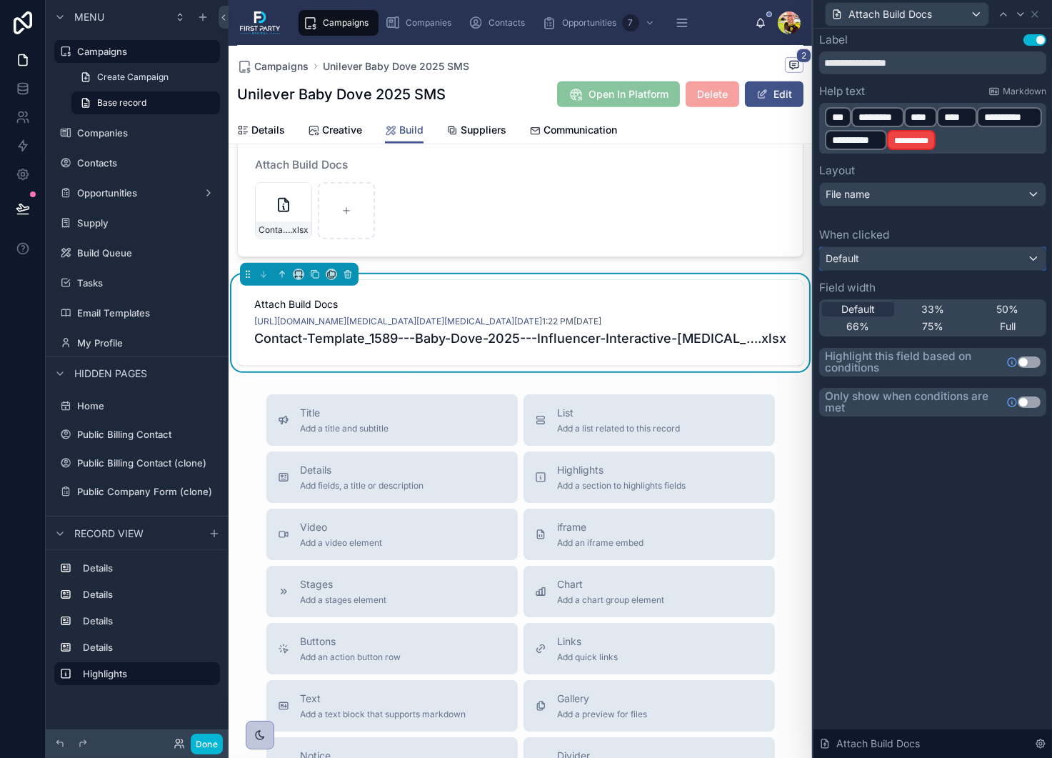
click at [897, 261] on div "Default" at bounding box center [933, 258] width 226 height 23
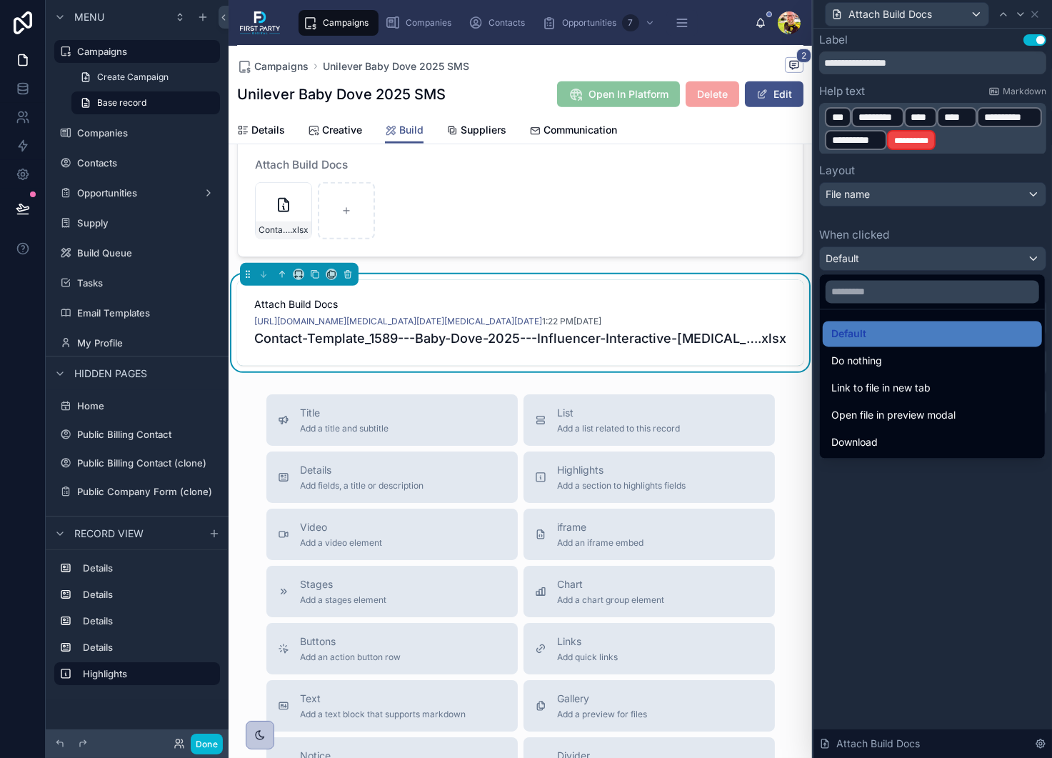
click at [887, 212] on div at bounding box center [932, 379] width 239 height 758
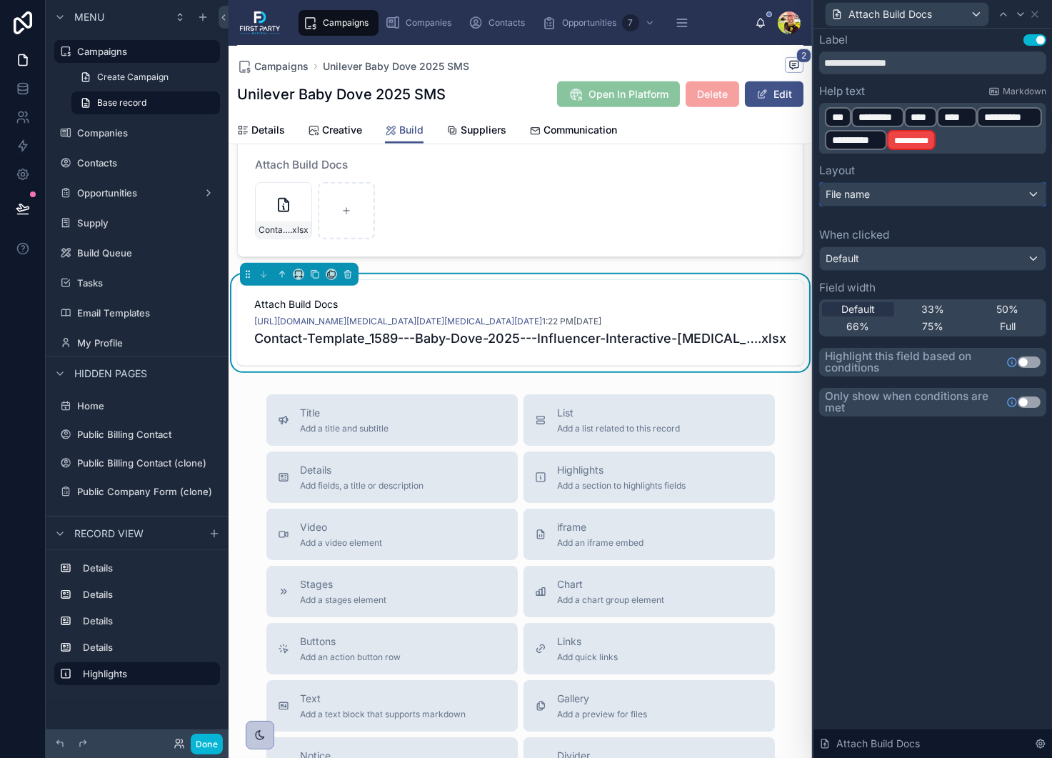
click at [877, 196] on div "File name" at bounding box center [933, 194] width 226 height 23
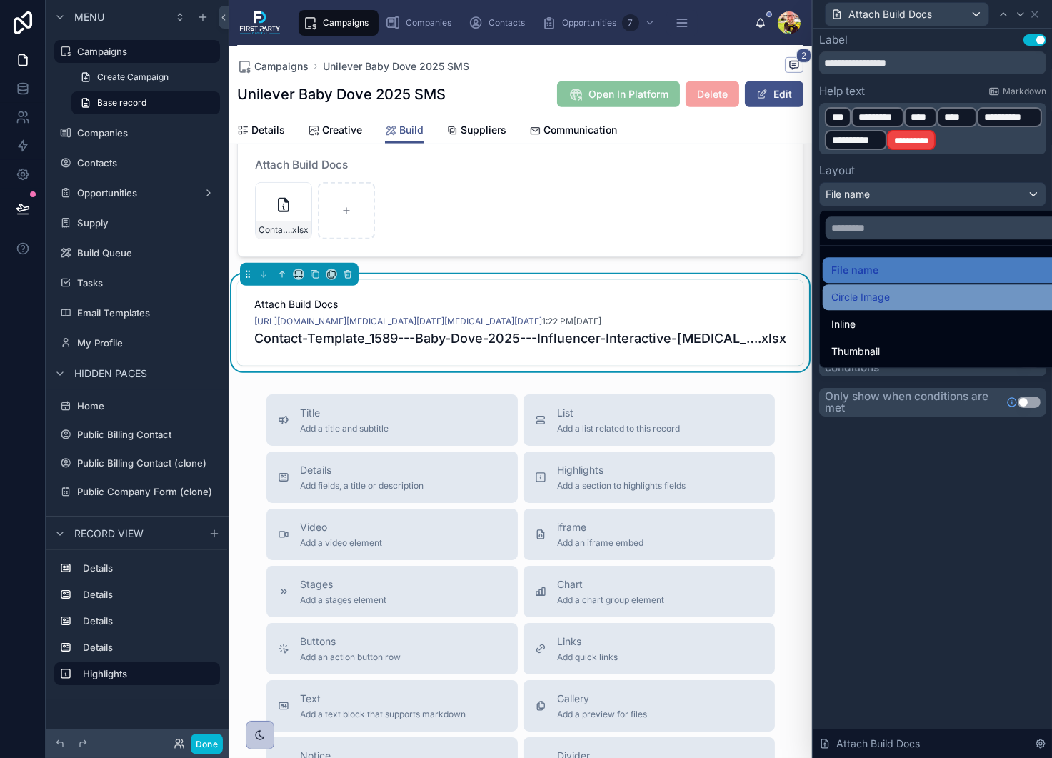
click at [872, 295] on span "Circle Image" at bounding box center [860, 297] width 59 height 17
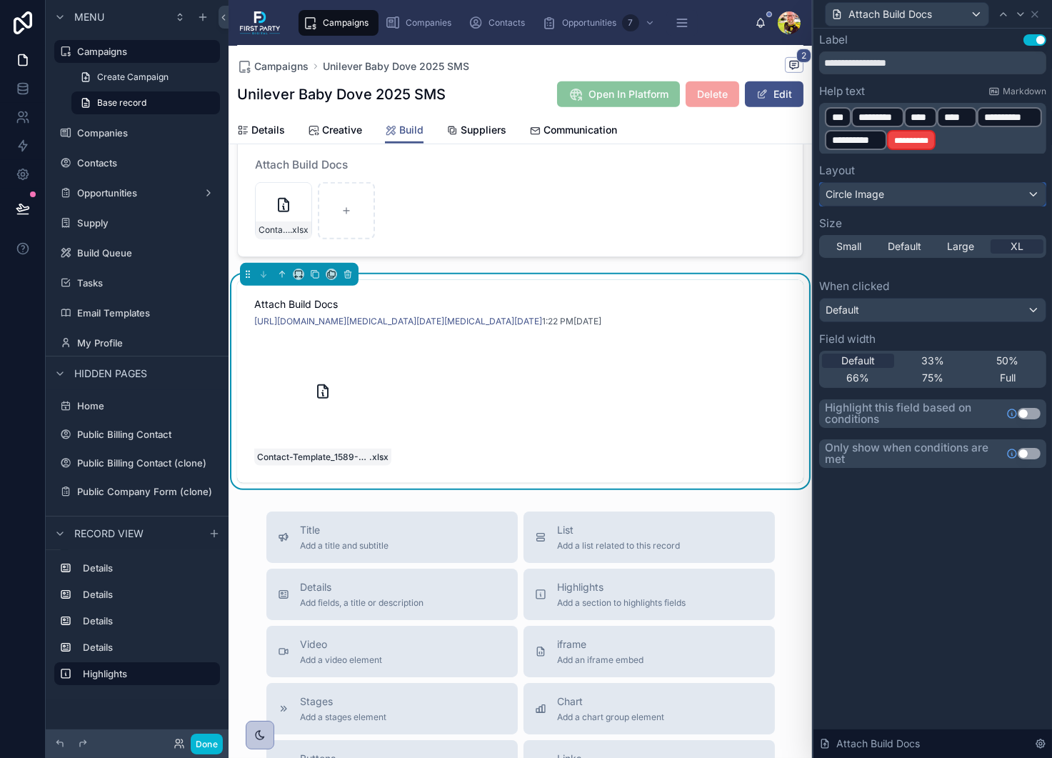
click at [894, 194] on div "Circle Image" at bounding box center [933, 194] width 226 height 23
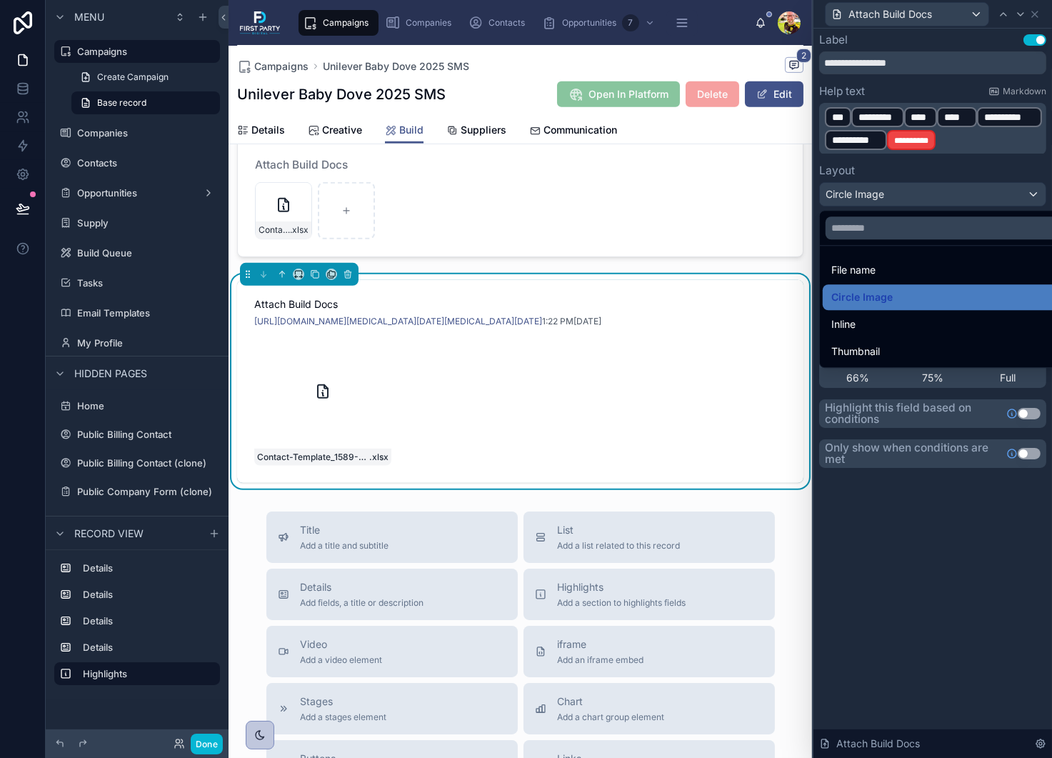
click at [918, 149] on div at bounding box center [932, 379] width 239 height 758
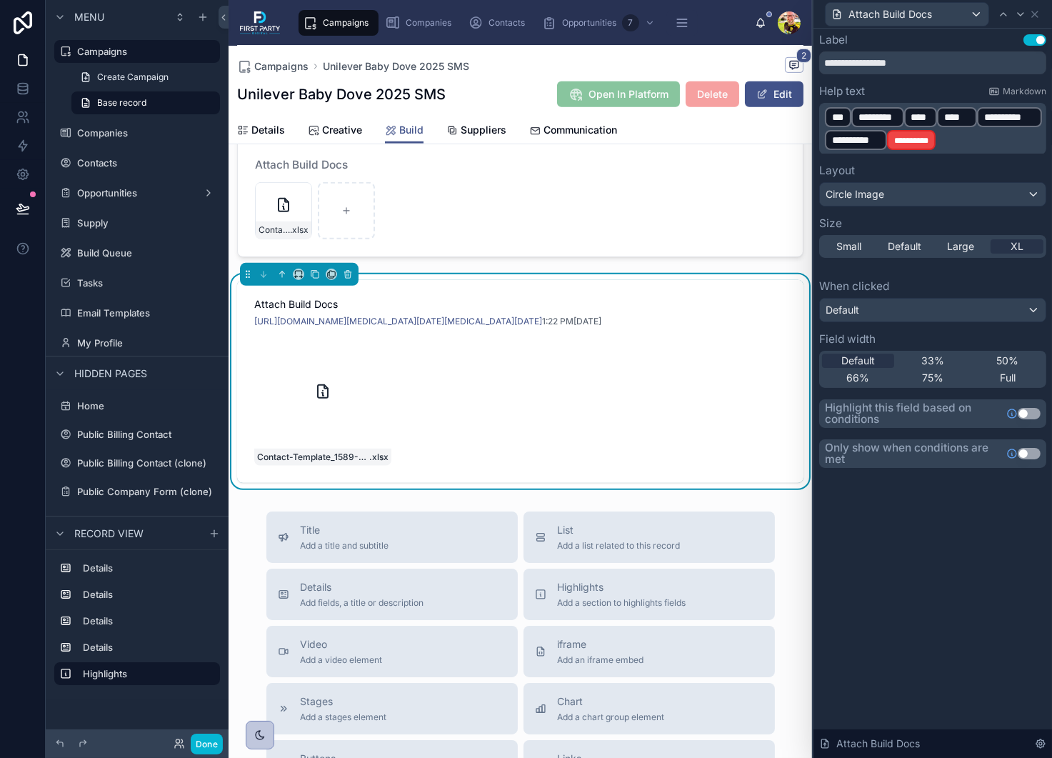
click at [950, 139] on p "**********" at bounding box center [934, 129] width 219 height 46
click at [928, 139] on span "**********" at bounding box center [911, 140] width 34 height 9
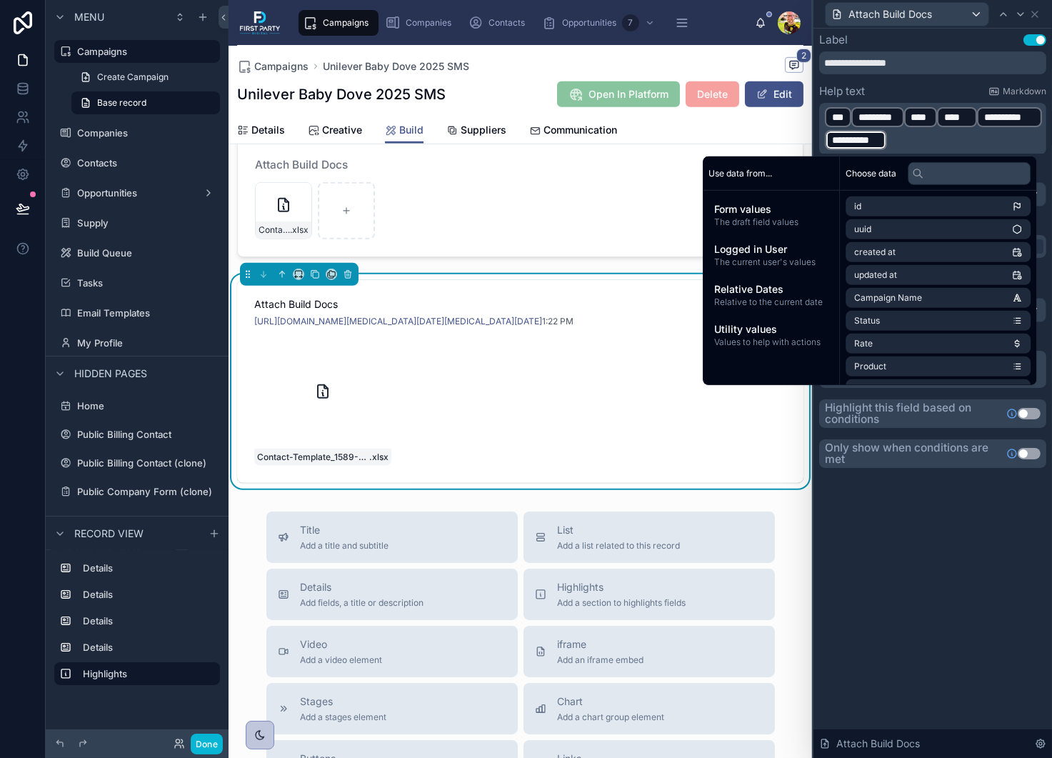
click at [843, 114] on span "***" at bounding box center [838, 117] width 12 height 14
click at [893, 548] on div "**********" at bounding box center [932, 393] width 239 height 729
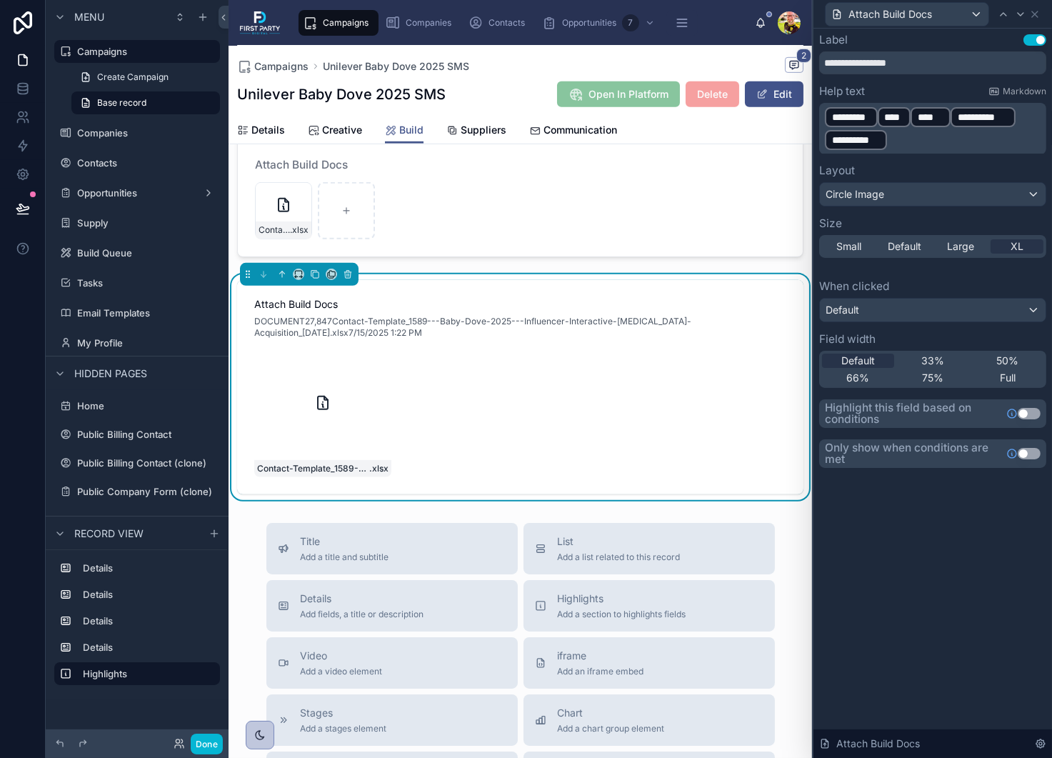
click at [930, 114] on span "****" at bounding box center [931, 117] width 26 height 14
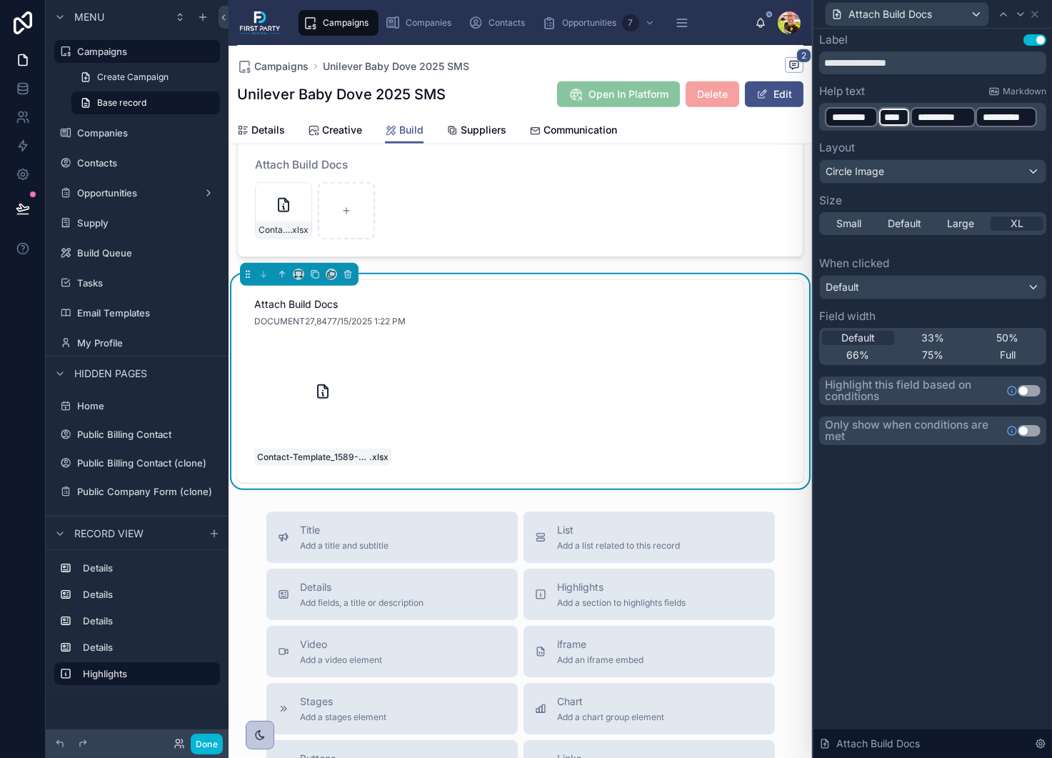
click at [940, 91] on div "Help text Markdown" at bounding box center [932, 91] width 227 height 11
click at [953, 114] on span "**********" at bounding box center [943, 117] width 51 height 14
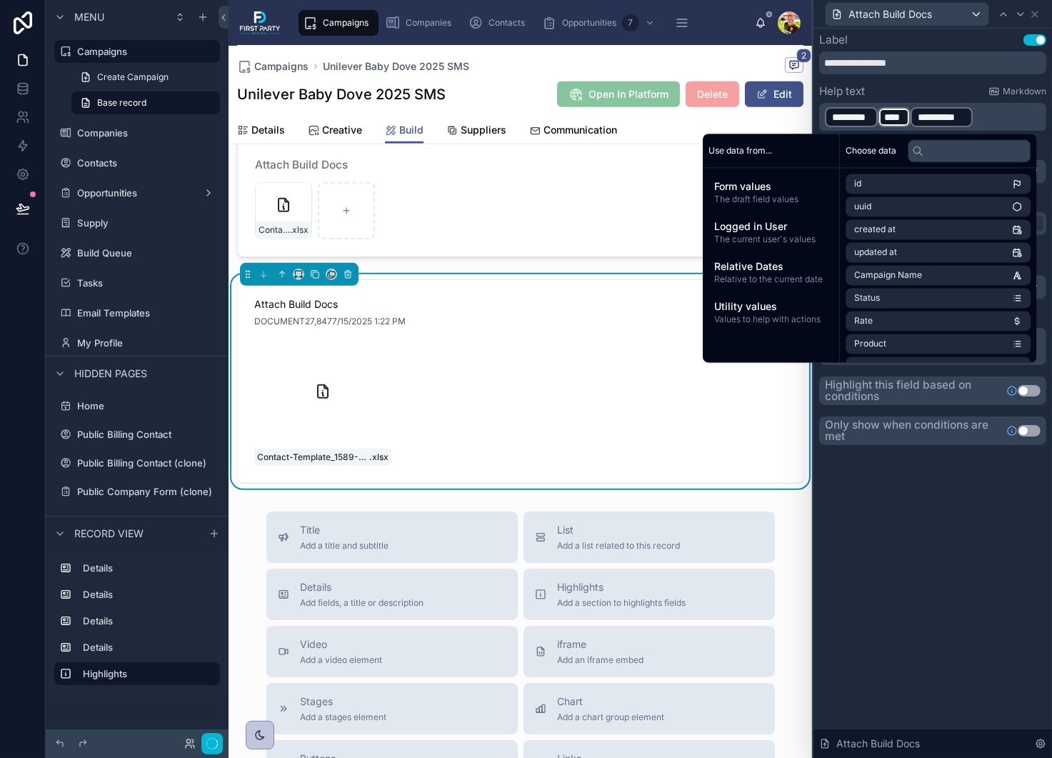
click at [1012, 119] on p "**********" at bounding box center [934, 117] width 219 height 23
click at [896, 121] on span "****" at bounding box center [894, 117] width 19 height 14
click at [974, 119] on p "**********" at bounding box center [934, 117] width 219 height 23
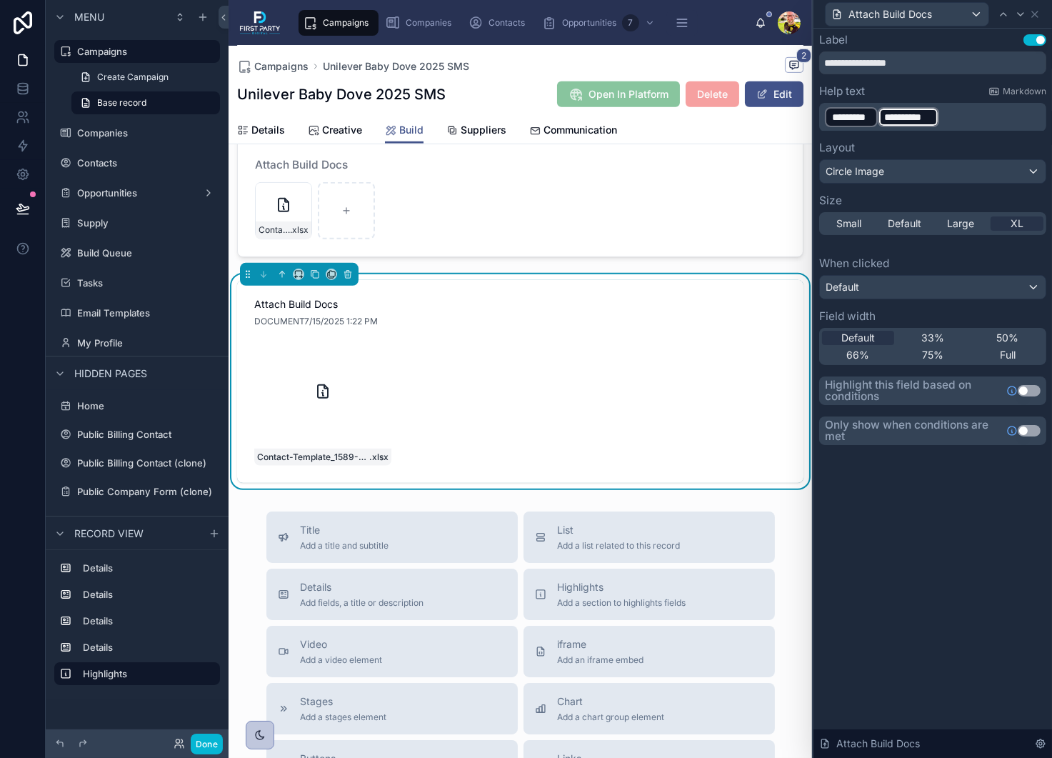
click at [843, 115] on span "*********" at bounding box center [851, 117] width 39 height 14
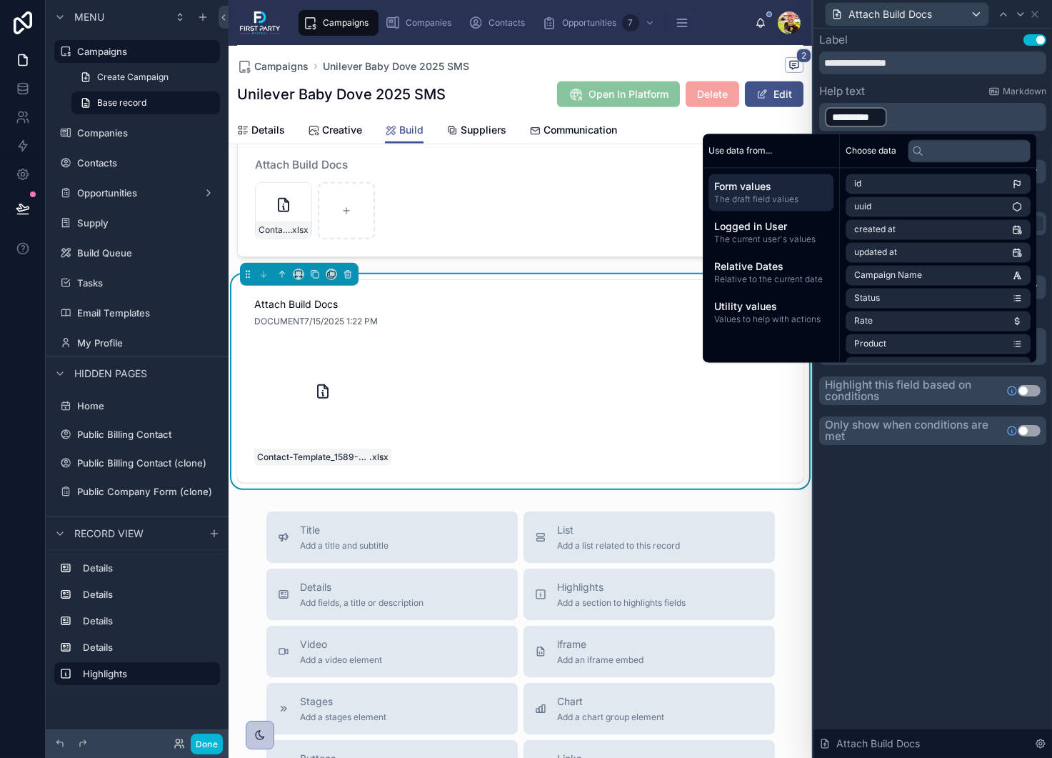
click at [953, 115] on p "**********" at bounding box center [934, 117] width 219 height 23
click at [958, 548] on div "**********" at bounding box center [932, 393] width 239 height 729
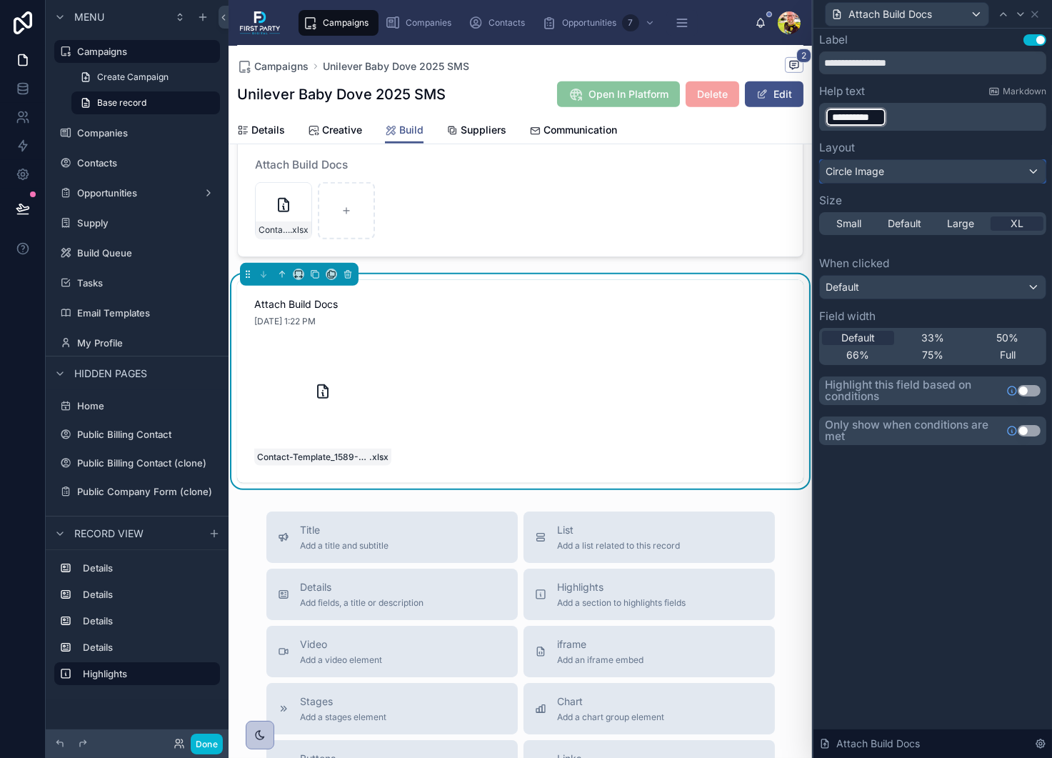
click at [877, 179] on div "Circle Image" at bounding box center [933, 171] width 226 height 23
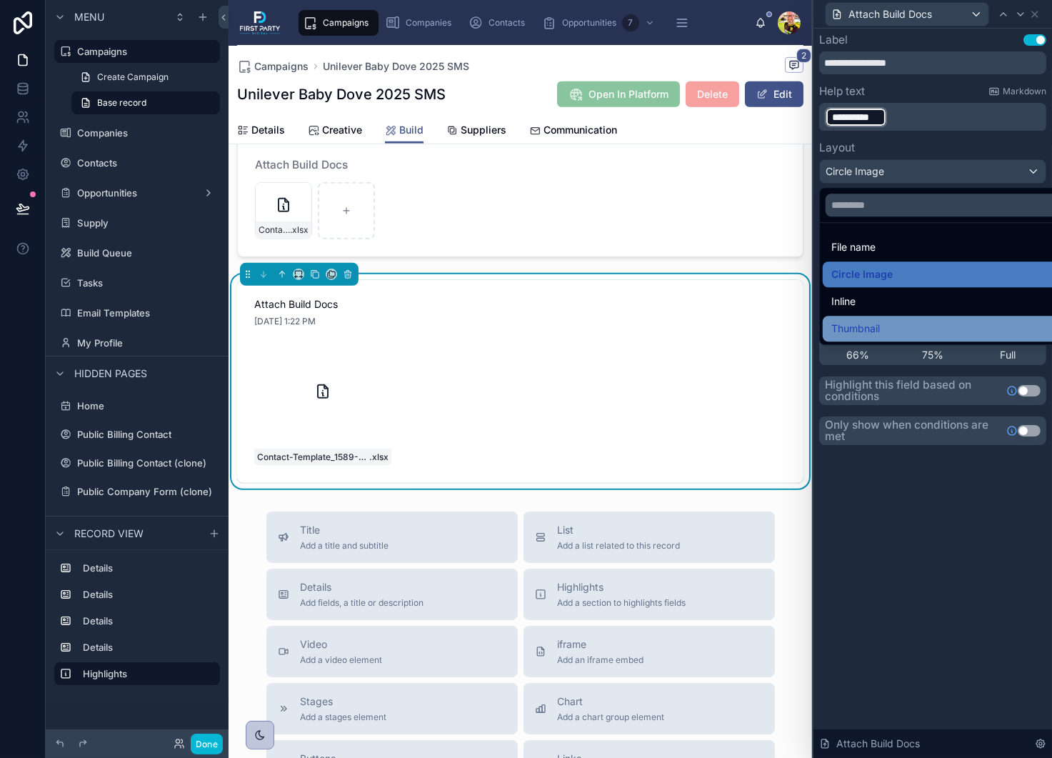
click at [891, 324] on div "Thumbnail" at bounding box center [949, 328] width 236 height 17
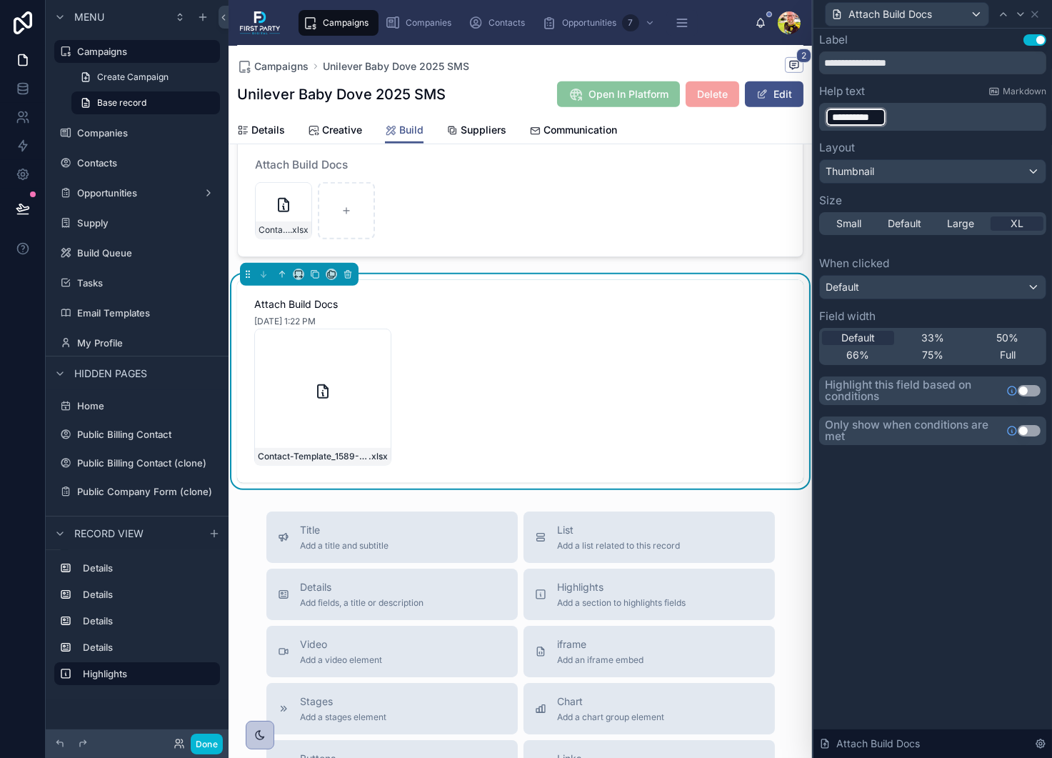
click at [891, 114] on p "**********" at bounding box center [934, 117] width 219 height 23
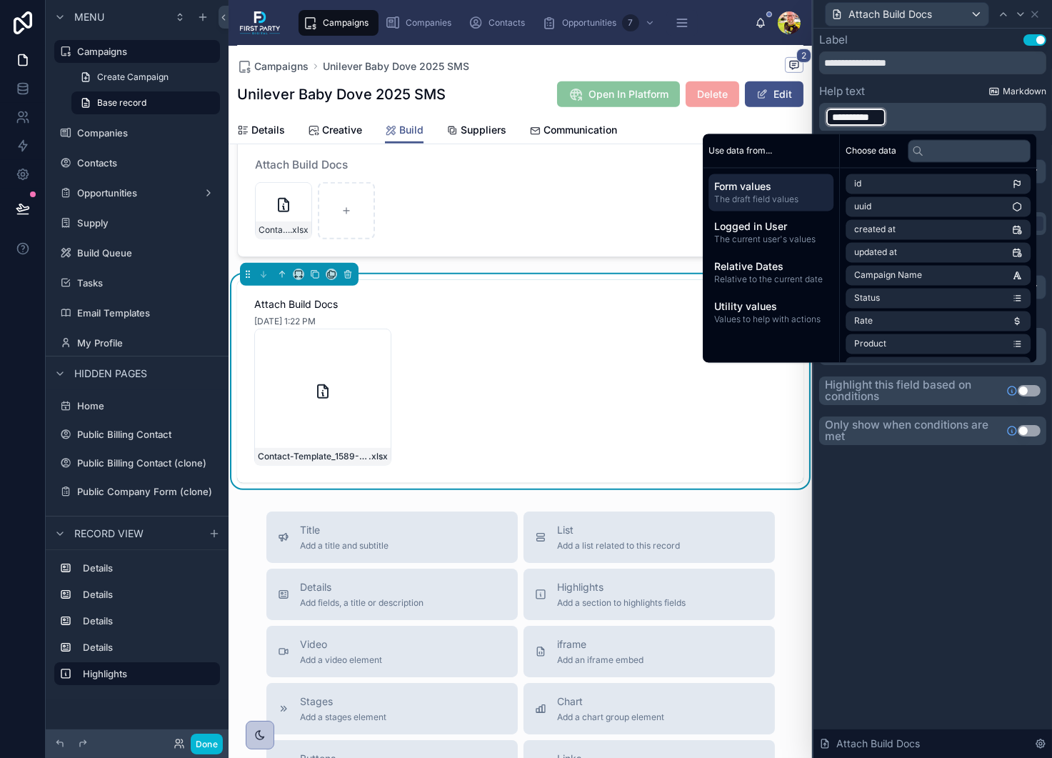
click at [1036, 90] on span "Markdown" at bounding box center [1025, 91] width 44 height 11
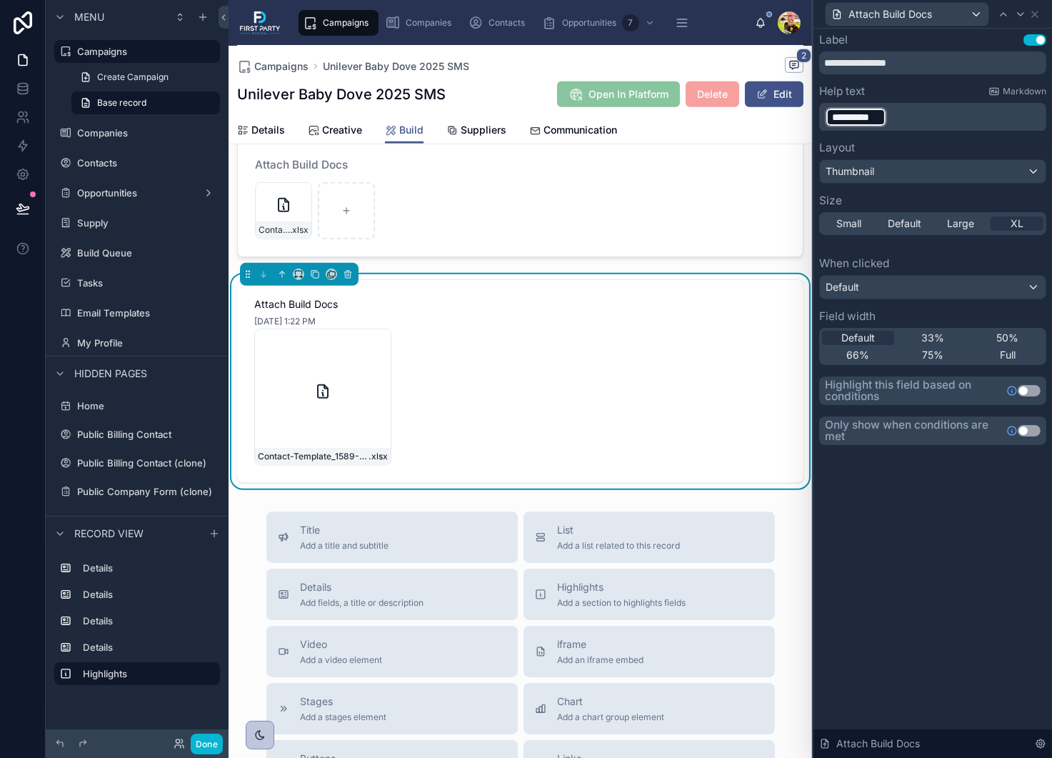
click at [913, 104] on div "**********" at bounding box center [932, 117] width 227 height 29
click at [907, 116] on p "**********" at bounding box center [934, 117] width 219 height 23
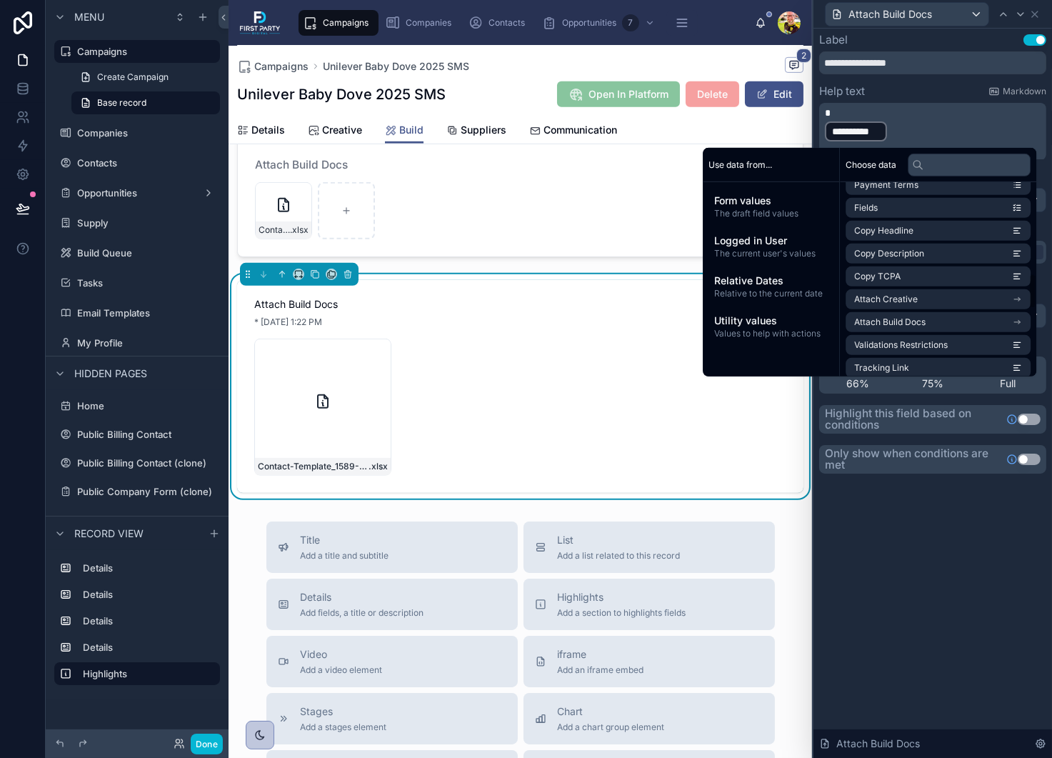
scroll to position [500, 0]
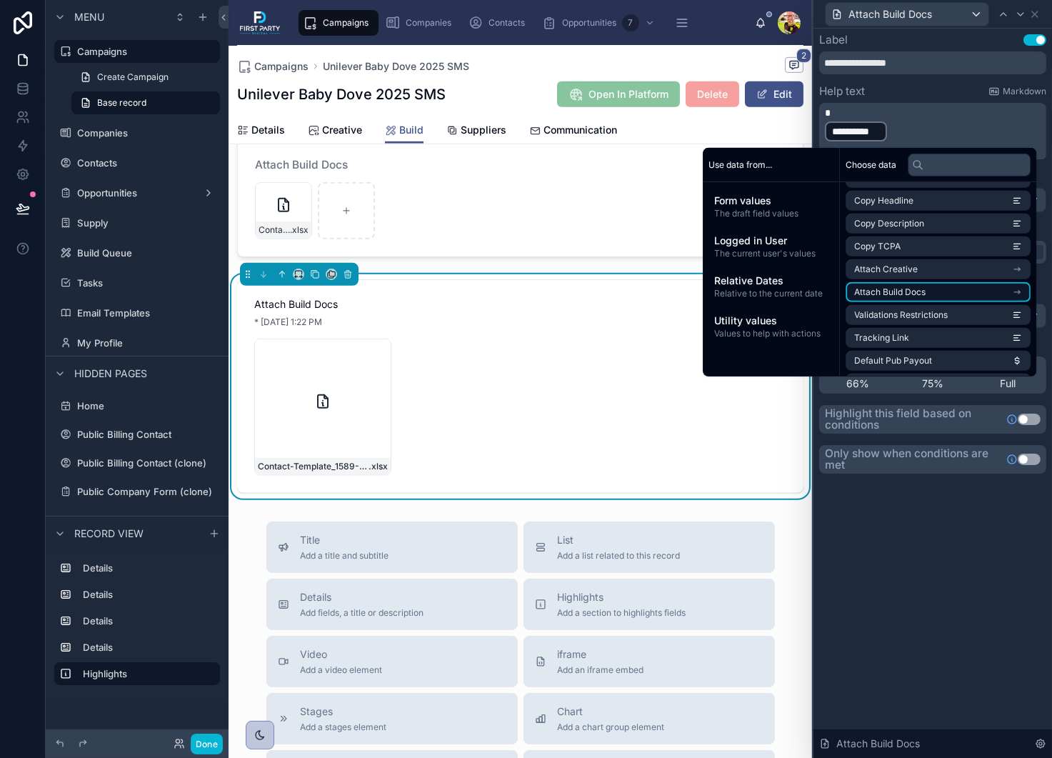
click at [920, 289] on li "Attach Build Docs" at bounding box center [938, 292] width 185 height 20
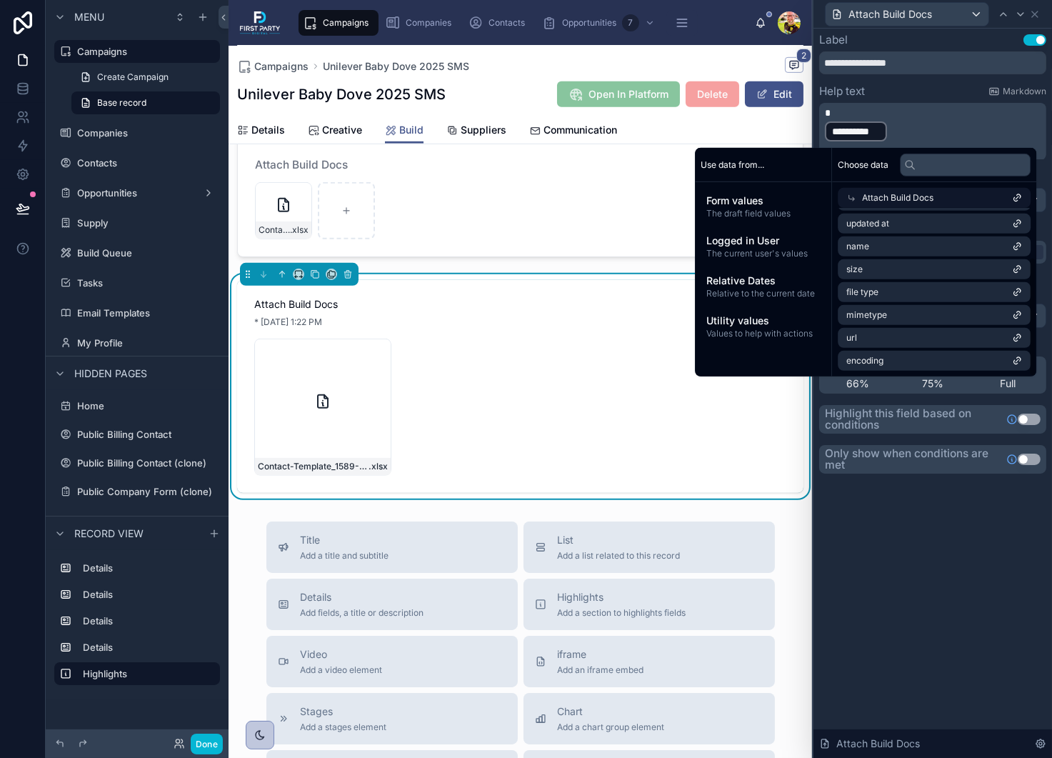
scroll to position [69, 0]
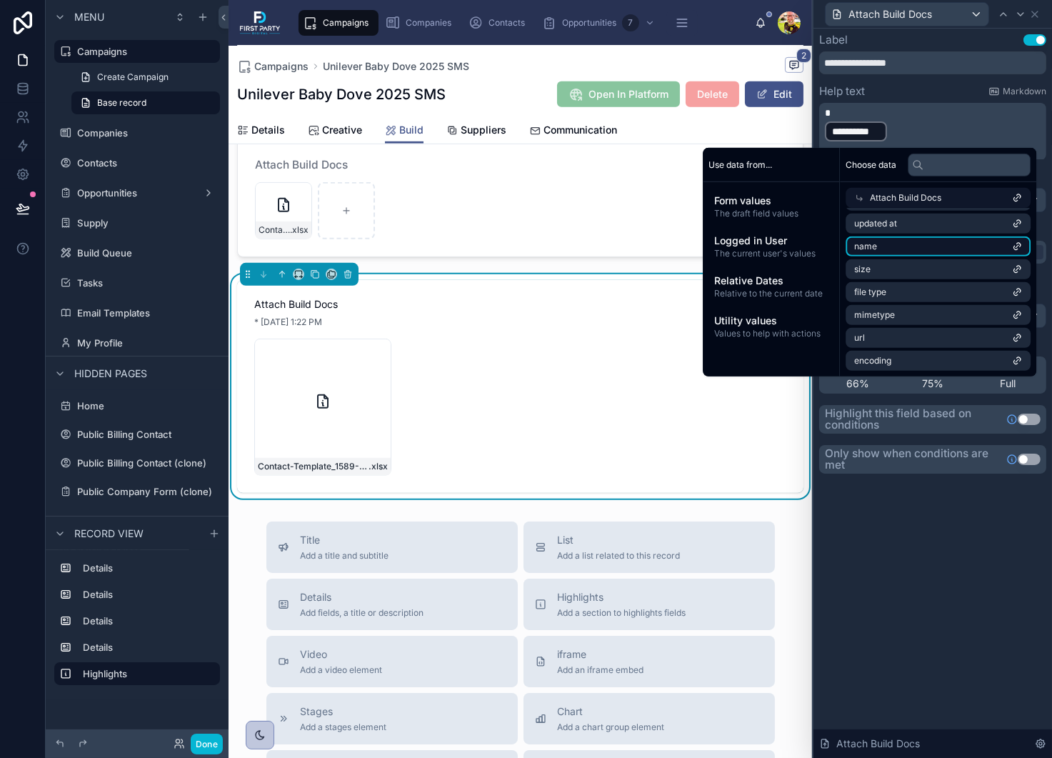
click at [906, 246] on li "name" at bounding box center [938, 246] width 185 height 20
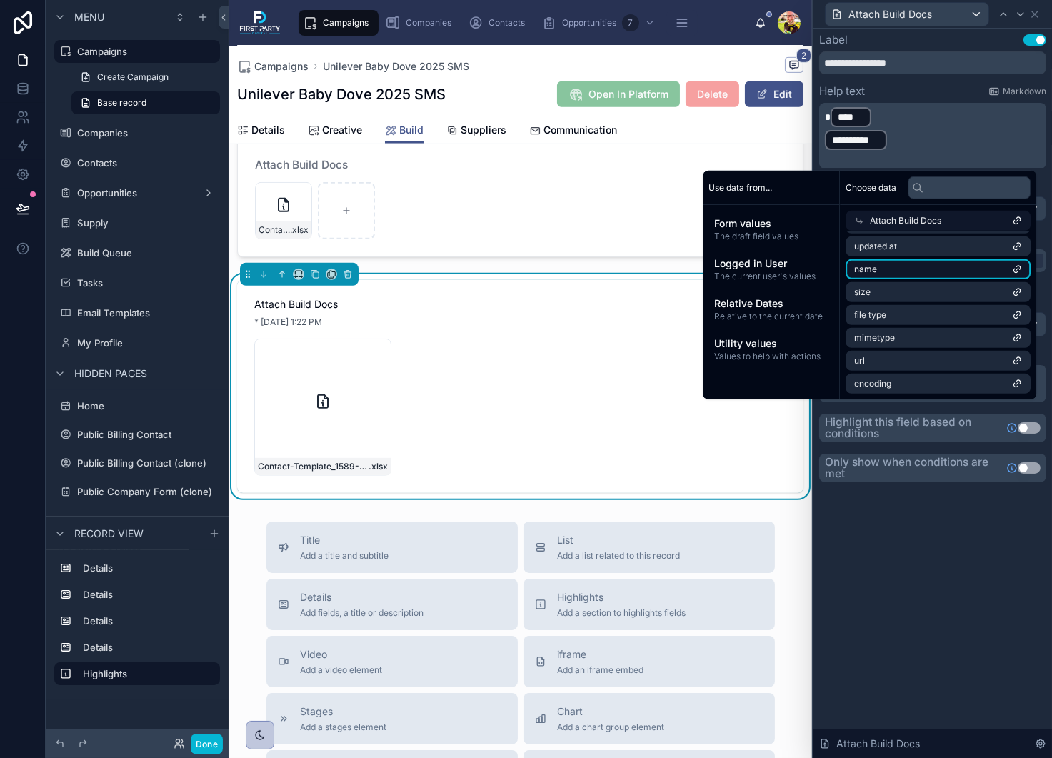
scroll to position [0, 0]
click at [873, 112] on p "* **** ﻿ ﻿" at bounding box center [934, 117] width 219 height 23
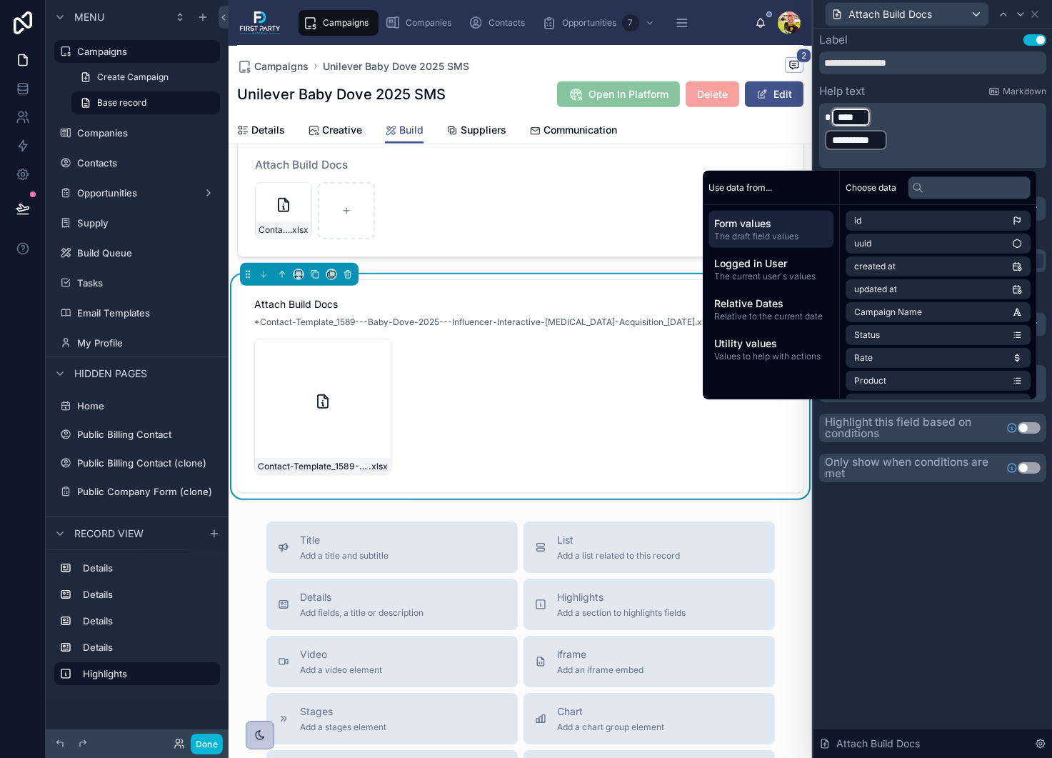
click at [883, 122] on p "* **** ﻿ ﻿" at bounding box center [934, 117] width 219 height 23
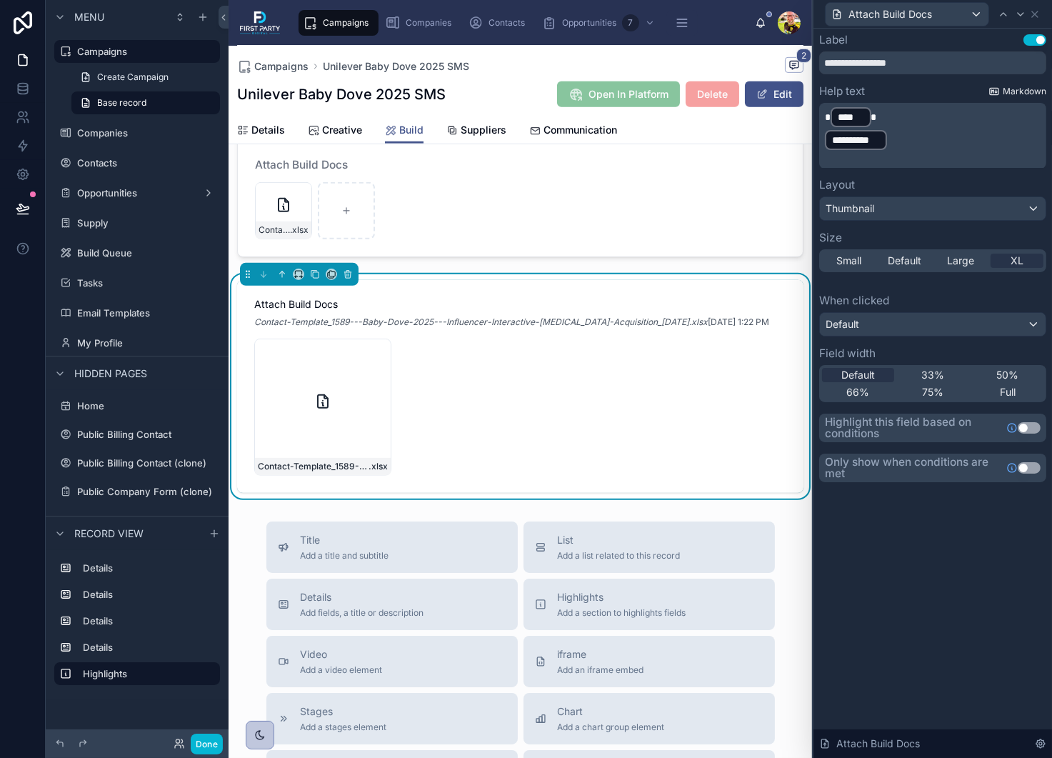
click at [1024, 89] on span "Markdown" at bounding box center [1025, 91] width 44 height 11
click at [916, 145] on p "**********" at bounding box center [934, 140] width 219 height 23
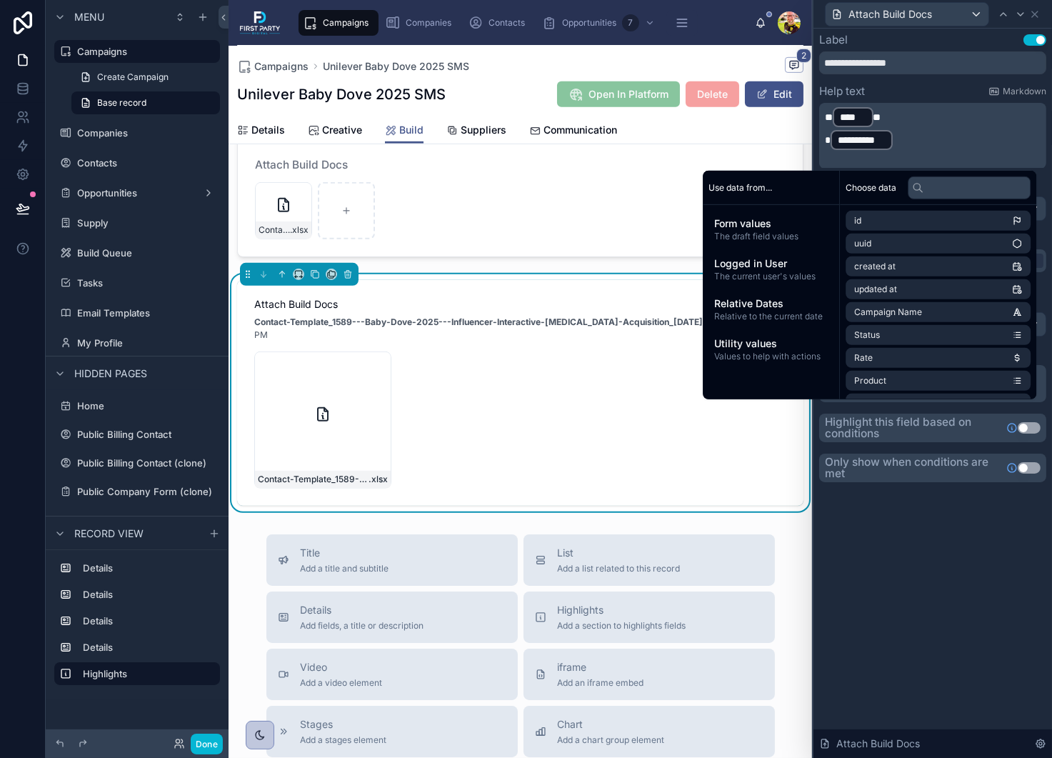
click at [940, 151] on p "﻿" at bounding box center [934, 158] width 219 height 14
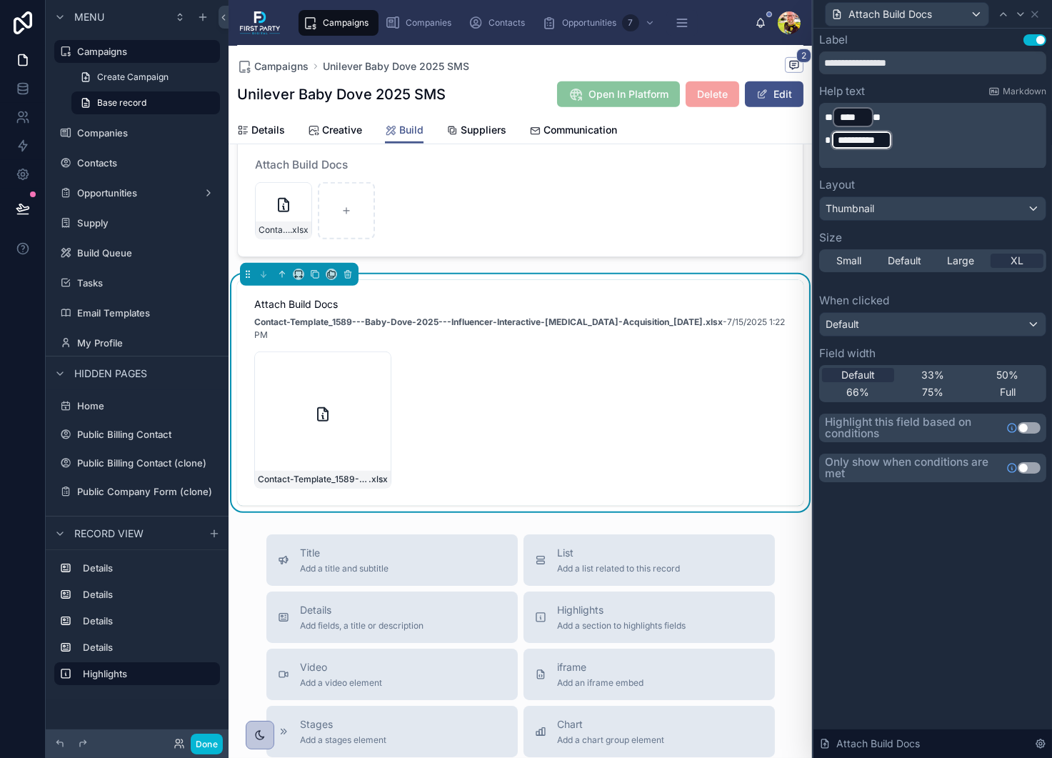
click at [934, 137] on p "**********" at bounding box center [934, 140] width 219 height 23
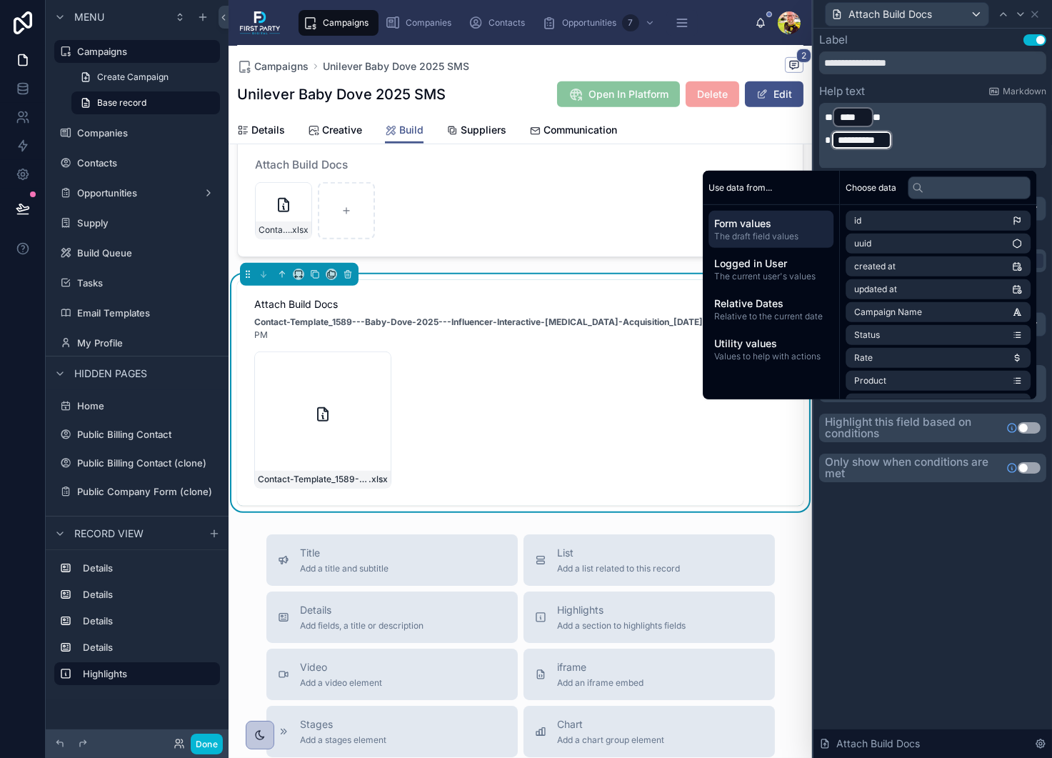
click at [934, 137] on p "**********" at bounding box center [934, 140] width 219 height 23
click at [923, 144] on p "**********" at bounding box center [934, 140] width 219 height 23
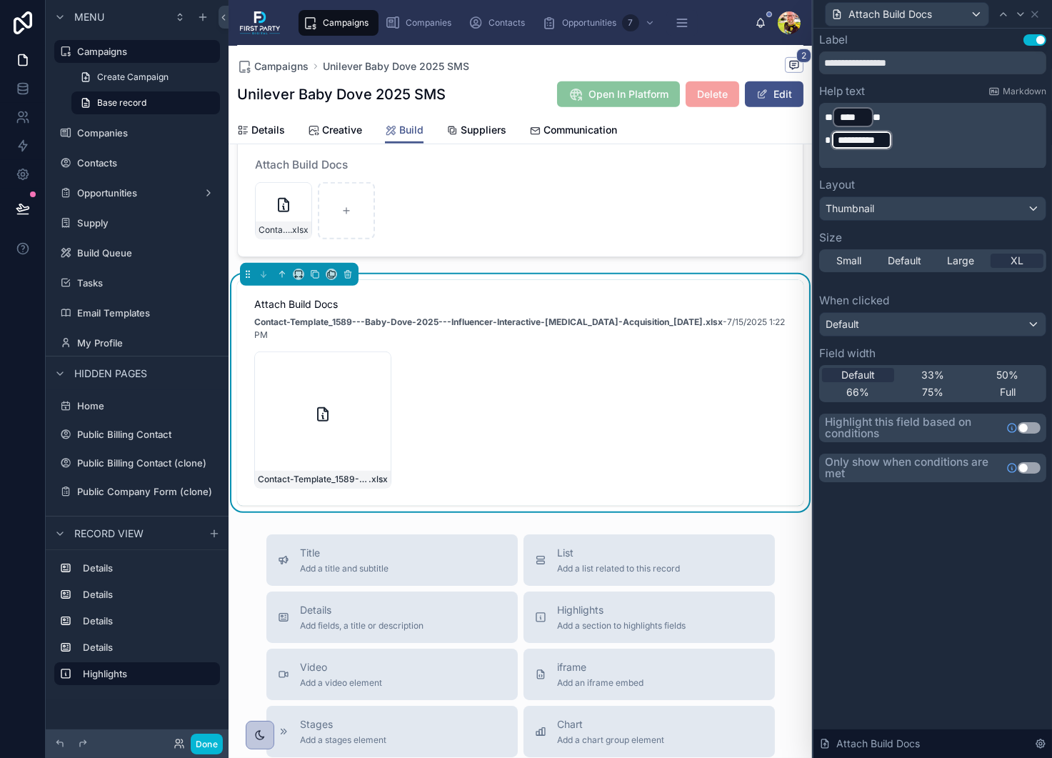
click at [903, 603] on div "**********" at bounding box center [932, 393] width 239 height 729
click at [851, 266] on div "Small Default Large XL" at bounding box center [932, 260] width 227 height 23
click at [852, 259] on span "Small" at bounding box center [848, 261] width 25 height 14
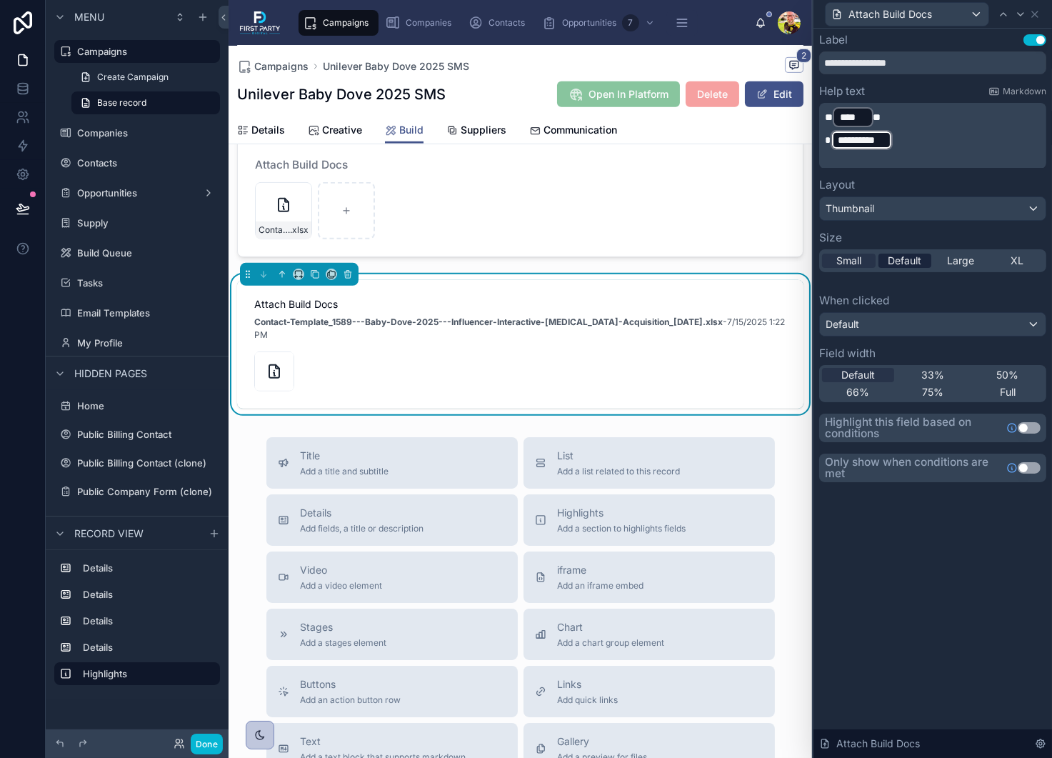
click at [901, 256] on span "Default" at bounding box center [905, 261] width 34 height 14
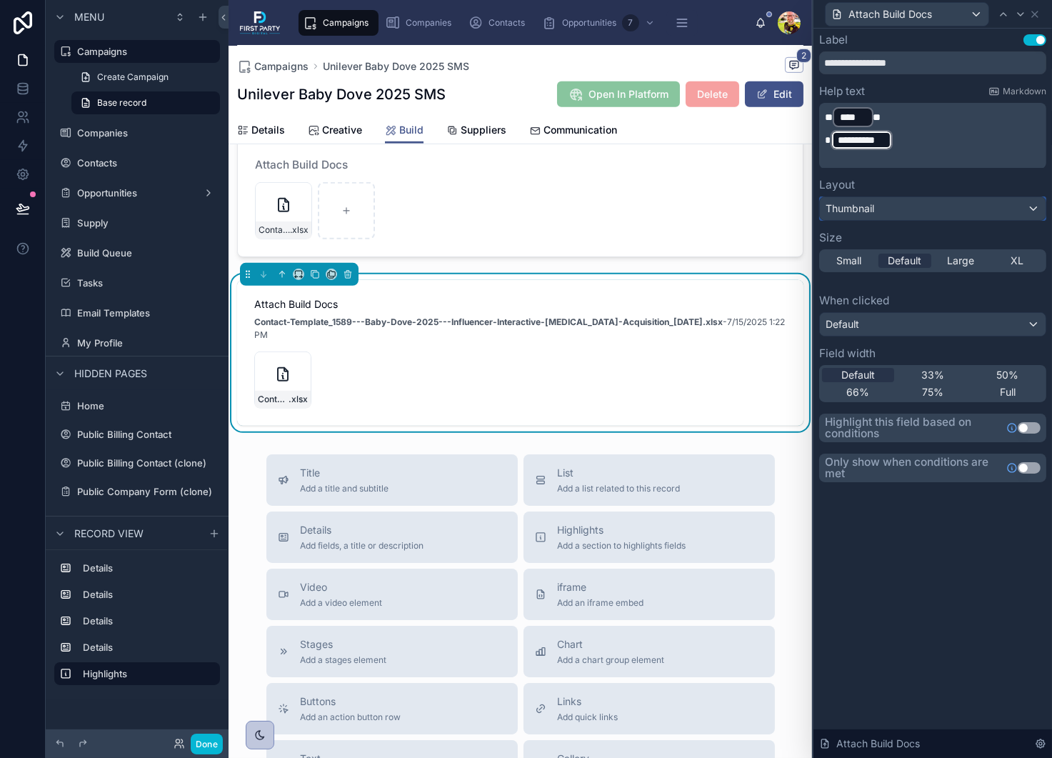
click at [878, 216] on div "Thumbnail" at bounding box center [933, 208] width 226 height 23
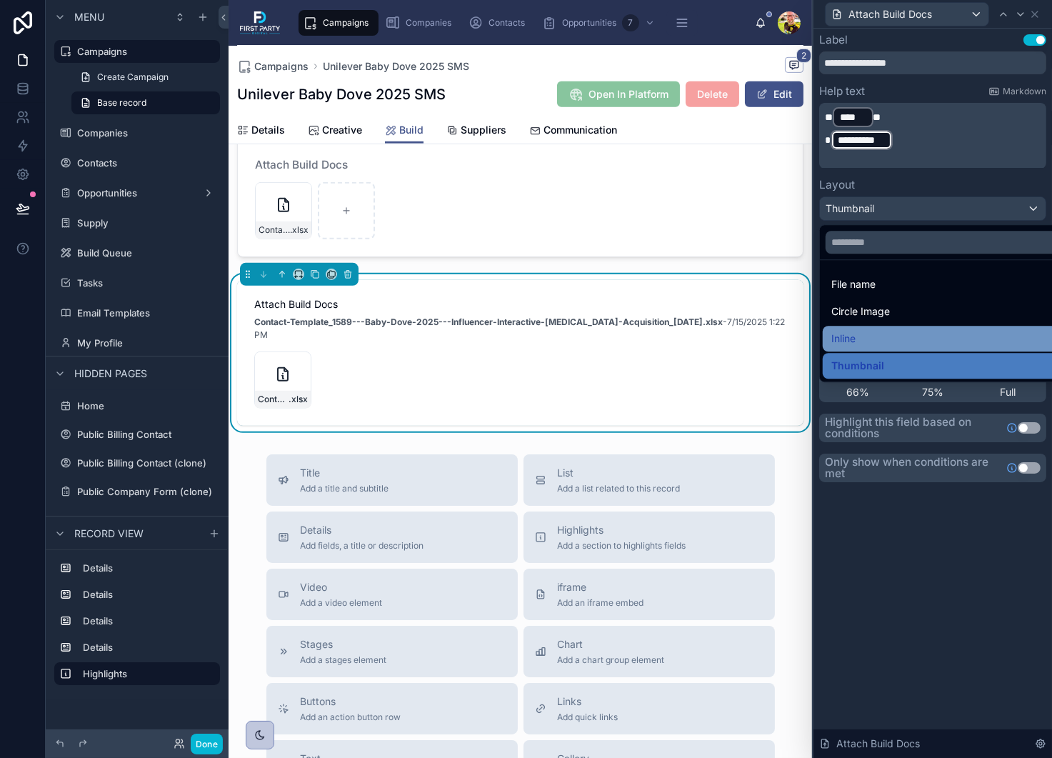
click at [863, 337] on div "Inline" at bounding box center [949, 338] width 236 height 17
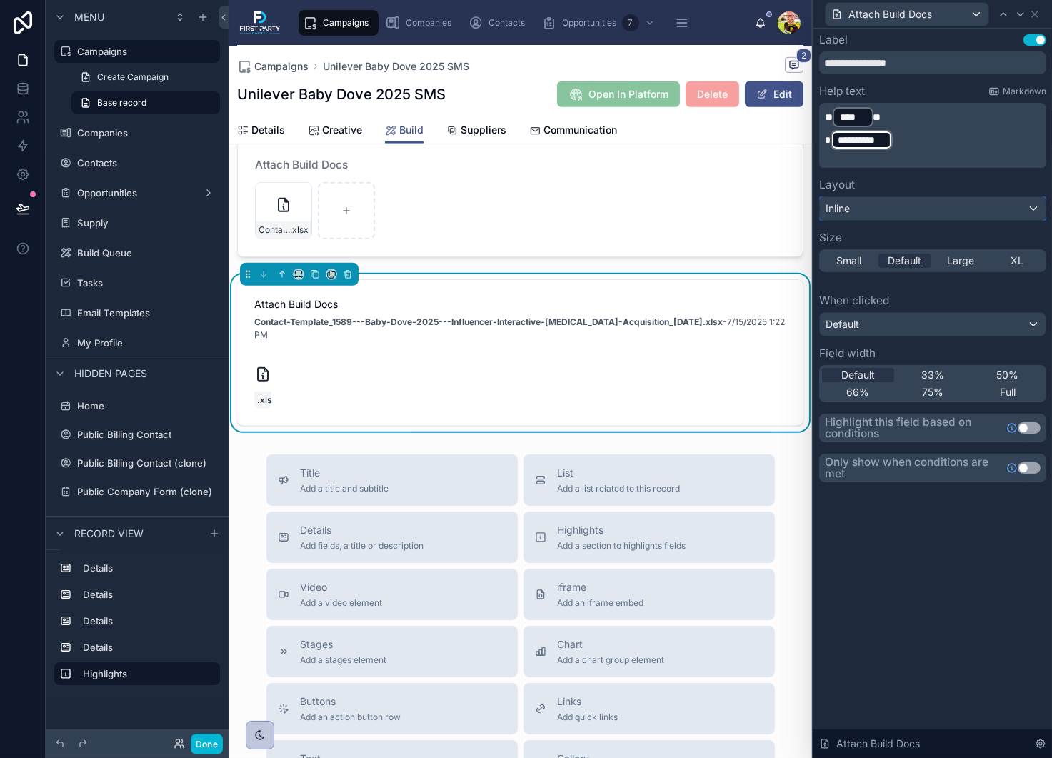
click at [870, 211] on div "Inline" at bounding box center [933, 208] width 226 height 23
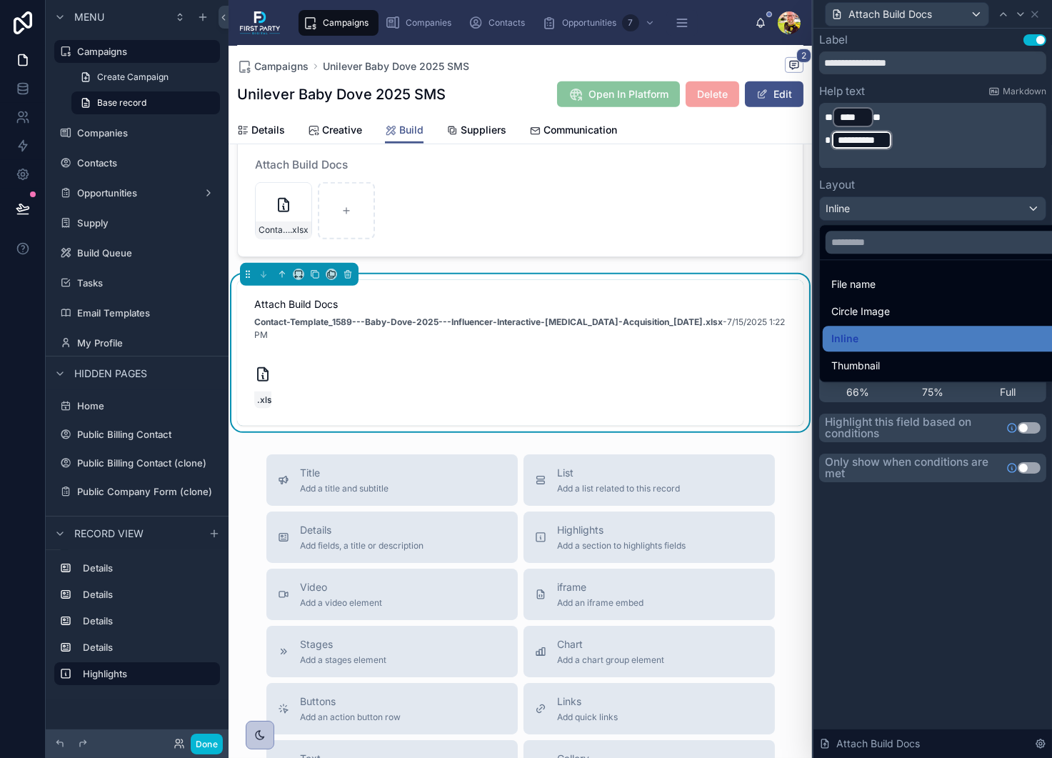
drag, startPoint x: 865, startPoint y: 313, endPoint x: 866, endPoint y: 302, distance: 10.8
click at [865, 312] on span "Circle Image" at bounding box center [860, 311] width 59 height 17
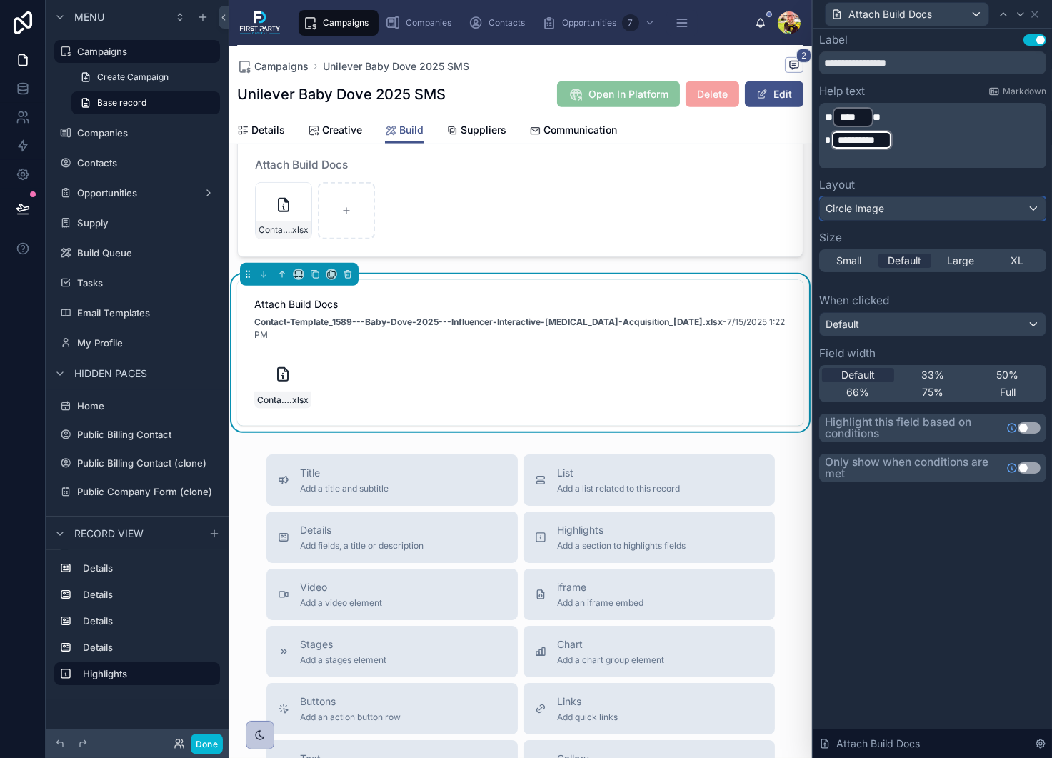
click at [863, 215] on div "Circle Image" at bounding box center [933, 208] width 226 height 23
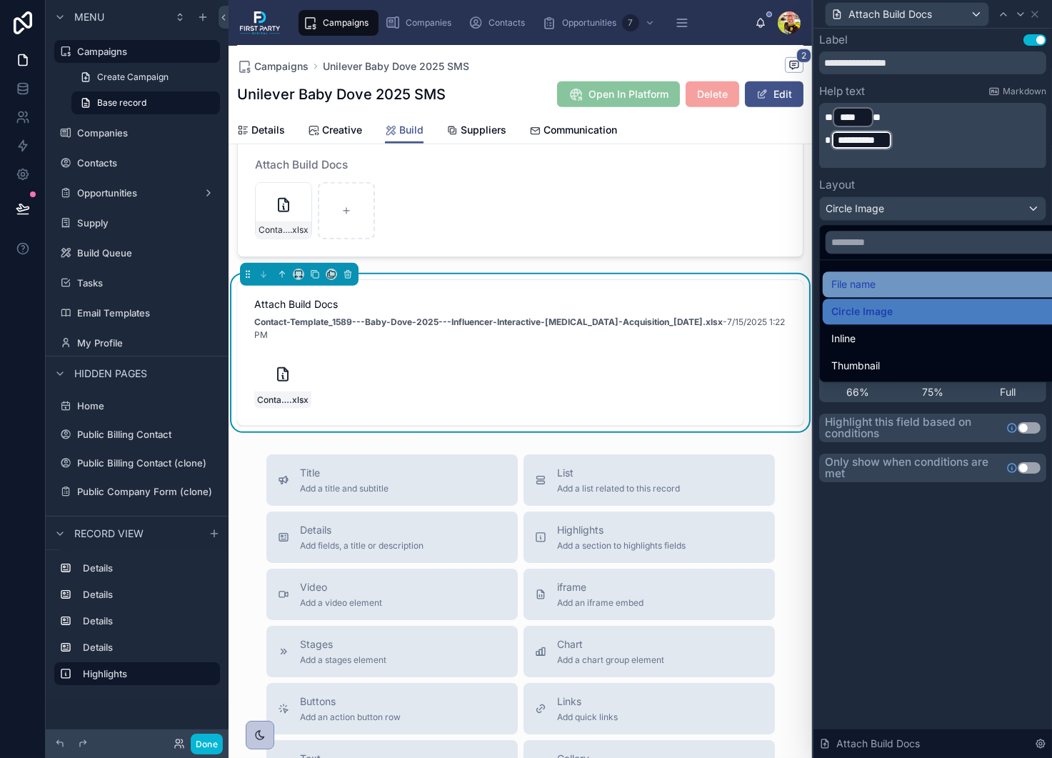
click at [860, 286] on span "File name" at bounding box center [853, 284] width 44 height 17
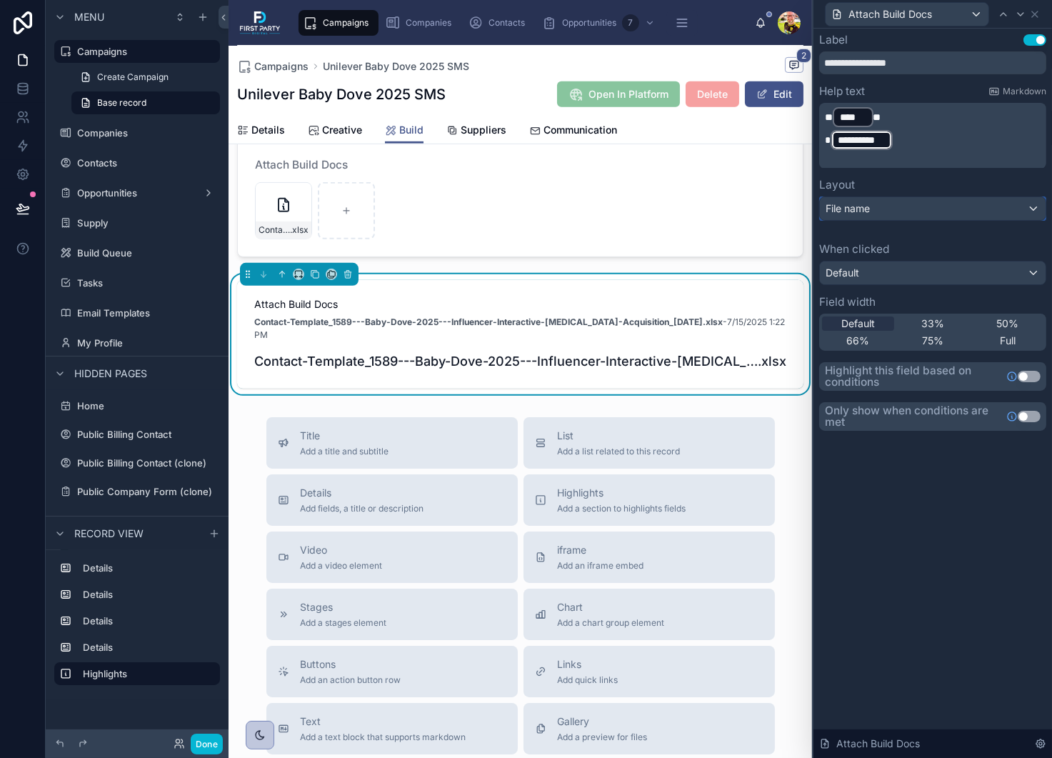
click at [894, 206] on div "File name" at bounding box center [933, 208] width 226 height 23
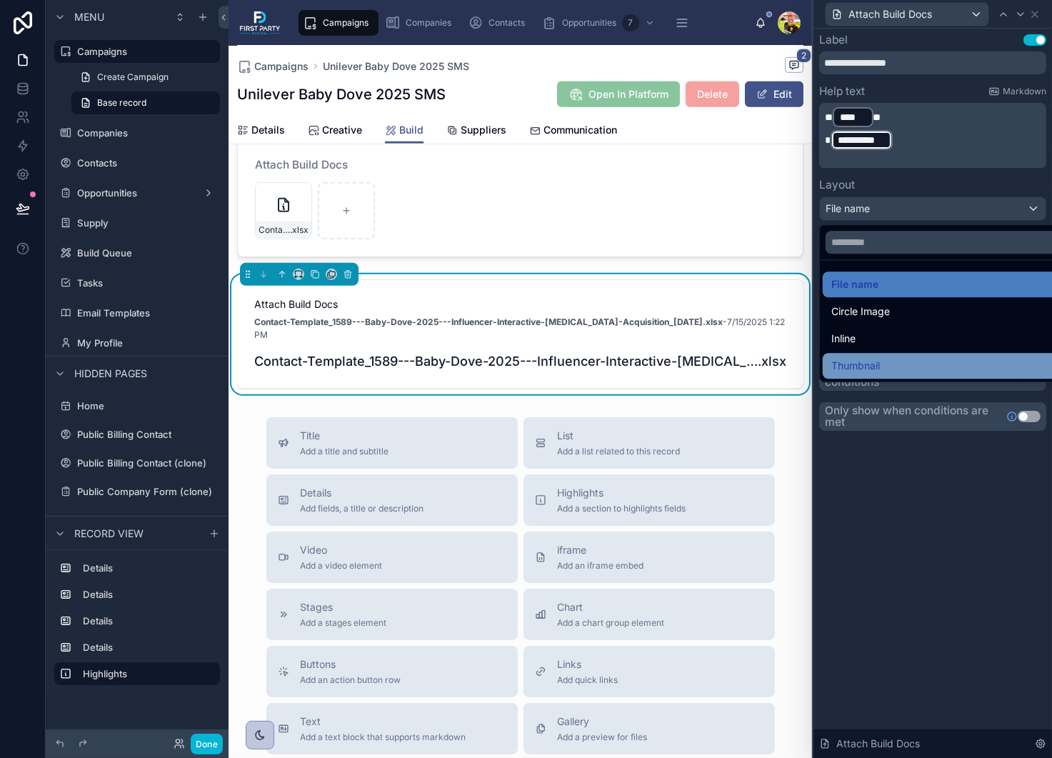
click at [867, 364] on span "Thumbnail" at bounding box center [855, 365] width 49 height 17
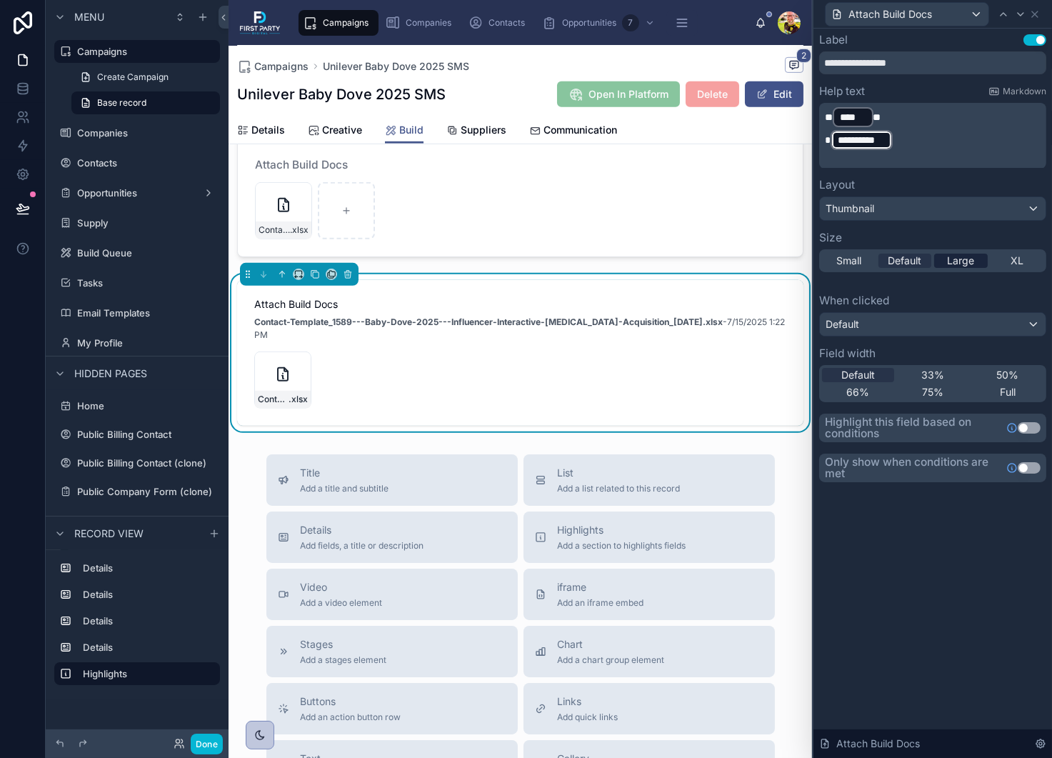
click at [956, 265] on span "Large" at bounding box center [960, 261] width 27 height 14
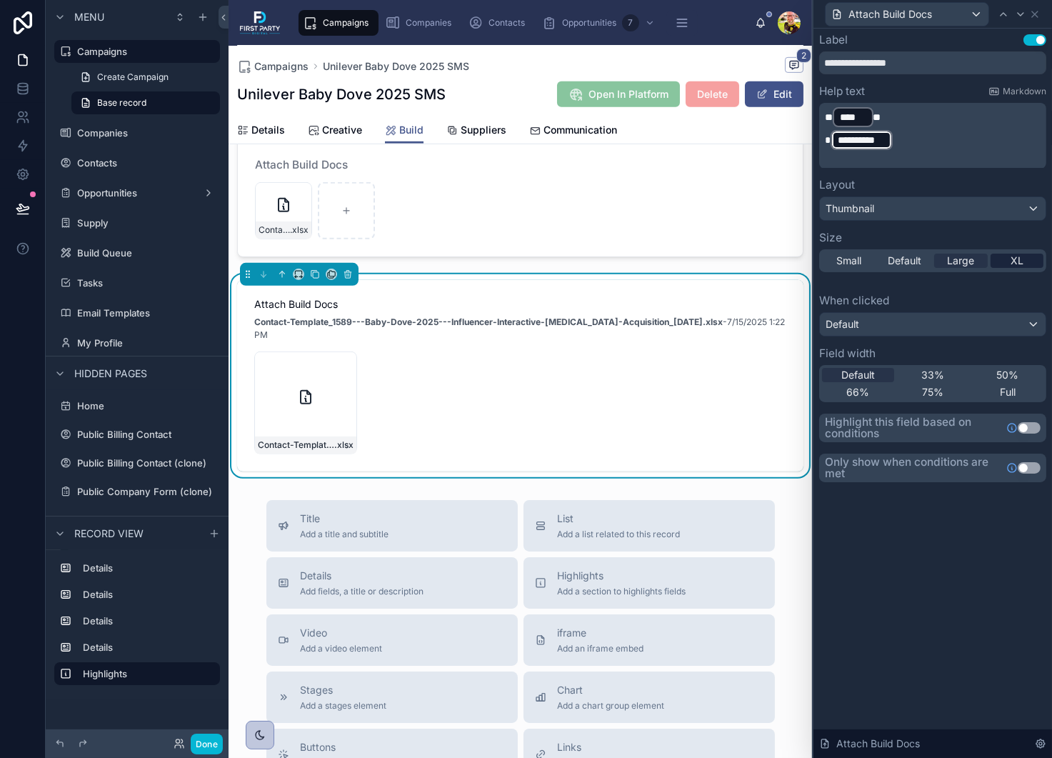
click at [1023, 259] on div "XL" at bounding box center [1018, 261] width 54 height 14
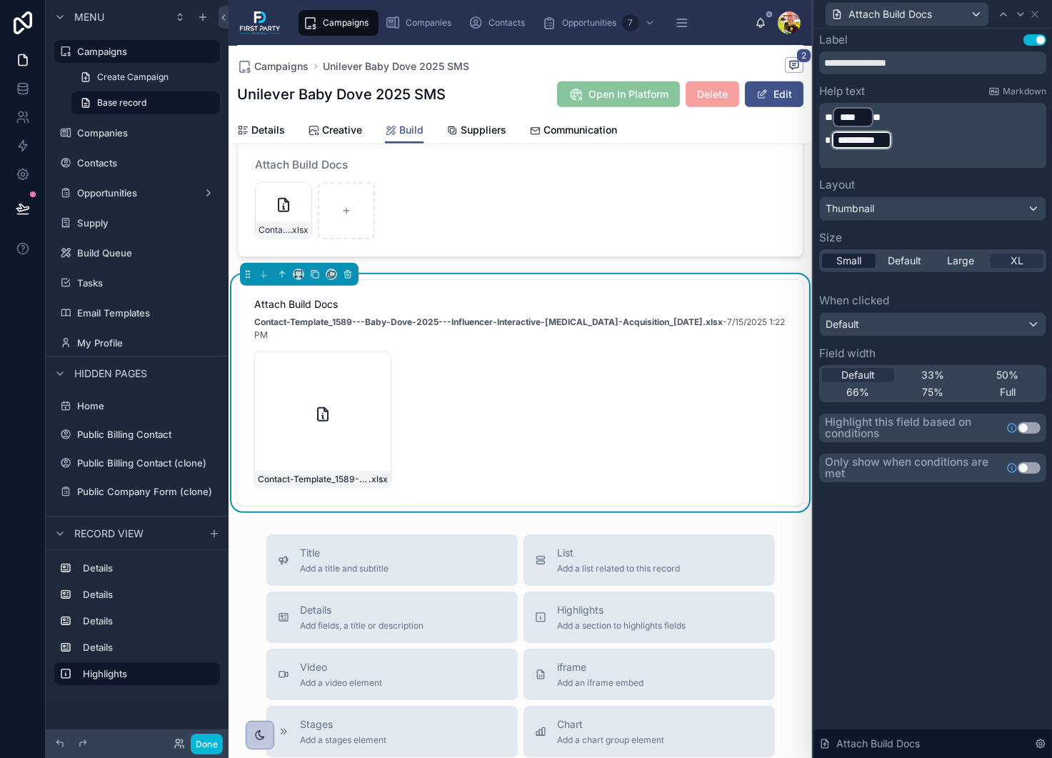
click at [851, 262] on span "Small" at bounding box center [848, 261] width 25 height 14
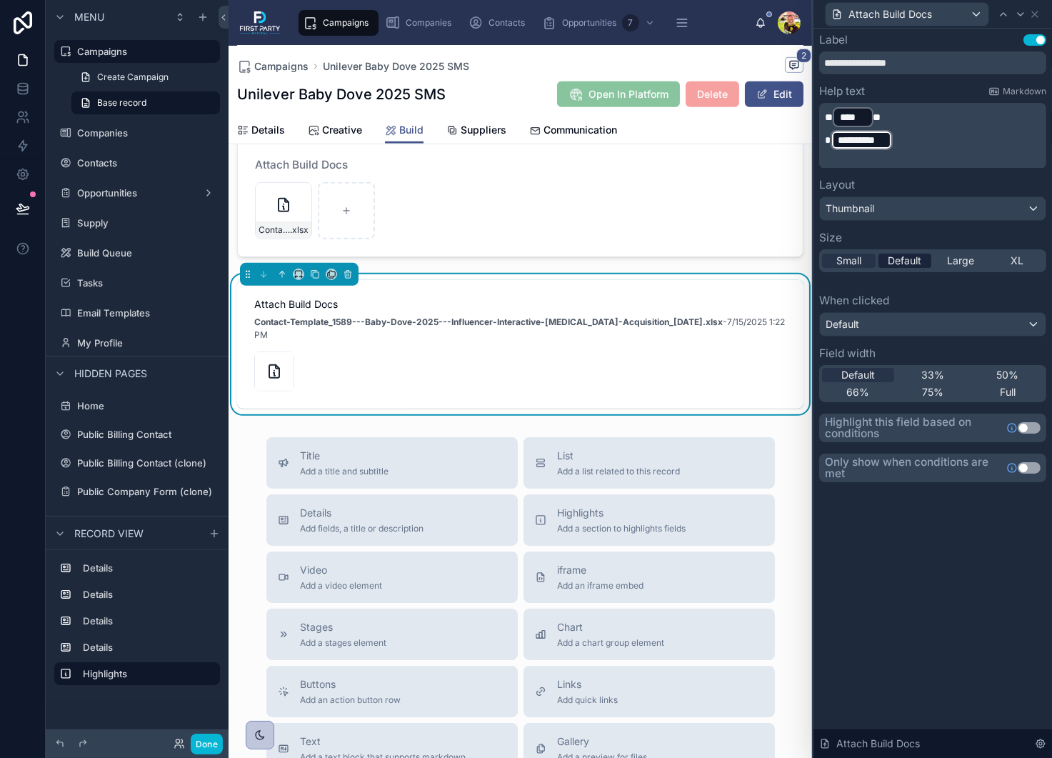
click at [883, 261] on div "Default" at bounding box center [905, 261] width 54 height 14
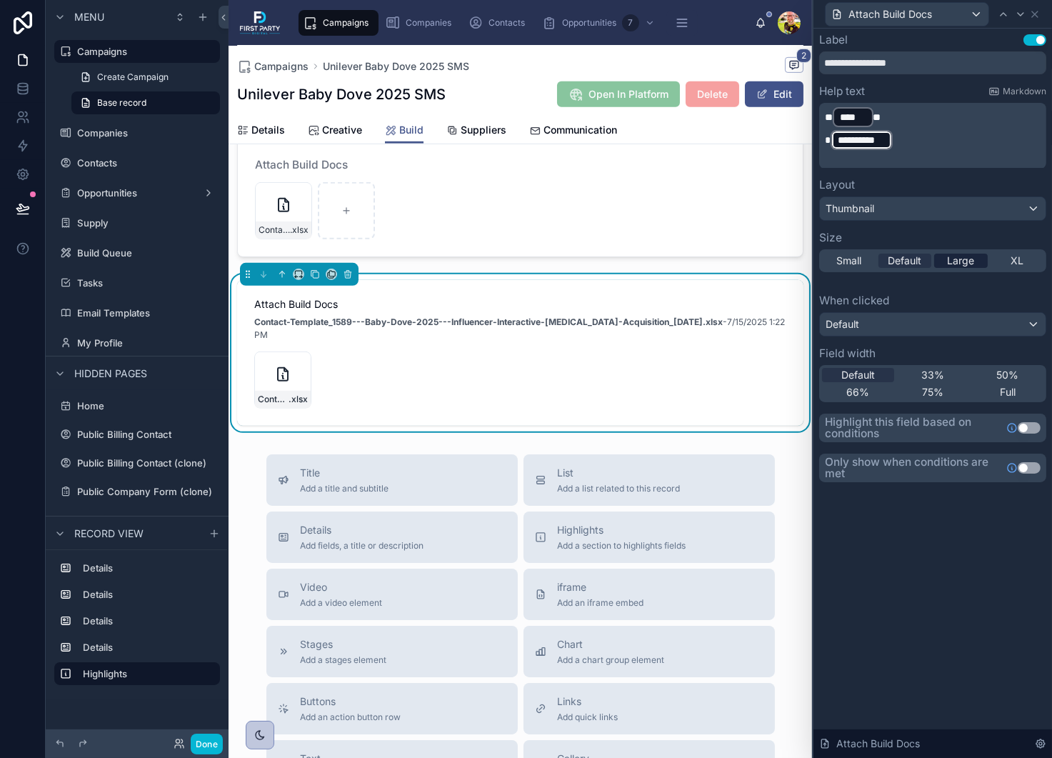
click at [966, 259] on span "Large" at bounding box center [960, 261] width 27 height 14
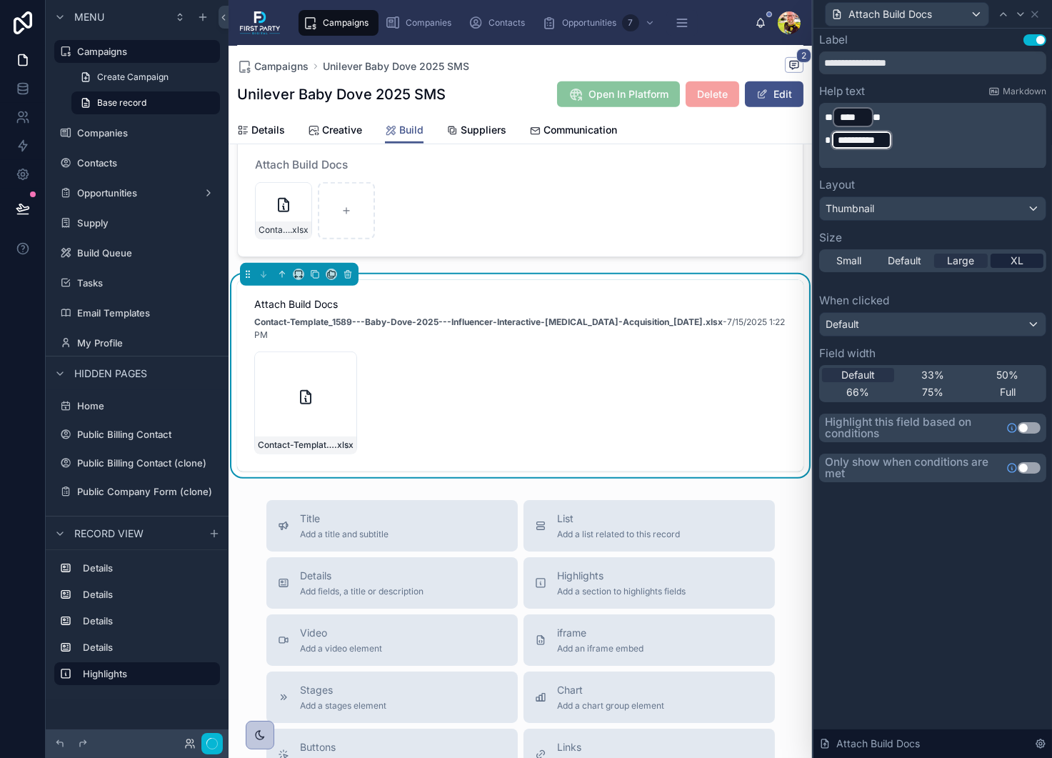
click at [1013, 263] on span "XL" at bounding box center [1017, 261] width 13 height 14
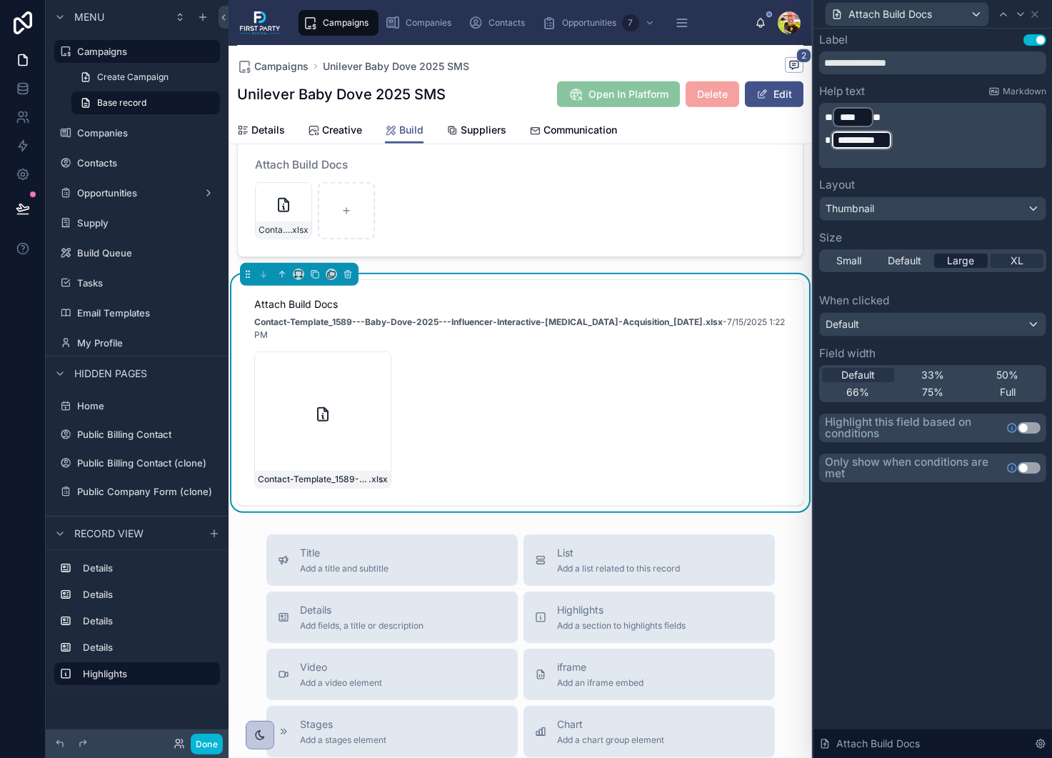
click at [965, 265] on span "Large" at bounding box center [960, 261] width 27 height 14
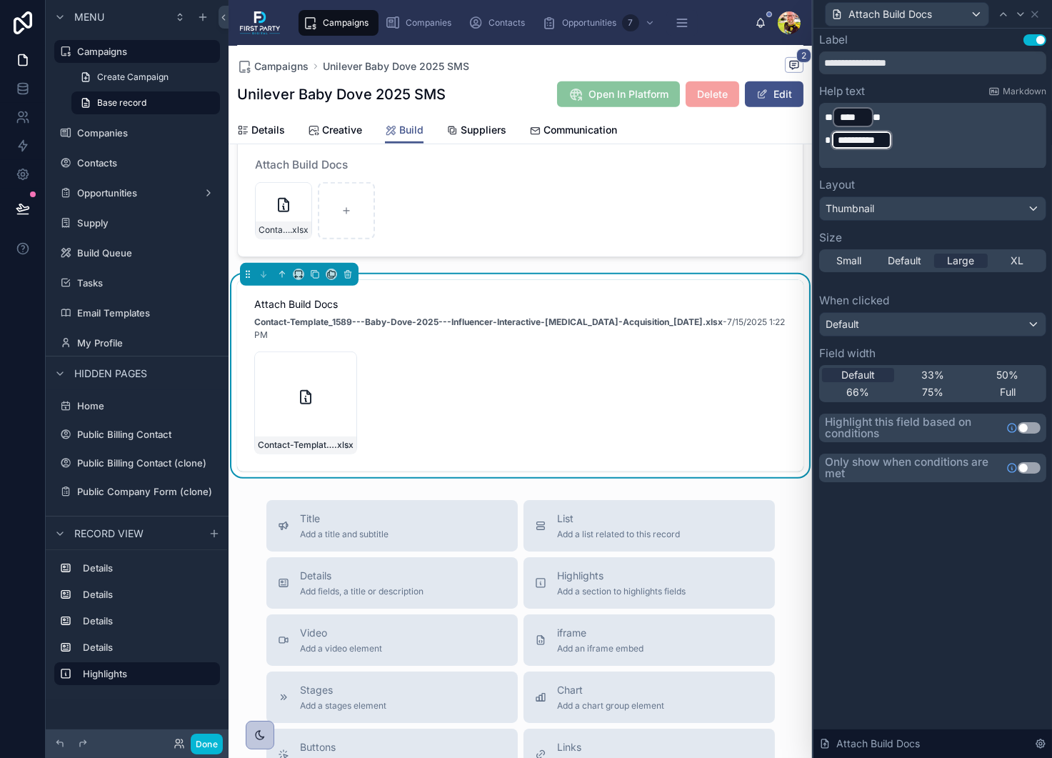
click at [596, 351] on div "Contact-Template_1589---Baby-Dove-2025---Influencer-Interactive-[MEDICAL_DATA]-…" at bounding box center [520, 332] width 532 height 37
click at [706, 341] on p "Contact-Template_1589---Baby-Dove-2025---Influencer-Interactive-[MEDICAL_DATA]-…" at bounding box center [520, 329] width 532 height 26
click at [691, 341] on p "Contact-Template_1589---Baby-Dove-2025---Influencer-Interactive-[MEDICAL_DATA]-…" at bounding box center [520, 329] width 532 height 26
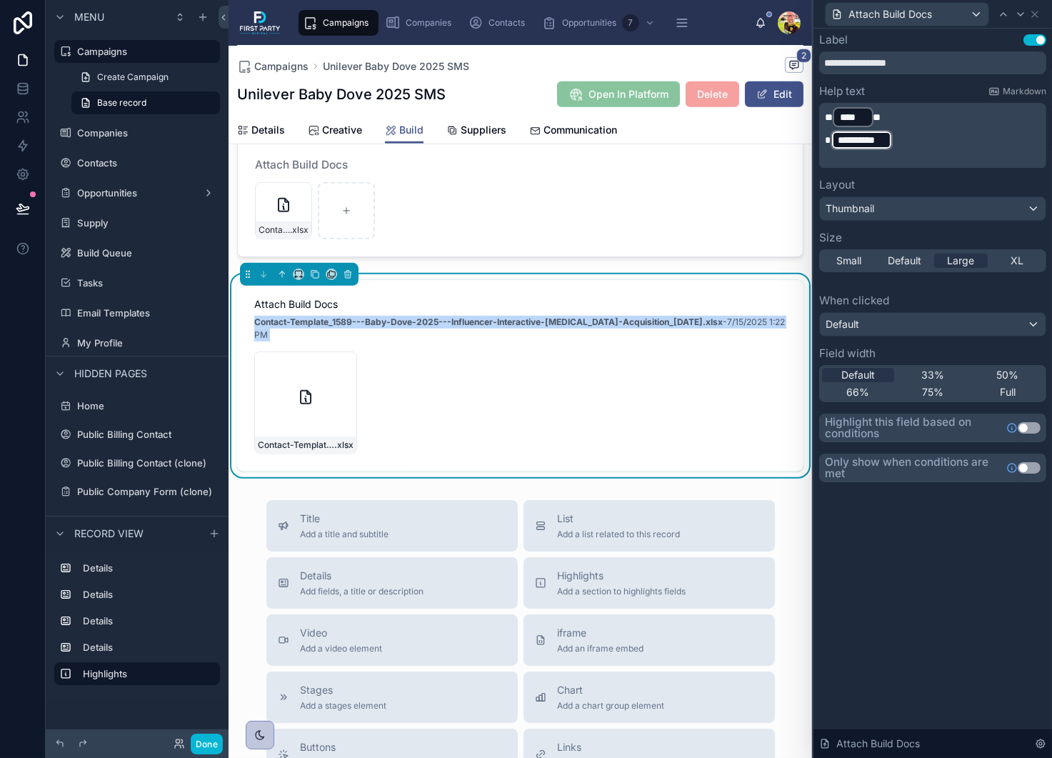
click at [691, 341] on p "Contact-Template_1589---Baby-Dove-2025---Influencer-Interactive-[MEDICAL_DATA]-…" at bounding box center [520, 329] width 532 height 26
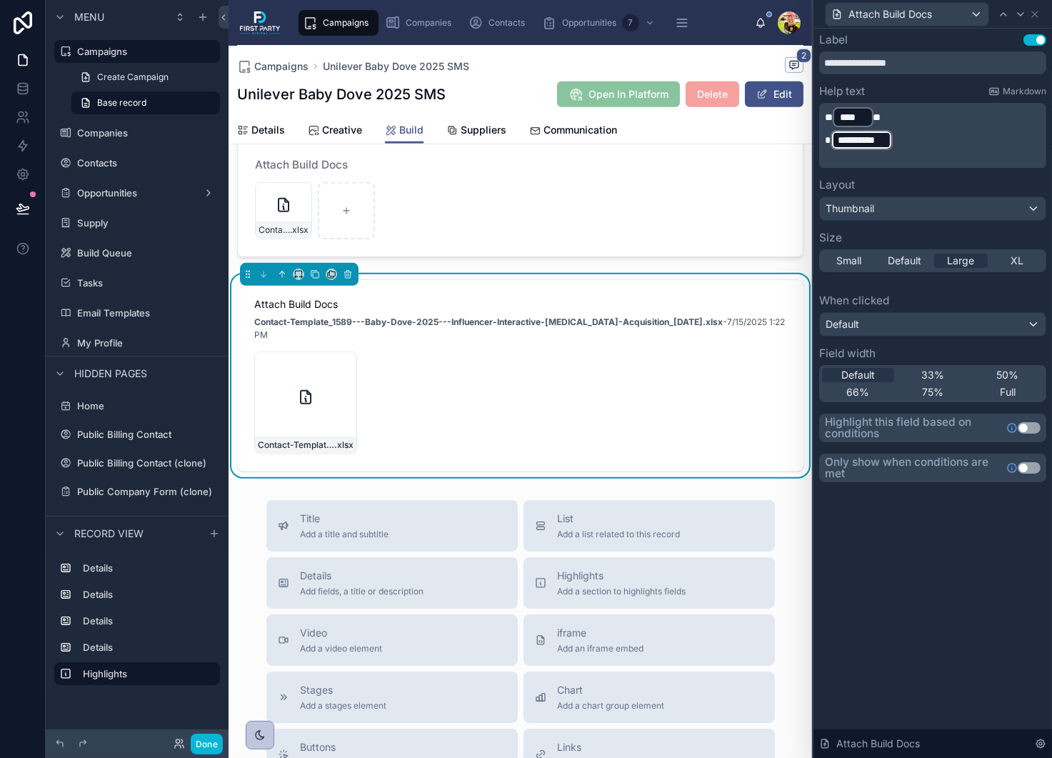
click at [872, 173] on div "**********" at bounding box center [932, 258] width 227 height 448
click at [941, 114] on p "** **** ﻿ **" at bounding box center [934, 117] width 219 height 23
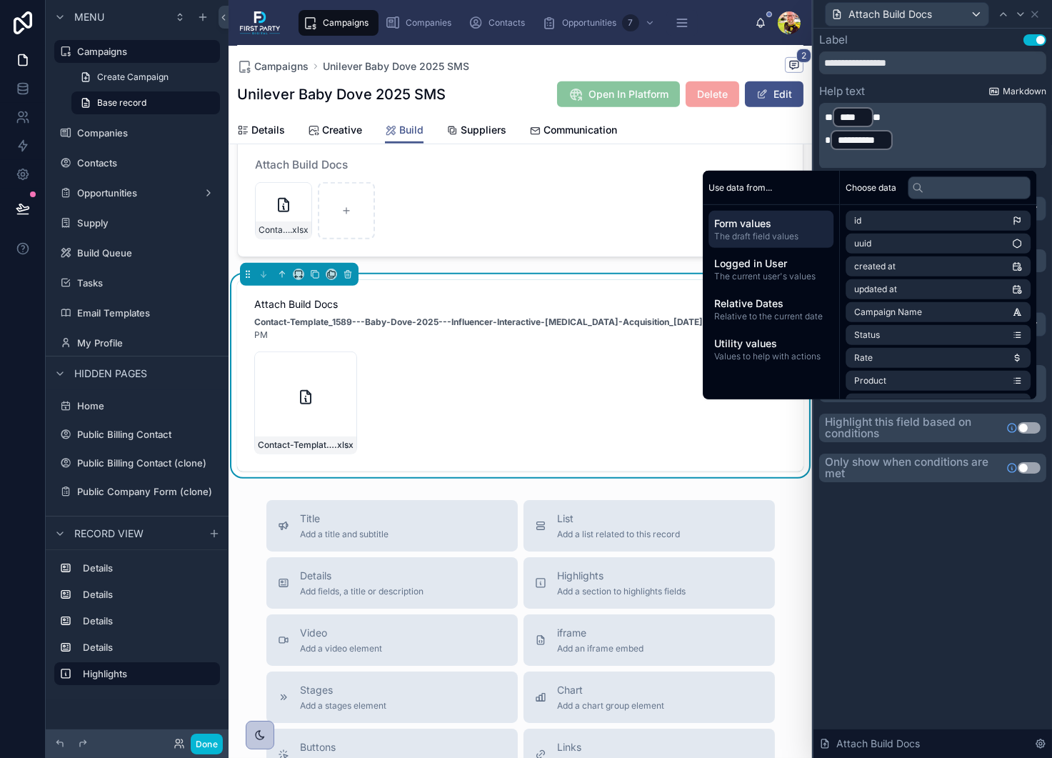
click at [1021, 91] on span "Markdown" at bounding box center [1025, 91] width 44 height 11
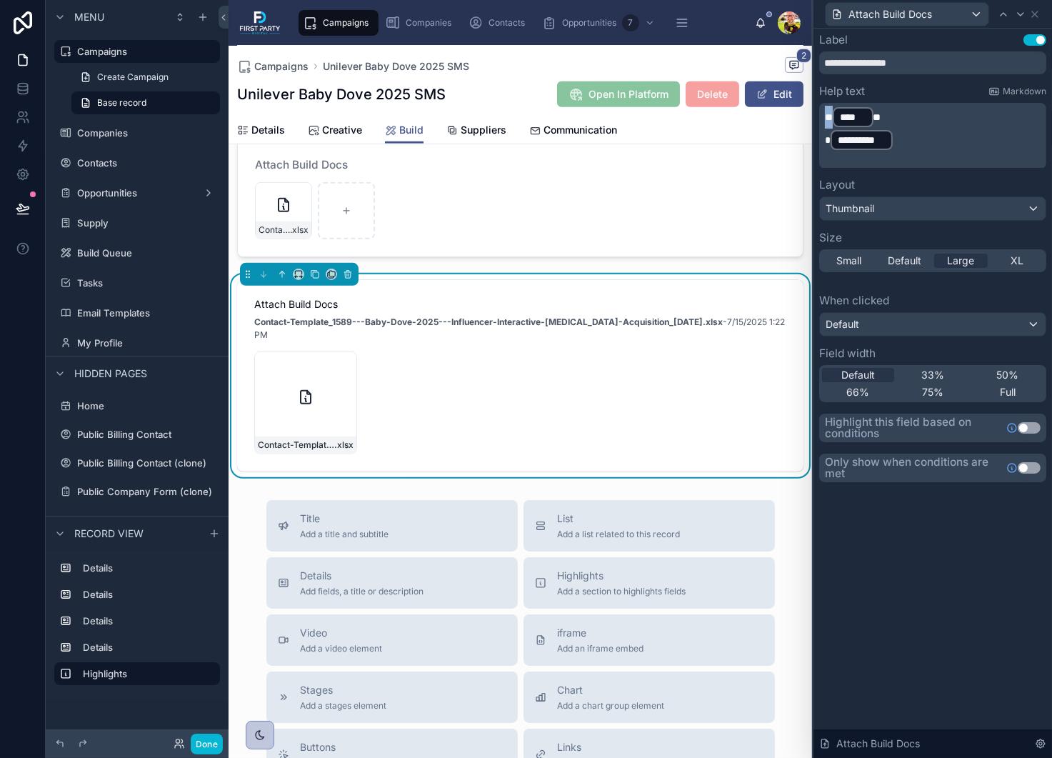
drag, startPoint x: 833, startPoint y: 114, endPoint x: 823, endPoint y: 116, distance: 10.1
click at [823, 116] on div "**********" at bounding box center [932, 136] width 227 height 66
click at [881, 112] on span "**" at bounding box center [877, 117] width 8 height 10
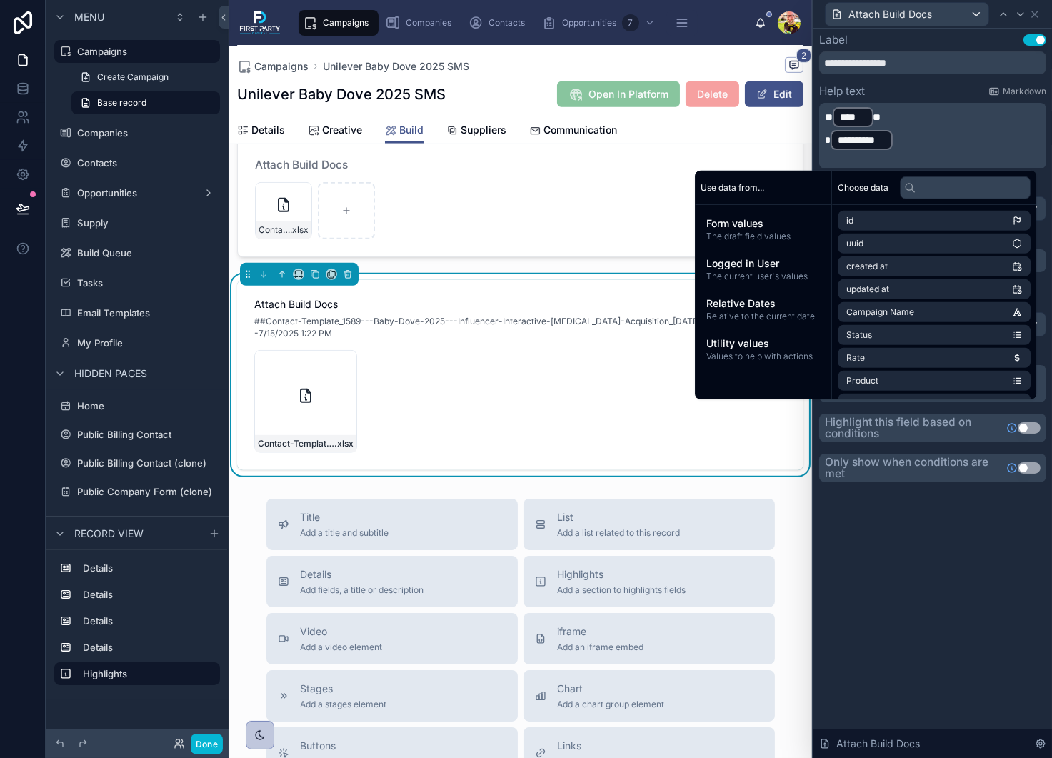
click at [889, 116] on p "** **** ﻿ **" at bounding box center [934, 117] width 219 height 23
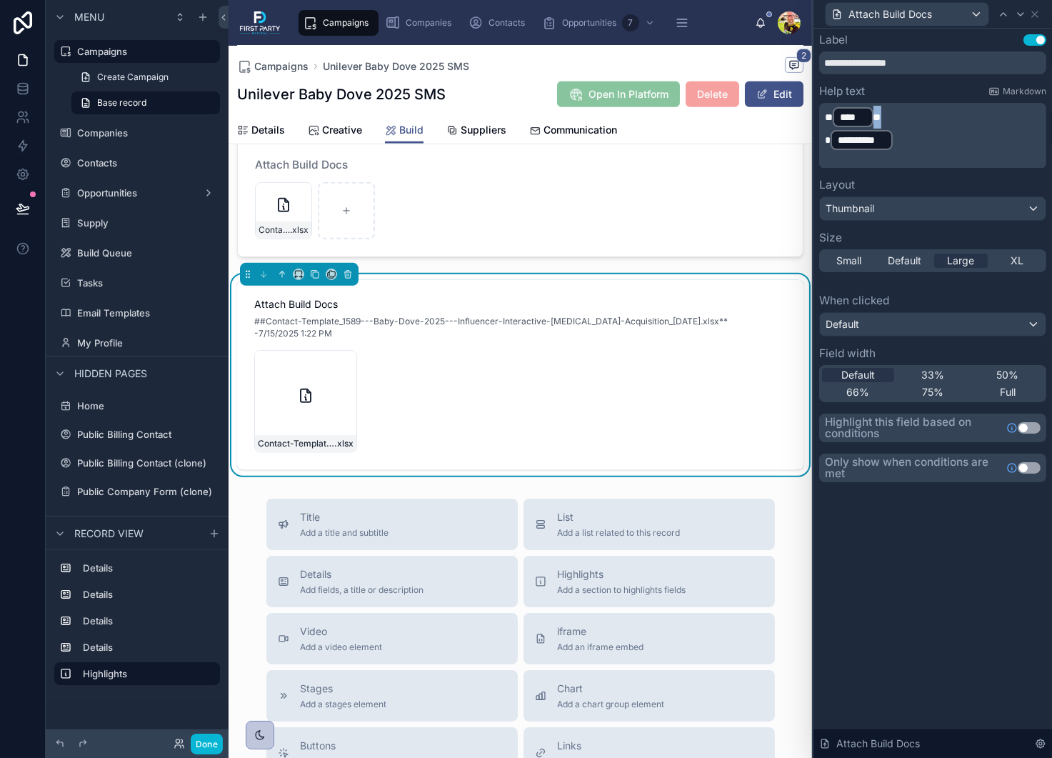
drag, startPoint x: 891, startPoint y: 117, endPoint x: 879, endPoint y: 116, distance: 12.2
click at [879, 116] on p "** **** ﻿ **" at bounding box center [934, 117] width 219 height 23
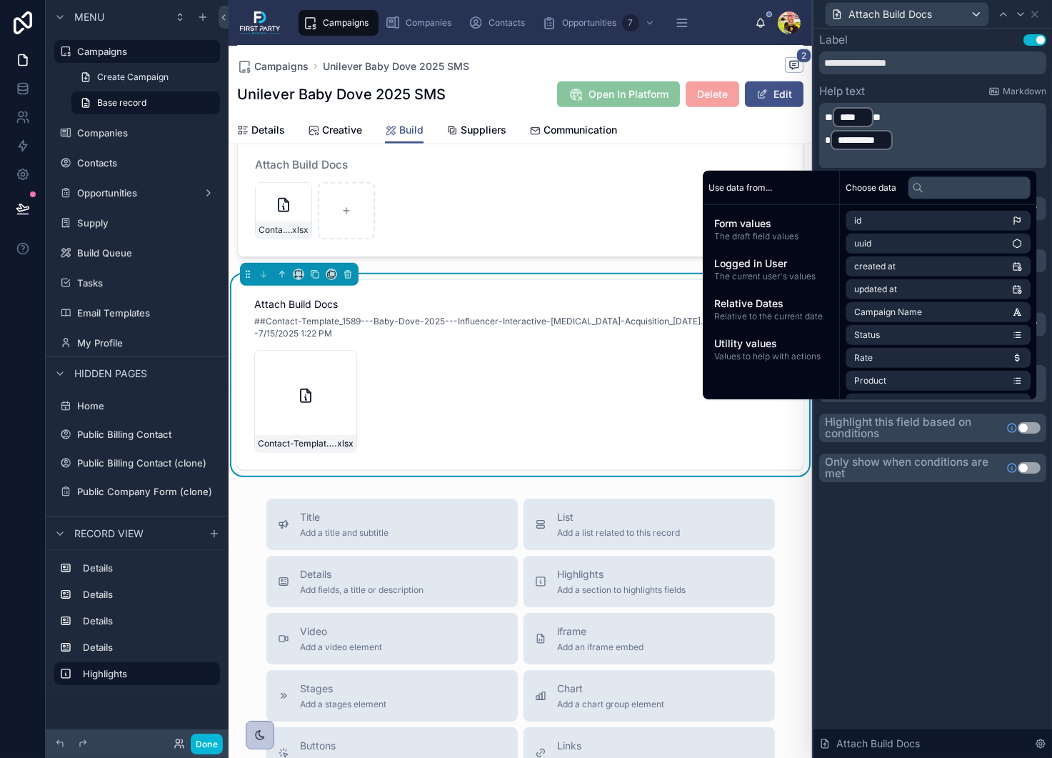
click at [911, 118] on p "** **** ﻿ **" at bounding box center [934, 117] width 219 height 23
click at [915, 140] on p "**********" at bounding box center [934, 140] width 219 height 23
click at [581, 393] on div "Contact-Template_1589---Baby-Dove-2025---Influencer-Interactive-[MEDICAL_DATA]-…" at bounding box center [520, 401] width 532 height 103
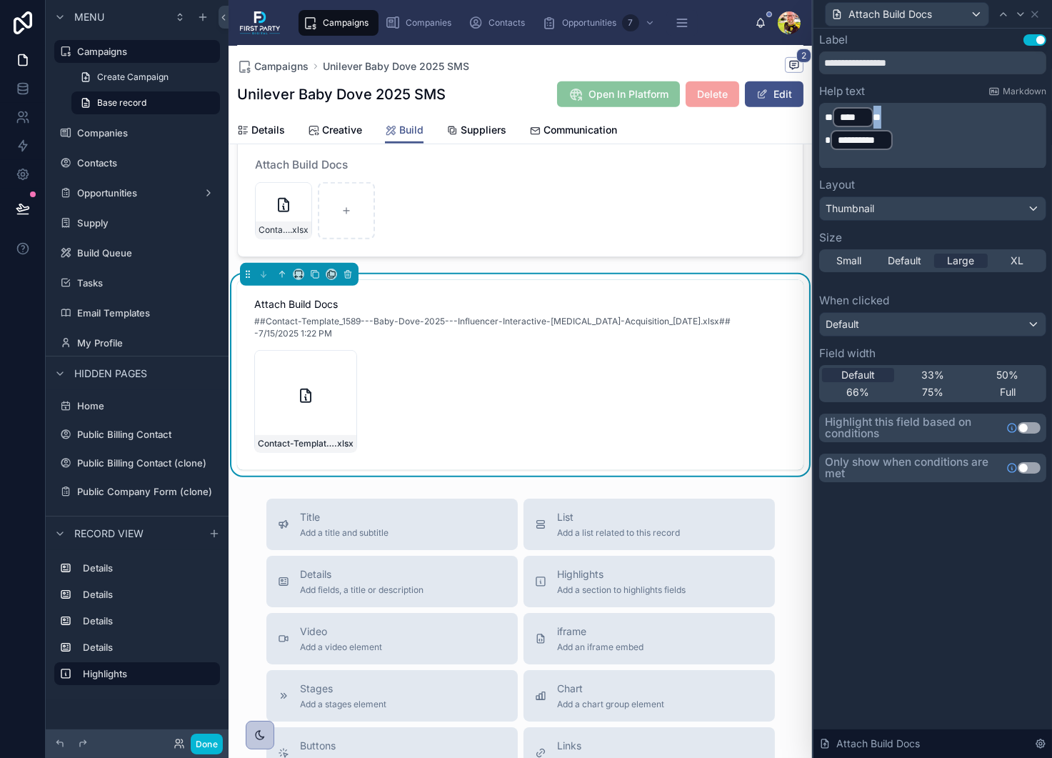
drag, startPoint x: 896, startPoint y: 114, endPoint x: 878, endPoint y: 116, distance: 17.3
click at [878, 116] on p "** **** ﻿ **" at bounding box center [934, 117] width 219 height 23
drag, startPoint x: 836, startPoint y: 116, endPoint x: 826, endPoint y: 115, distance: 10.1
click at [826, 115] on span "**" at bounding box center [829, 117] width 8 height 10
click at [920, 116] on p "** **** ﻿ **" at bounding box center [934, 117] width 219 height 23
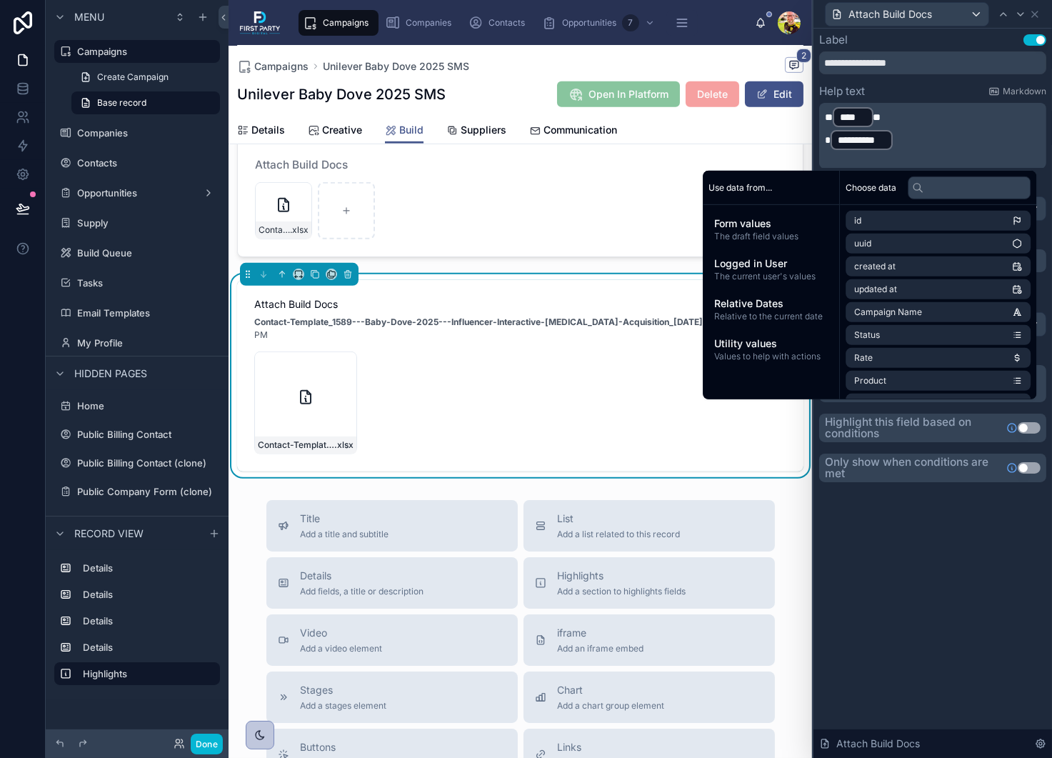
click at [827, 140] on span "*" at bounding box center [828, 140] width 6 height 10
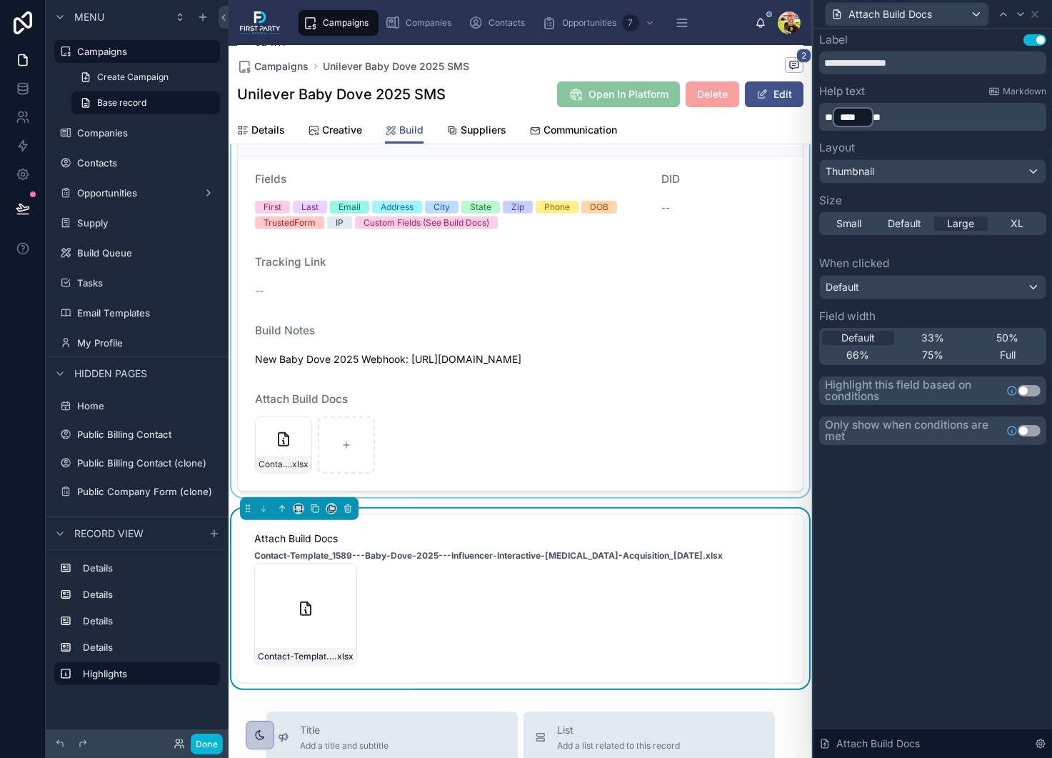
scroll to position [1004, 0]
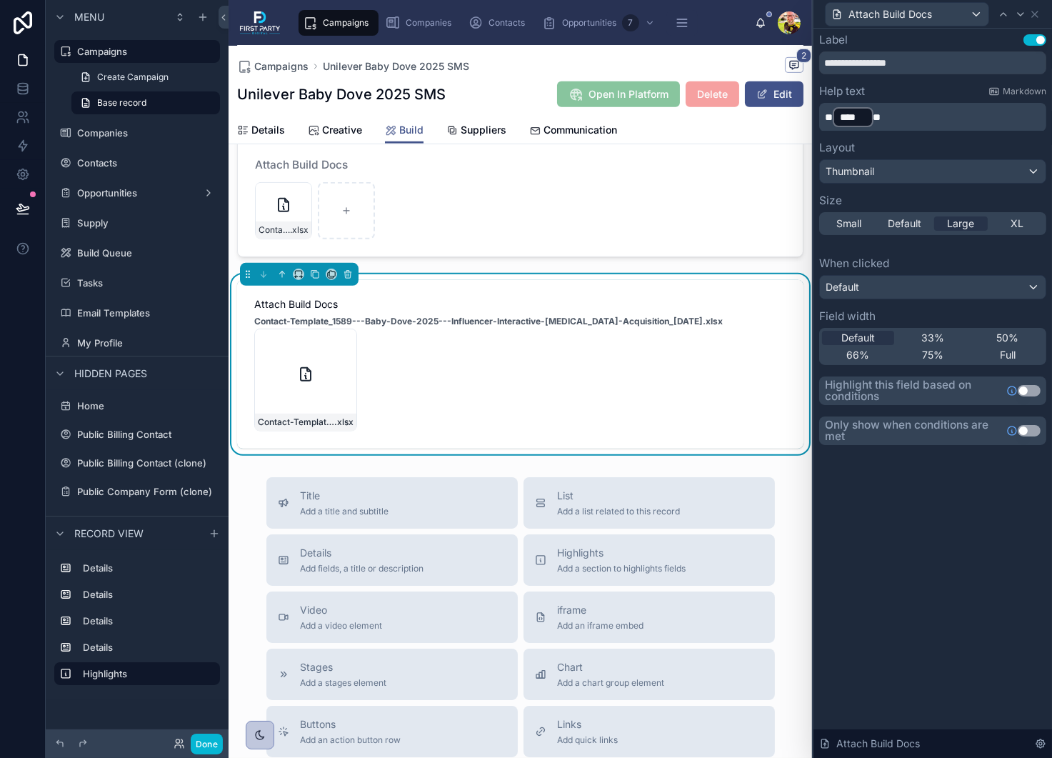
click at [442, 327] on strong "Contact-Template_1589---Baby-Dove-2025---Influencer-Interactive-[MEDICAL_DATA]-…" at bounding box center [488, 321] width 468 height 11
click at [430, 311] on span "Attach Build Docs" at bounding box center [520, 304] width 532 height 14
click at [408, 368] on div "Contact-Template_1589---Baby-Dove-2025---Influencer-Interactive-[MEDICAL_DATA]-…" at bounding box center [520, 380] width 532 height 103
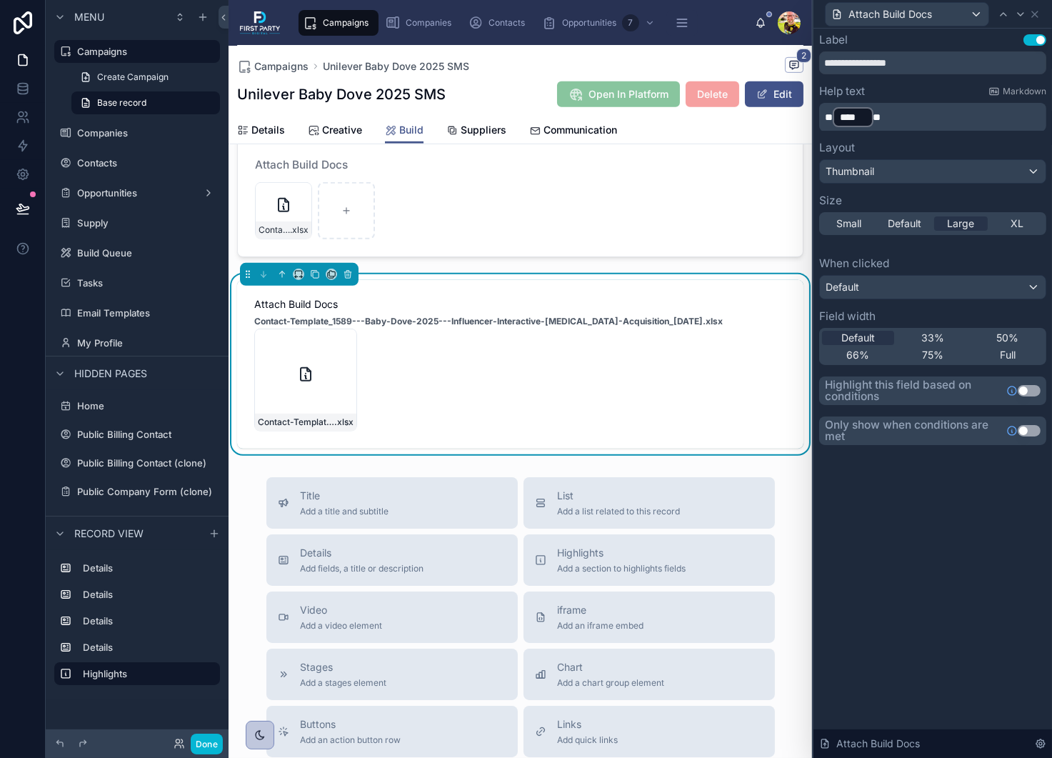
click at [411, 327] on strong "Contact-Template_1589---Baby-Dove-2025---Influencer-Interactive-[MEDICAL_DATA]-…" at bounding box center [488, 321] width 468 height 11
click at [401, 327] on strong "Contact-Template_1589---Baby-Dove-2025---Influencer-Interactive-[MEDICAL_DATA]-…" at bounding box center [488, 321] width 468 height 11
click at [935, 276] on div "Default" at bounding box center [933, 287] width 226 height 23
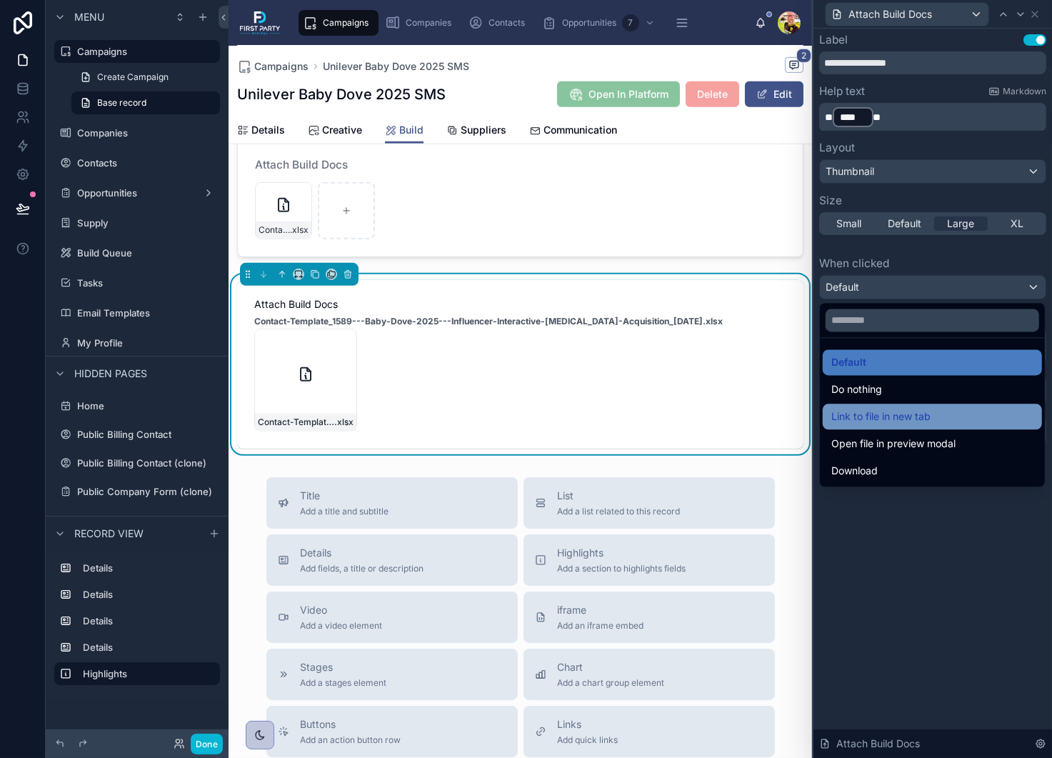
click at [899, 415] on span "Link to file in new tab" at bounding box center [880, 416] width 99 height 17
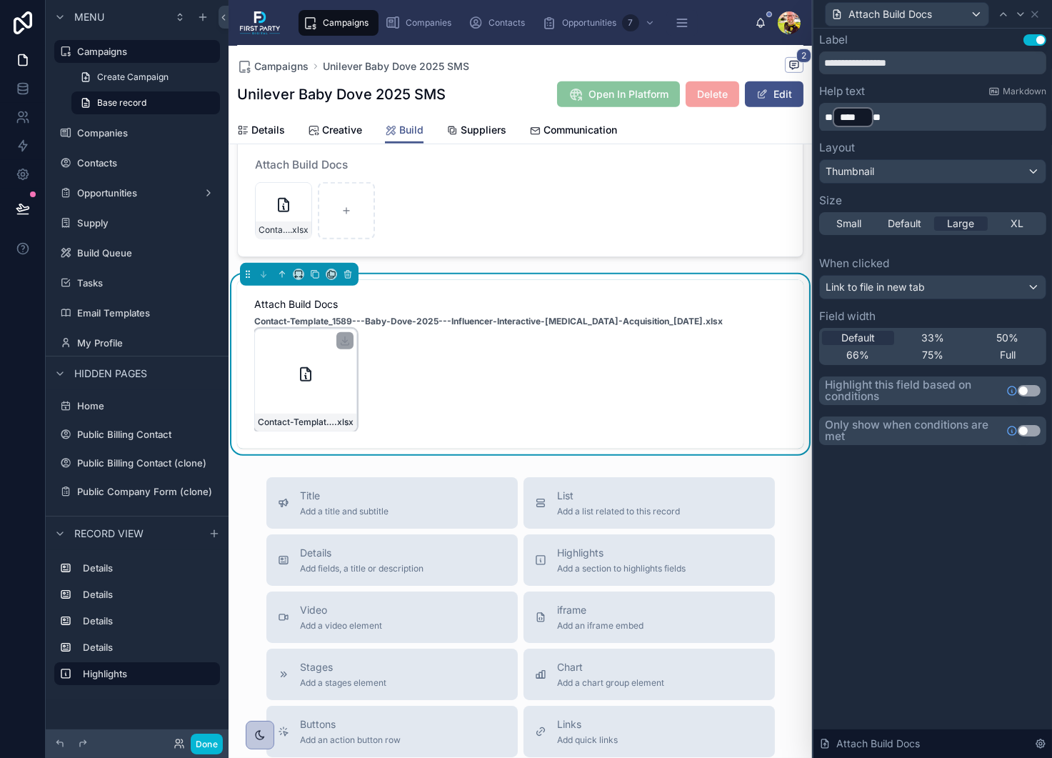
click at [288, 423] on div "Contact-Template_1589---Baby-Dove-2025---Influencer-Interactive-[MEDICAL_DATA]-…" at bounding box center [305, 380] width 103 height 103
click at [392, 311] on span "Attach Build Docs" at bounding box center [520, 304] width 532 height 14
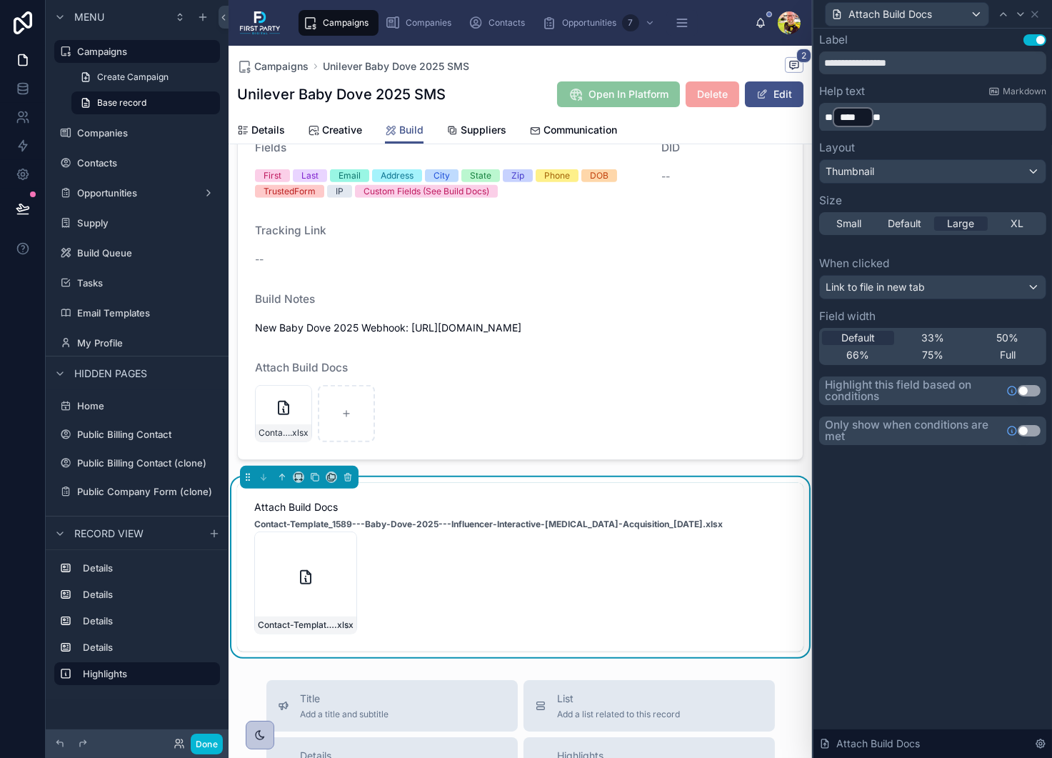
scroll to position [790, 0]
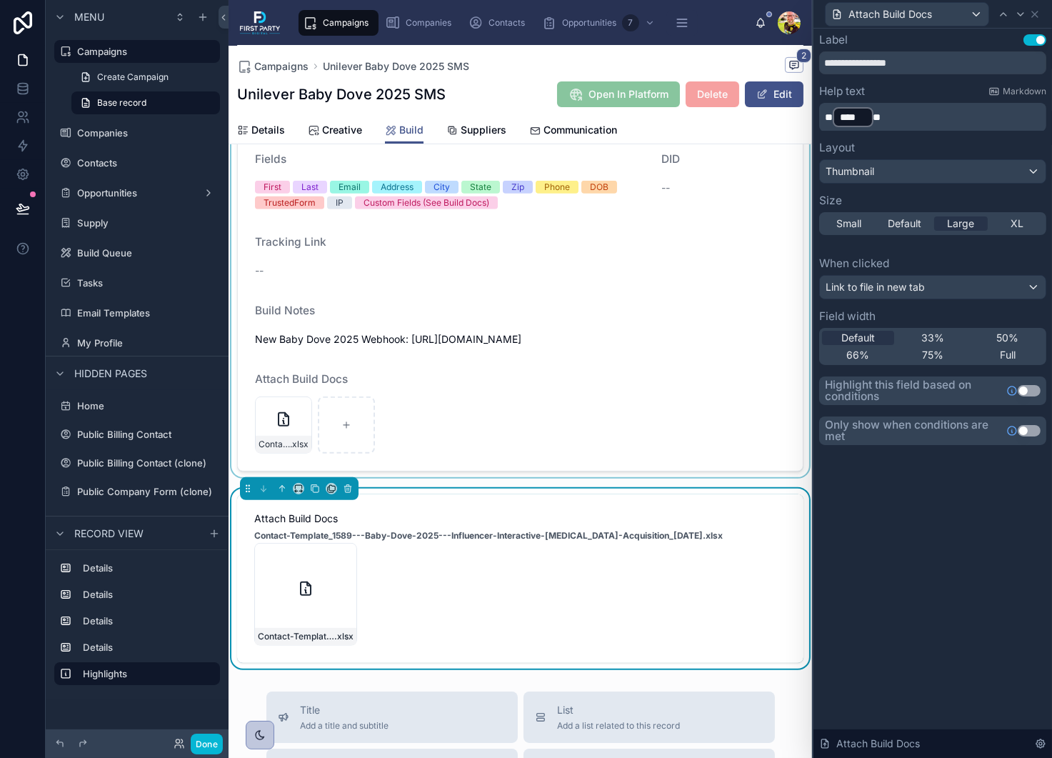
click at [442, 431] on div at bounding box center [520, 274] width 583 height 405
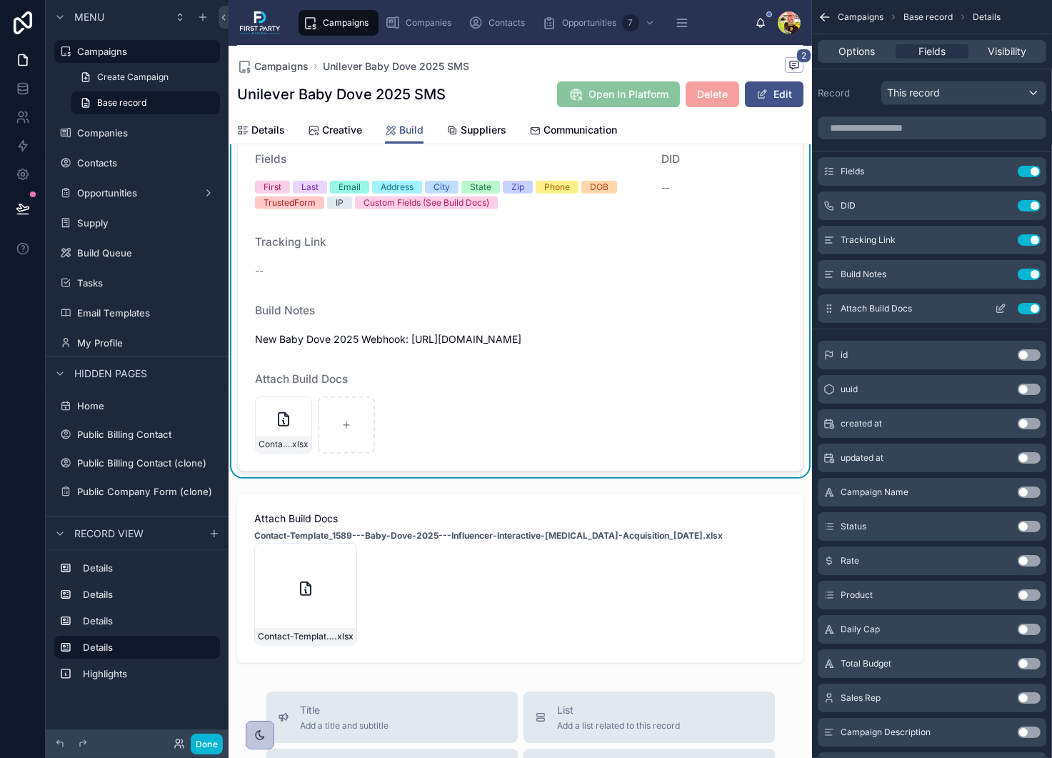
click at [1031, 306] on button "Use setting" at bounding box center [1029, 308] width 23 height 11
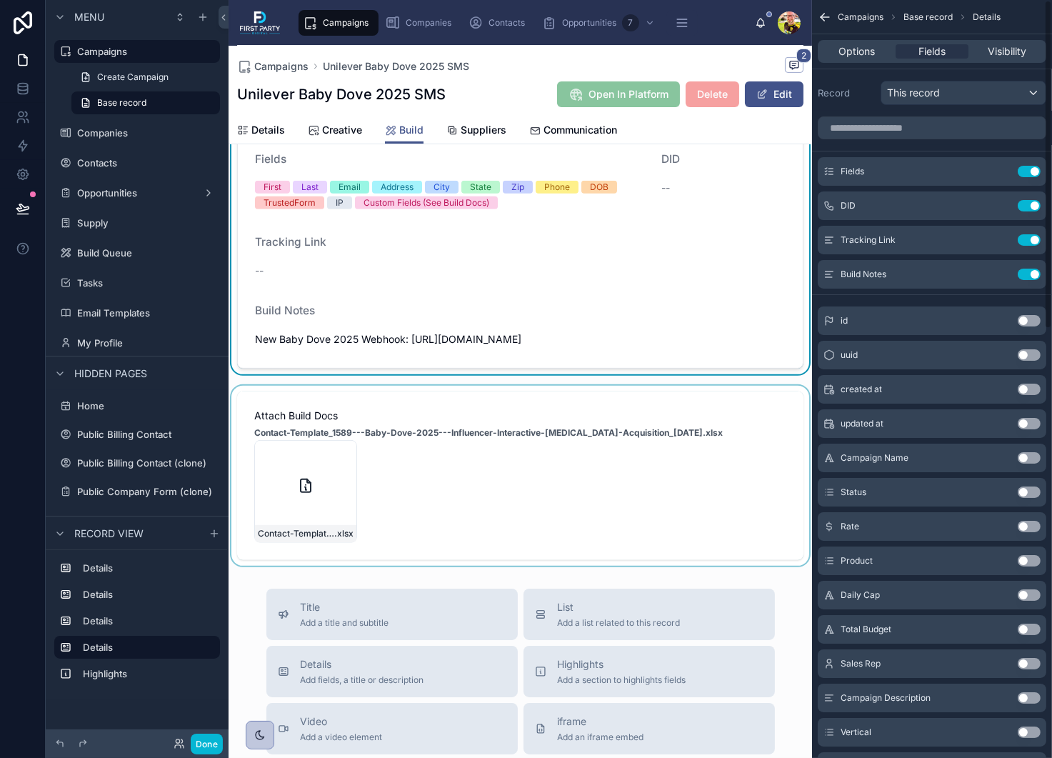
click at [478, 511] on div at bounding box center [520, 476] width 583 height 180
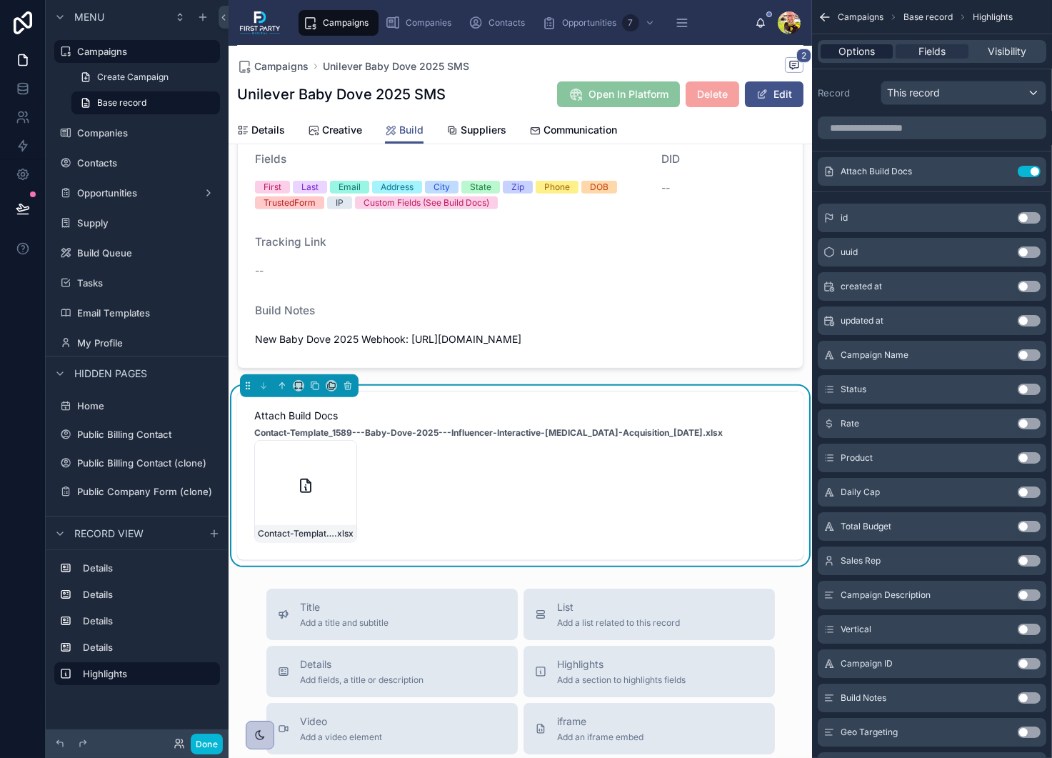
click at [854, 50] on span "Options" at bounding box center [856, 51] width 36 height 14
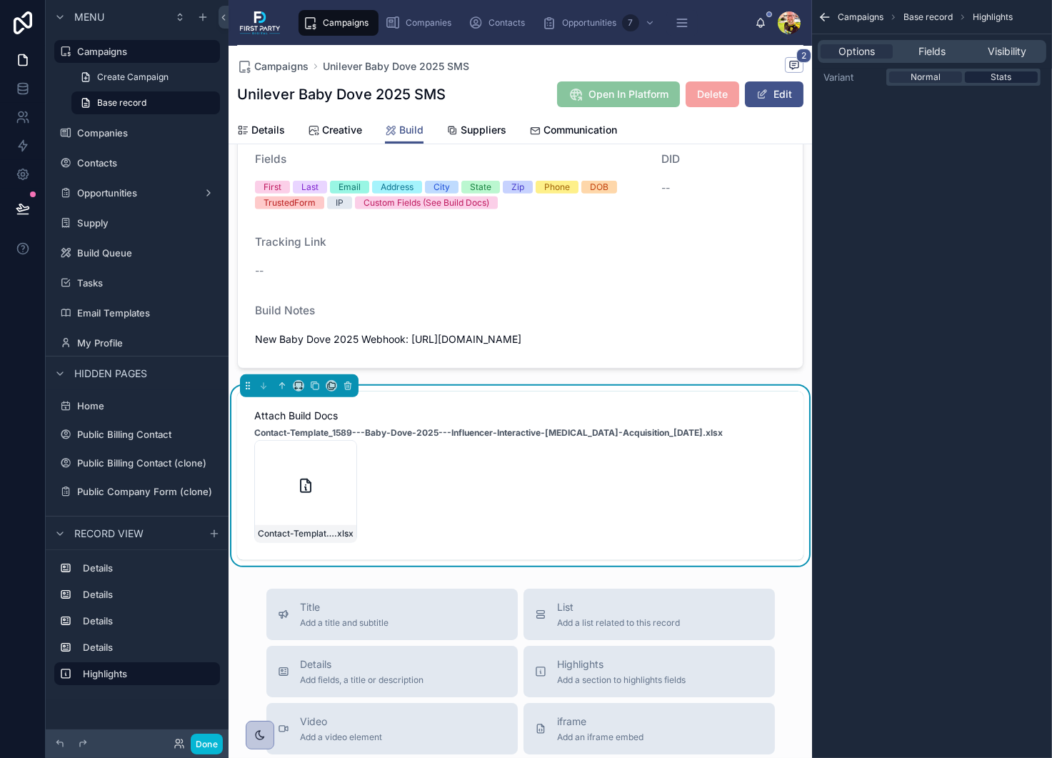
click at [1007, 77] on span "Stats" at bounding box center [1001, 76] width 21 height 11
click at [938, 77] on span "Normal" at bounding box center [926, 76] width 30 height 11
click at [993, 54] on span "Visibility" at bounding box center [1007, 51] width 39 height 14
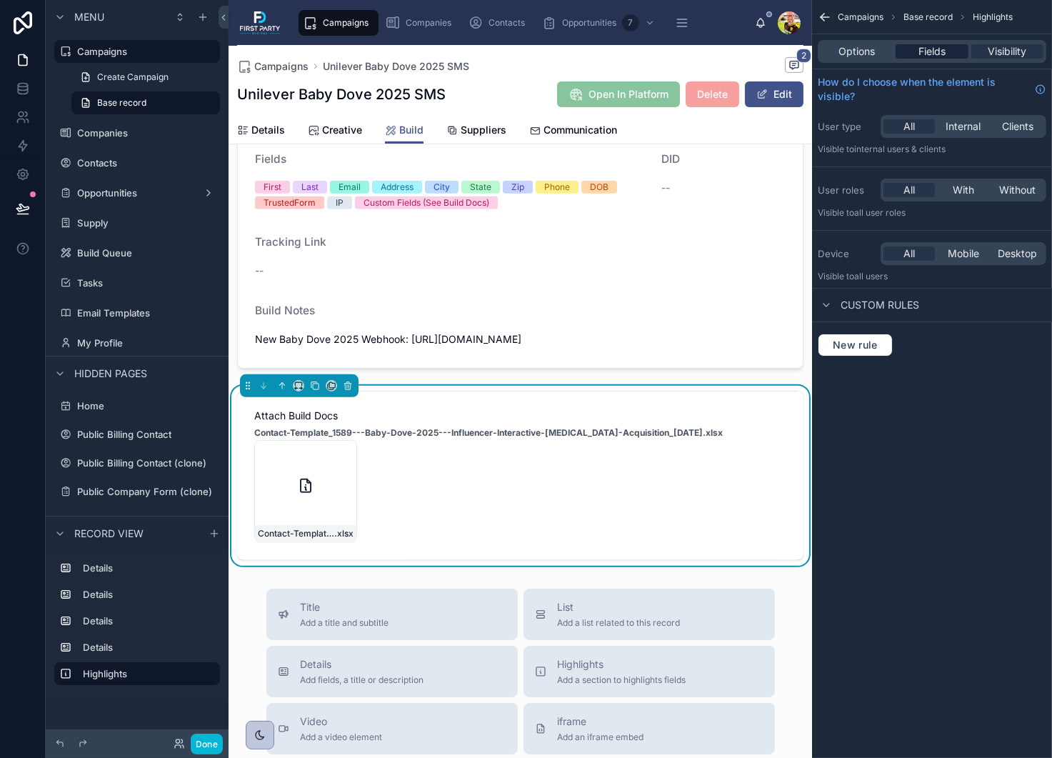
click at [938, 54] on span "Fields" at bounding box center [931, 51] width 27 height 14
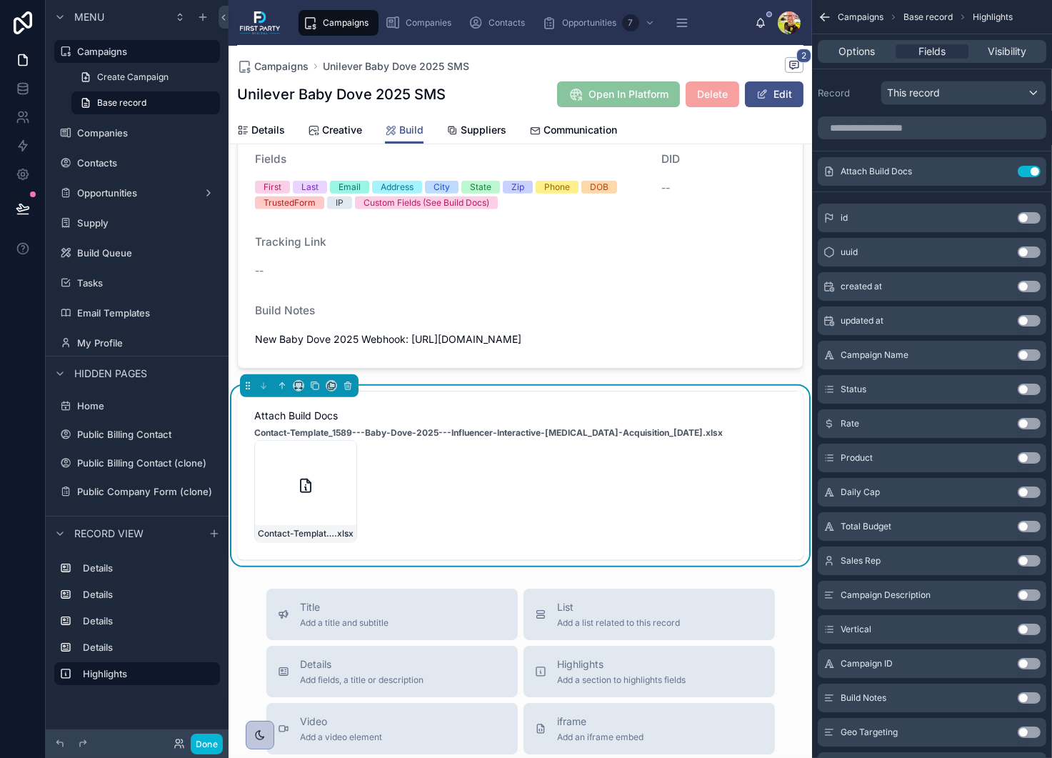
click at [473, 509] on div "Contact-Template_1589---Baby-Dove-2025---Influencer-Interactive-[MEDICAL_DATA]-…" at bounding box center [520, 491] width 532 height 103
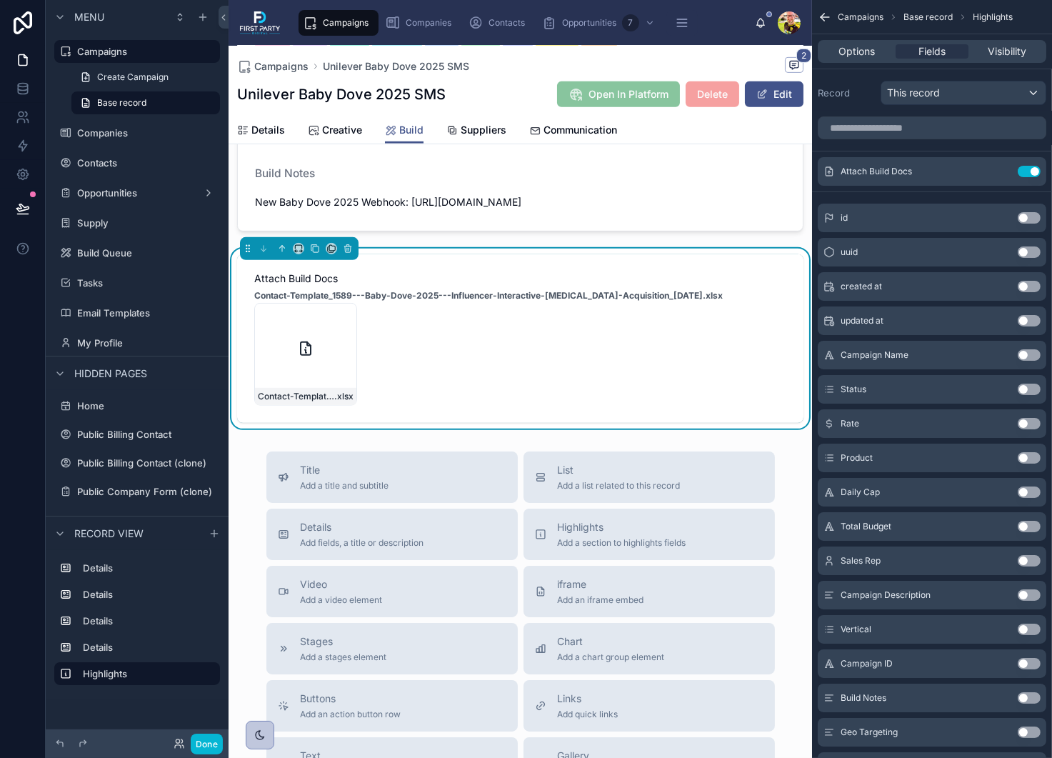
scroll to position [928, 0]
click at [466, 404] on div "Contact-Template_1589---Baby-Dove-2025---Influencer-Interactive-[MEDICAL_DATA]-…" at bounding box center [520, 352] width 532 height 103
click at [862, 50] on span "Options" at bounding box center [856, 51] width 36 height 14
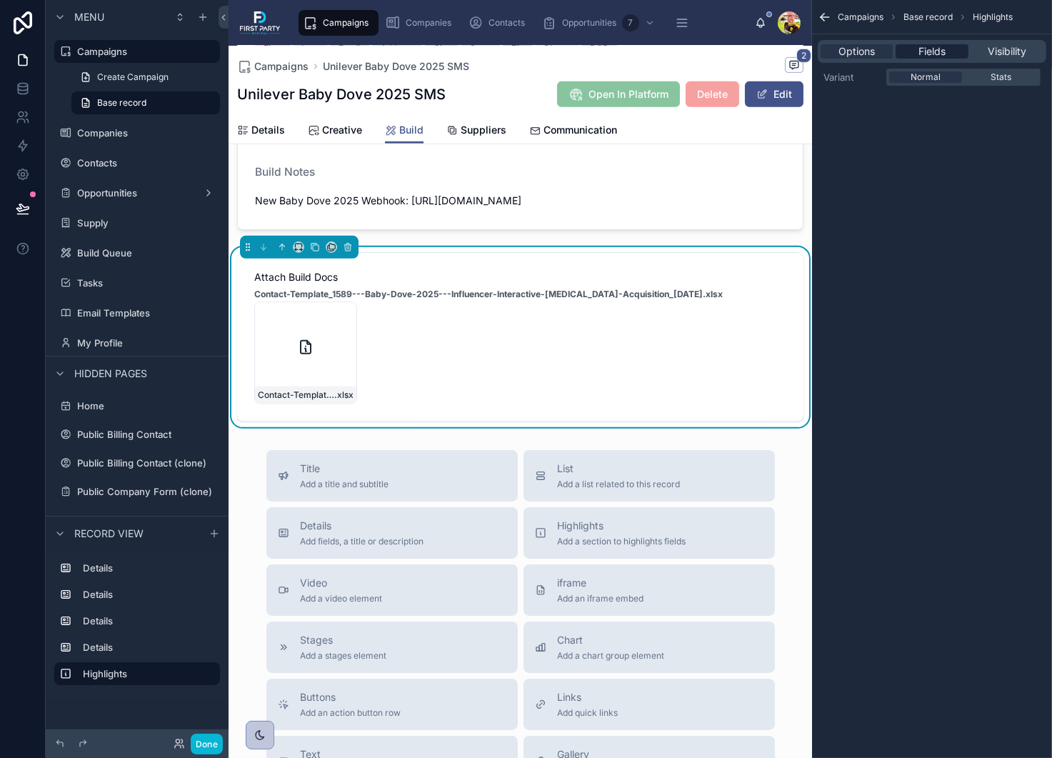
click at [947, 55] on div "Fields" at bounding box center [932, 51] width 72 height 14
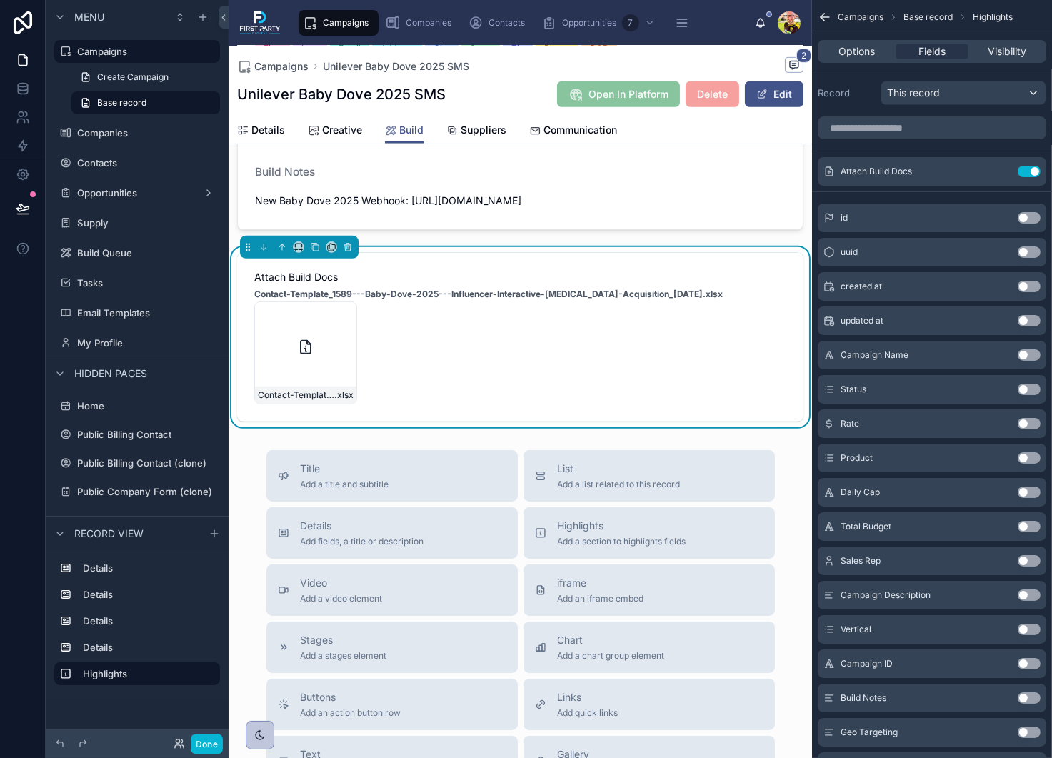
click at [826, 13] on icon "scrollable content" at bounding box center [825, 17] width 14 height 14
